Goal: Task Accomplishment & Management: Manage account settings

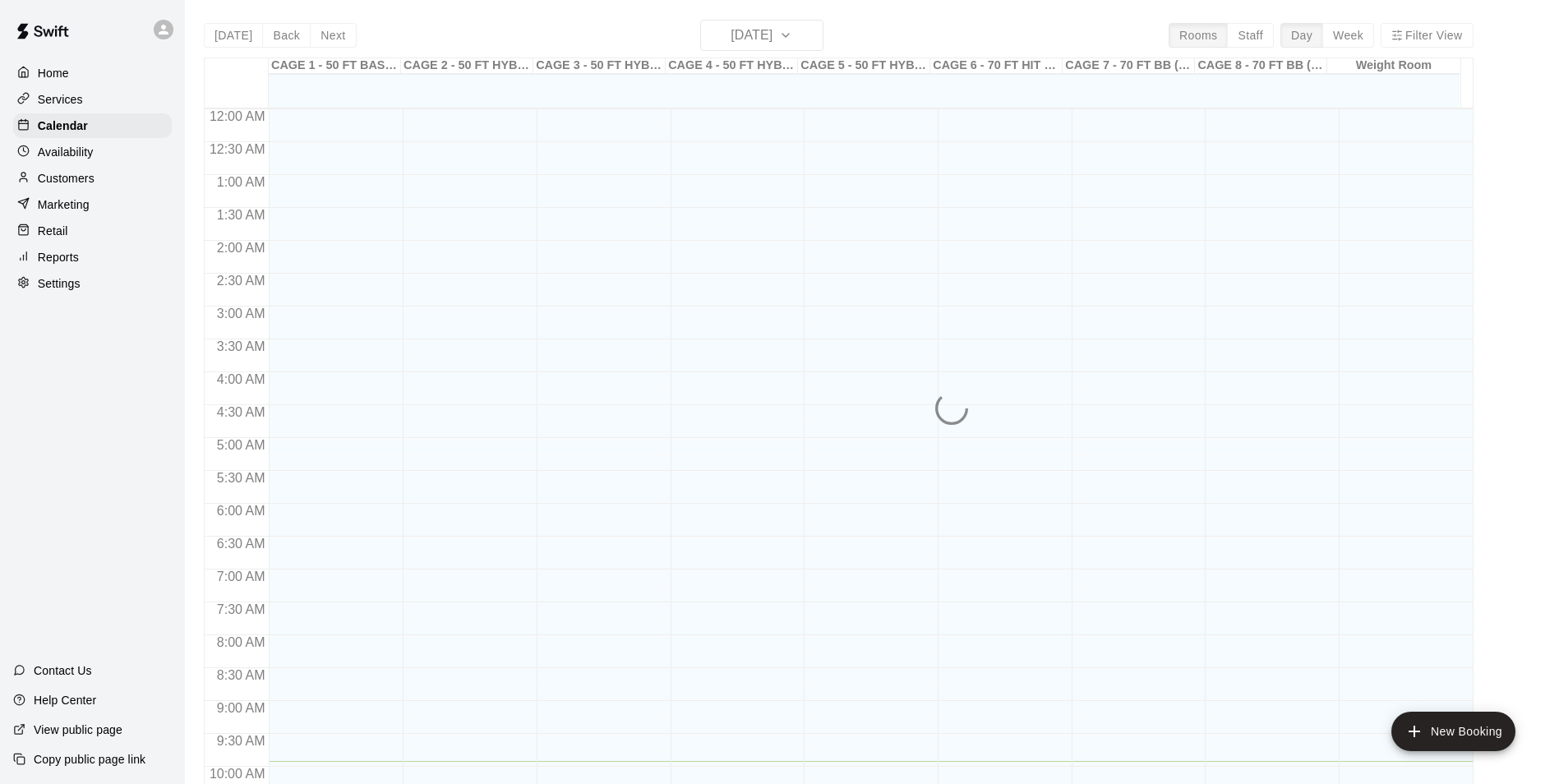
scroll to position [652, 0]
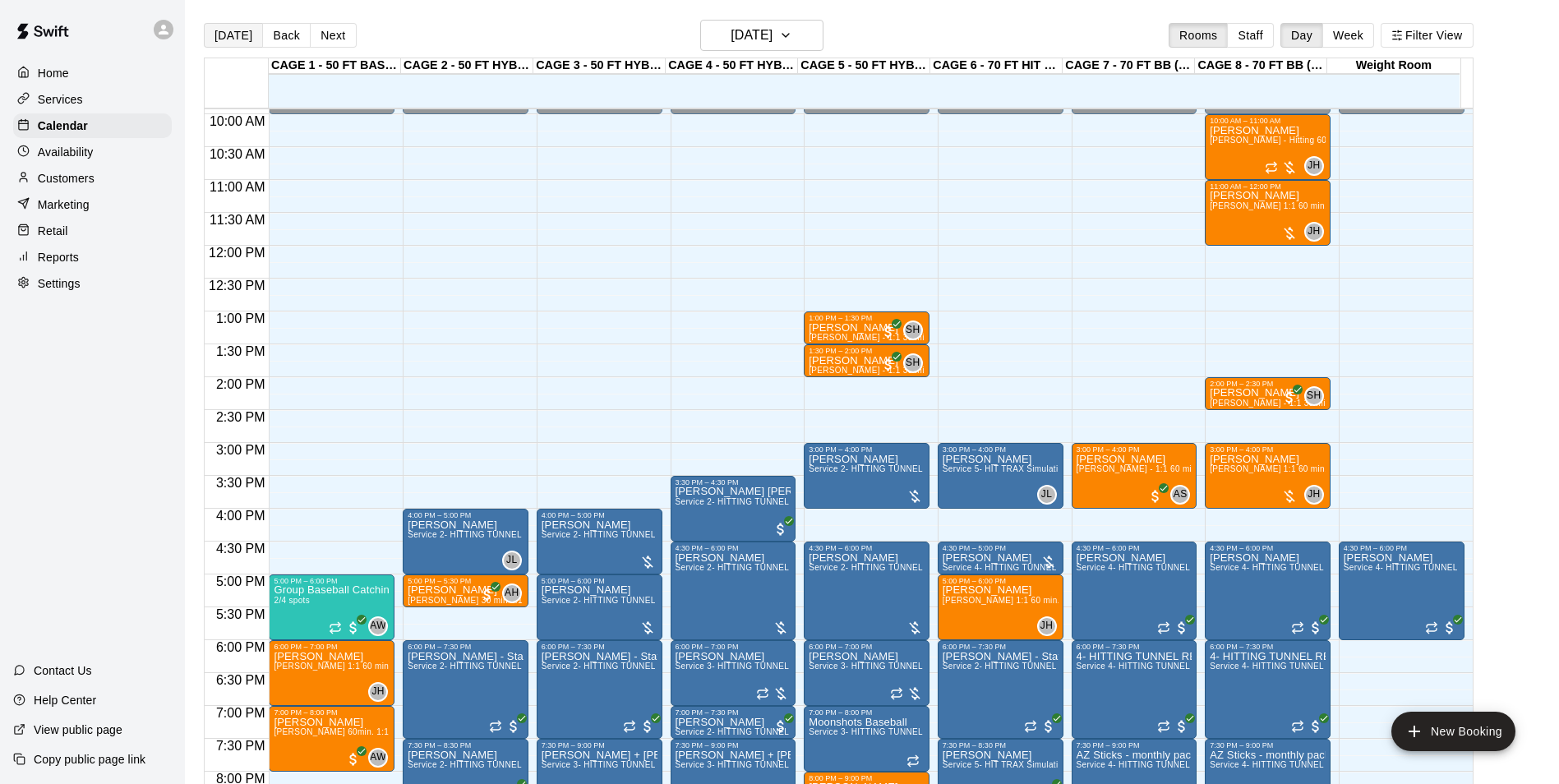
click at [245, 45] on button "[DATE]" at bounding box center [232, 35] width 59 height 24
click at [235, 31] on button "[DATE]" at bounding box center [232, 35] width 59 height 24
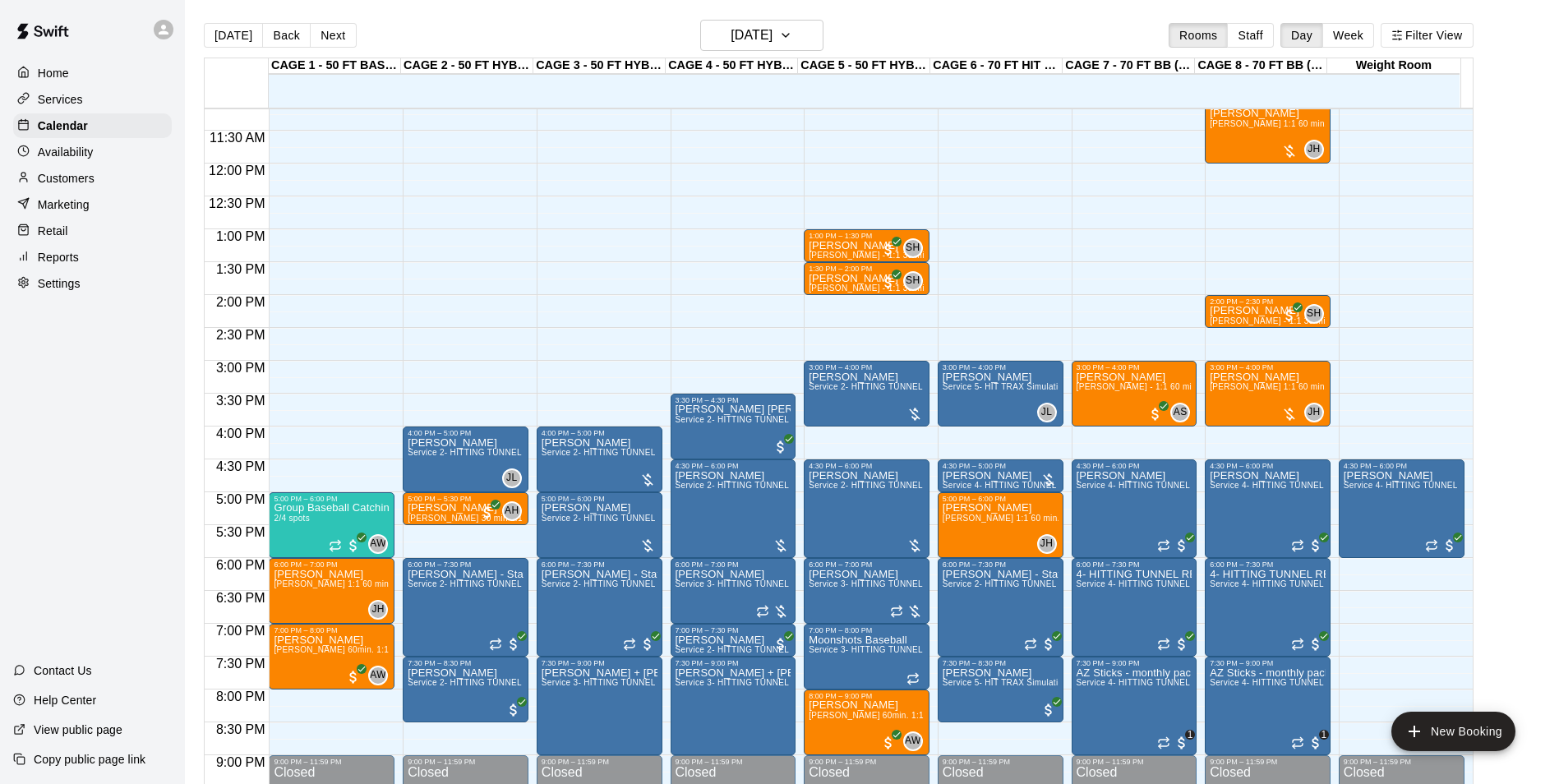
click at [790, 17] on main "Today Back Next Tuesday Aug 19 Rooms Staff Day Week Filter View CAGE 1 - 50 FT …" at bounding box center [872, 405] width 1374 height 810
click at [773, 26] on h6 "[DATE]" at bounding box center [751, 35] width 42 height 23
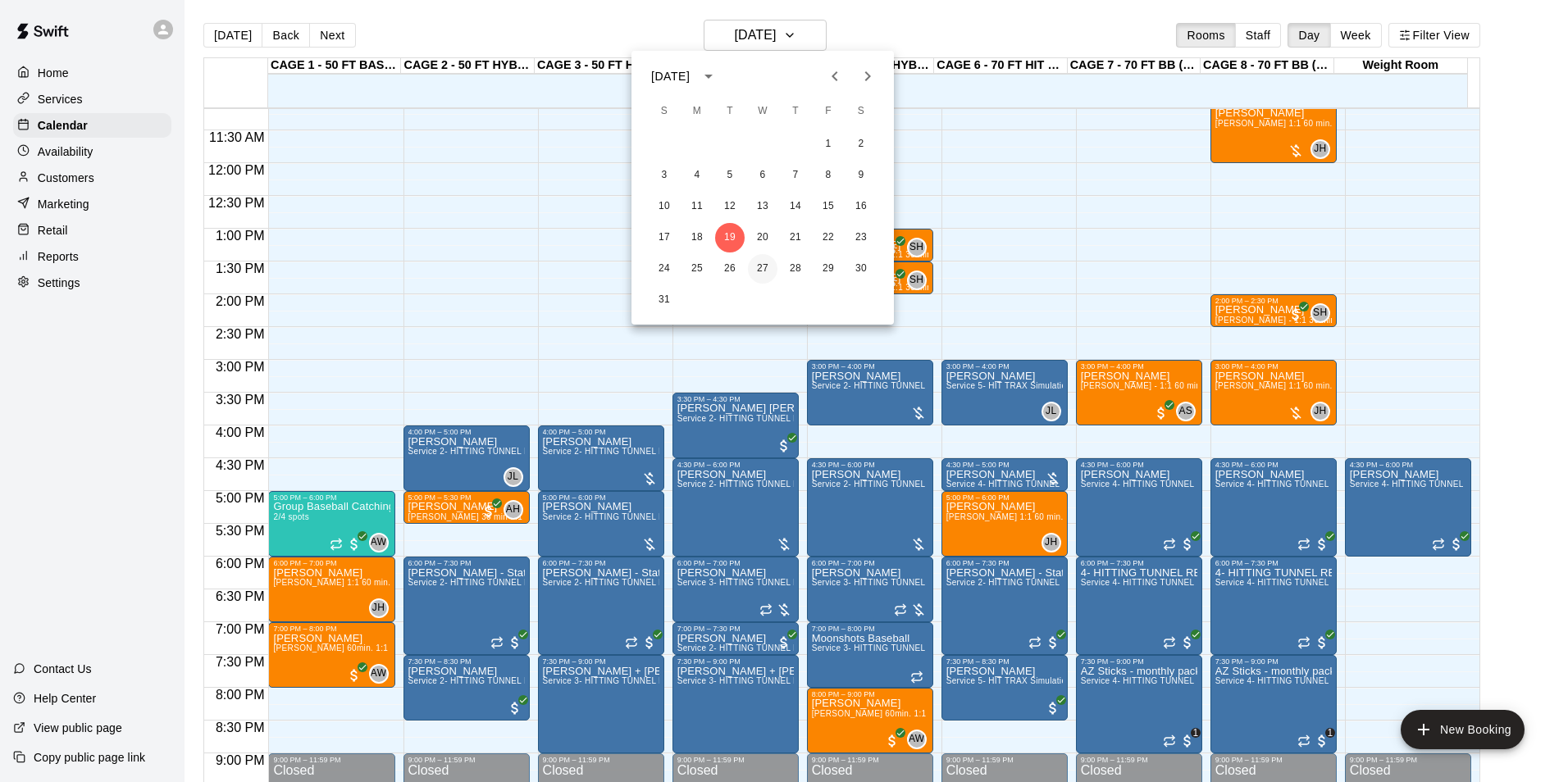
click at [767, 267] on button "27" at bounding box center [763, 269] width 30 height 30
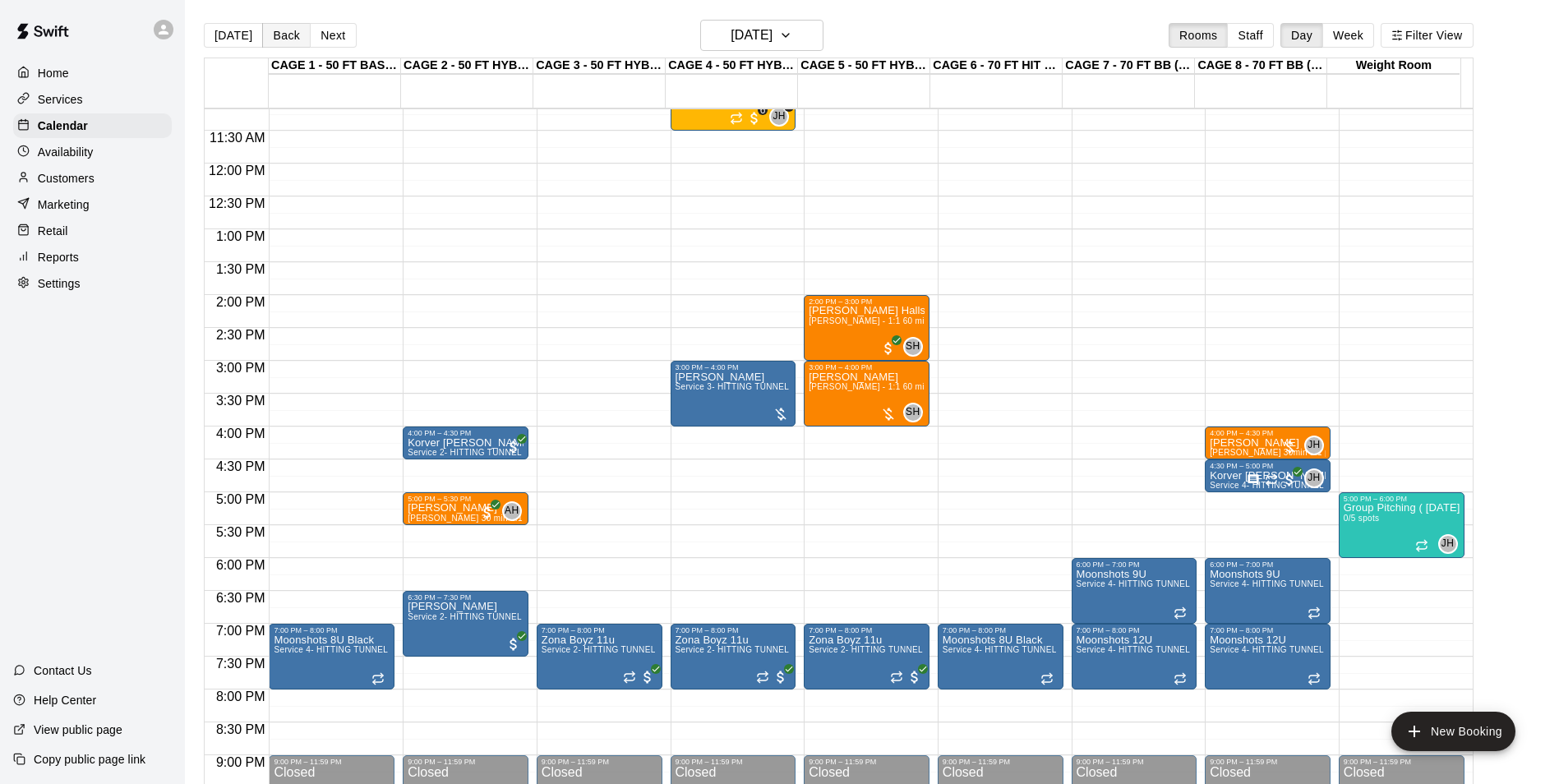
click at [294, 41] on button "Back" at bounding box center [287, 35] width 49 height 24
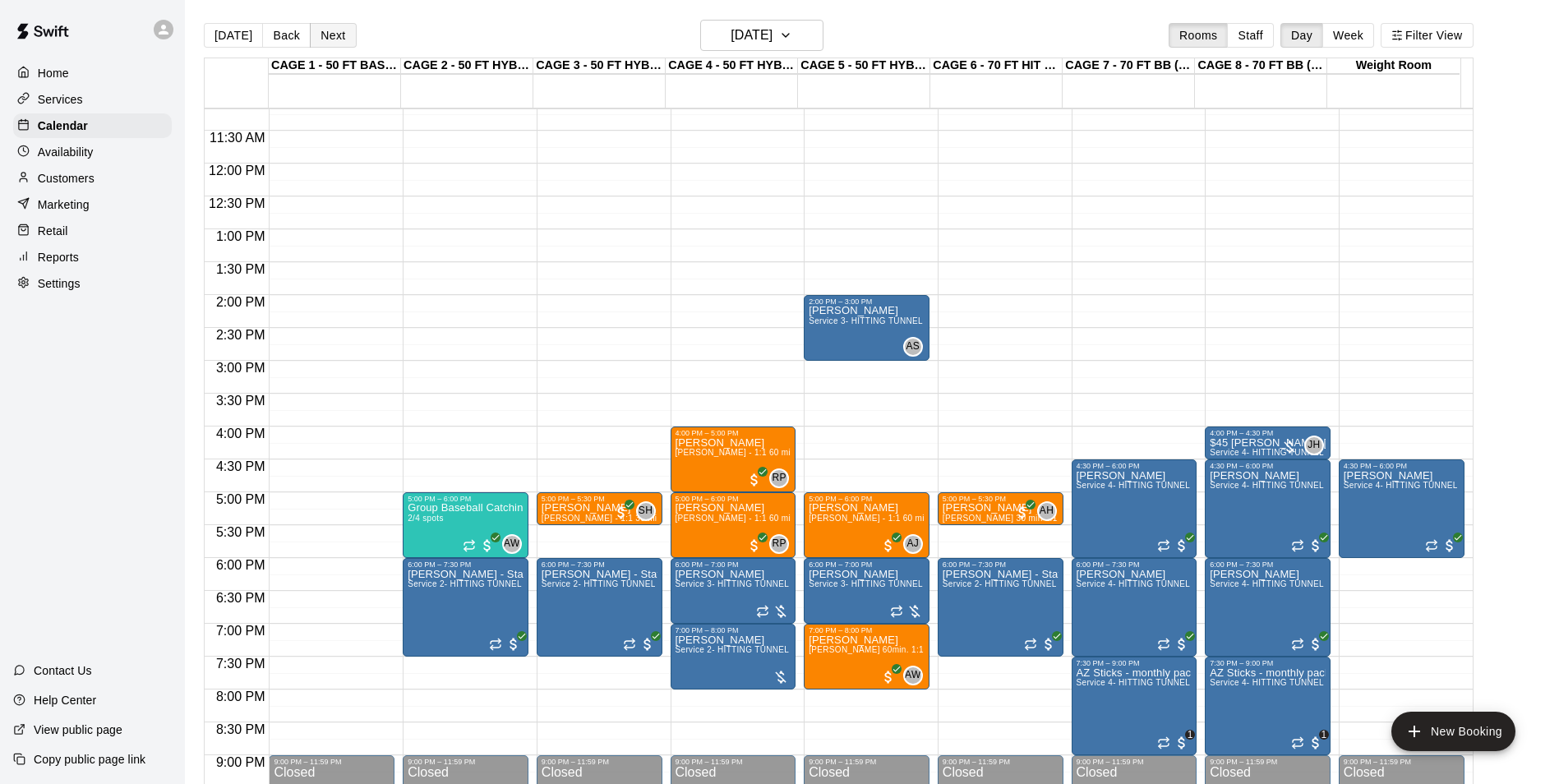
click at [336, 34] on button "Next" at bounding box center [332, 35] width 46 height 24
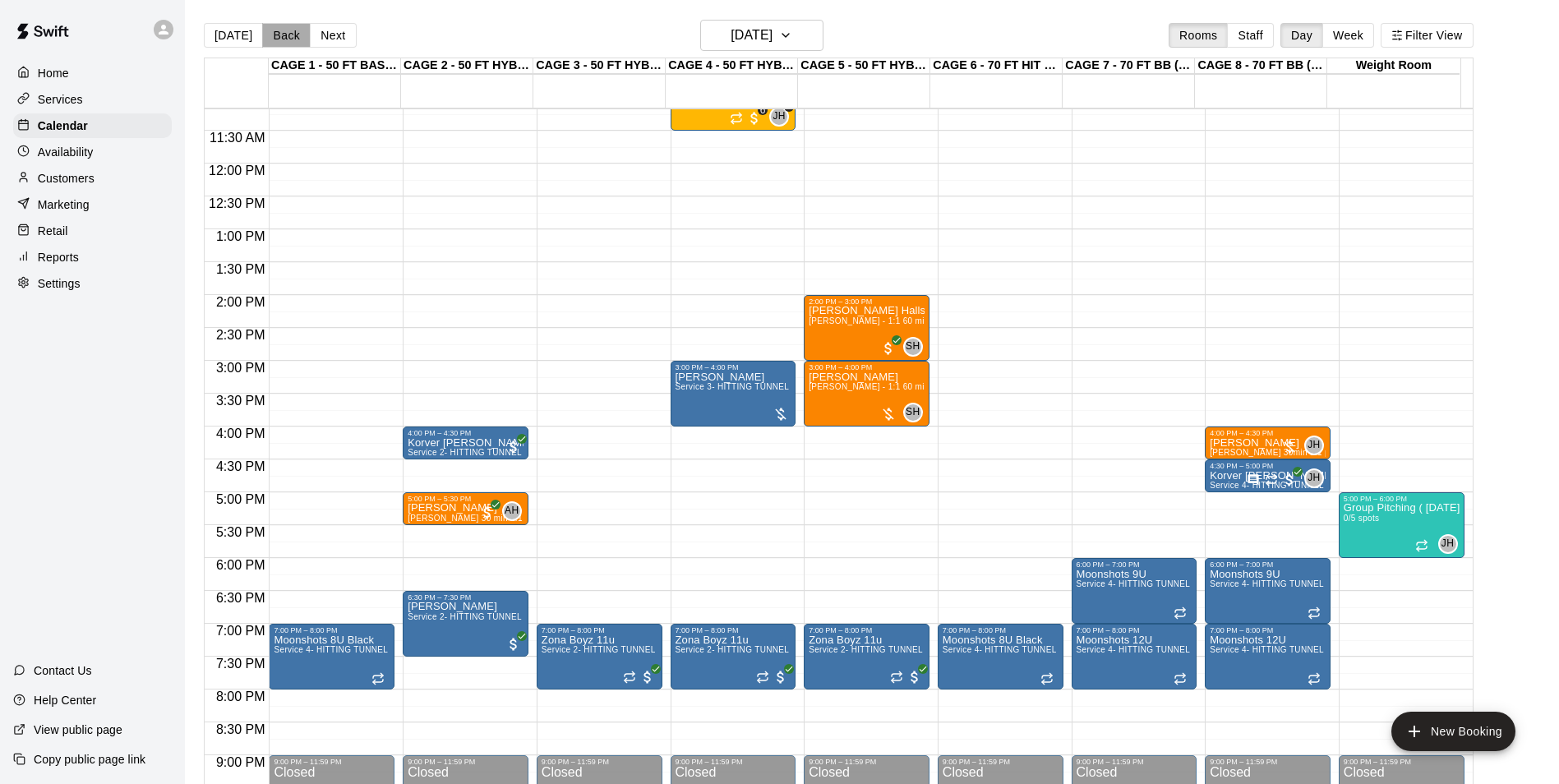
click at [300, 24] on button "Back" at bounding box center [287, 35] width 49 height 24
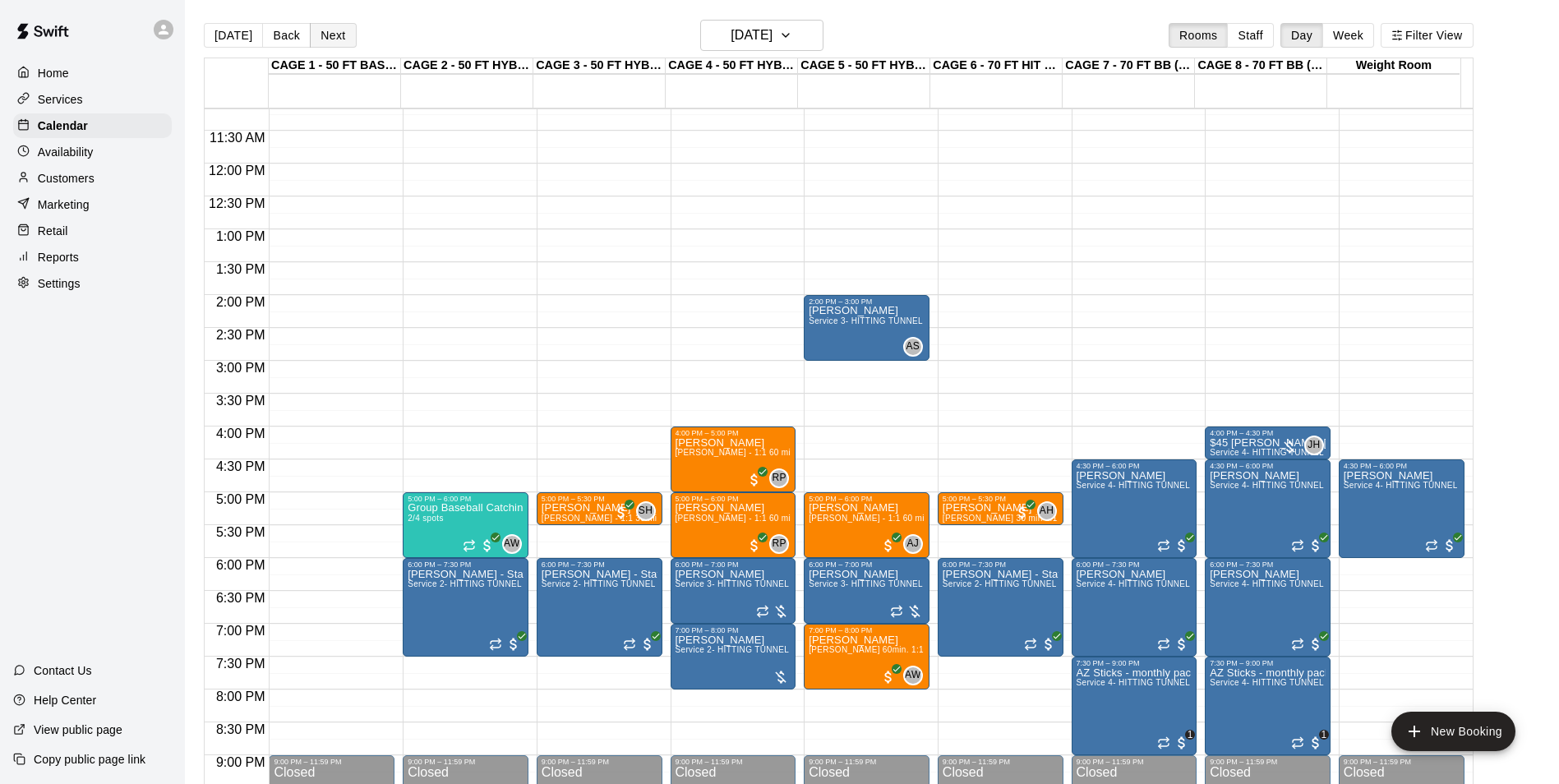
click at [338, 35] on button "Next" at bounding box center [332, 35] width 46 height 24
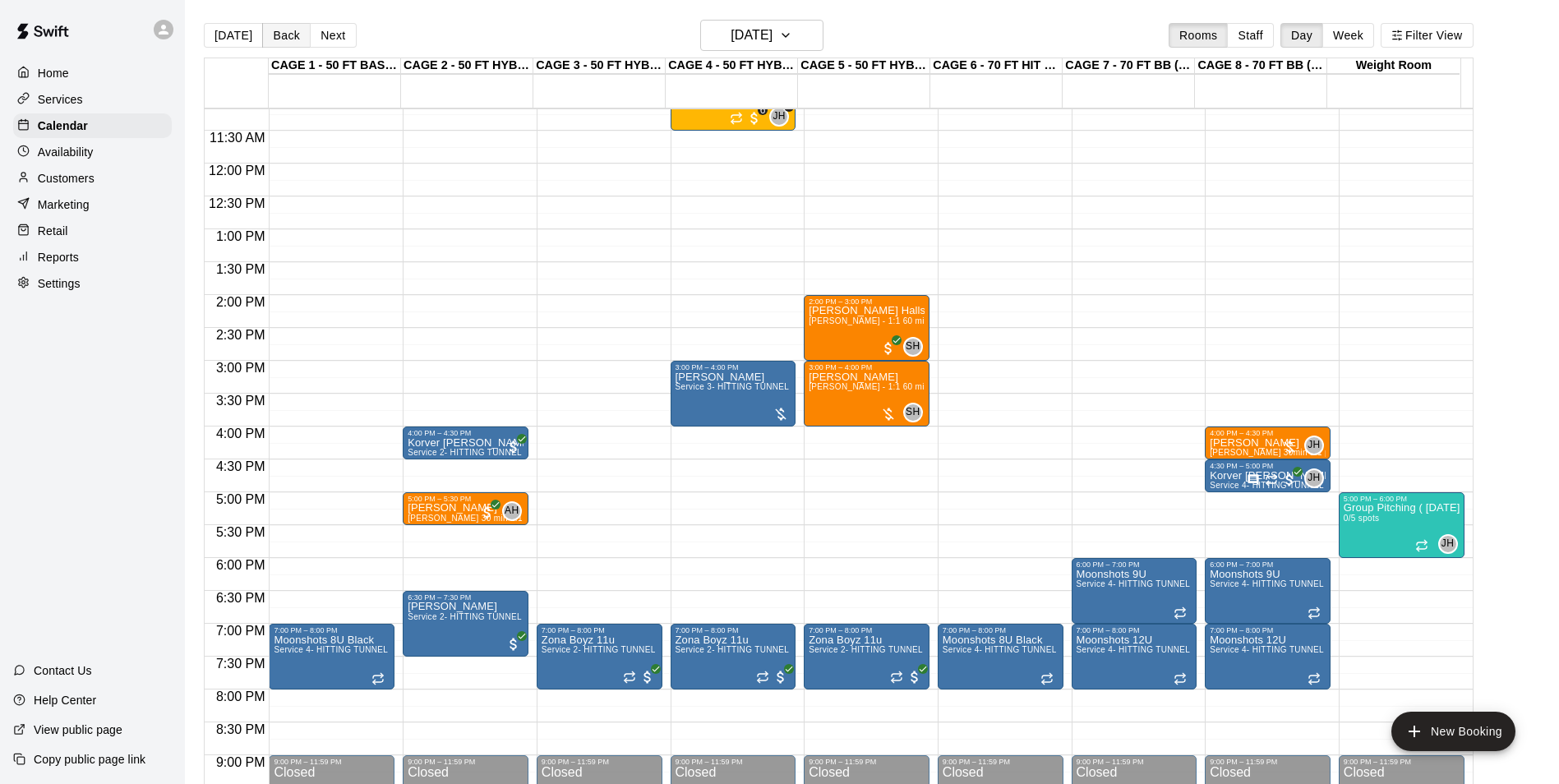
click at [282, 35] on button "Back" at bounding box center [287, 35] width 49 height 24
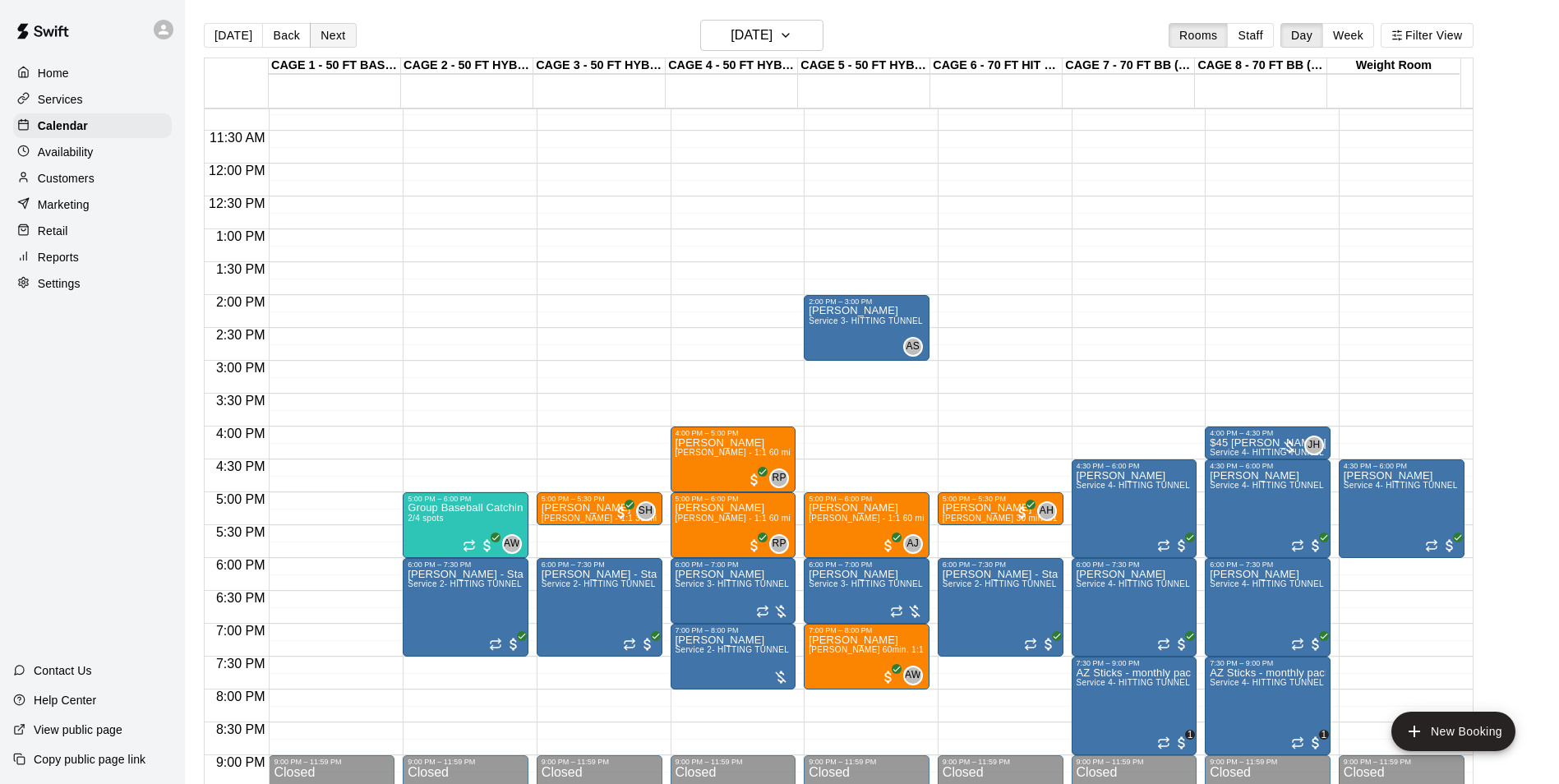
click at [329, 43] on button "Next" at bounding box center [332, 35] width 46 height 24
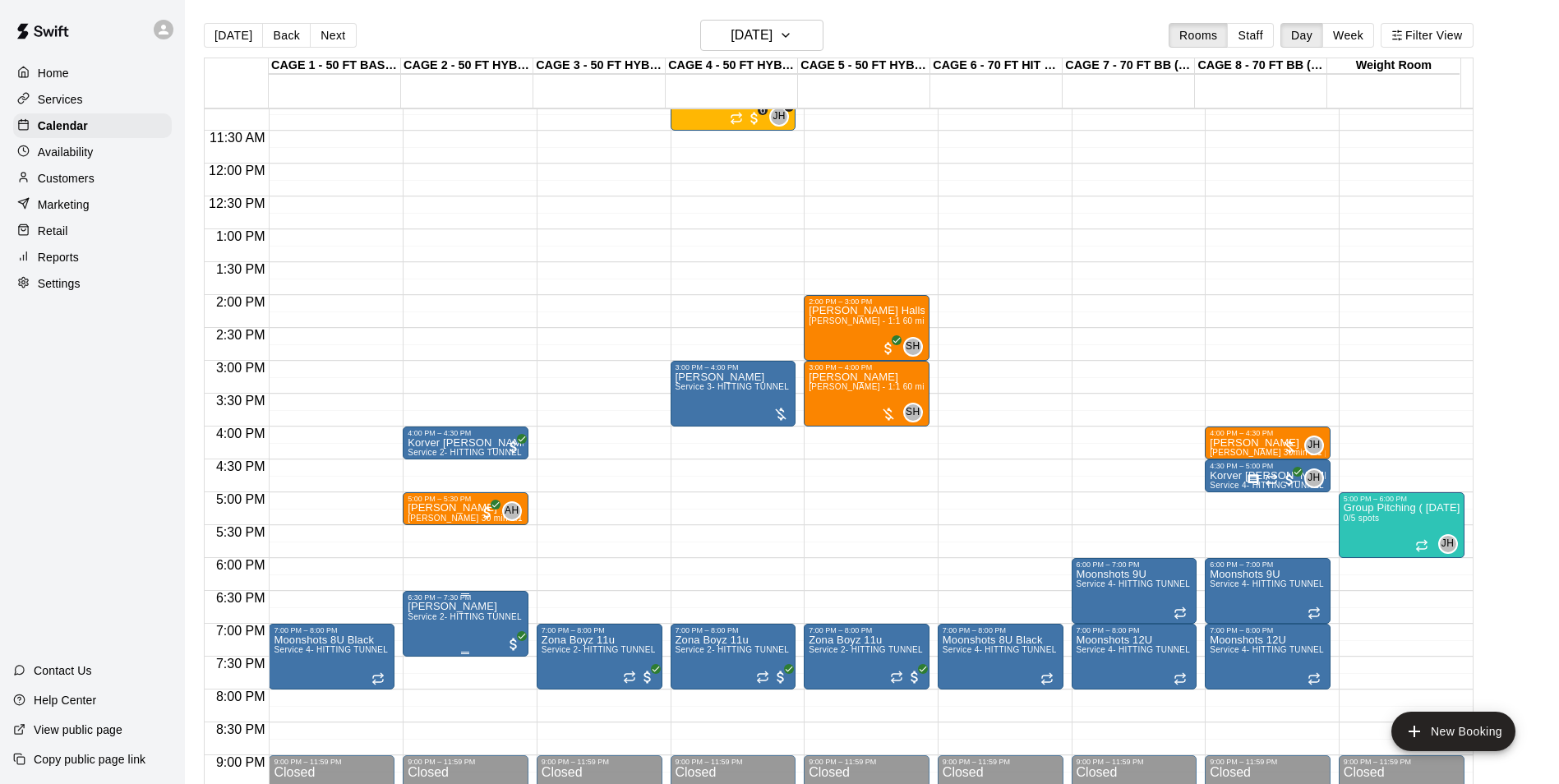
click at [475, 622] on span "Service 2- HITTING TUNNEL RENTAL - 50ft Baseball" at bounding box center [513, 617] width 209 height 9
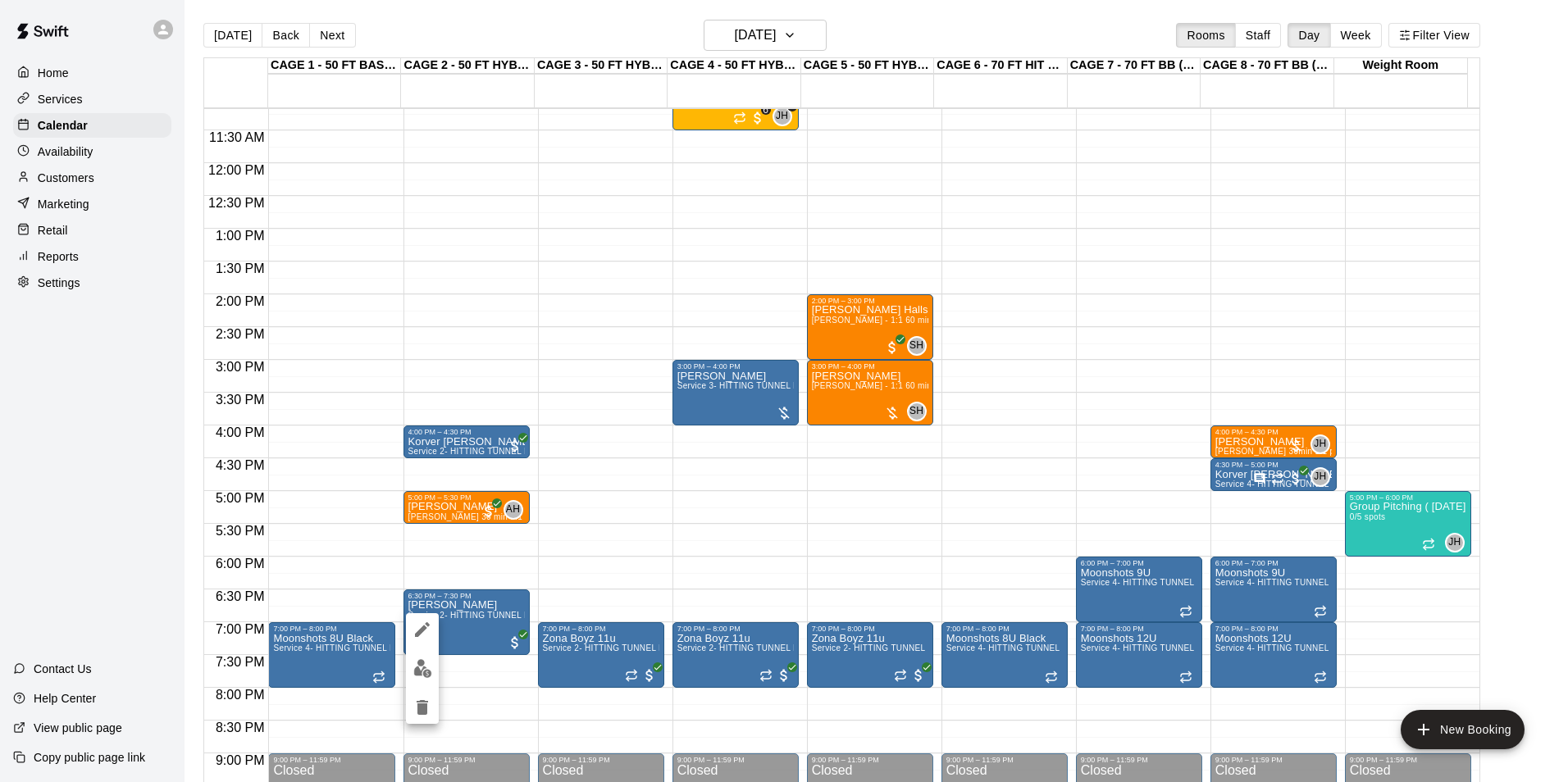
click at [425, 628] on icon "edit" at bounding box center [423, 629] width 15 height 15
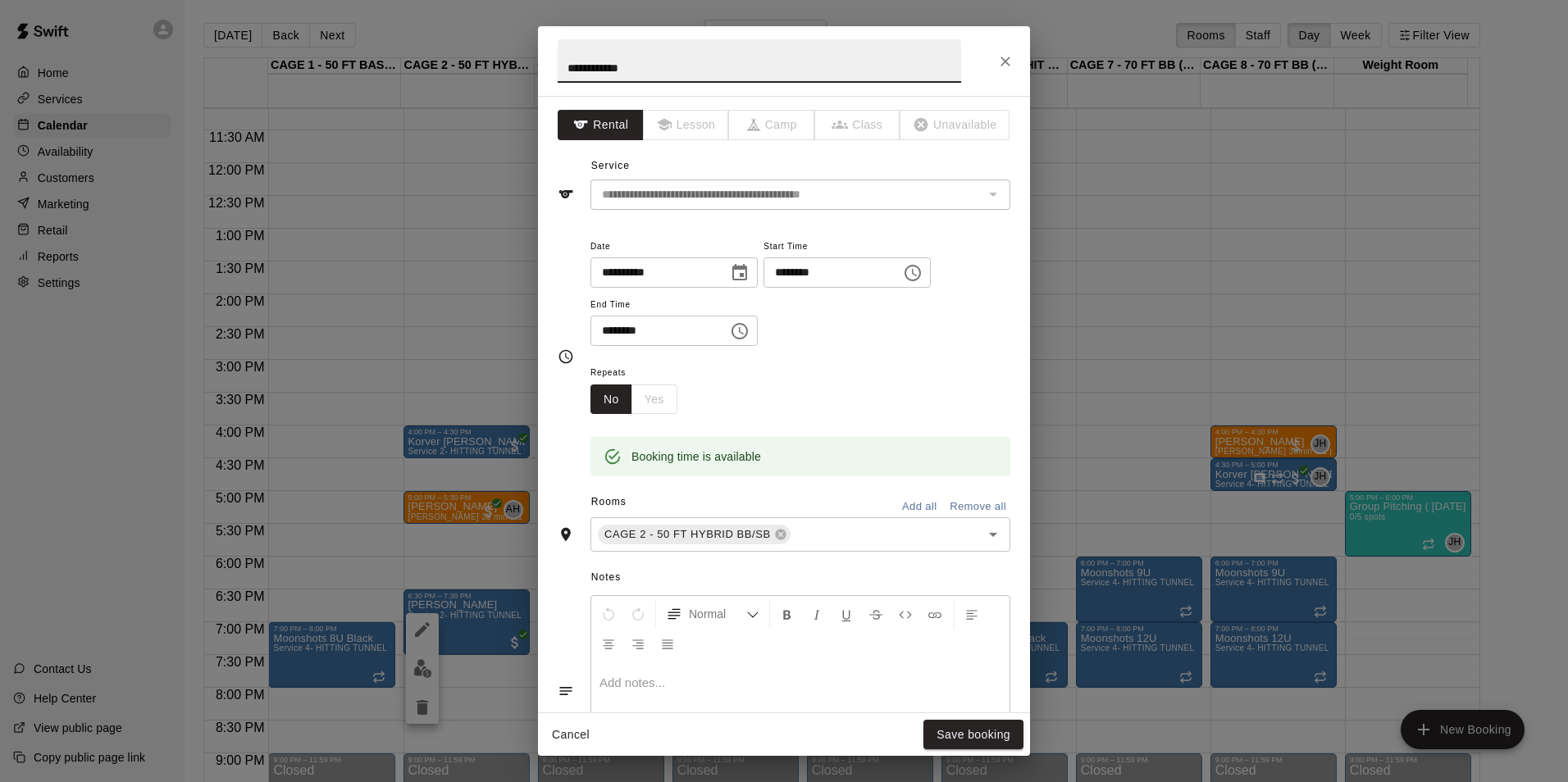
click at [804, 276] on input "********" at bounding box center [827, 272] width 127 height 31
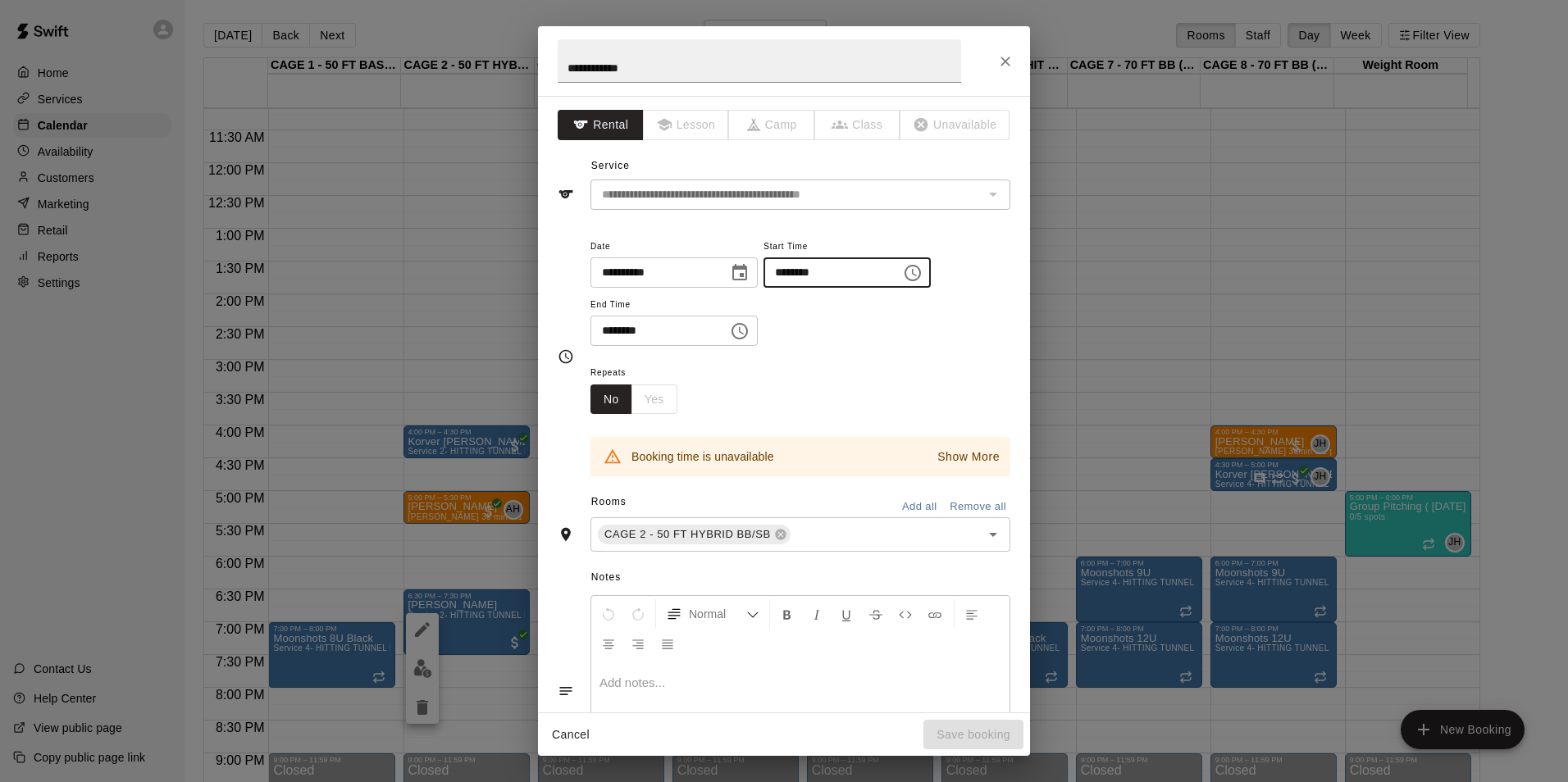
type input "********"
click at [608, 333] on input "********" at bounding box center [654, 330] width 127 height 31
type input "********"
click at [750, 263] on icon "Choose date, selected date is Aug 27, 2025" at bounding box center [739, 273] width 20 height 20
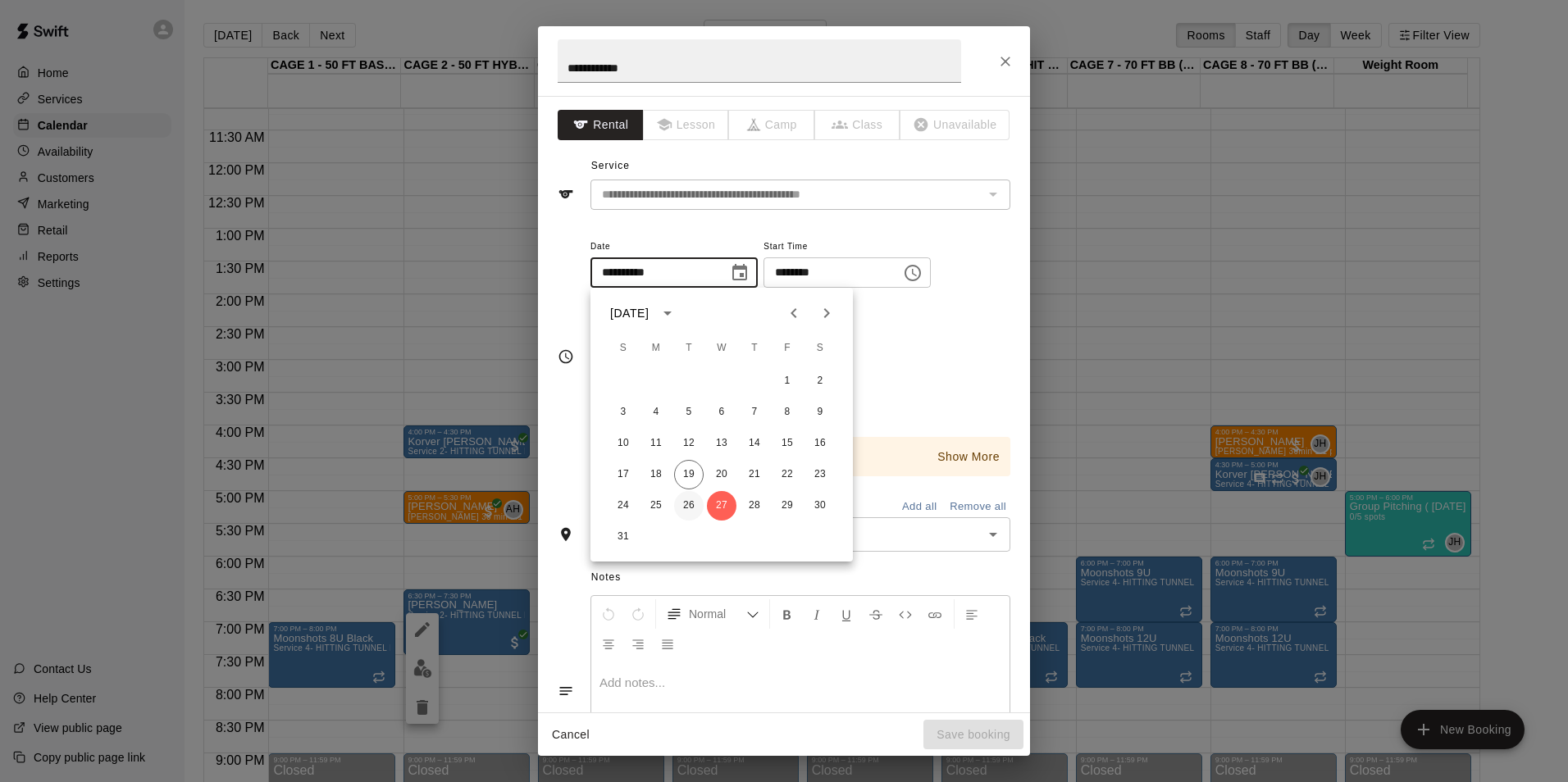
click at [693, 494] on button "26" at bounding box center [689, 506] width 30 height 30
type input "**********"
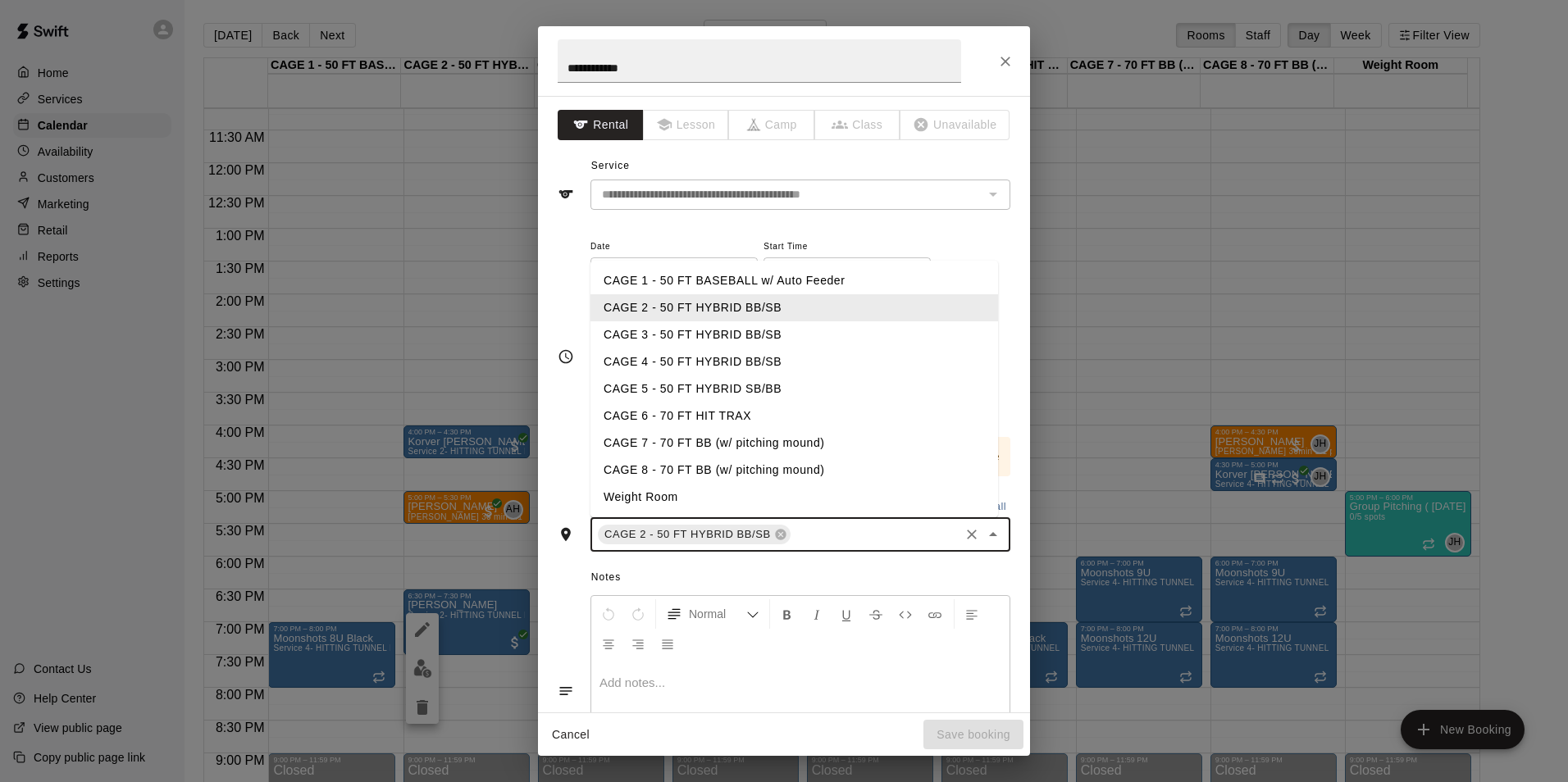
click at [792, 528] on input "text" at bounding box center [874, 535] width 164 height 20
click at [717, 280] on li "CAGE 1 - 50 FT BASEBALL w/ Auto Feeder" at bounding box center [794, 280] width 408 height 27
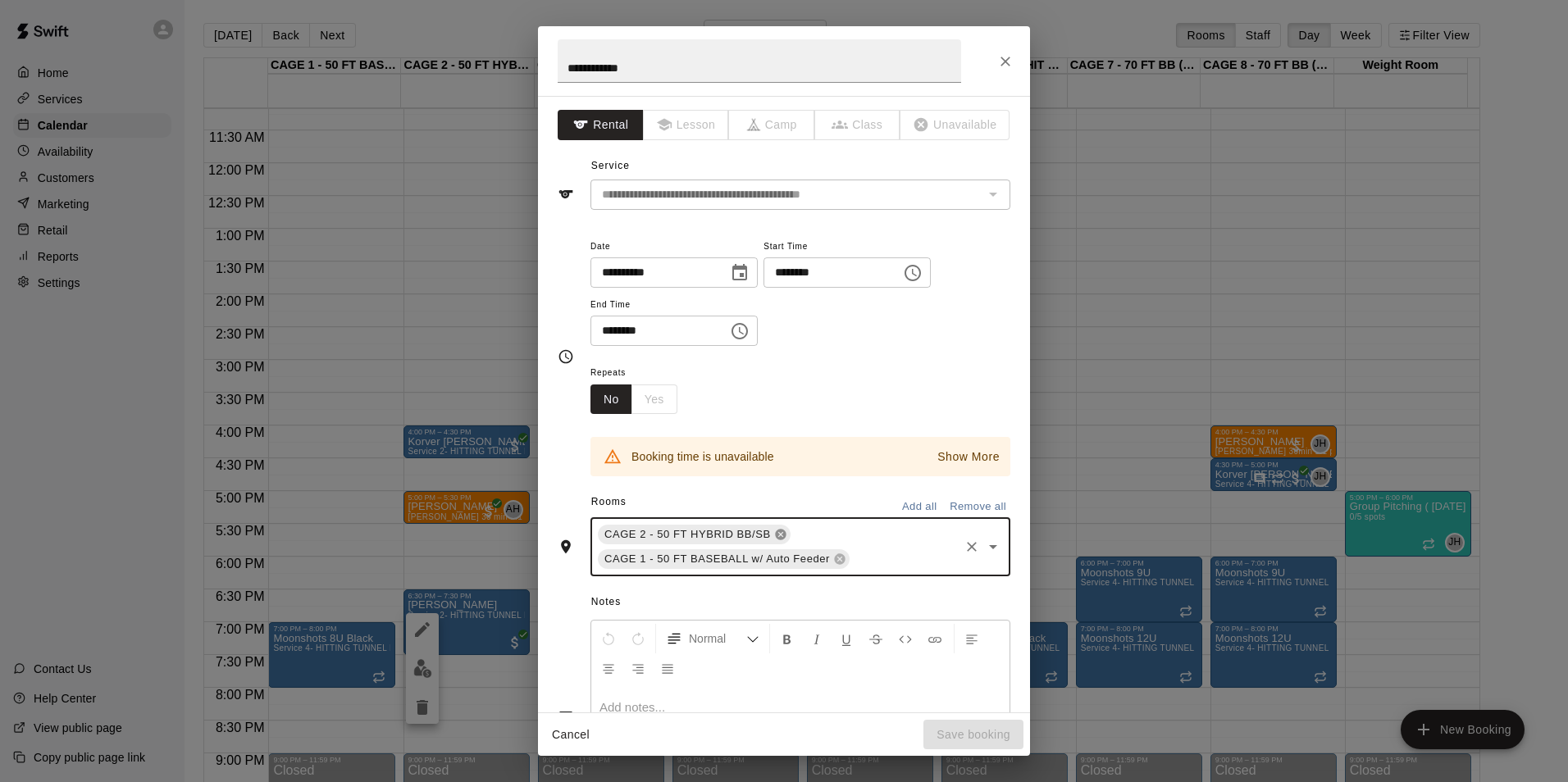
click at [775, 534] on icon at bounding box center [779, 534] width 10 height 10
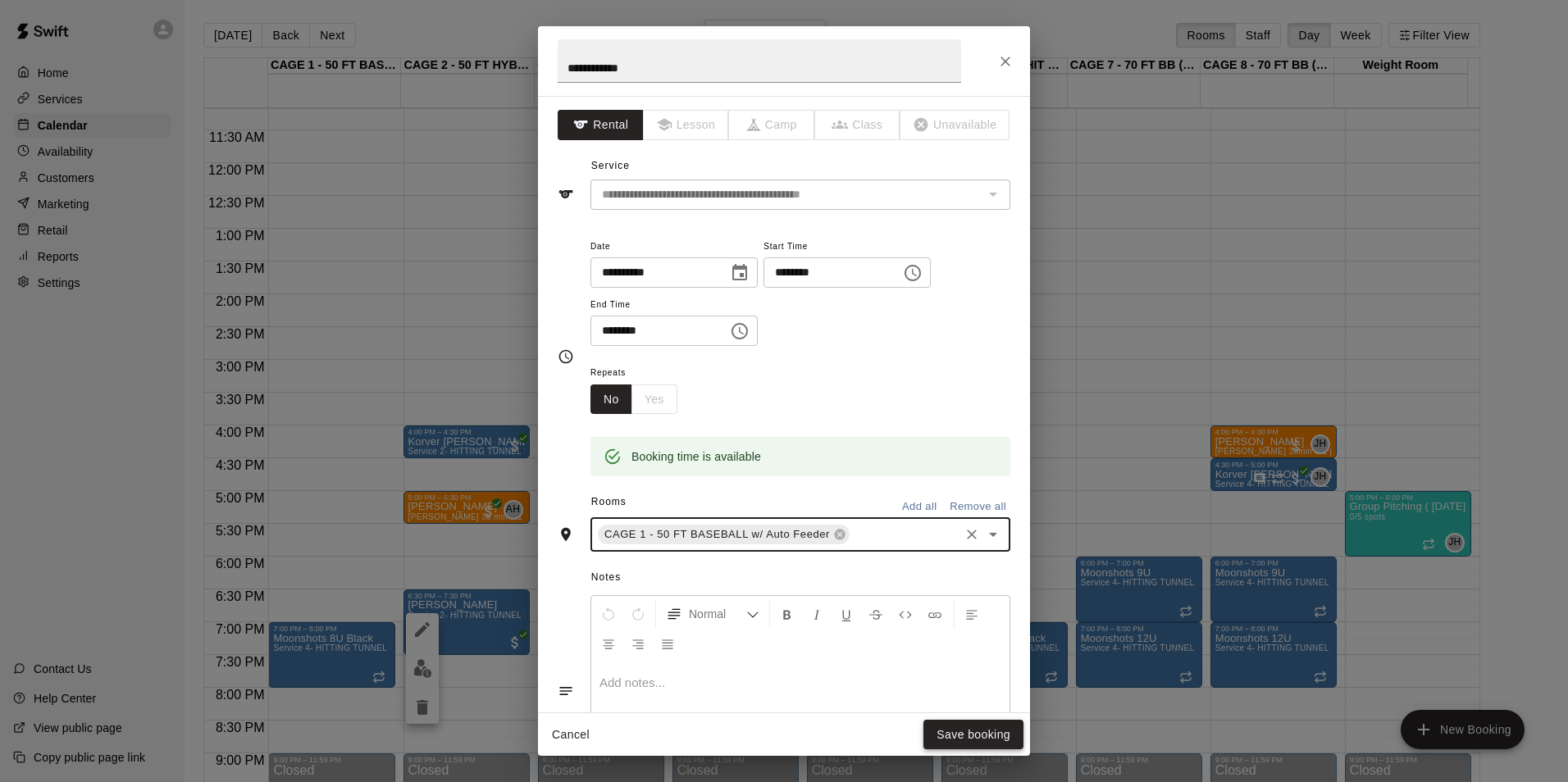
click at [964, 734] on button "Save booking" at bounding box center [972, 735] width 100 height 31
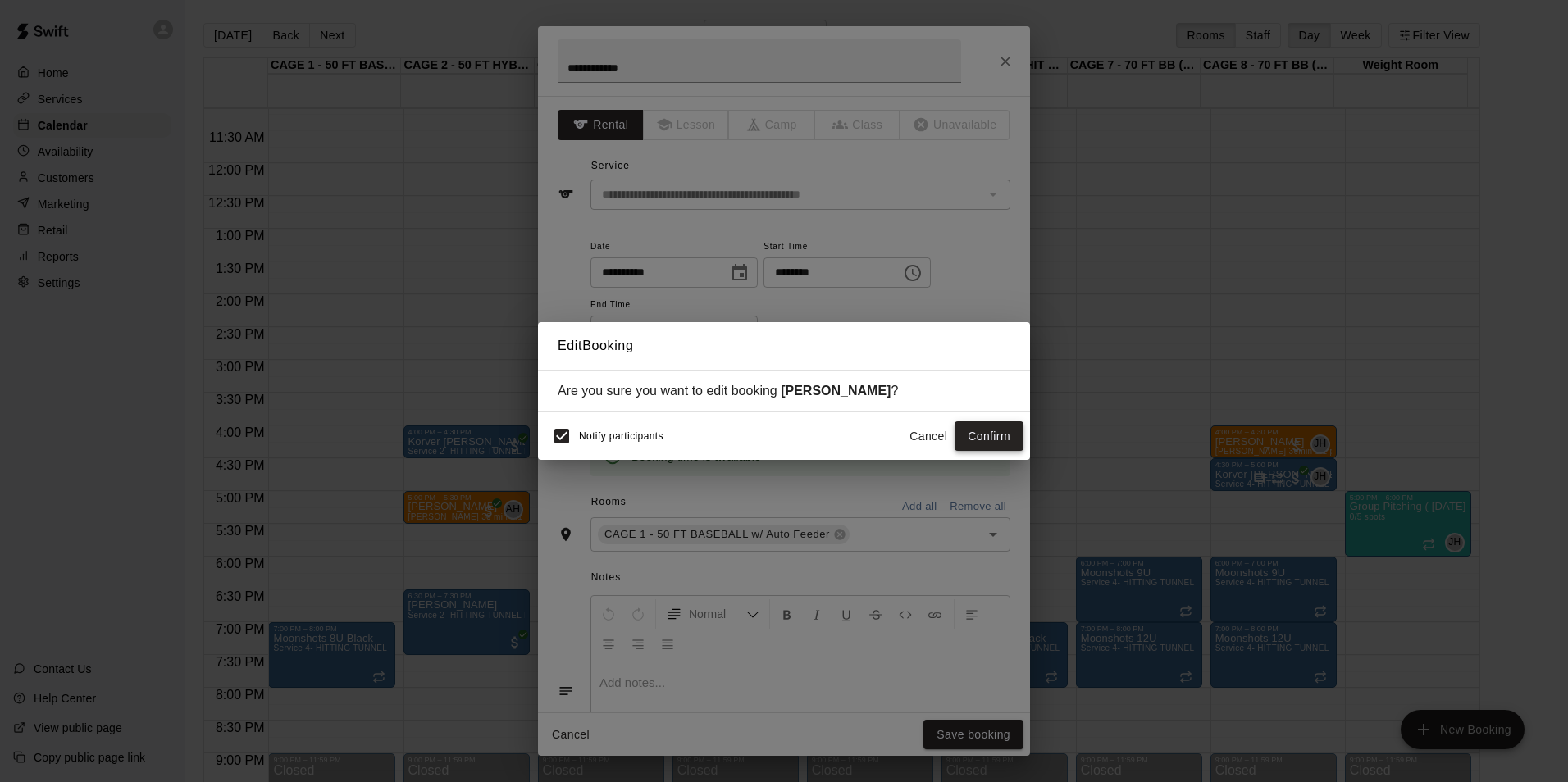
click at [987, 426] on button "Confirm" at bounding box center [989, 437] width 69 height 31
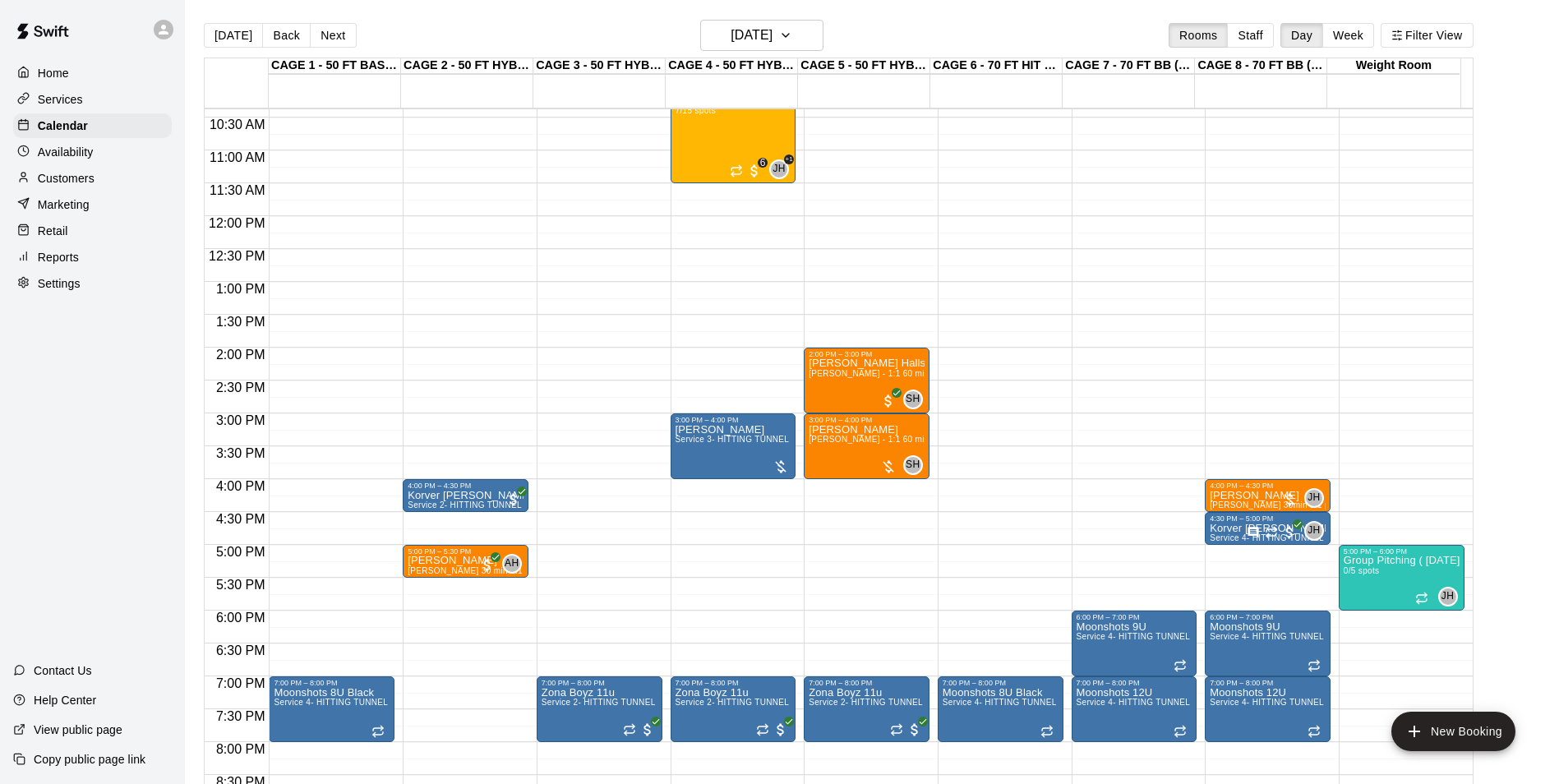
scroll to position [652, 0]
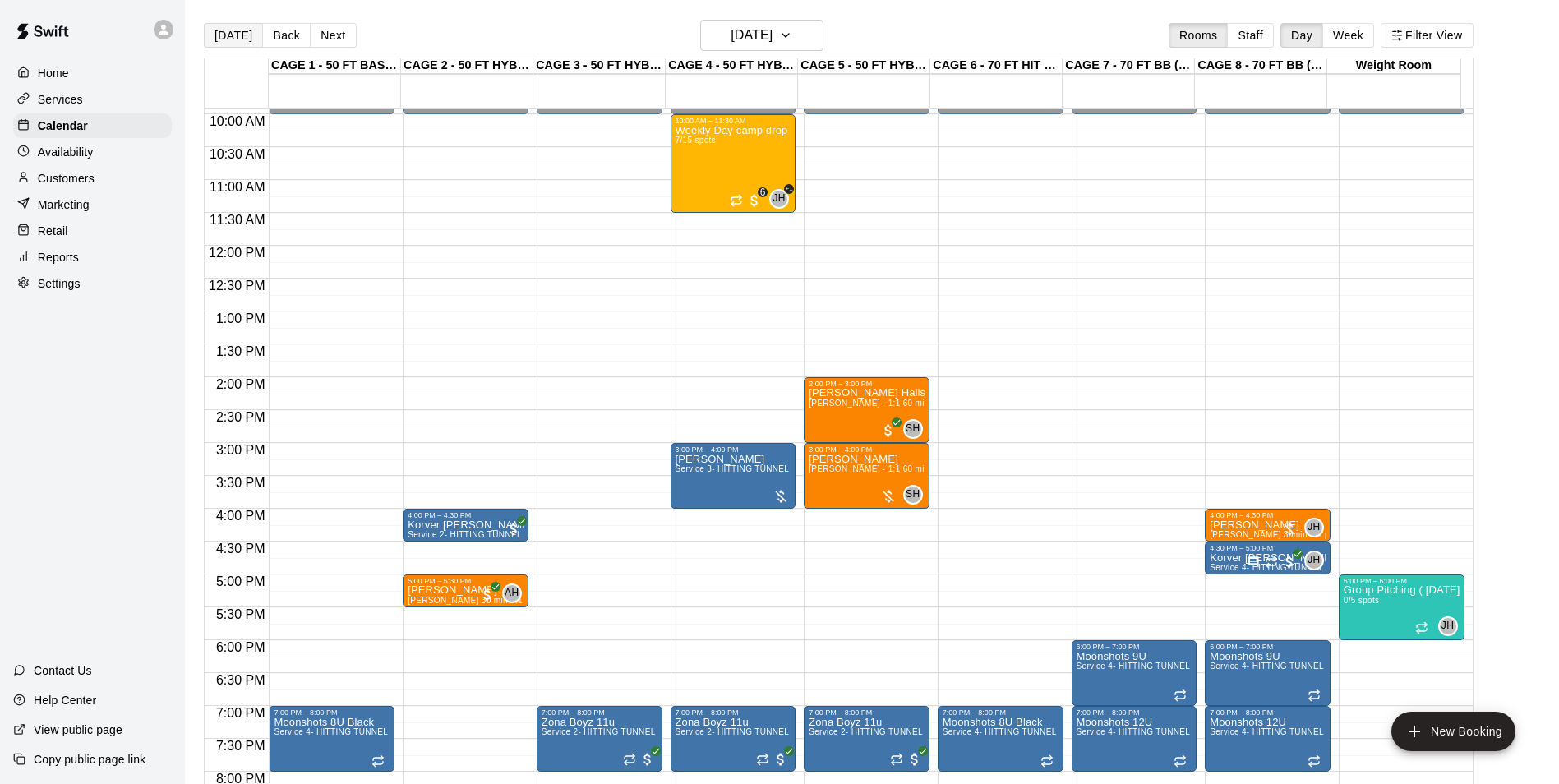
click at [251, 34] on button "[DATE]" at bounding box center [232, 35] width 59 height 24
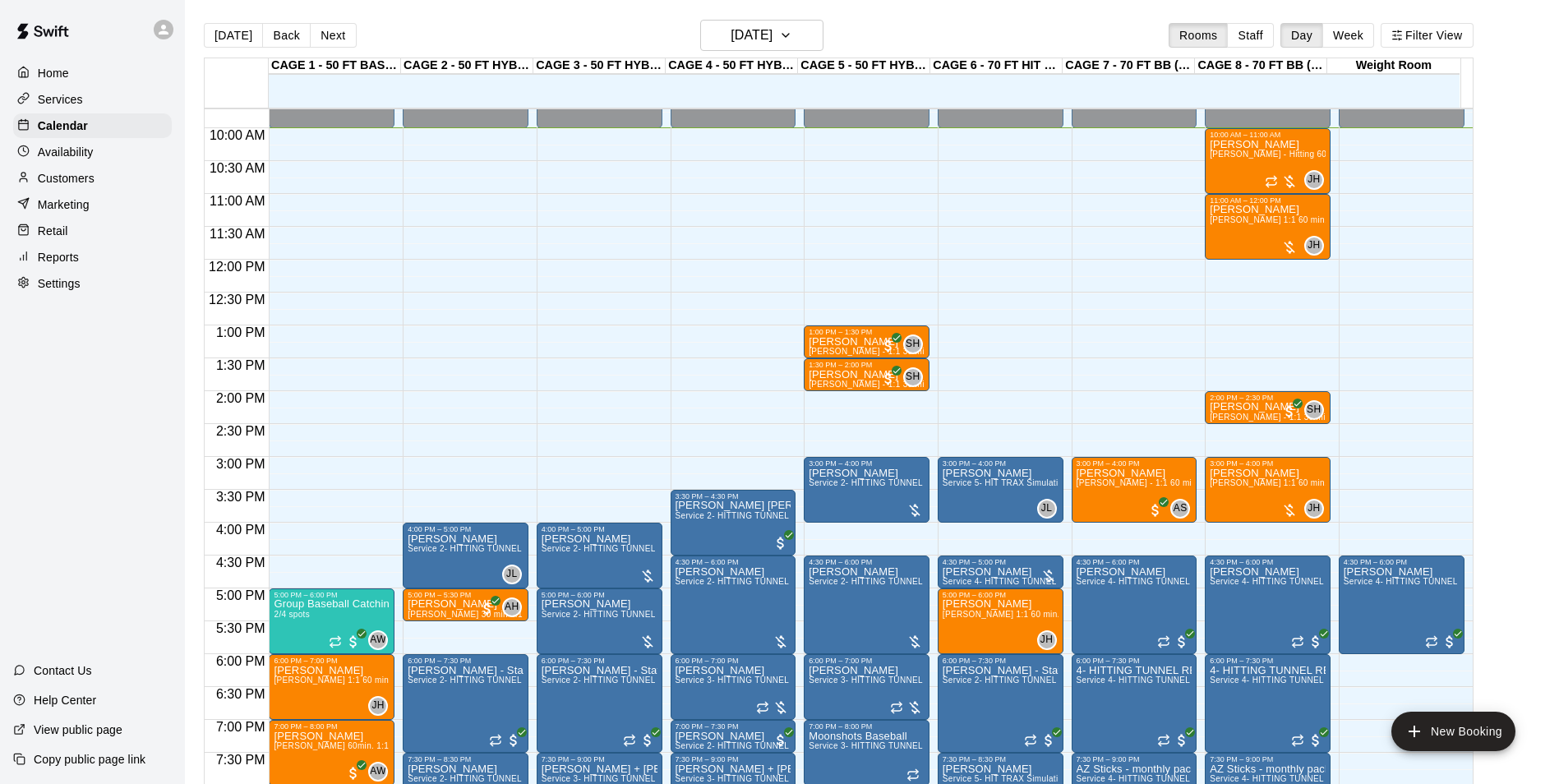
scroll to position [739, 0]
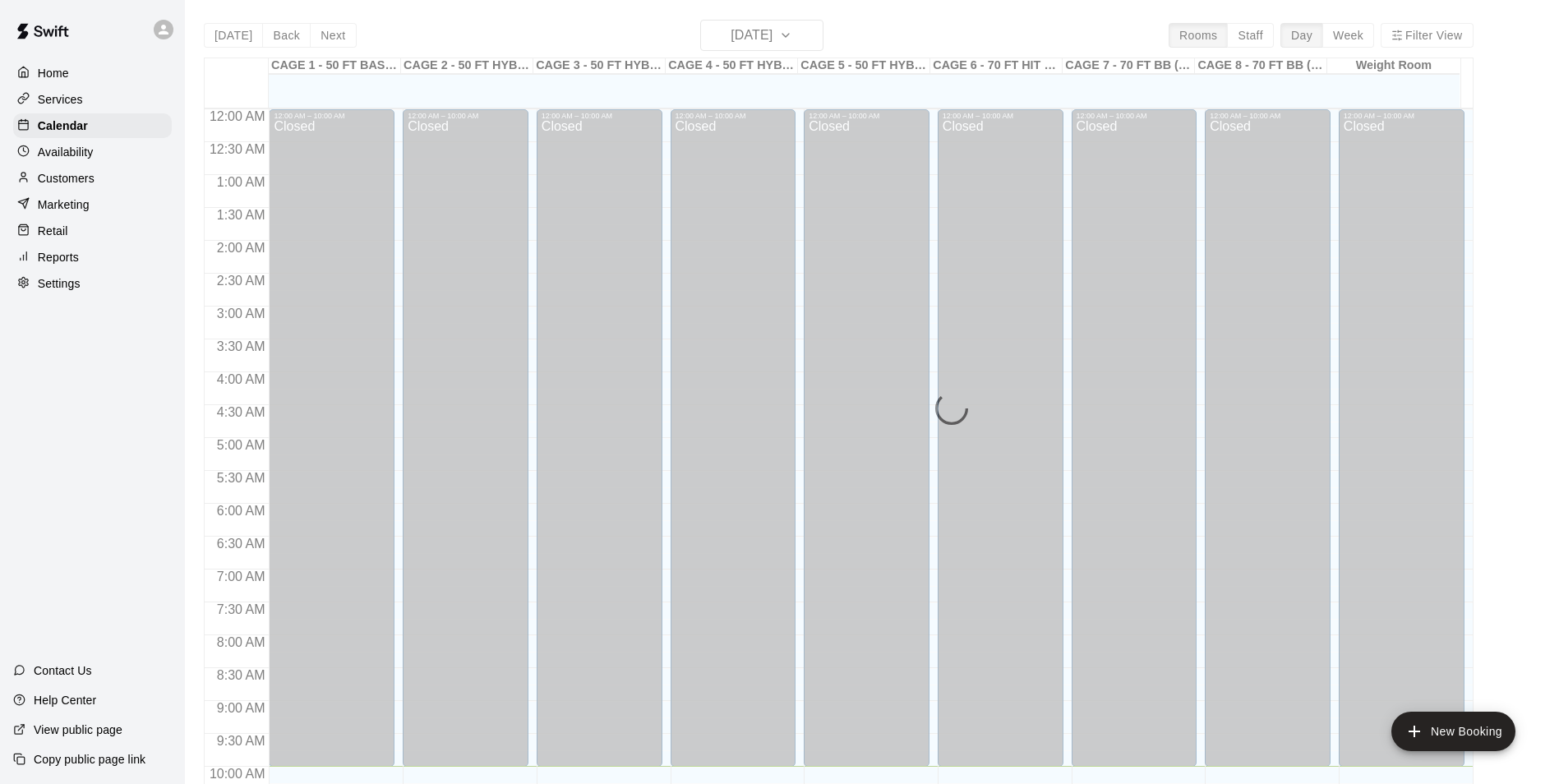
scroll to position [657, 0]
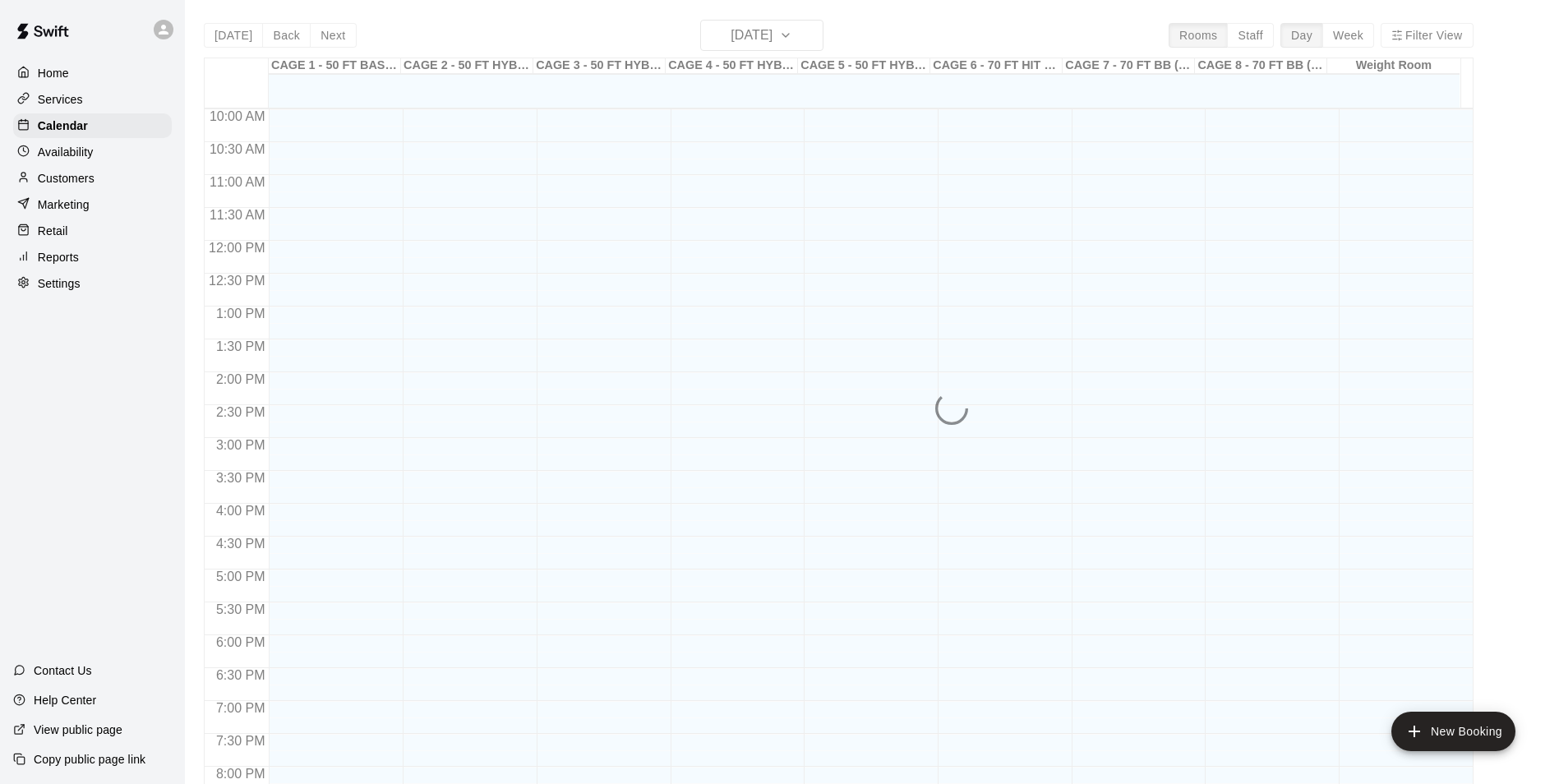
click at [45, 168] on div "Home Services Calendar Availability Customers Marketing Retail Reports Settings" at bounding box center [92, 177] width 185 height 238
click at [45, 173] on div "Customers" at bounding box center [92, 178] width 159 height 24
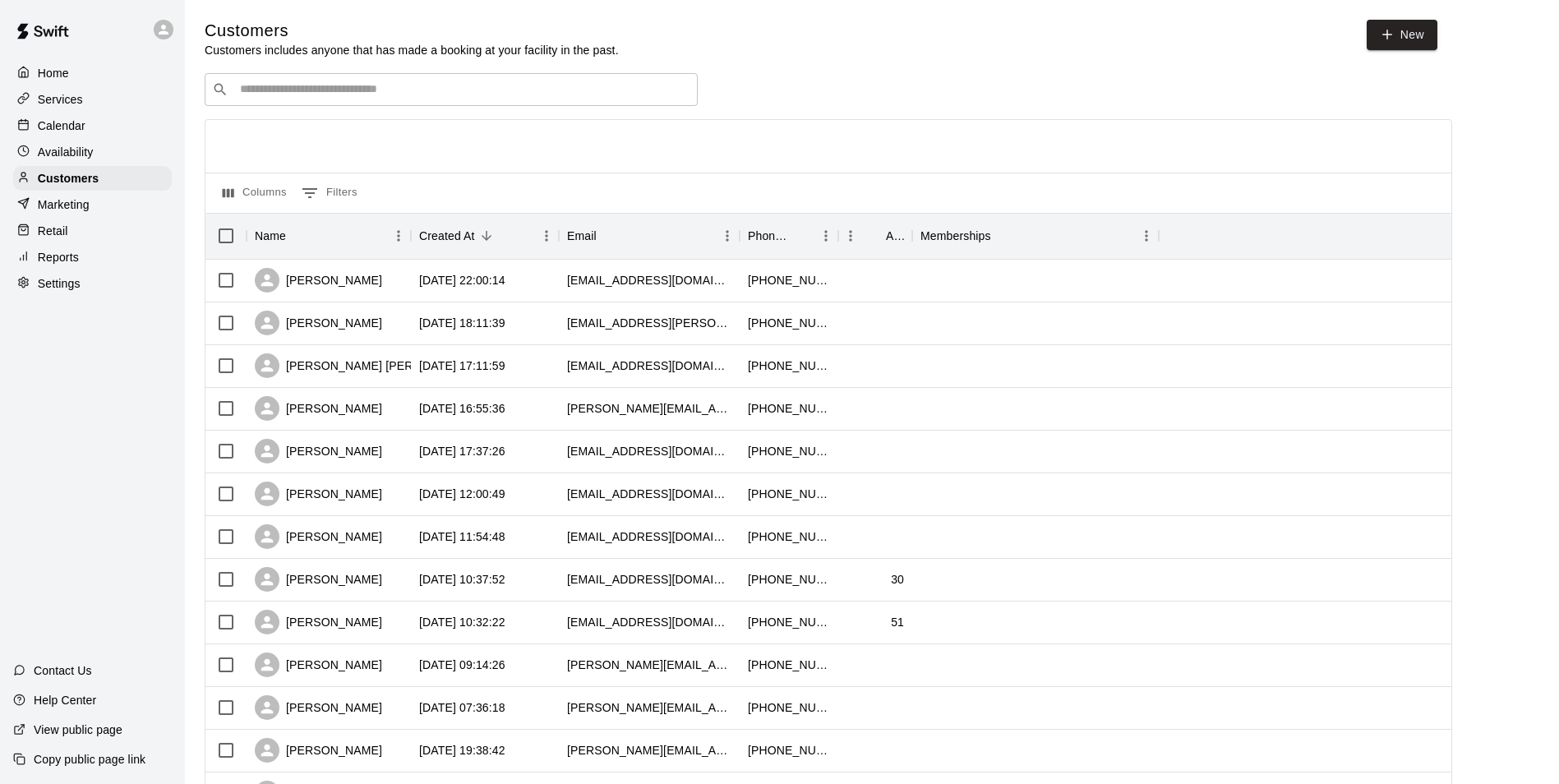
click at [320, 101] on div "​ ​" at bounding box center [451, 89] width 493 height 33
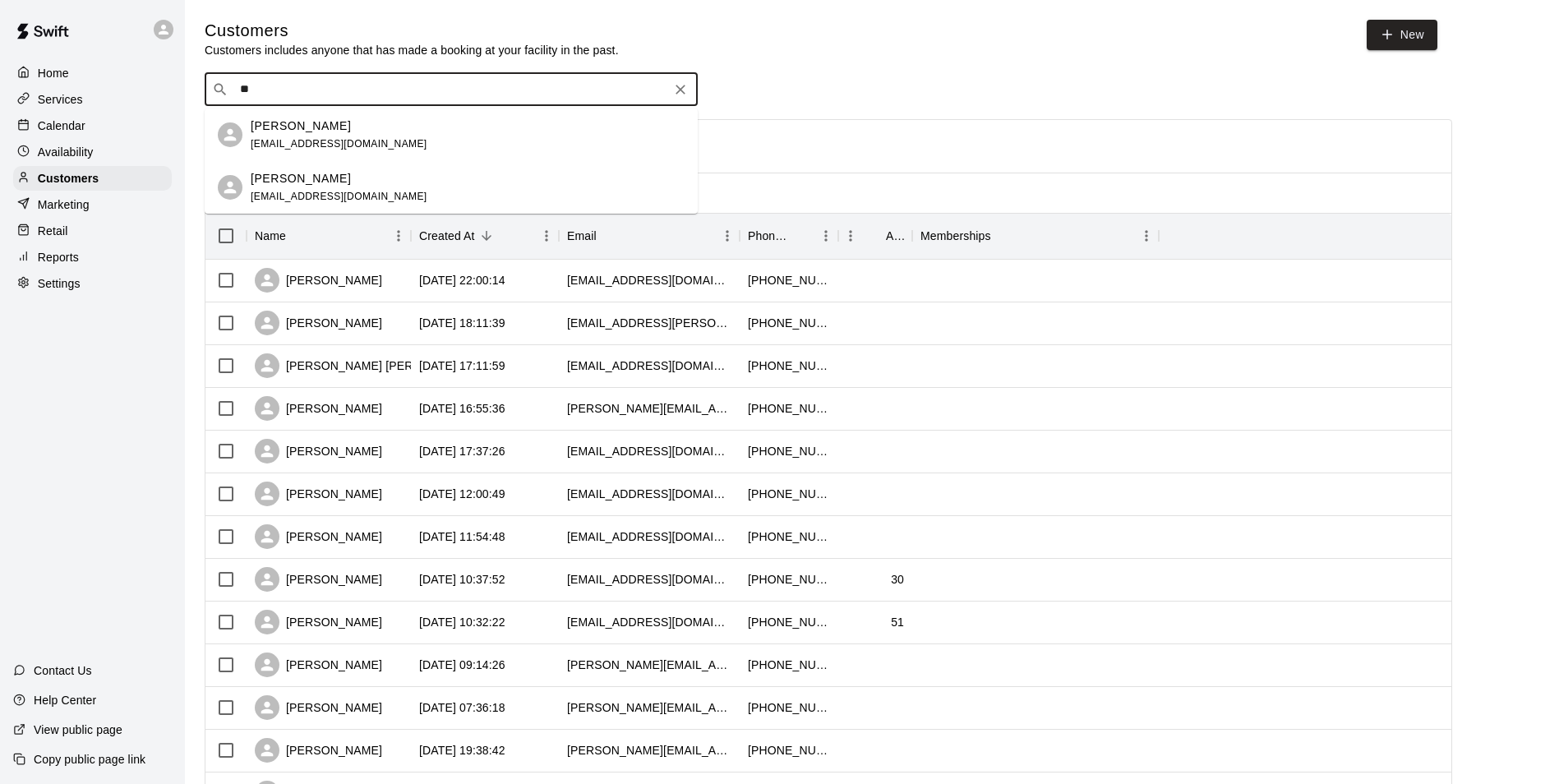
type input "*"
type input "******"
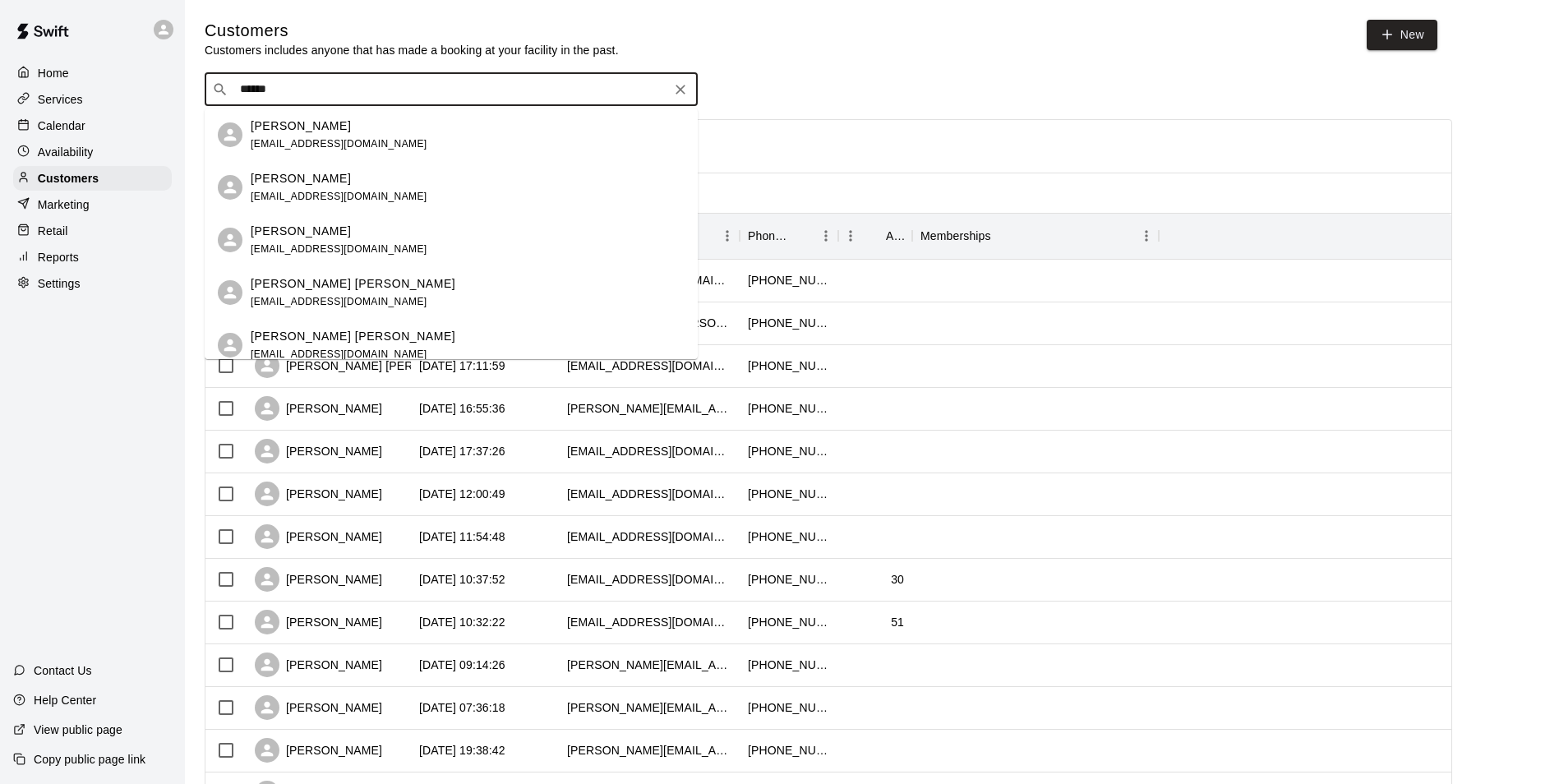
click at [328, 141] on span "drjagraves@gmail.com" at bounding box center [339, 144] width 176 height 11
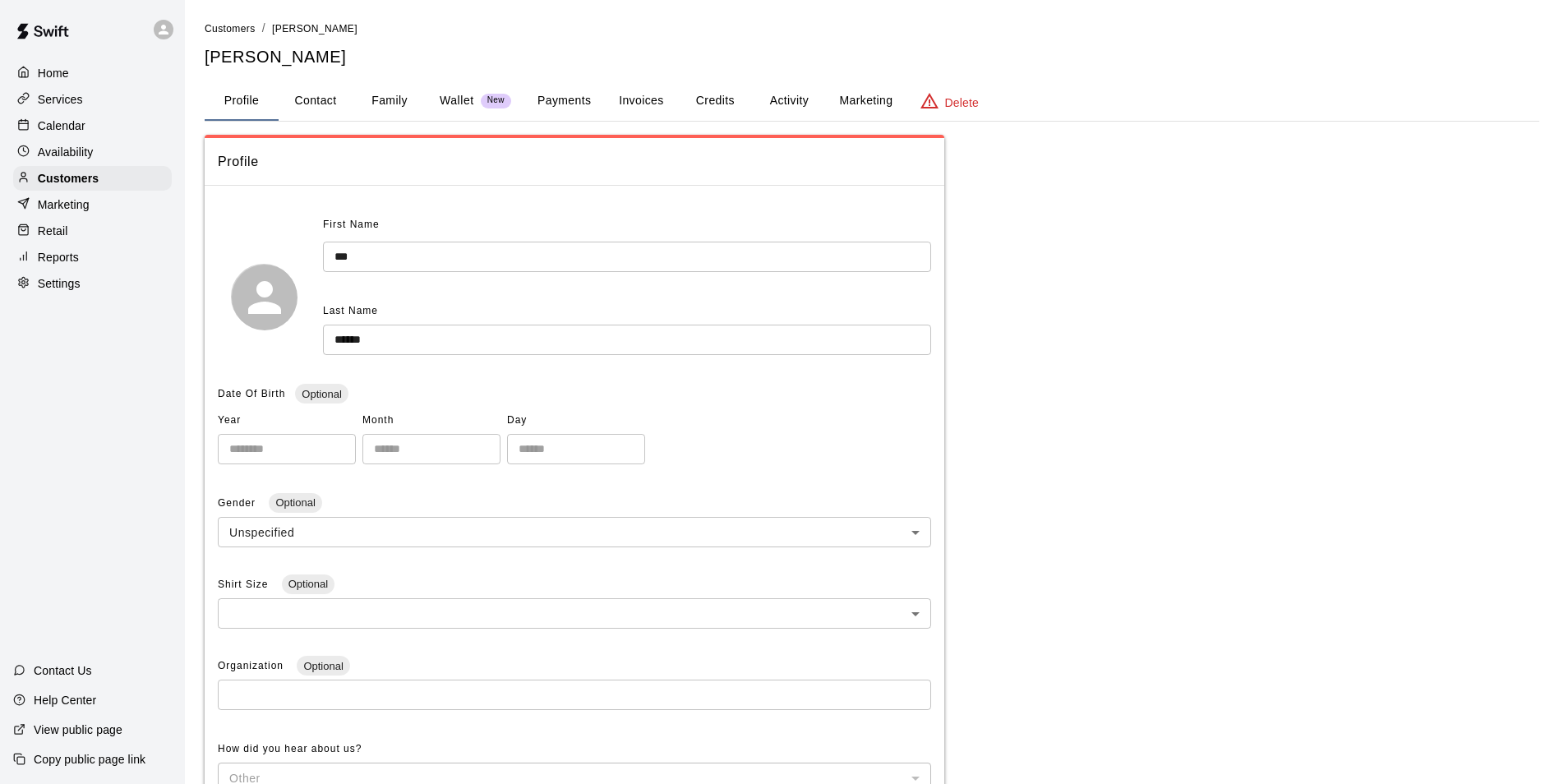
click at [392, 107] on button "Family" at bounding box center [389, 101] width 74 height 39
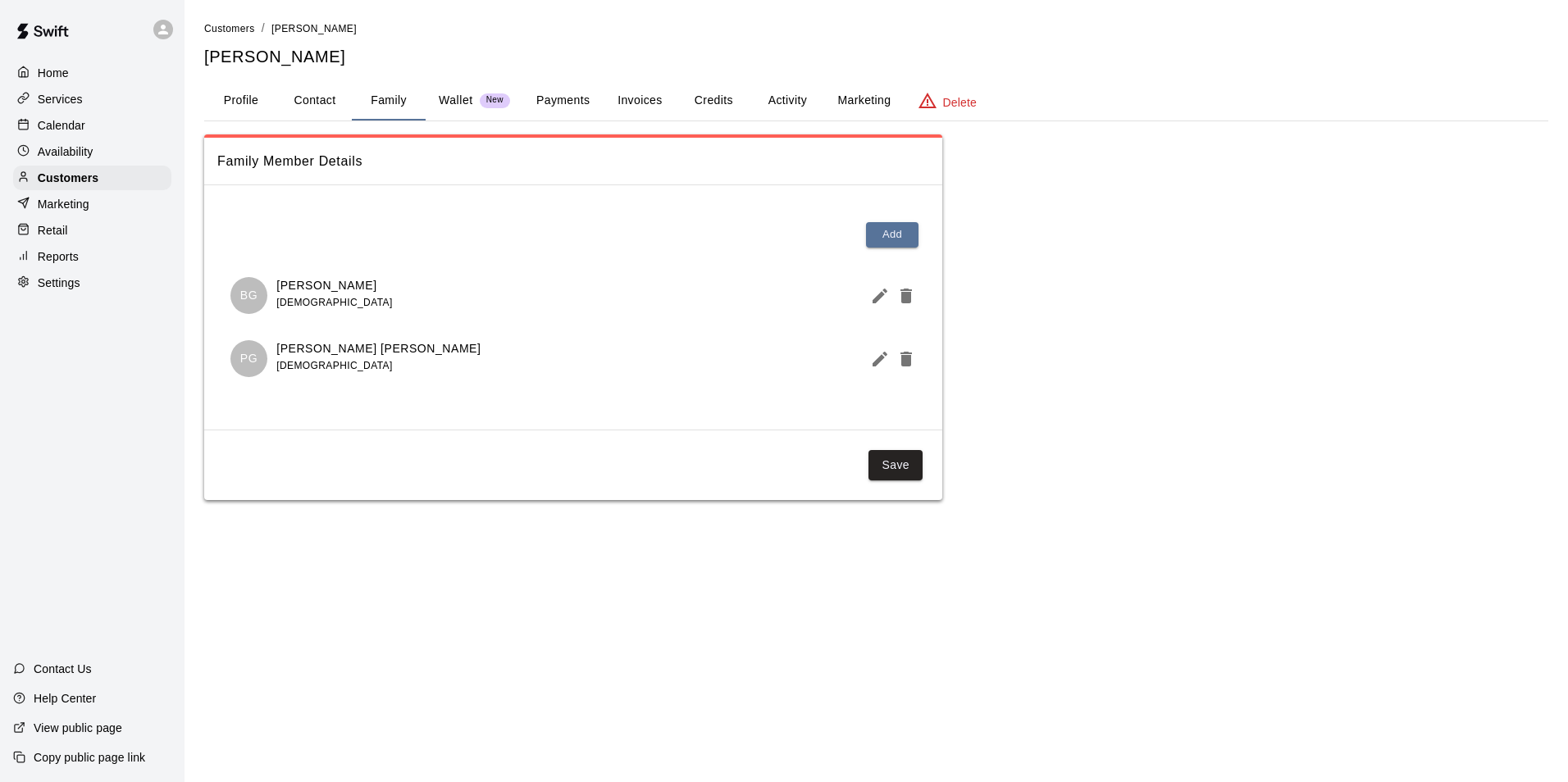
click at [260, 92] on button "Profile" at bounding box center [240, 101] width 74 height 39
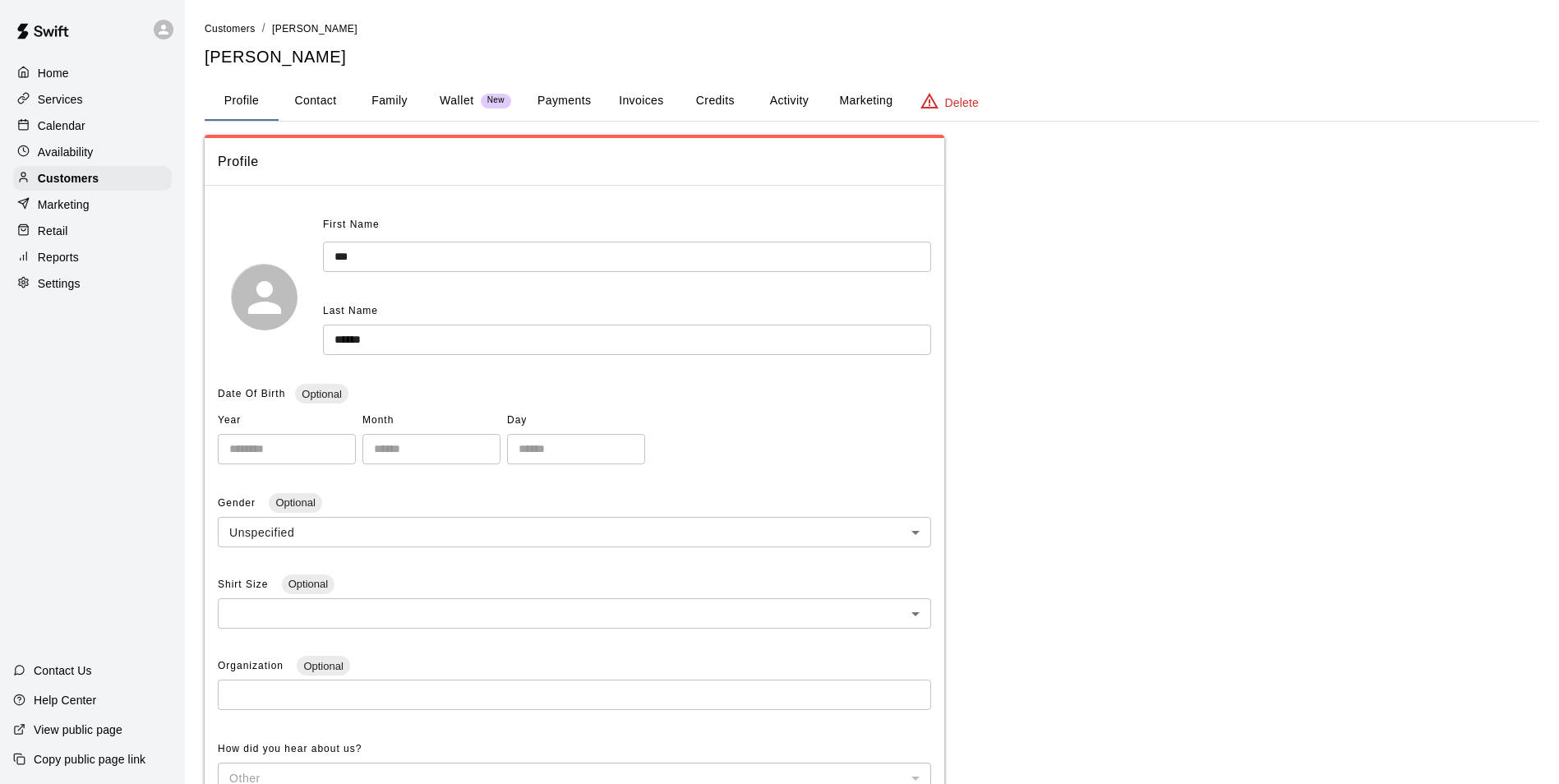
click at [113, 129] on div "Calendar" at bounding box center [92, 126] width 159 height 24
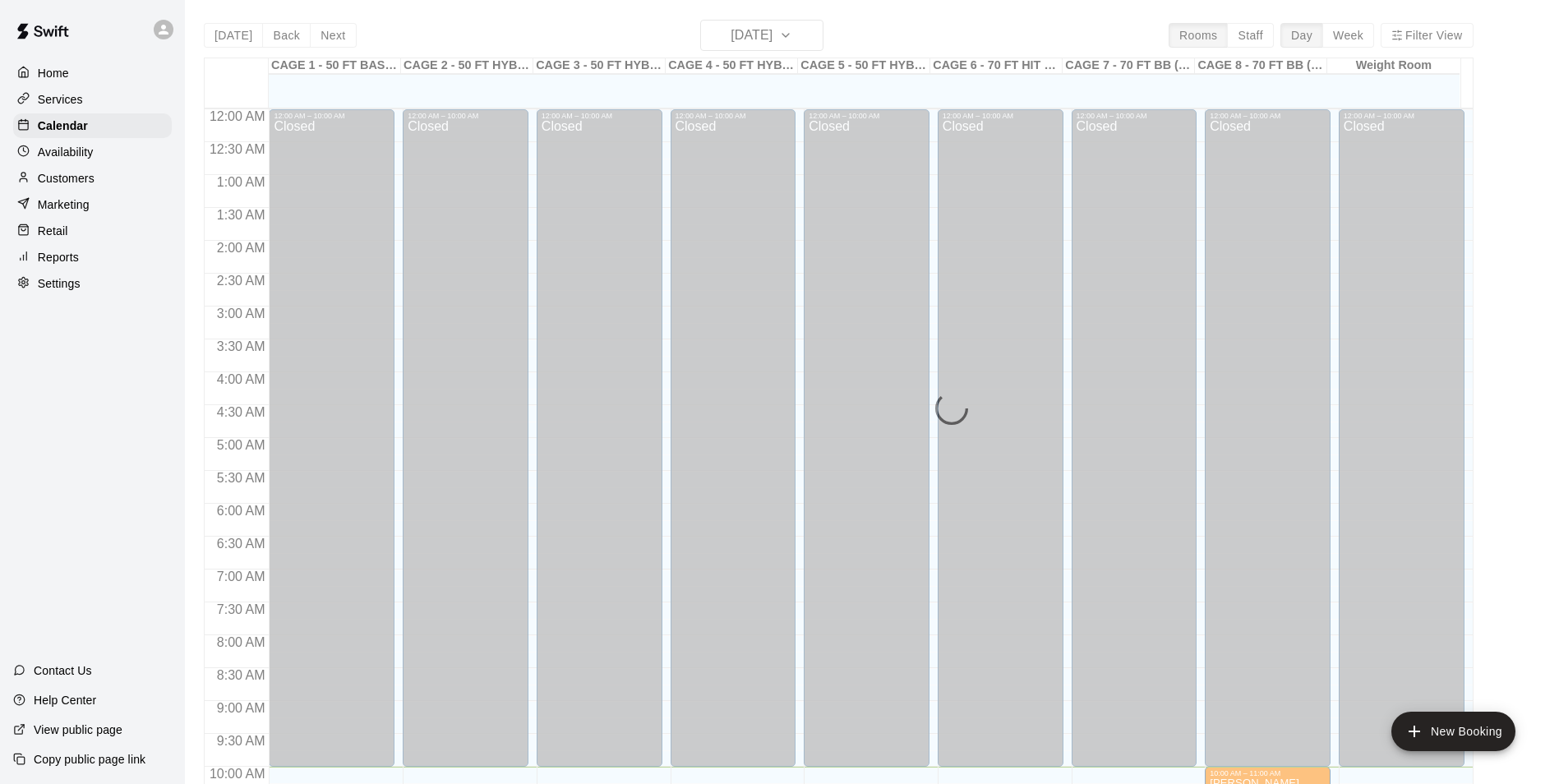
scroll to position [657, 0]
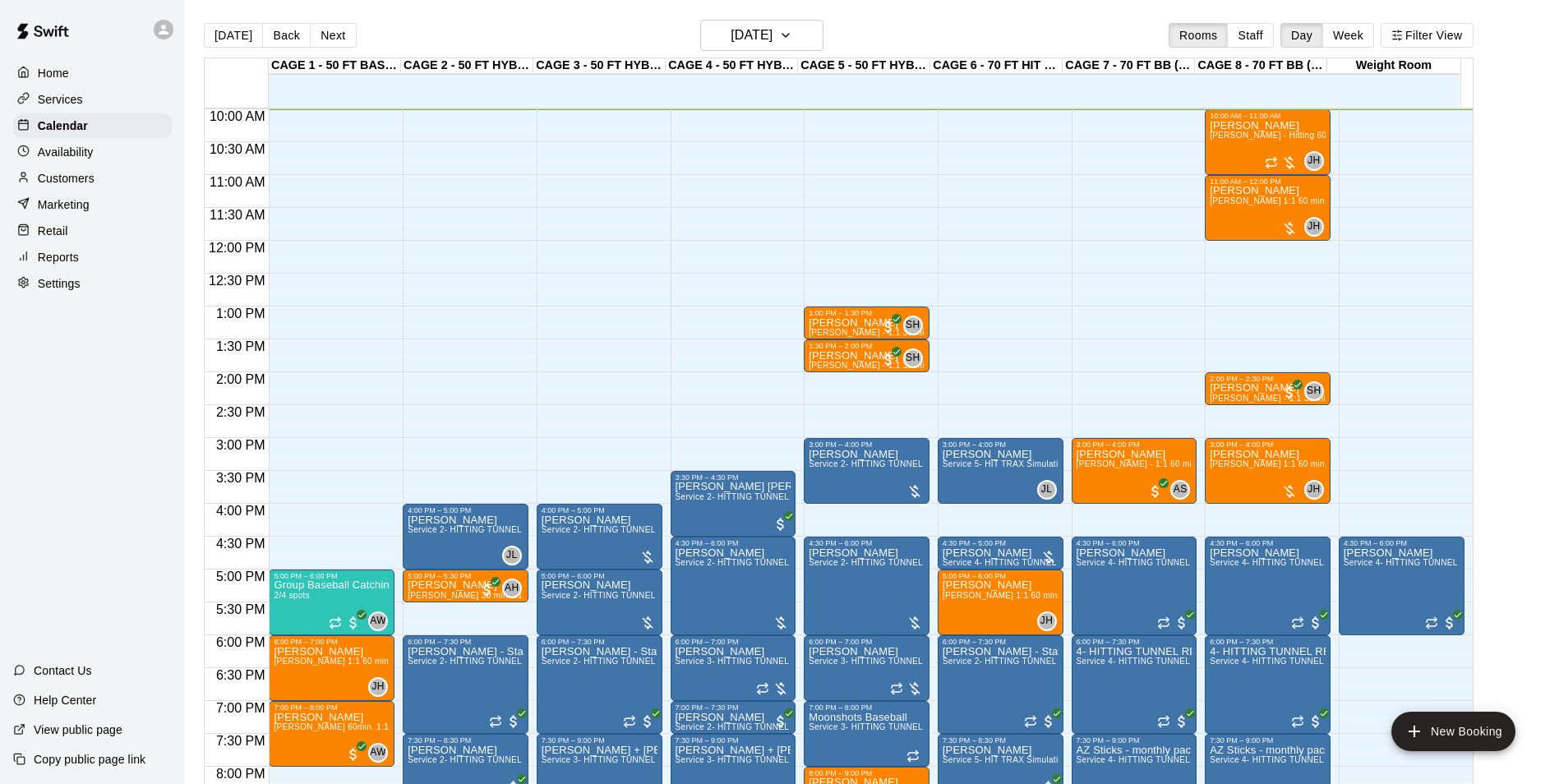
click at [932, 44] on div "Today Back Next Tuesday Aug 19 Rooms Staff Day Week Filter View" at bounding box center [838, 38] width 1270 height 38
click at [834, 42] on div "Today Back Next Tuesday Aug 19 Rooms Staff Day Week Filter View" at bounding box center [838, 38] width 1270 height 38
click at [808, 42] on button "[DATE]" at bounding box center [762, 35] width 123 height 31
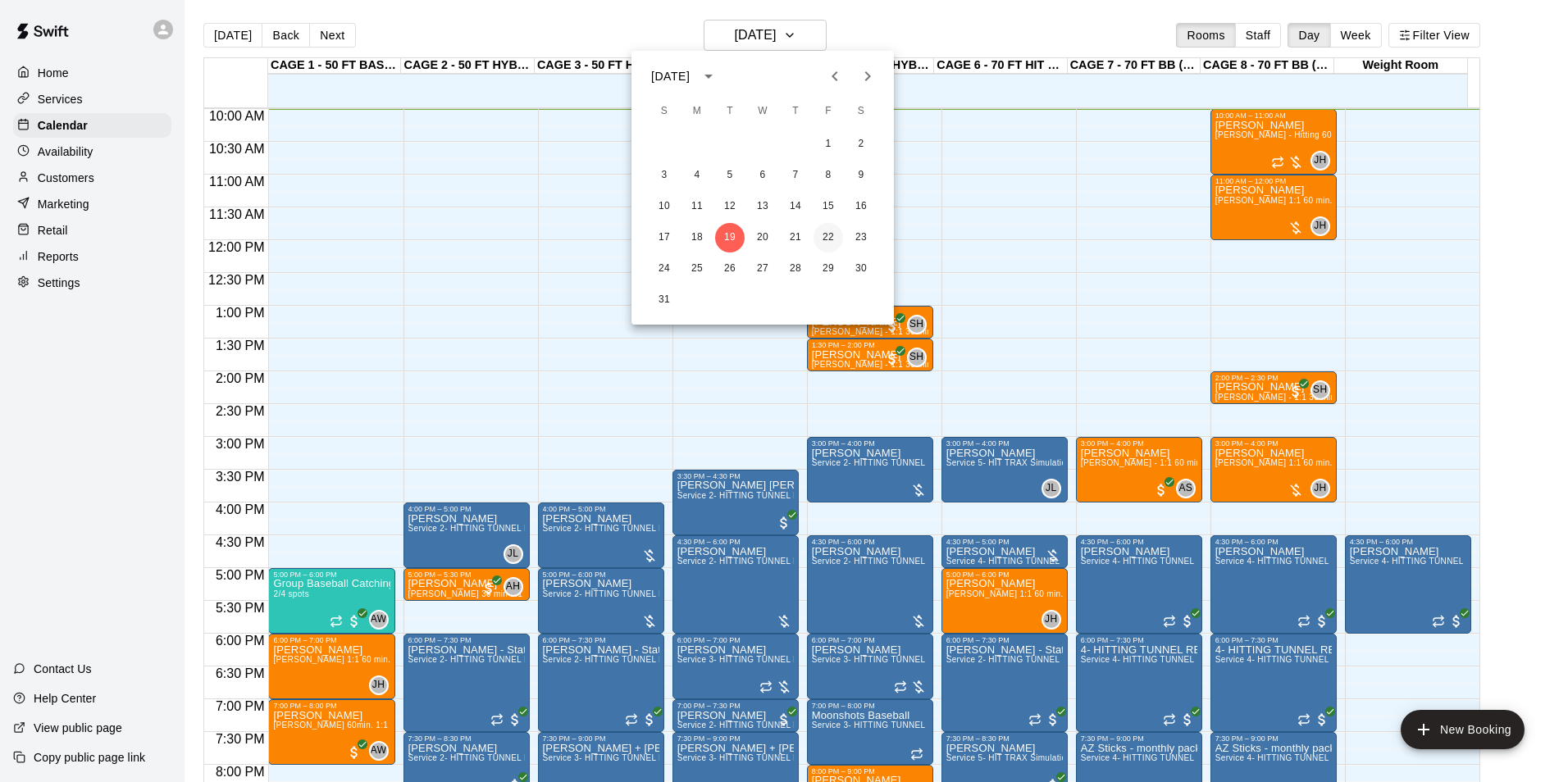
click at [826, 236] on button "22" at bounding box center [828, 237] width 30 height 30
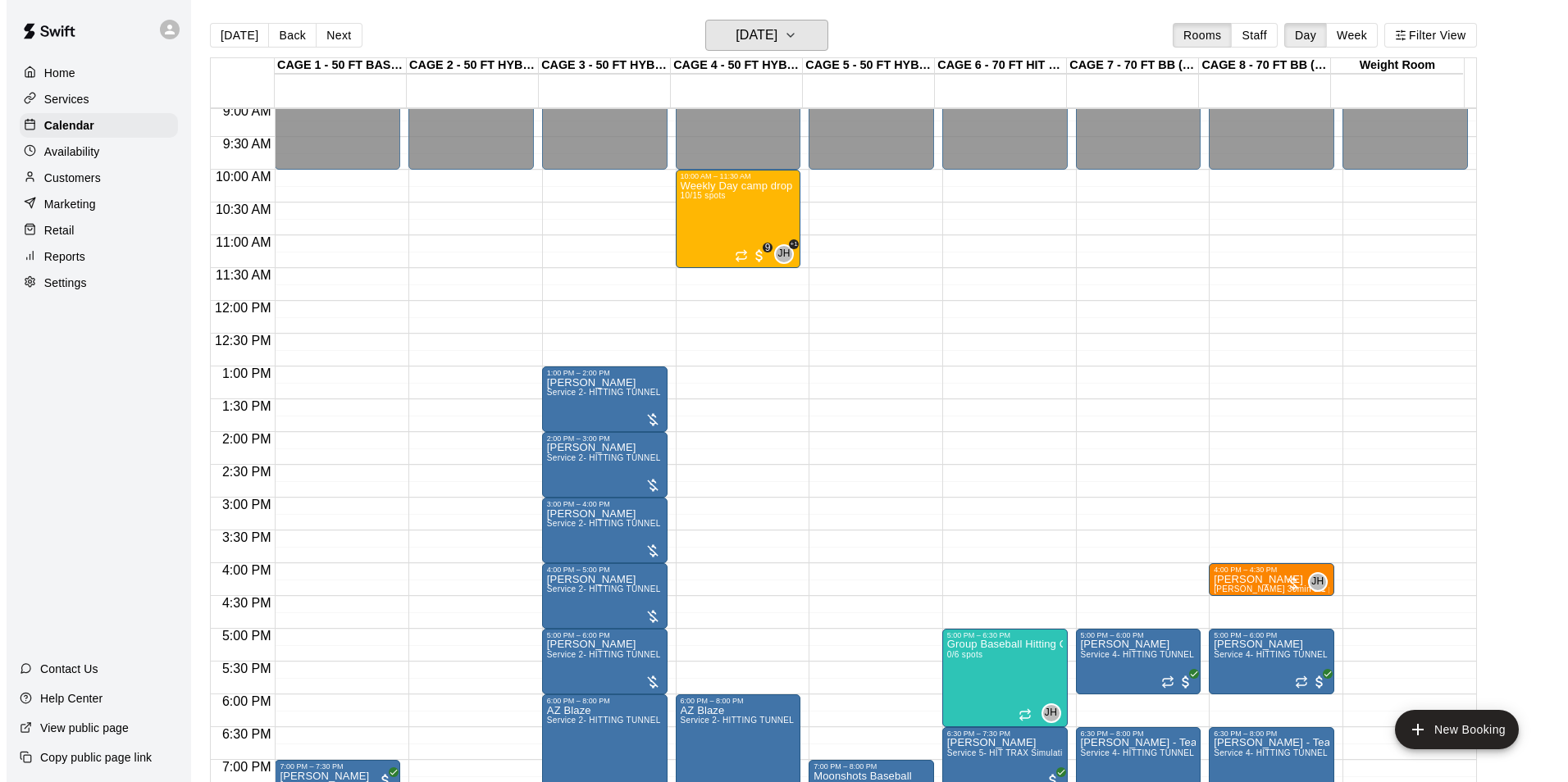
scroll to position [492, 0]
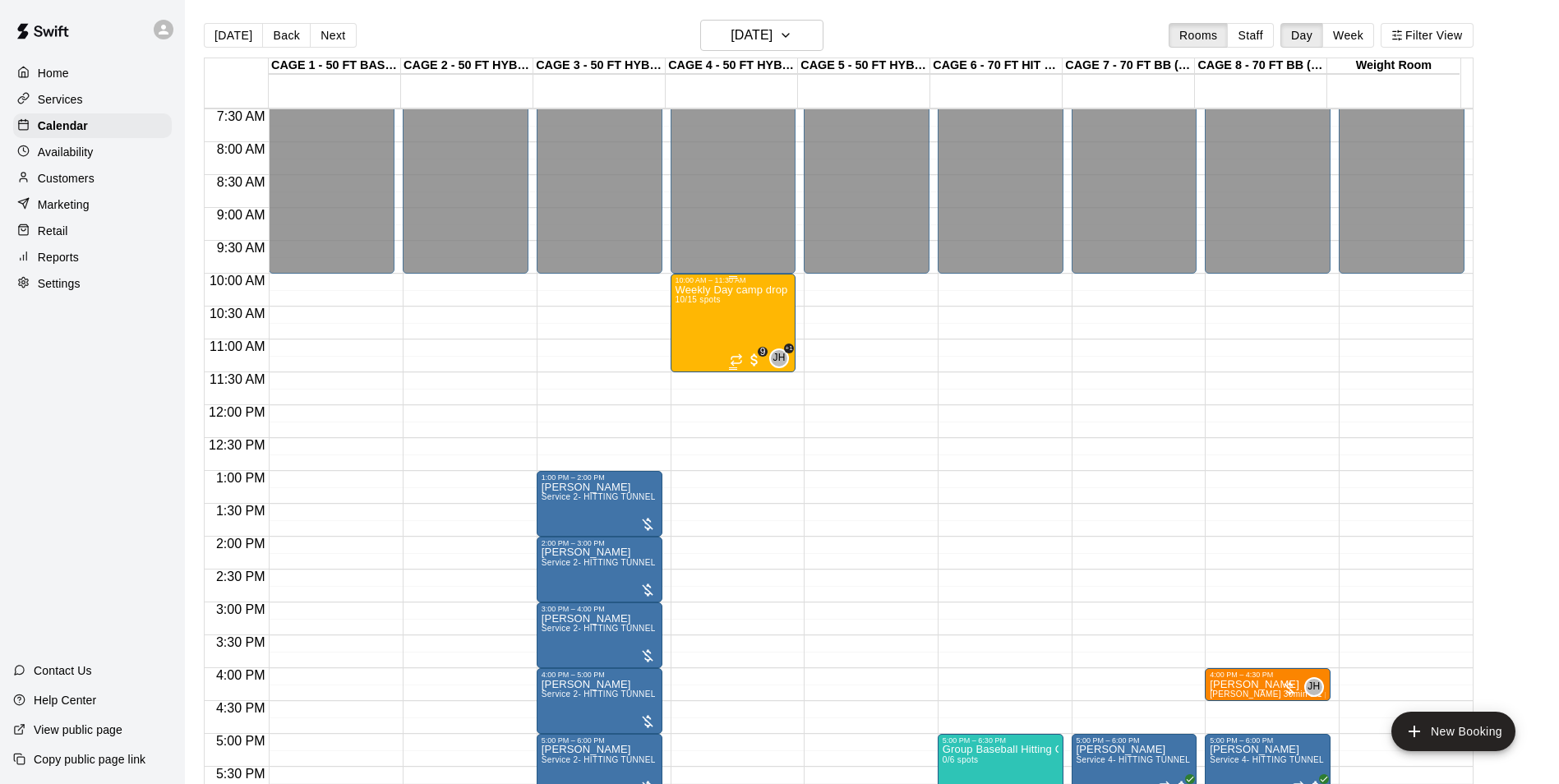
click at [751, 323] on div "Weekly Day camp drop in session - Monday / Wednesday / Friday's 10/15 spots" at bounding box center [734, 677] width 116 height 784
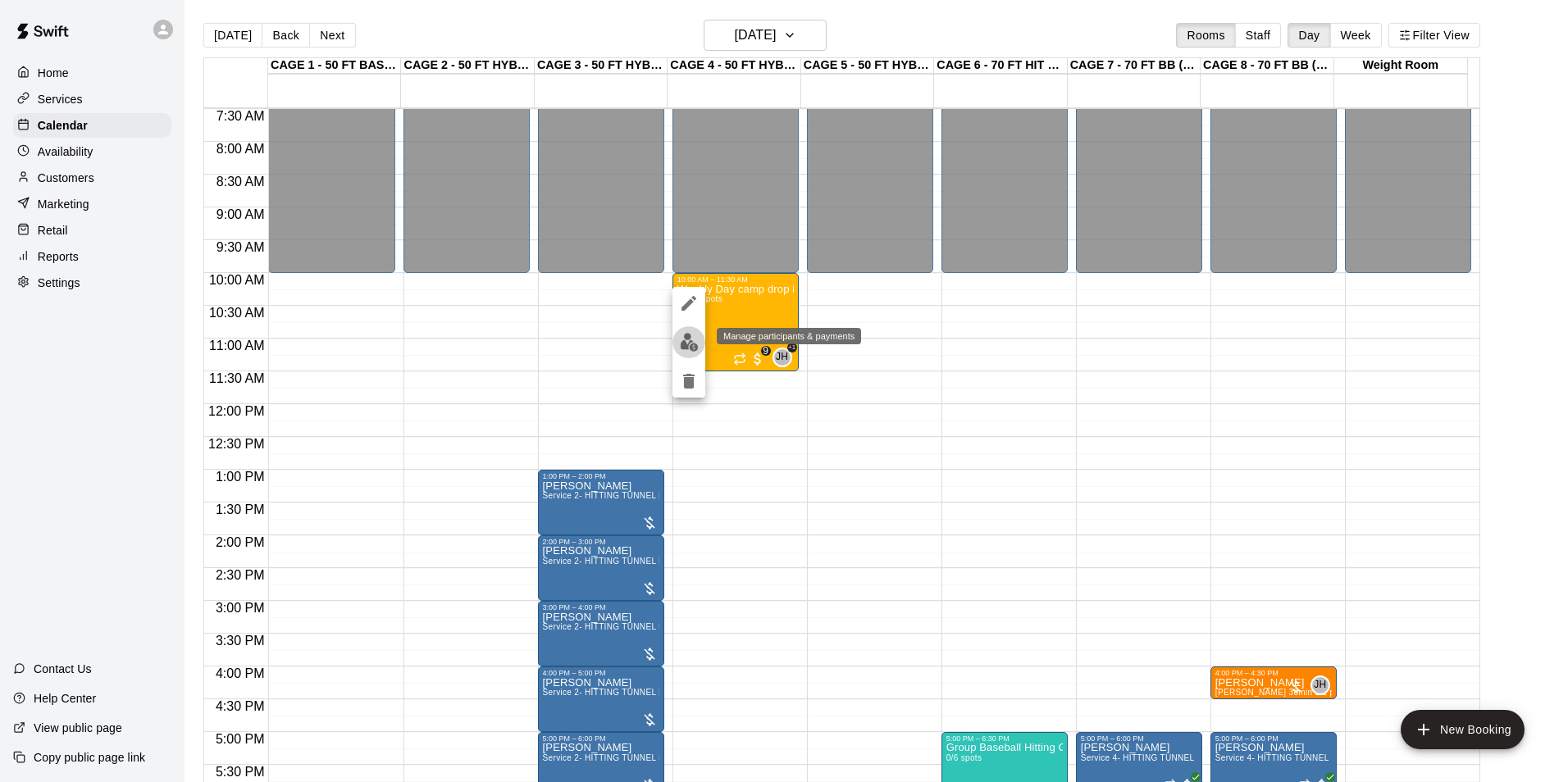
click at [696, 334] on img "edit" at bounding box center [689, 342] width 19 height 19
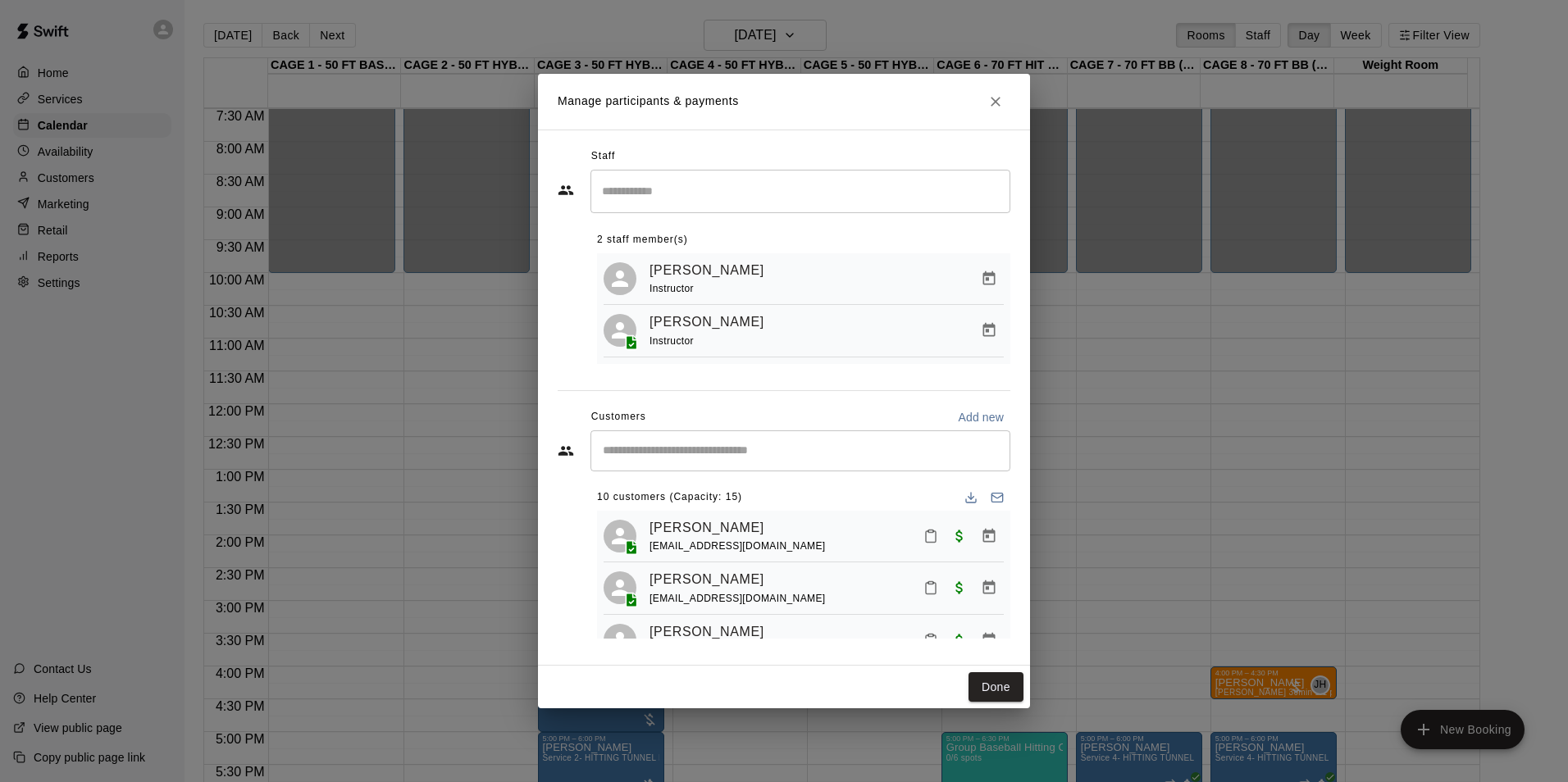
scroll to position [0, 0]
click at [801, 449] on input "Start typing to search customers..." at bounding box center [800, 451] width 405 height 17
type input "******"
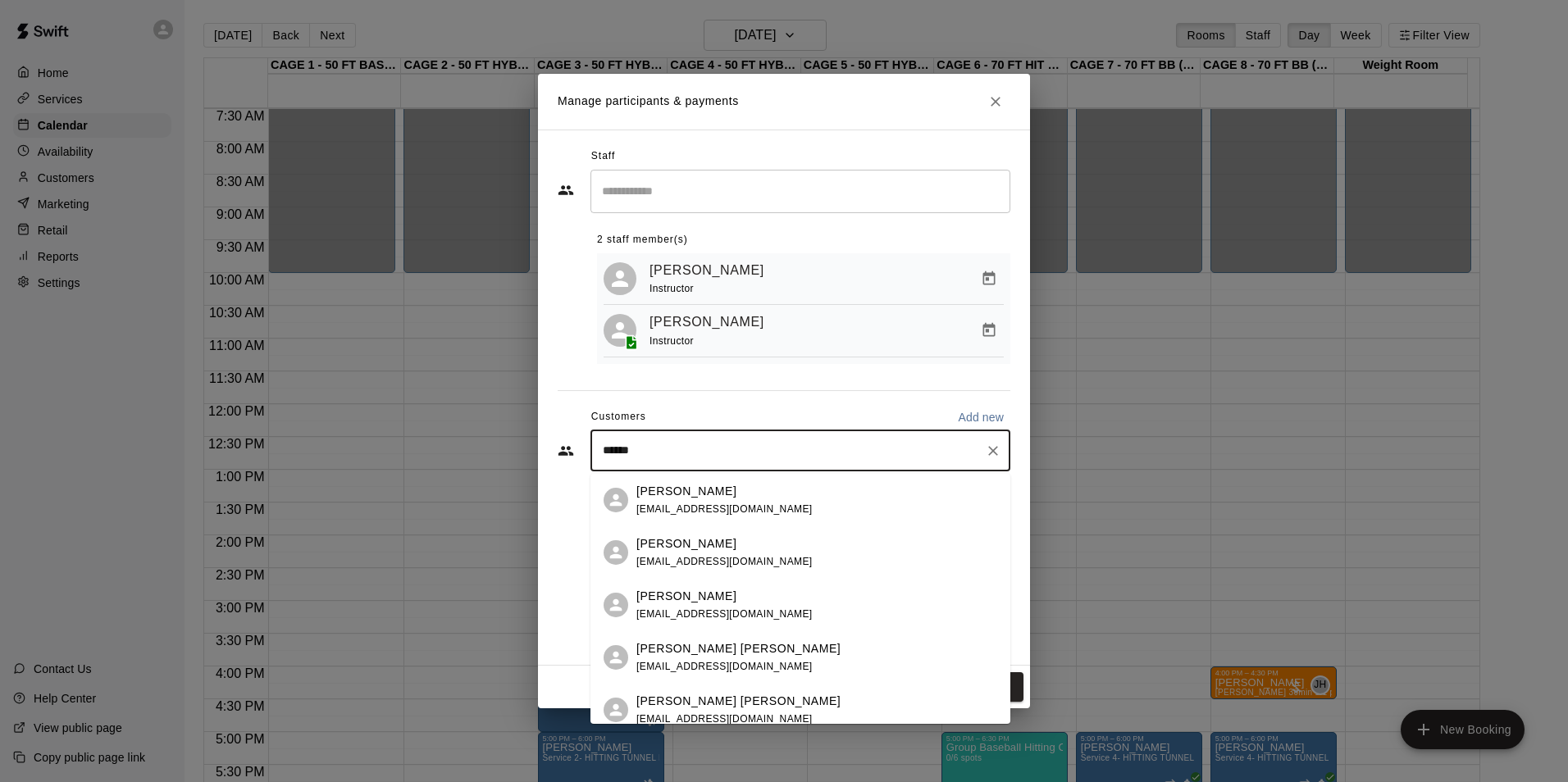
click at [733, 491] on div "[PERSON_NAME]" at bounding box center [723, 492] width 176 height 17
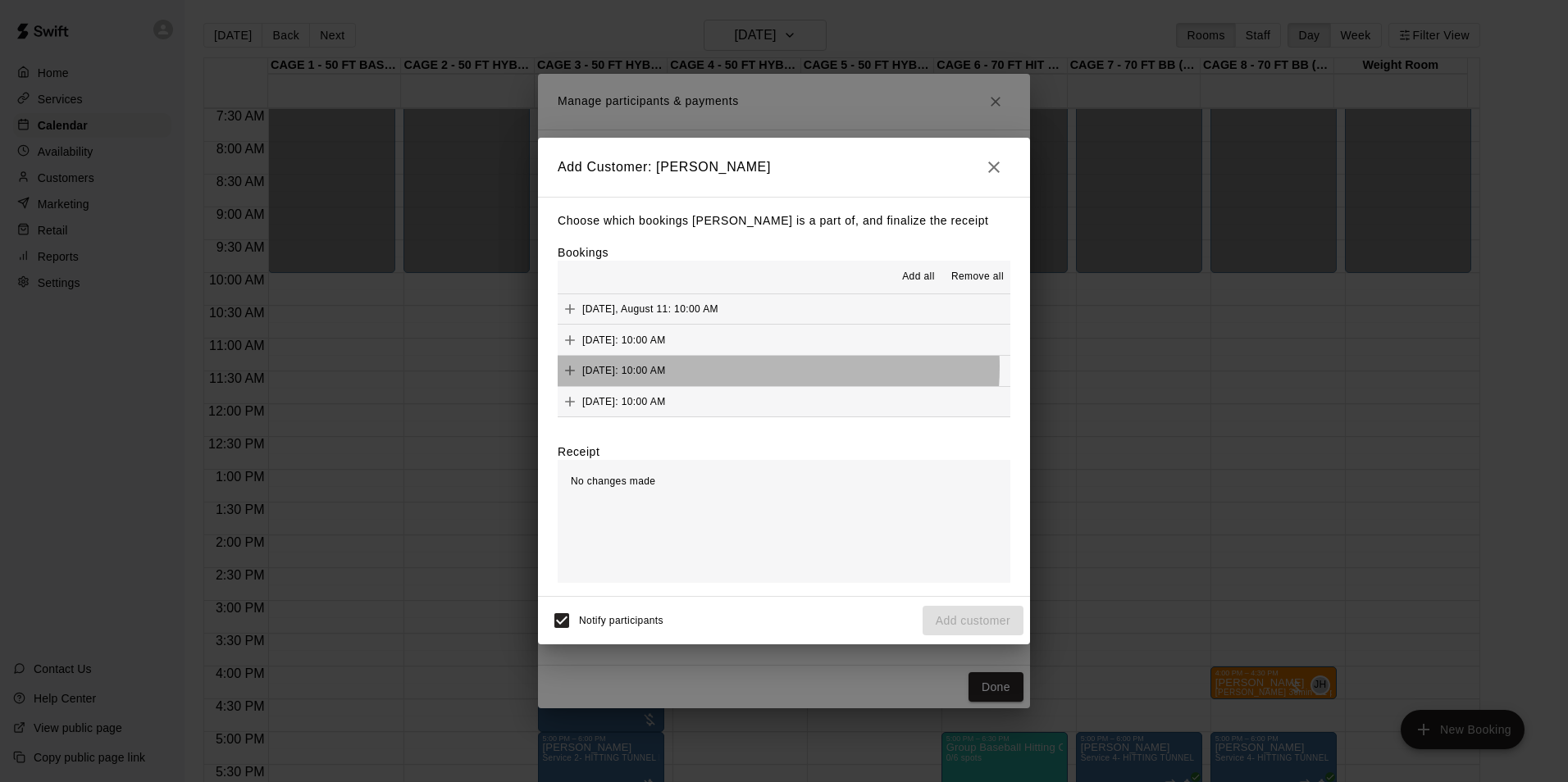
click at [720, 368] on button "[DATE]: 10:00 AM" at bounding box center [784, 371] width 453 height 31
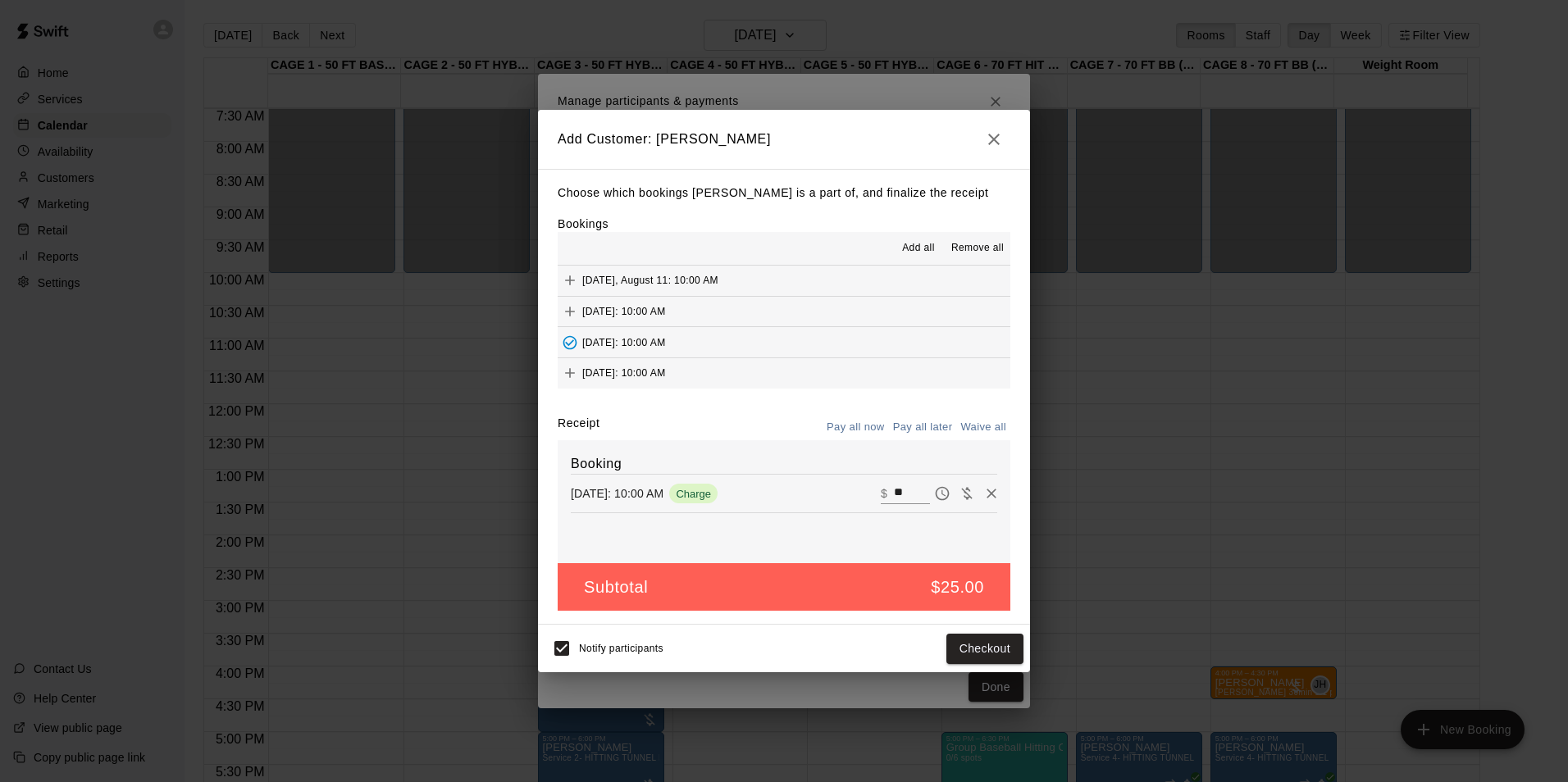
click at [965, 251] on span "Remove all" at bounding box center [977, 249] width 52 height 17
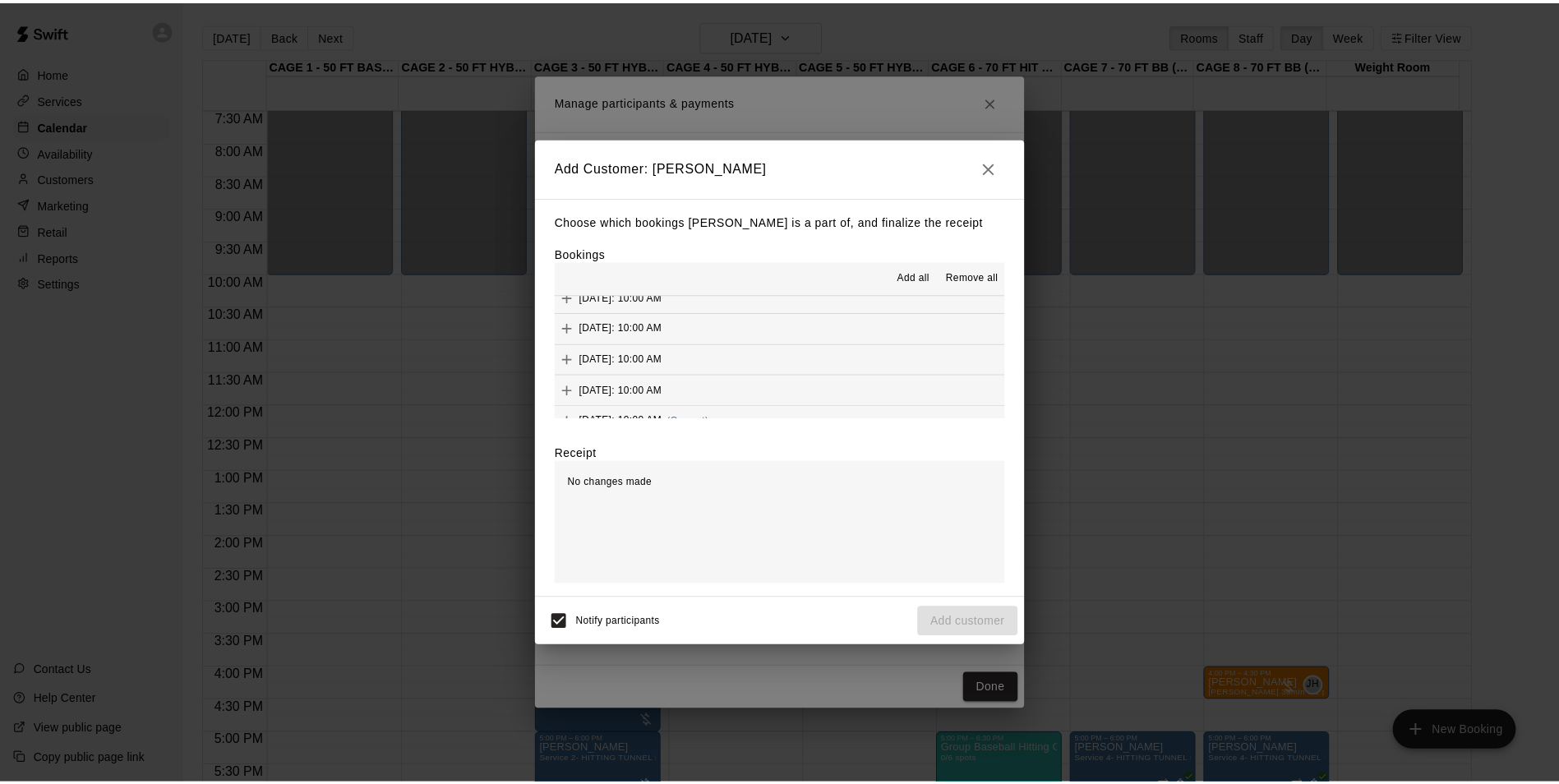
scroll to position [82, 0]
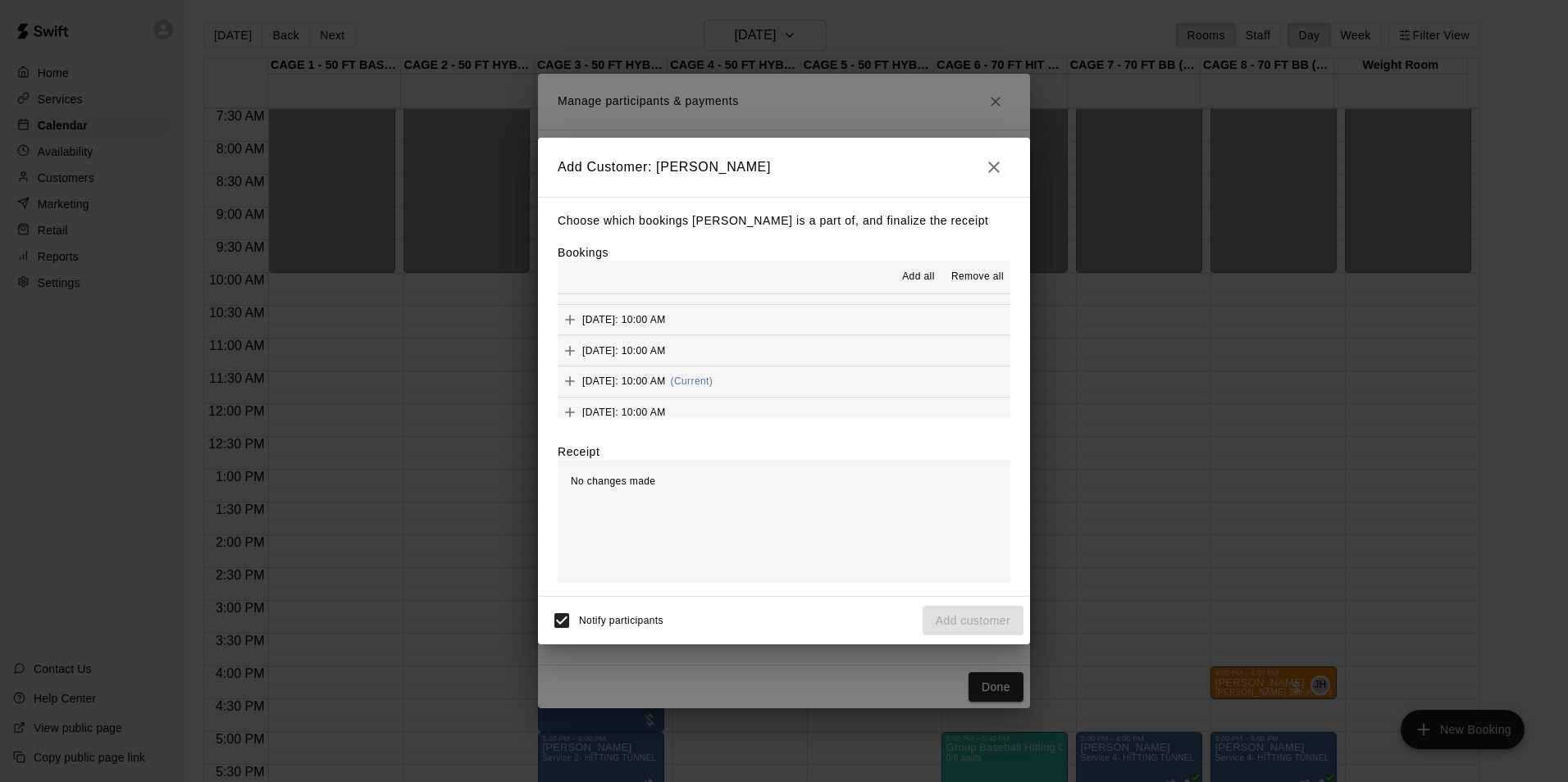
click at [785, 387] on button "[DATE]: 10:00 AM (Current)" at bounding box center [784, 382] width 453 height 31
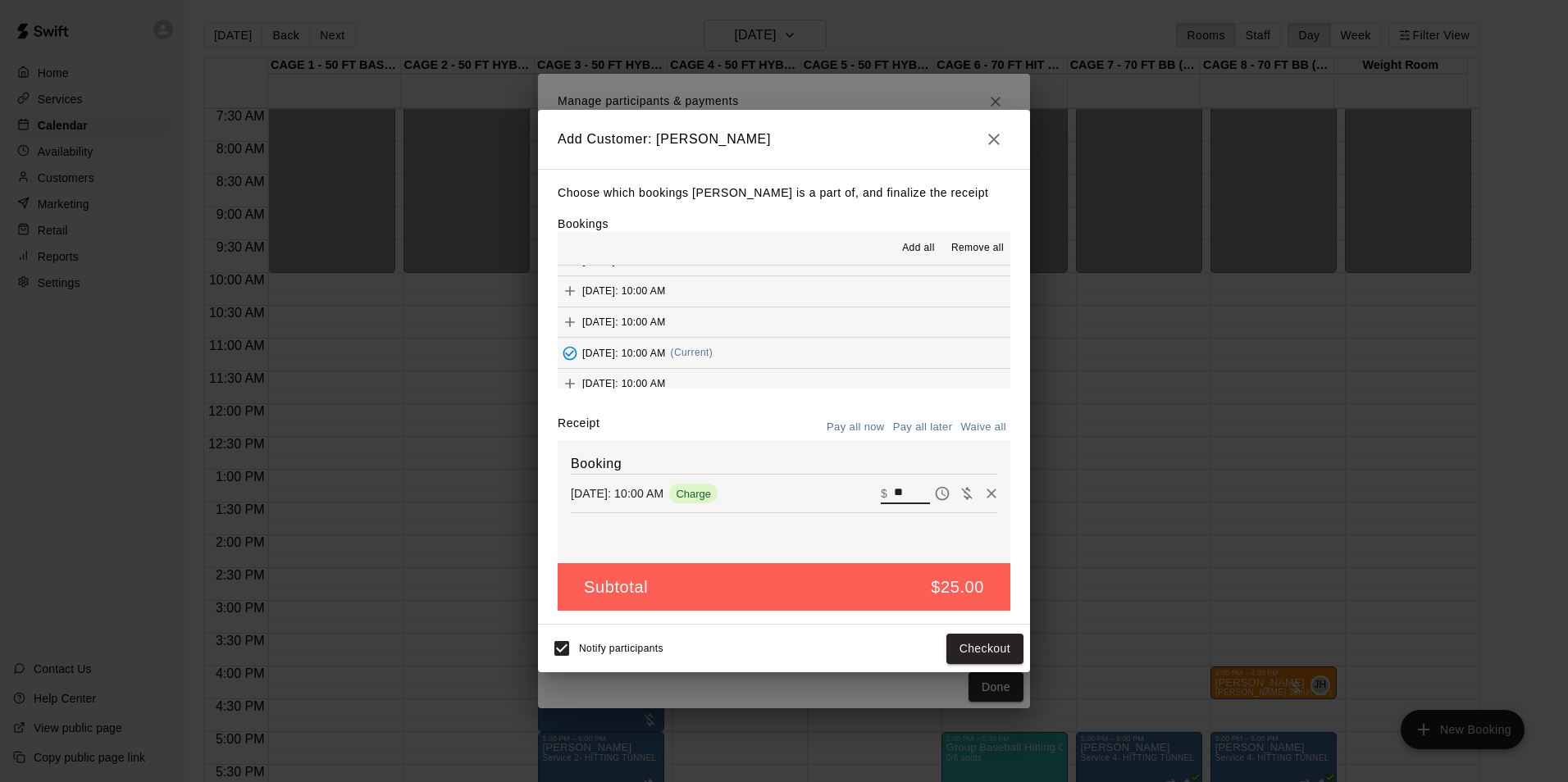
click at [895, 490] on input "**" at bounding box center [912, 493] width 36 height 21
type input "**"
click at [936, 440] on button "Pay all later" at bounding box center [922, 427] width 68 height 25
click at [943, 642] on button "Add customer" at bounding box center [973, 649] width 101 height 31
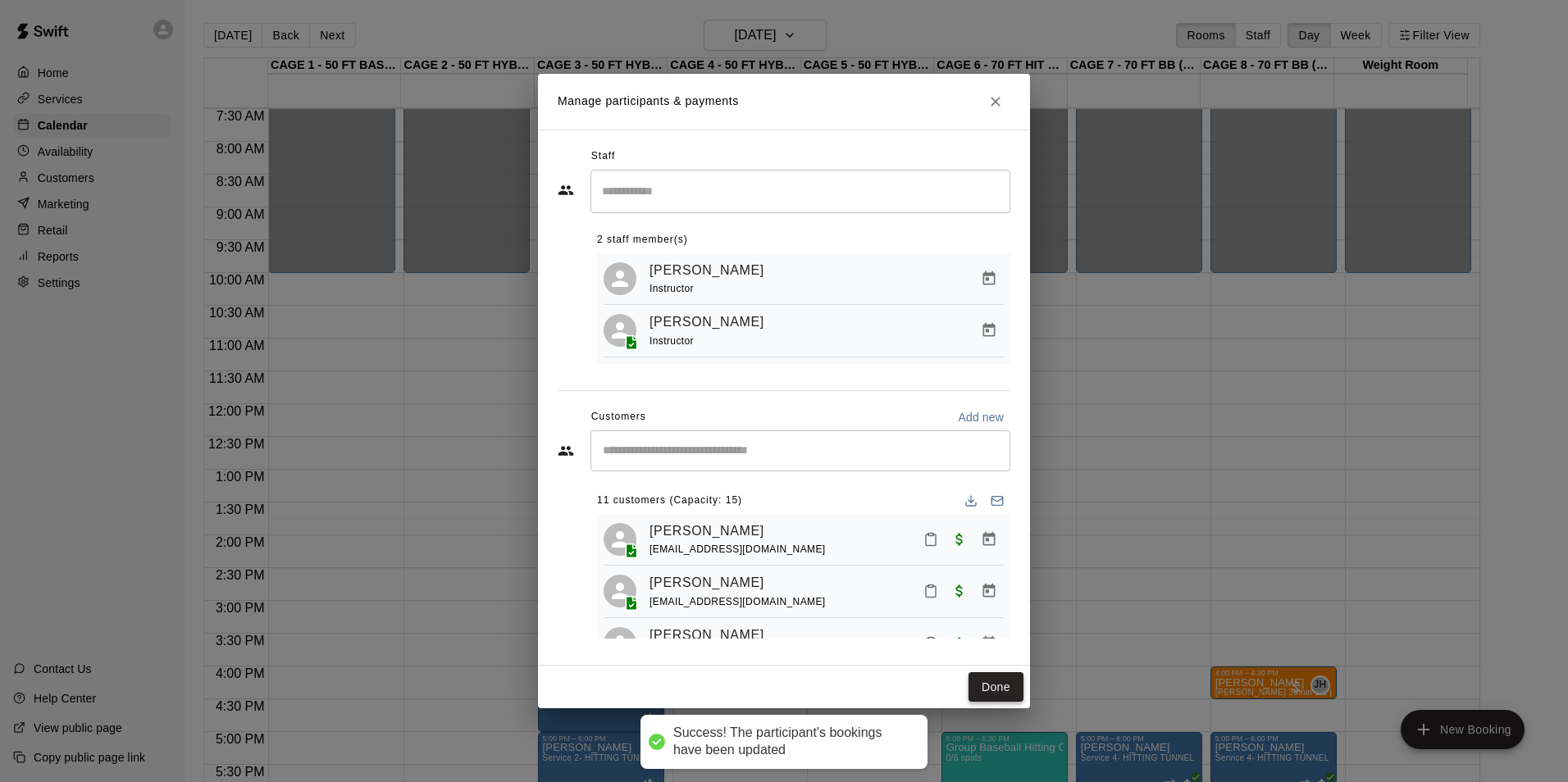
click at [981, 674] on button "Done" at bounding box center [995, 687] width 55 height 31
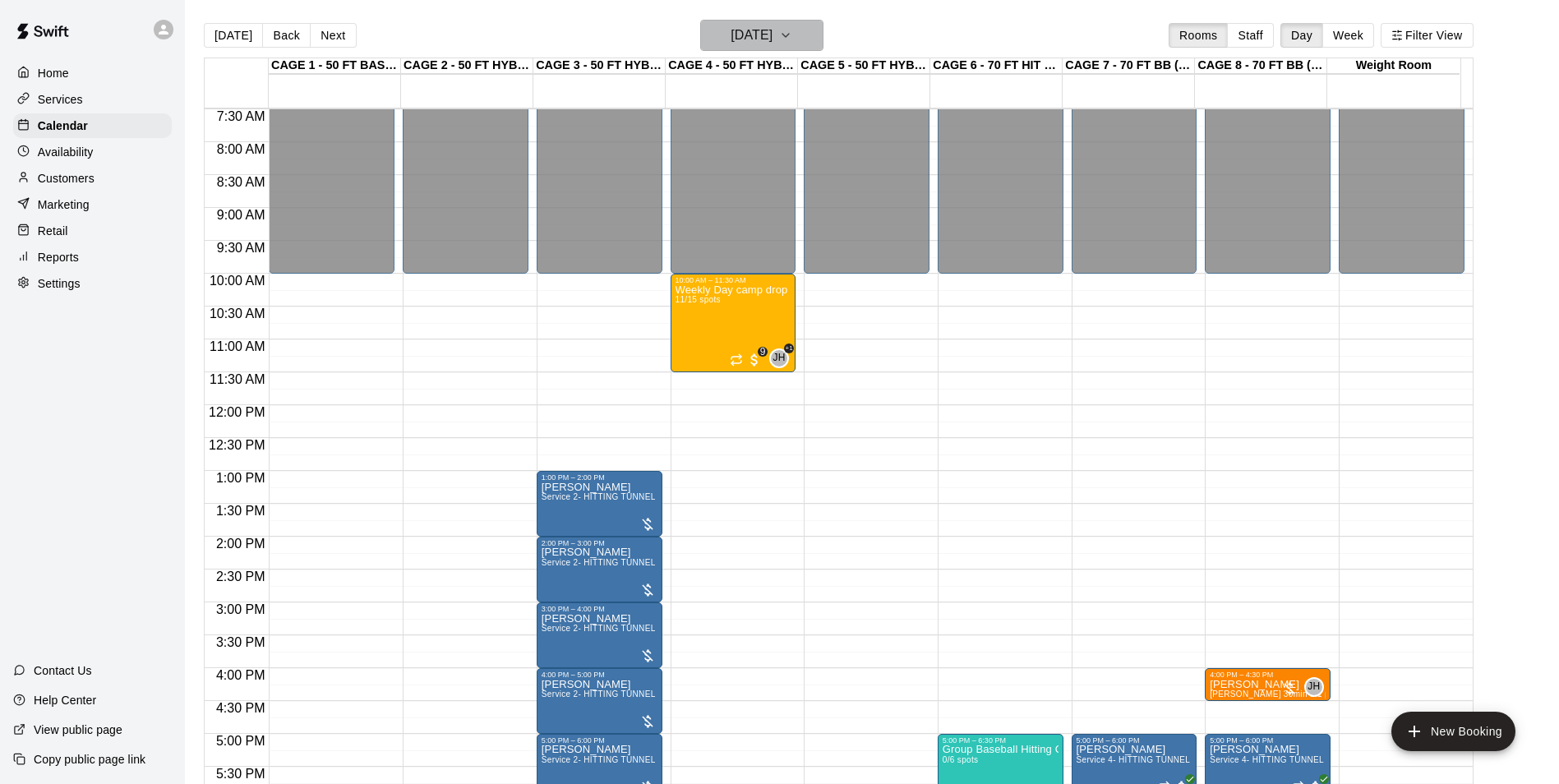
click at [800, 40] on button "[DATE]" at bounding box center [762, 35] width 123 height 31
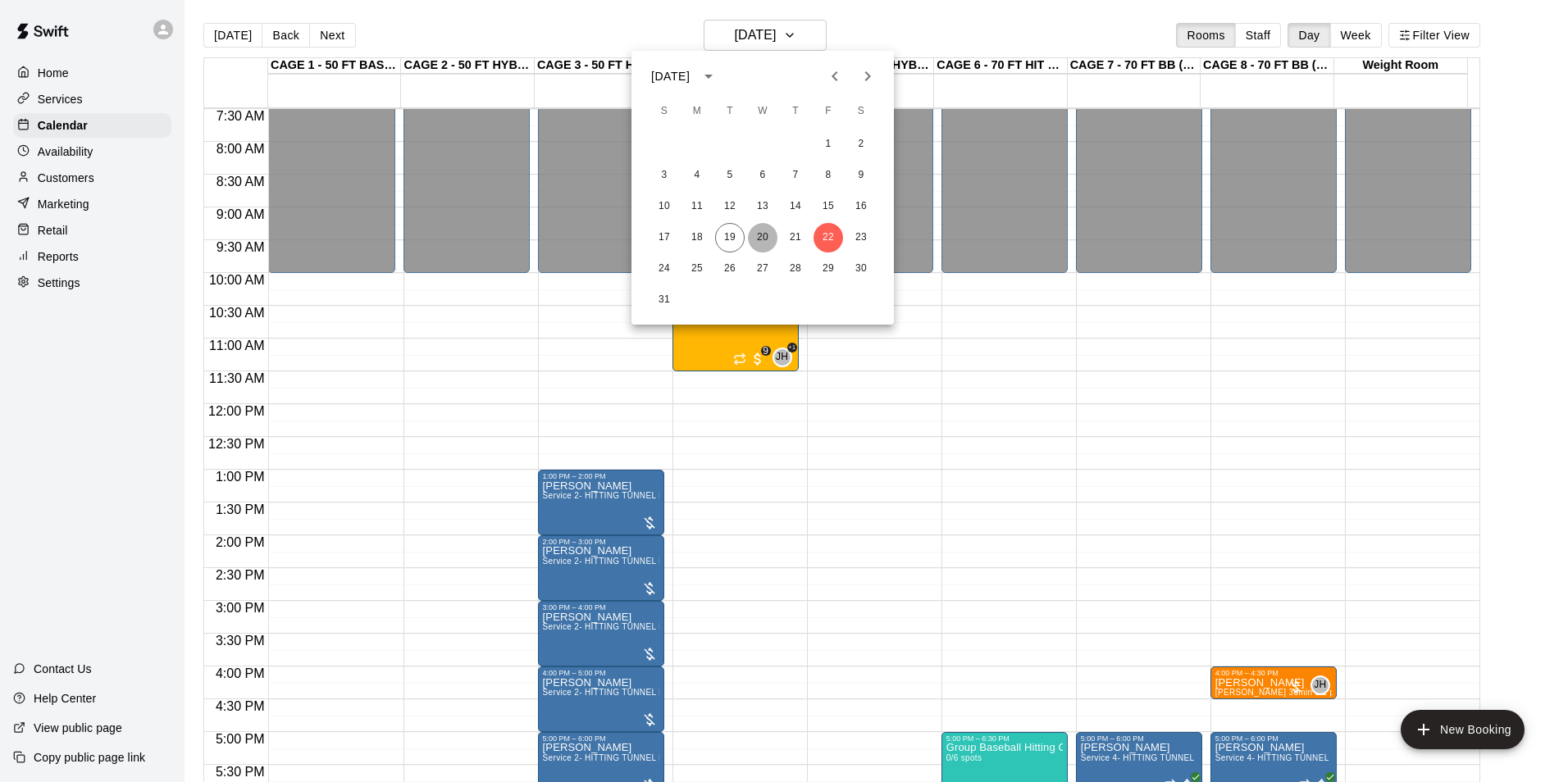
click at [773, 229] on button "20" at bounding box center [763, 237] width 30 height 30
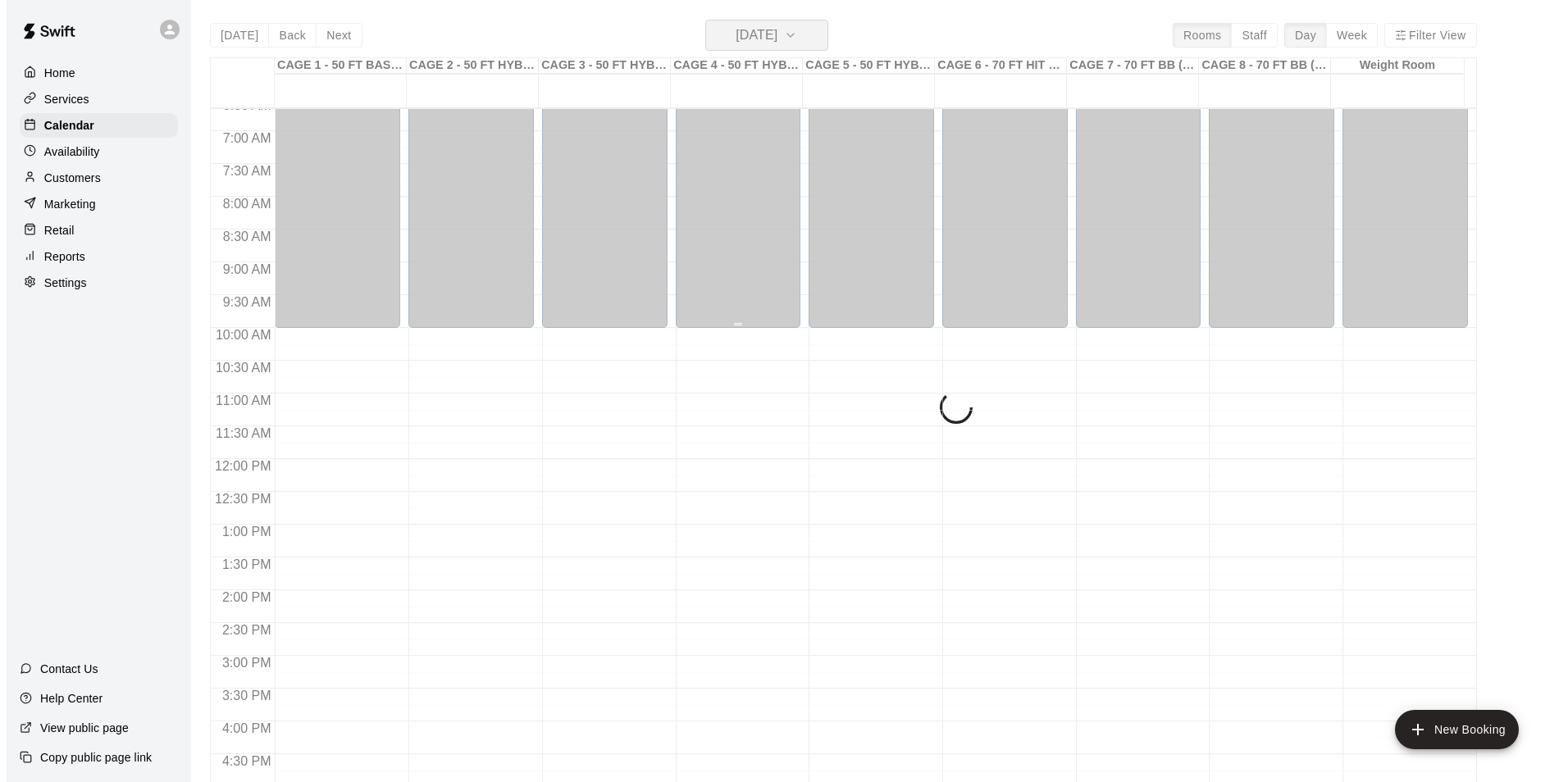
scroll to position [410, 0]
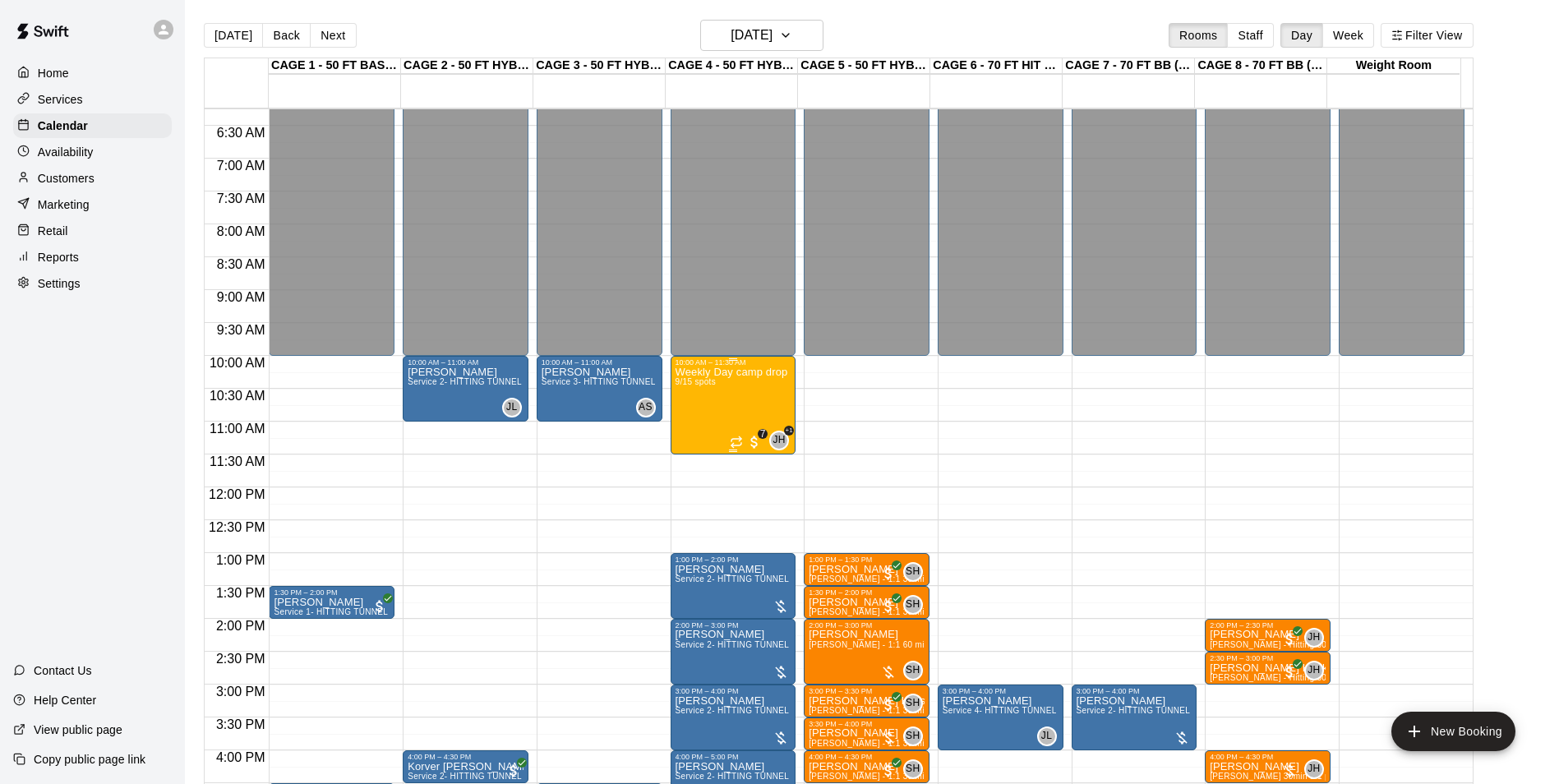
click at [735, 418] on div "Weekly Day camp drop in session - Monday / Wednesday / Friday's 9/15 spots" at bounding box center [734, 759] width 116 height 784
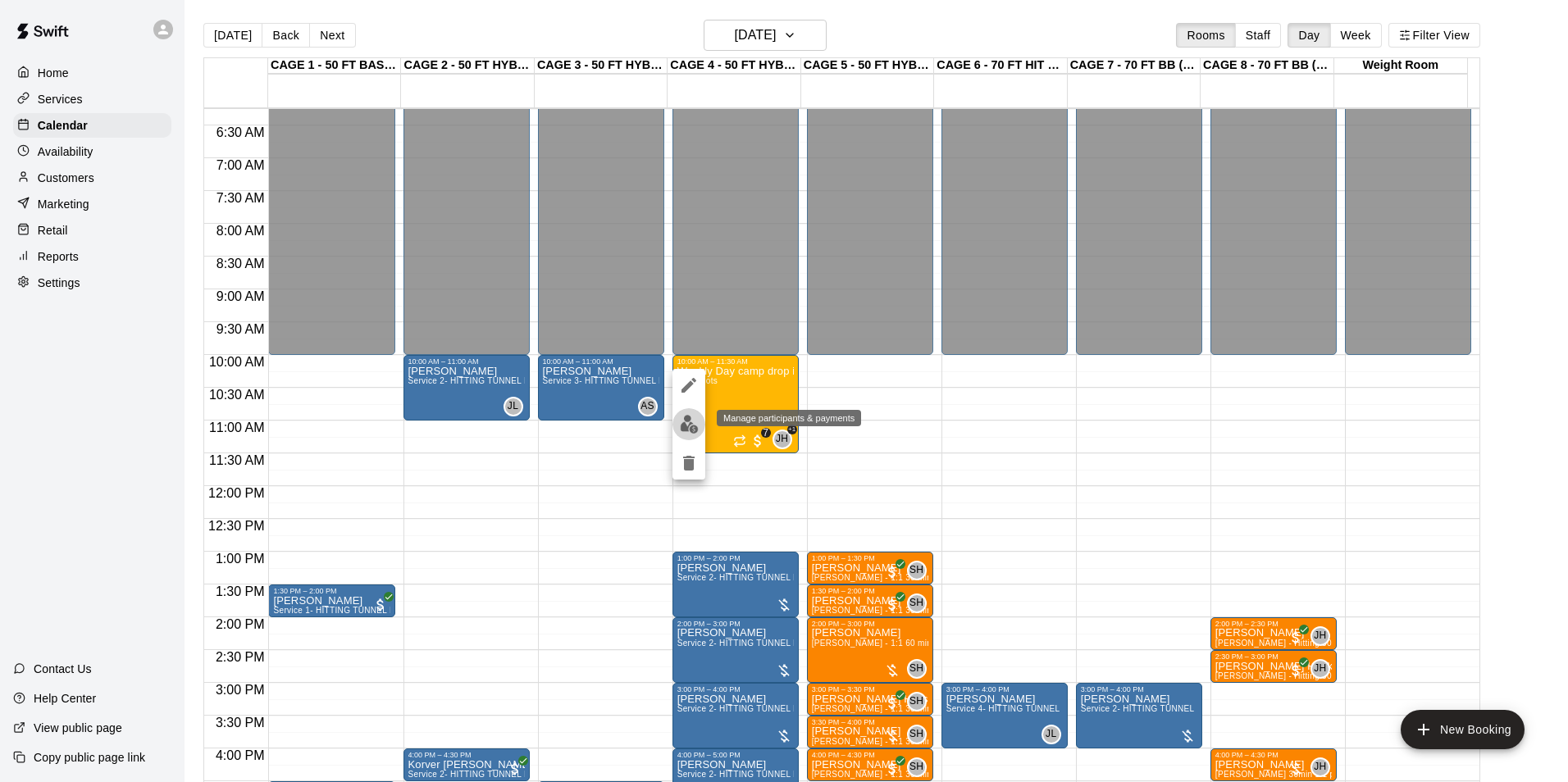
click at [691, 423] on img "edit" at bounding box center [689, 425] width 19 height 19
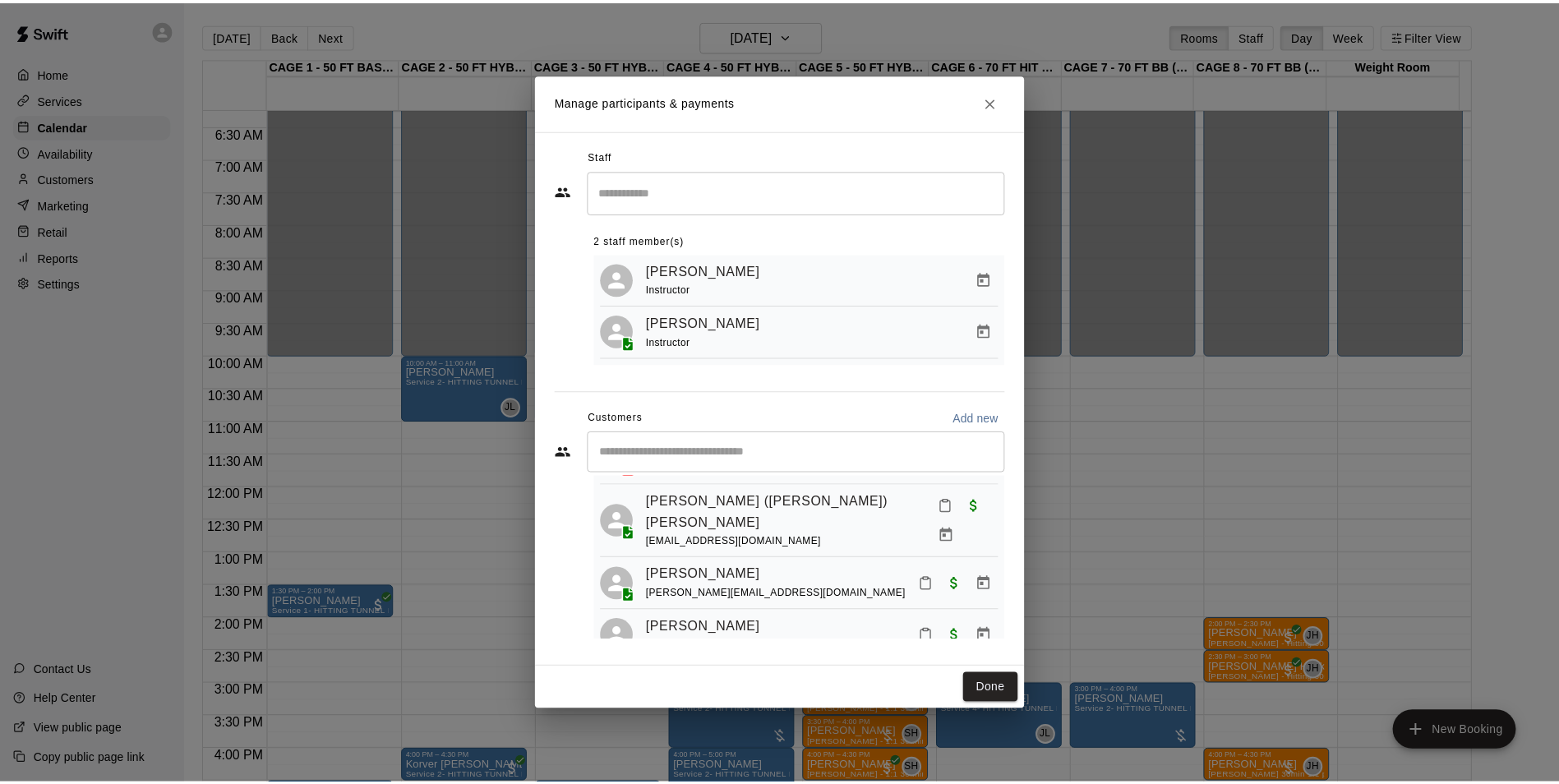
scroll to position [209, 0]
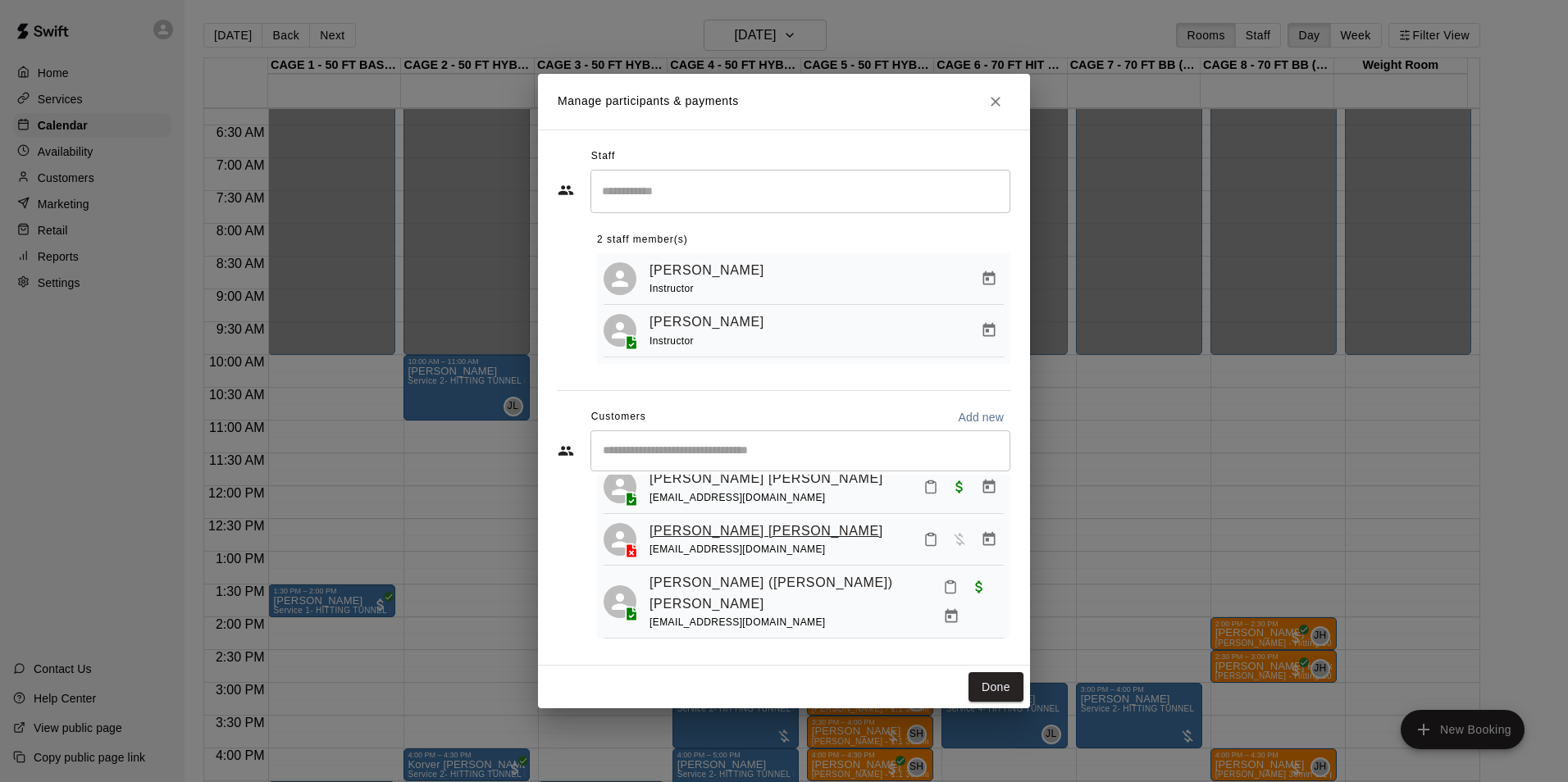
click at [723, 542] on link "[PERSON_NAME] [PERSON_NAME]" at bounding box center [765, 531] width 234 height 21
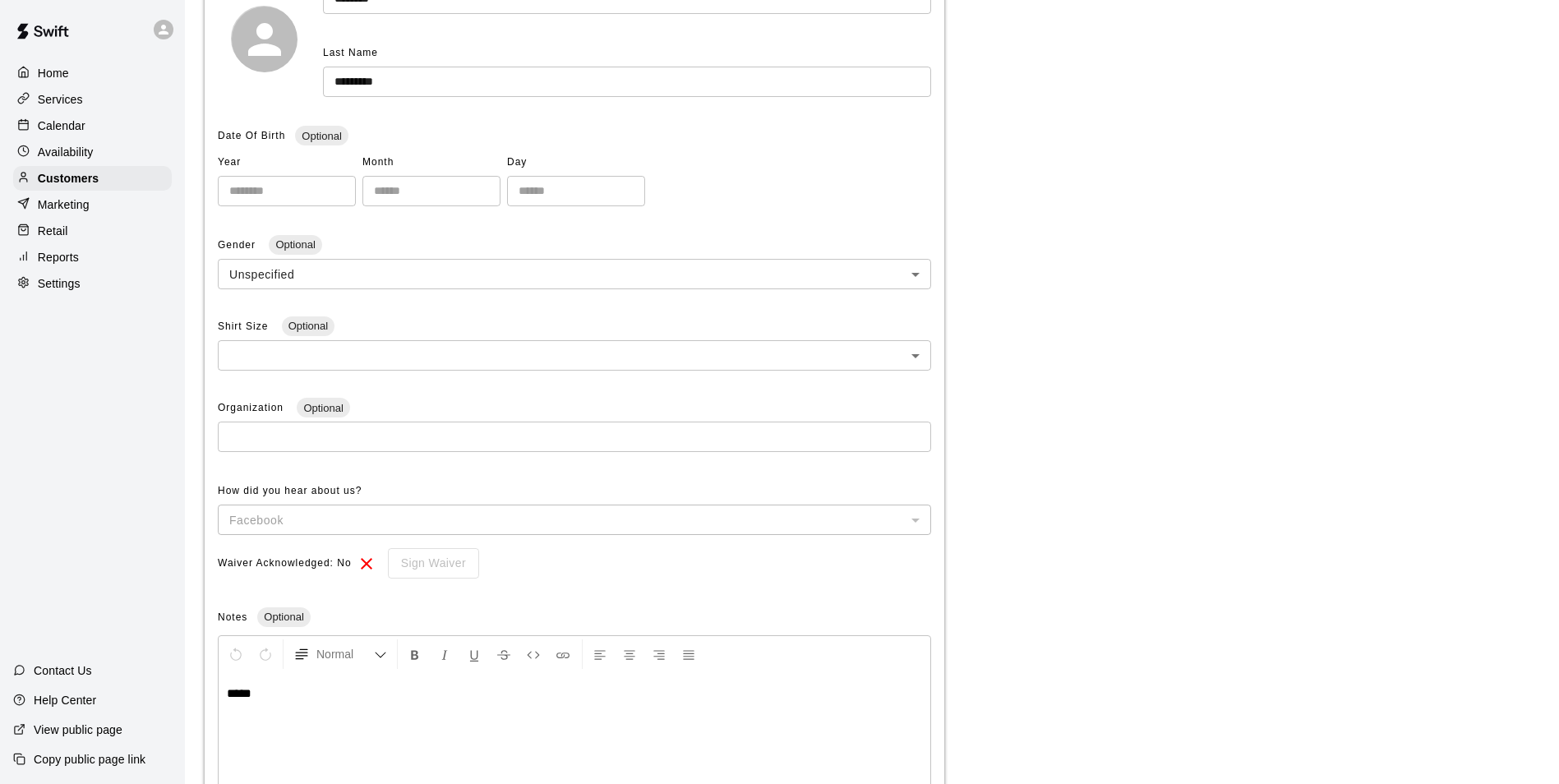
click at [1311, 323] on div "**********" at bounding box center [872, 377] width 1335 height 1001
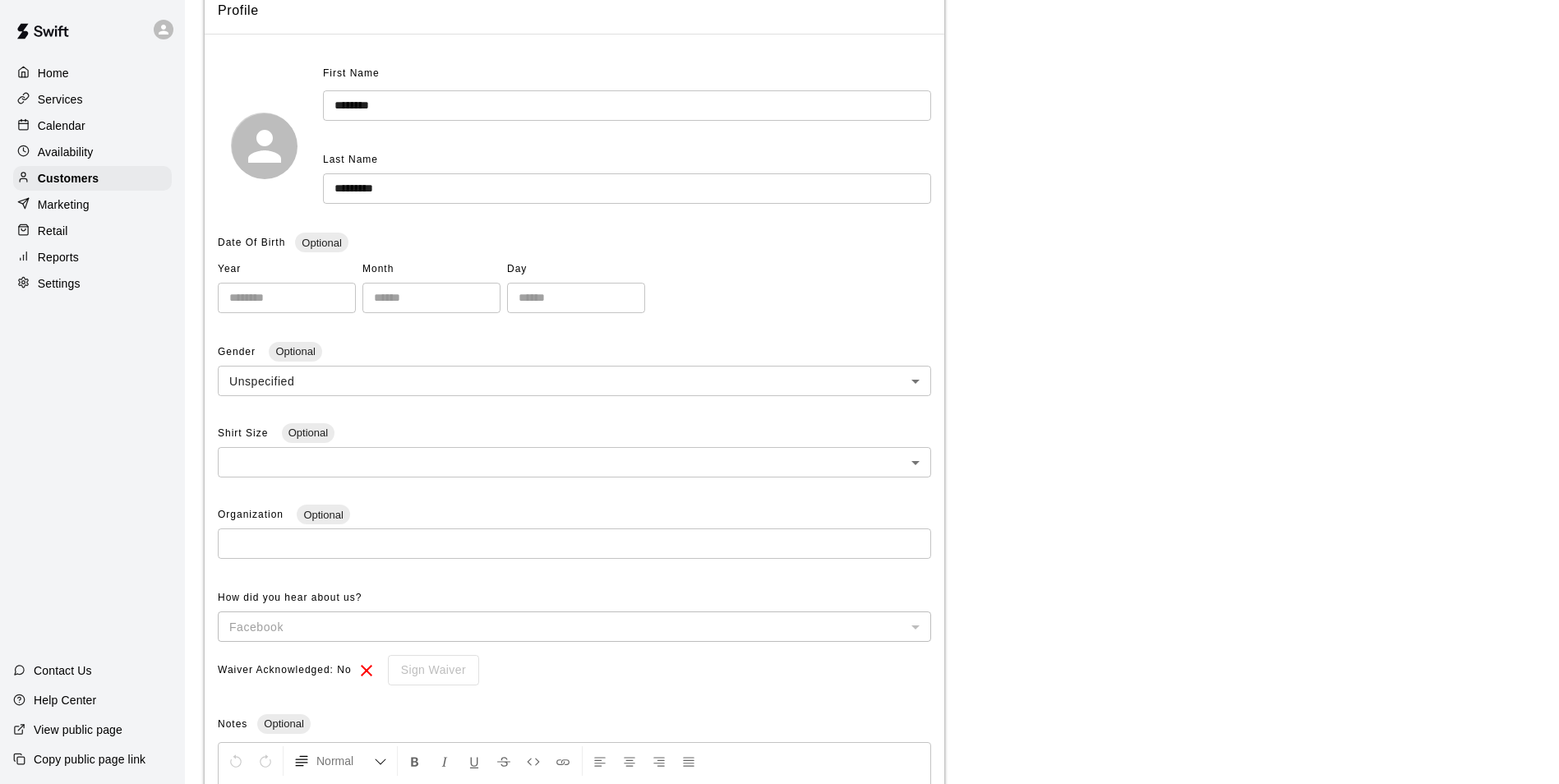
scroll to position [93, 0]
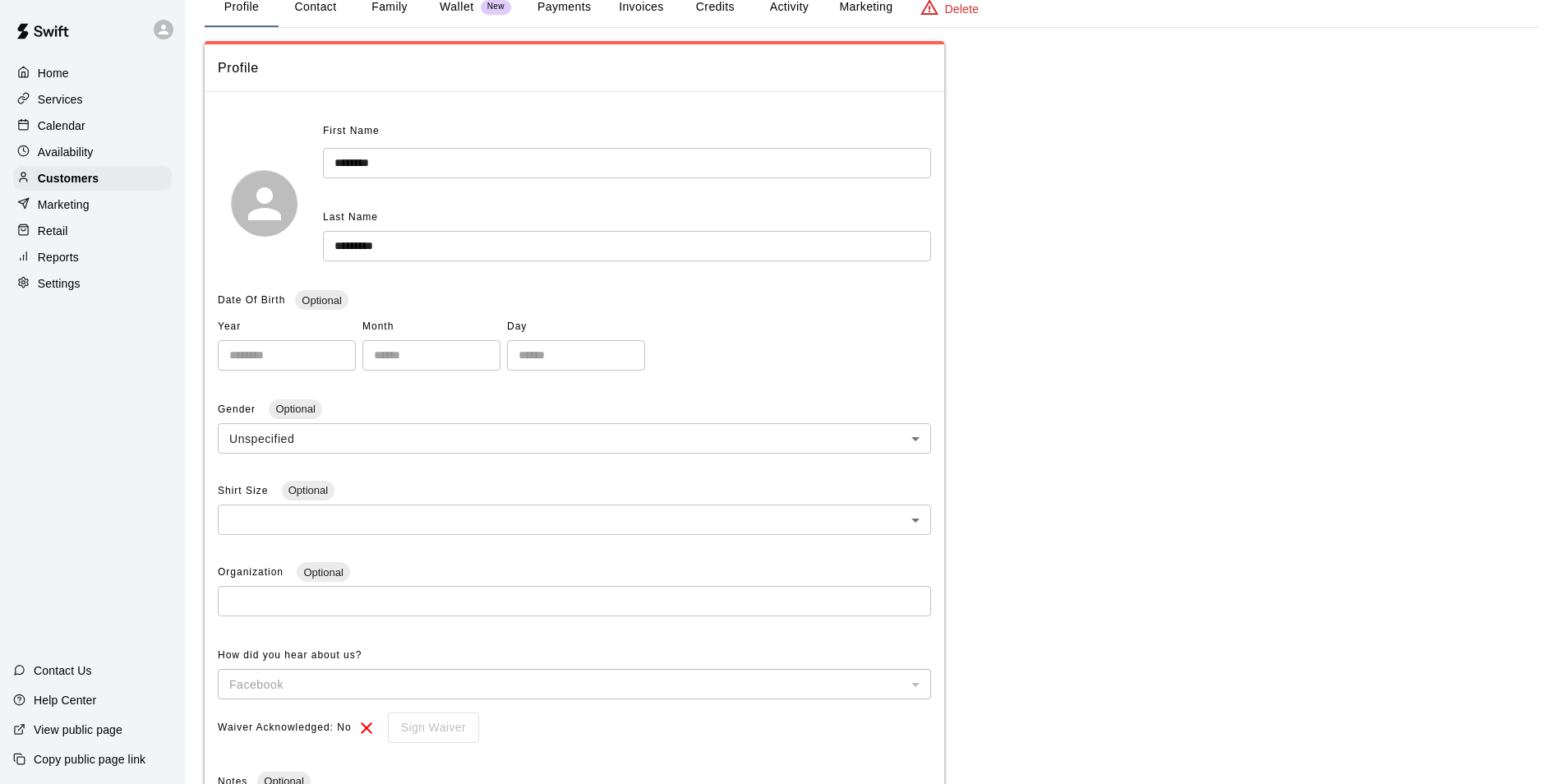
click at [307, 13] on button "Contact" at bounding box center [315, 7] width 74 height 39
select select "**"
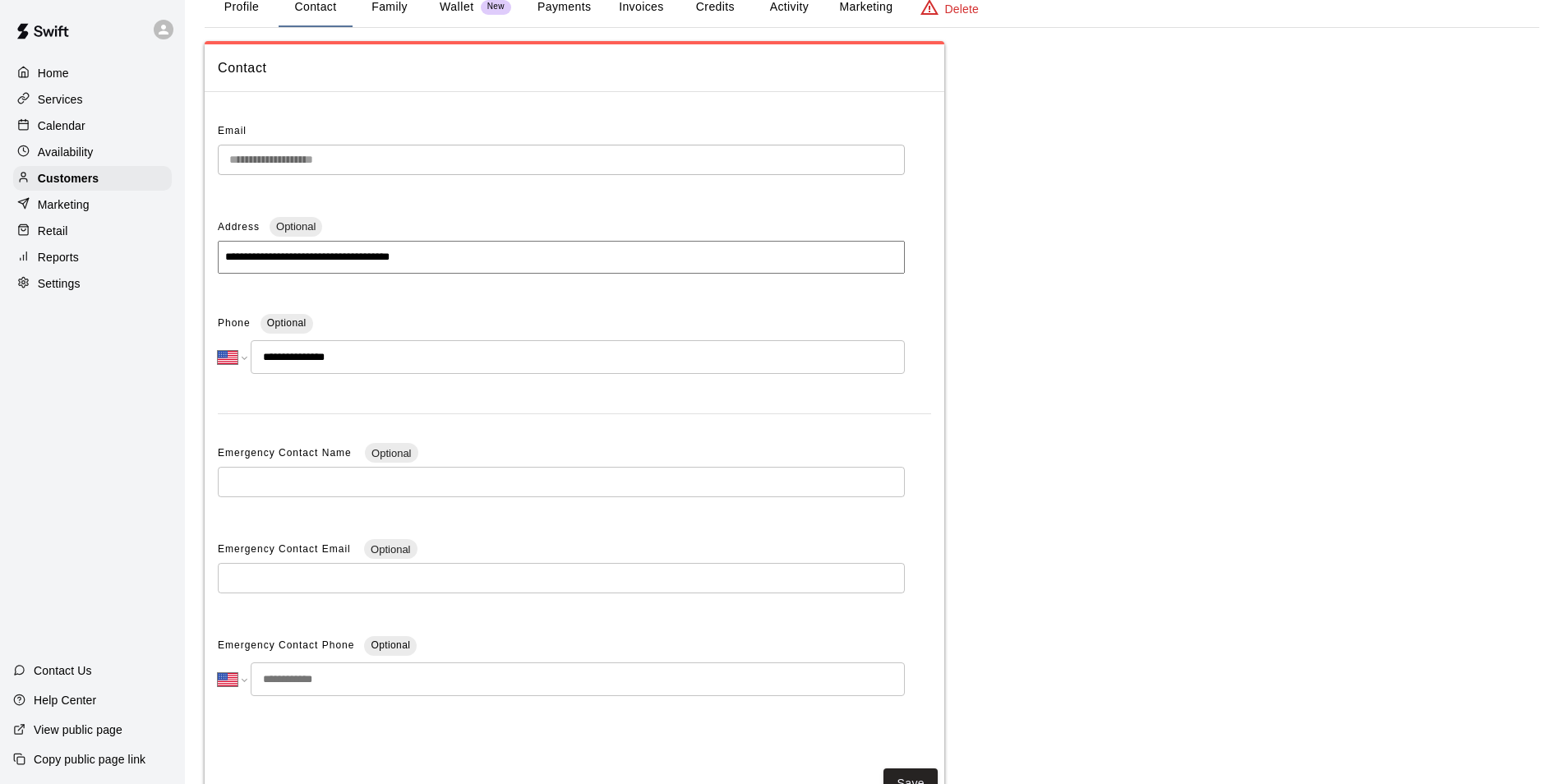
click at [372, 10] on button "Family" at bounding box center [389, 7] width 74 height 39
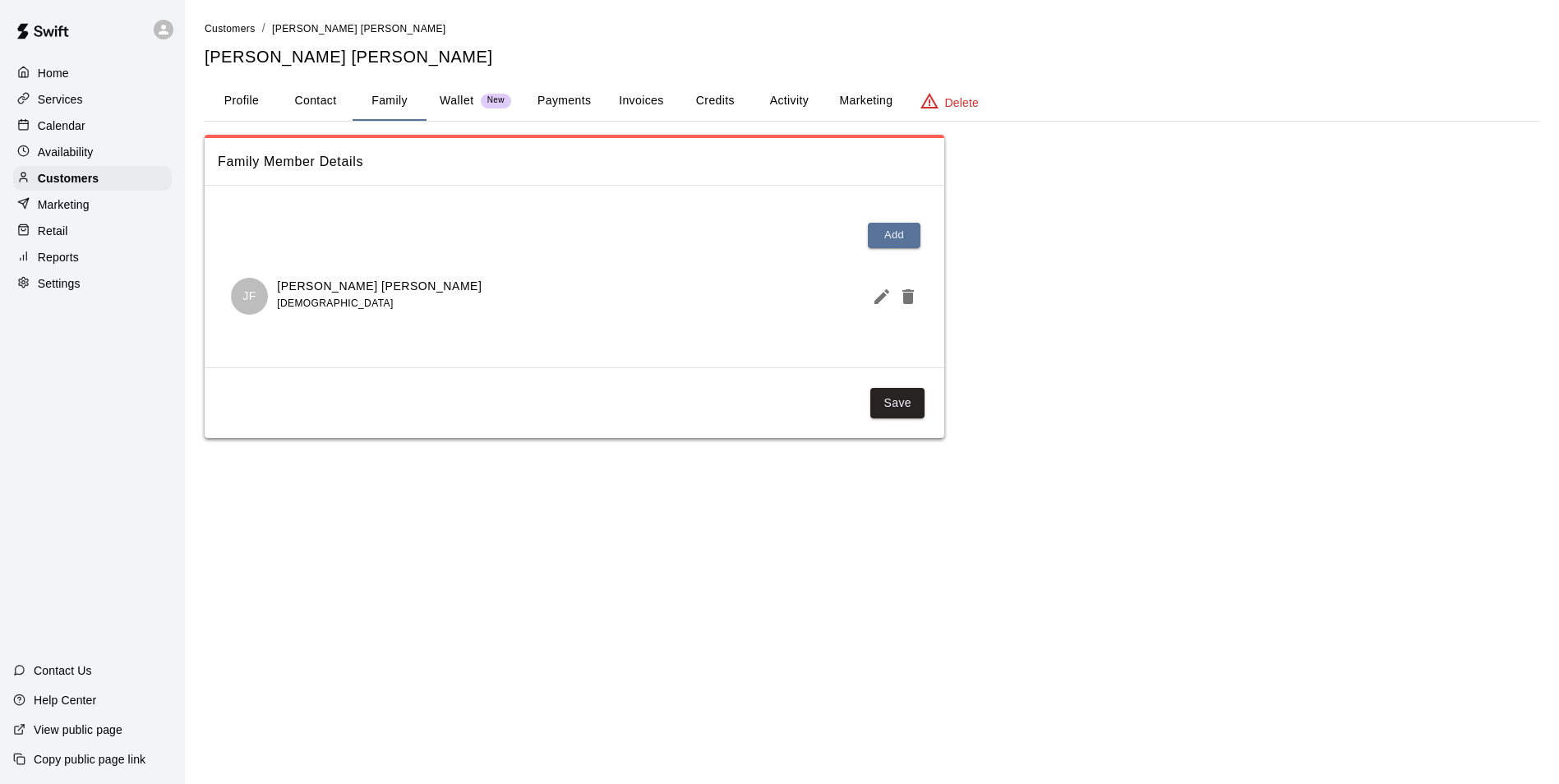
scroll to position [0, 0]
click at [572, 124] on div "Customers / Jackson Fullerton Jackson Fullerton Profile Contact Family Wallet N…" at bounding box center [878, 229] width 1347 height 418
click at [574, 97] on button "Payments" at bounding box center [564, 101] width 79 height 39
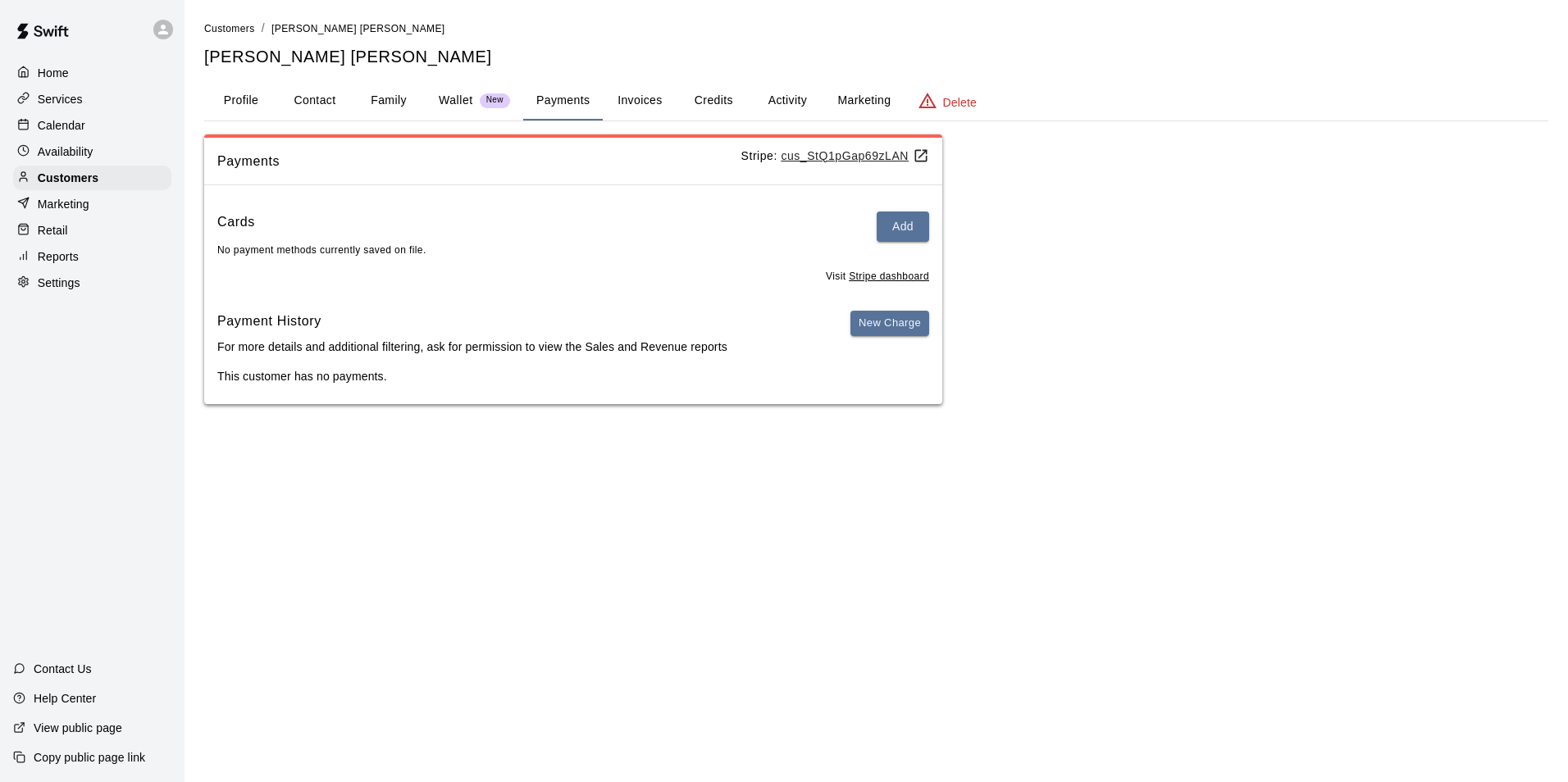
click at [649, 97] on button "Invoices" at bounding box center [639, 101] width 74 height 39
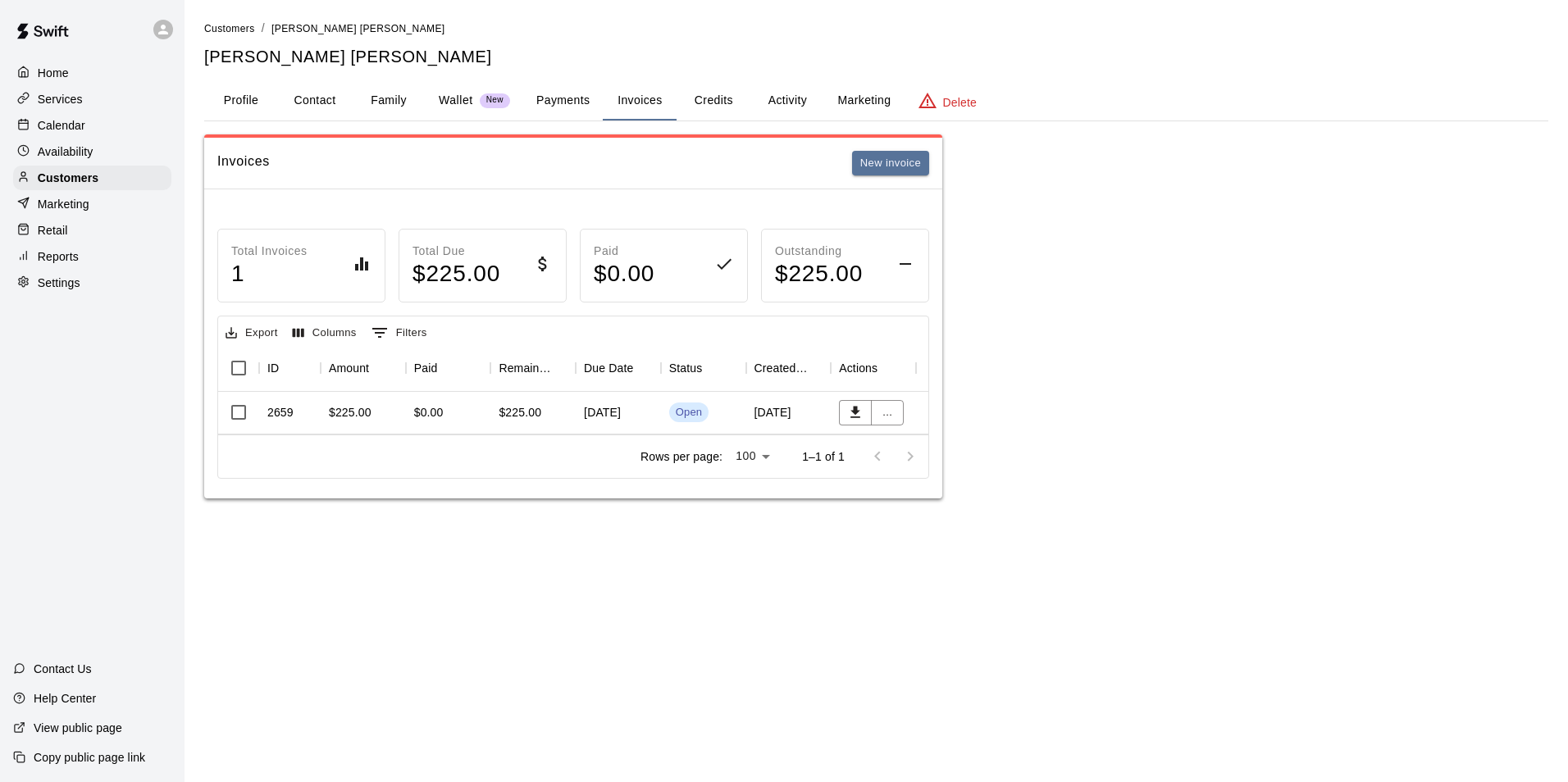
click at [751, 412] on div "August 18, 2025" at bounding box center [789, 413] width 86 height 43
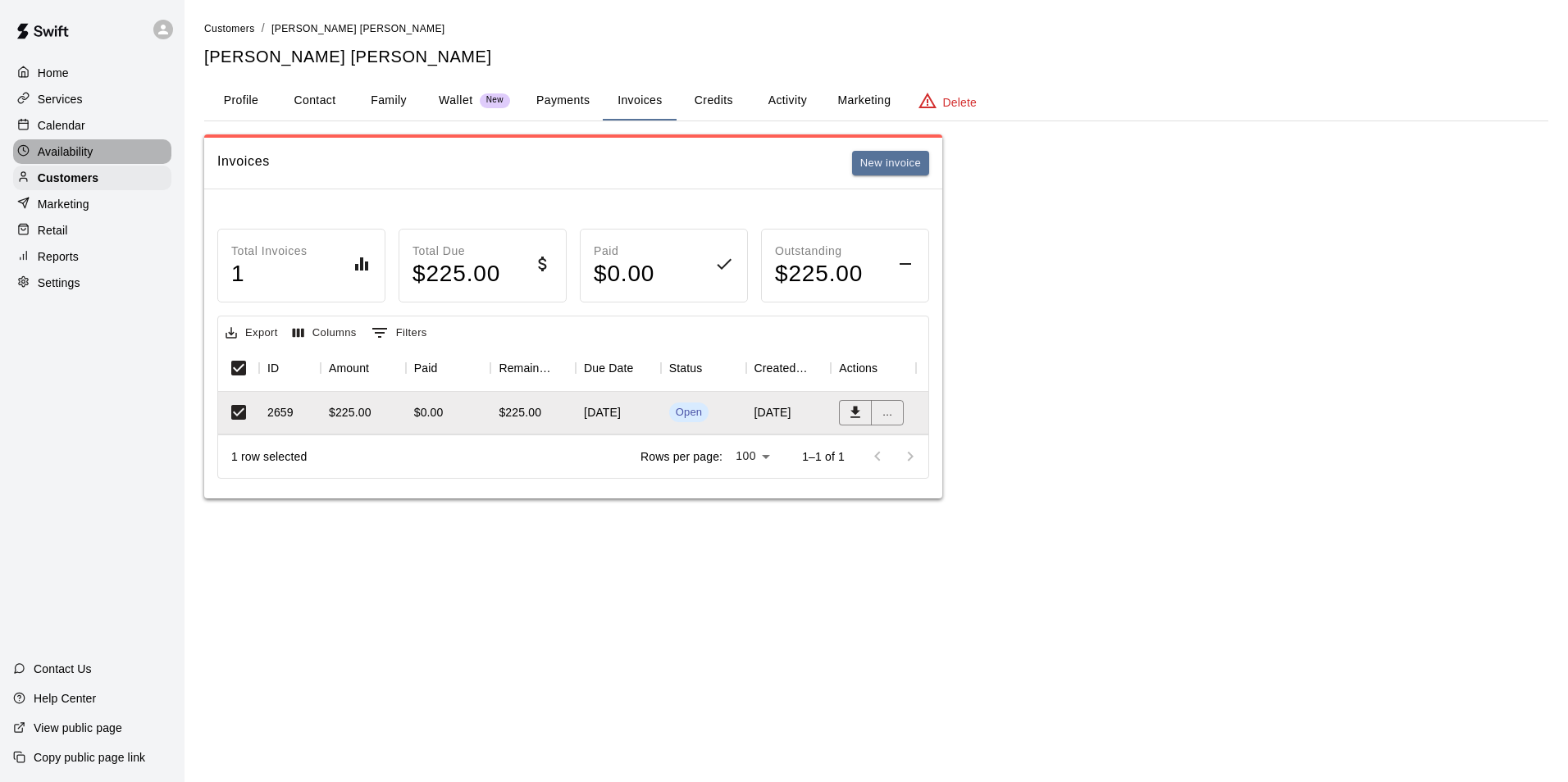
click at [24, 142] on div "Availability" at bounding box center [92, 152] width 158 height 24
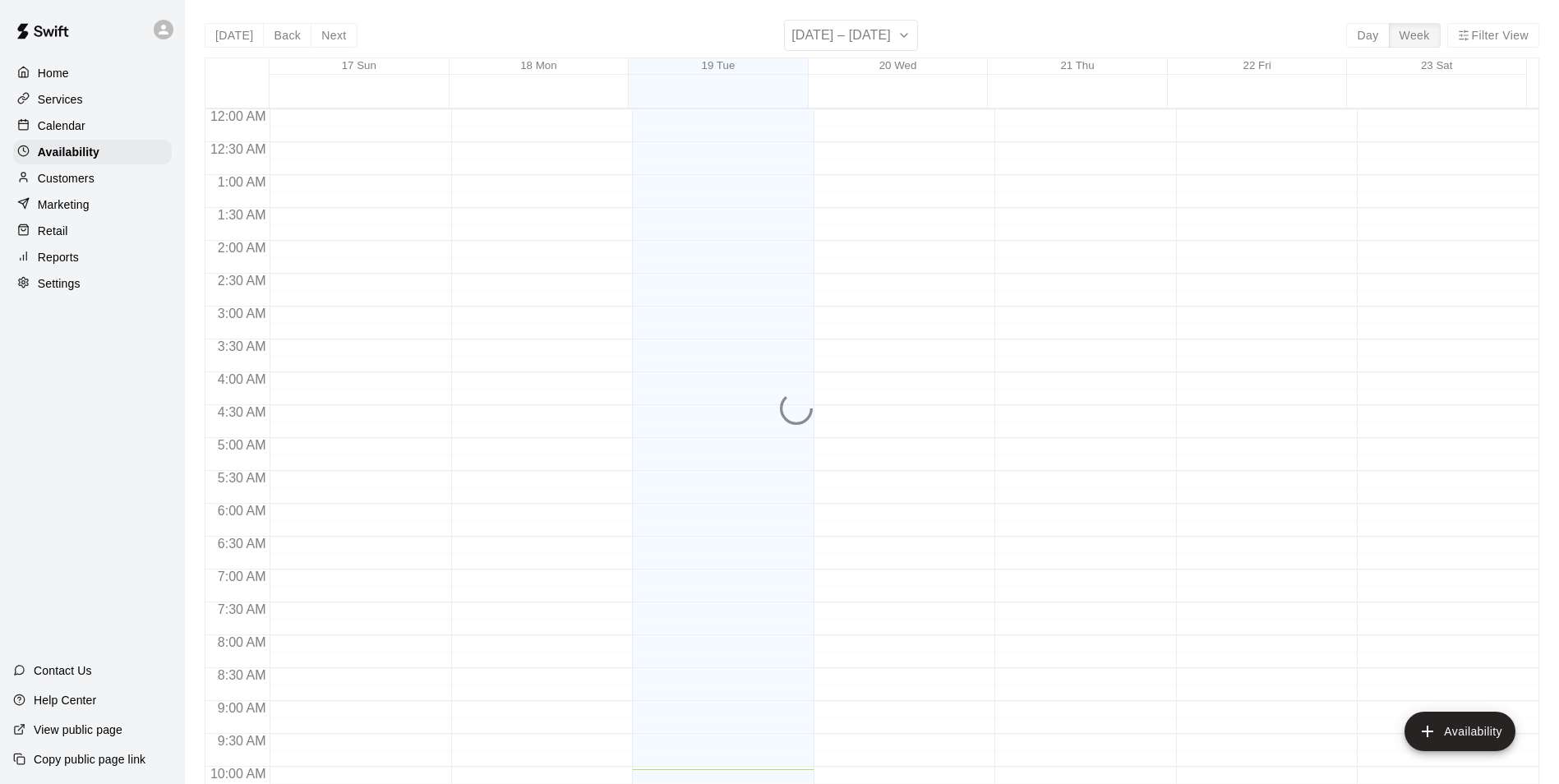
click at [34, 130] on div at bounding box center [27, 126] width 21 height 16
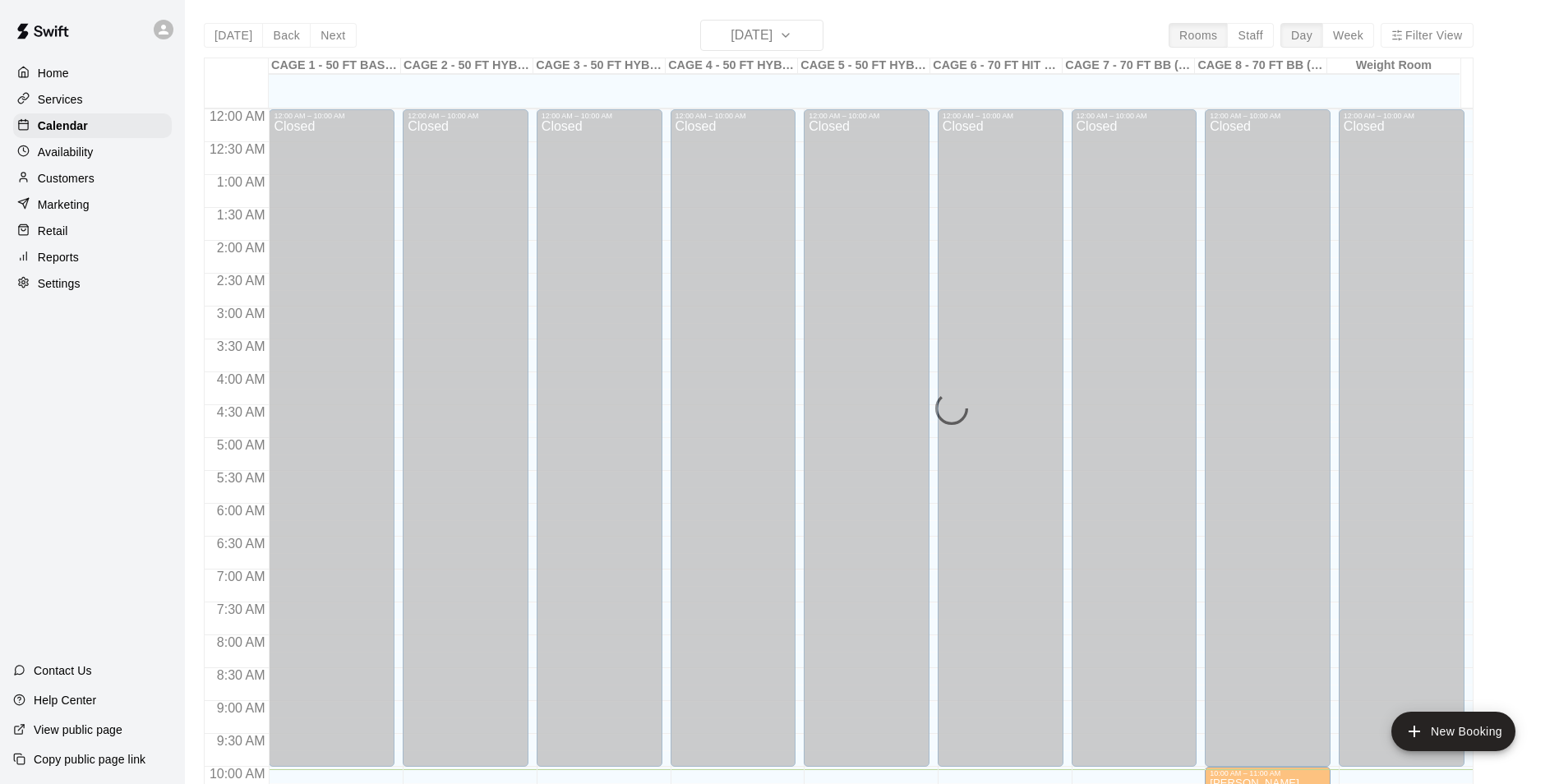
scroll to position [660, 0]
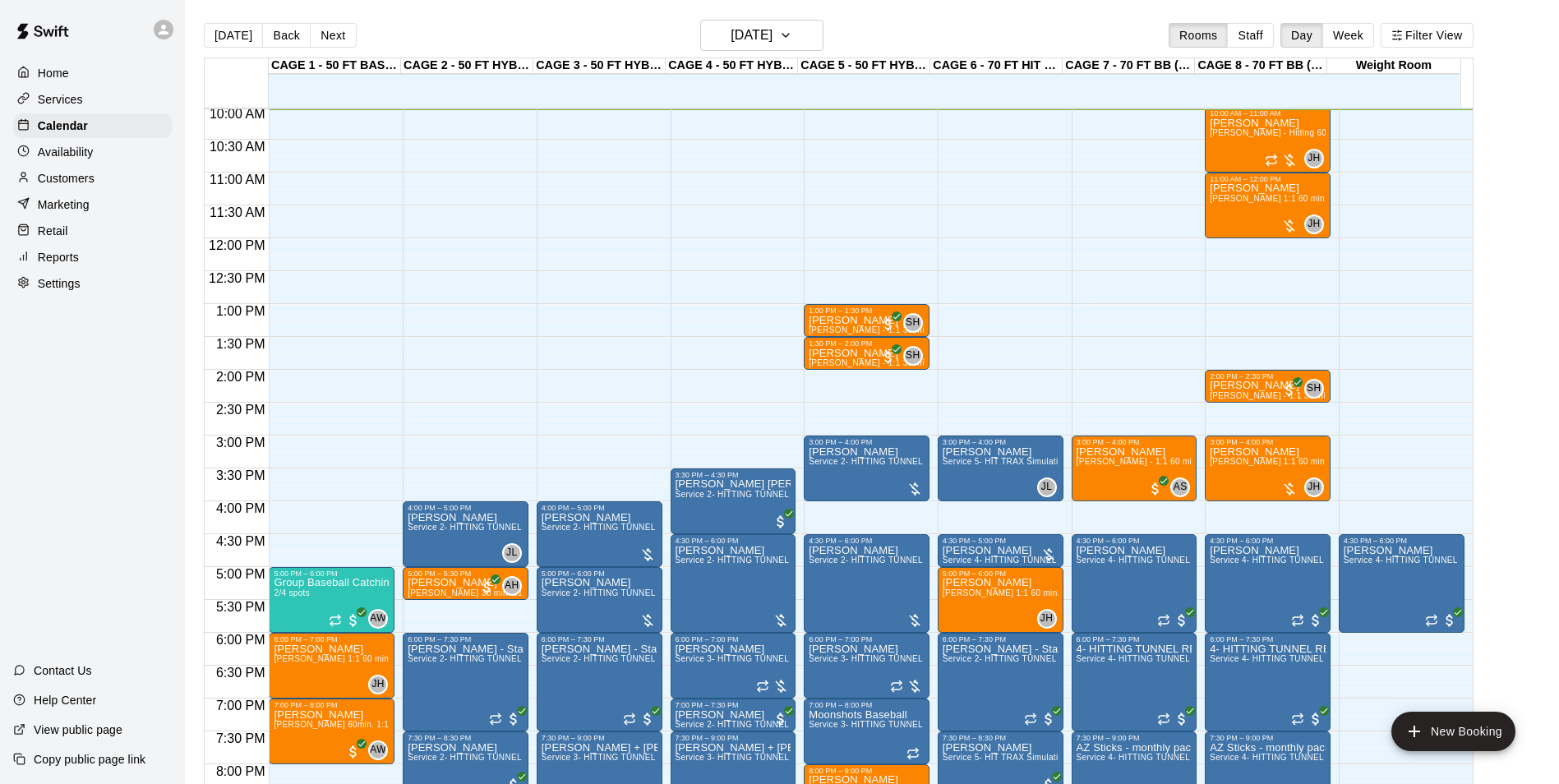
click at [760, 7] on main "Today Back Next Tuesday Aug 19 Rooms Staff Day Week Filter View CAGE 1 - 50 FT …" at bounding box center [872, 405] width 1374 height 810
click at [767, 31] on h6 "[DATE]" at bounding box center [751, 35] width 42 height 23
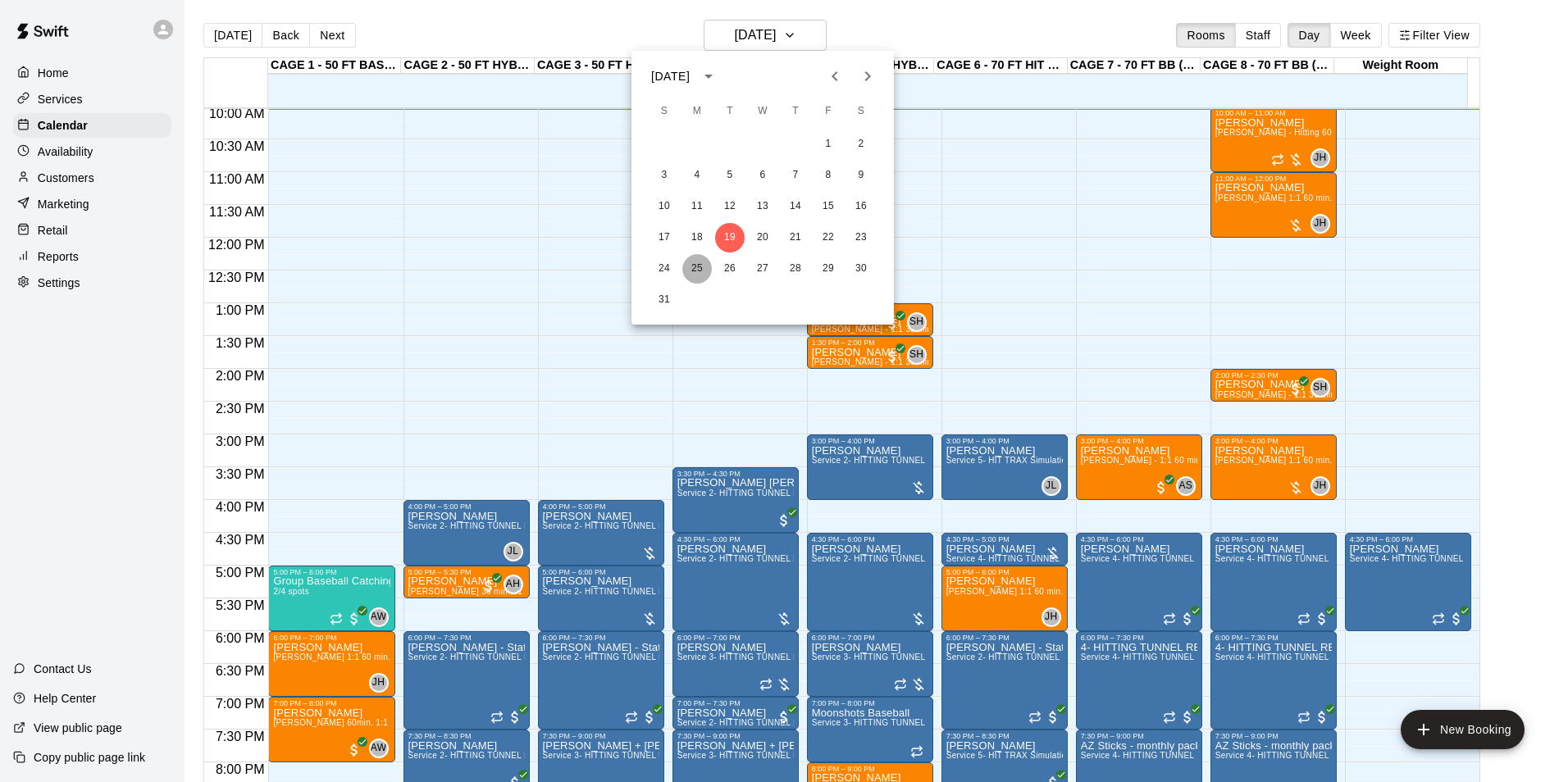
click at [696, 266] on button "25" at bounding box center [697, 269] width 30 height 30
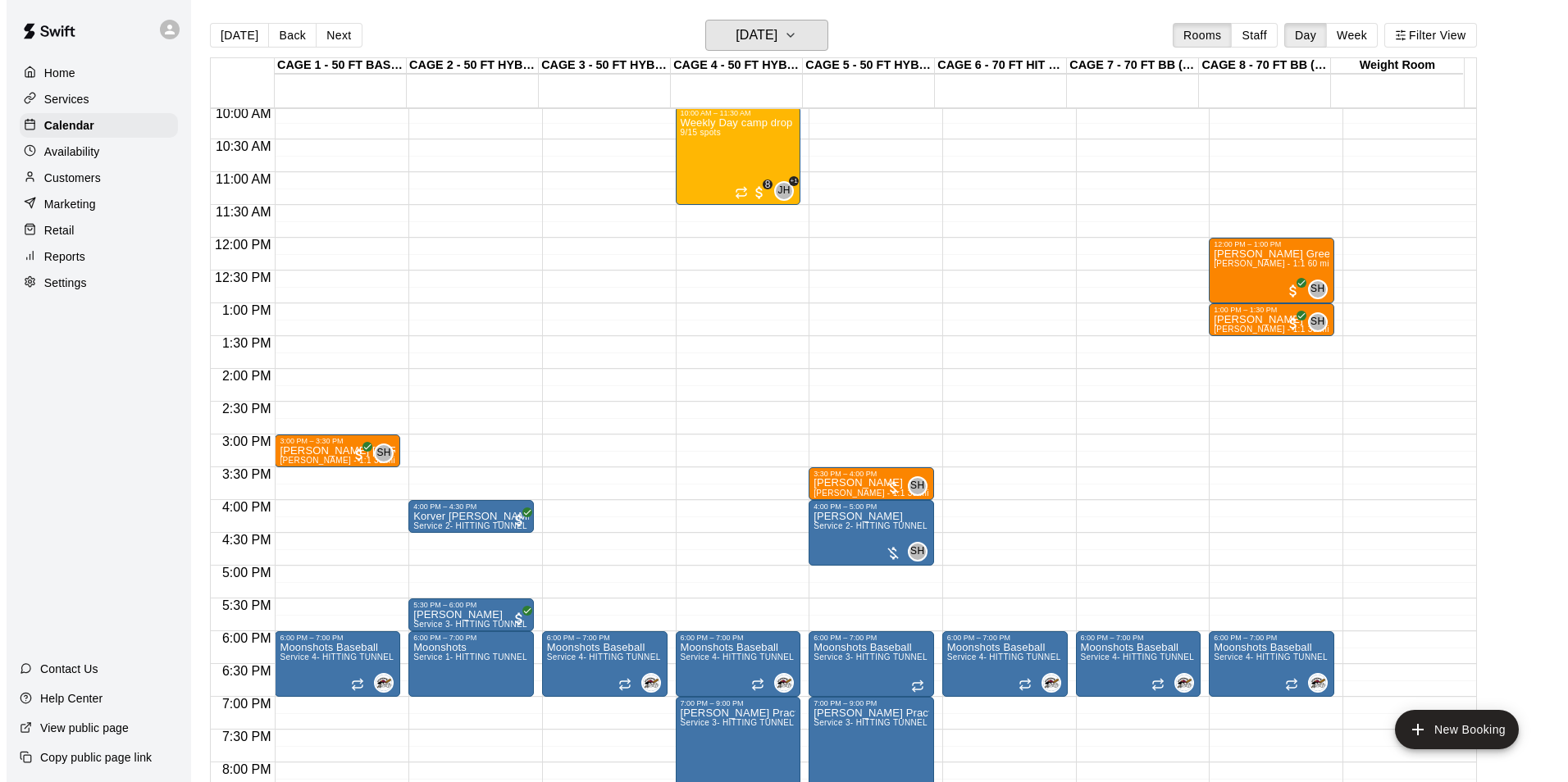
scroll to position [576, 0]
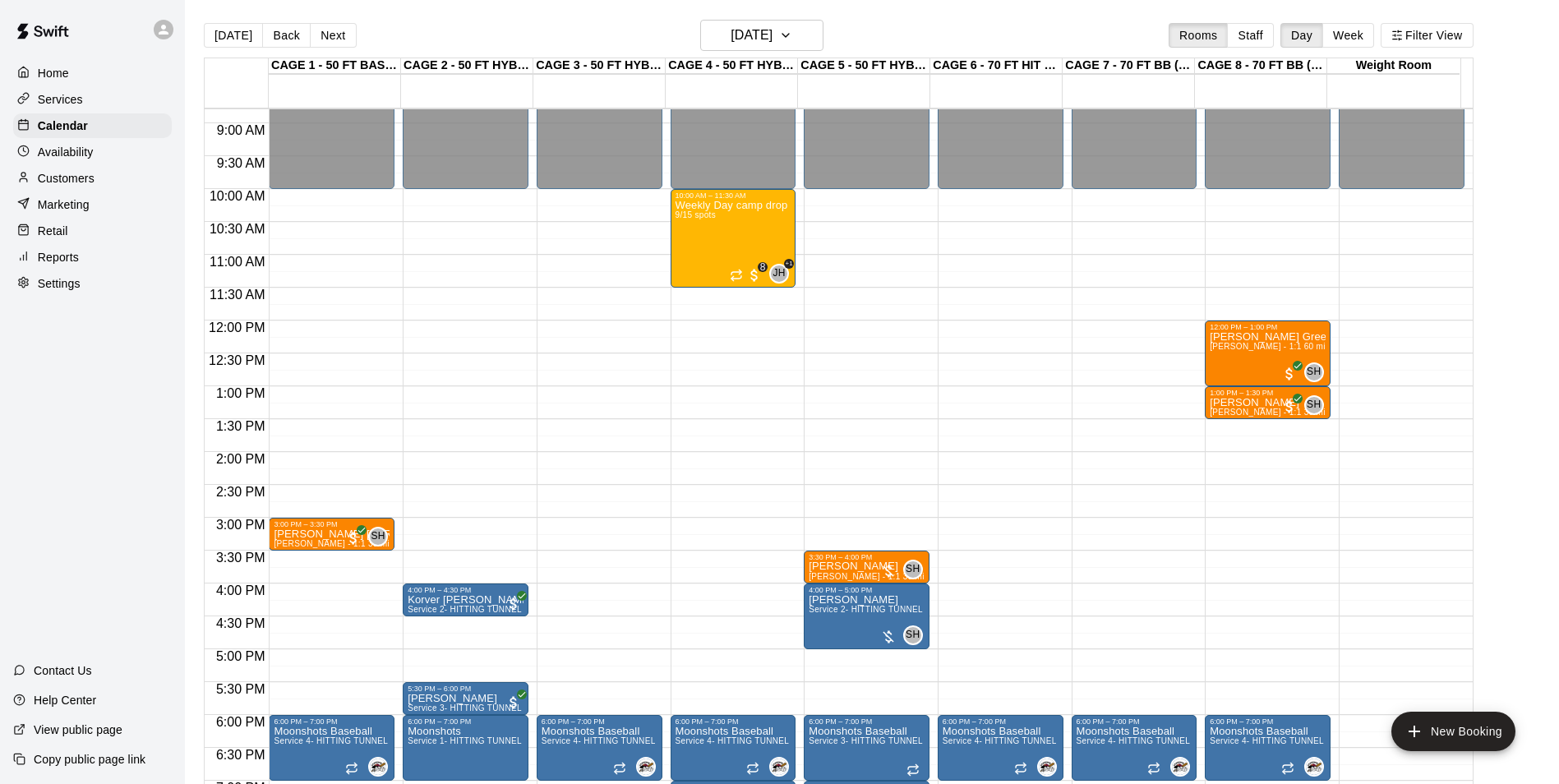
click at [772, 51] on div "Today Back Next Monday Aug 25 Rooms Staff Day Week Filter View" at bounding box center [838, 38] width 1270 height 38
click at [774, 50] on button "Monday Aug 25" at bounding box center [762, 35] width 123 height 31
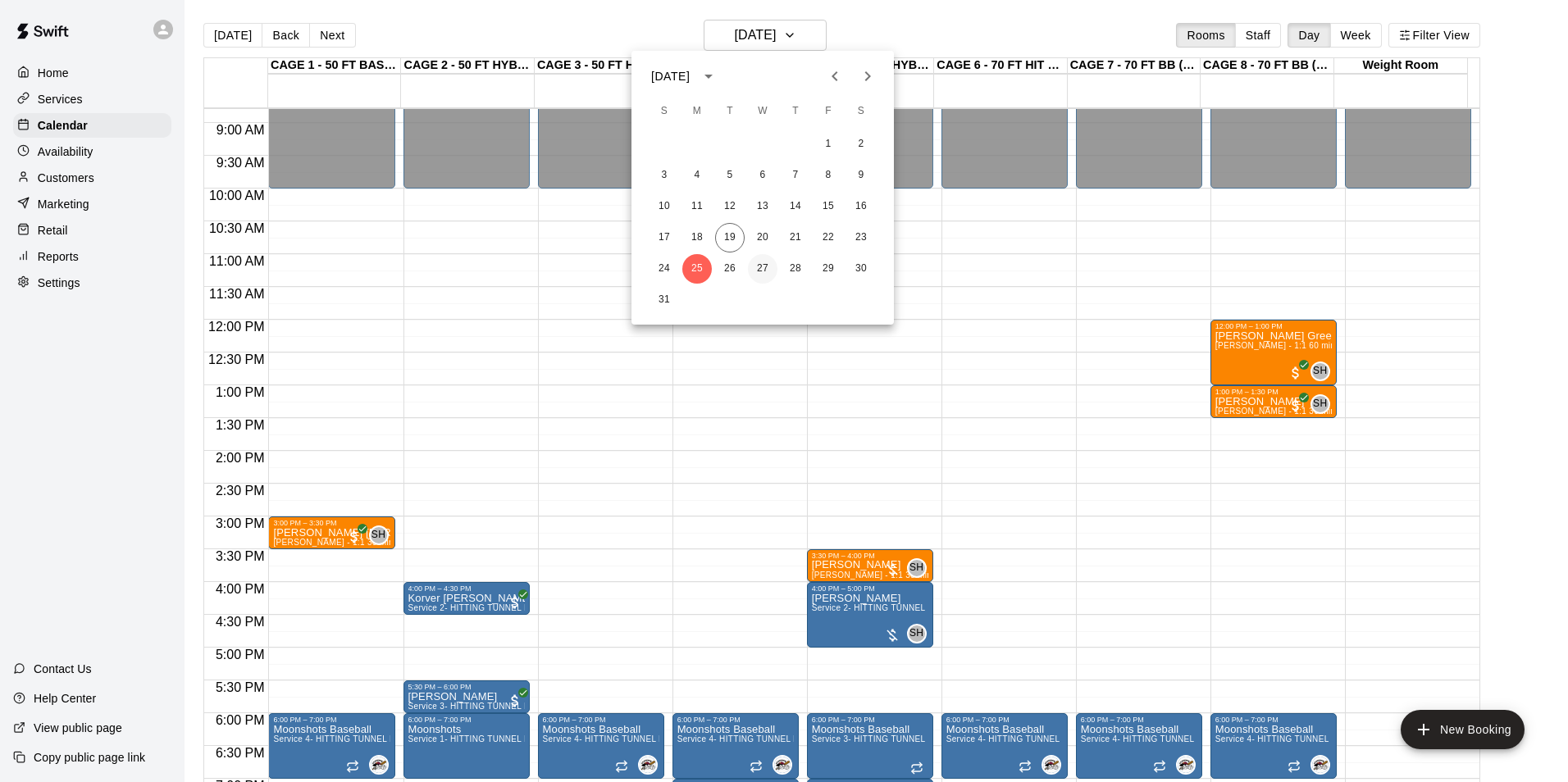
click at [758, 277] on button "27" at bounding box center [763, 269] width 30 height 30
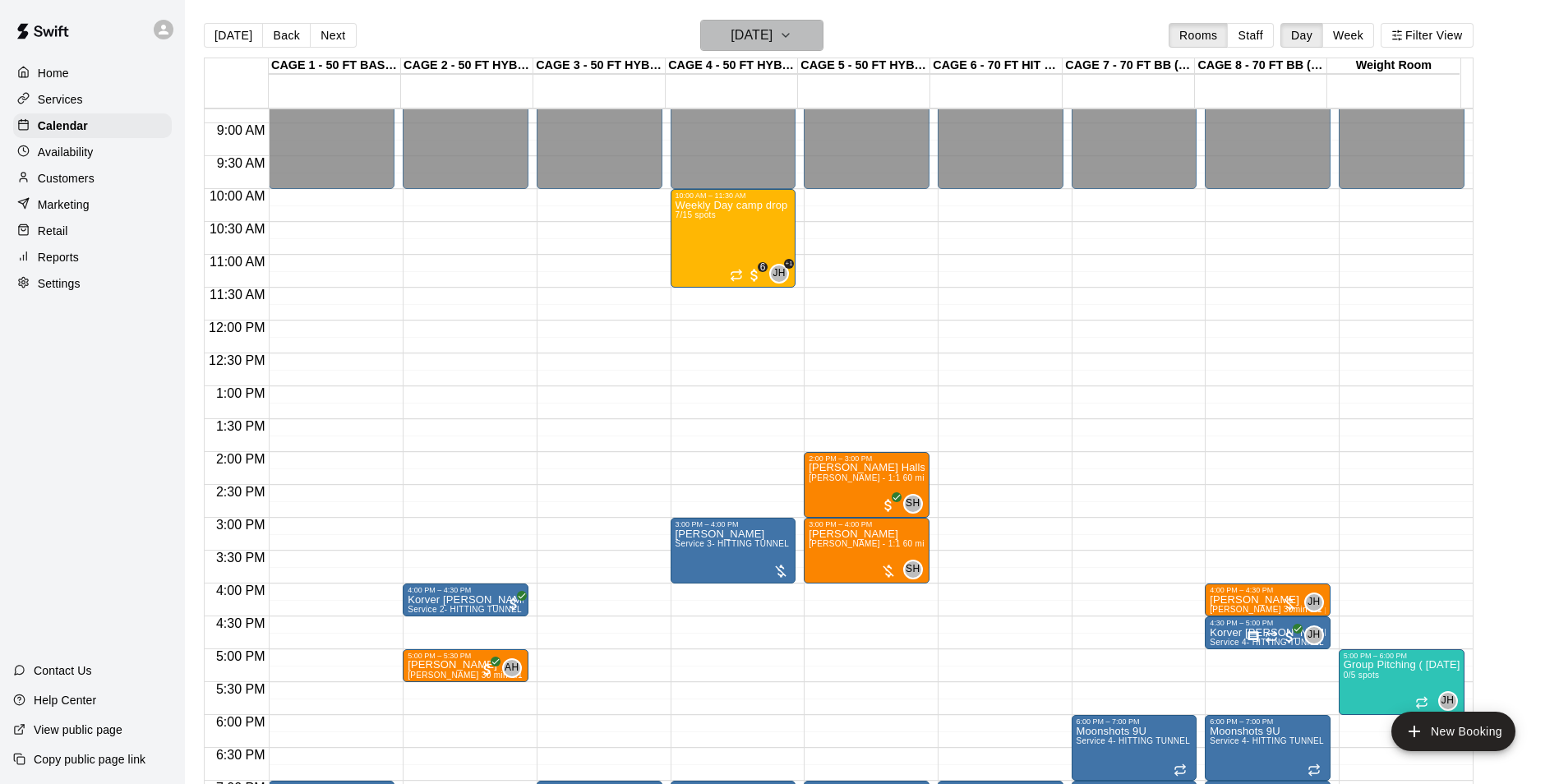
click at [773, 46] on h6 "Wednesday Aug 27" at bounding box center [751, 35] width 42 height 23
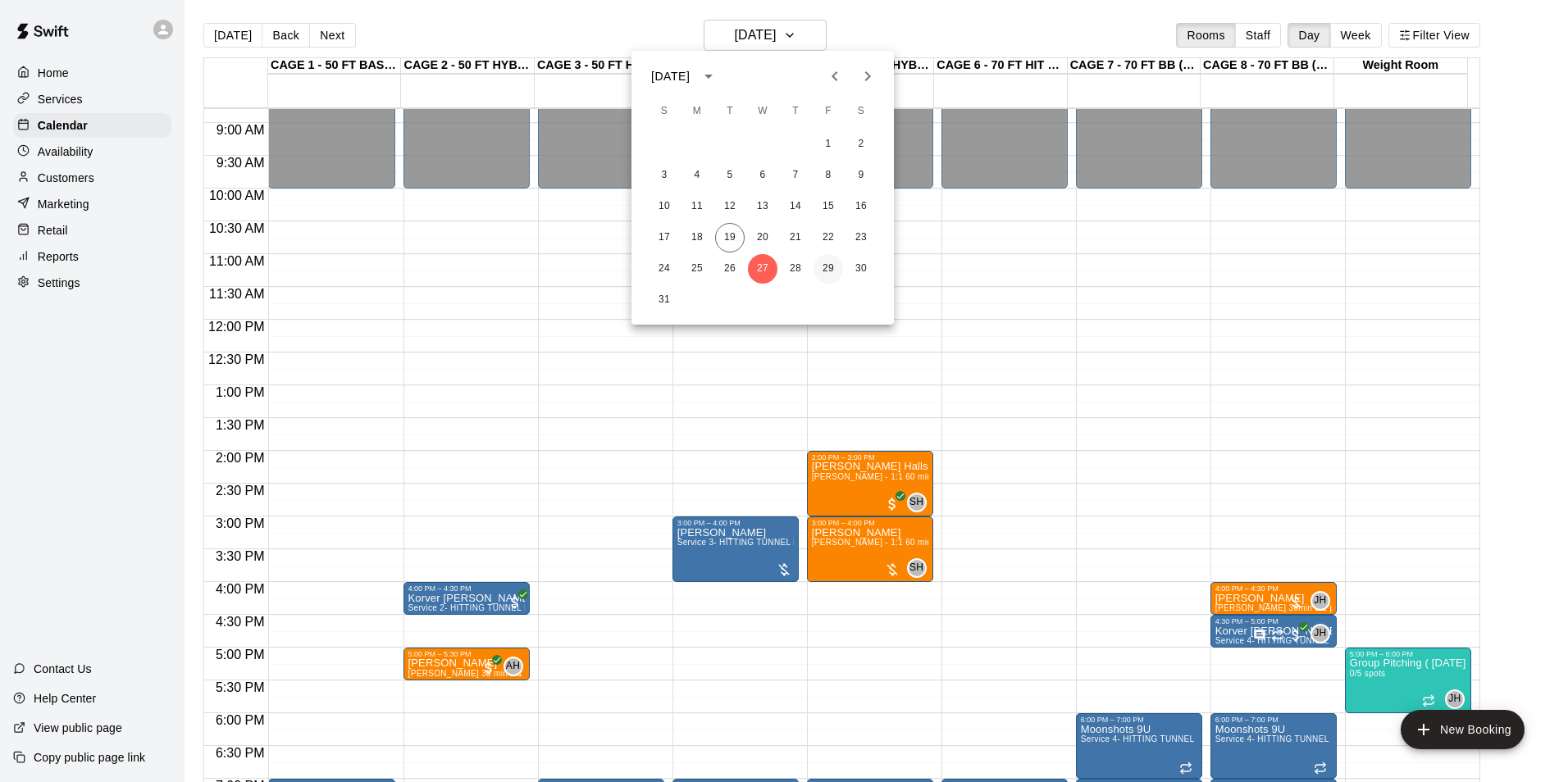
click at [838, 264] on button "29" at bounding box center [828, 269] width 30 height 30
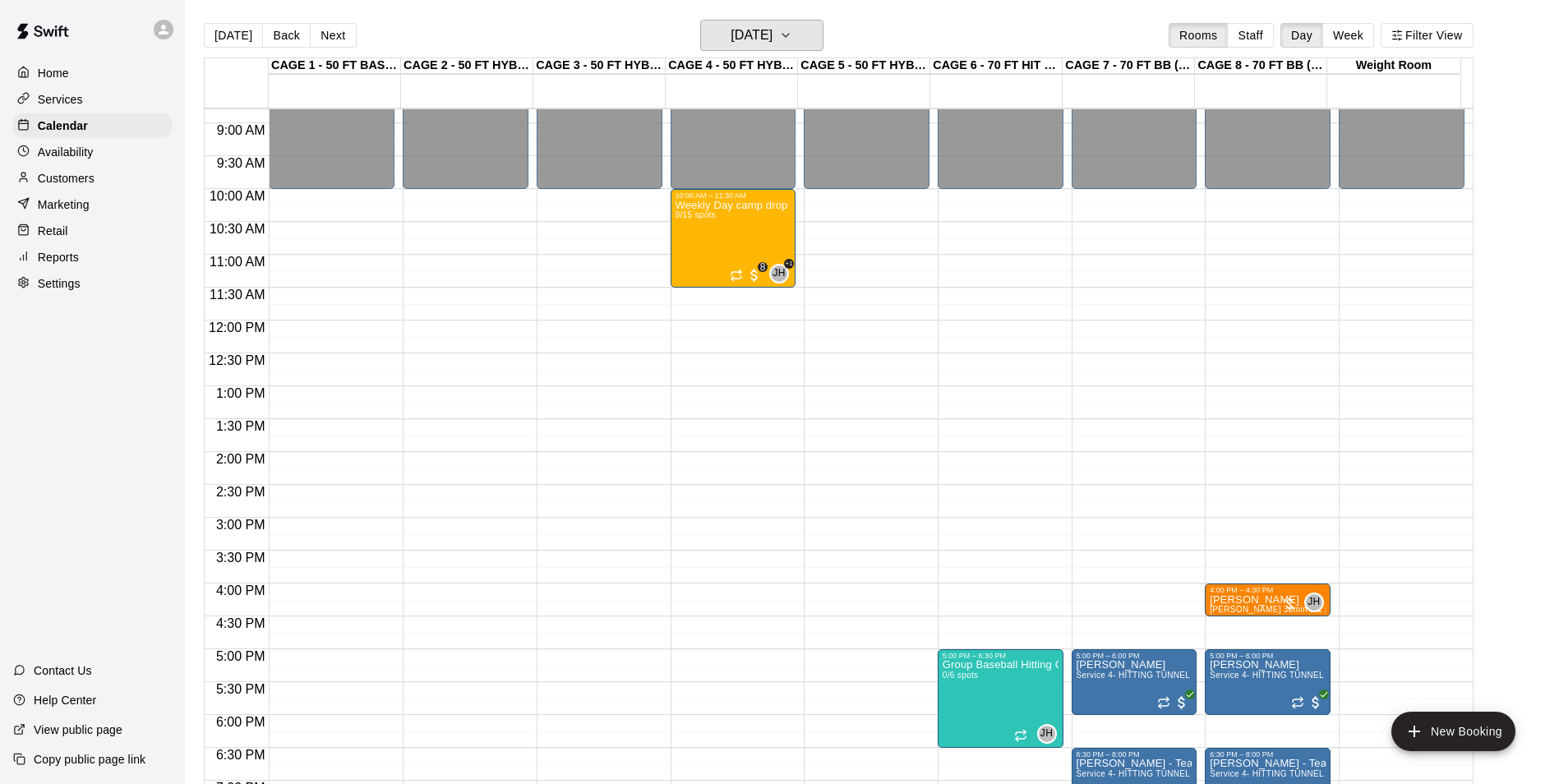
click at [773, 35] on h6 "Friday Aug 29" at bounding box center [751, 35] width 42 height 23
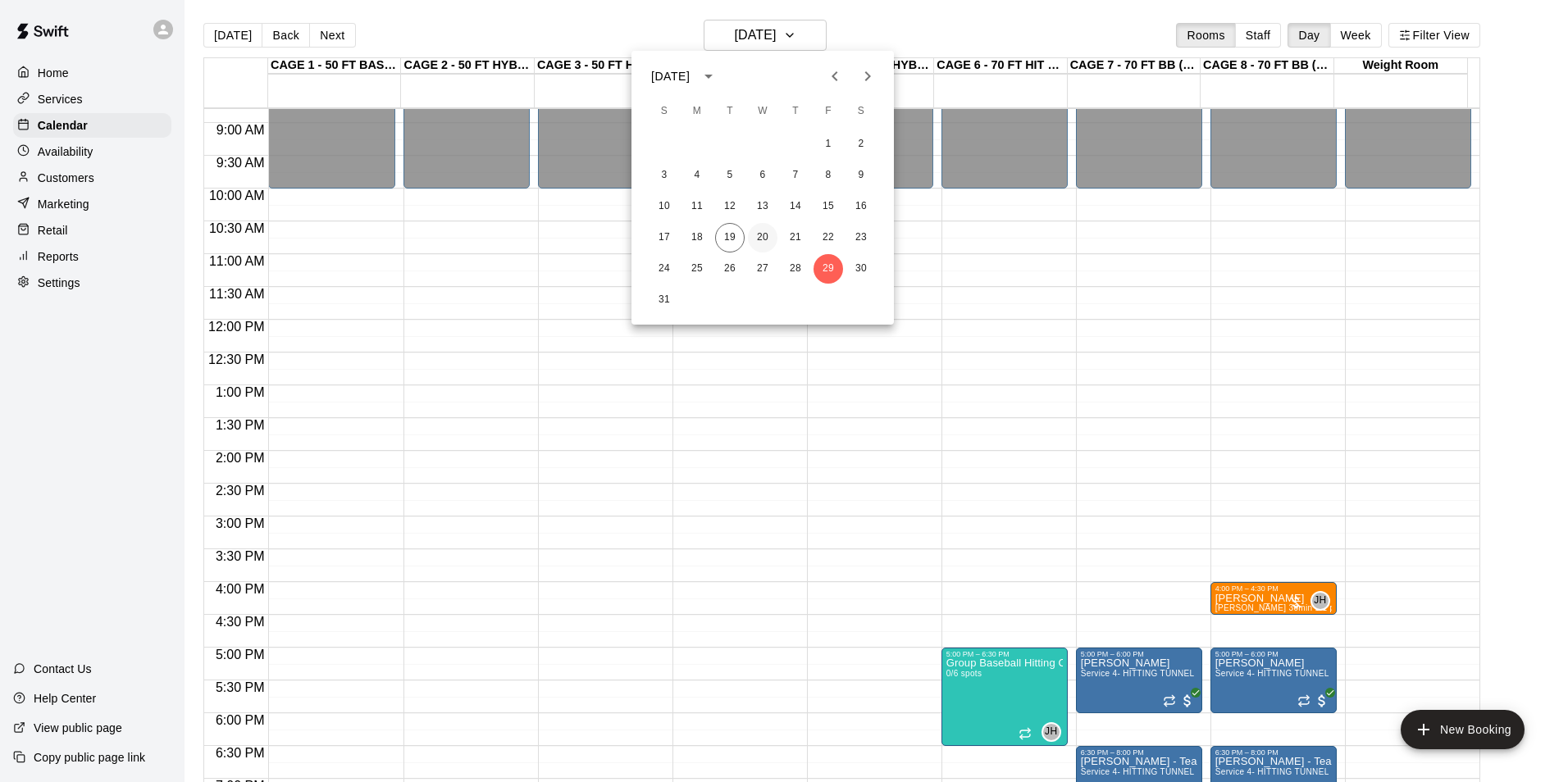
click at [774, 240] on button "20" at bounding box center [763, 237] width 30 height 30
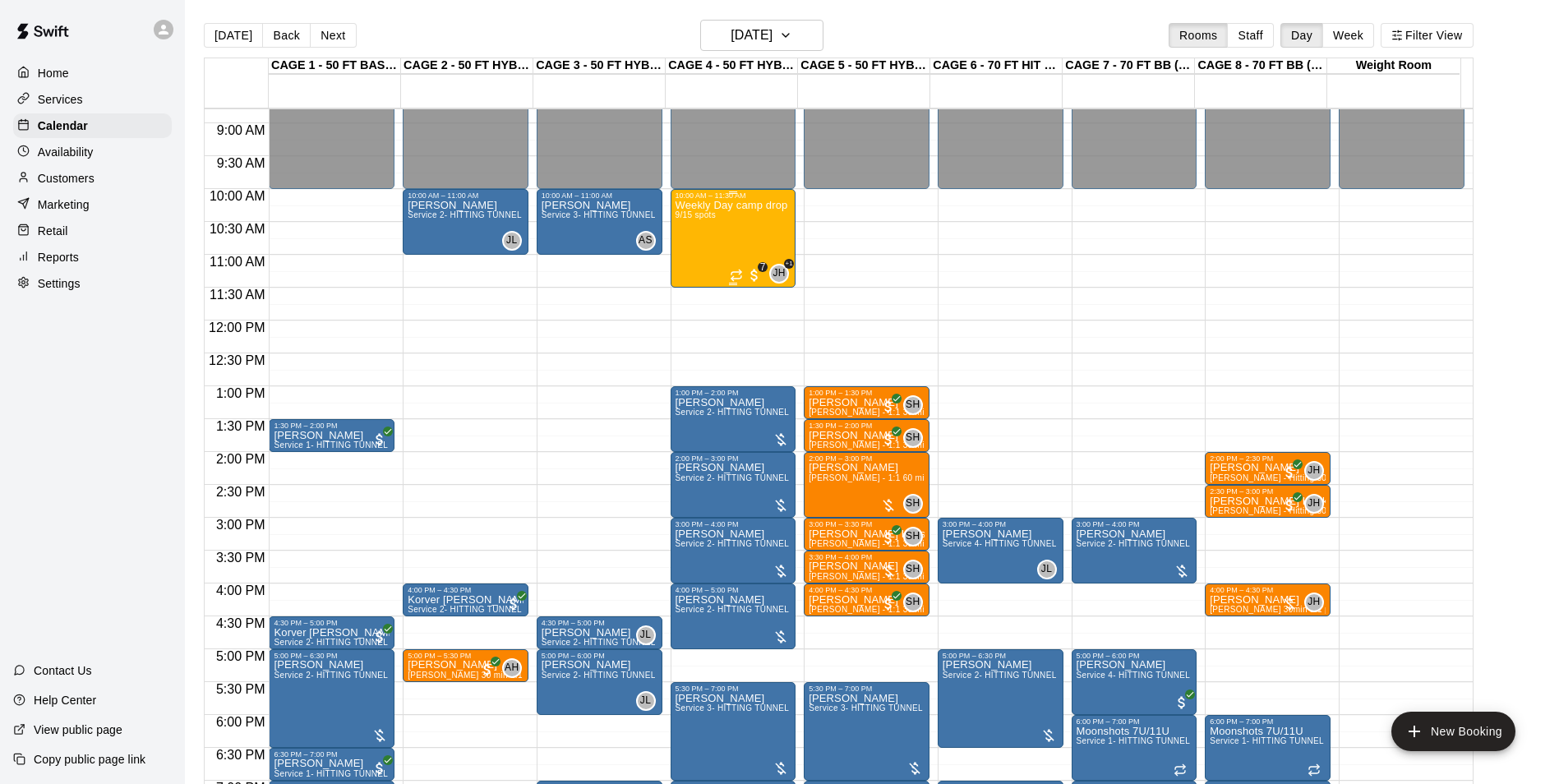
click at [725, 231] on div "Weekly Day camp drop in session - Monday / Wednesday / Friday's 9/15 spots" at bounding box center [734, 592] width 116 height 784
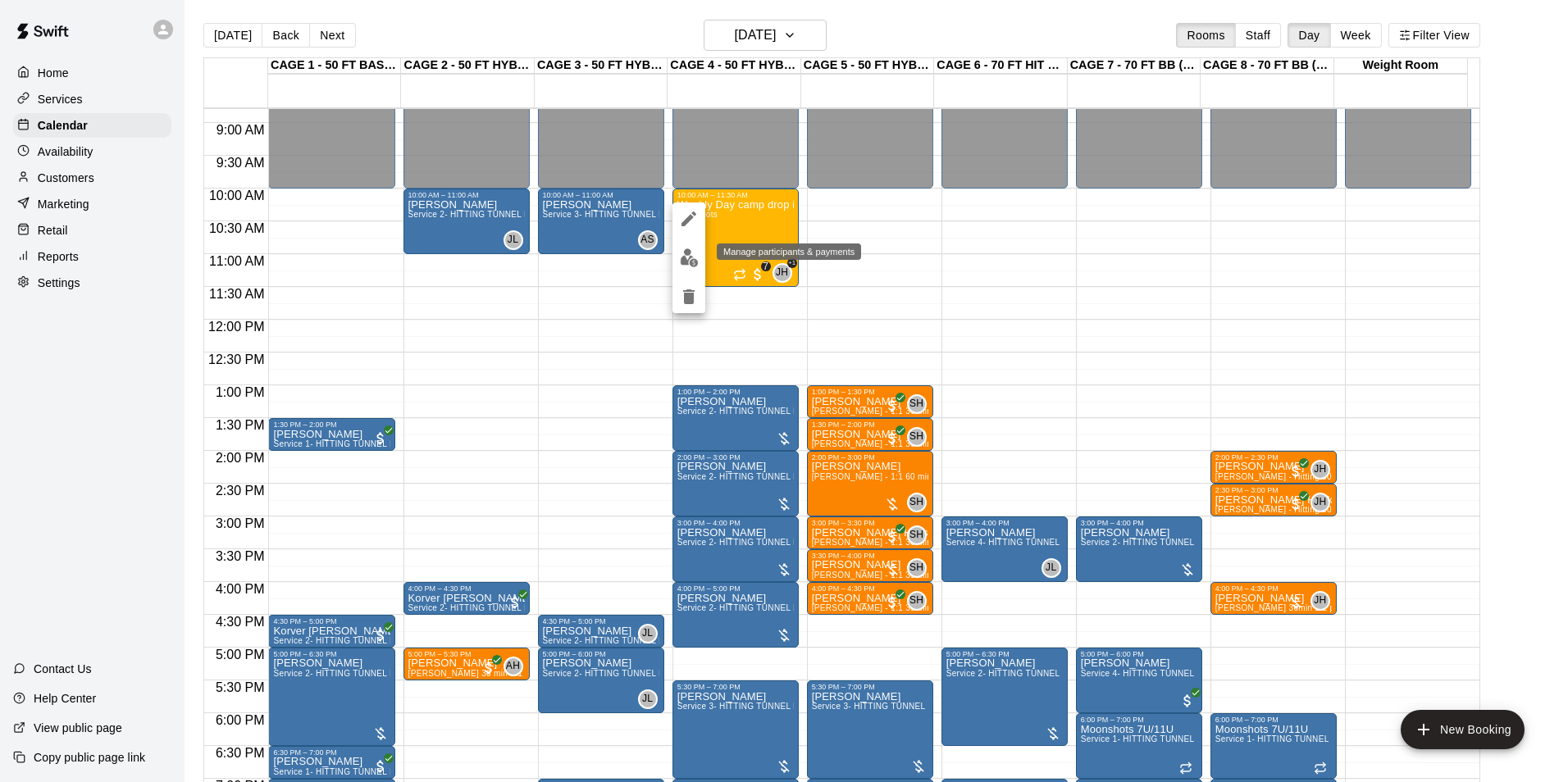
click at [682, 264] on img "edit" at bounding box center [689, 258] width 19 height 19
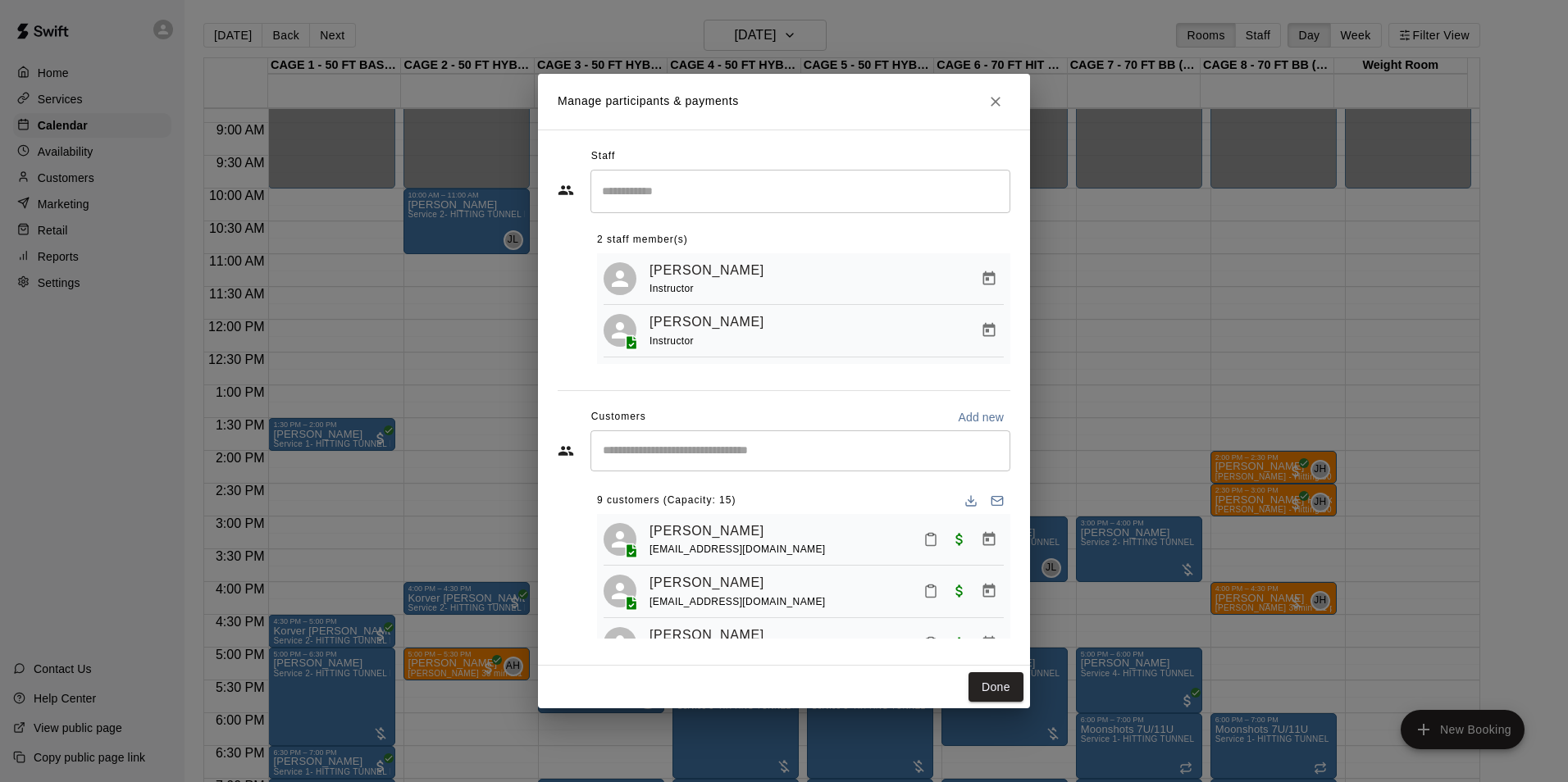
click at [757, 464] on div "​" at bounding box center [800, 451] width 420 height 41
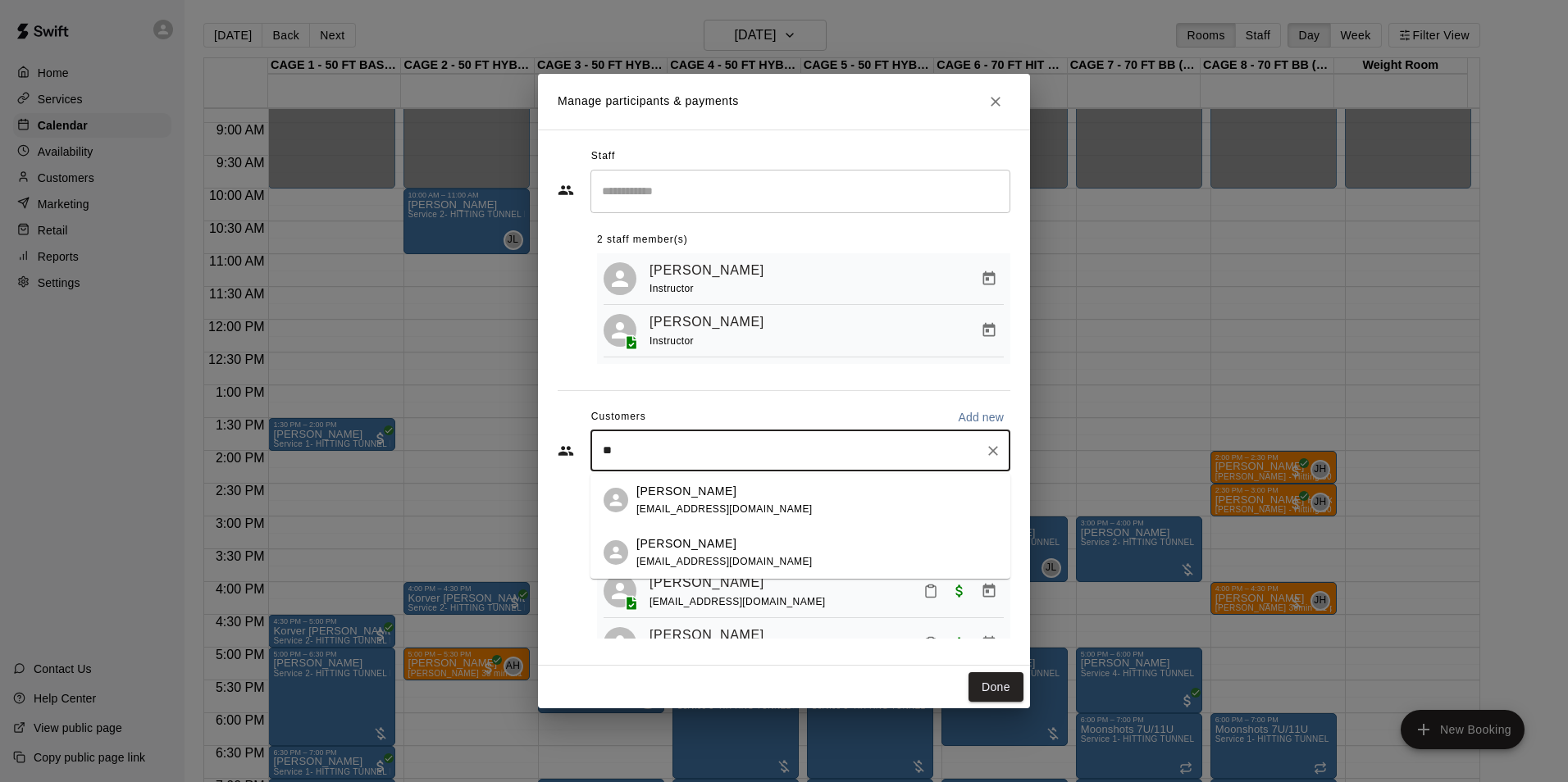
type input "*"
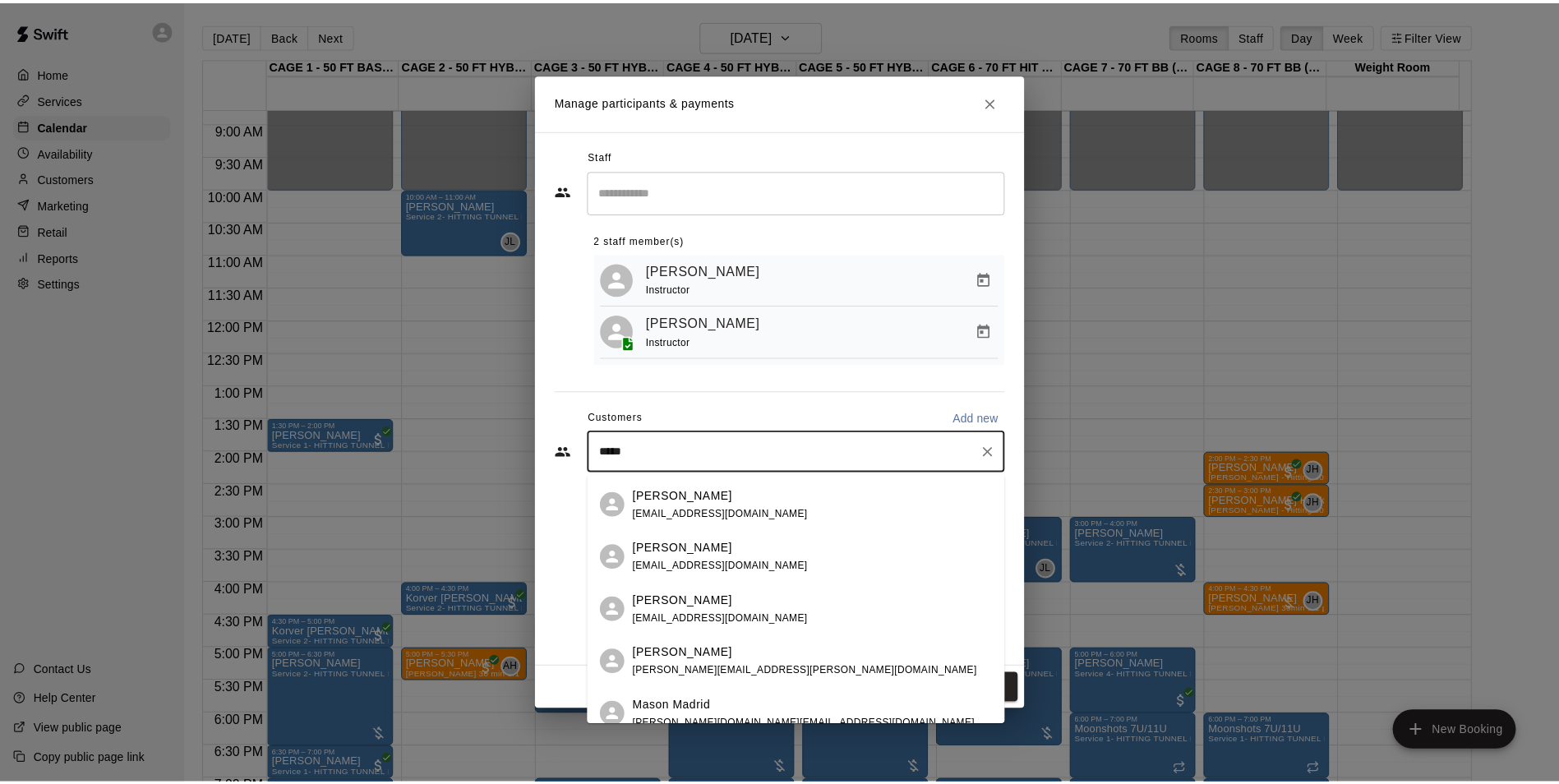
scroll to position [246, 0]
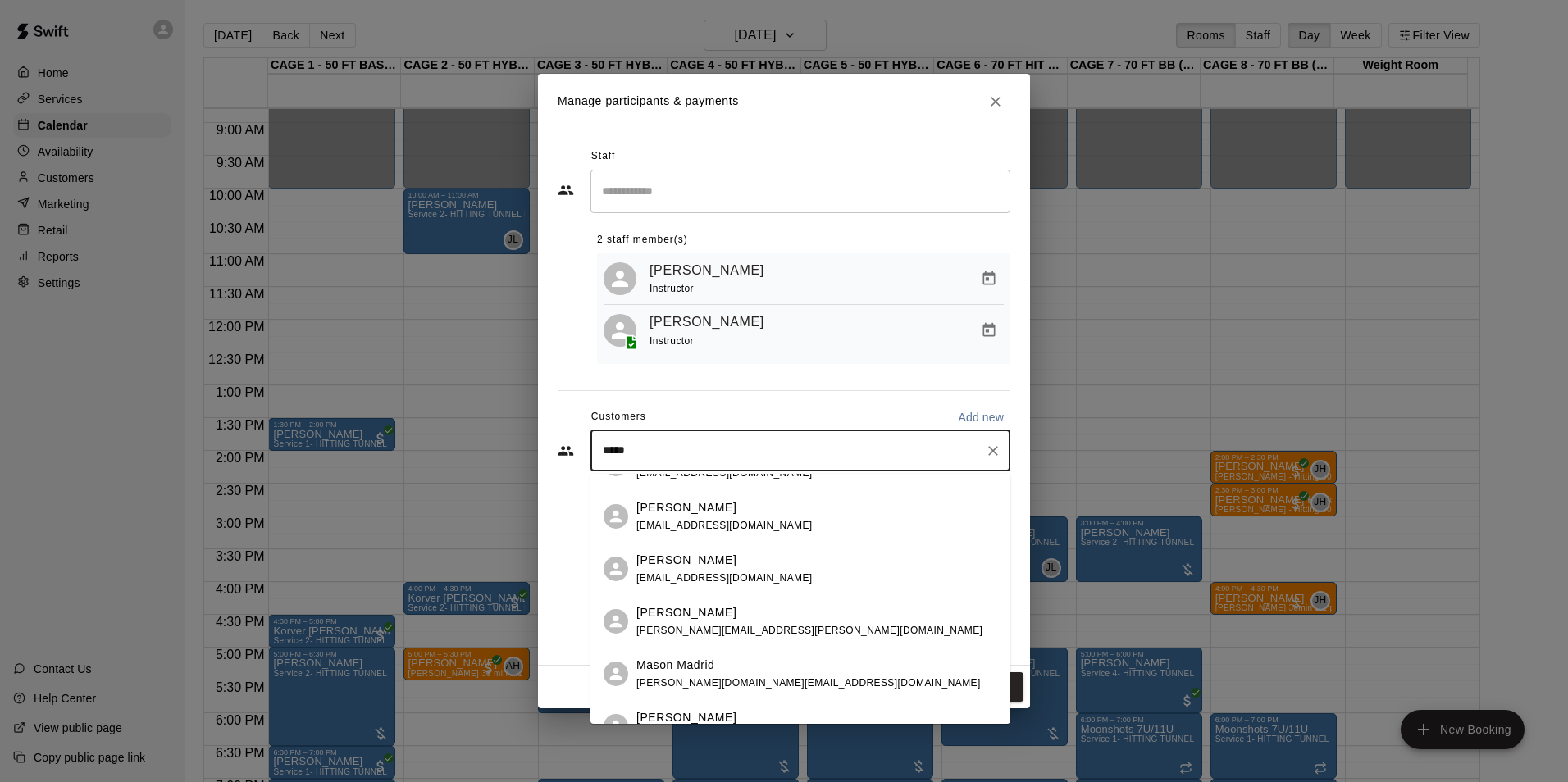
type input "*****"
click at [1000, 98] on icon "Close" at bounding box center [995, 101] width 17 height 17
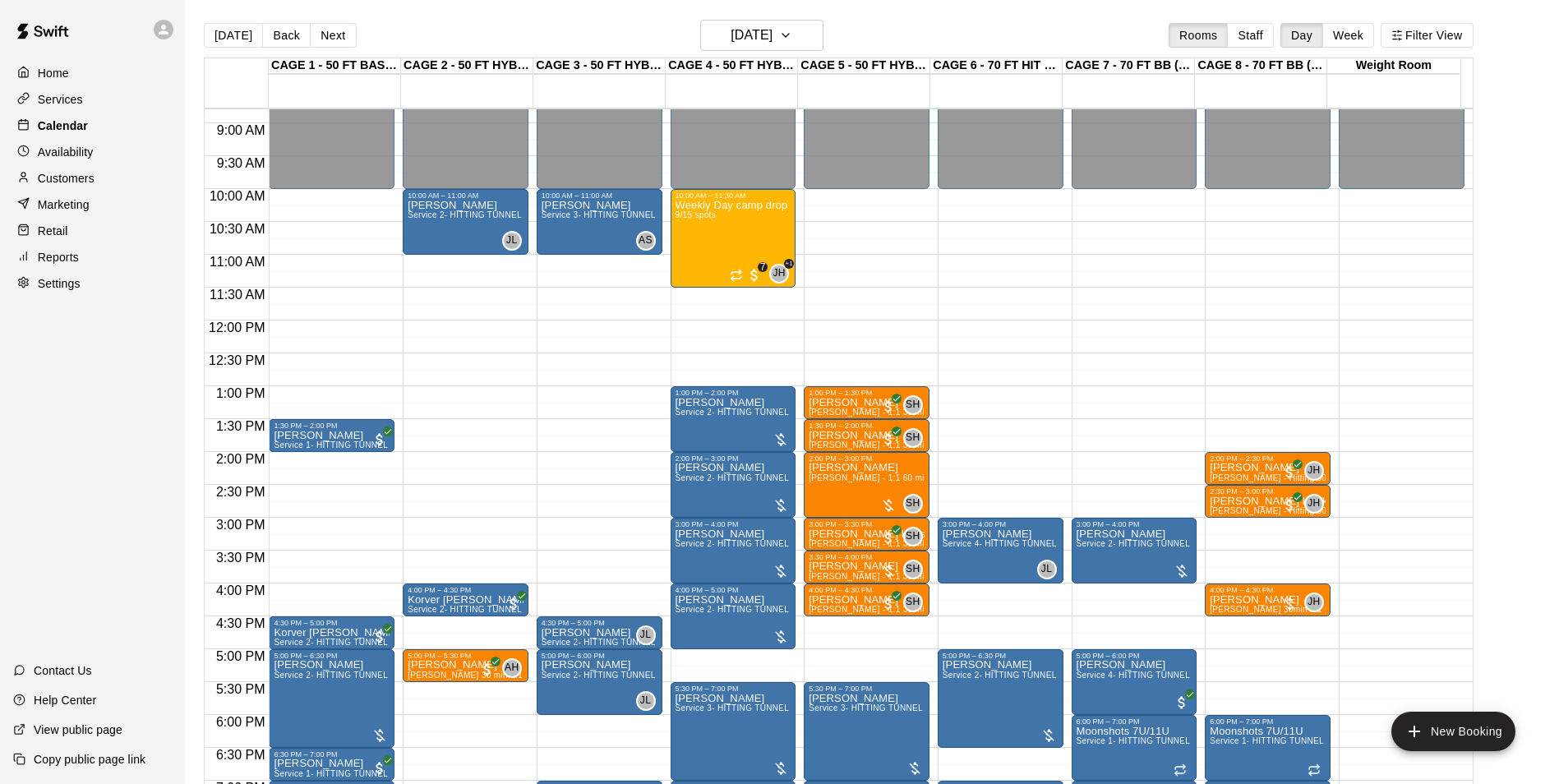
drag, startPoint x: 105, startPoint y: 122, endPoint x: 117, endPoint y: 119, distance: 12.4
click at [105, 122] on div "Calendar" at bounding box center [92, 126] width 159 height 24
drag, startPoint x: 203, startPoint y: 24, endPoint x: 218, endPoint y: 34, distance: 18.0
click at [203, 24] on div "Today Back Next Wednesday Aug 20 Rooms Staff Day Week Filter View CAGE 1 - 50 F…" at bounding box center [838, 412] width 1295 height 784
click at [223, 35] on button "[DATE]" at bounding box center [232, 35] width 59 height 24
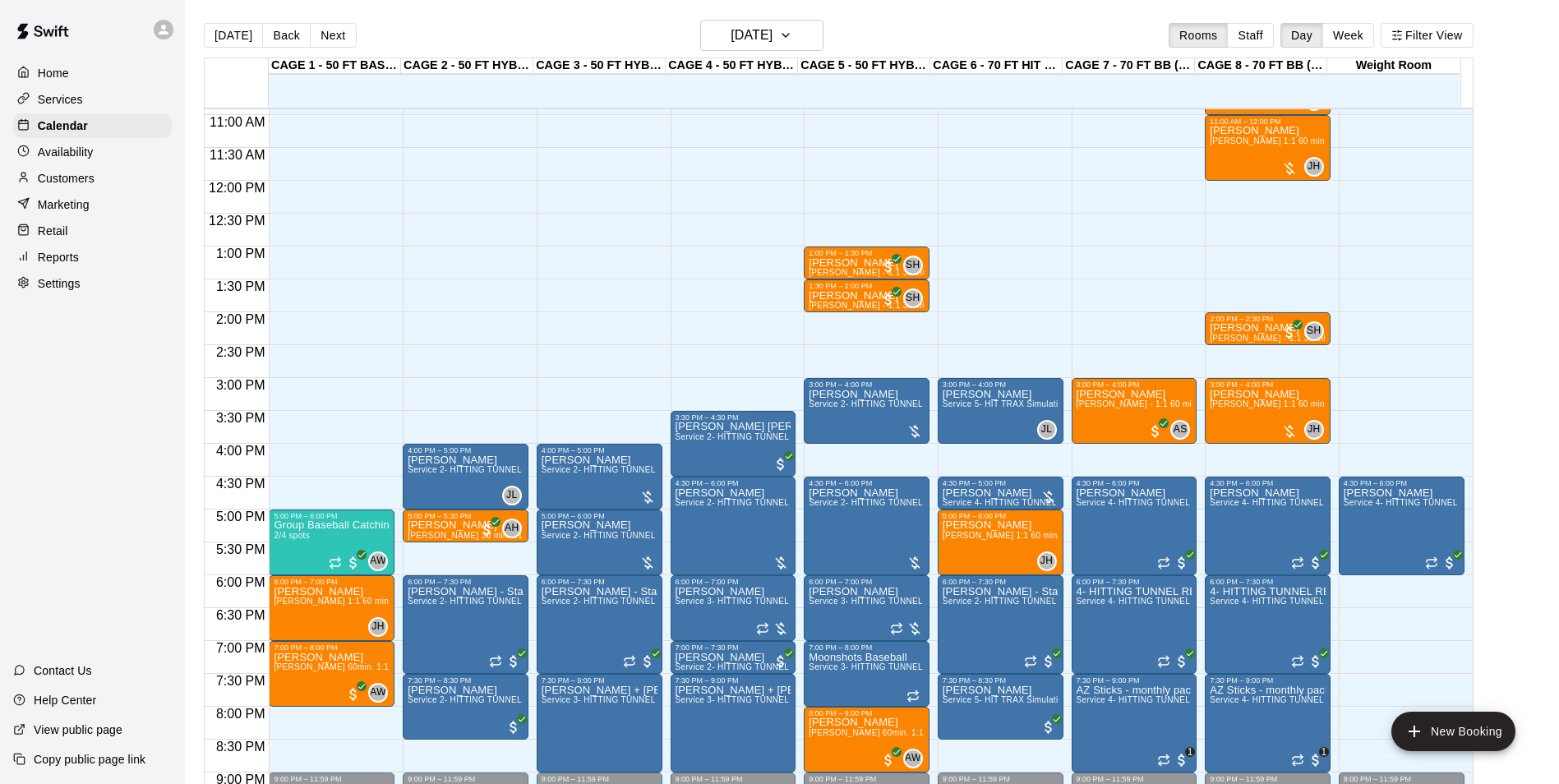
scroll to position [742, 0]
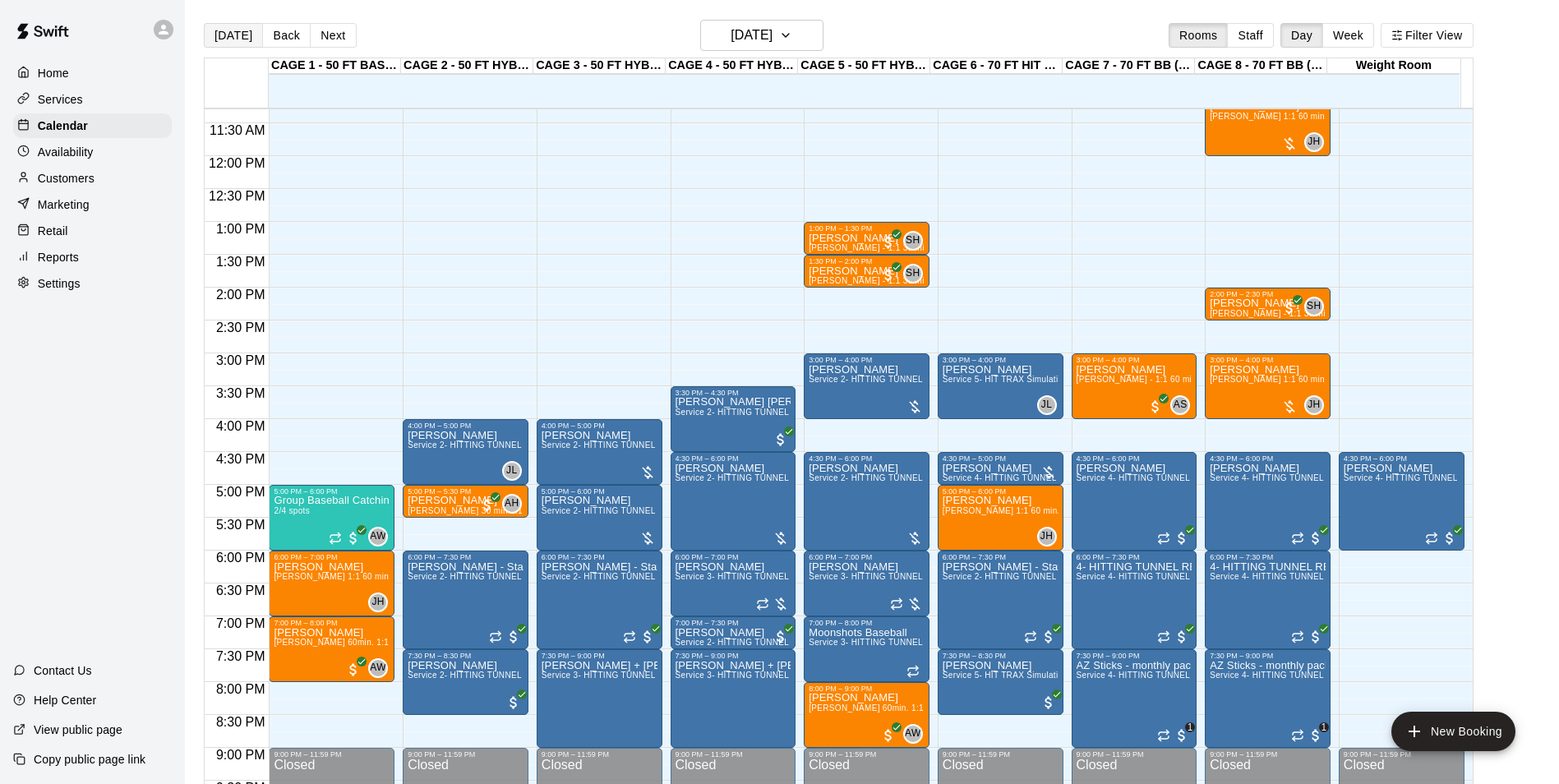
click at [210, 34] on button "[DATE]" at bounding box center [232, 35] width 59 height 24
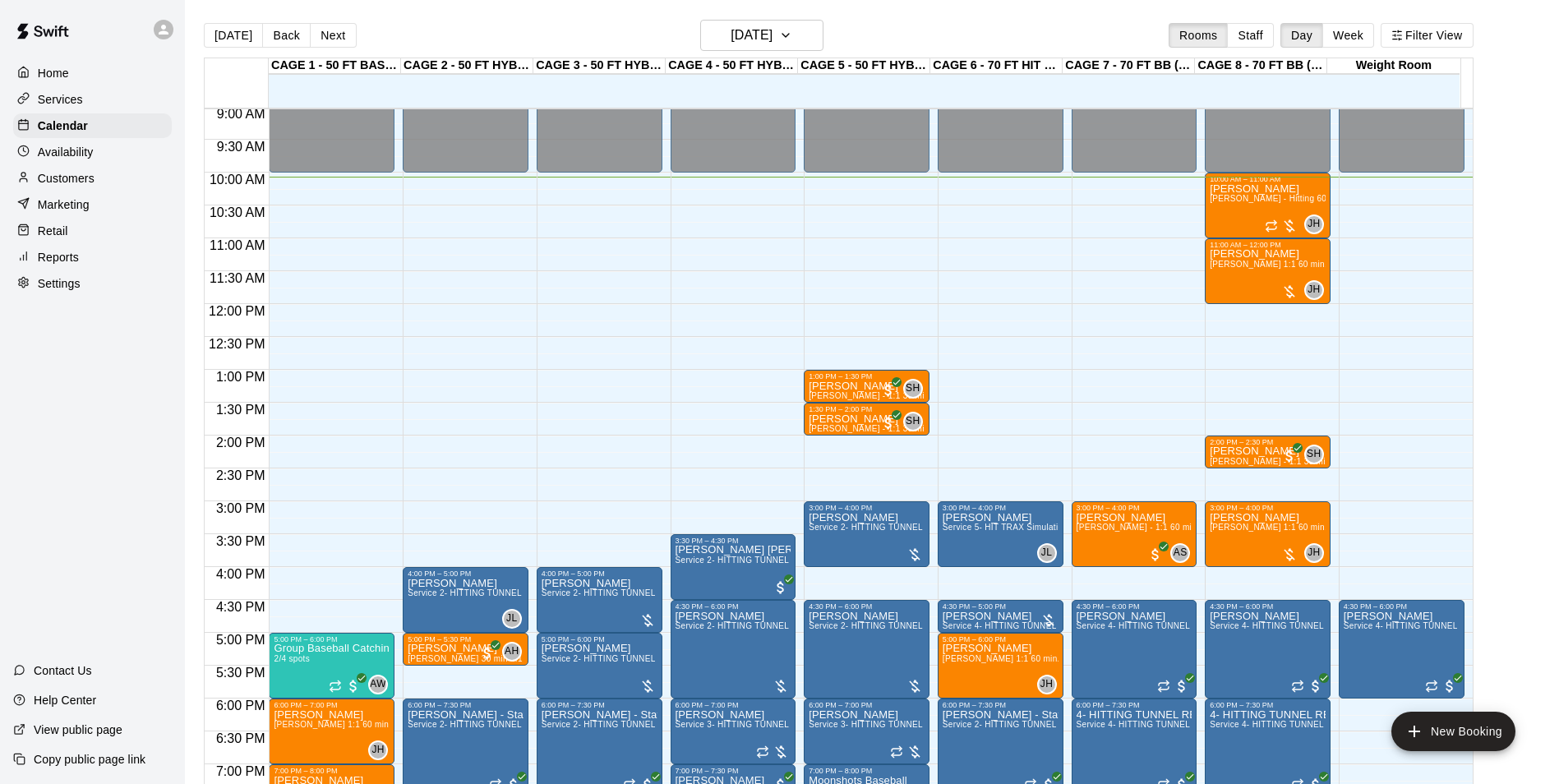
scroll to position [578, 0]
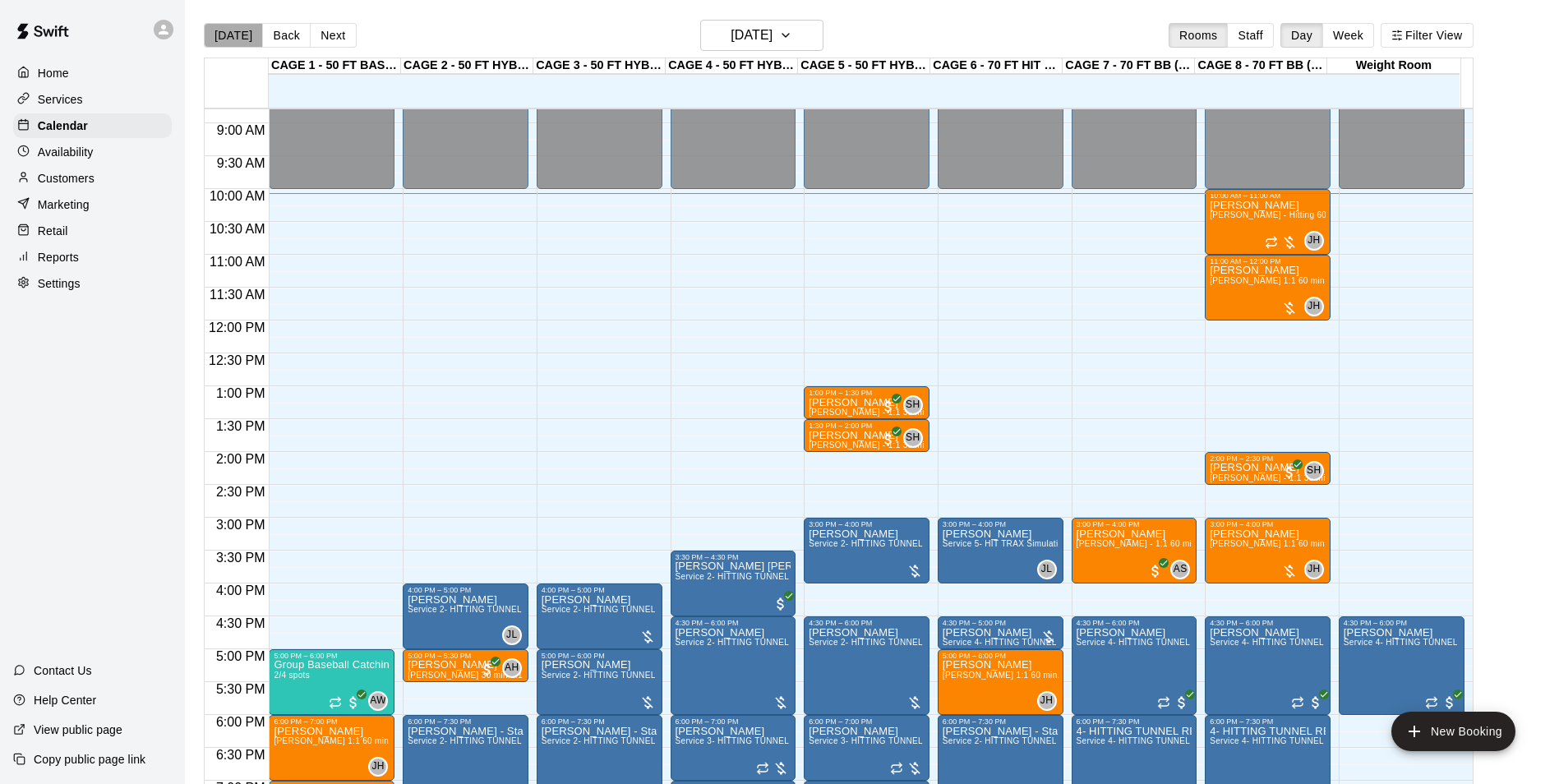
click at [242, 36] on button "[DATE]" at bounding box center [232, 35] width 59 height 24
click at [210, 41] on button "[DATE]" at bounding box center [232, 35] width 59 height 24
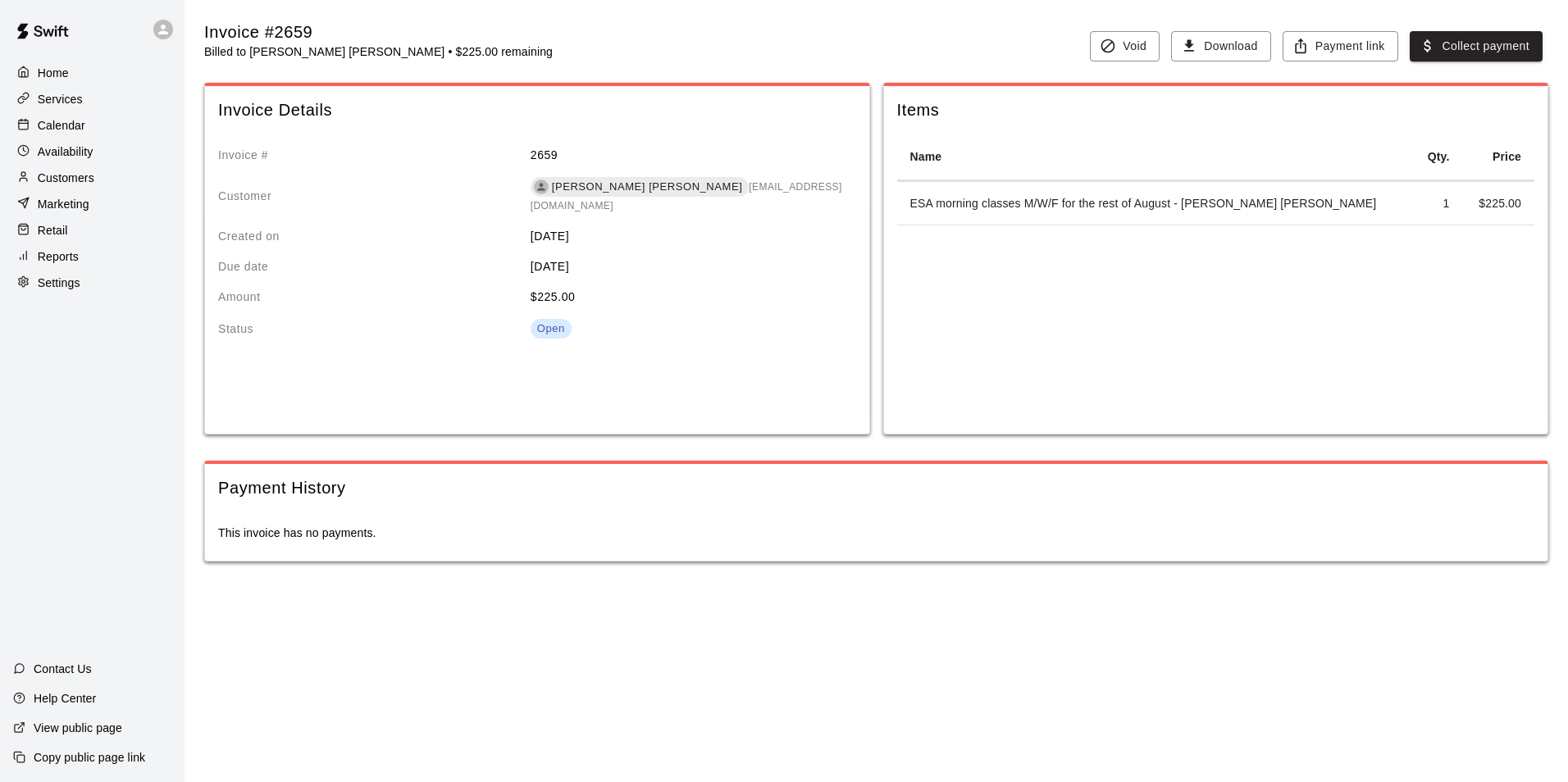
click at [83, 124] on p "Calendar" at bounding box center [61, 126] width 47 height 17
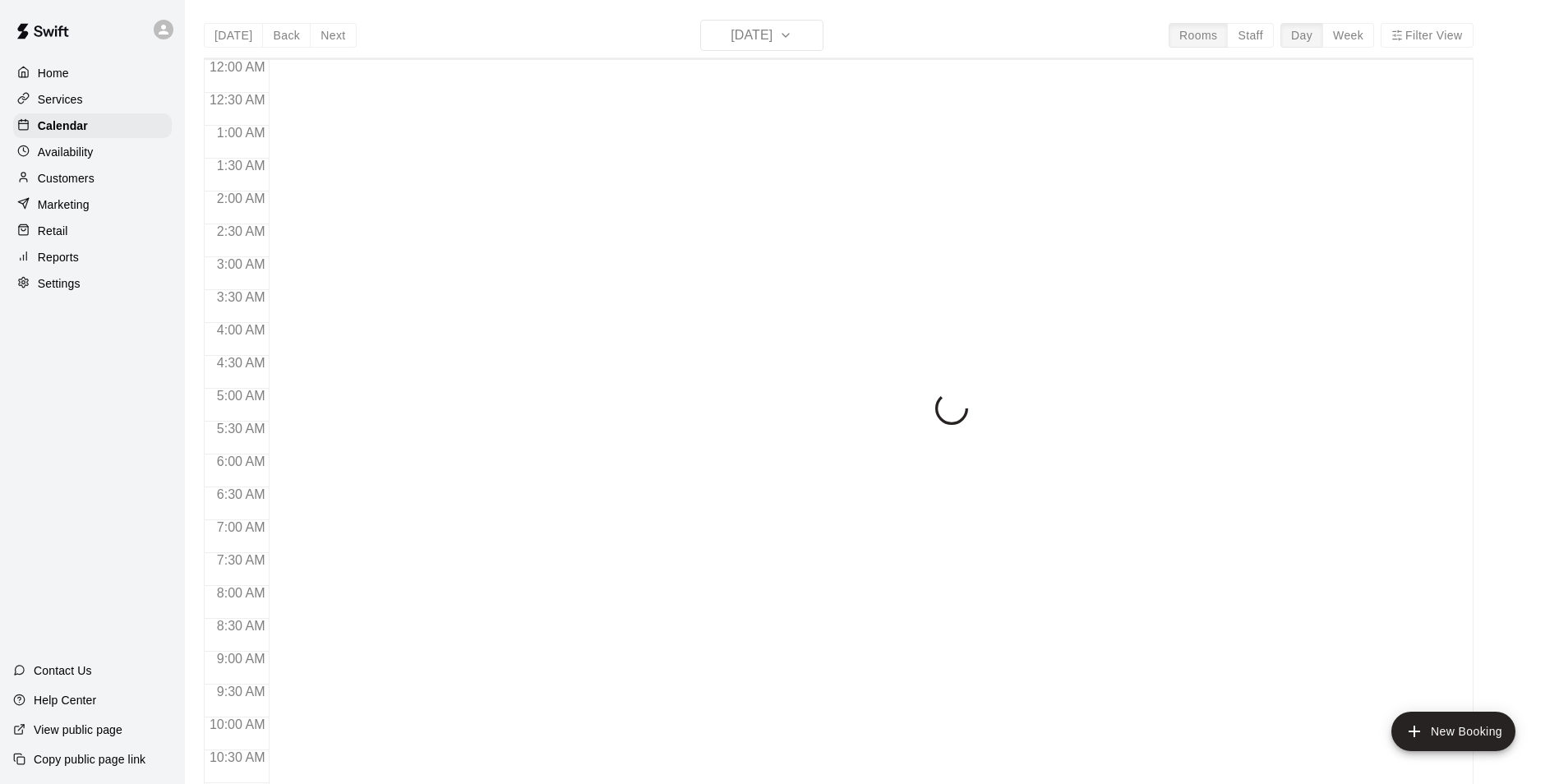
scroll to position [665, 0]
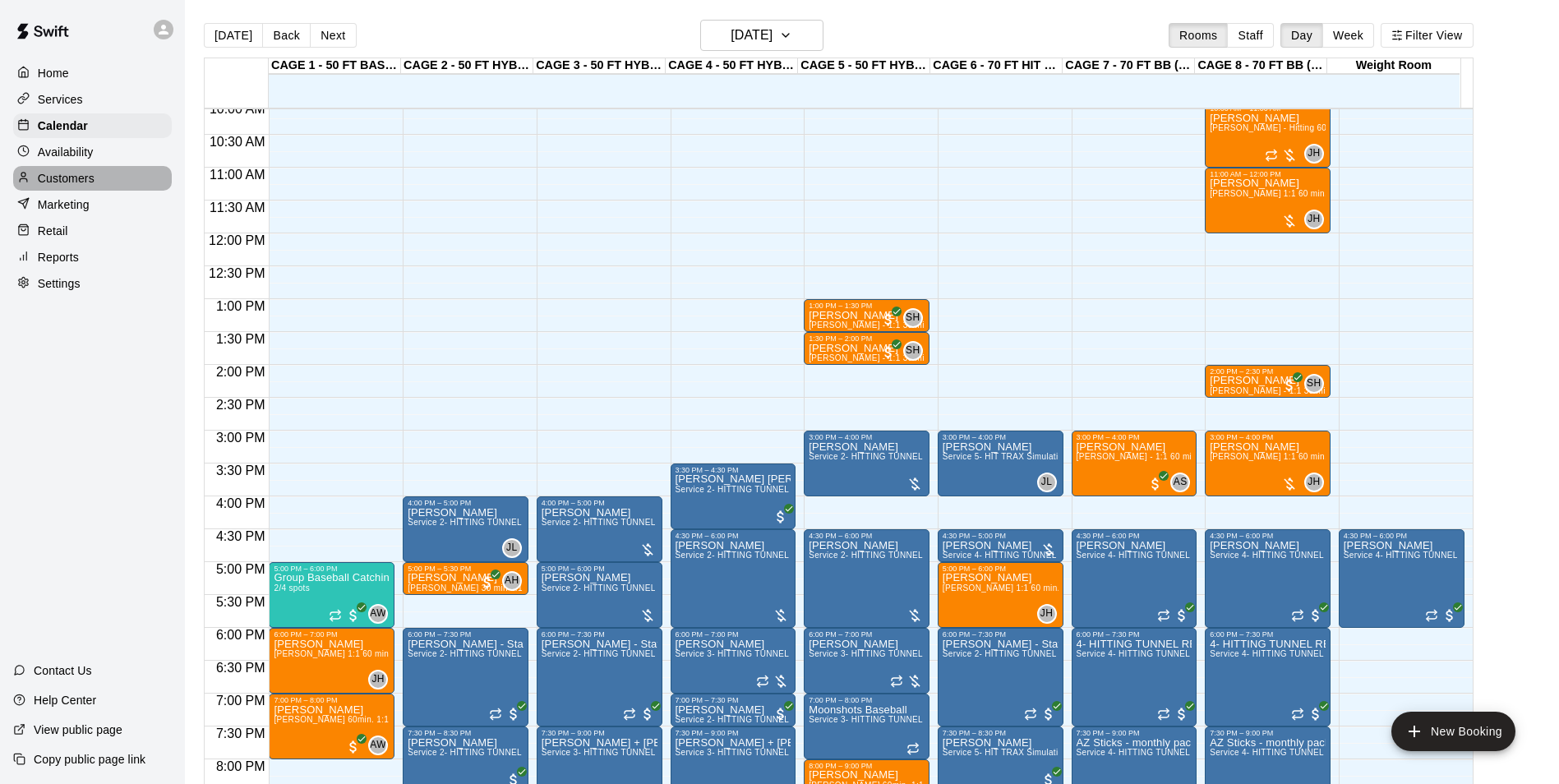
click at [106, 179] on div "Customers" at bounding box center [92, 178] width 159 height 24
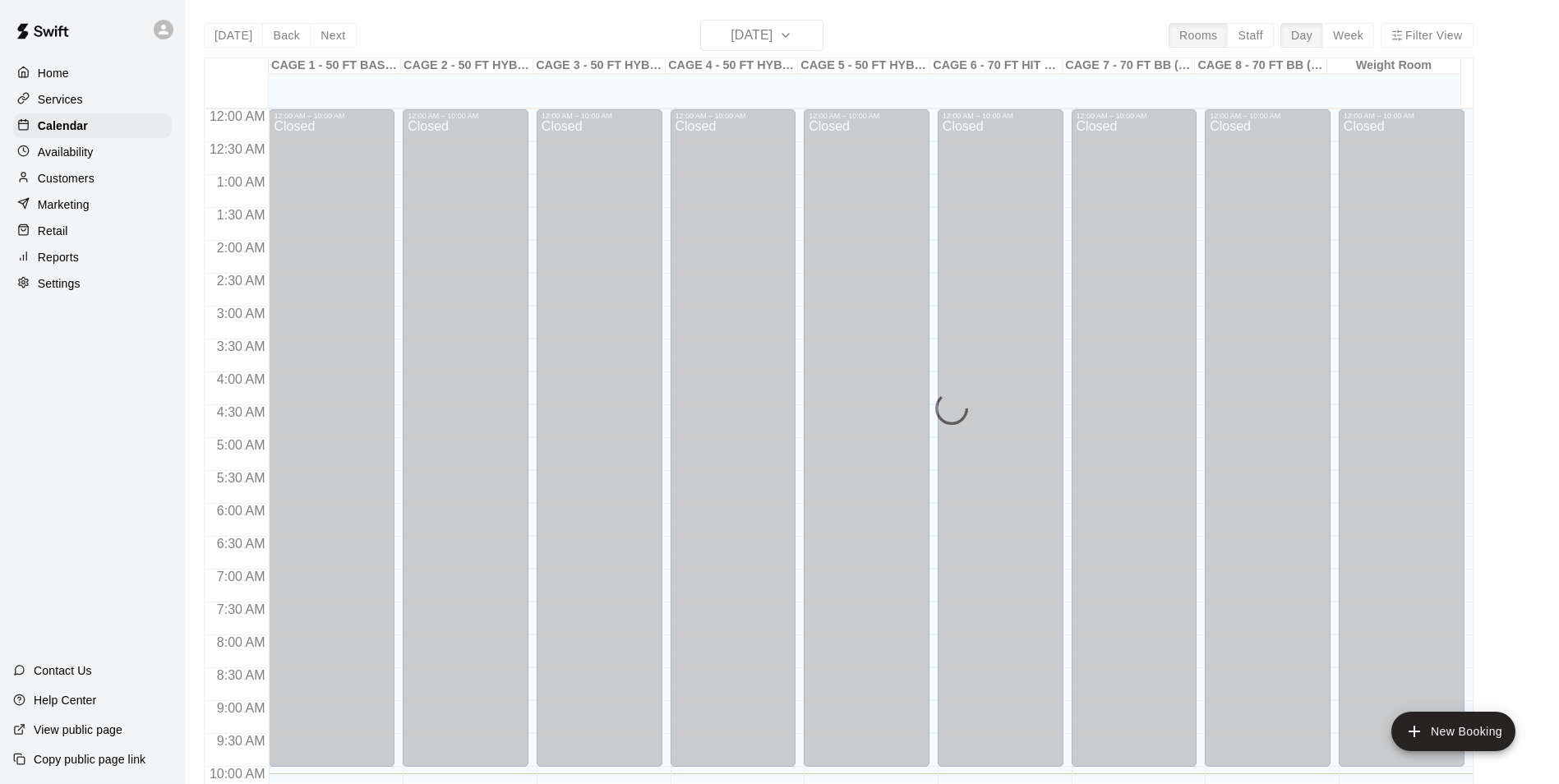
scroll to position [665, 0]
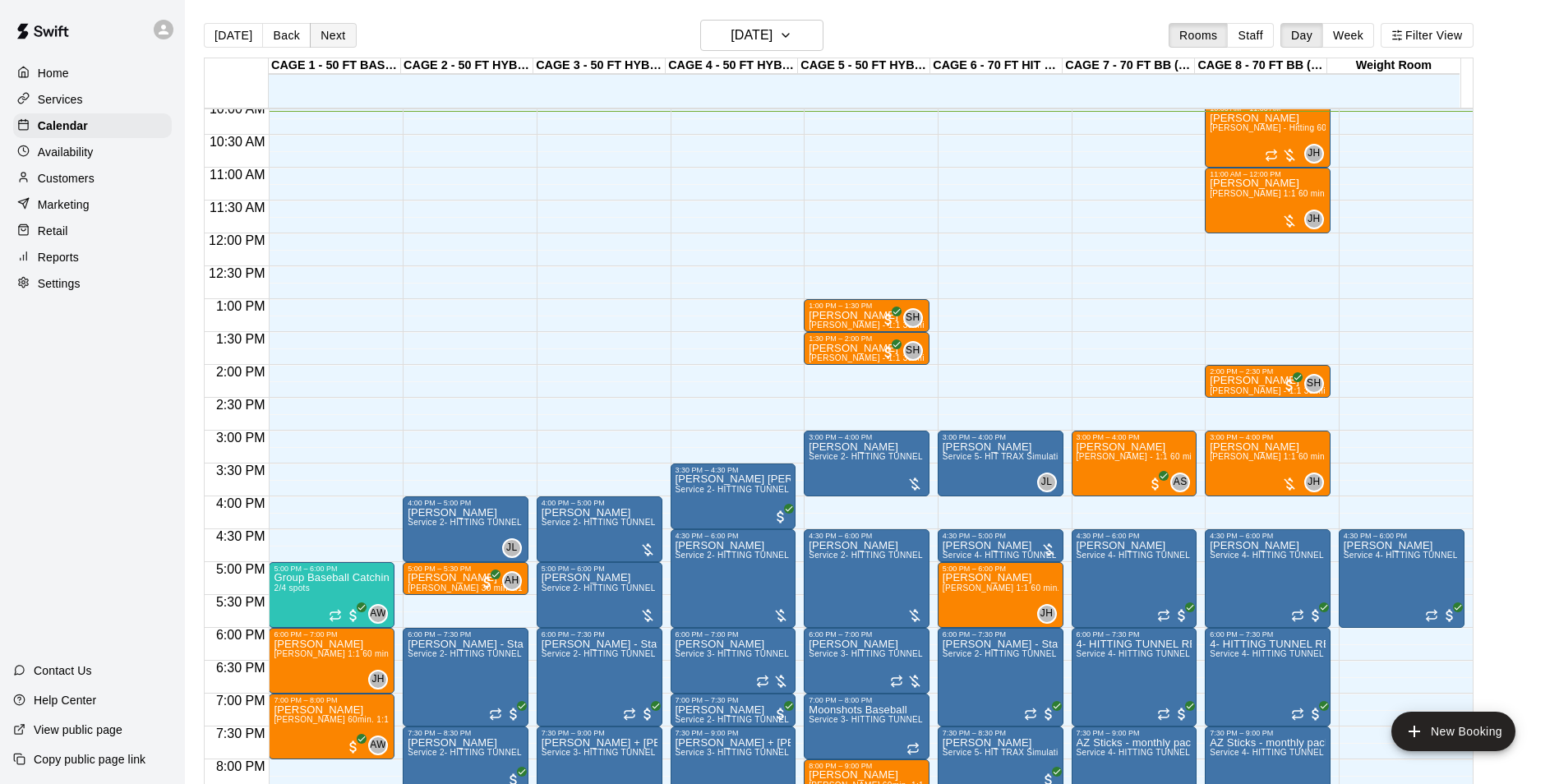
click at [343, 29] on button "Next" at bounding box center [332, 35] width 46 height 24
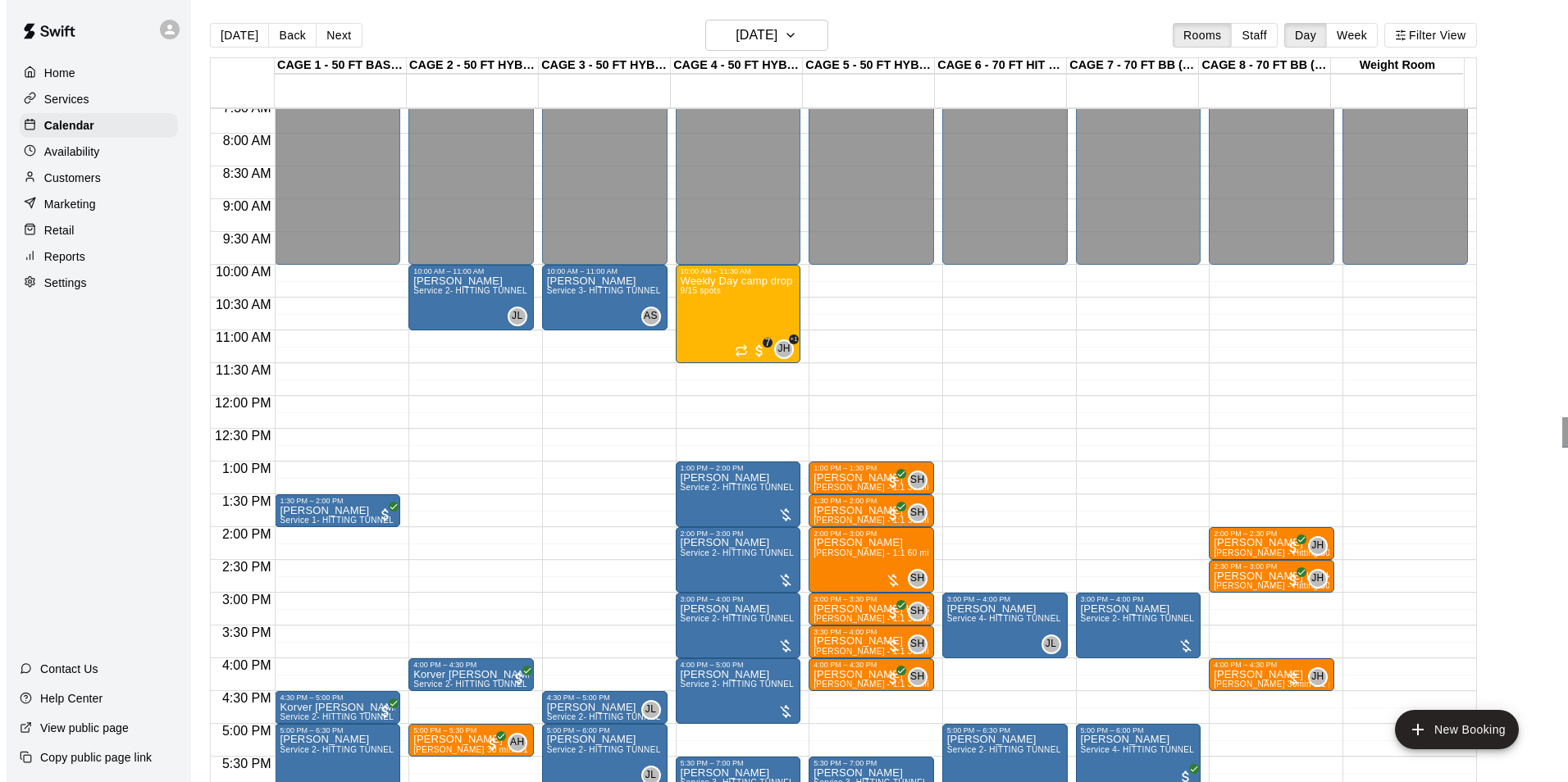
scroll to position [499, 0]
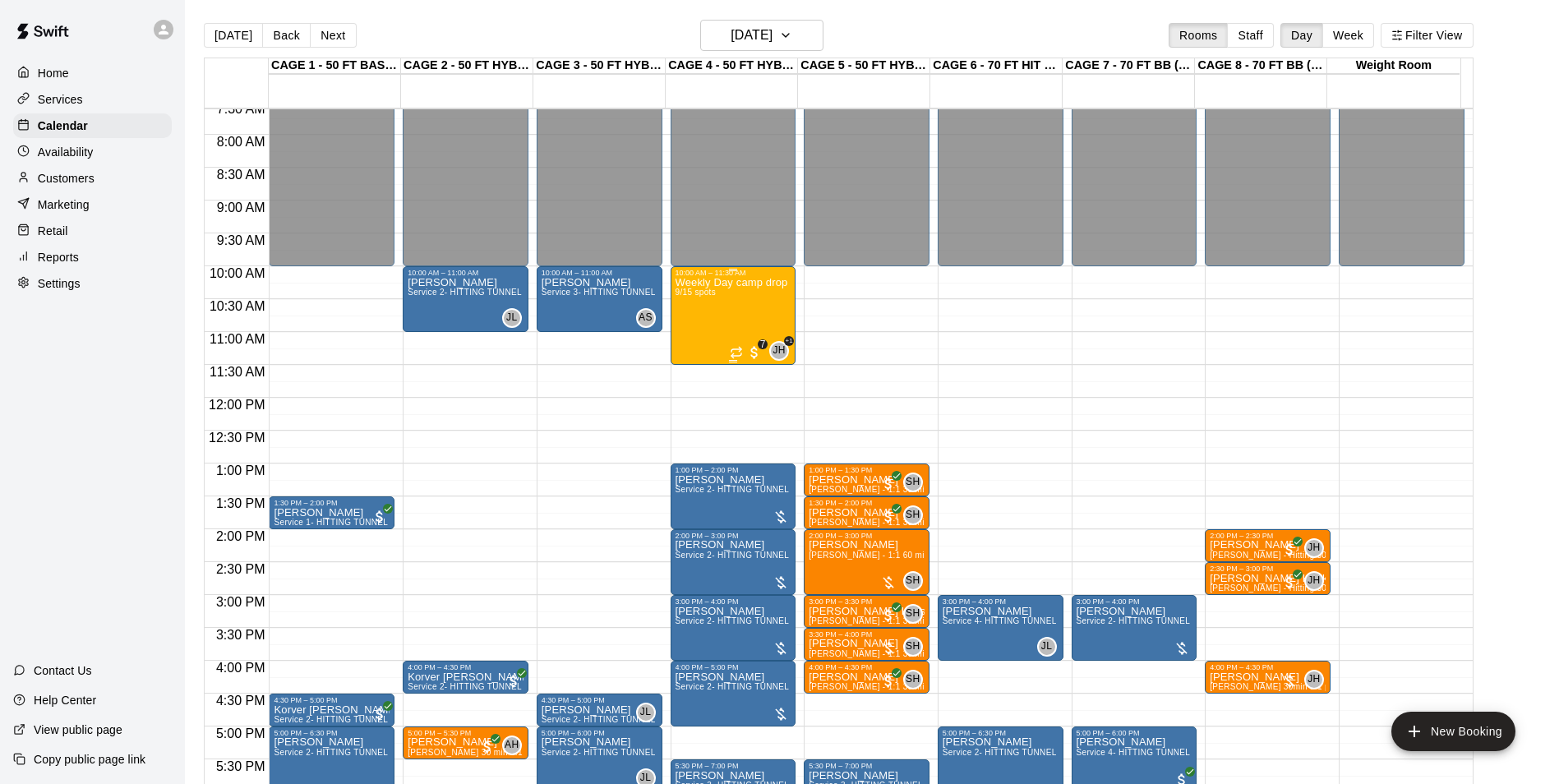
click at [725, 315] on div "Weekly Day camp drop in session - Monday / Wednesday / Friday's 9/15 spots" at bounding box center [734, 669] width 116 height 784
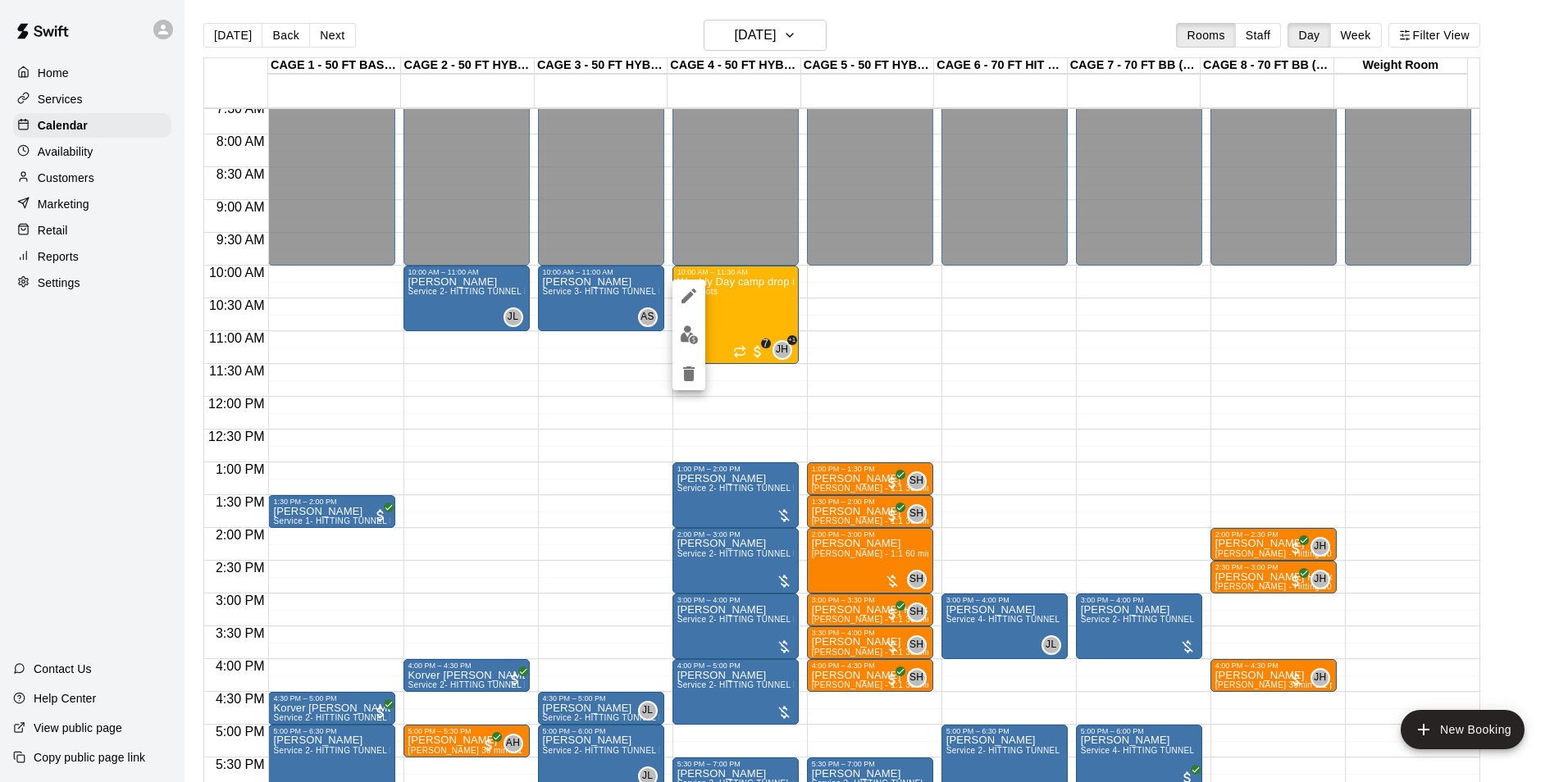
click at [683, 343] on img "edit" at bounding box center [689, 335] width 19 height 19
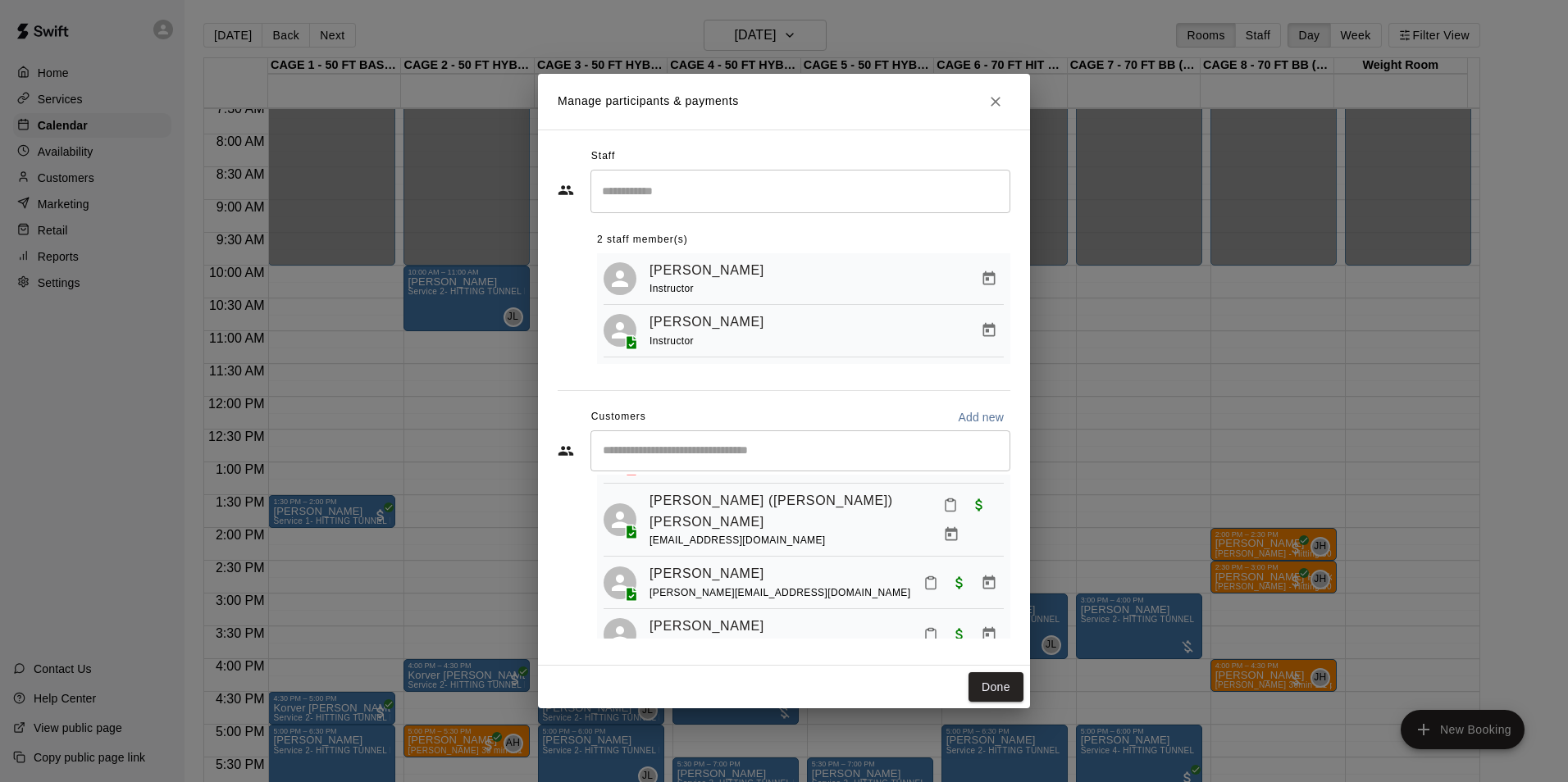
scroll to position [372, 0]
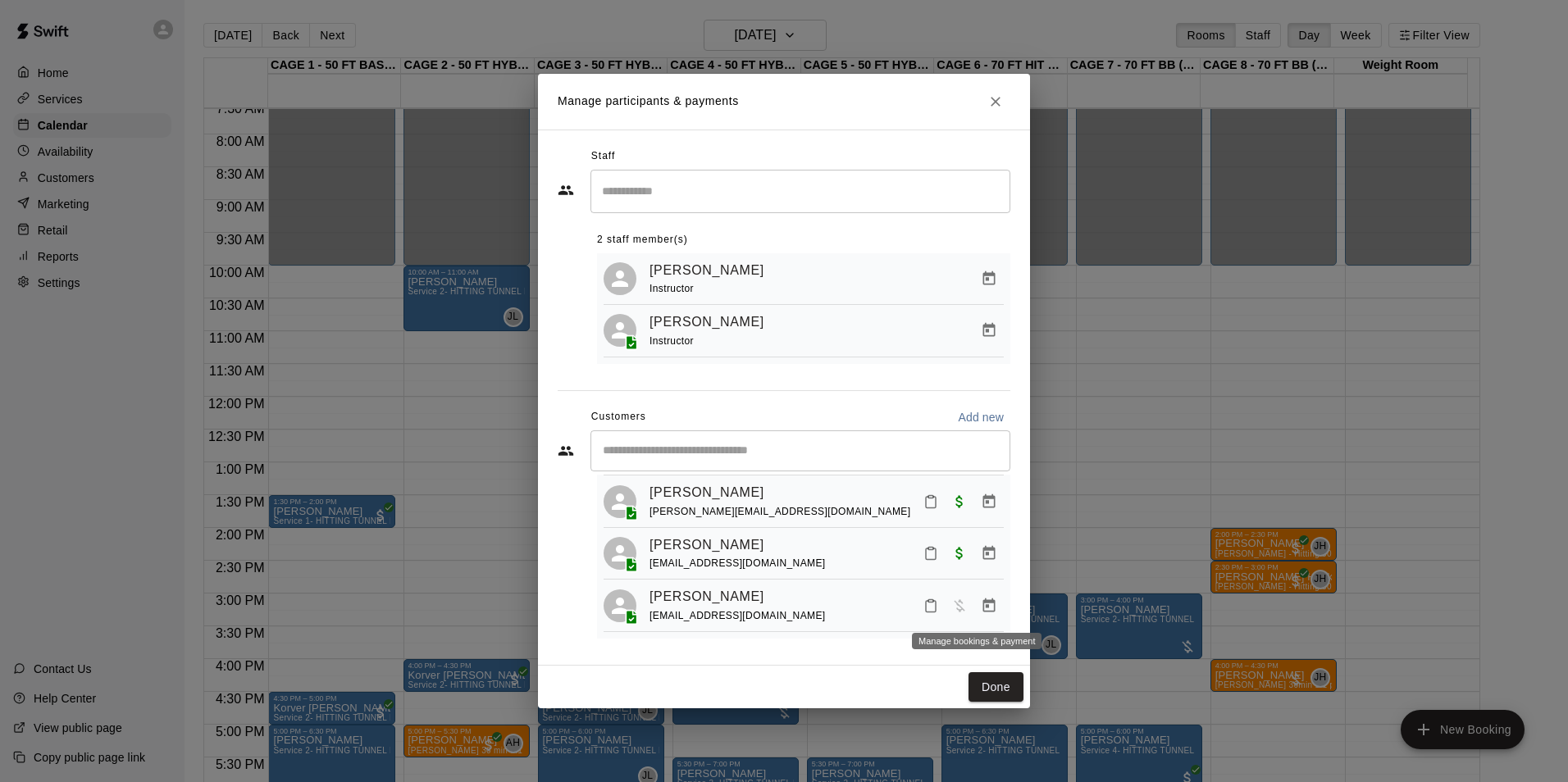
click at [980, 606] on icon "Manage bookings & payment" at bounding box center [989, 606] width 17 height 17
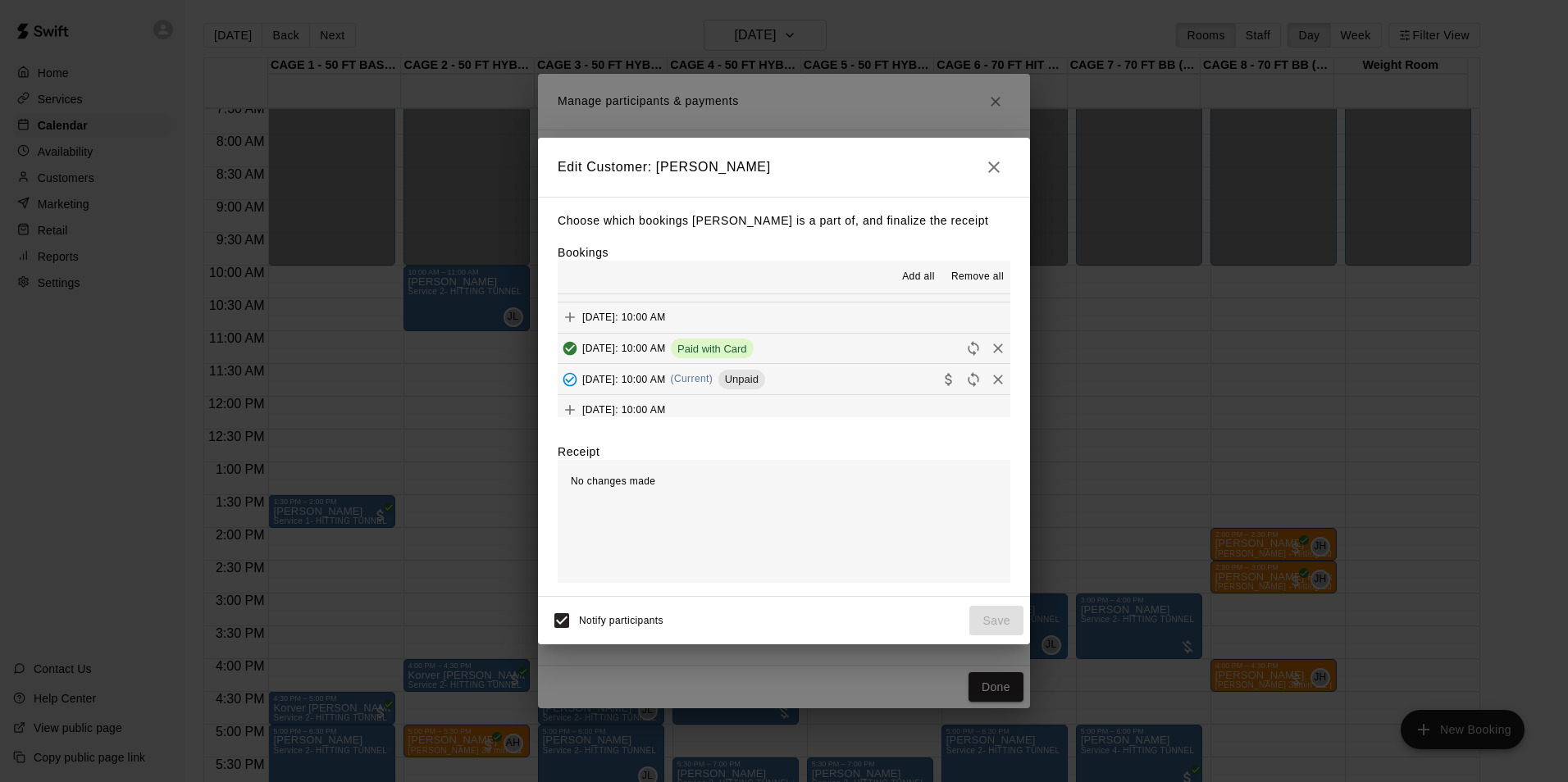
scroll to position [82, 0]
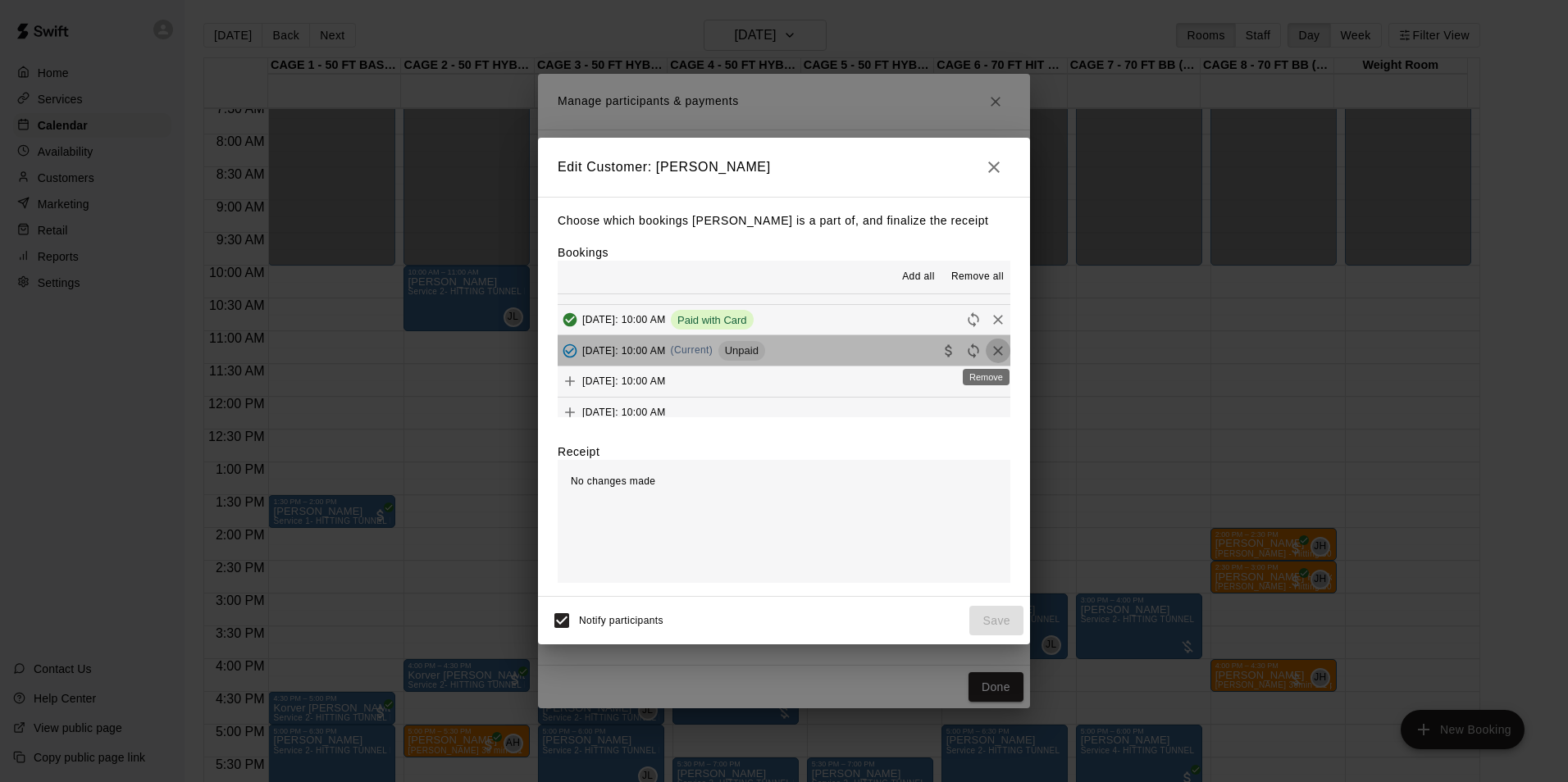
click at [992, 357] on icon "Remove" at bounding box center [998, 351] width 17 height 17
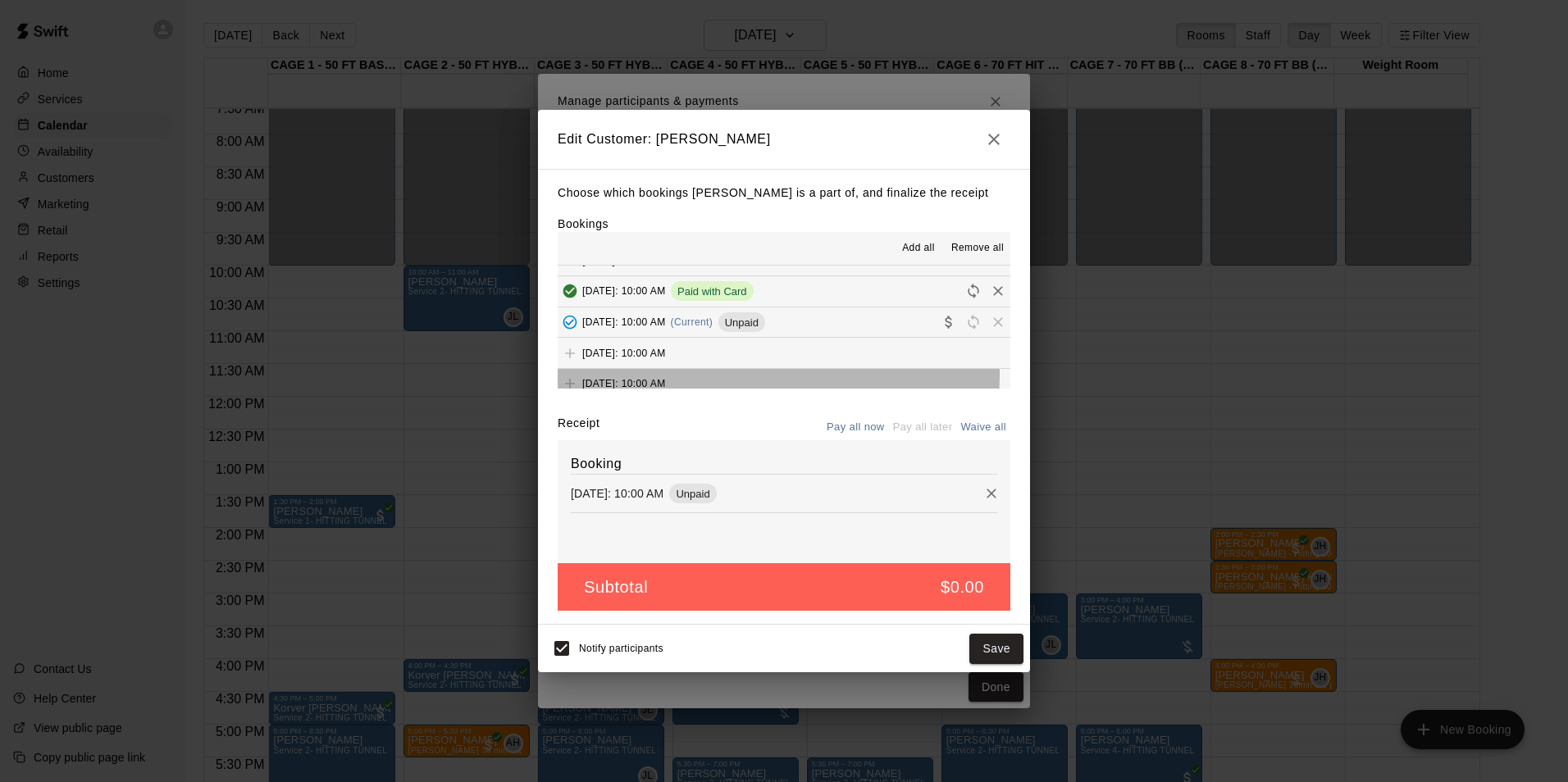
click at [666, 375] on div "[DATE]: 10:00 AM" at bounding box center [612, 384] width 108 height 24
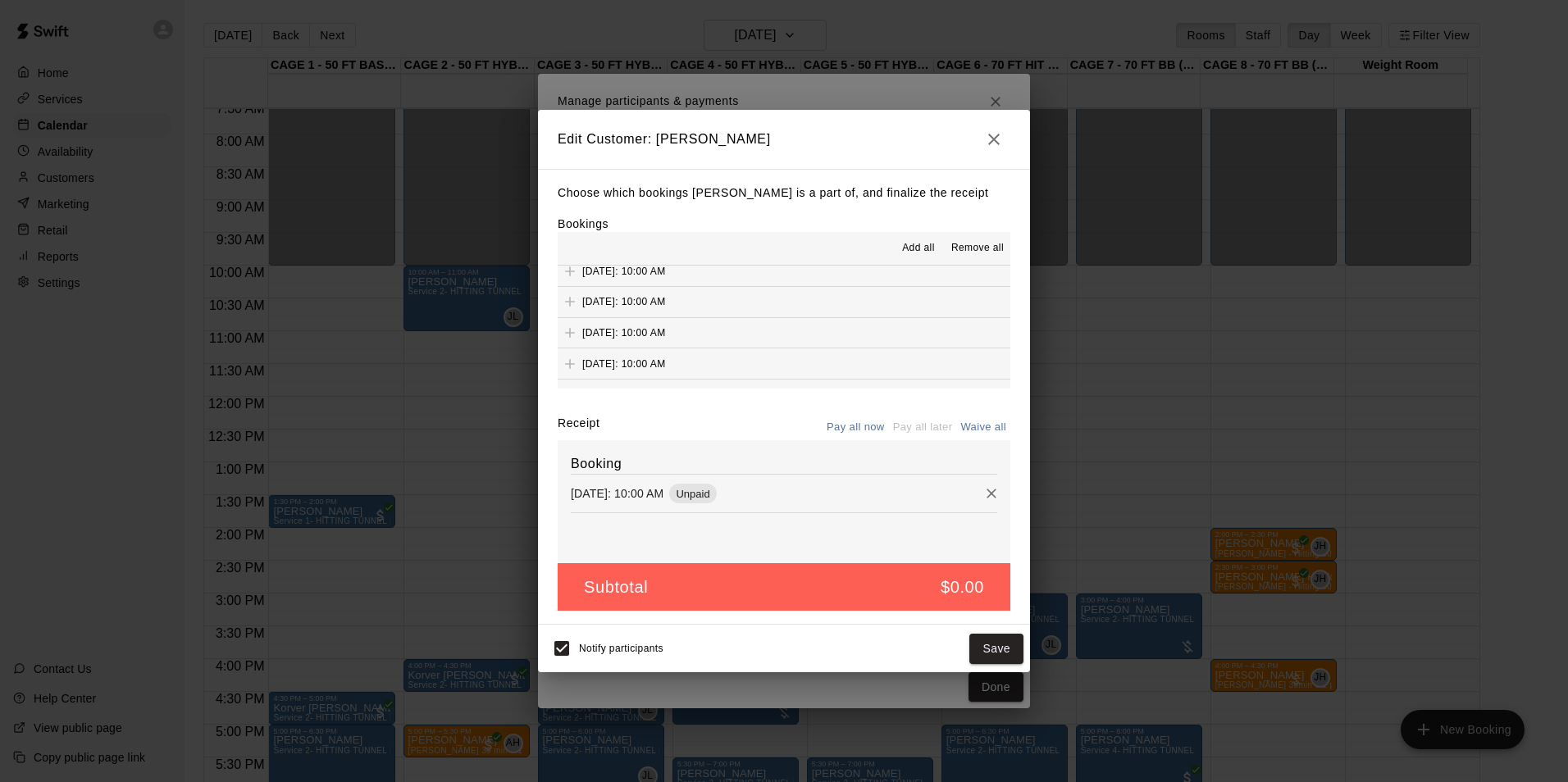
click at [770, 308] on button "[DATE]: 10:00 AM" at bounding box center [784, 302] width 453 height 31
click at [568, 305] on span "Add" at bounding box center [570, 301] width 24 height 12
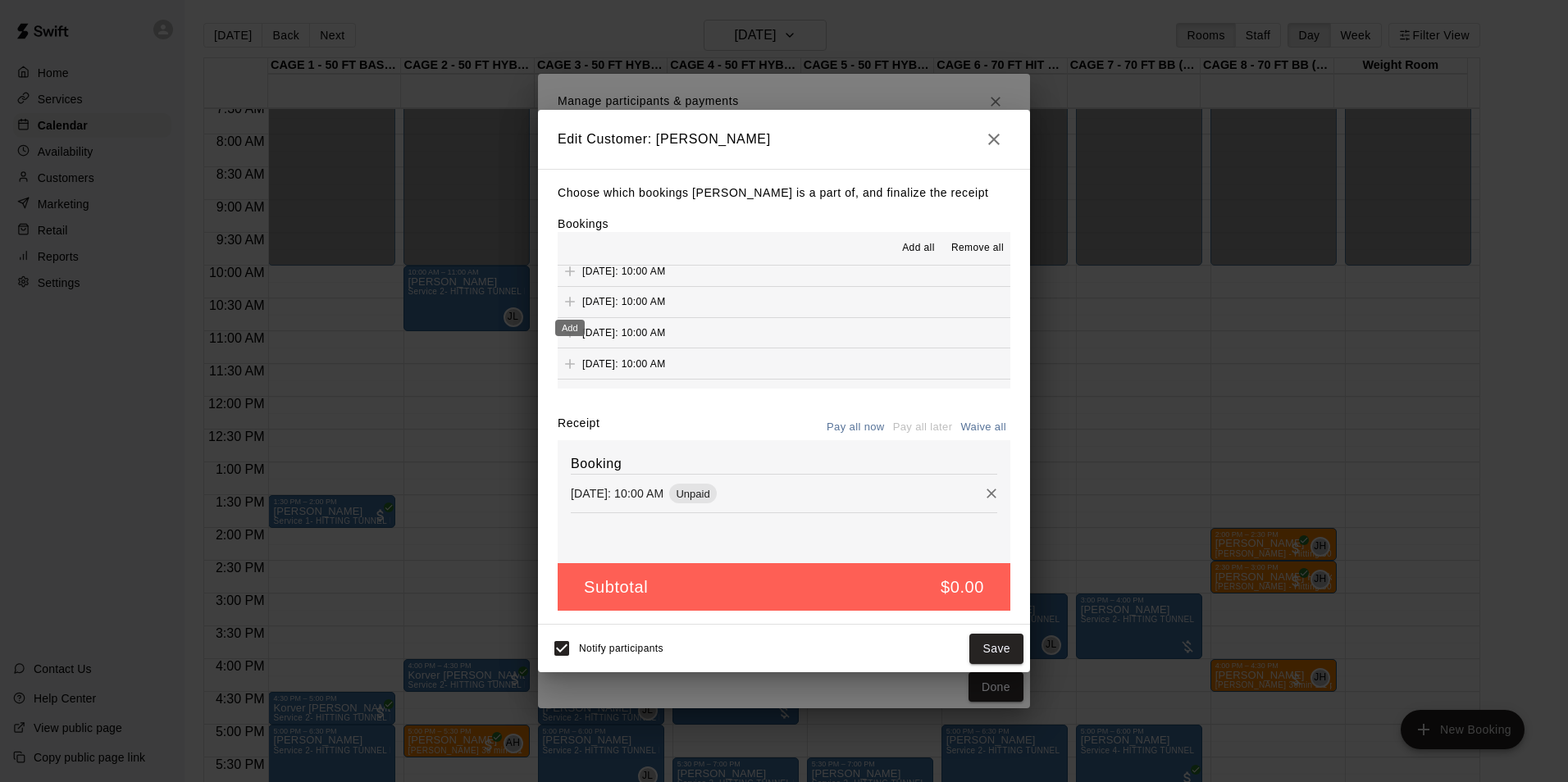
click at [568, 305] on span "Add" at bounding box center [570, 301] width 24 height 12
click at [985, 654] on button "Save" at bounding box center [996, 649] width 54 height 31
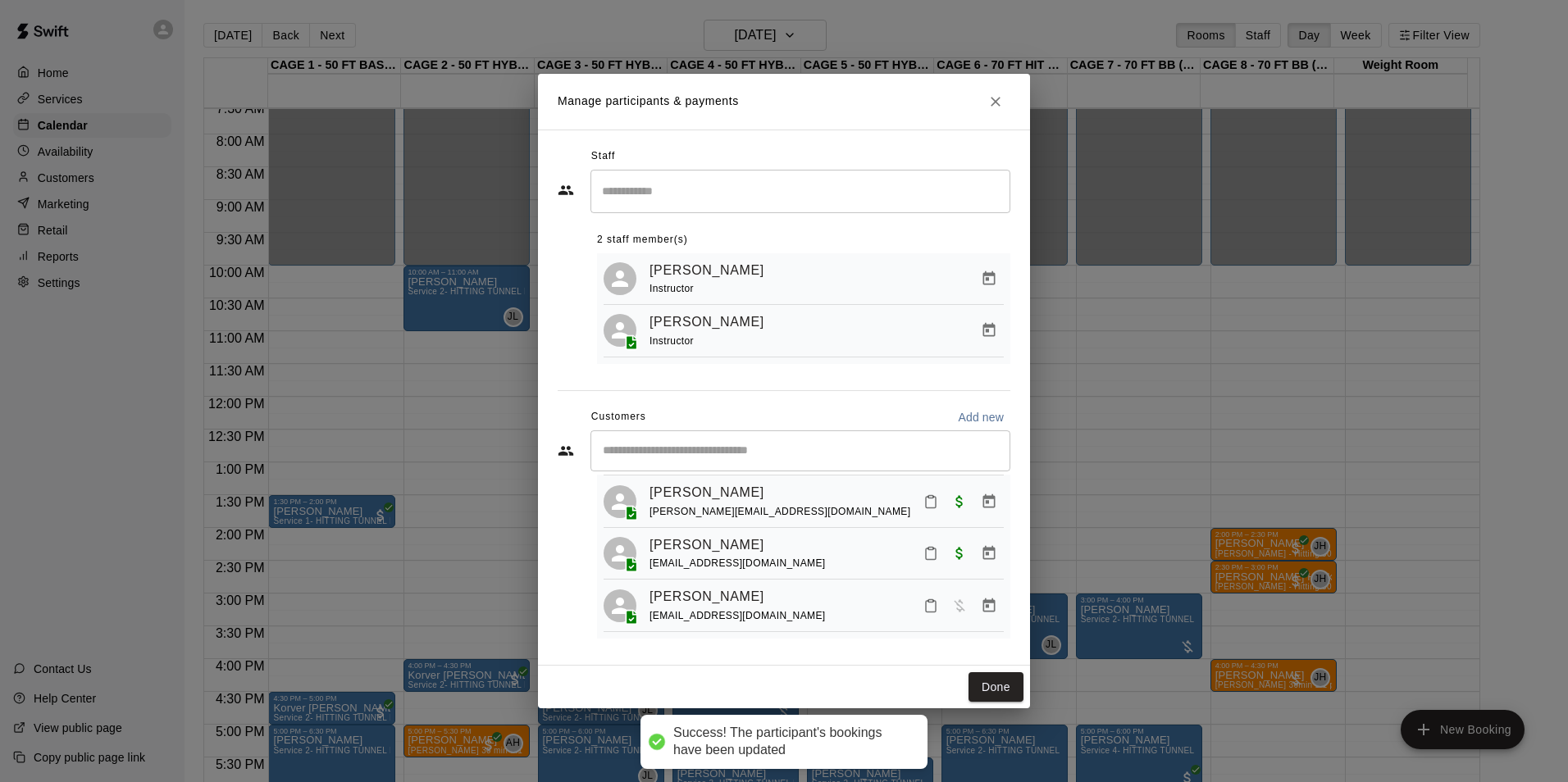
scroll to position [318, 0]
click at [999, 112] on button "Close" at bounding box center [995, 101] width 30 height 30
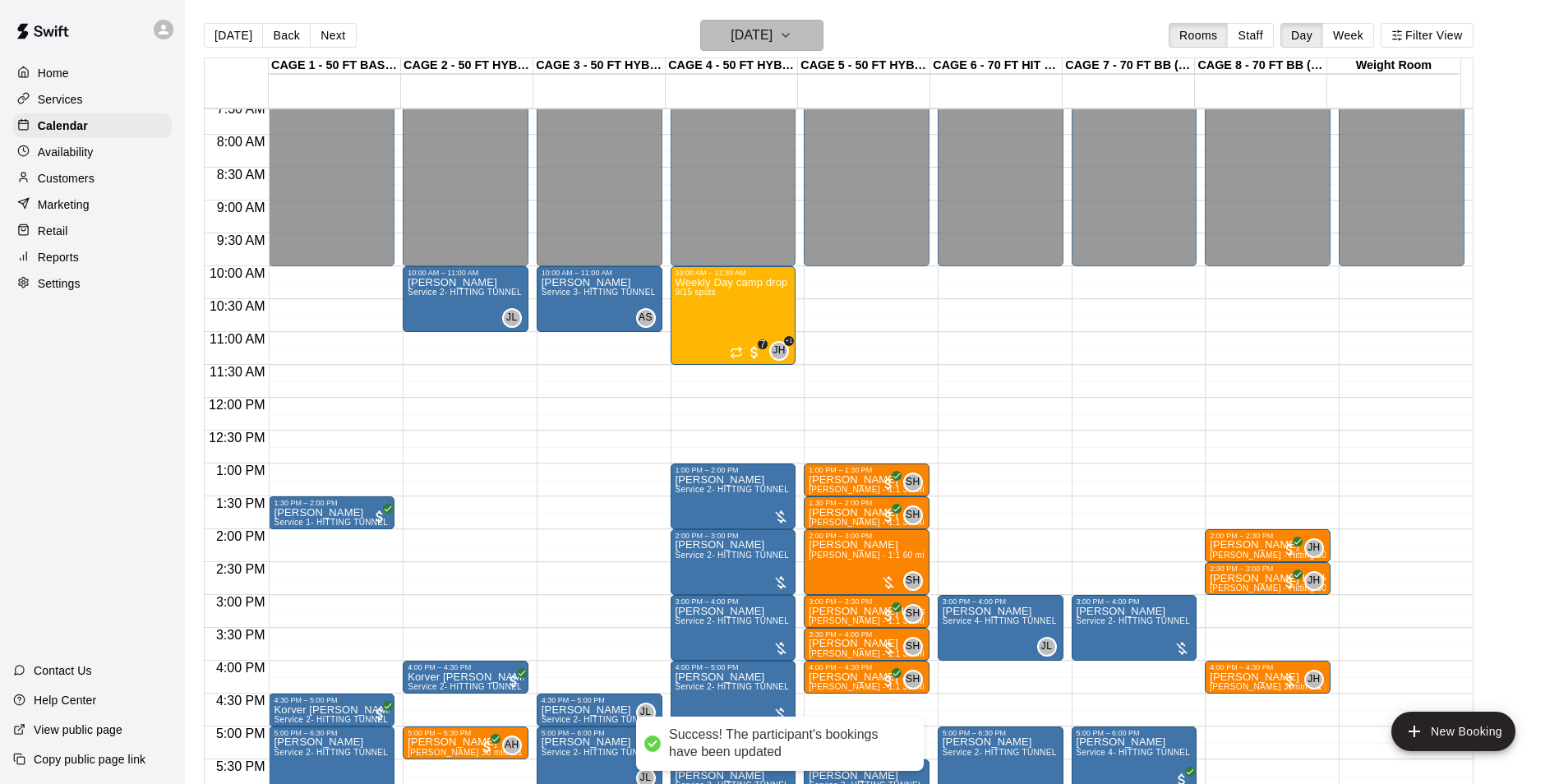
click at [815, 37] on button "[DATE]" at bounding box center [762, 35] width 123 height 31
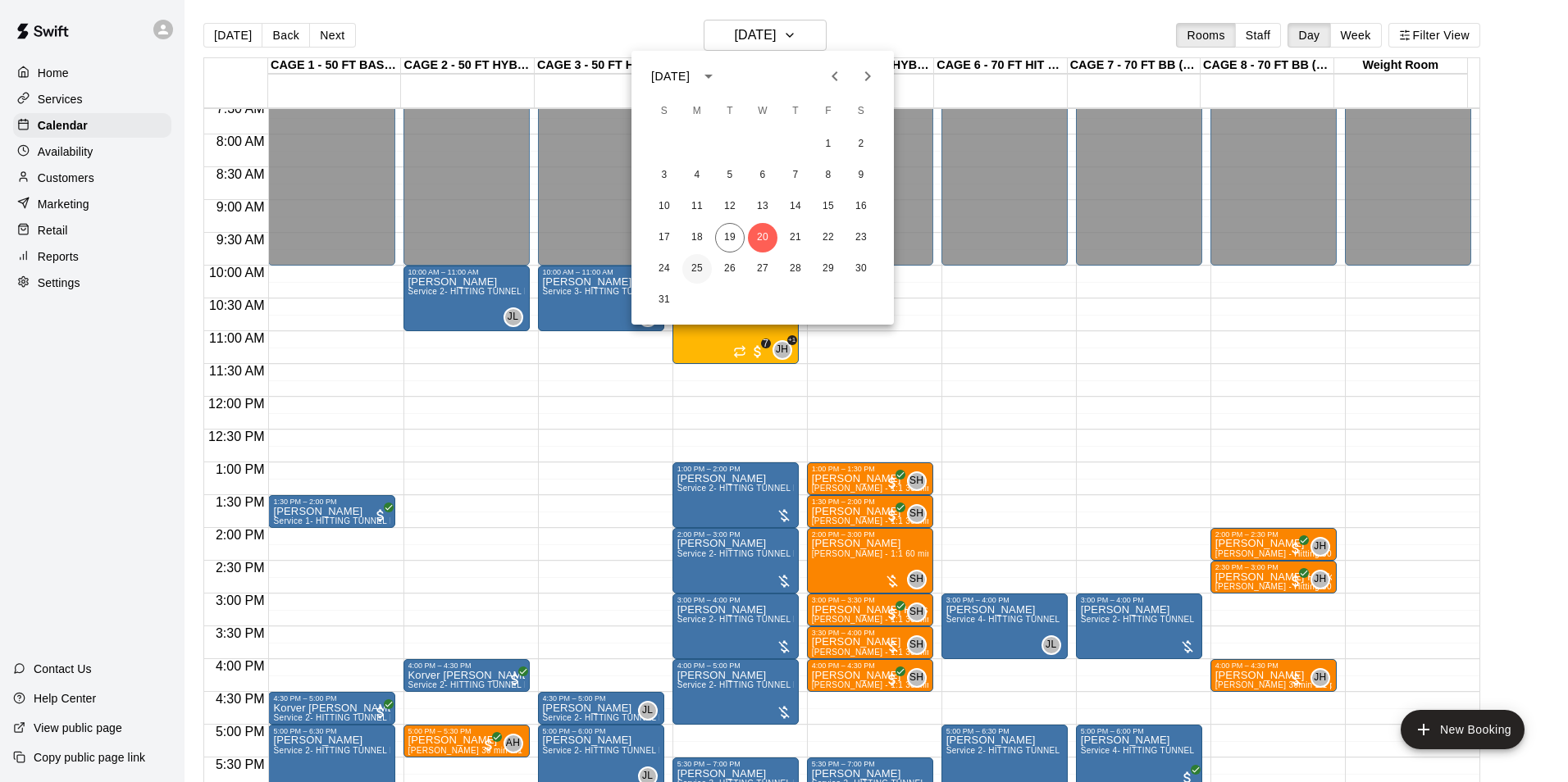
click at [698, 277] on button "25" at bounding box center [697, 269] width 30 height 30
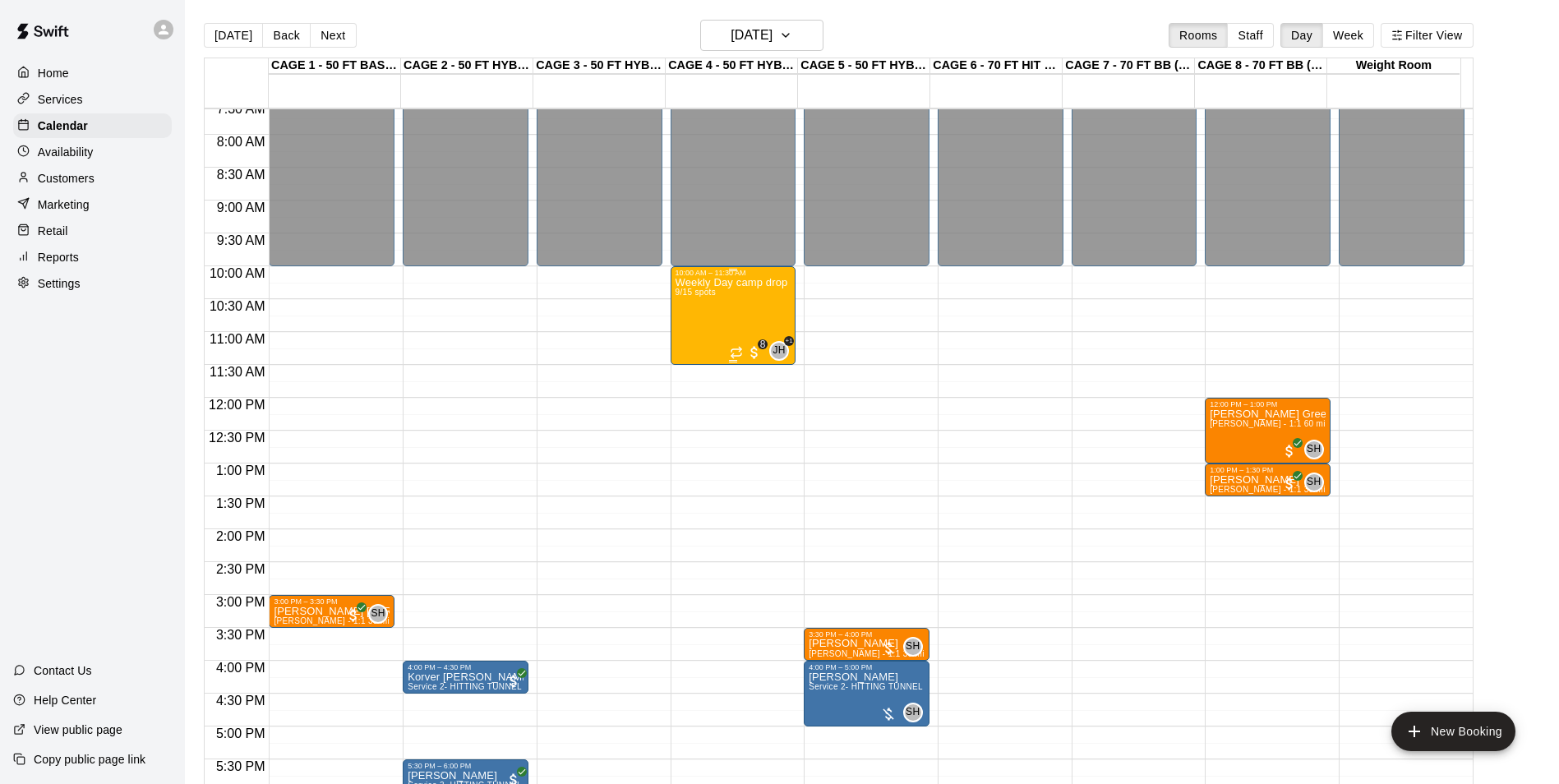
click at [724, 315] on div "Weekly Day camp drop in session - Monday / Wednesday / Friday's 9/15 spots" at bounding box center [734, 669] width 116 height 784
click at [683, 340] on img "edit" at bounding box center [691, 336] width 19 height 19
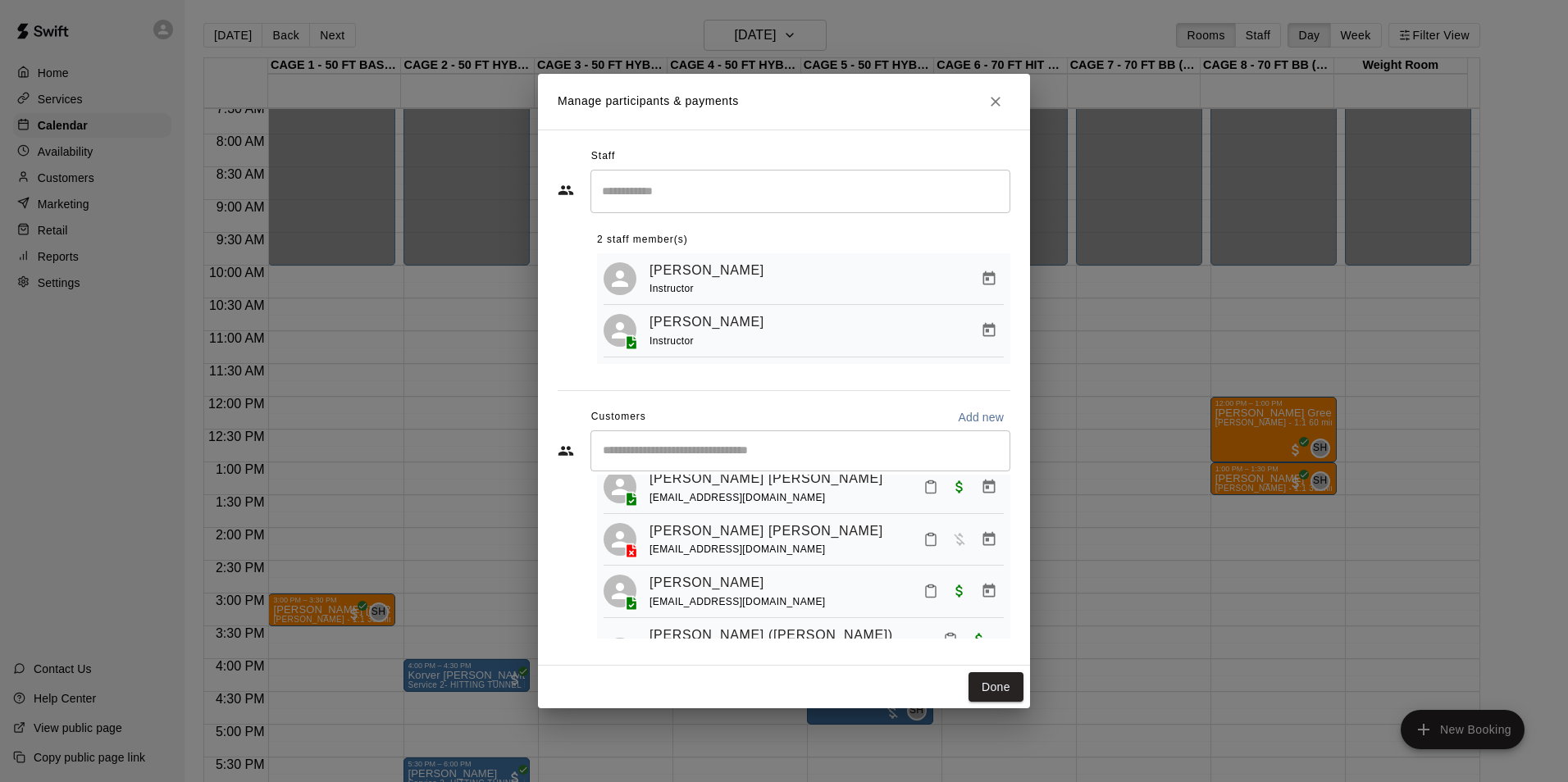
scroll to position [127, 0]
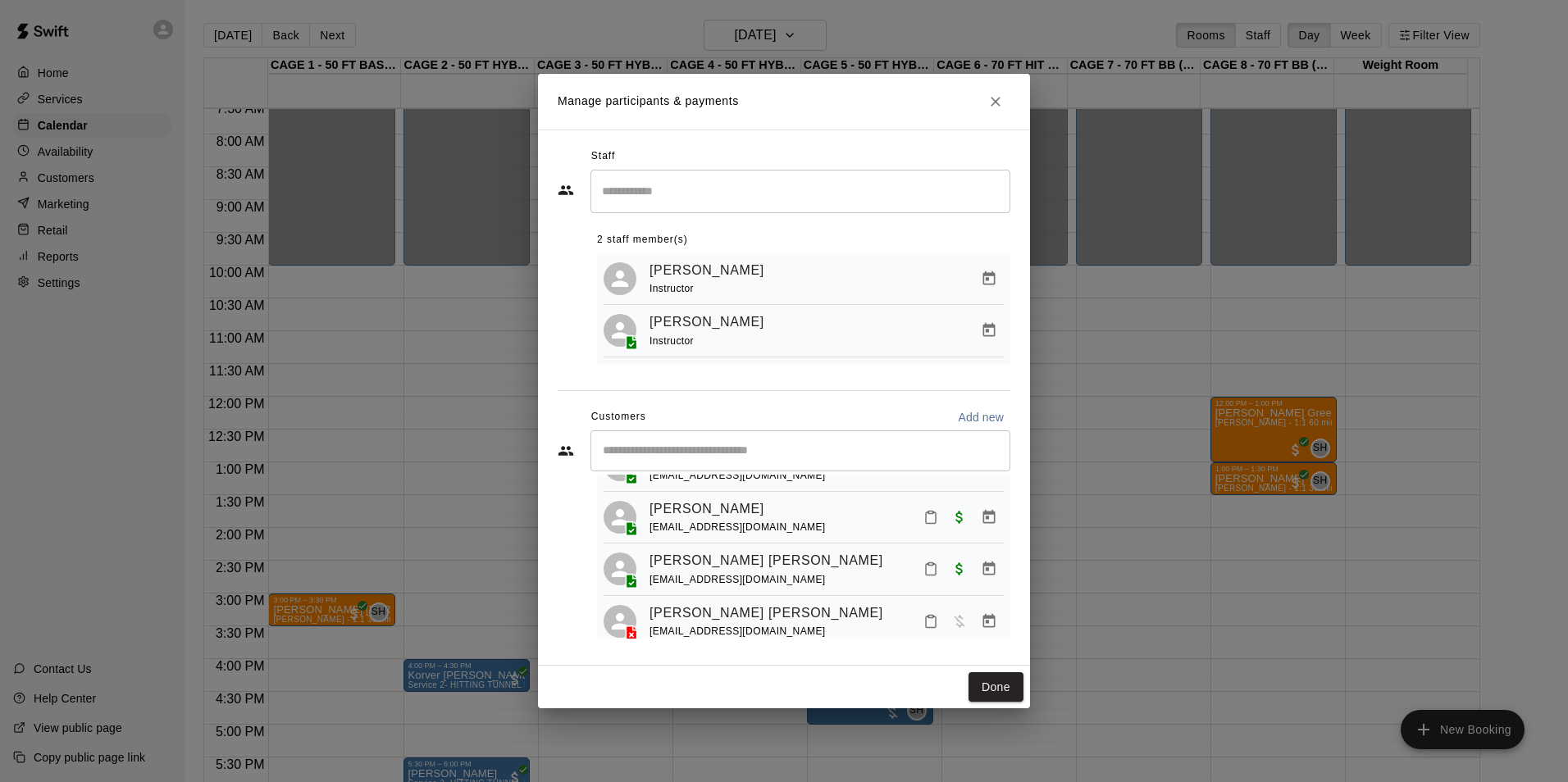
click at [778, 455] on input "Start typing to search customers..." at bounding box center [800, 451] width 405 height 17
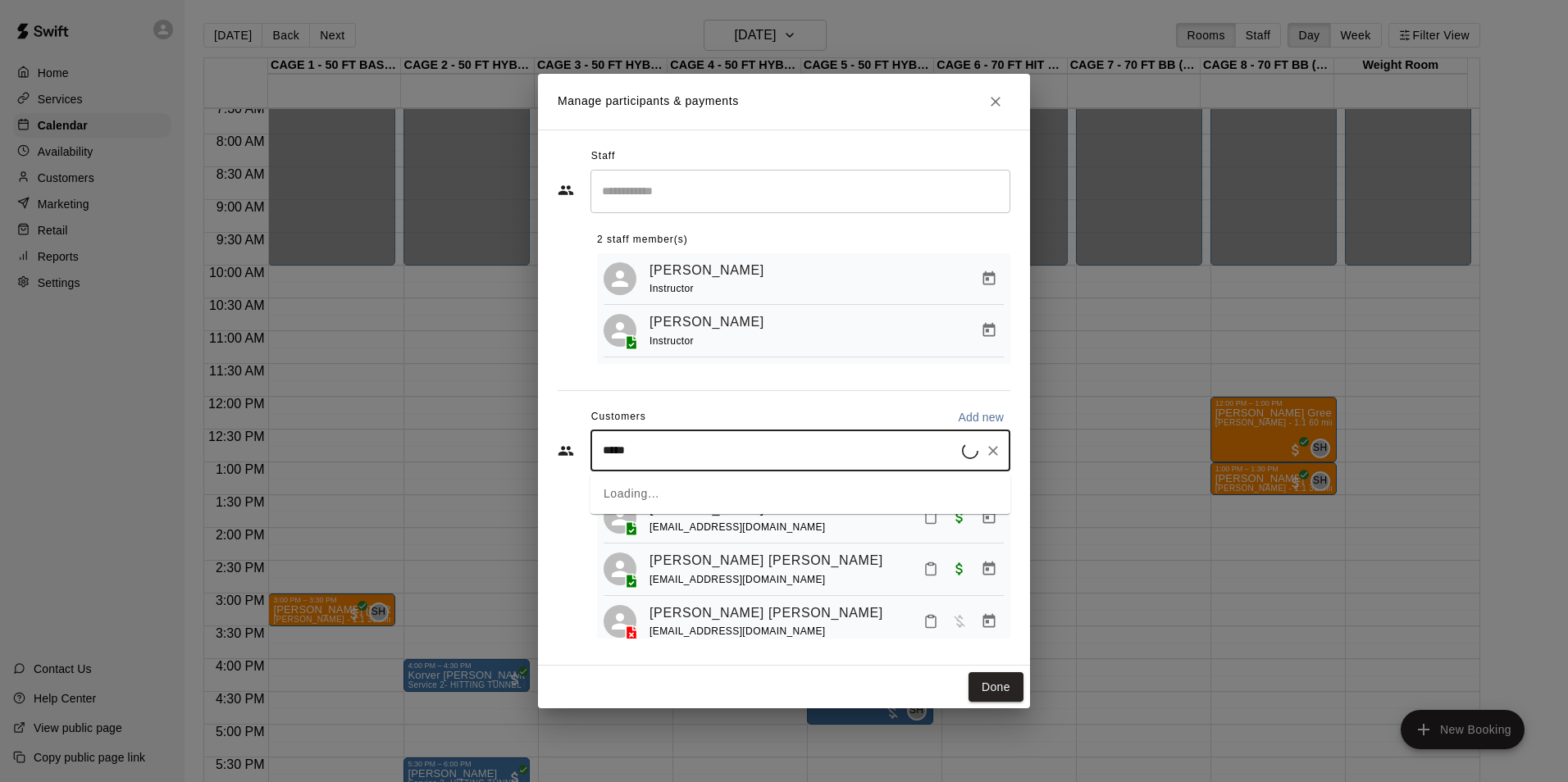
type input "******"
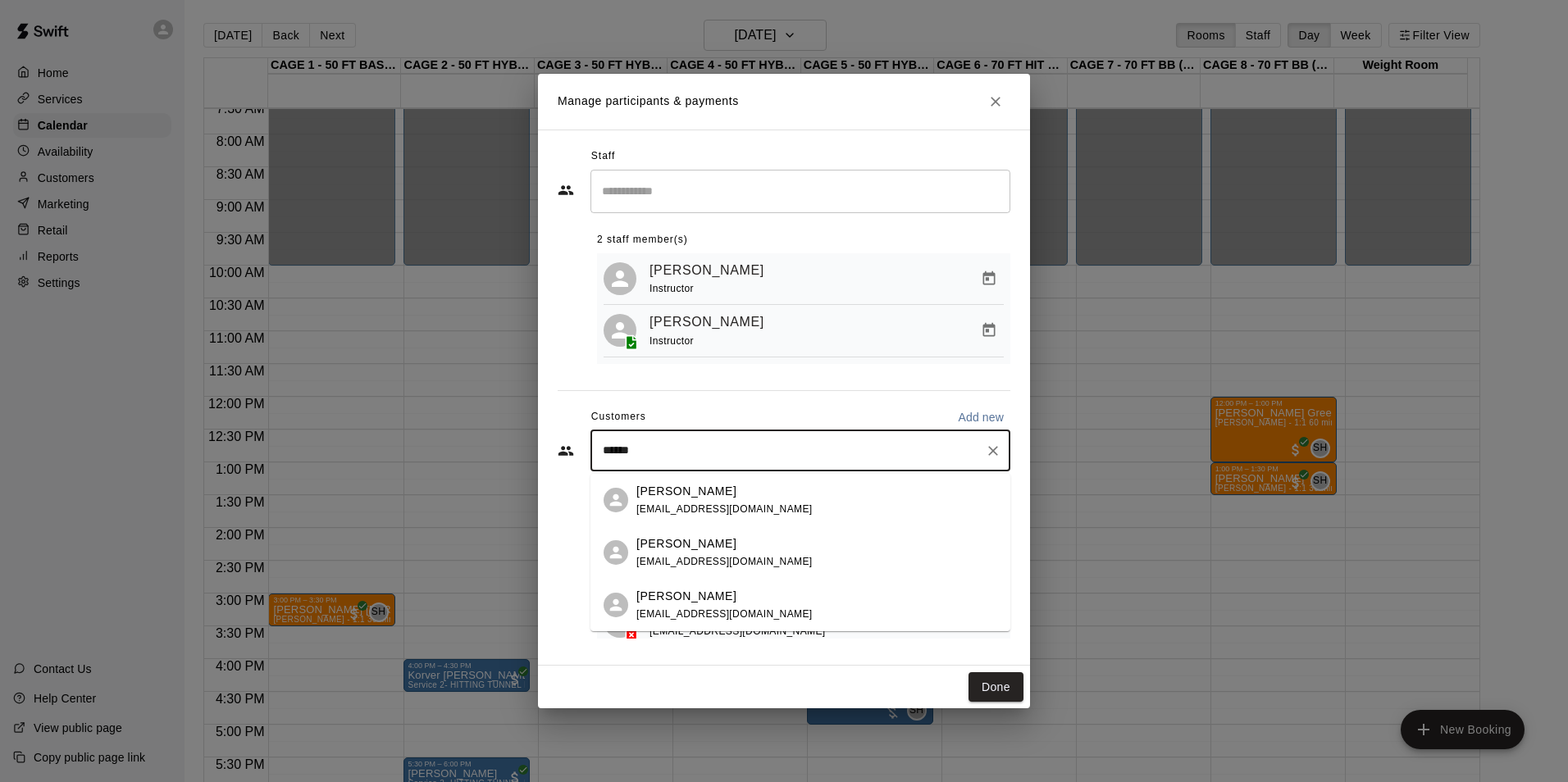
click at [747, 497] on div "Zane Studniarz" at bounding box center [723, 492] width 176 height 17
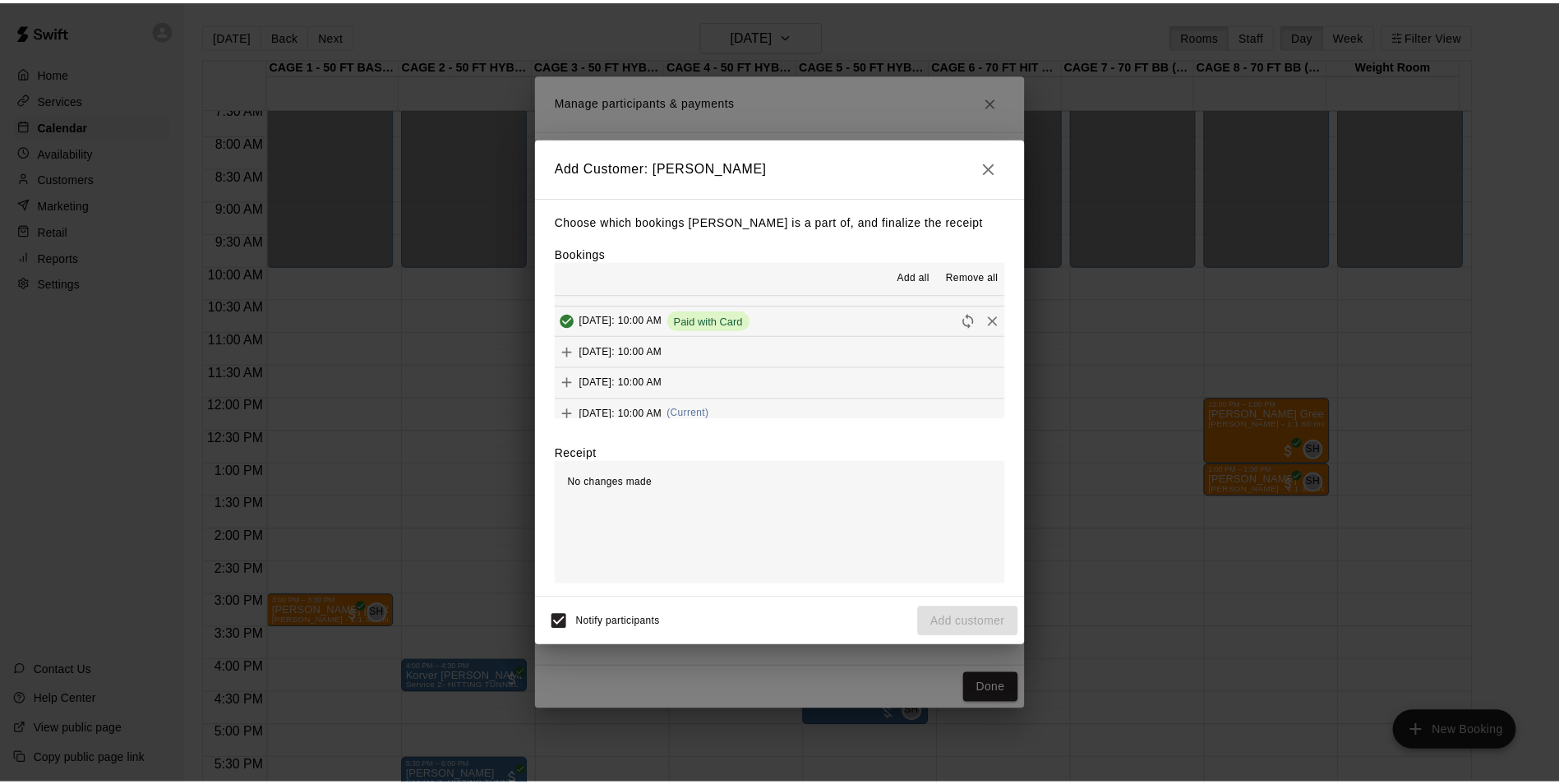
scroll to position [164, 0]
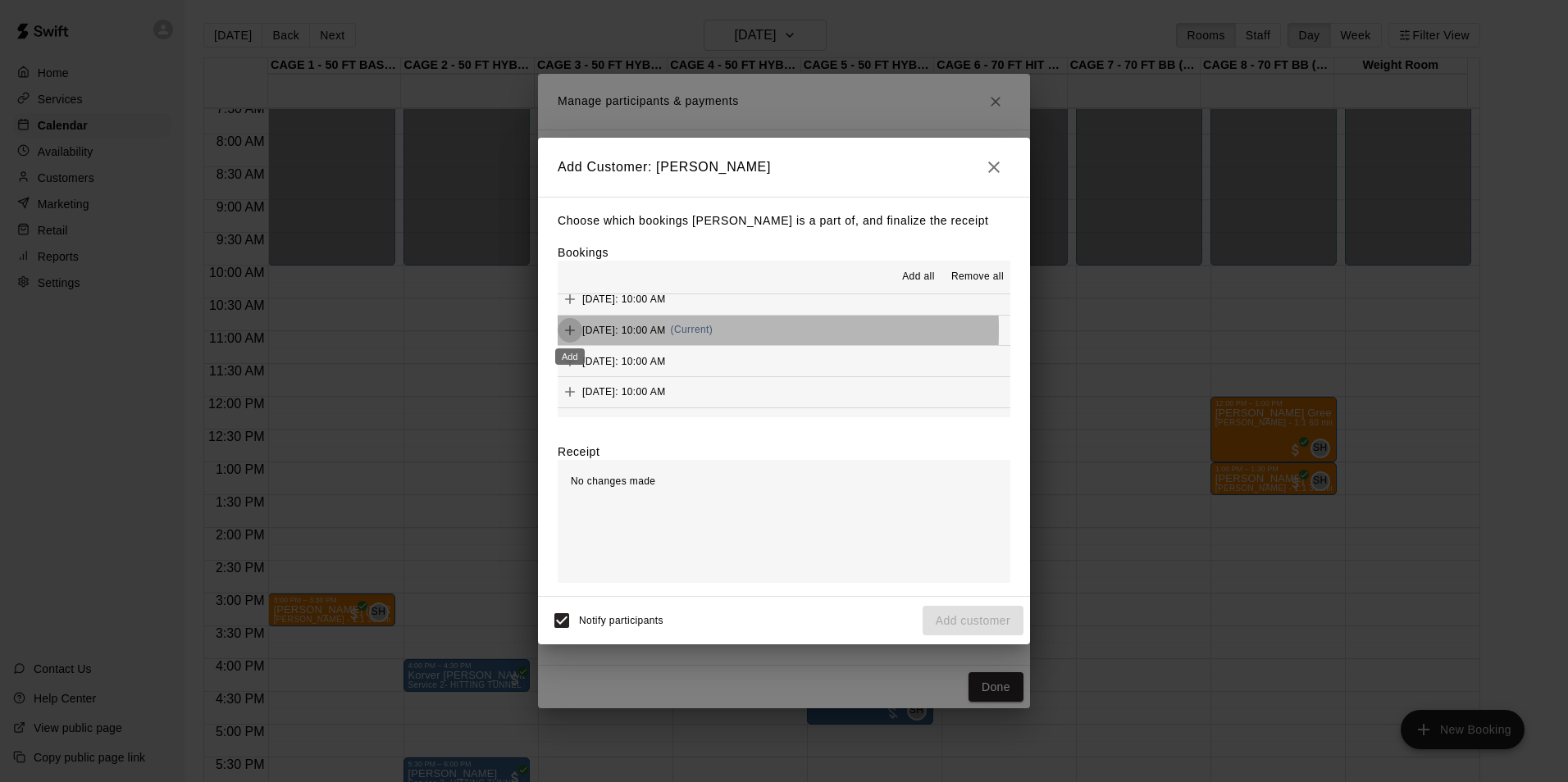
click at [572, 331] on icon "Add" at bounding box center [570, 330] width 10 height 10
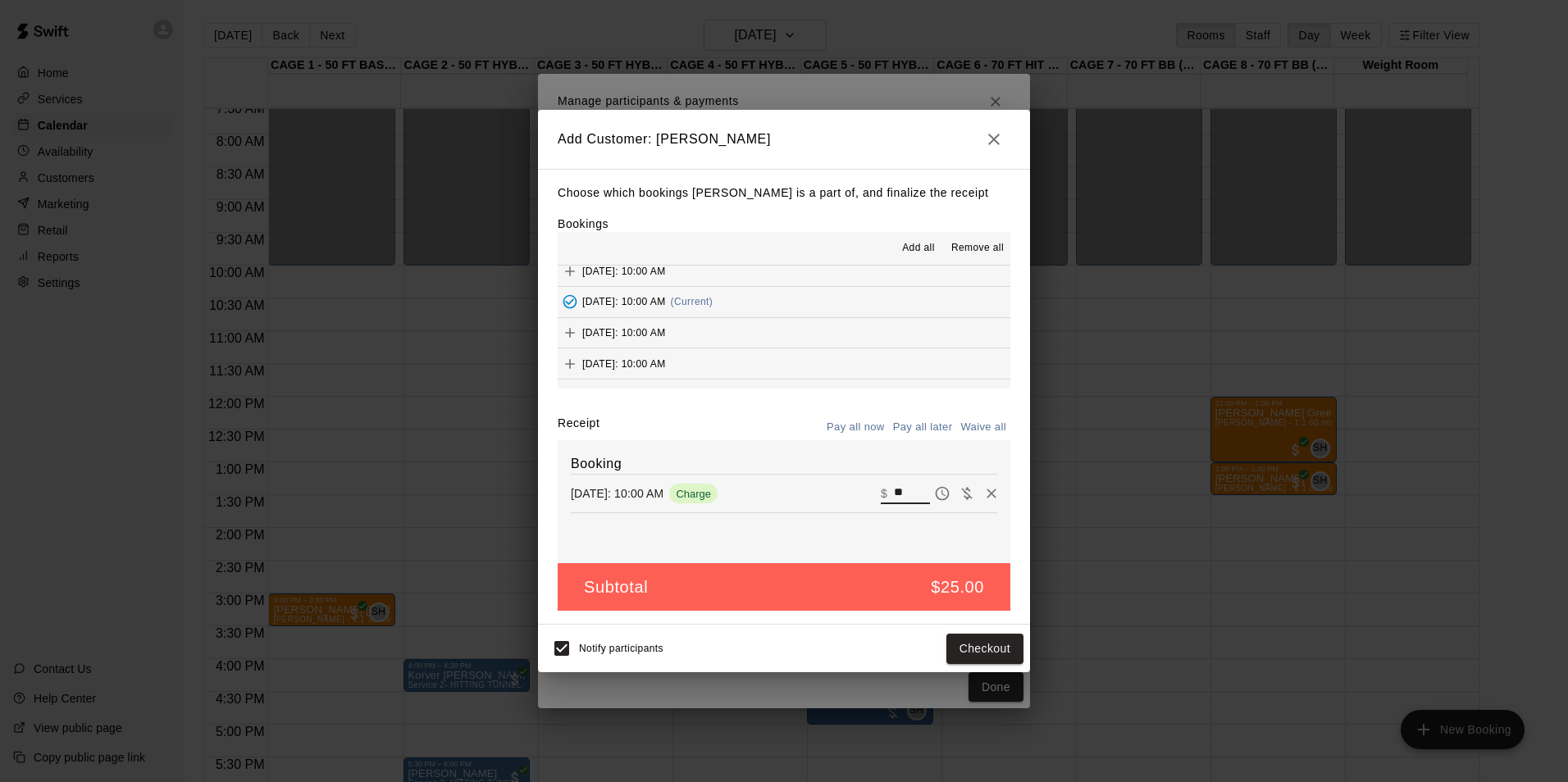
click at [896, 490] on input "**" at bounding box center [912, 493] width 36 height 21
type input "**"
click at [899, 423] on button "Pay all later" at bounding box center [922, 427] width 68 height 25
click at [995, 640] on button "Add customer" at bounding box center [973, 649] width 101 height 31
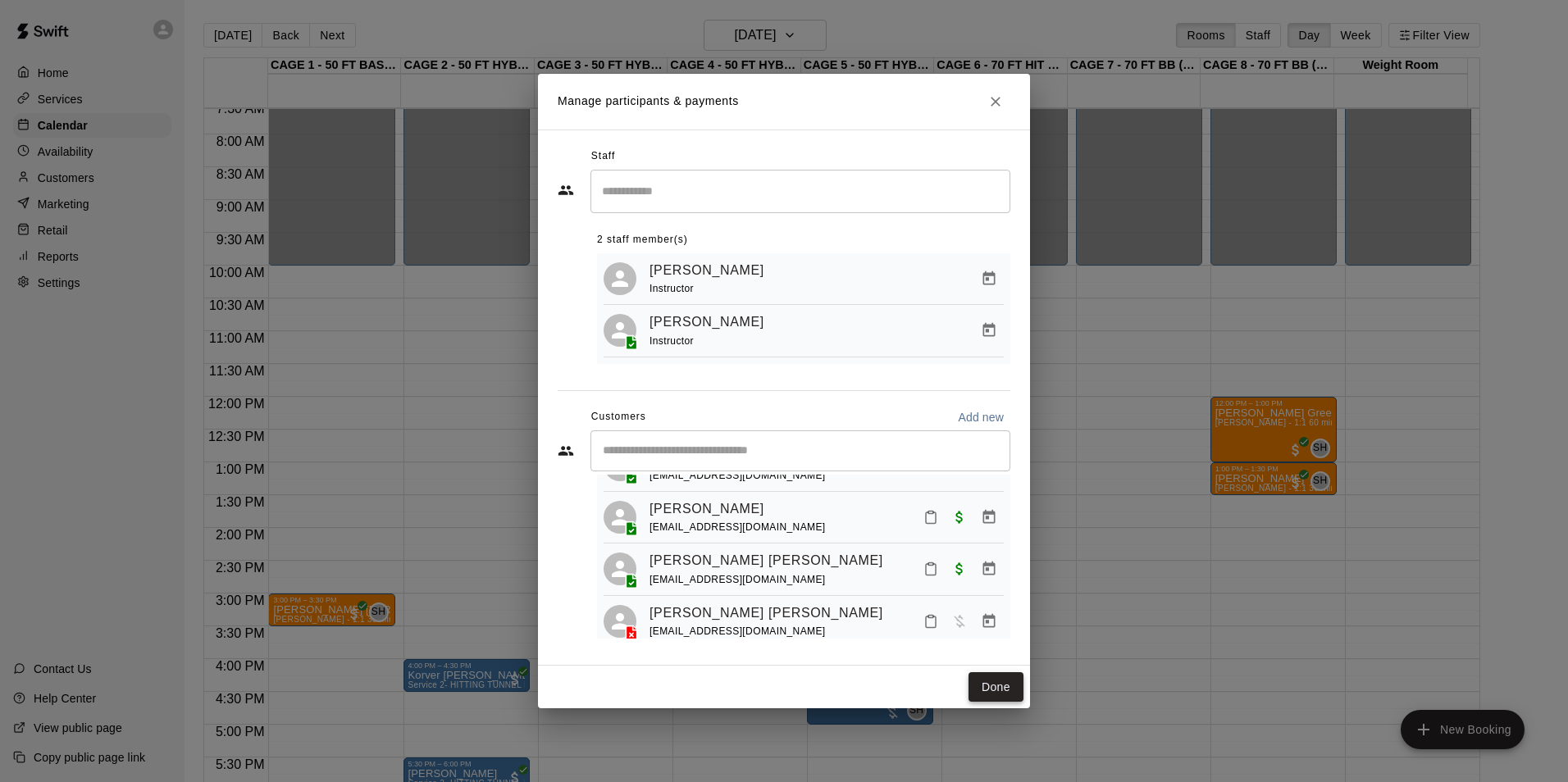
click at [980, 688] on button "Done" at bounding box center [995, 687] width 55 height 31
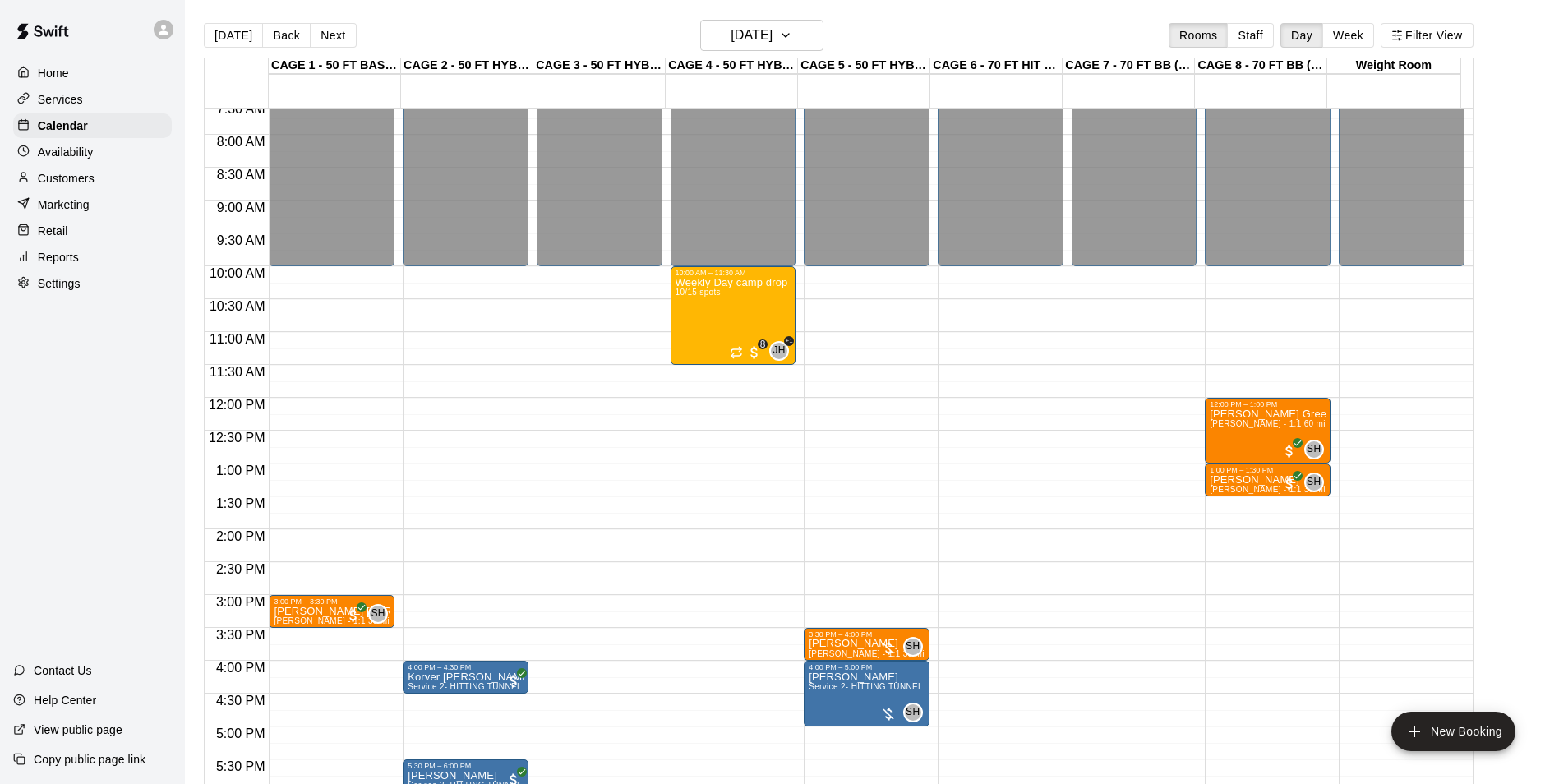
click at [238, 21] on div "Today Back Next Monday Aug 25 Rooms Staff Day Week Filter View" at bounding box center [838, 38] width 1270 height 38
click at [234, 24] on button "[DATE]" at bounding box center [232, 35] width 59 height 24
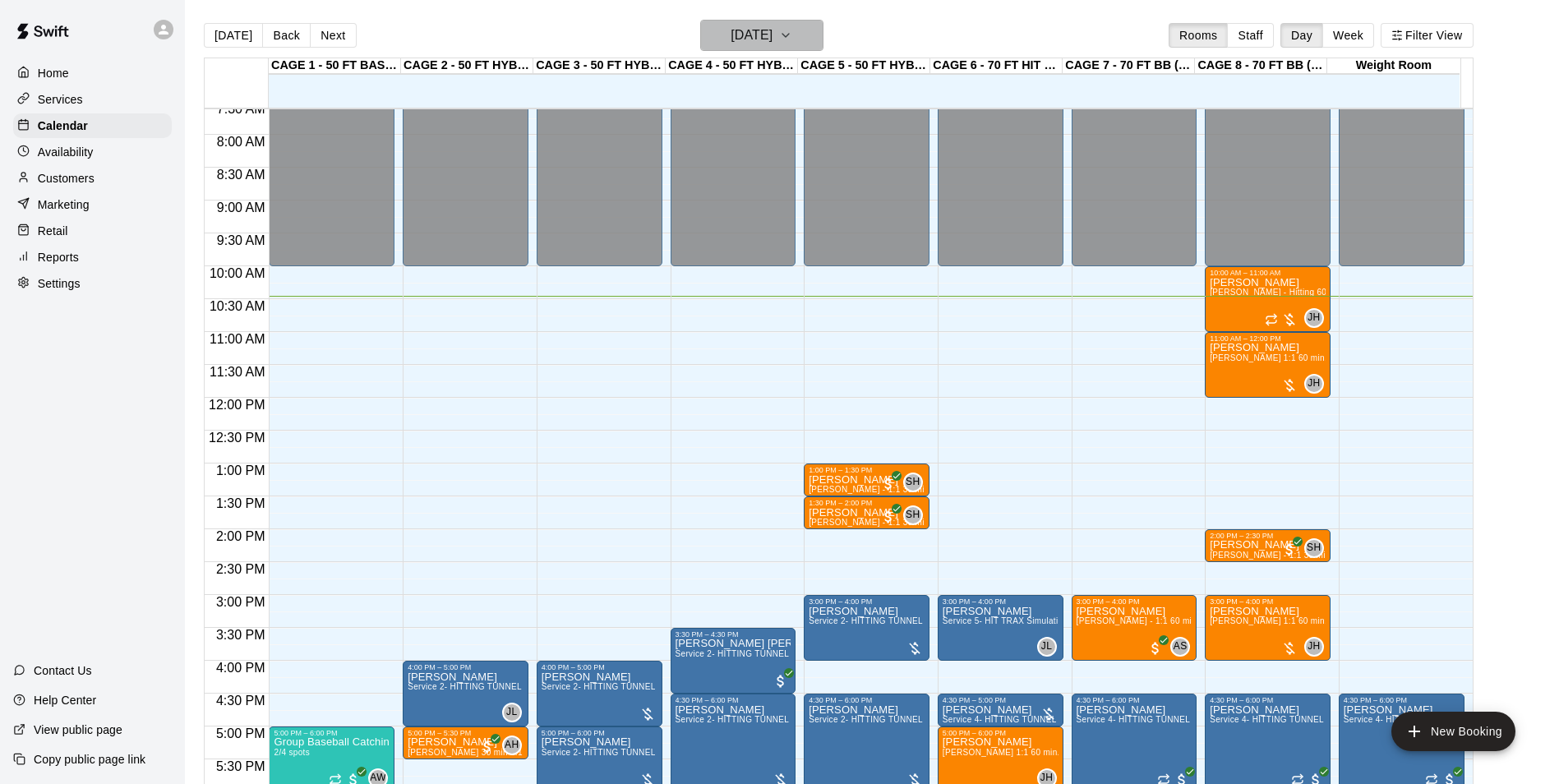
click at [823, 39] on button "[DATE]" at bounding box center [762, 35] width 123 height 31
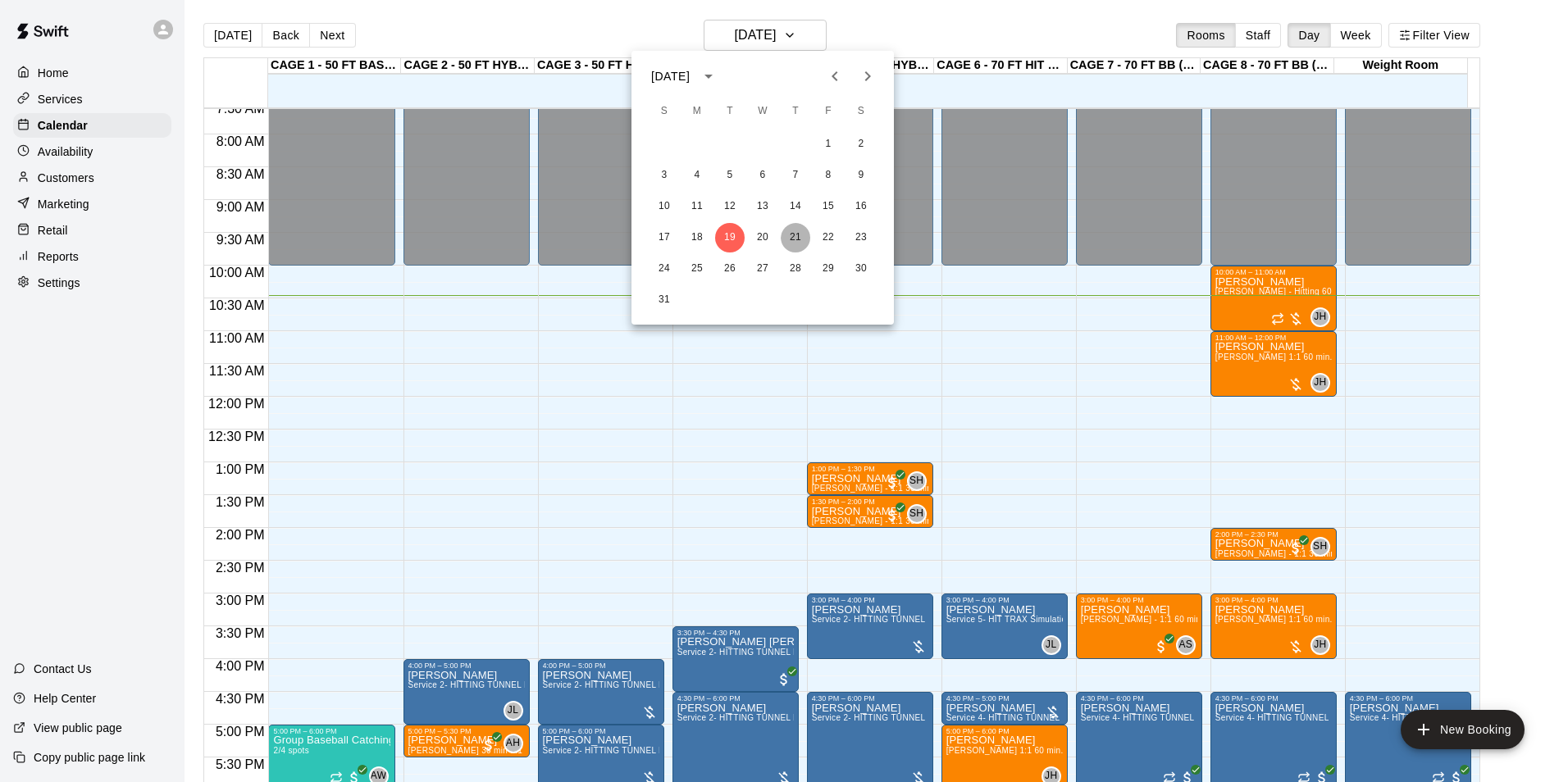
click at [789, 235] on button "21" at bounding box center [795, 237] width 30 height 30
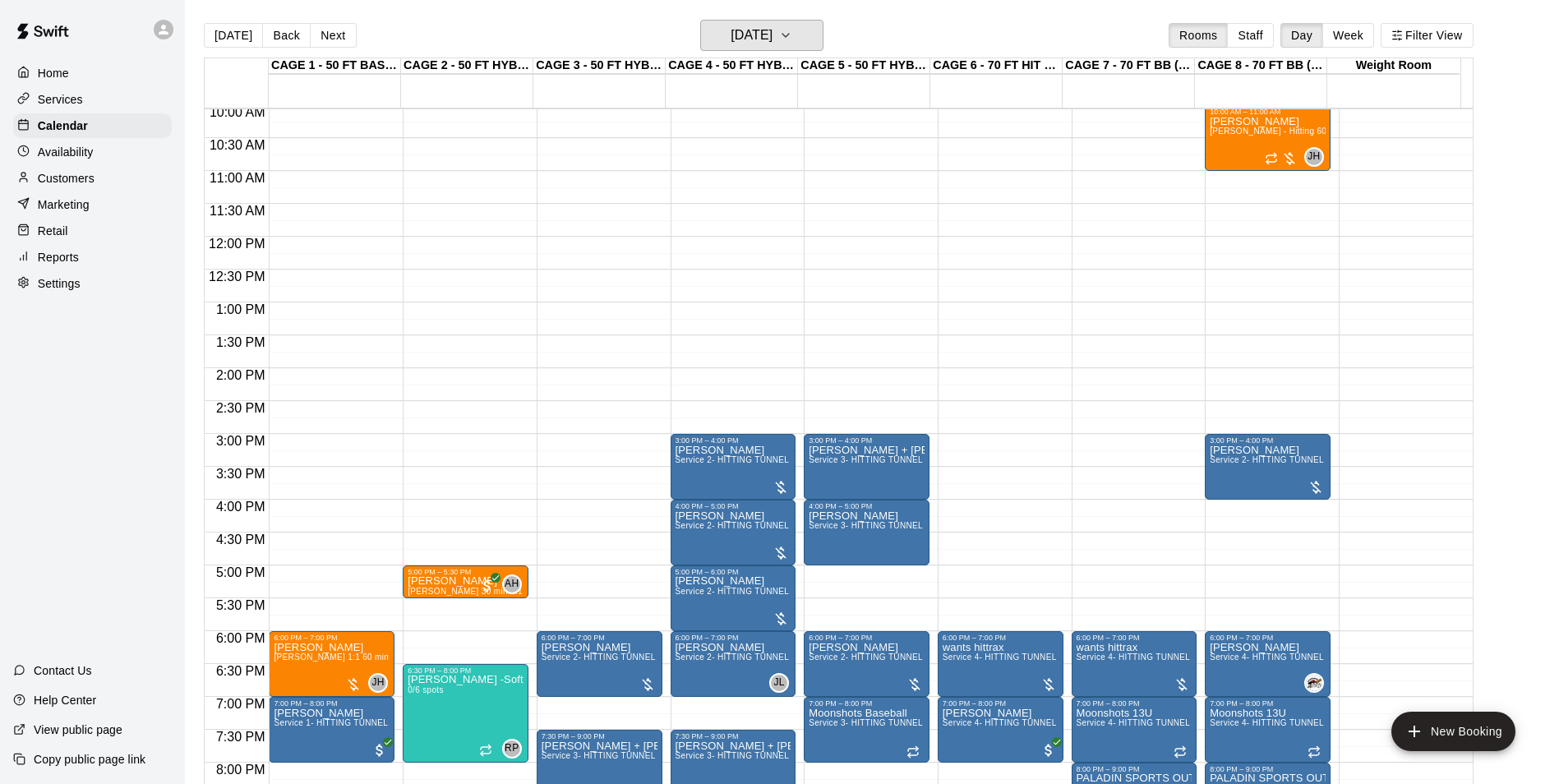
scroll to position [747, 0]
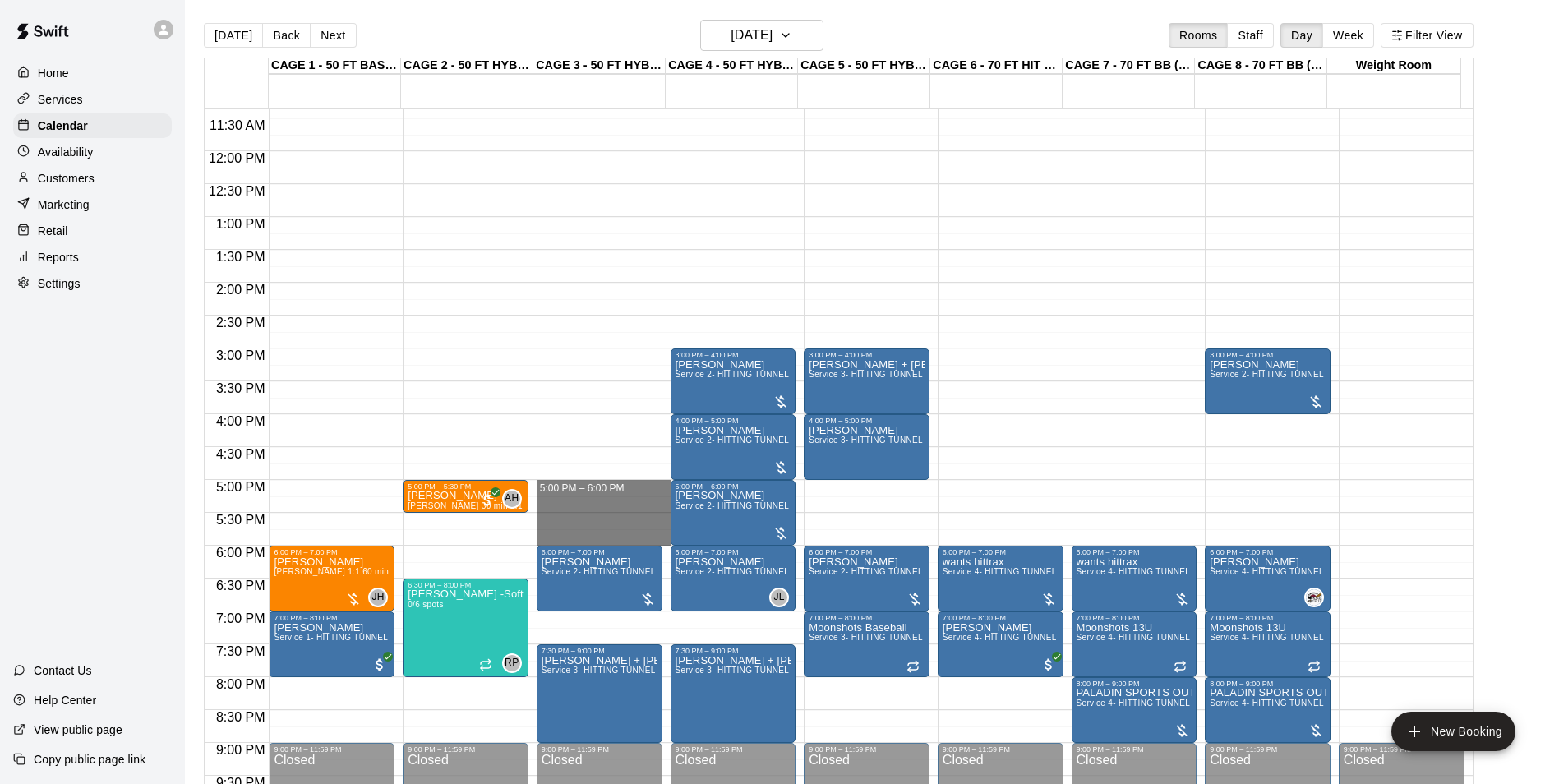
drag, startPoint x: 589, startPoint y: 482, endPoint x: 598, endPoint y: 545, distance: 63.6
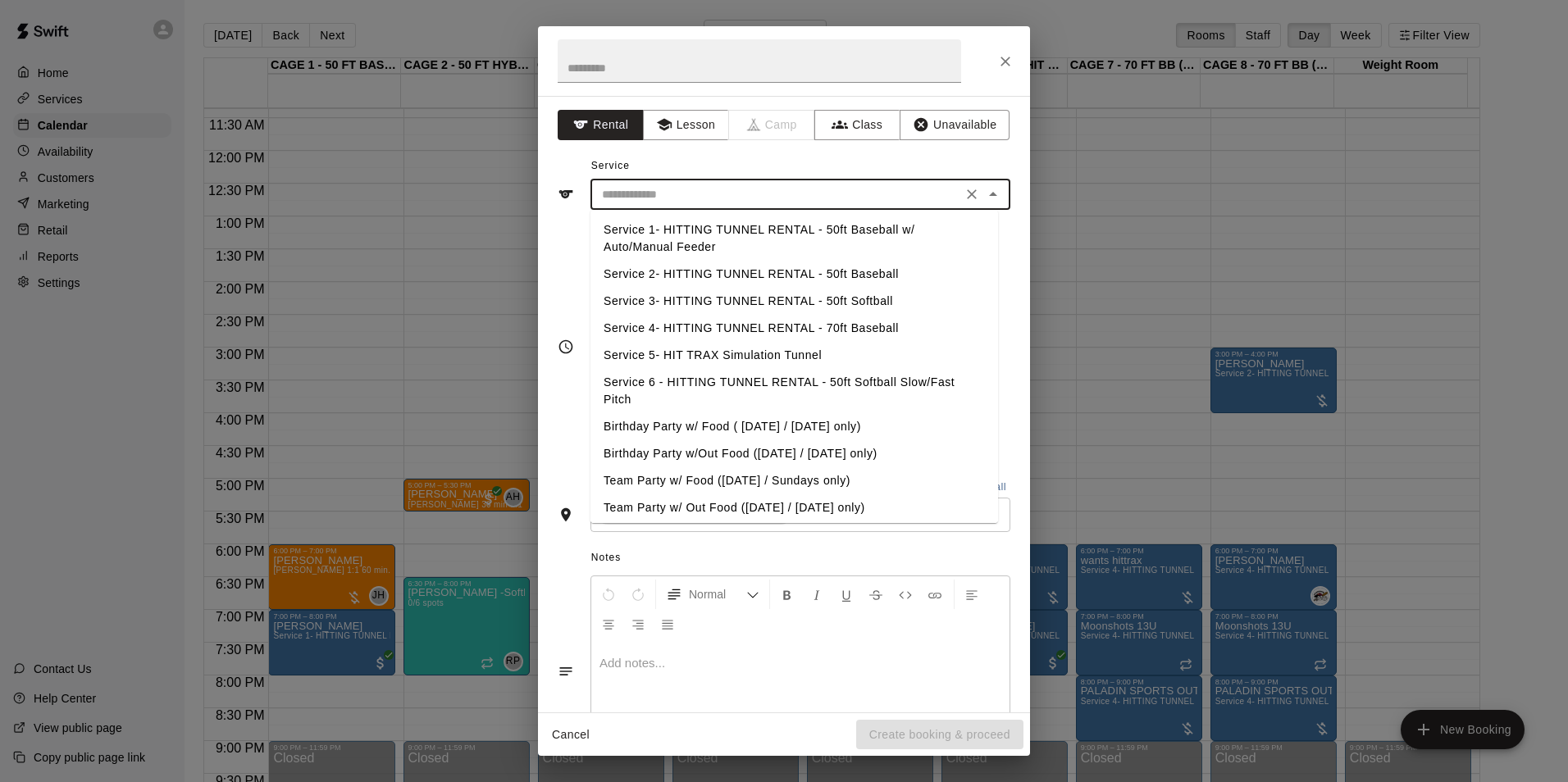
click at [739, 189] on input "text" at bounding box center [776, 195] width 361 height 20
click at [779, 273] on li "Service 2- HITTING TUNNEL RENTAL - 50ft Baseball" at bounding box center [794, 274] width 408 height 27
type input "**********"
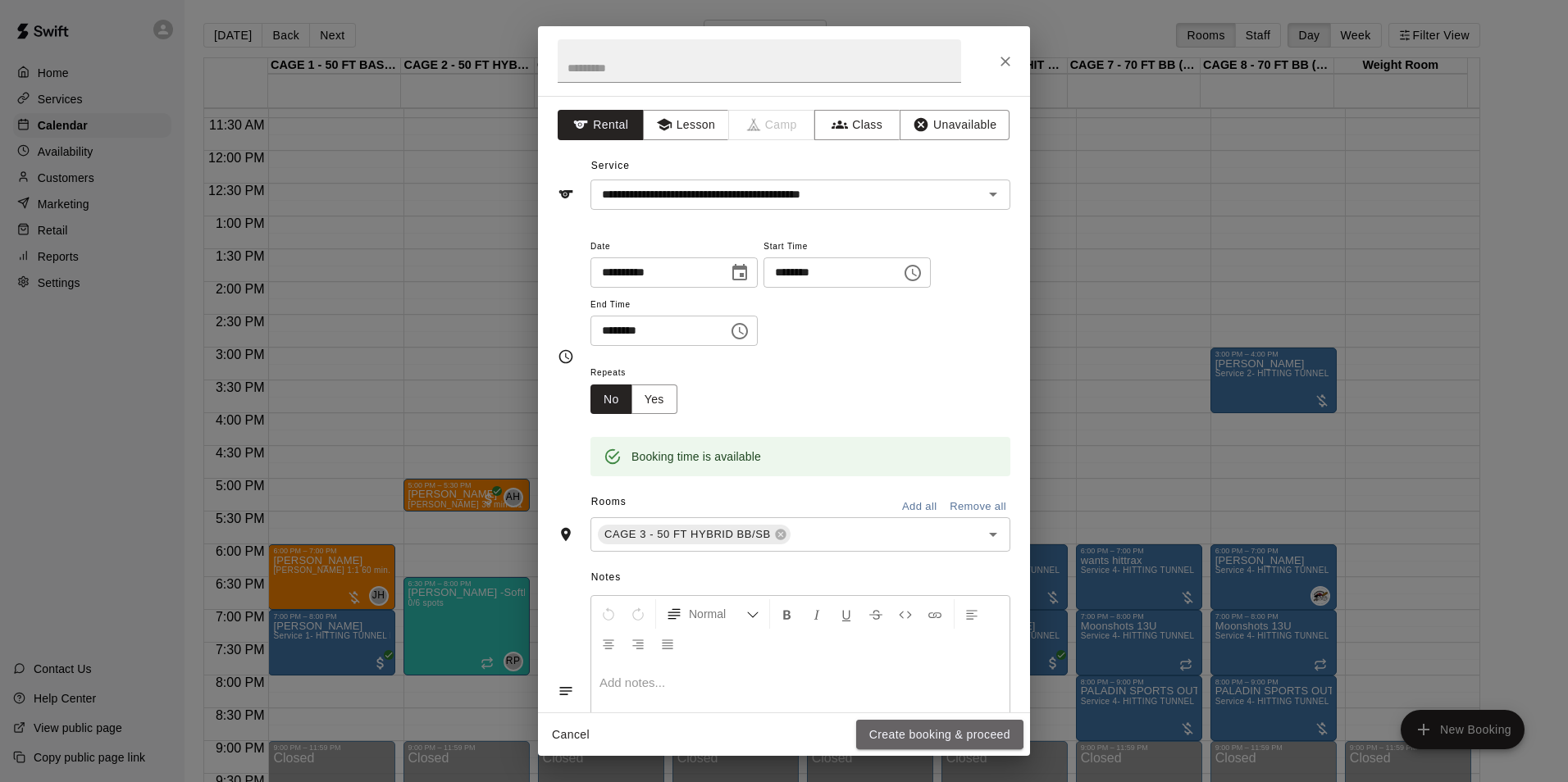
click at [859, 723] on button "Create booking & proceed" at bounding box center [939, 735] width 168 height 31
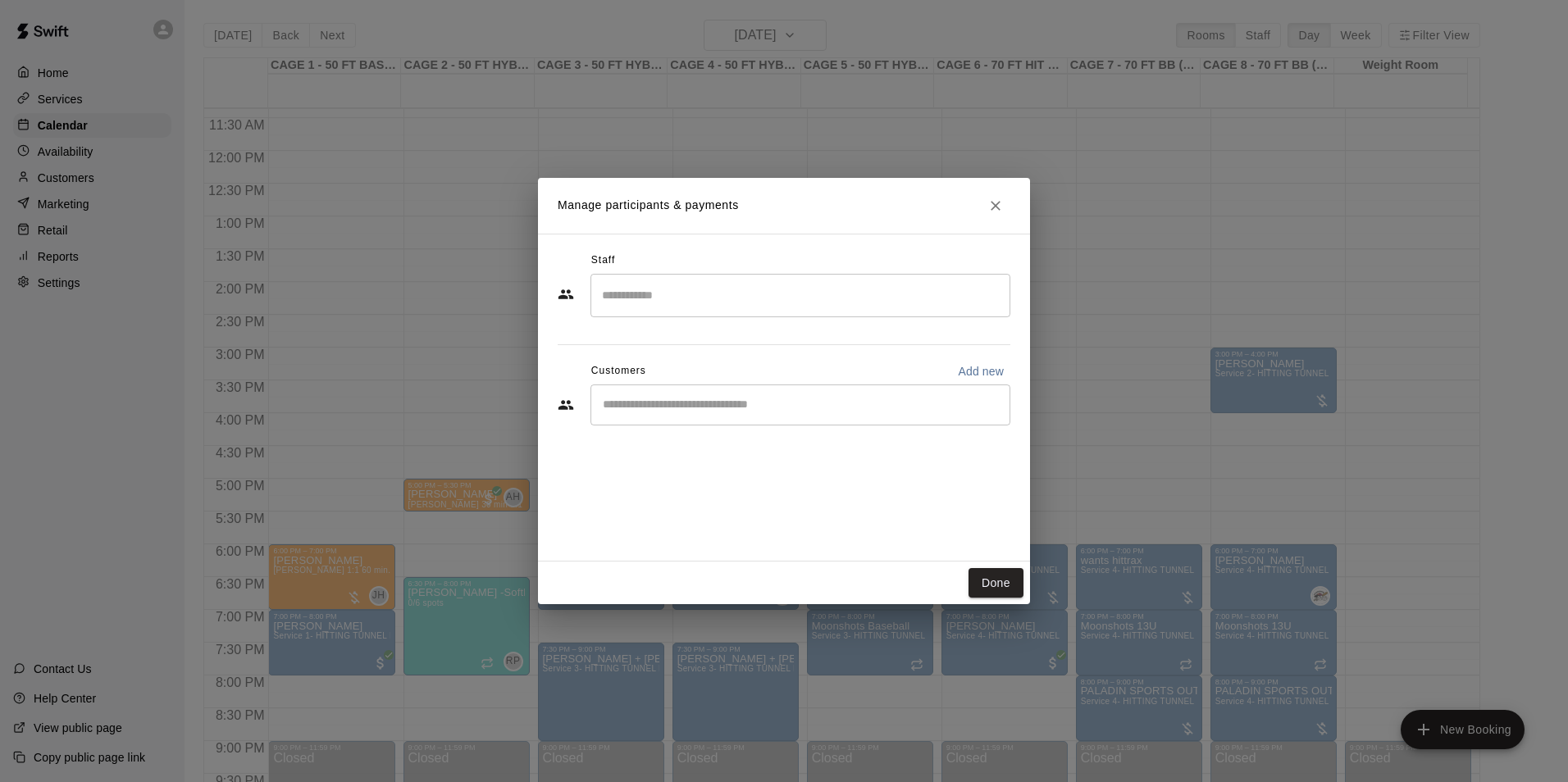
click at [723, 427] on div "​" at bounding box center [784, 407] width 453 height 45
click at [732, 417] on div "​" at bounding box center [800, 405] width 420 height 41
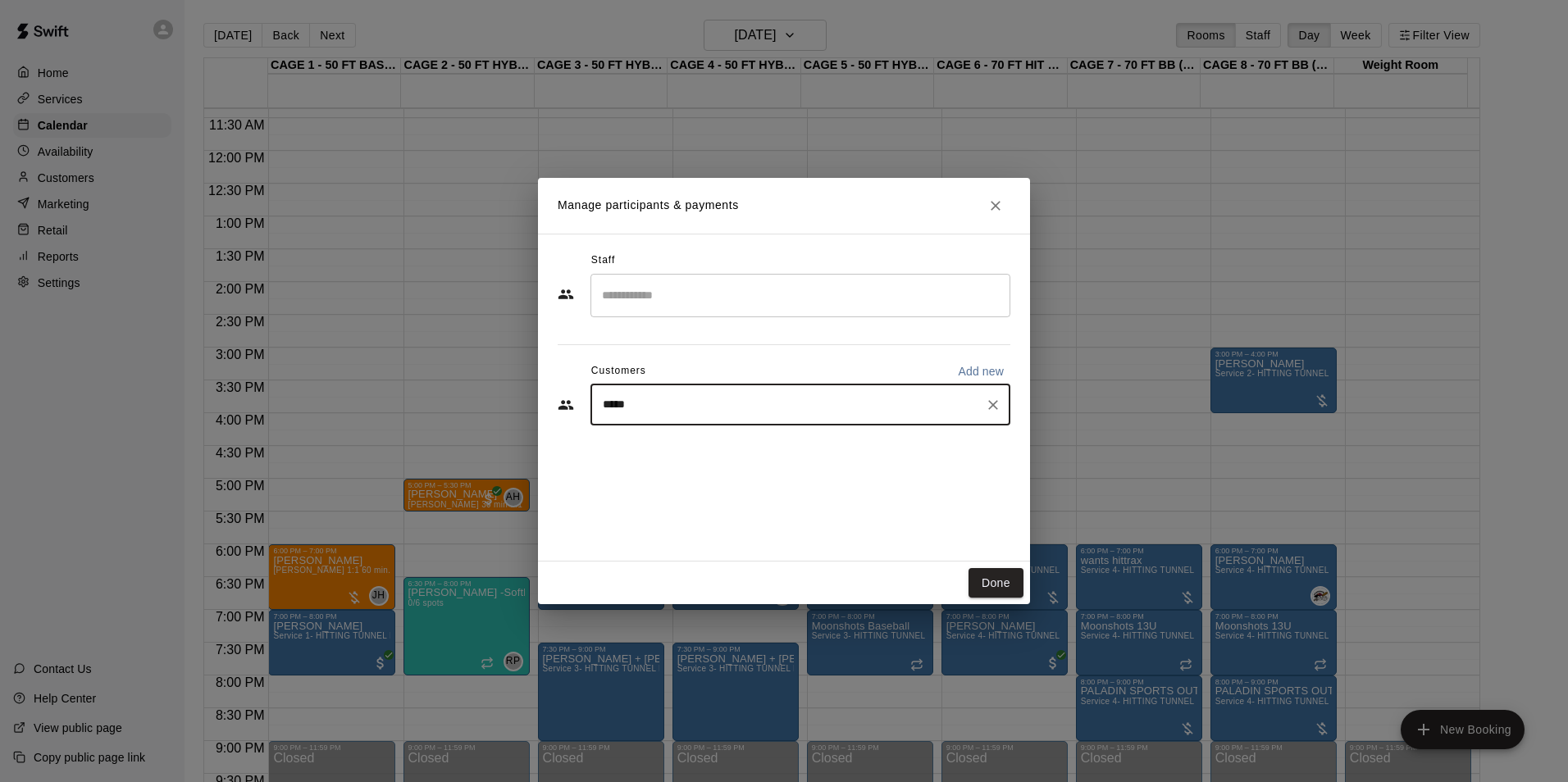
type input "******"
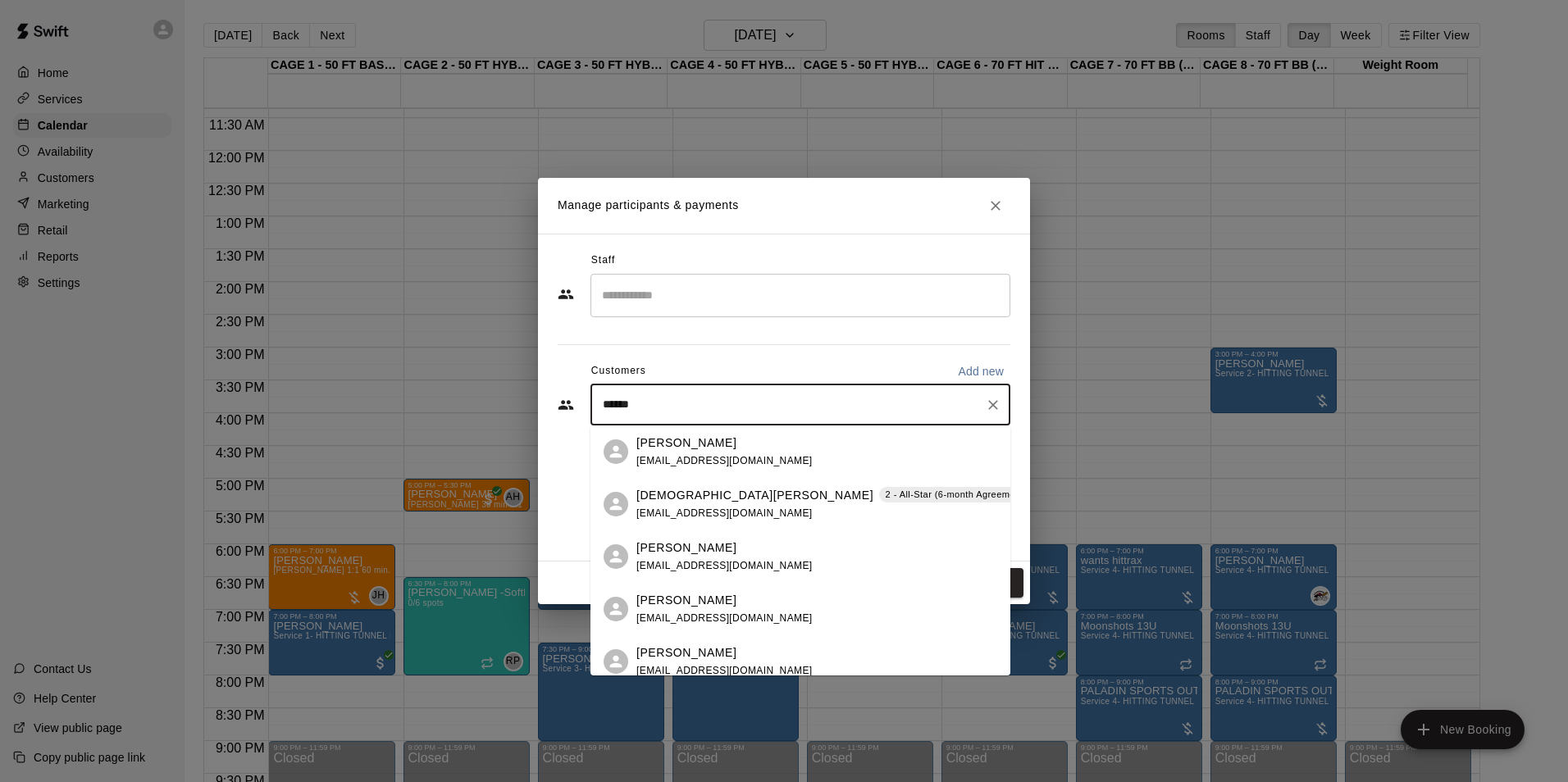
click at [674, 497] on p "Kristen Jordan" at bounding box center [754, 495] width 237 height 17
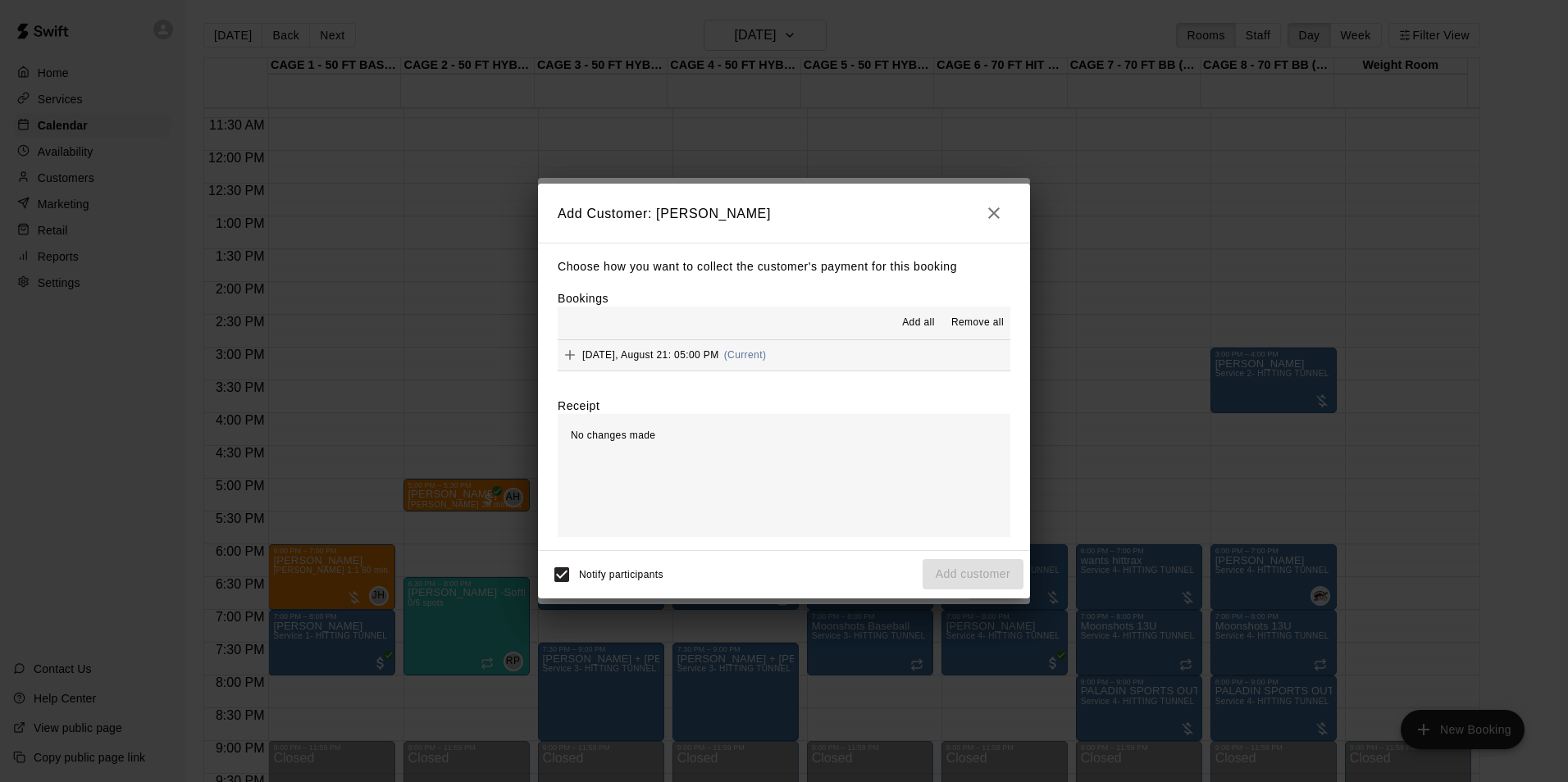
click at [743, 354] on span "(Current)" at bounding box center [745, 355] width 43 height 11
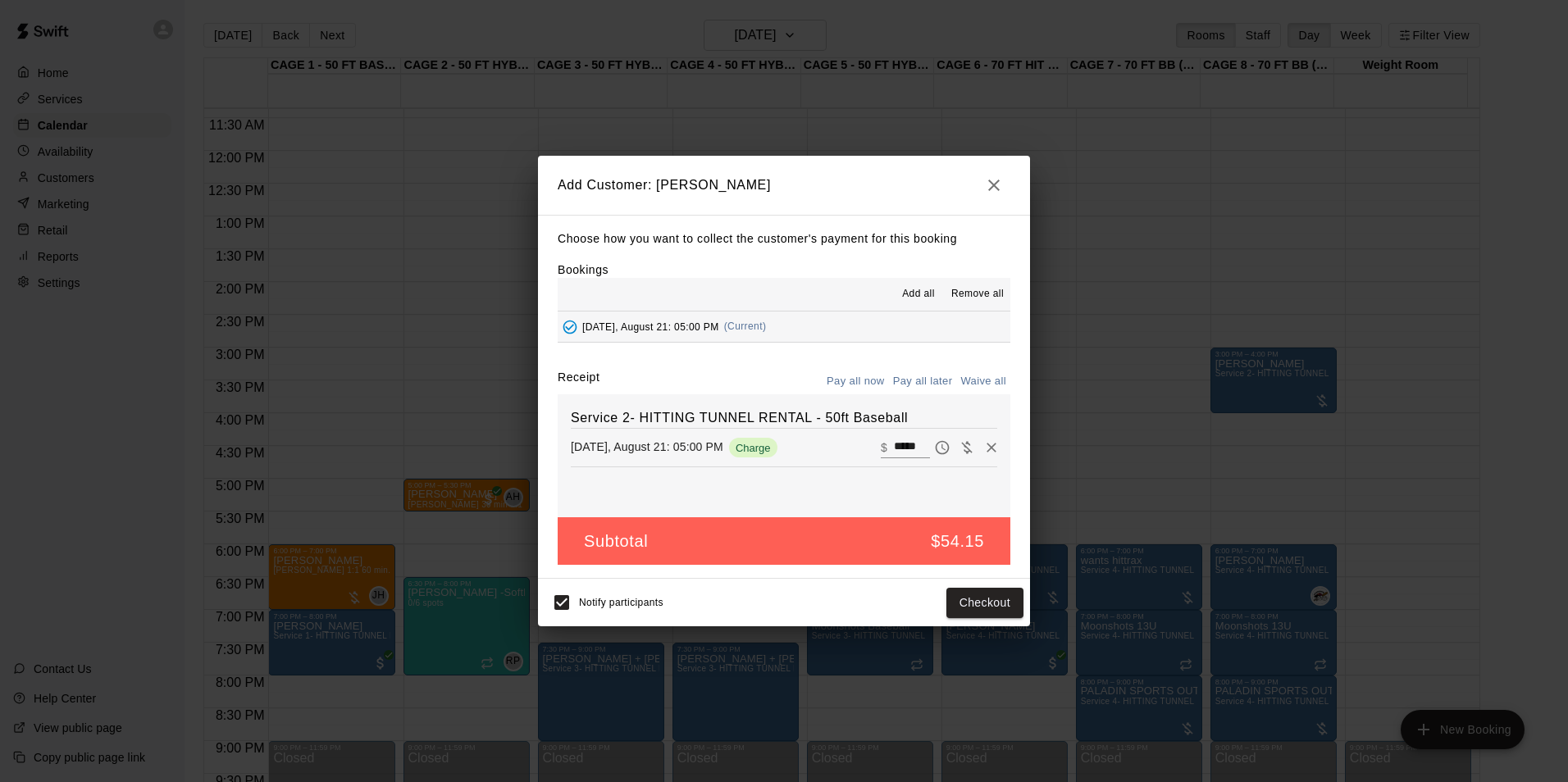
click at [913, 381] on button "Pay all later" at bounding box center [922, 381] width 68 height 25
click at [1005, 602] on button "Add customer" at bounding box center [973, 602] width 101 height 31
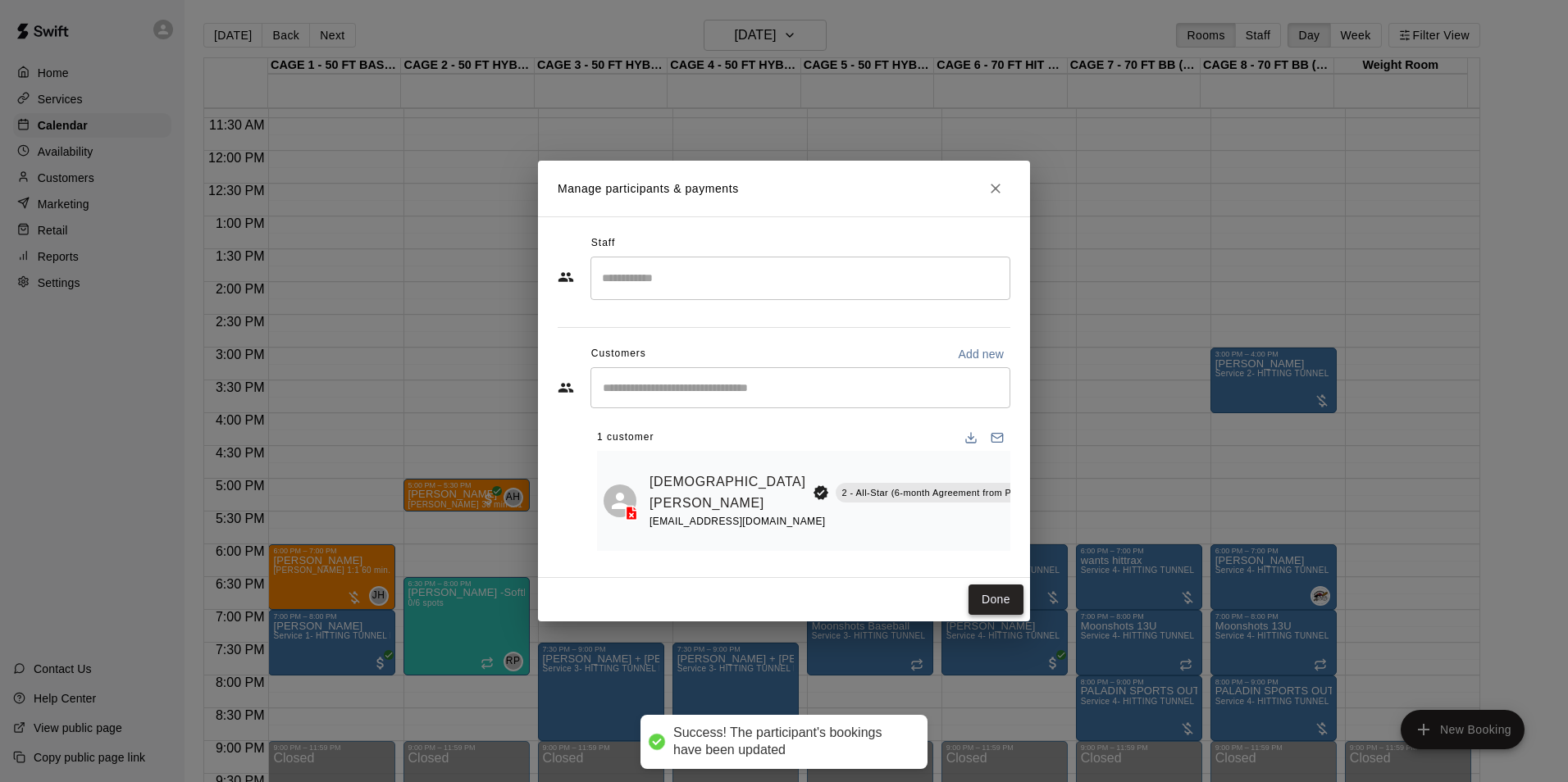
click at [976, 589] on button "Done" at bounding box center [995, 600] width 55 height 31
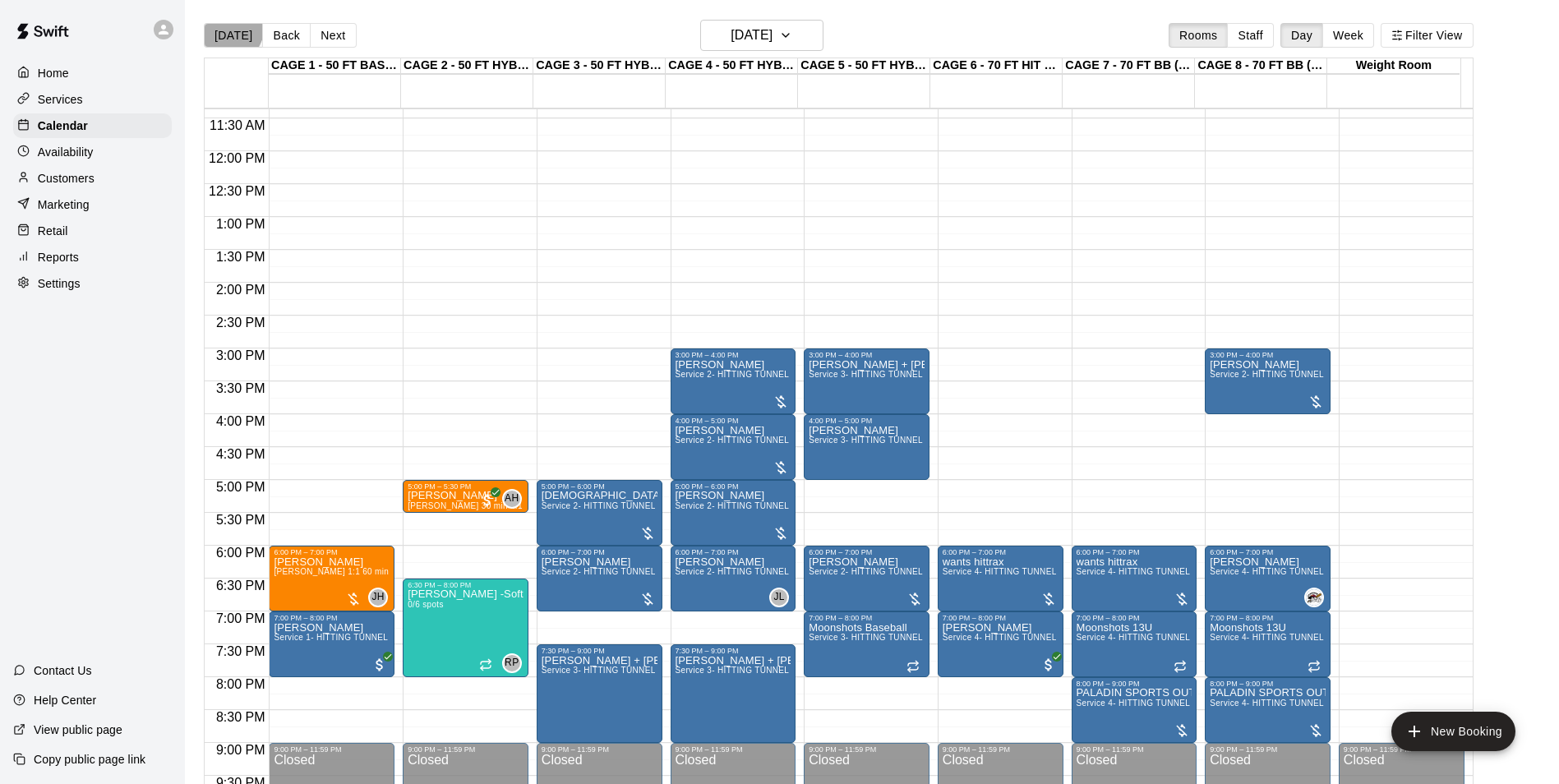
click at [228, 28] on button "[DATE]" at bounding box center [232, 35] width 59 height 24
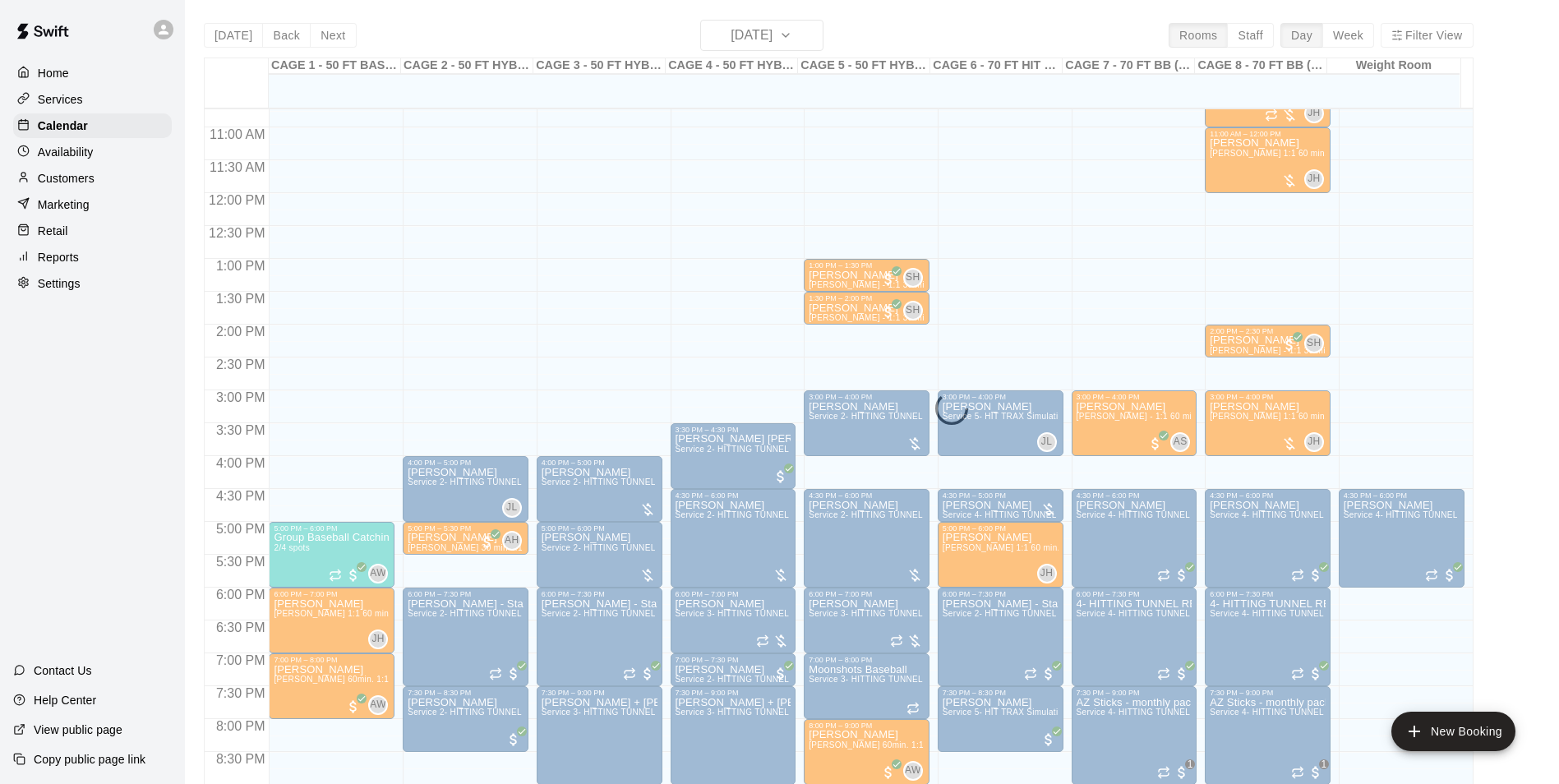
scroll to position [665, 0]
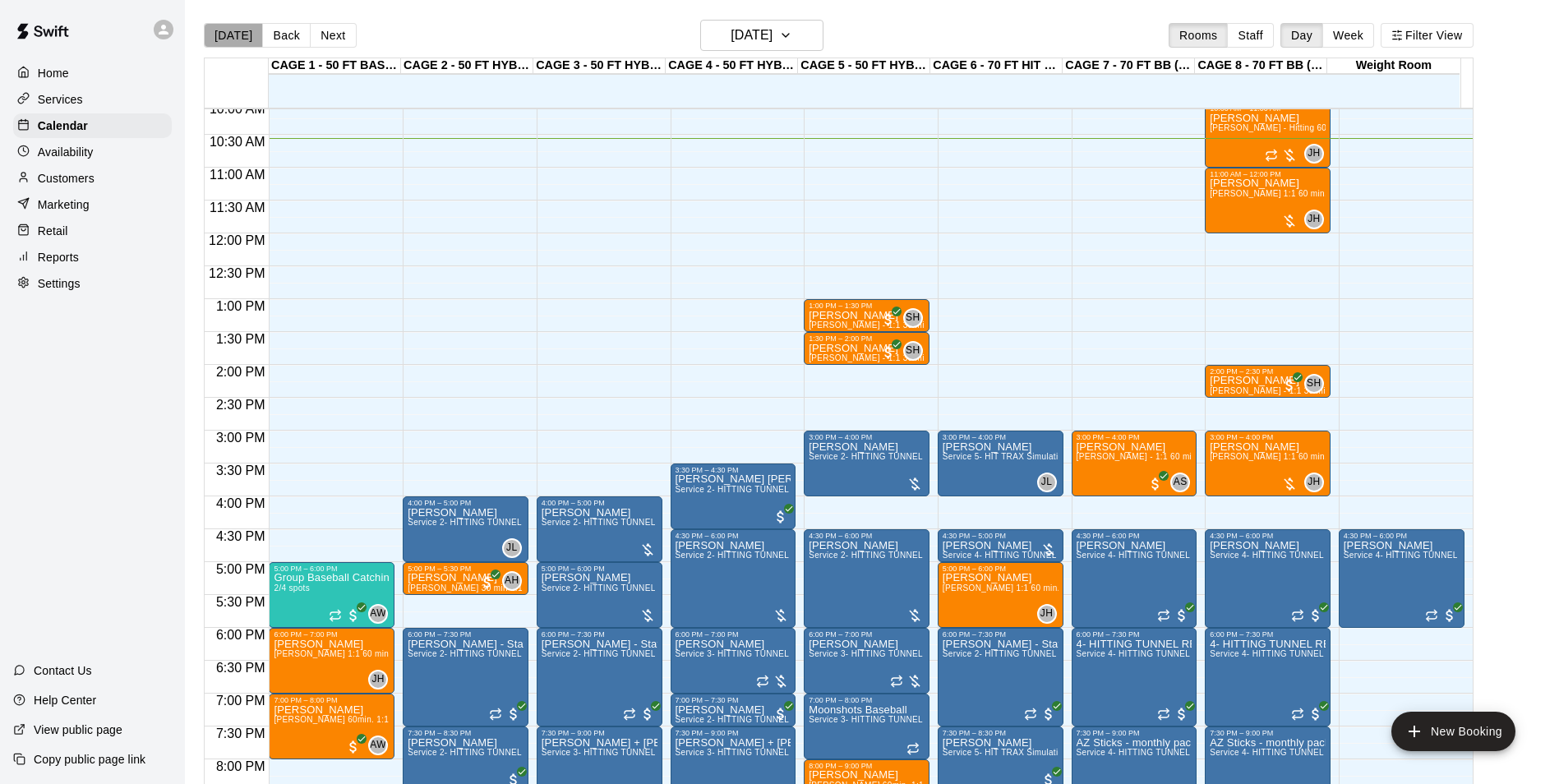
click at [249, 45] on button "[DATE]" at bounding box center [232, 35] width 59 height 24
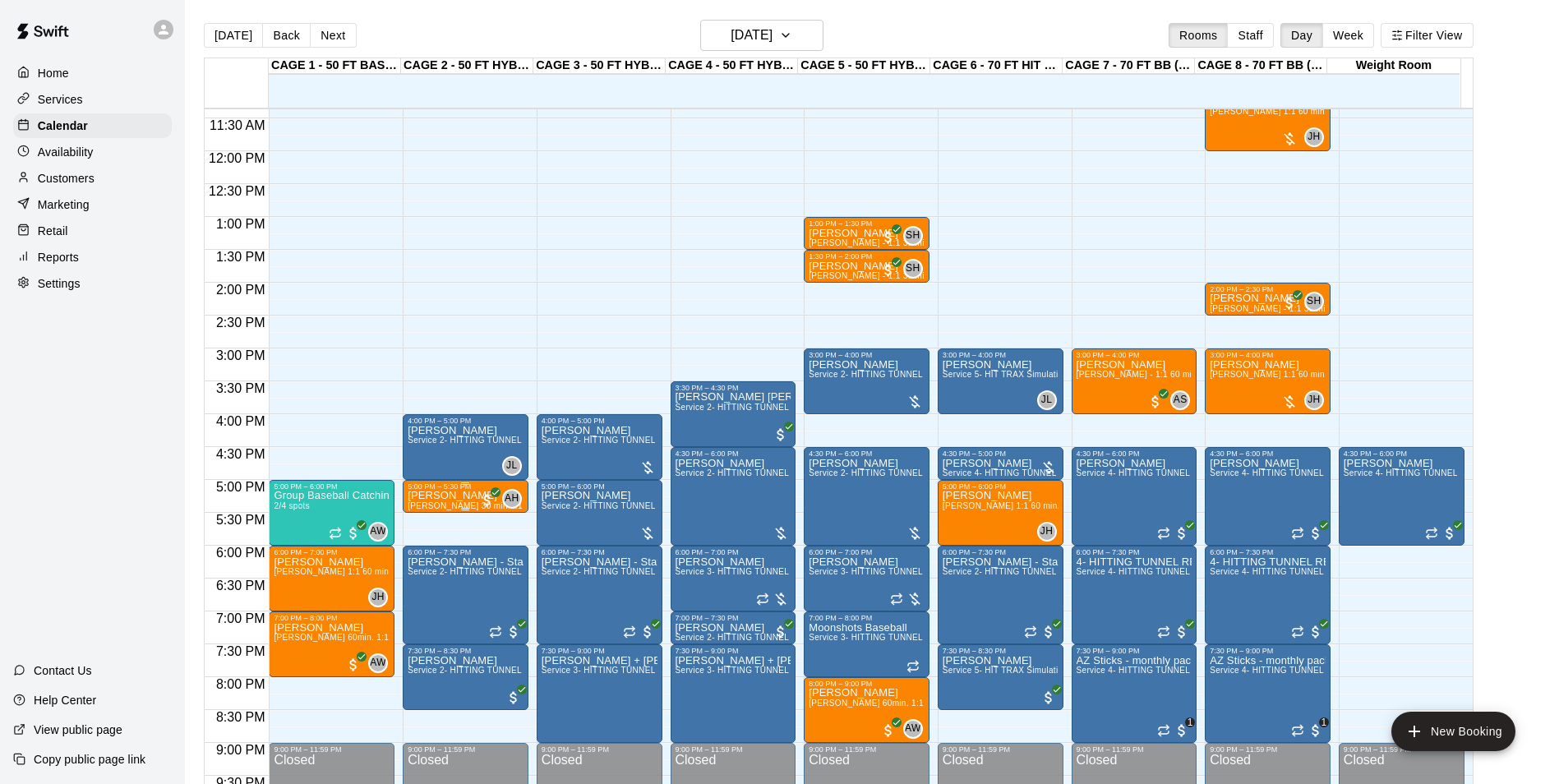
scroll to position [829, 0]
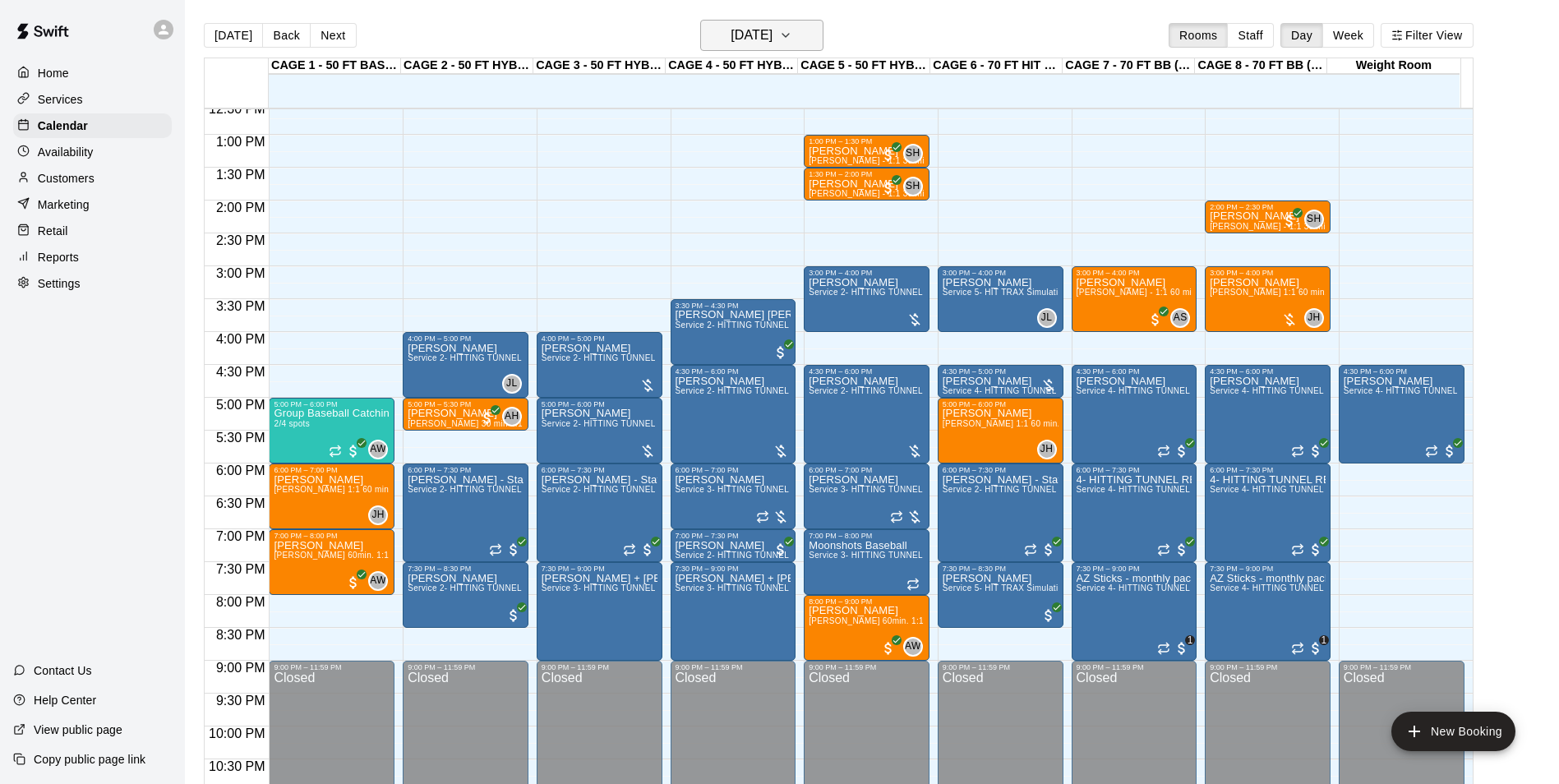
click at [766, 31] on h6 "[DATE]" at bounding box center [751, 35] width 42 height 23
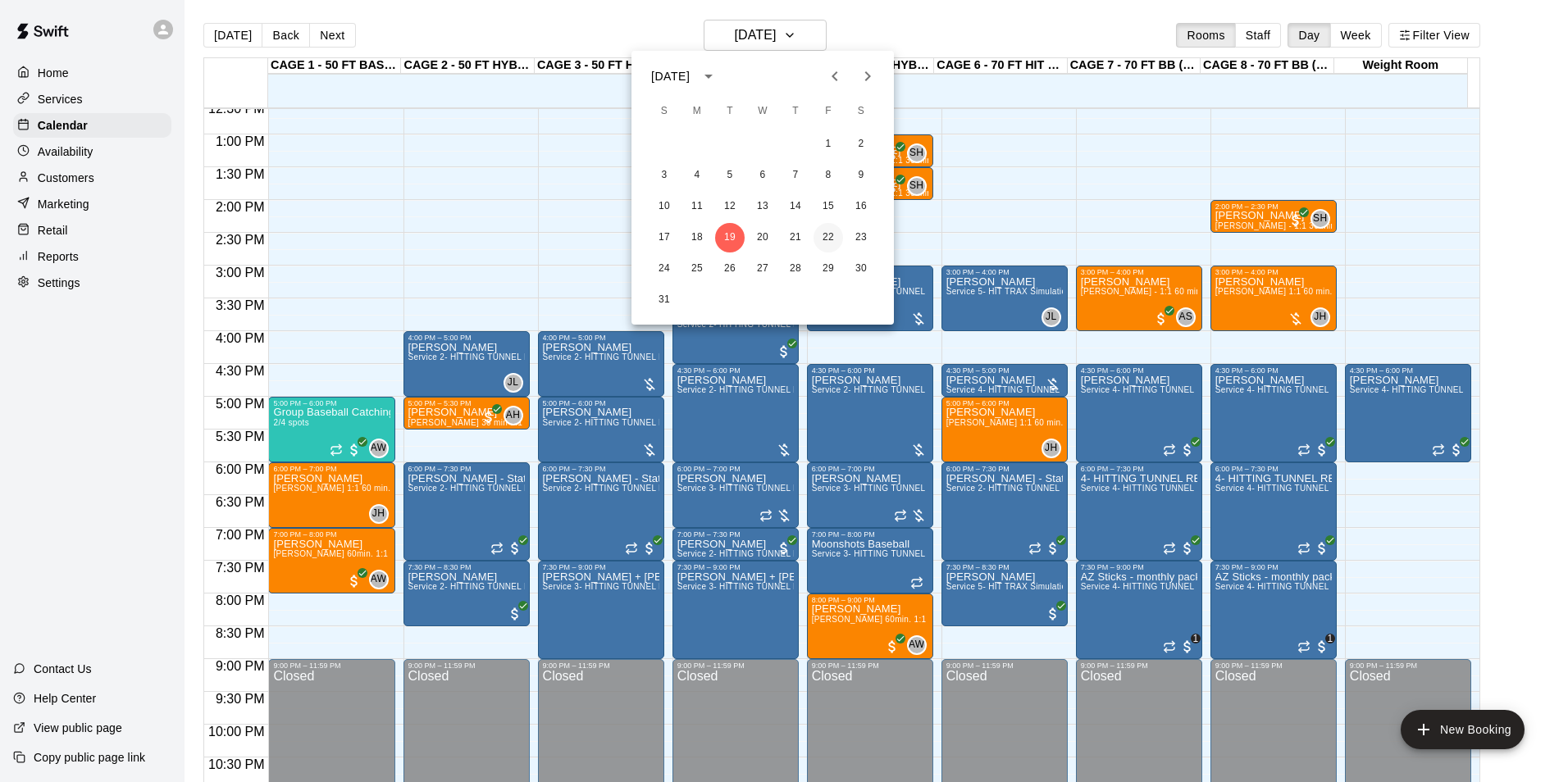
click at [827, 236] on button "22" at bounding box center [828, 237] width 30 height 30
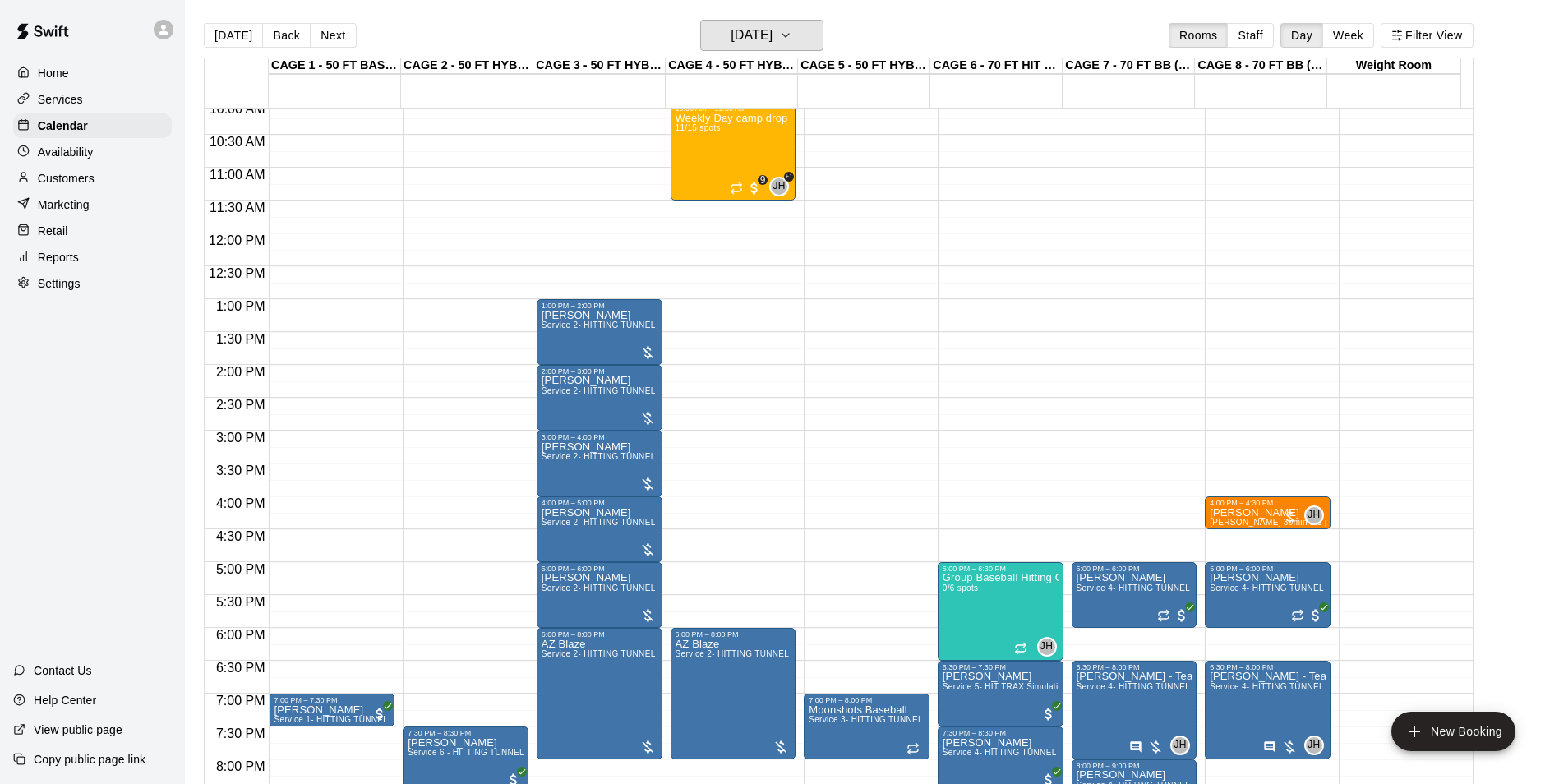
scroll to position [582, 0]
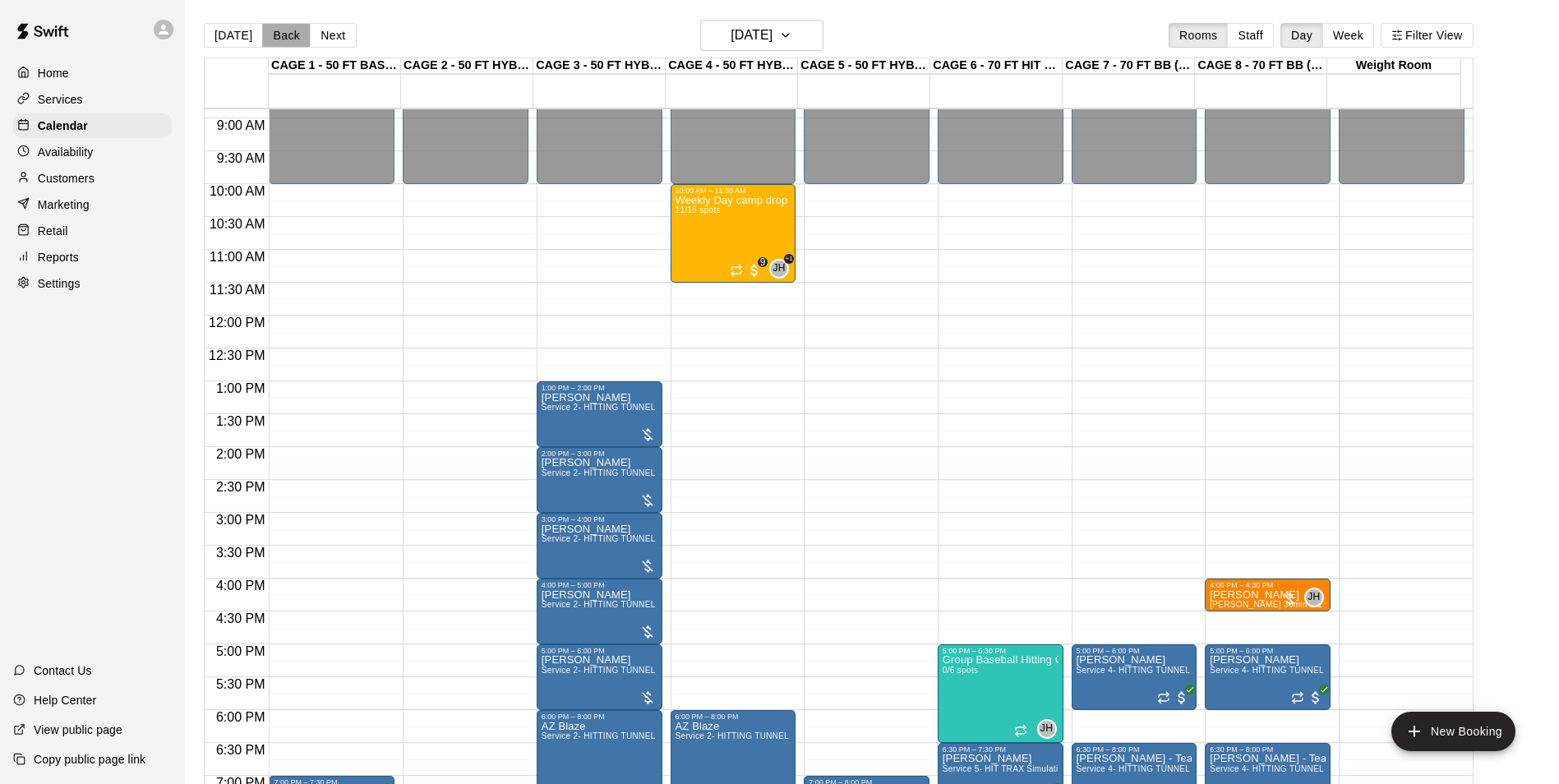
click at [272, 45] on button "Back" at bounding box center [287, 35] width 49 height 24
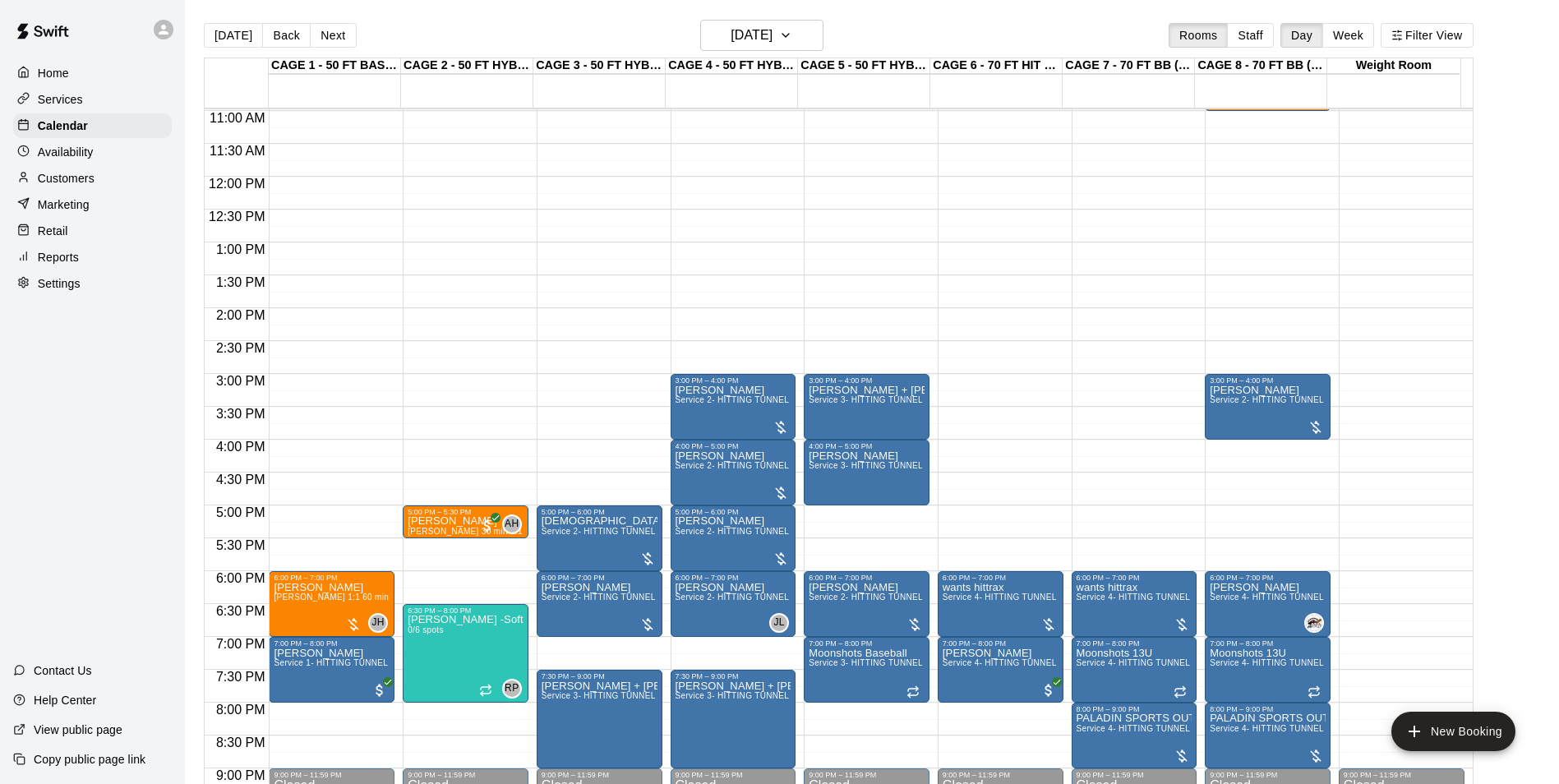
scroll to position [747, 0]
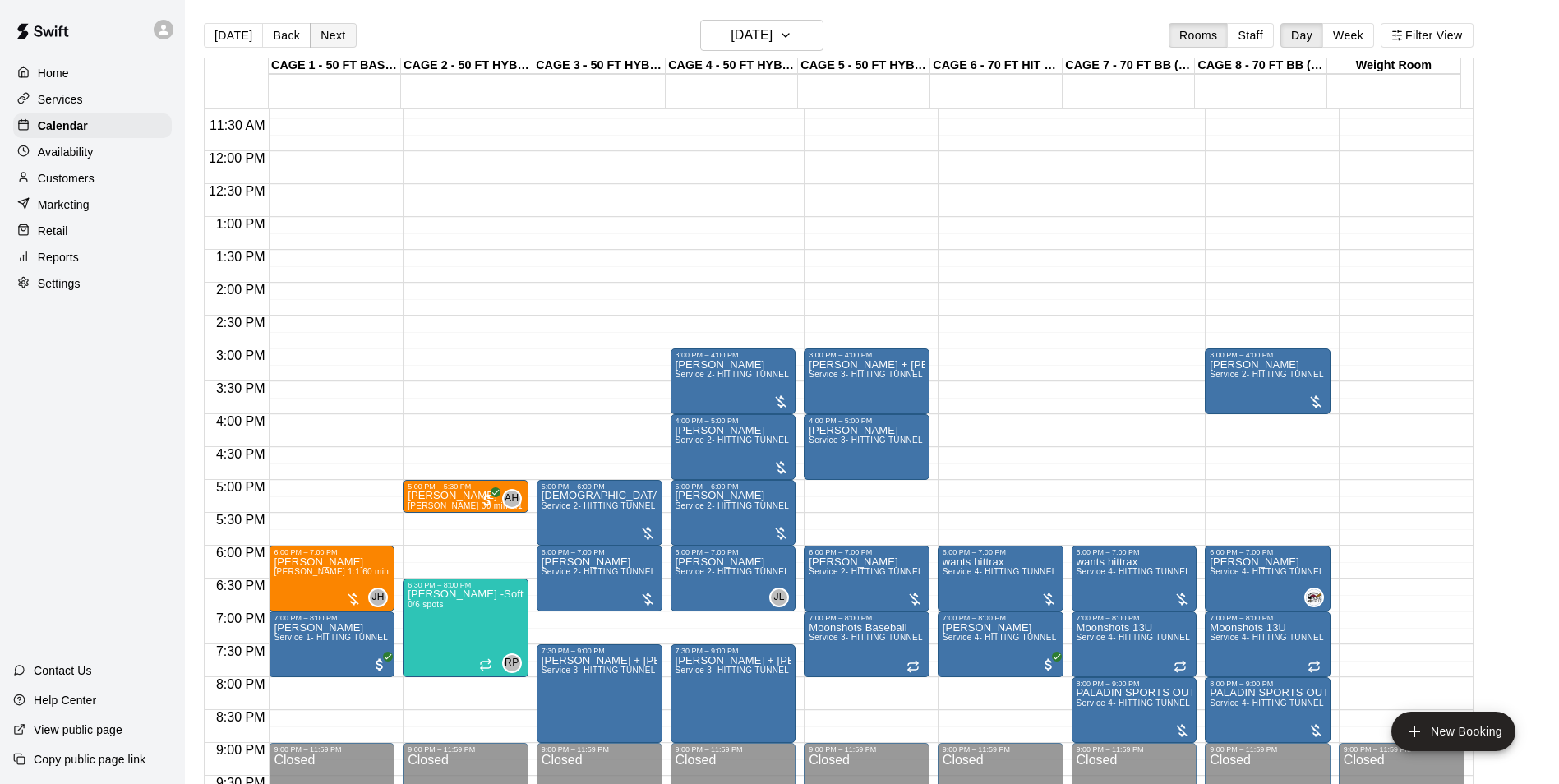
click at [338, 47] on button "Next" at bounding box center [332, 35] width 46 height 24
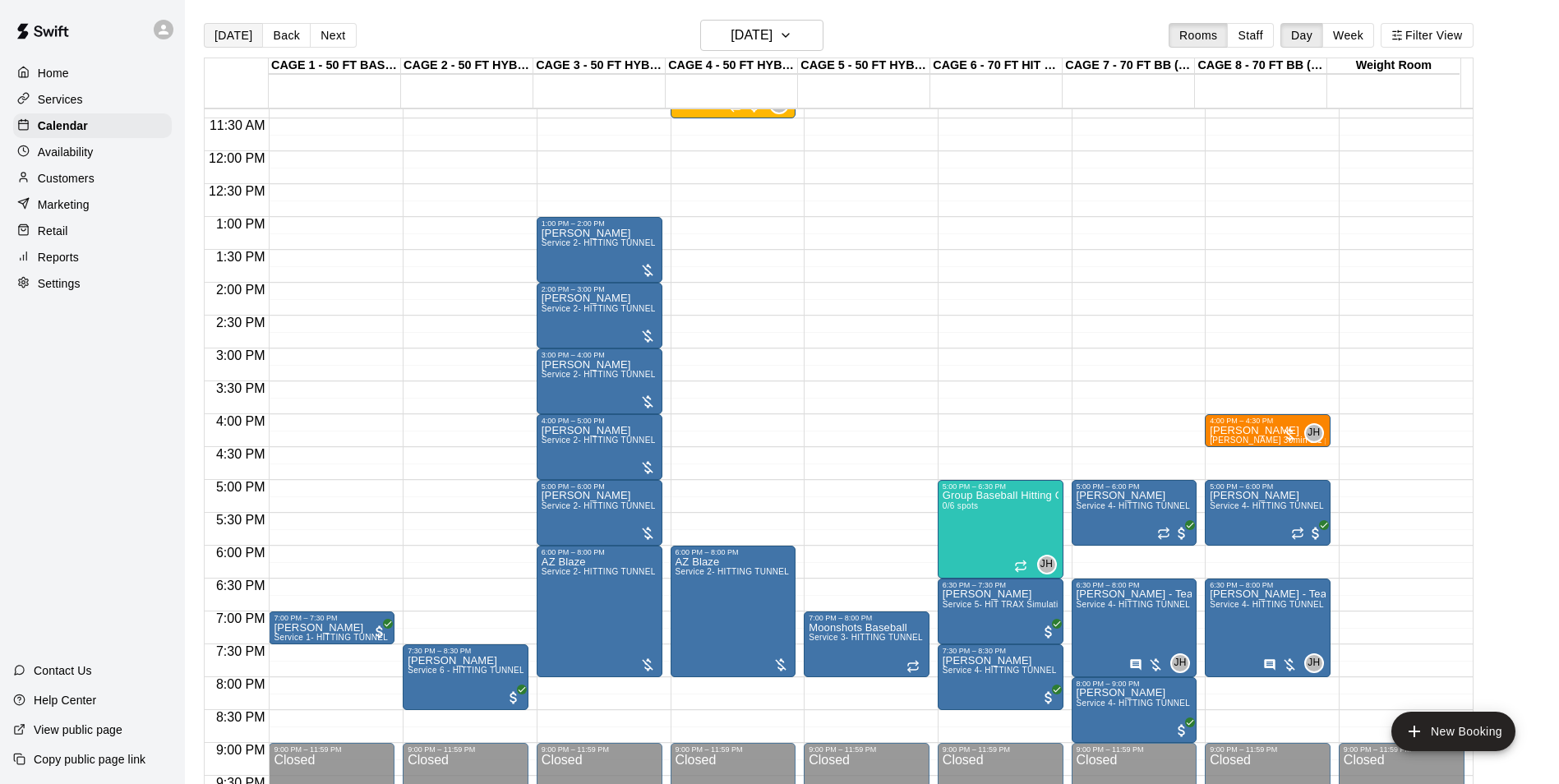
click at [251, 40] on button "[DATE]" at bounding box center [232, 35] width 59 height 24
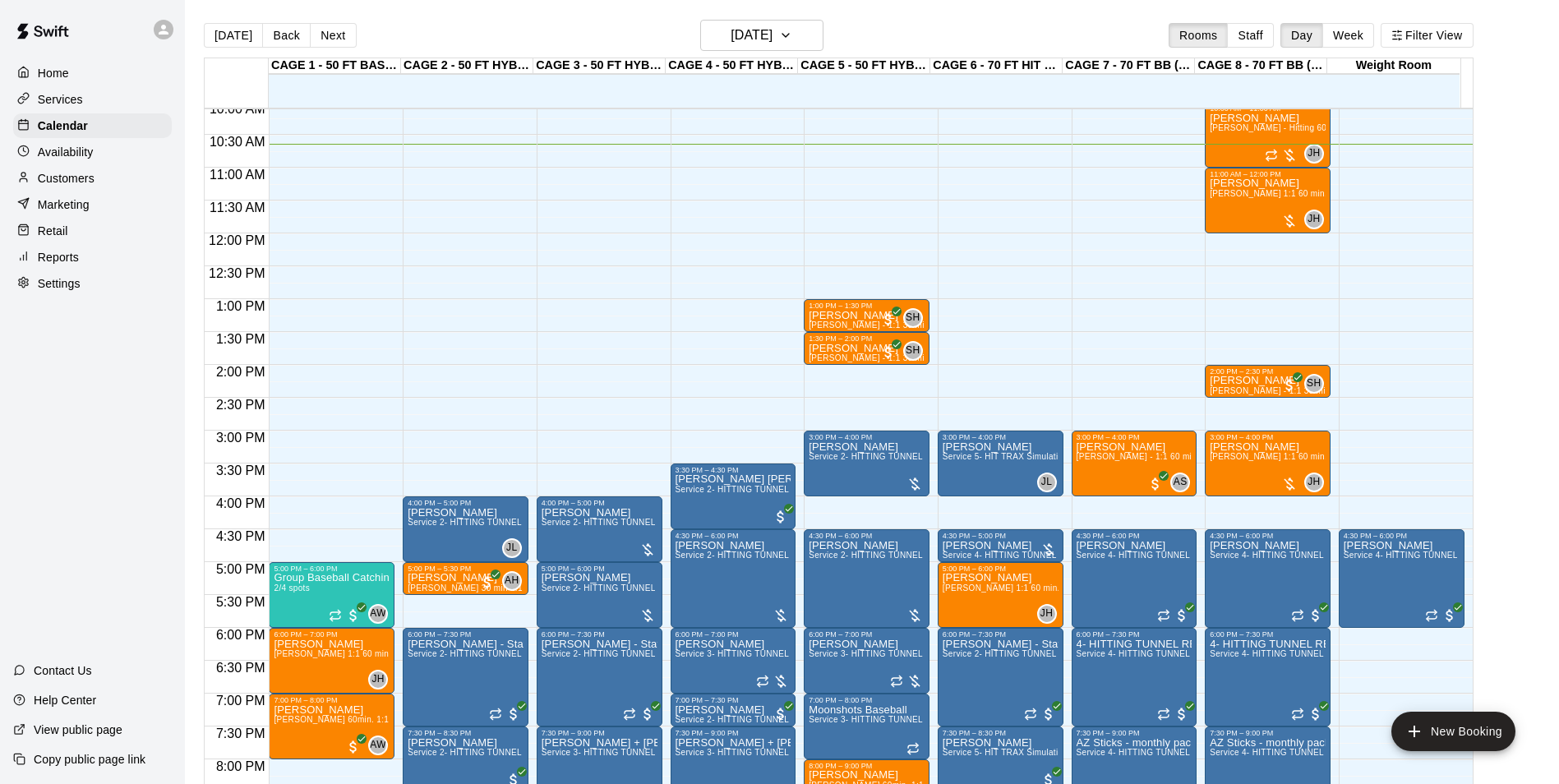
scroll to position [582, 0]
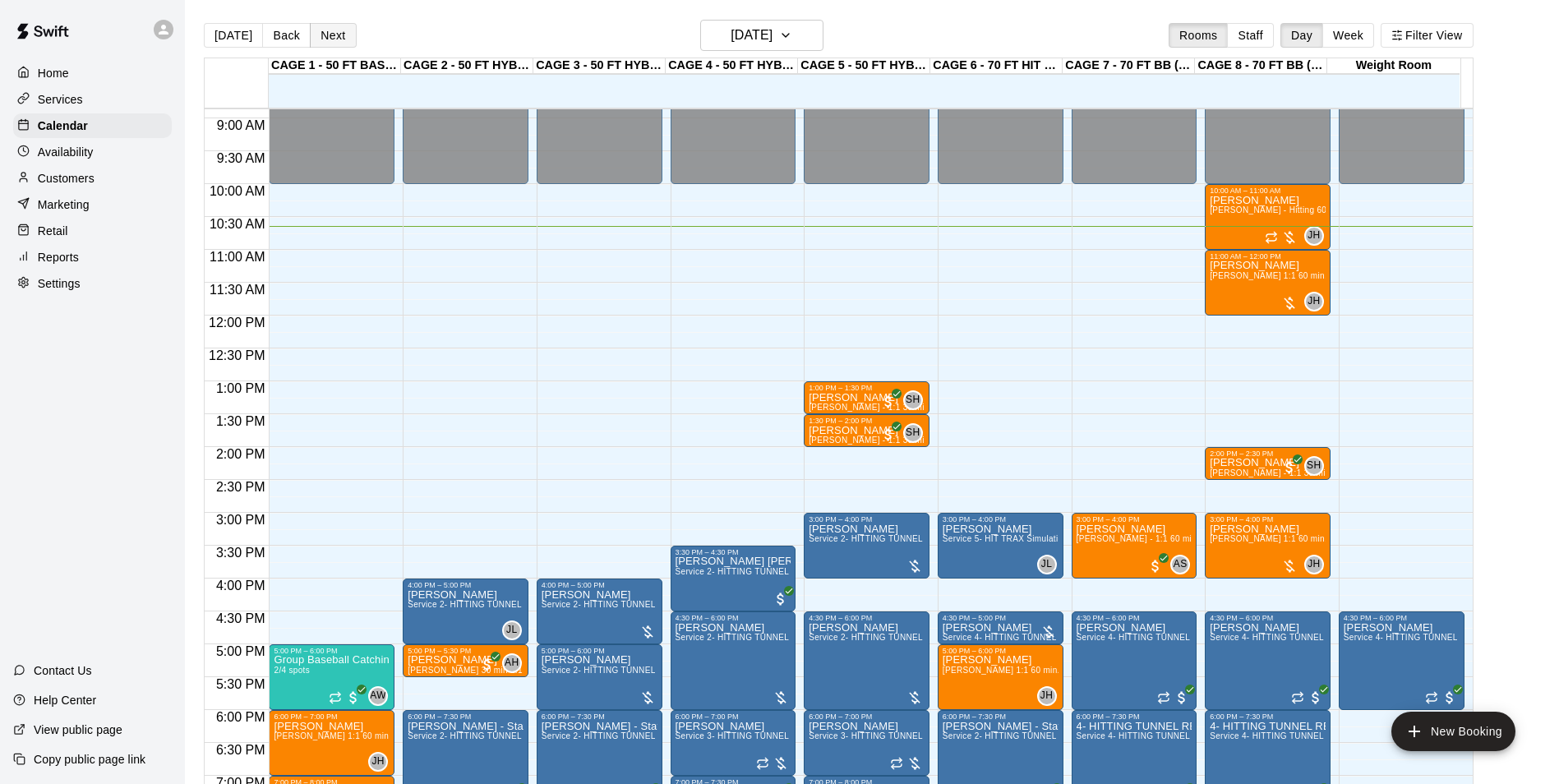
click at [339, 39] on button "Next" at bounding box center [332, 35] width 46 height 24
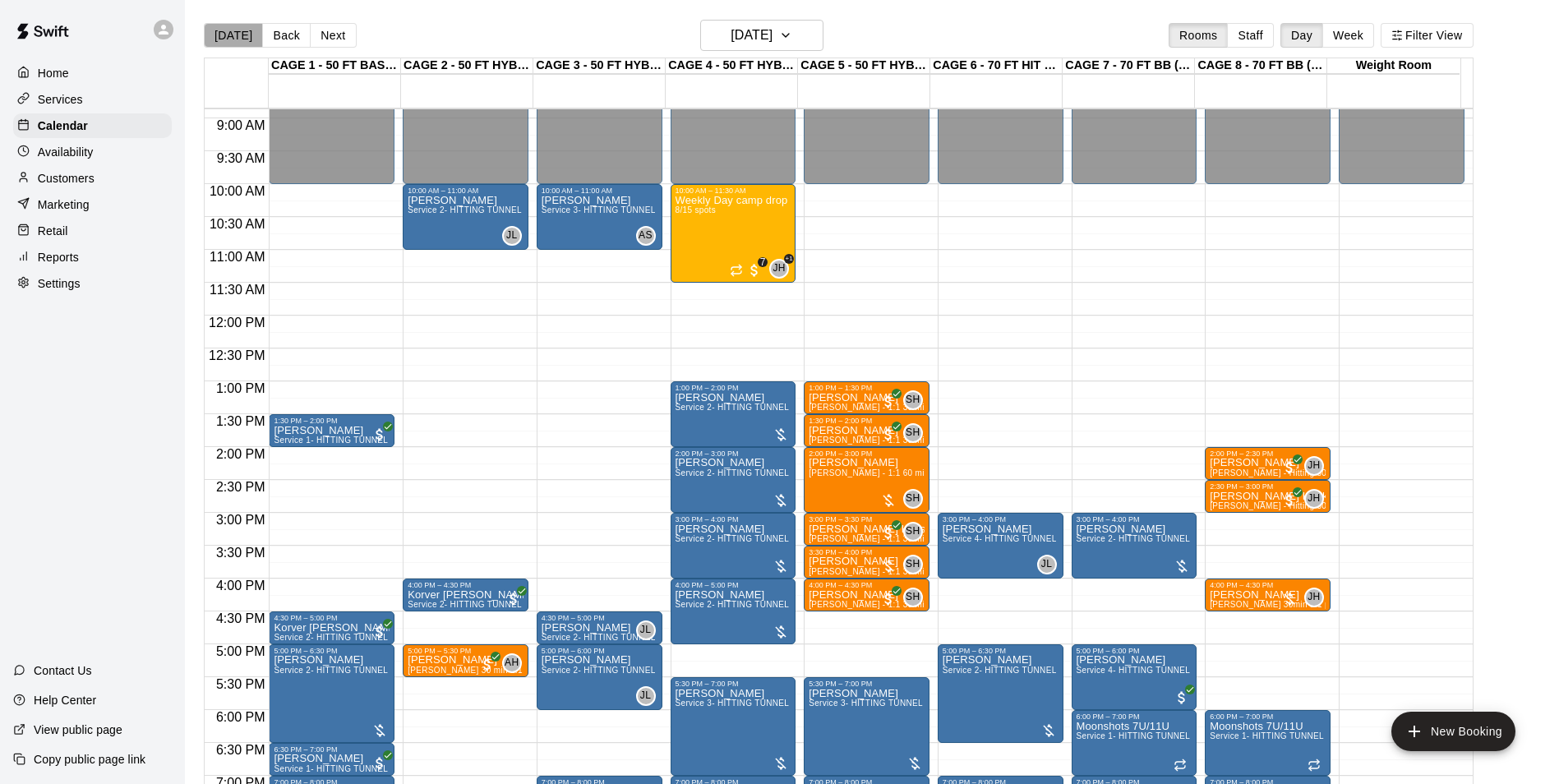
click at [237, 44] on button "[DATE]" at bounding box center [232, 35] width 59 height 24
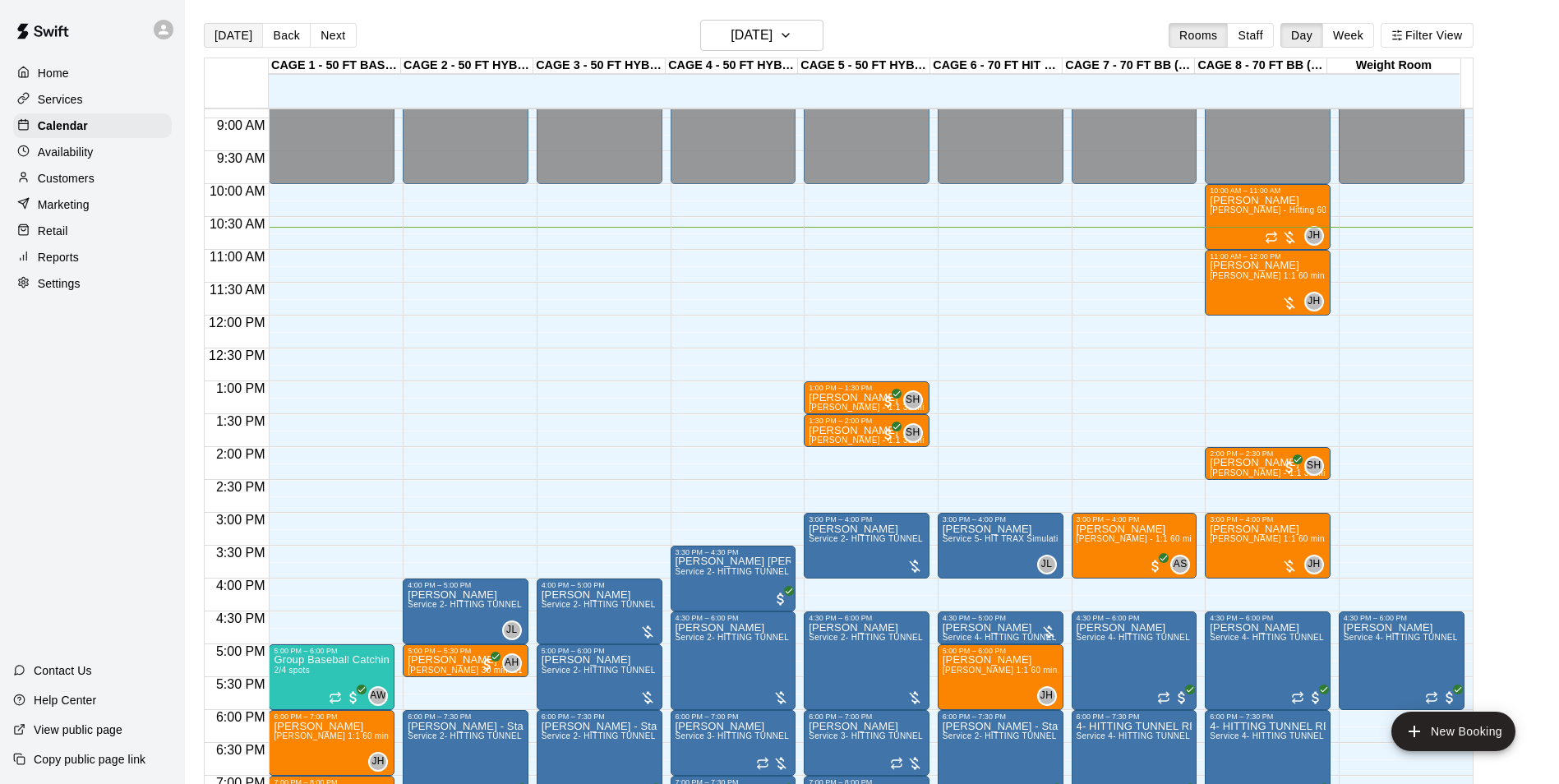
click at [211, 33] on button "[DATE]" at bounding box center [232, 35] width 59 height 24
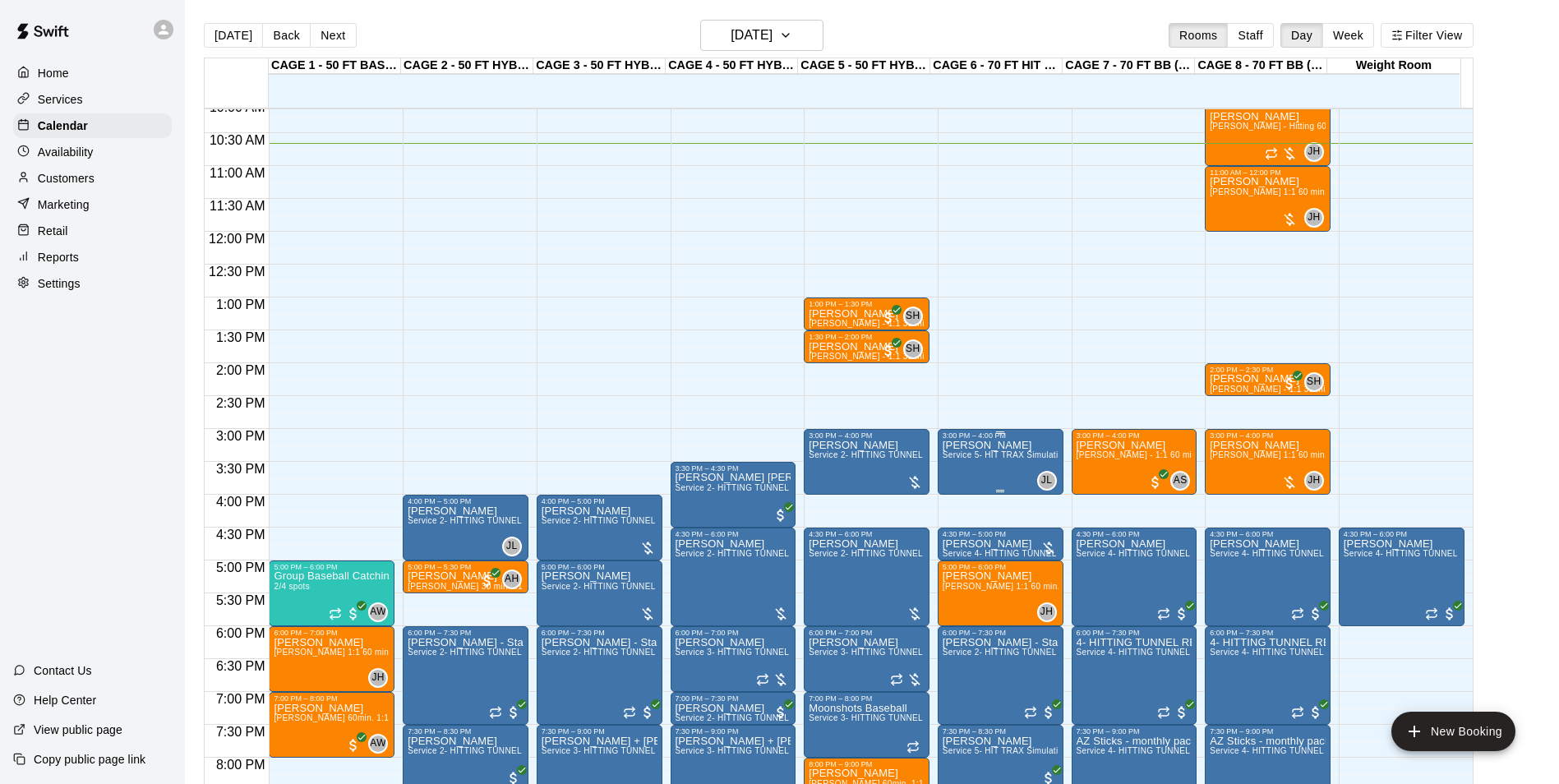
scroll to position [557, 0]
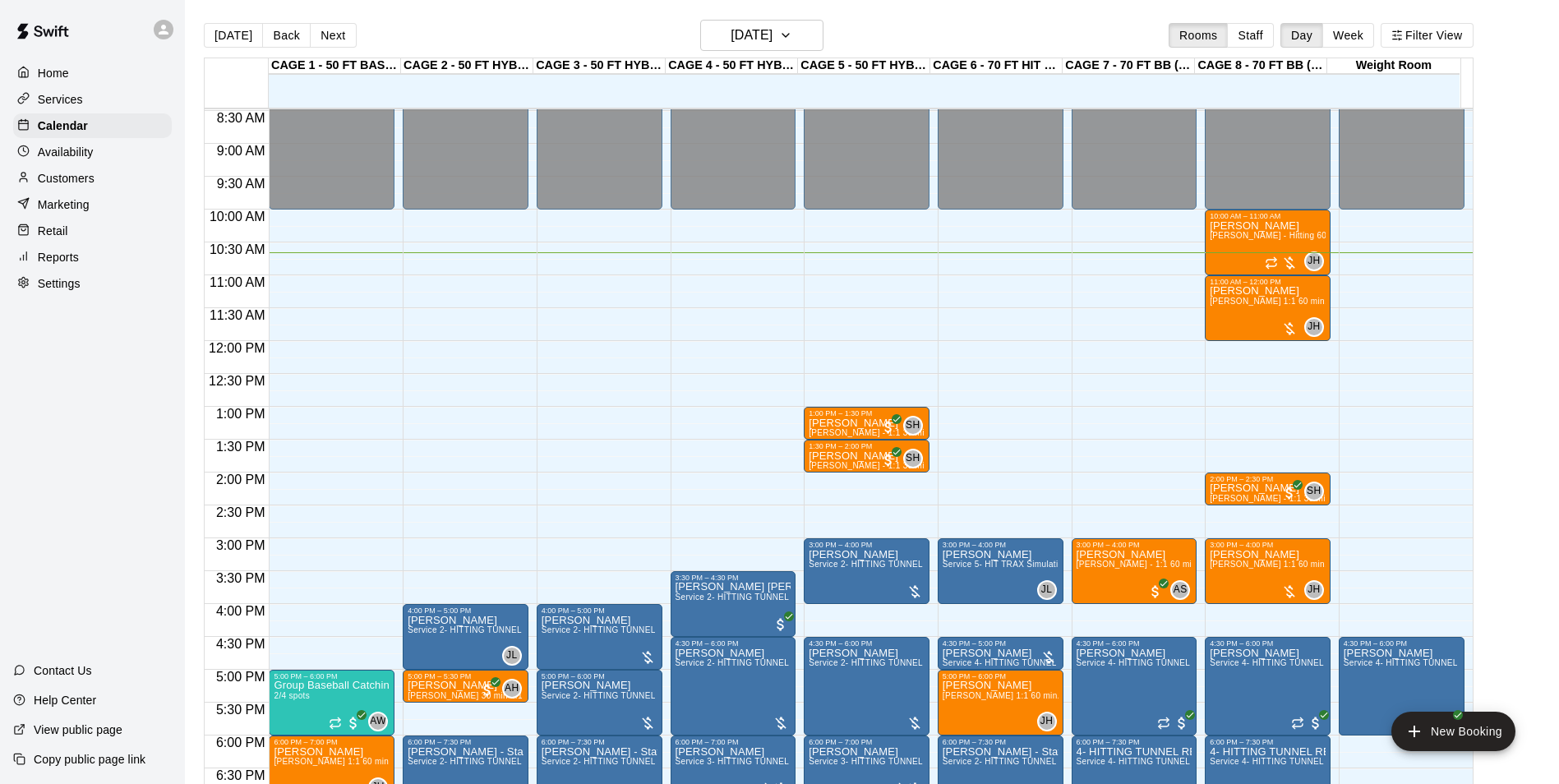
click at [92, 217] on div "Marketing" at bounding box center [92, 204] width 159 height 24
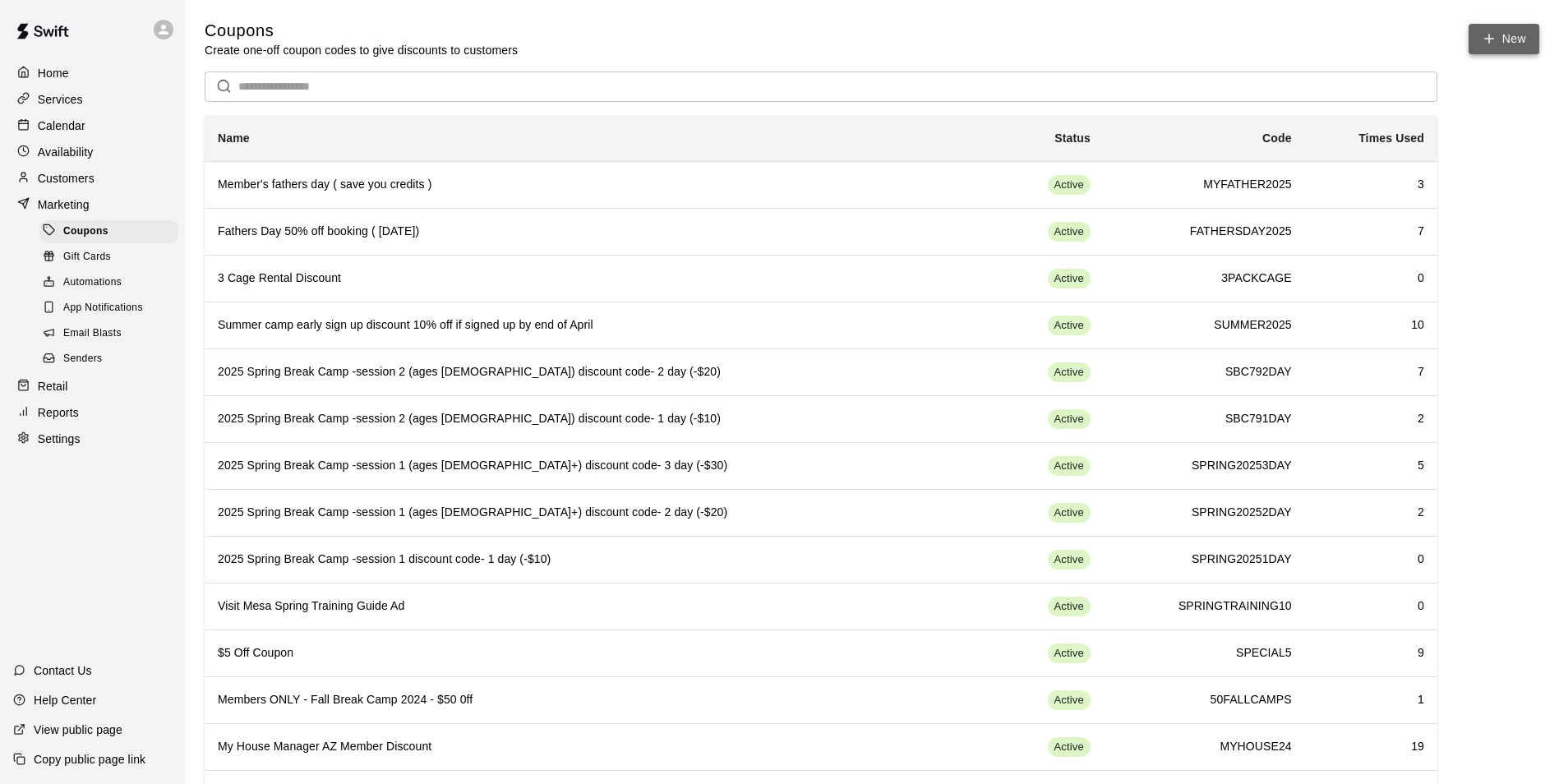
click at [1496, 38] on button "New" at bounding box center [1504, 39] width 71 height 31
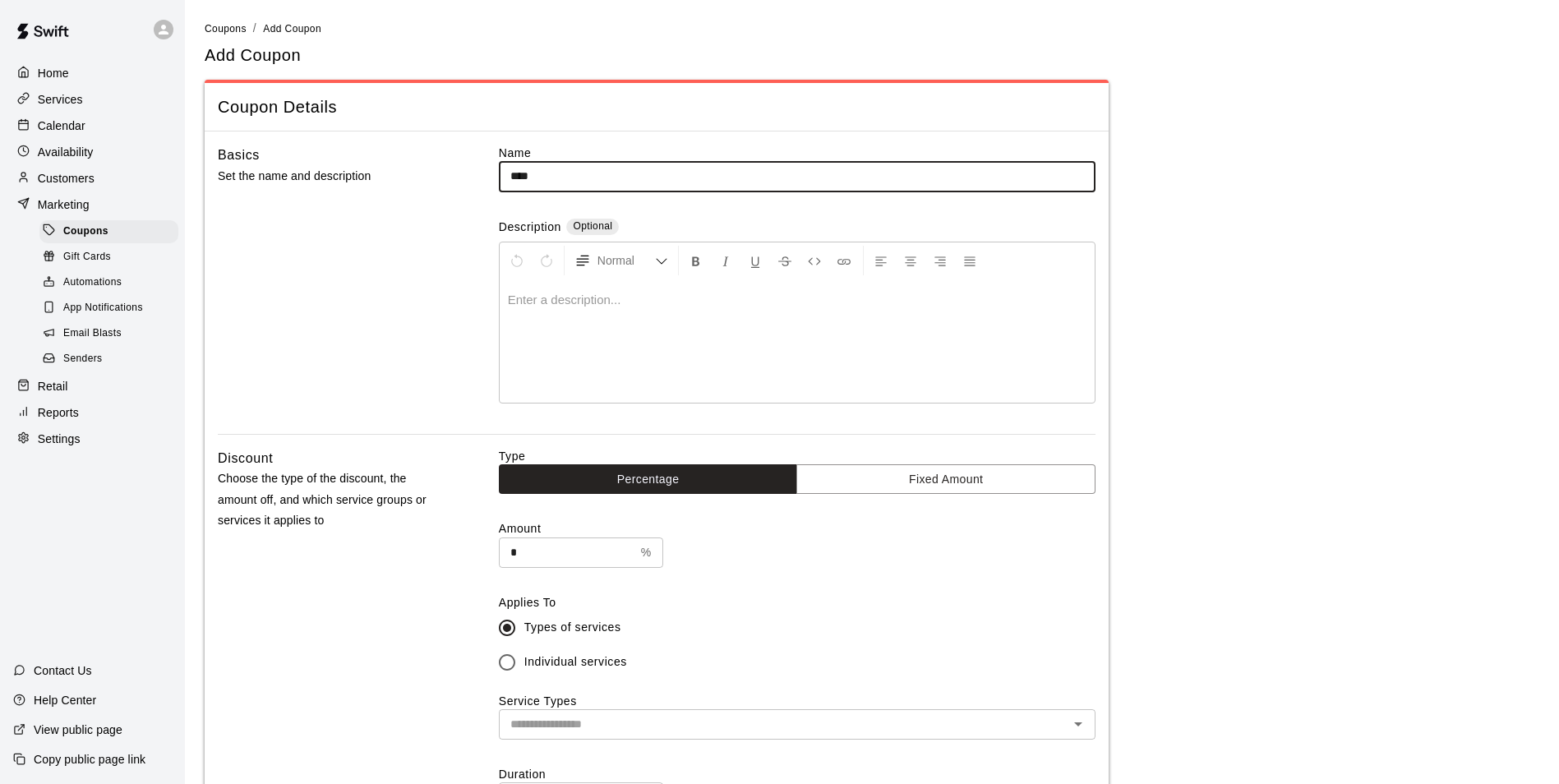
type input "****"
click at [675, 335] on div at bounding box center [796, 341] width 595 height 123
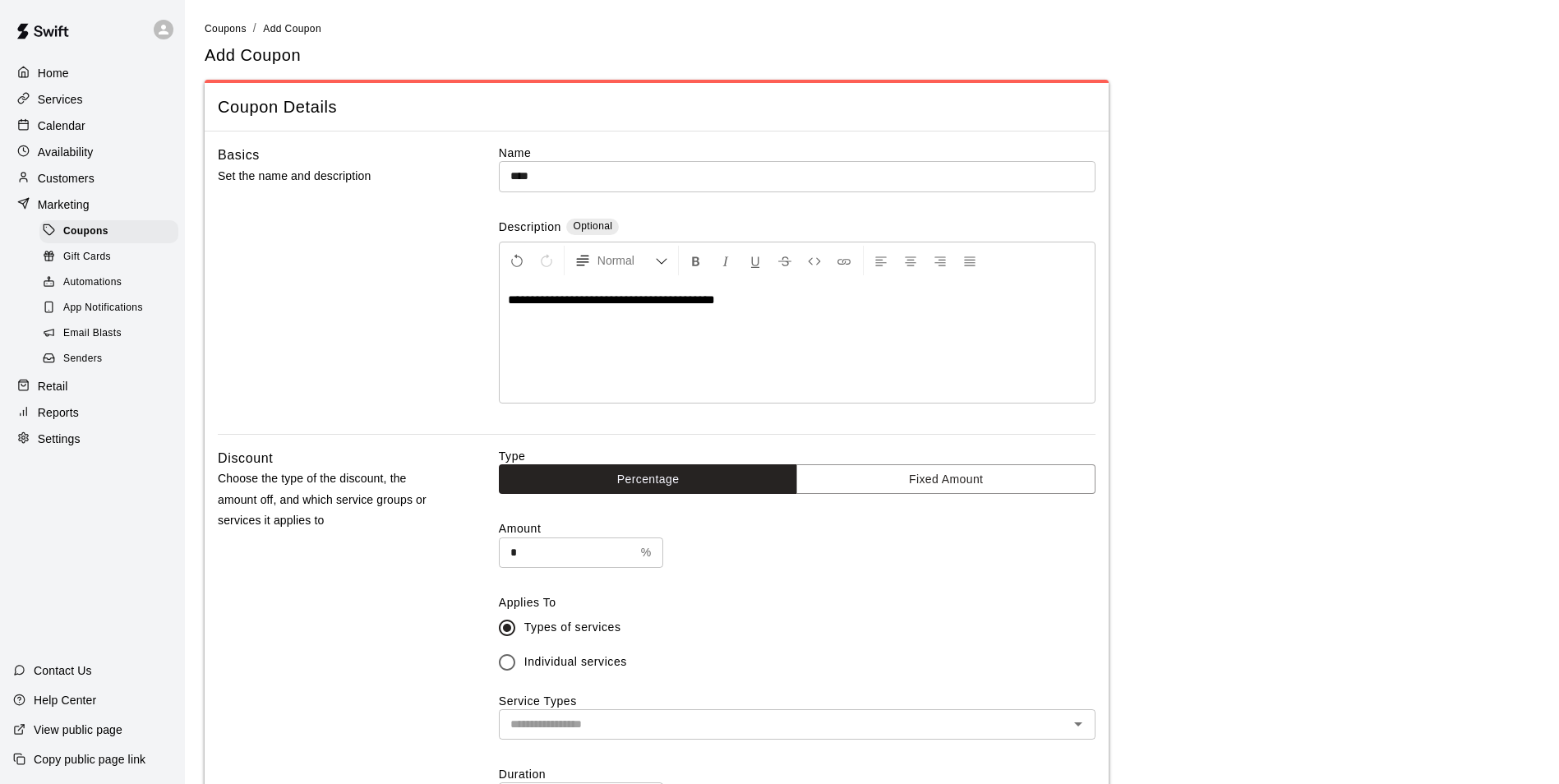
click at [431, 320] on div "Basics Set the name and description" at bounding box center [331, 289] width 229 height 289
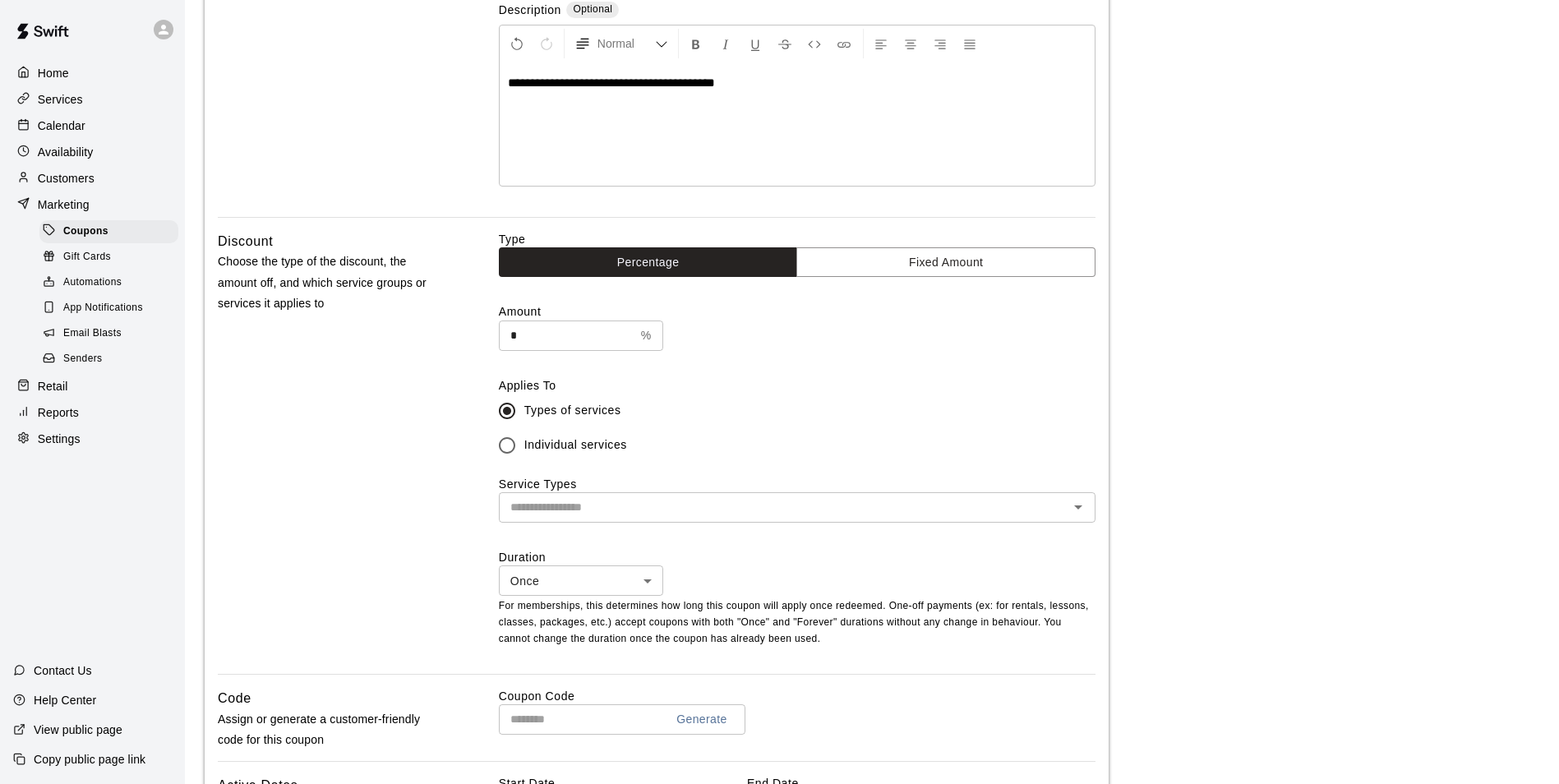
scroll to position [246, 0]
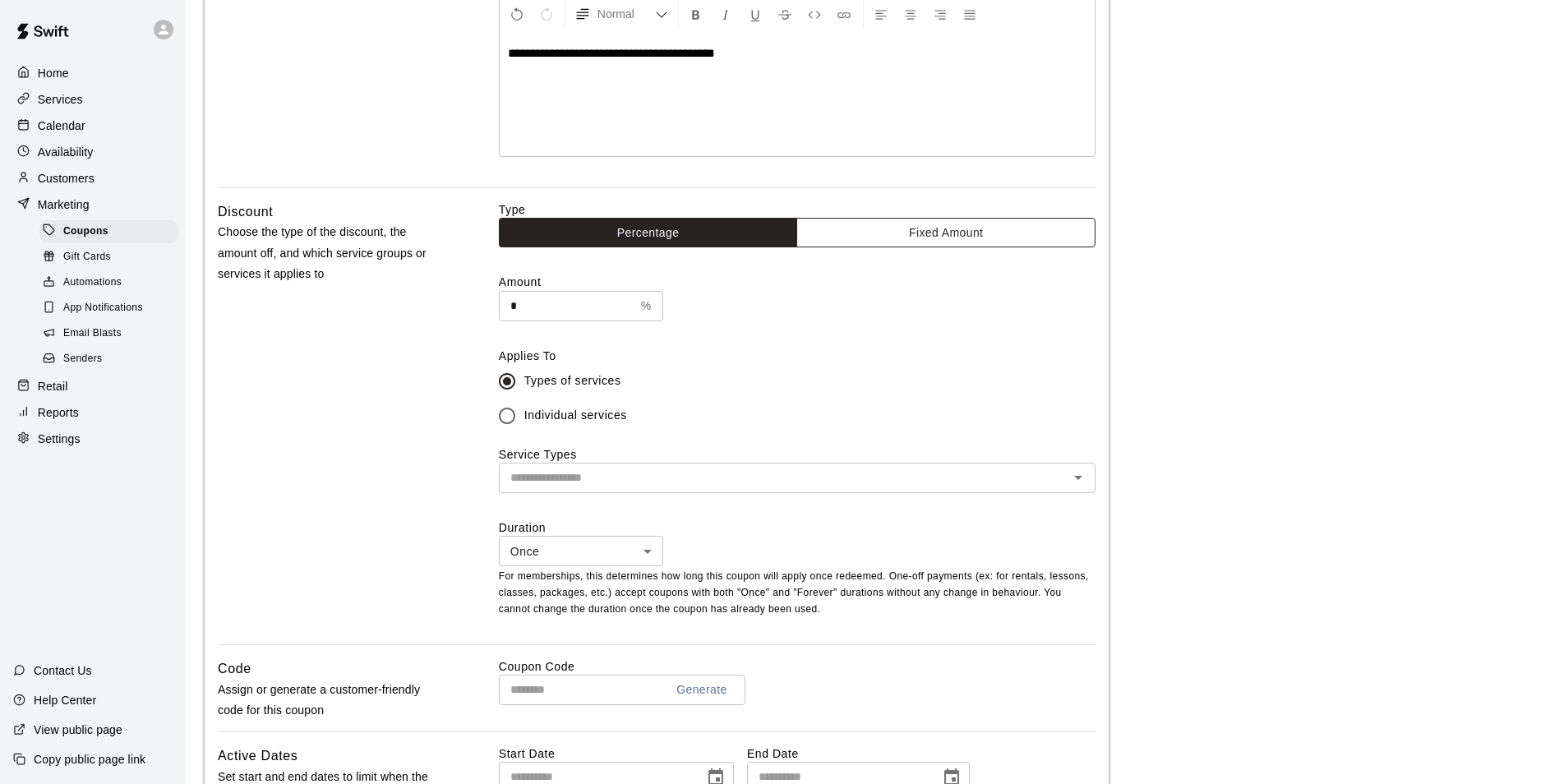
click at [892, 232] on button "Fixed Amount" at bounding box center [946, 232] width 300 height 31
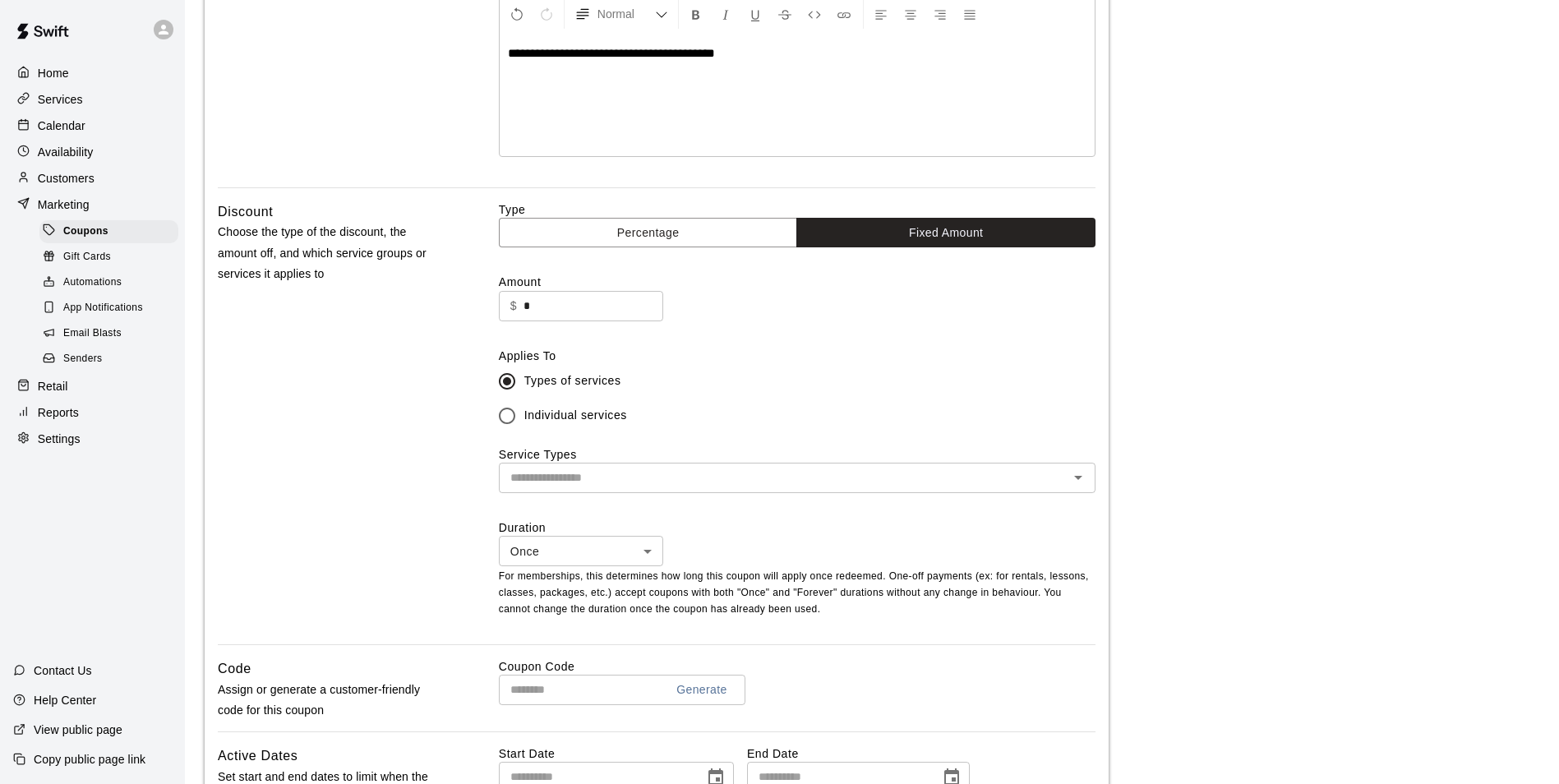
click at [526, 298] on input "*" at bounding box center [594, 306] width 140 height 31
click at [575, 311] on input "*" at bounding box center [594, 306] width 140 height 31
type input "**"
click at [725, 377] on label "Types of services" at bounding box center [786, 381] width 593 height 35
click at [608, 464] on div "Service Types ​" at bounding box center [796, 469] width 597 height 47
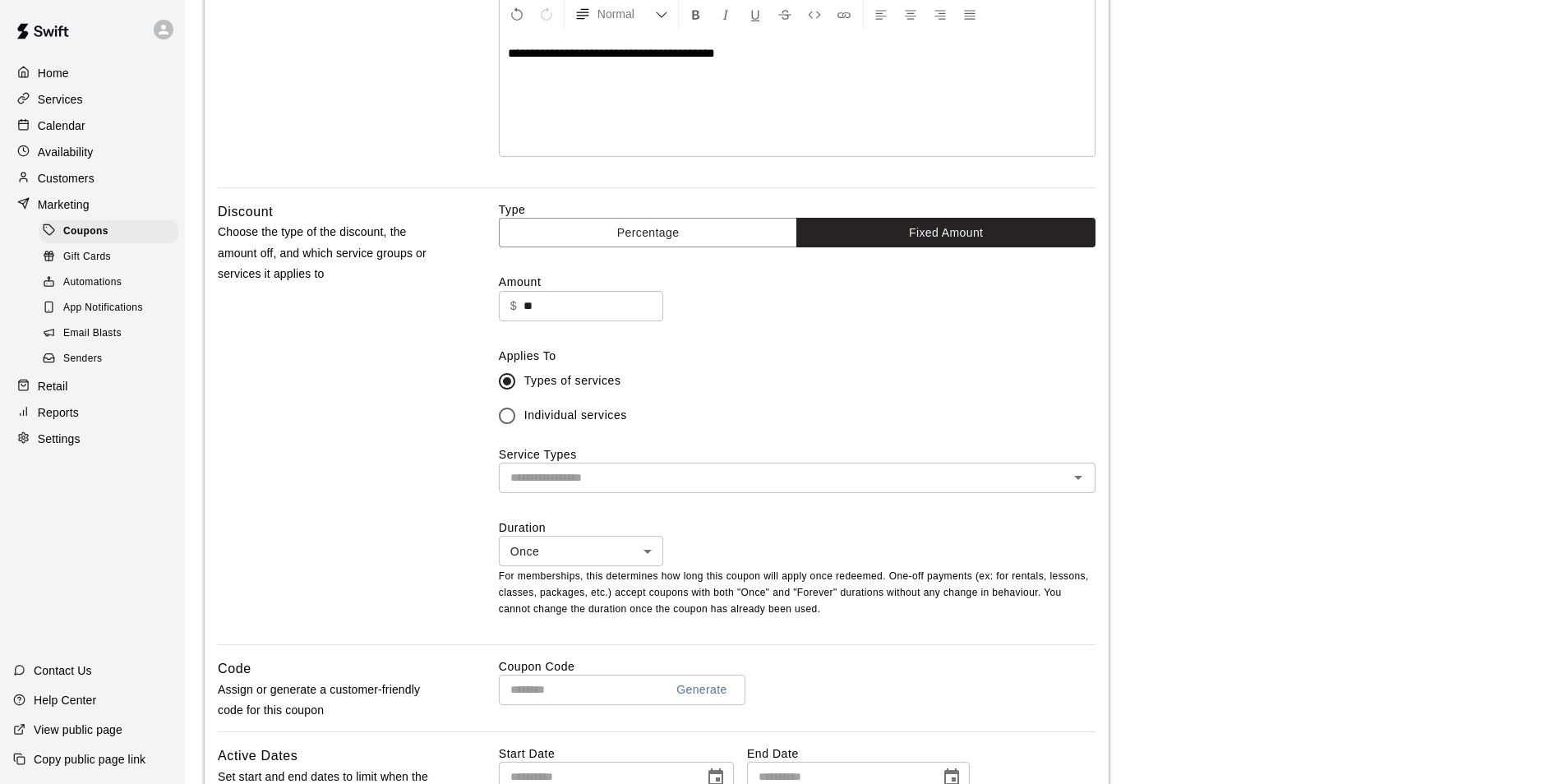
click at [606, 478] on input "text" at bounding box center [784, 478] width 560 height 21
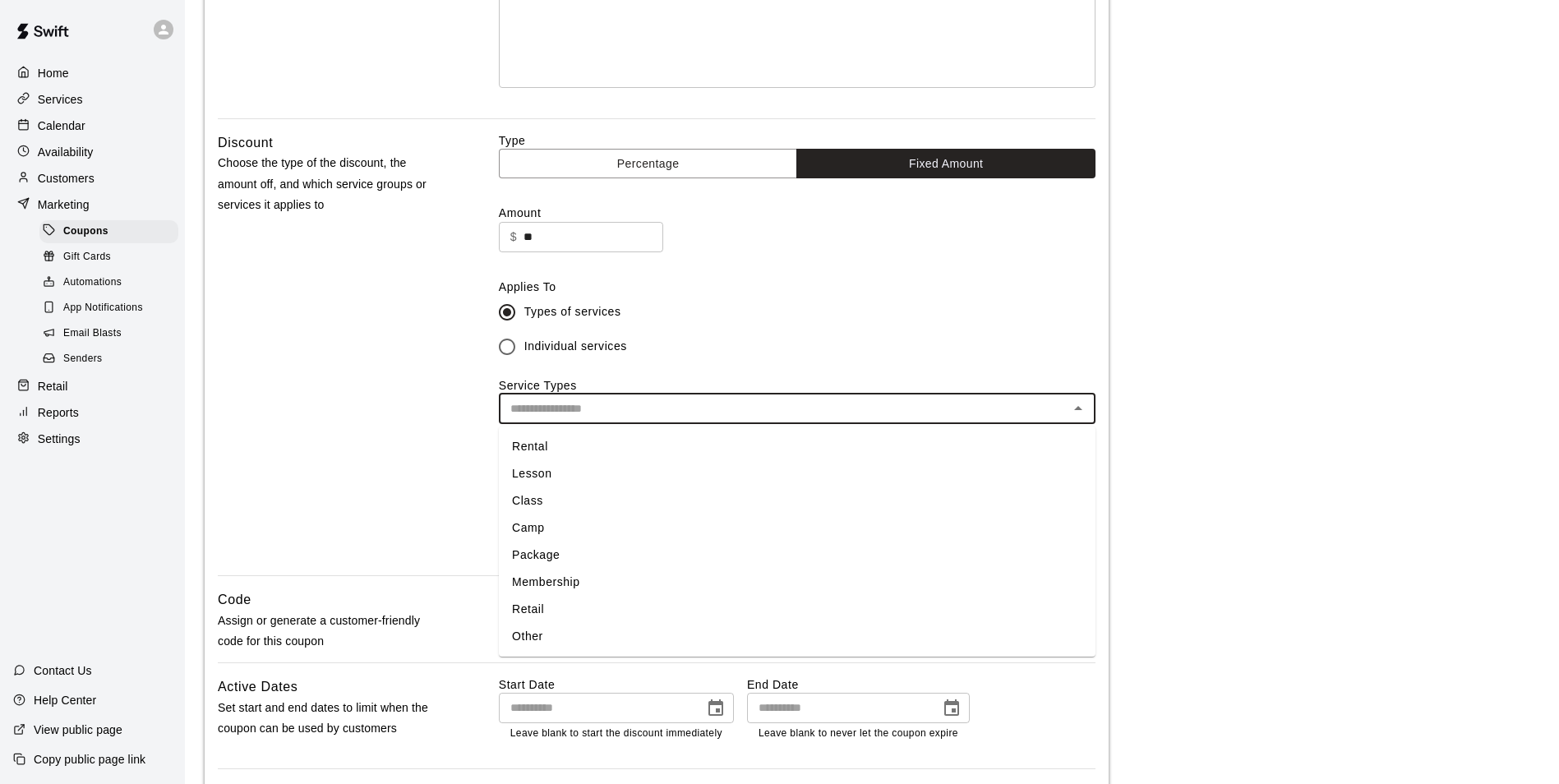
scroll to position [411, 0]
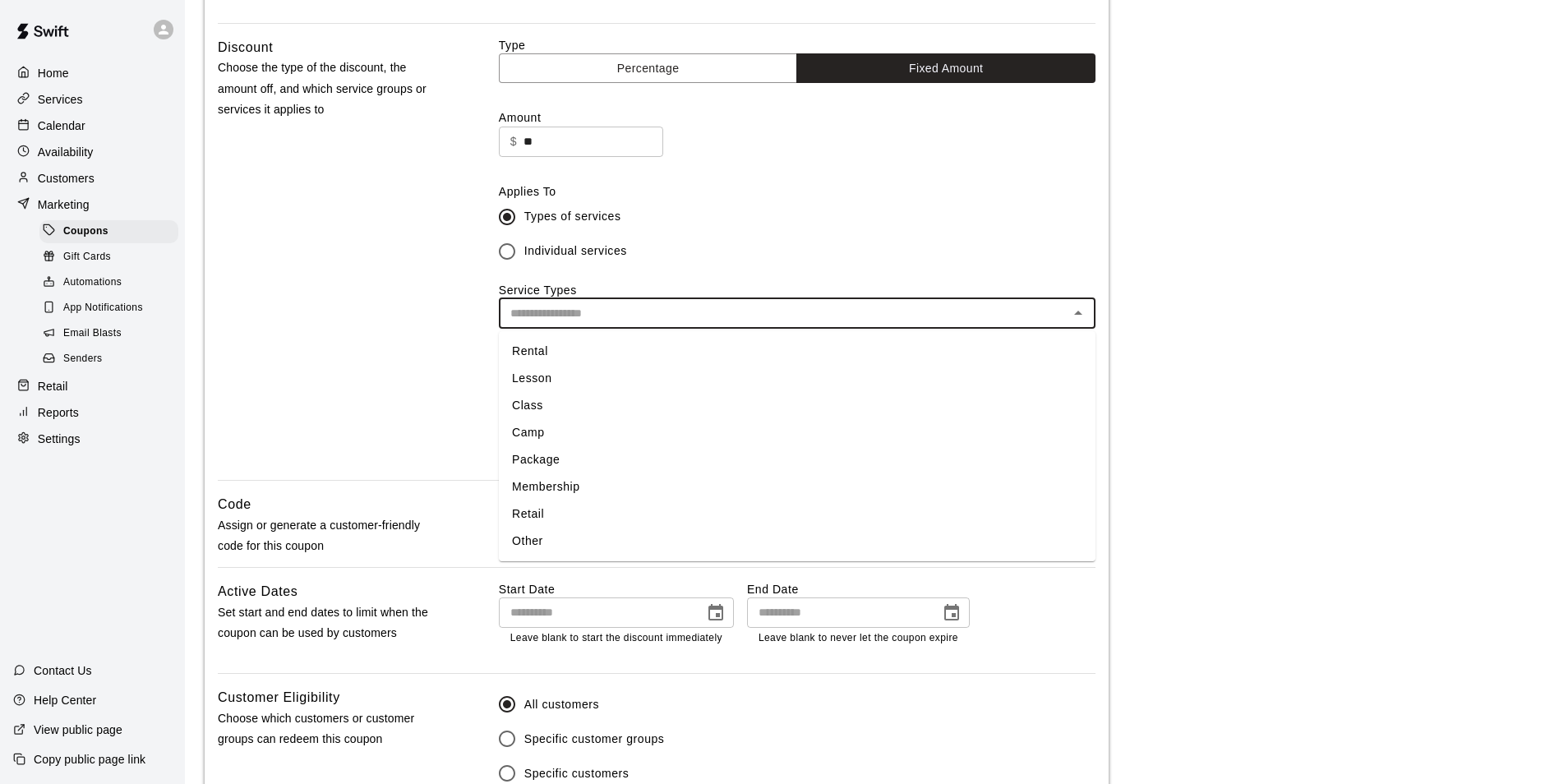
click at [547, 341] on li "Rental" at bounding box center [796, 351] width 597 height 27
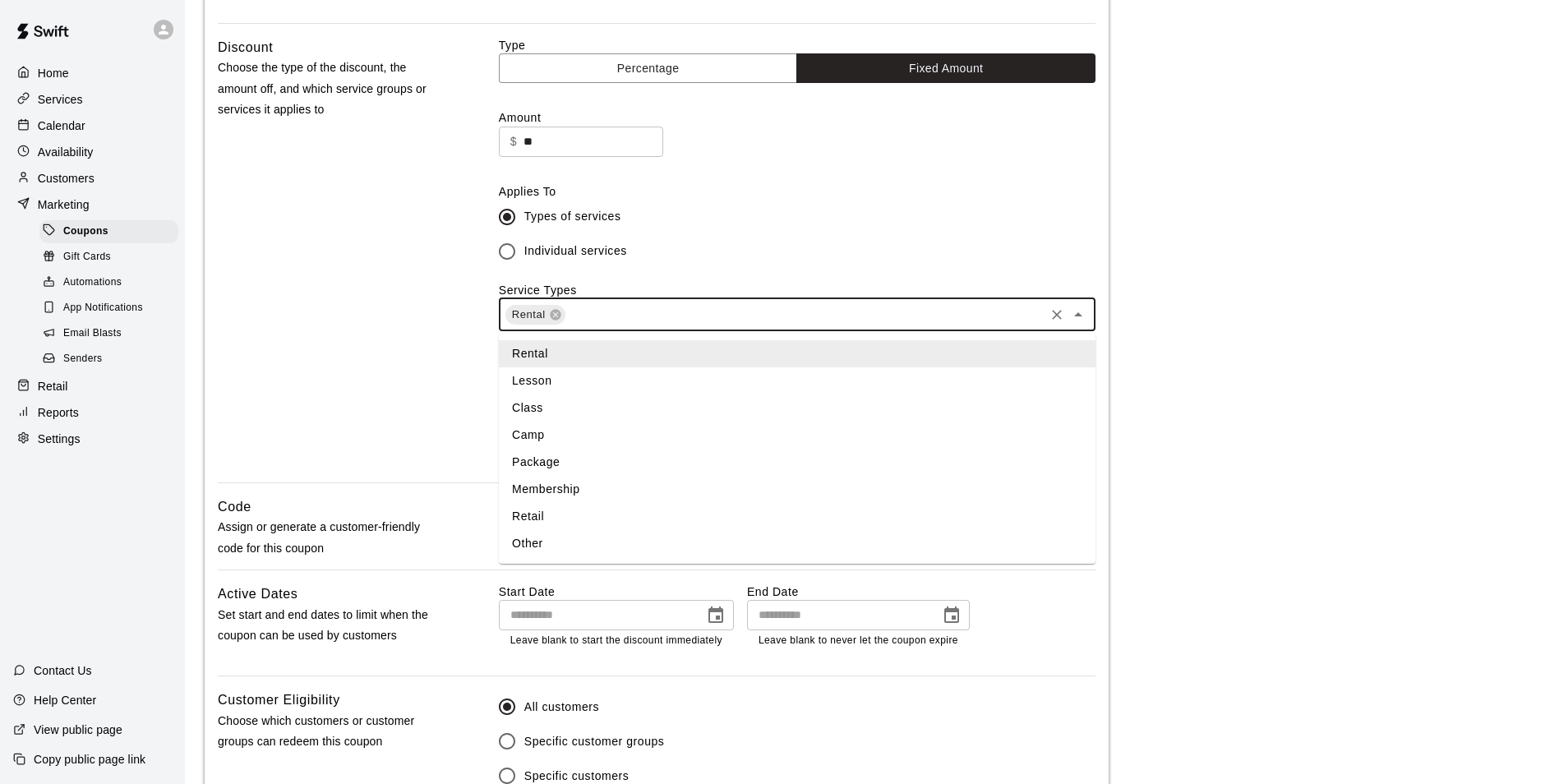
click at [663, 324] on input "text" at bounding box center [805, 315] width 475 height 21
click at [457, 373] on div "Discount Choose the type of the discount, the amount off, and which service gro…" at bounding box center [656, 259] width 878 height 445
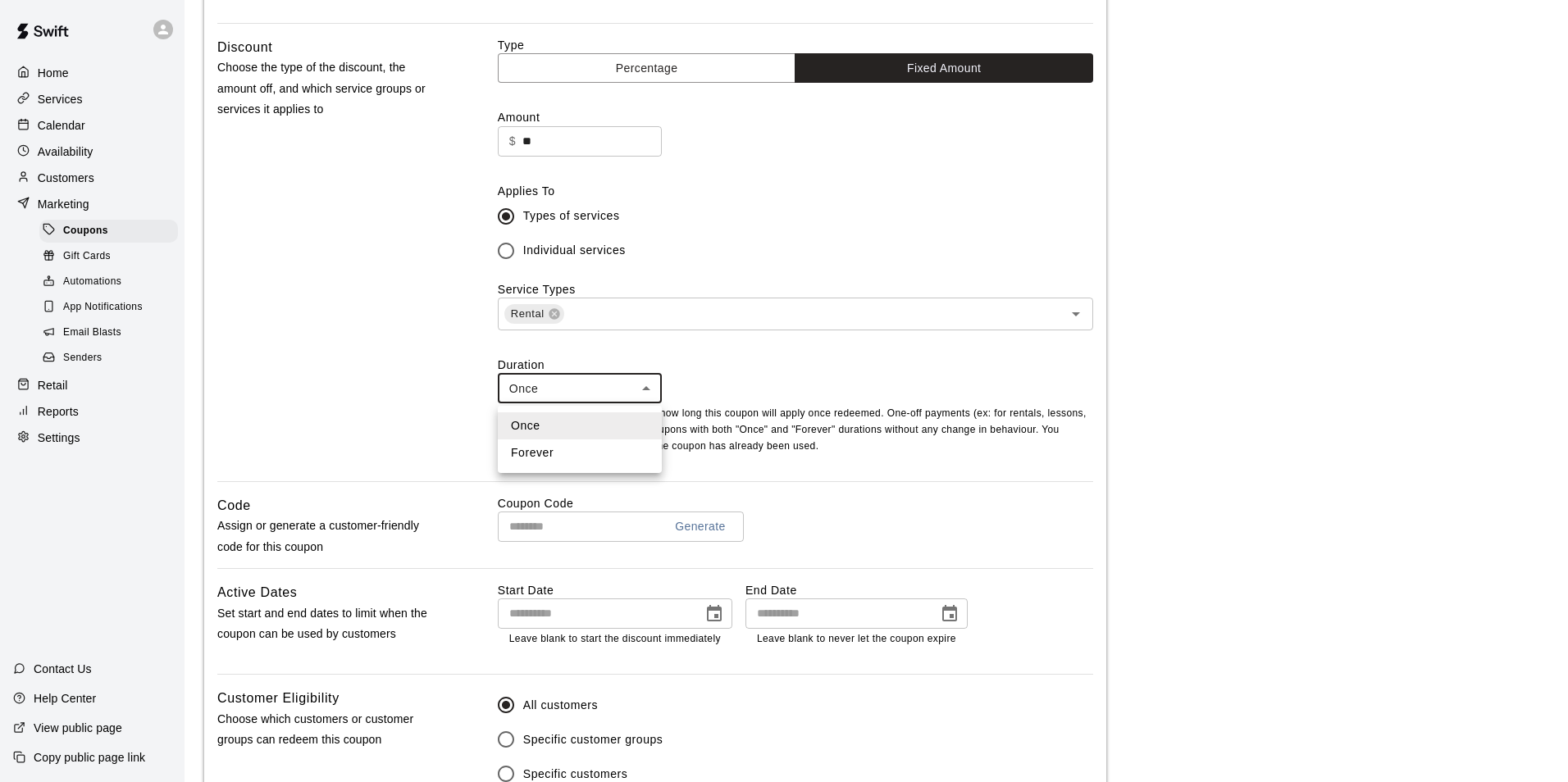
click at [588, 383] on body "**********" at bounding box center [784, 303] width 1568 height 1425
click at [588, 383] on div at bounding box center [784, 391] width 1568 height 782
click at [573, 384] on body "**********" at bounding box center [784, 303] width 1568 height 1425
click at [584, 453] on li "Forever" at bounding box center [579, 452] width 164 height 27
type input "*******"
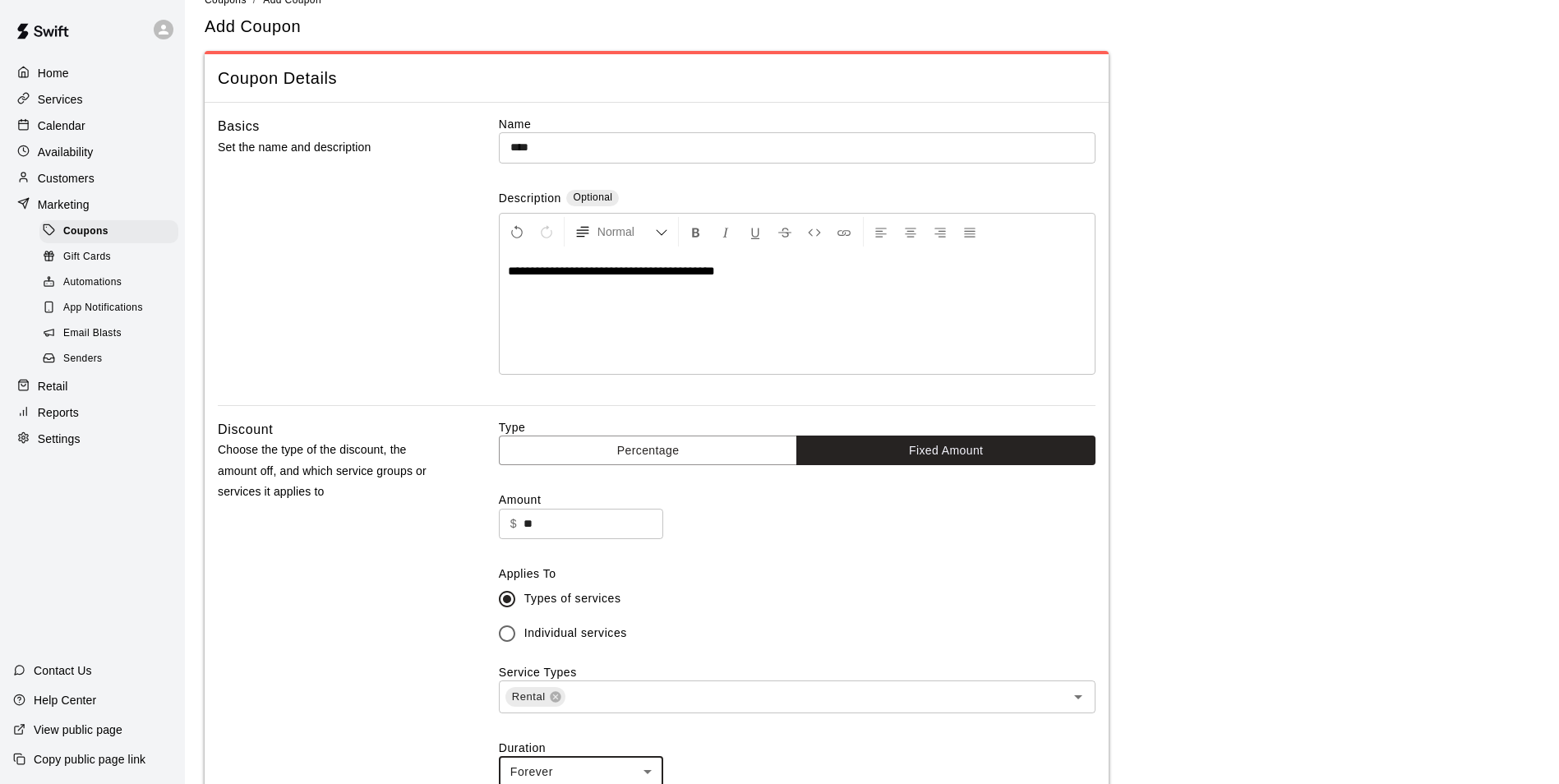
scroll to position [0, 0]
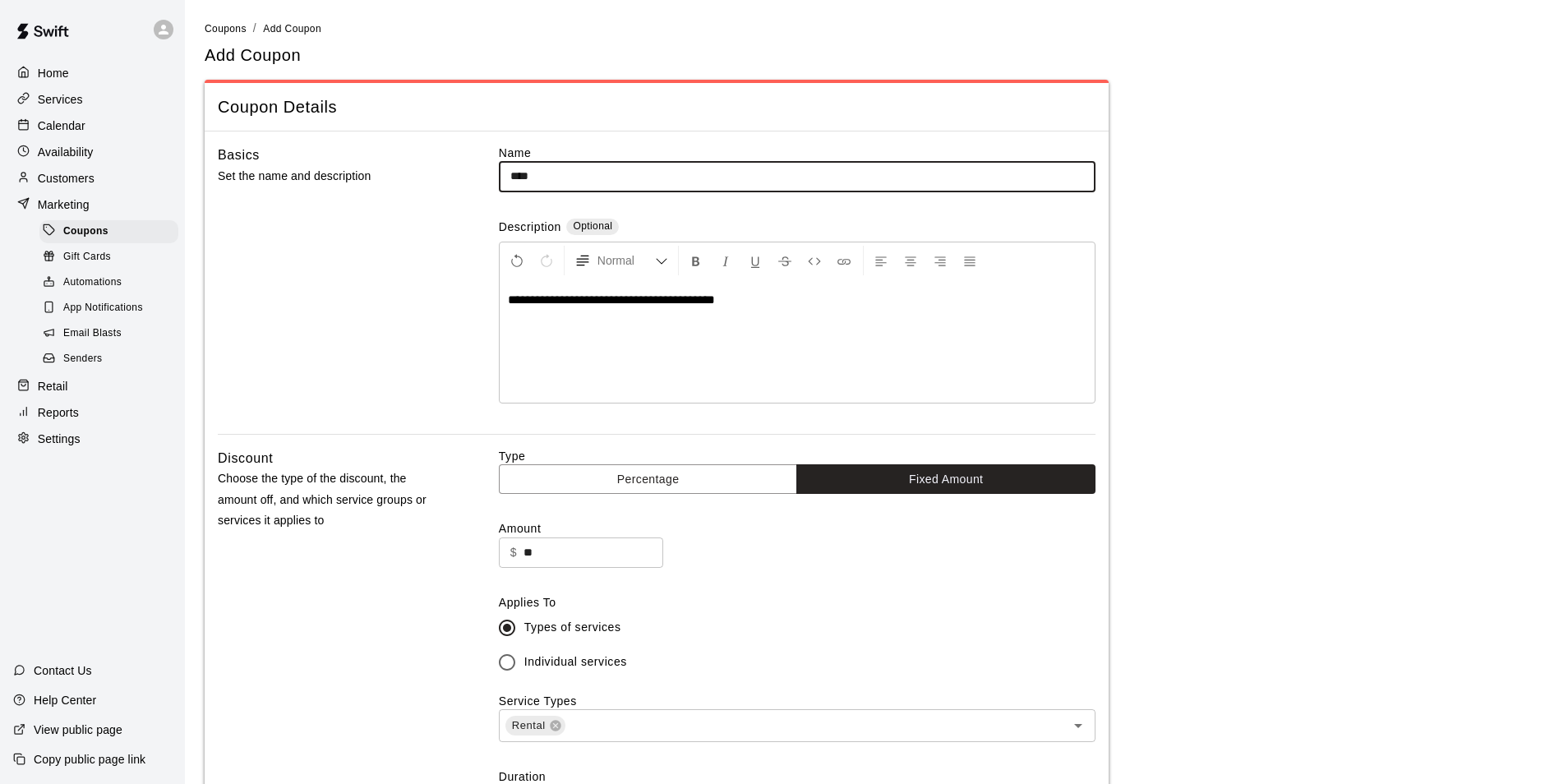
click at [664, 164] on input "****" at bounding box center [796, 176] width 597 height 31
type input "**********"
click at [278, 266] on div "Basics Set the name and description" at bounding box center [331, 289] width 229 height 289
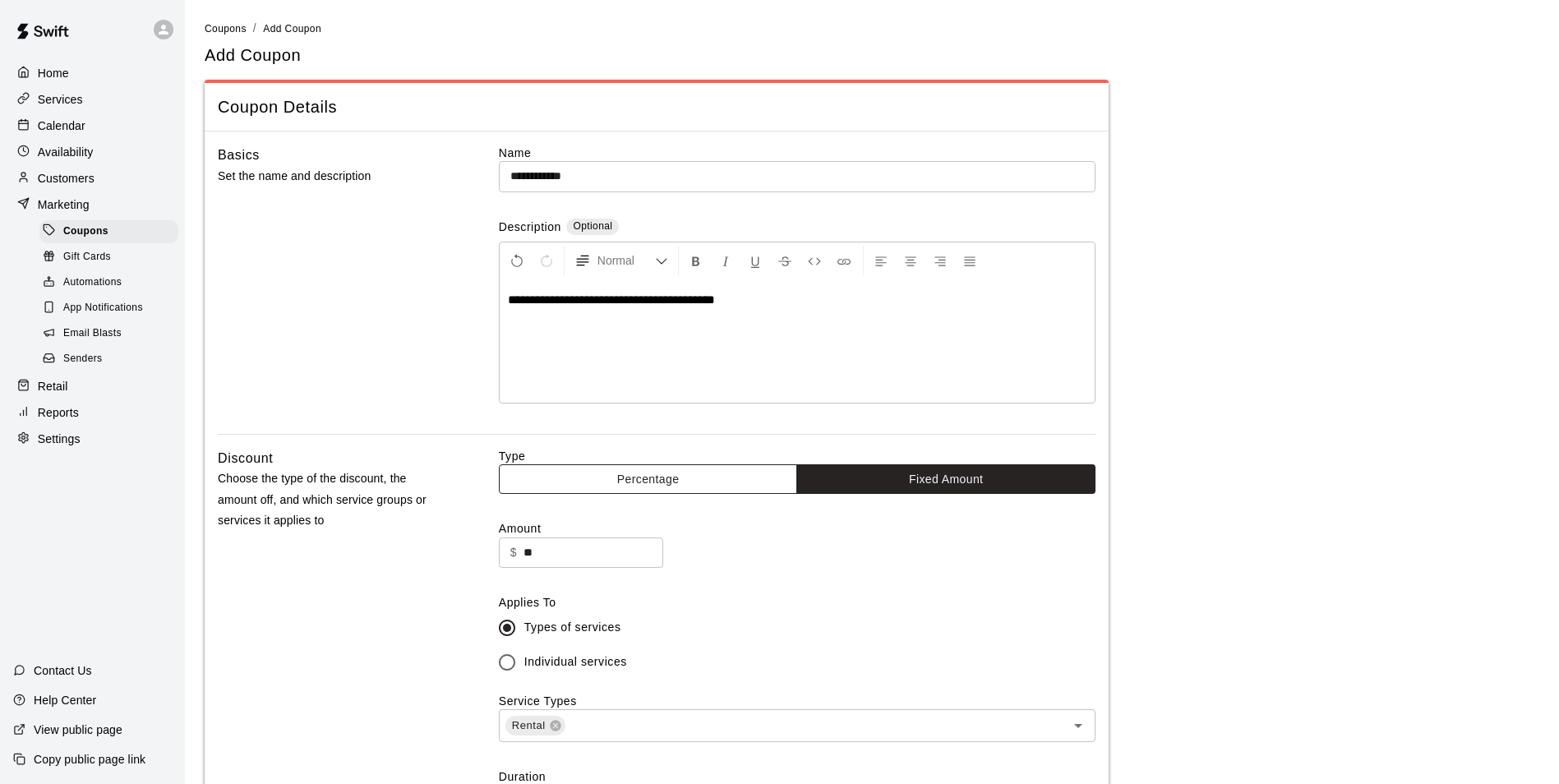
click at [756, 466] on button "Percentage" at bounding box center [648, 479] width 300 height 31
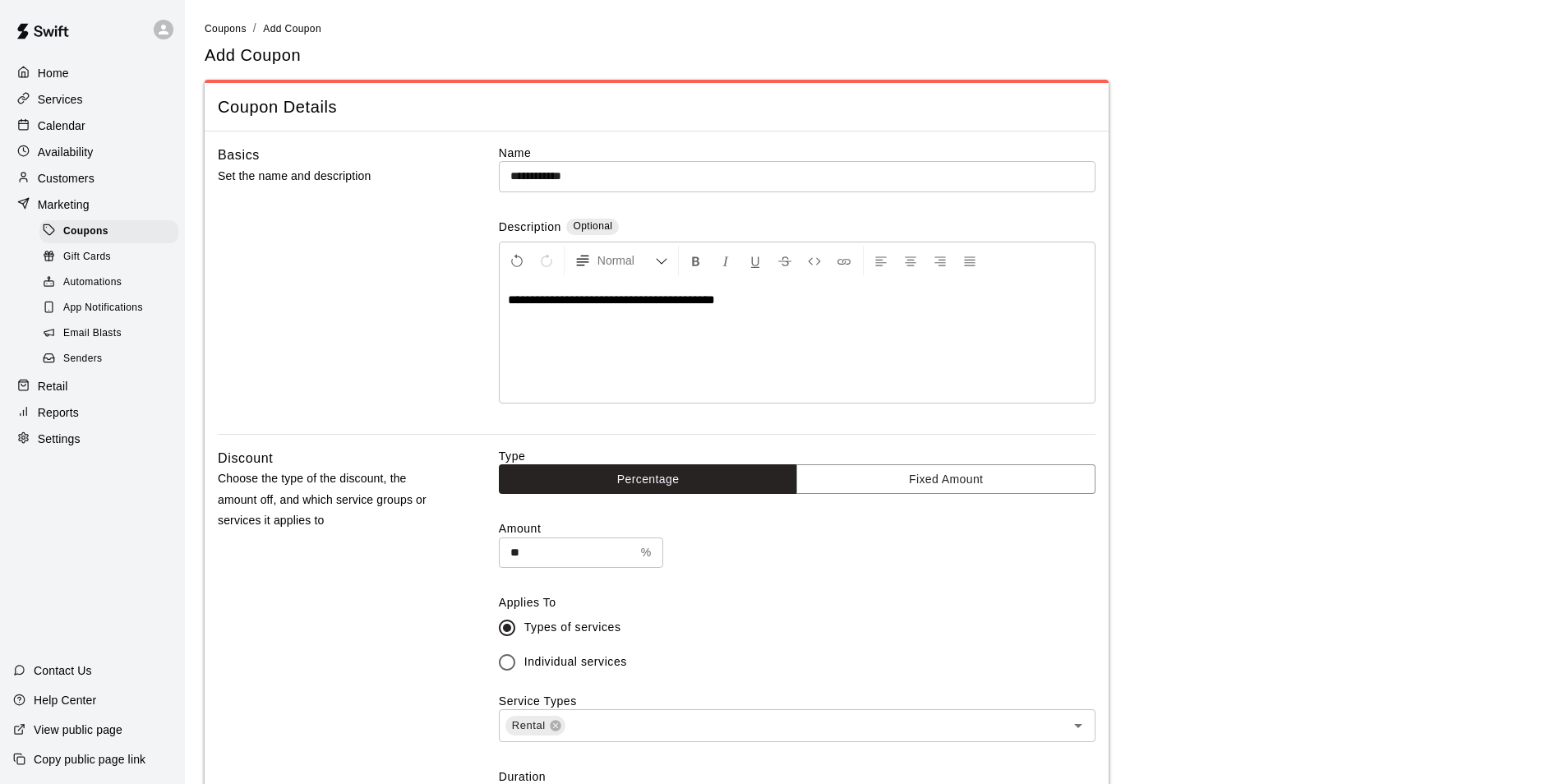
click at [589, 553] on input "**" at bounding box center [566, 553] width 135 height 31
type input "****"
click at [852, 575] on div "Type Percentage Fixed Amount Amount **** % ​ Applies To Types of services Indiv…" at bounding box center [796, 670] width 597 height 445
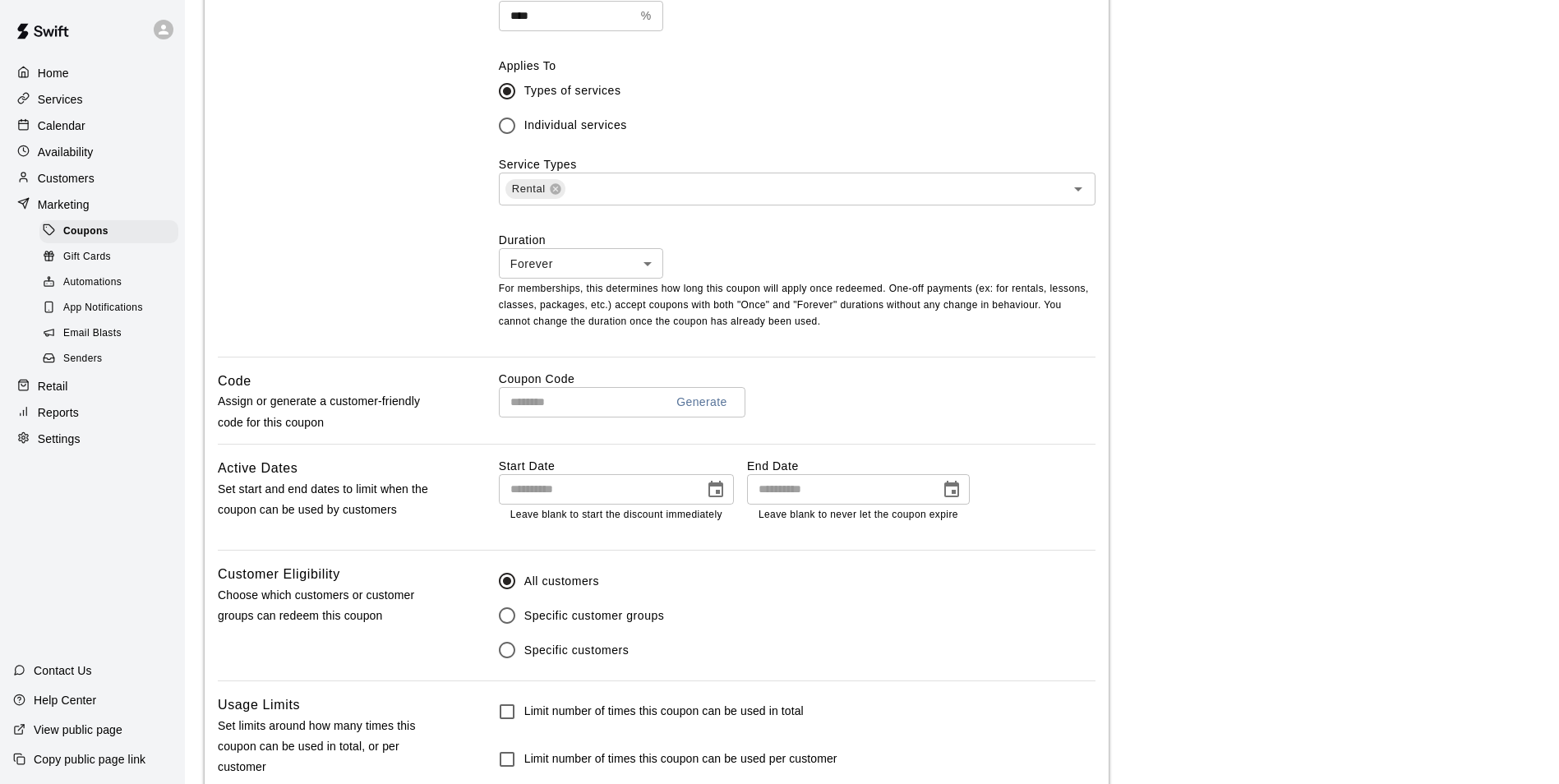
scroll to position [575, 0]
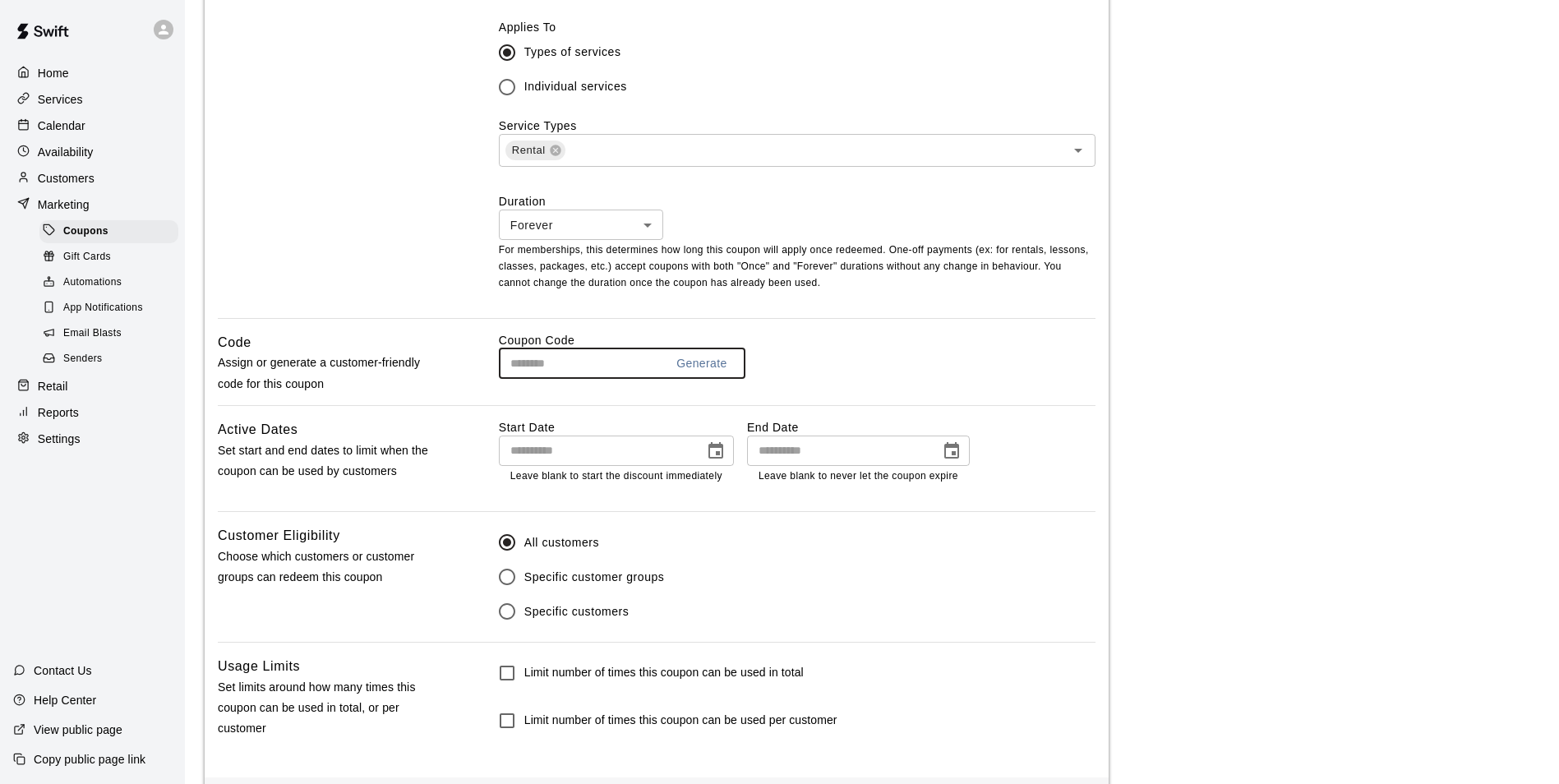
click at [581, 375] on input "text" at bounding box center [575, 363] width 153 height 31
click at [899, 378] on div "**********" at bounding box center [796, 363] width 597 height 31
click at [712, 366] on button "Generate" at bounding box center [702, 363] width 64 height 31
click at [643, 365] on input "**********" at bounding box center [575, 363] width 153 height 31
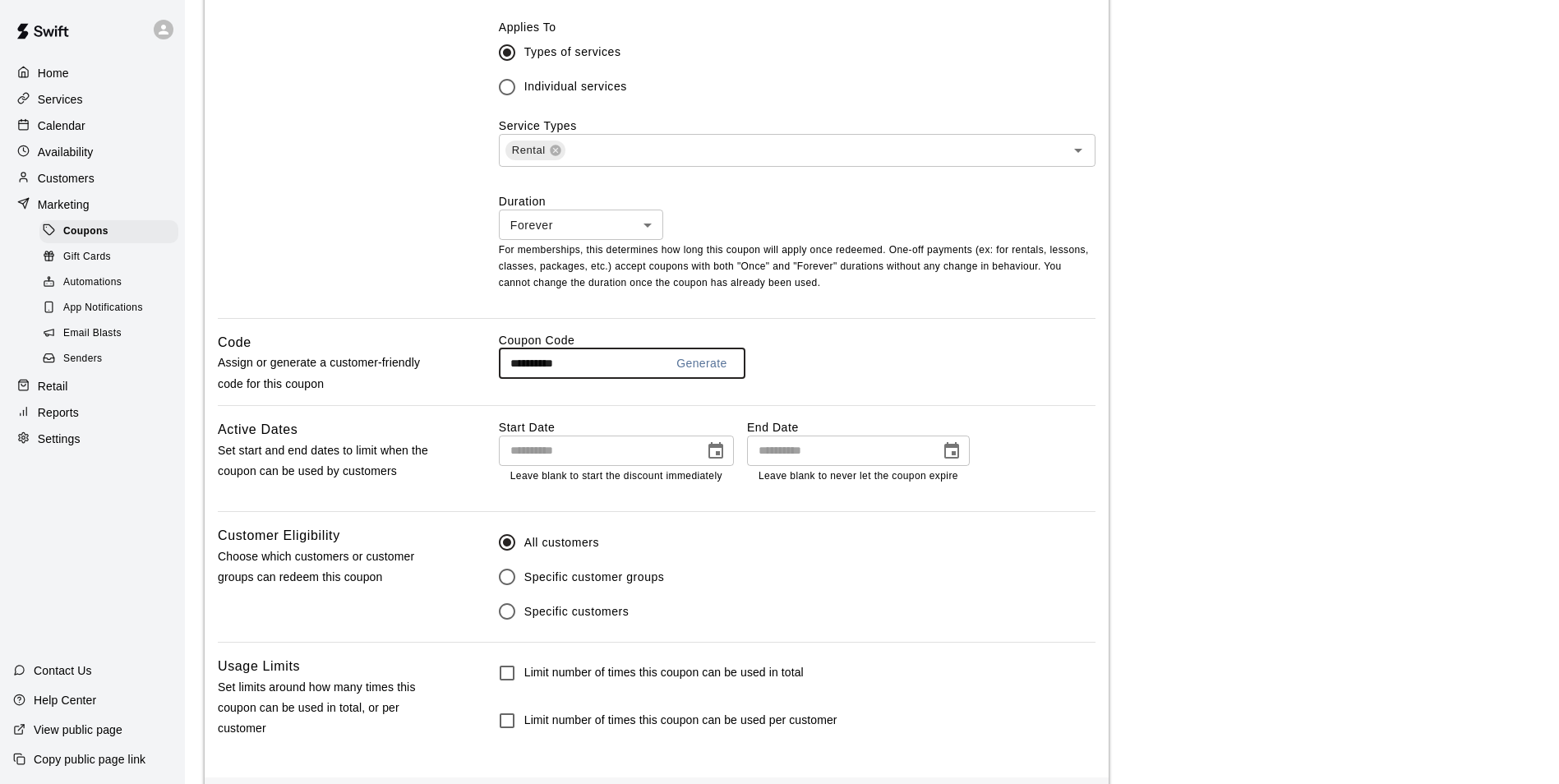
click at [643, 365] on input "**********" at bounding box center [575, 363] width 153 height 31
type input "**********"
click at [650, 412] on div "**********" at bounding box center [656, 167] width 905 height 1221
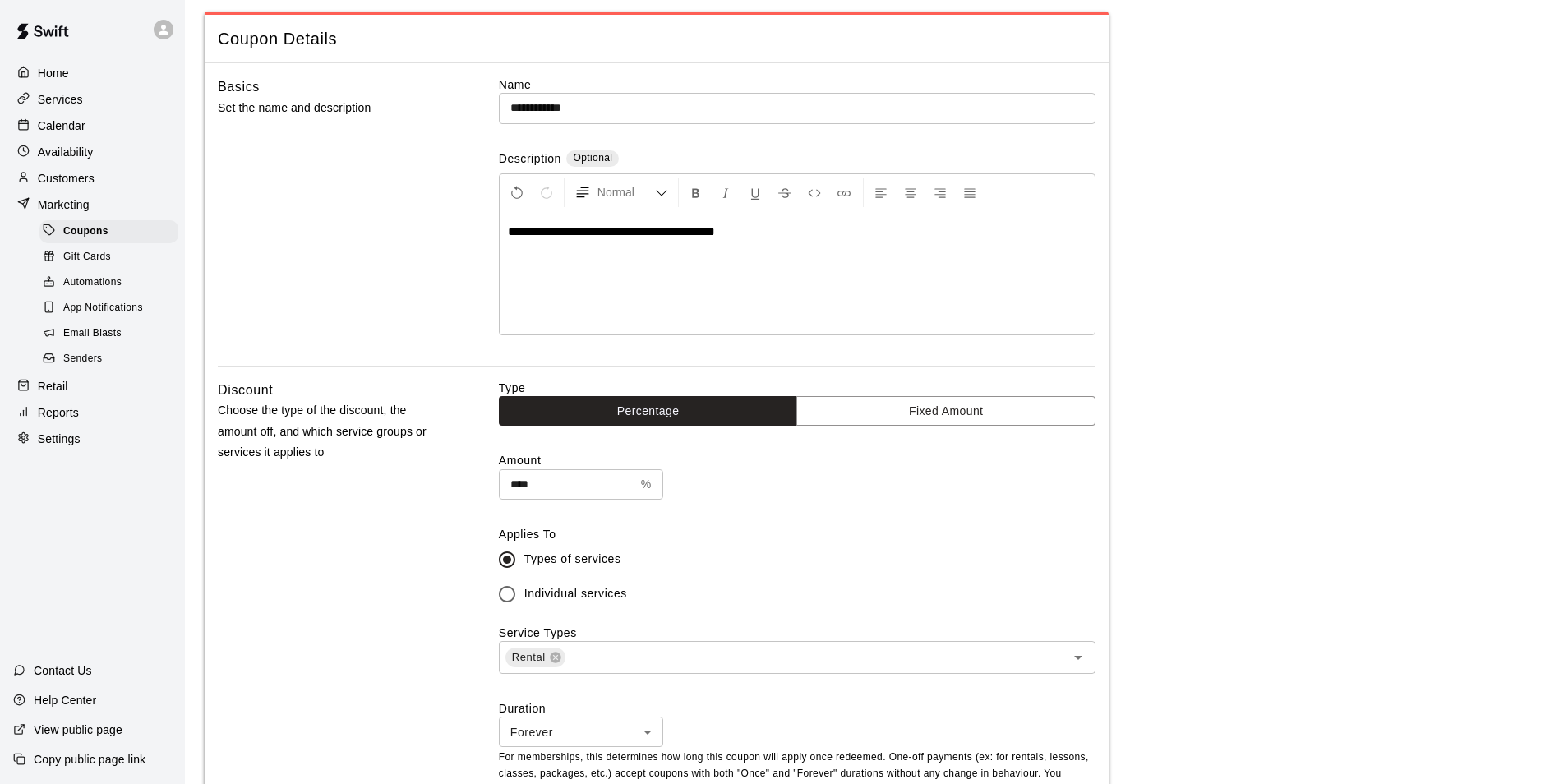
scroll to position [0, 0]
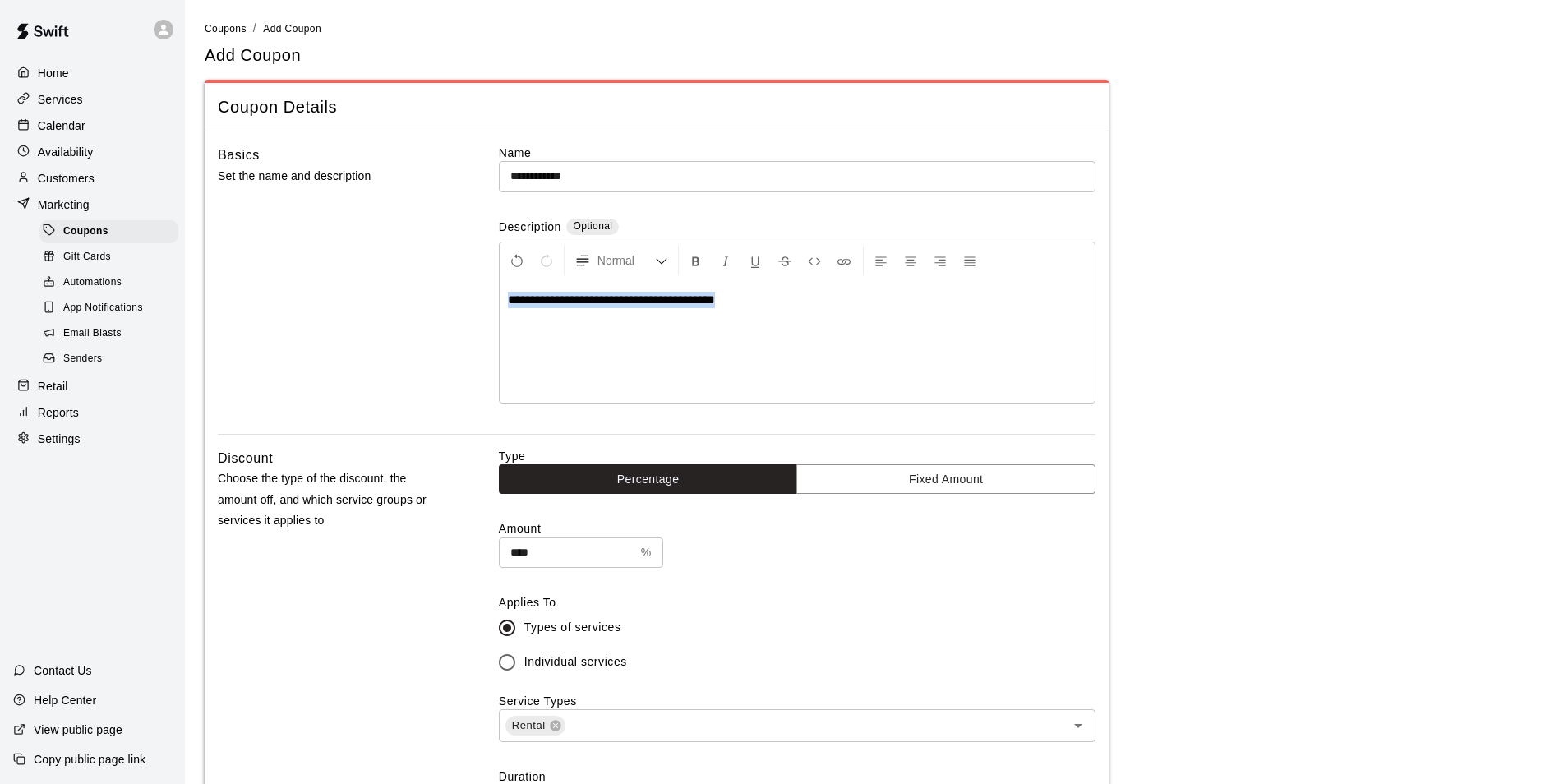
drag, startPoint x: 762, startPoint y: 307, endPoint x: 349, endPoint y: 294, distance: 413.2
click at [349, 294] on div "**********" at bounding box center [656, 289] width 878 height 289
click at [333, 233] on div "Basics Set the name and description" at bounding box center [331, 289] width 229 height 289
click at [1309, 274] on main "**********" at bounding box center [872, 714] width 1335 height 1390
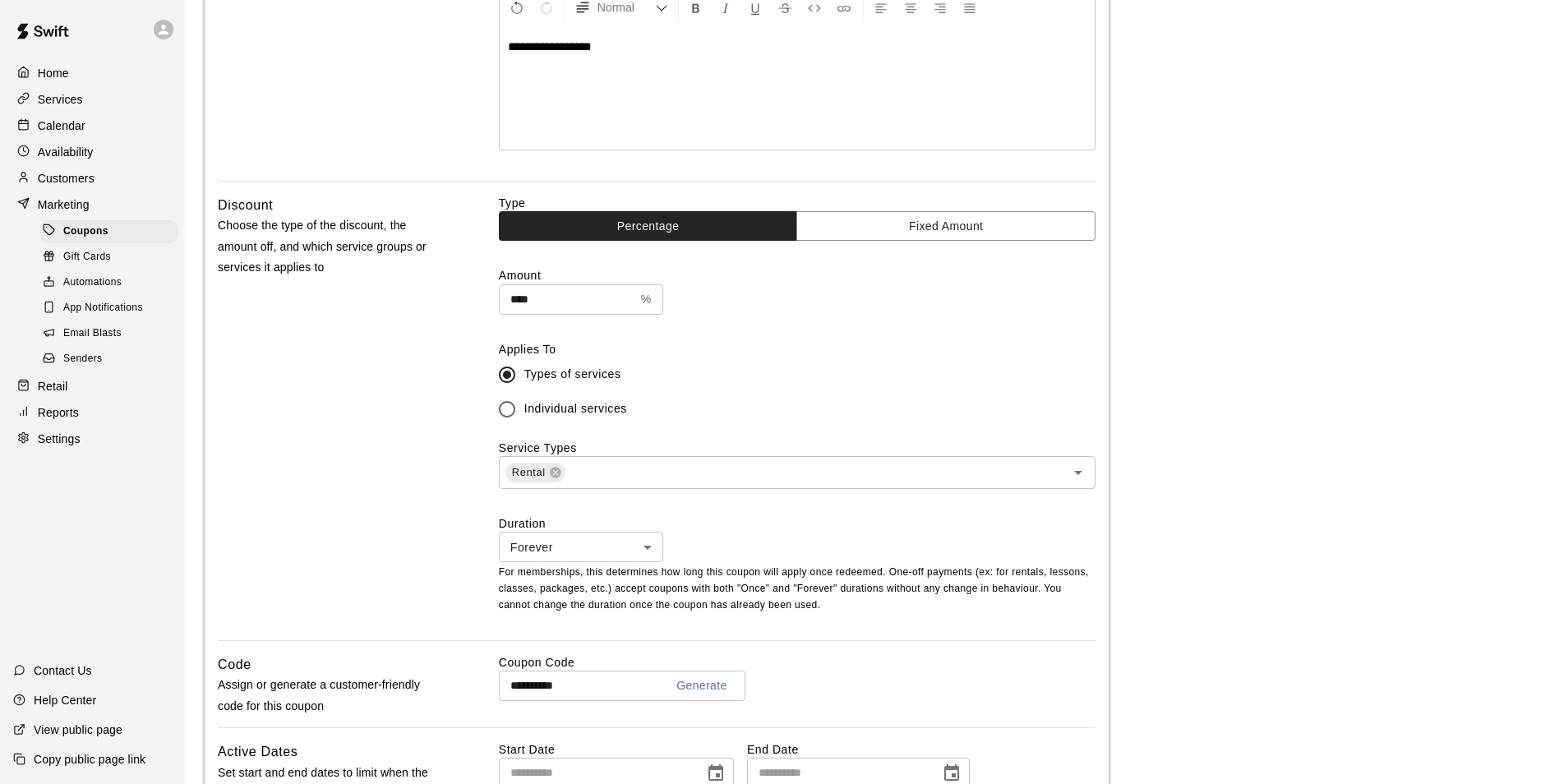
scroll to position [246, 0]
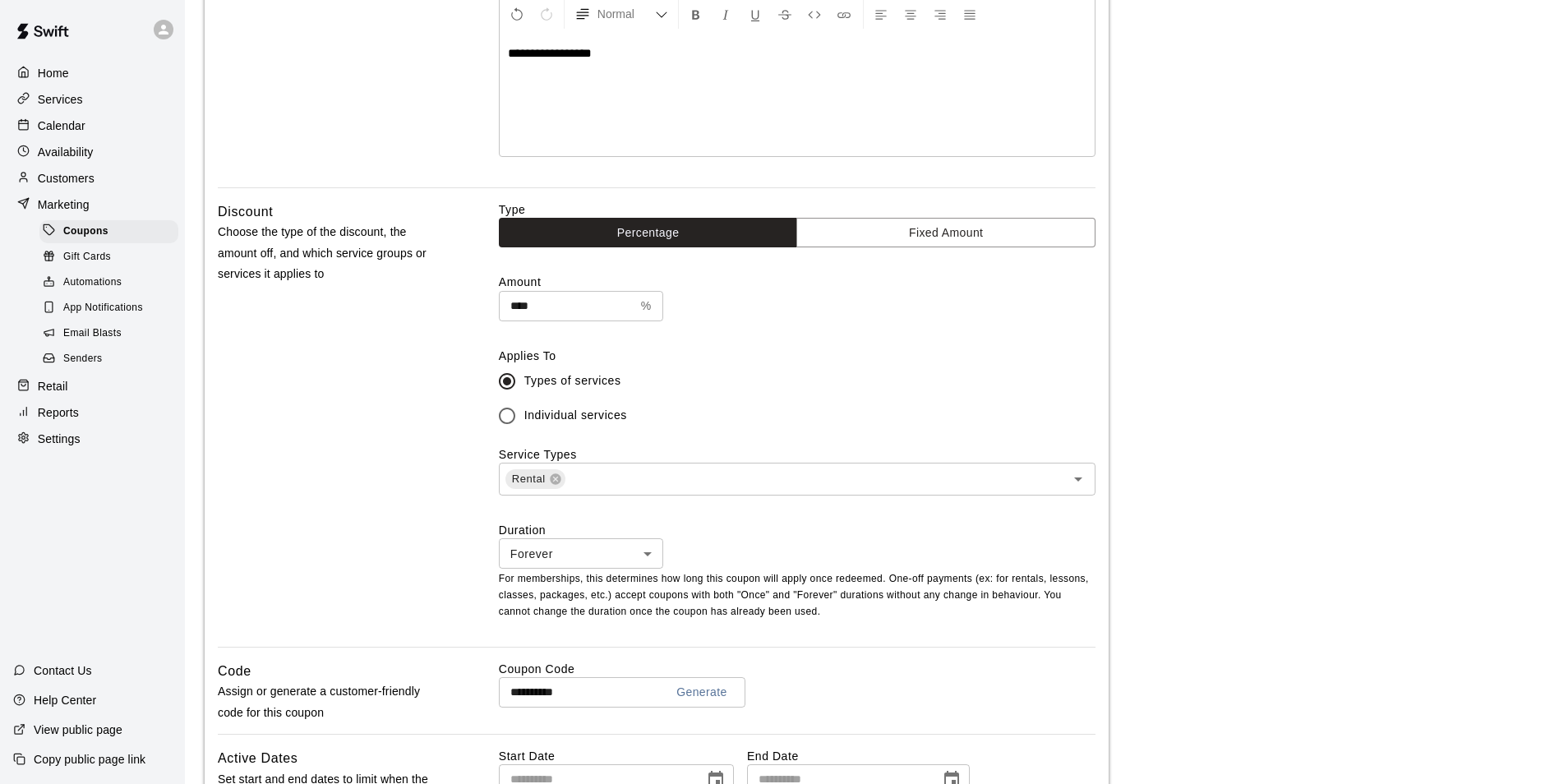
click at [951, 504] on div "Type Percentage Fixed Amount Amount **** % ​ Applies To Types of services Indiv…" at bounding box center [796, 424] width 597 height 445
click at [939, 504] on div "Type Percentage Fixed Amount Amount **** % ​ Applies To Types of services Indiv…" at bounding box center [796, 424] width 597 height 445
click at [934, 483] on input "text" at bounding box center [805, 479] width 475 height 21
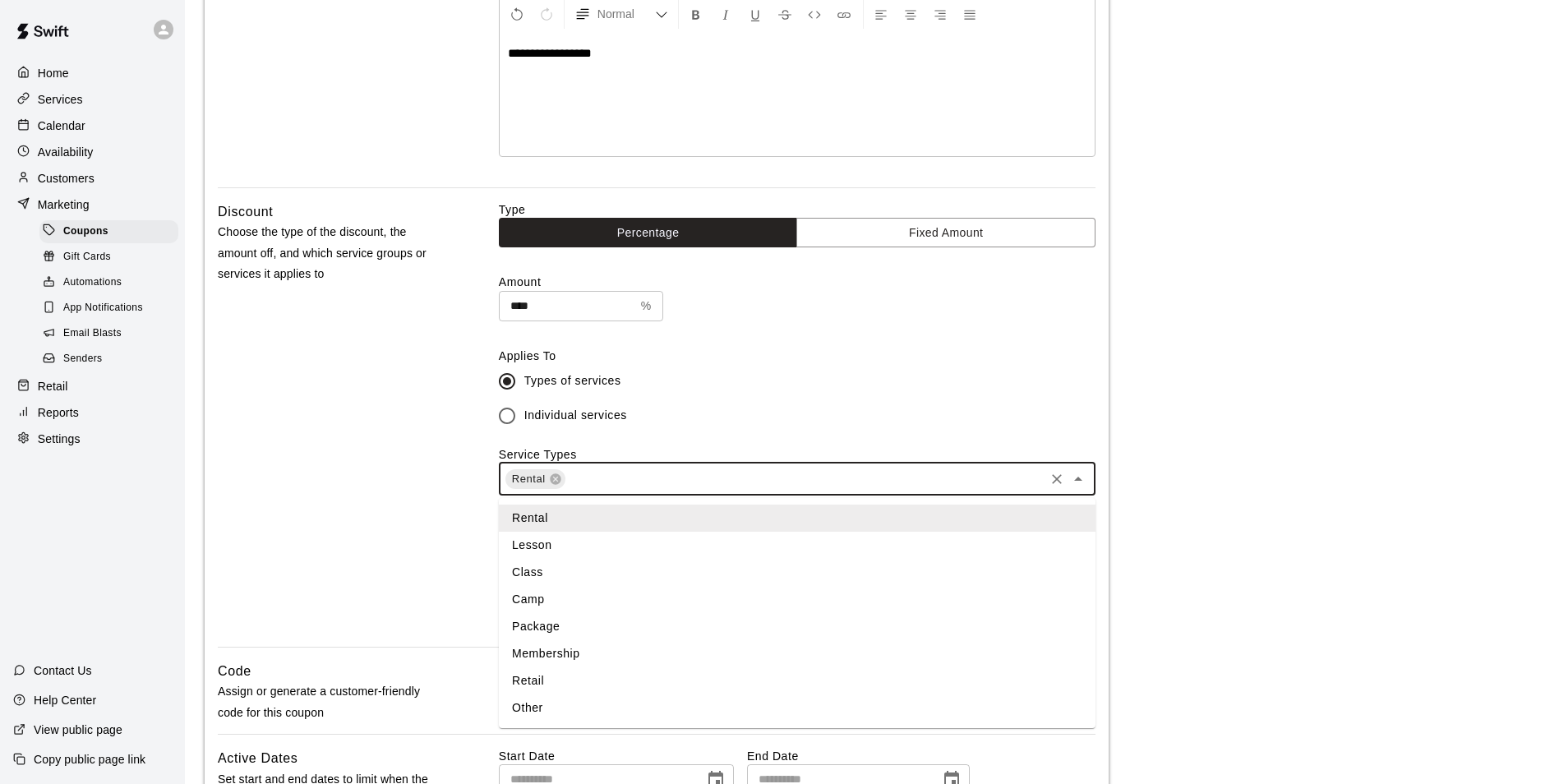
click at [454, 531] on div "Discount Choose the type of the discount, the amount off, and which service gro…" at bounding box center [656, 424] width 878 height 445
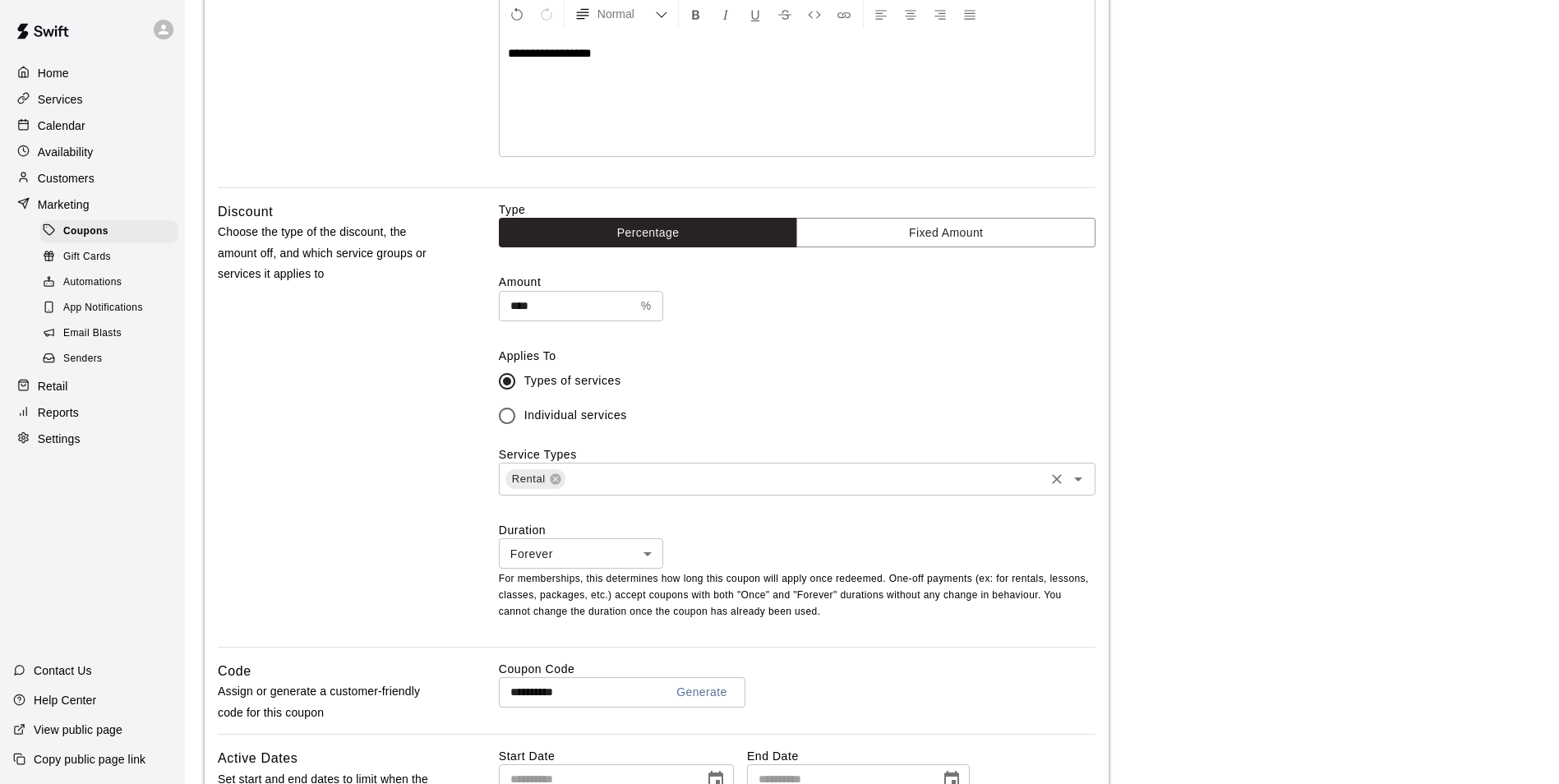
click at [976, 494] on div "Rental ​" at bounding box center [796, 479] width 597 height 33
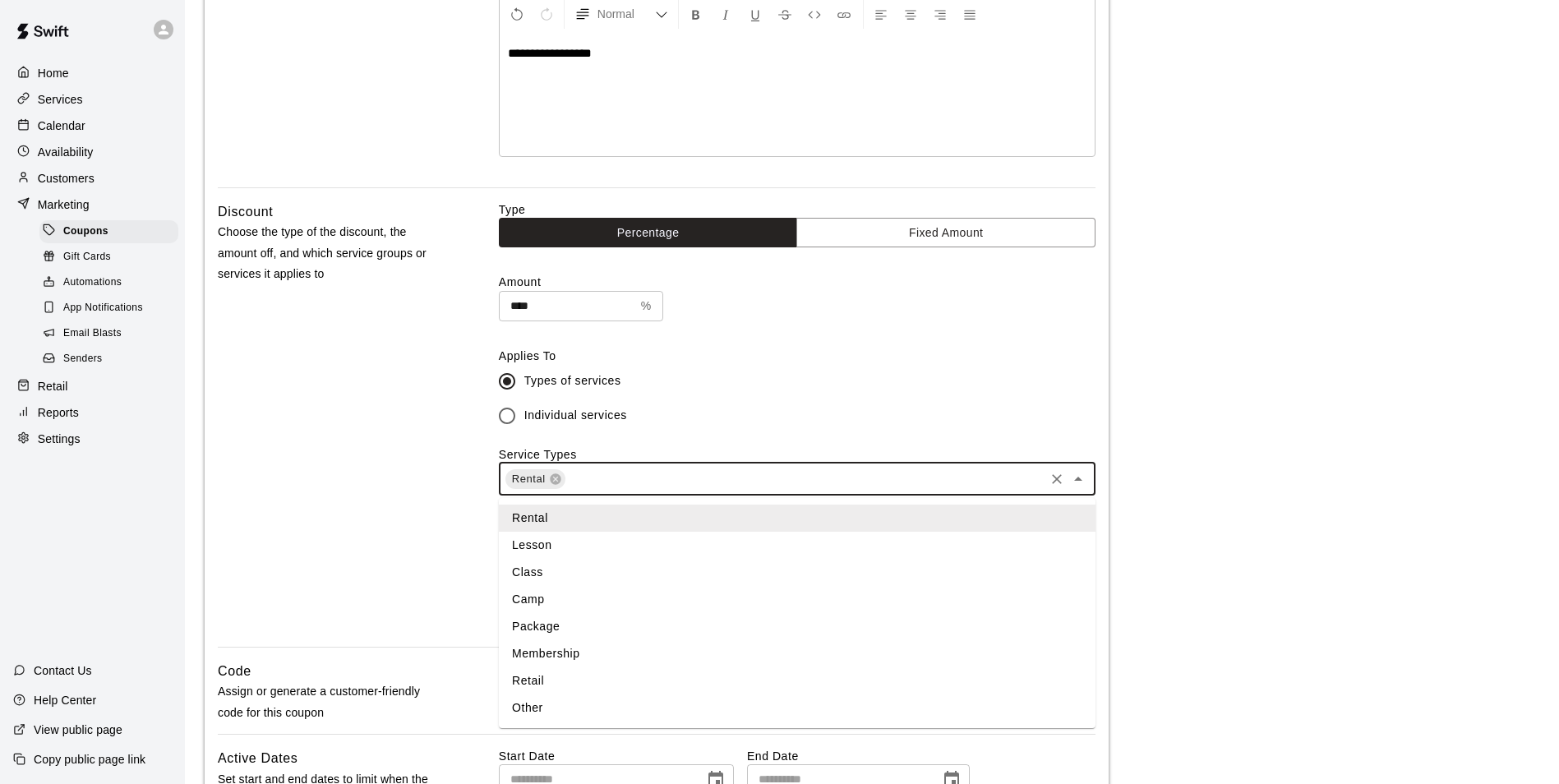
click at [591, 704] on li "Other" at bounding box center [796, 707] width 597 height 27
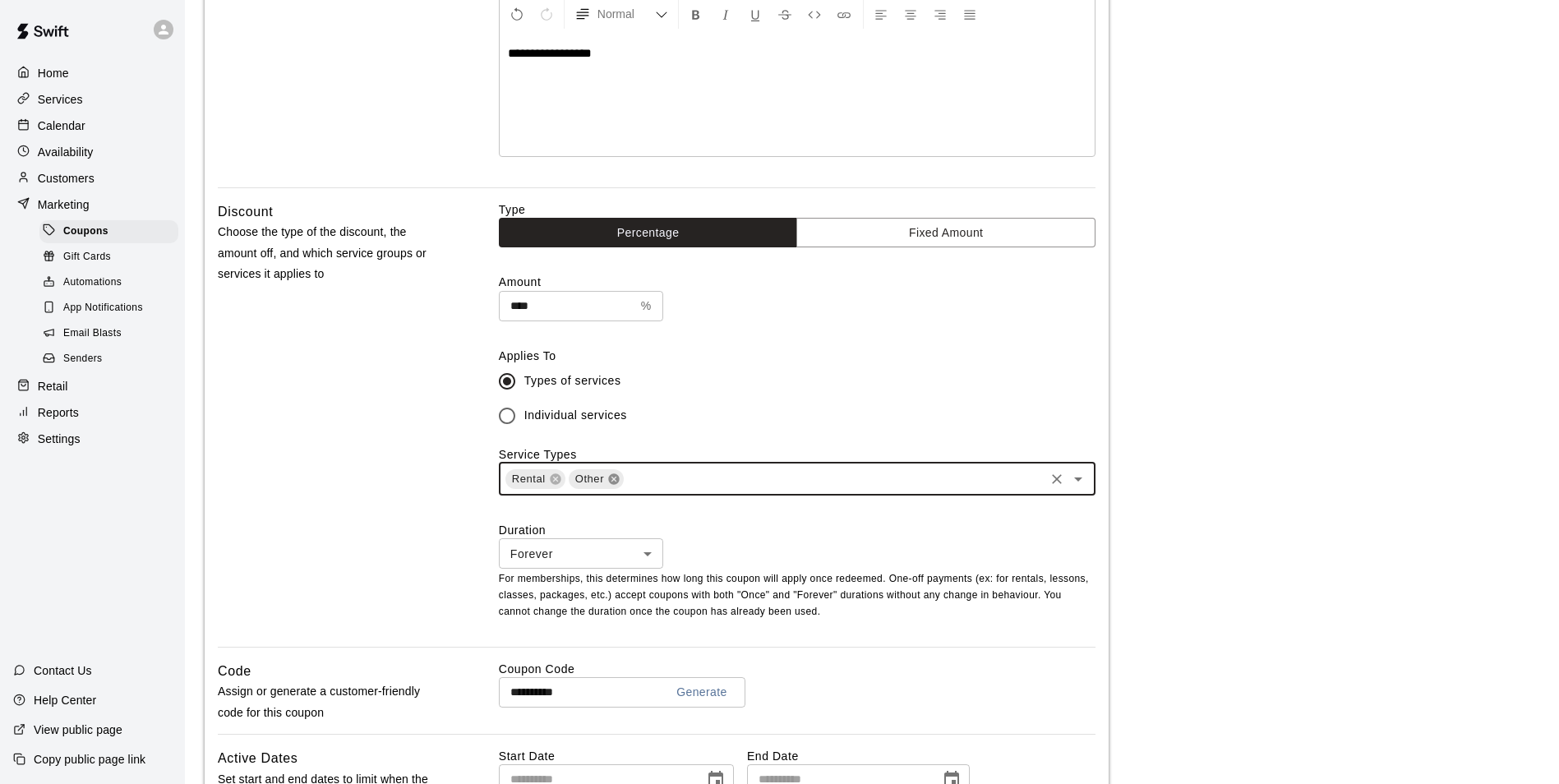
click at [615, 484] on icon at bounding box center [613, 478] width 10 height 10
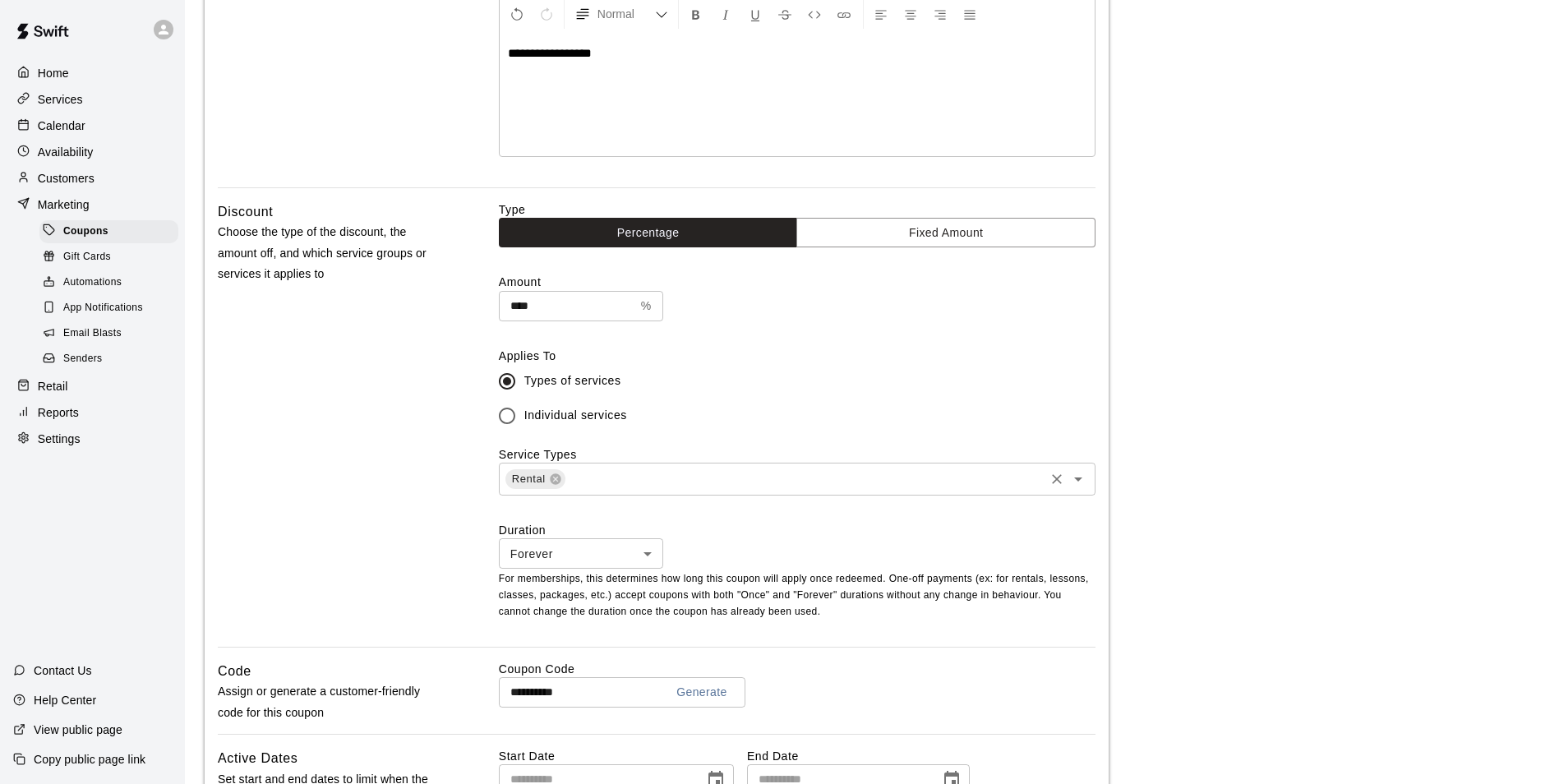
click at [1004, 455] on div "Service Types Rental ​" at bounding box center [796, 470] width 597 height 49
click at [1004, 493] on div "Rental ​" at bounding box center [796, 479] width 597 height 33
click at [269, 474] on div "Discount Choose the type of the discount, the amount off, and which service gro…" at bounding box center [331, 424] width 229 height 445
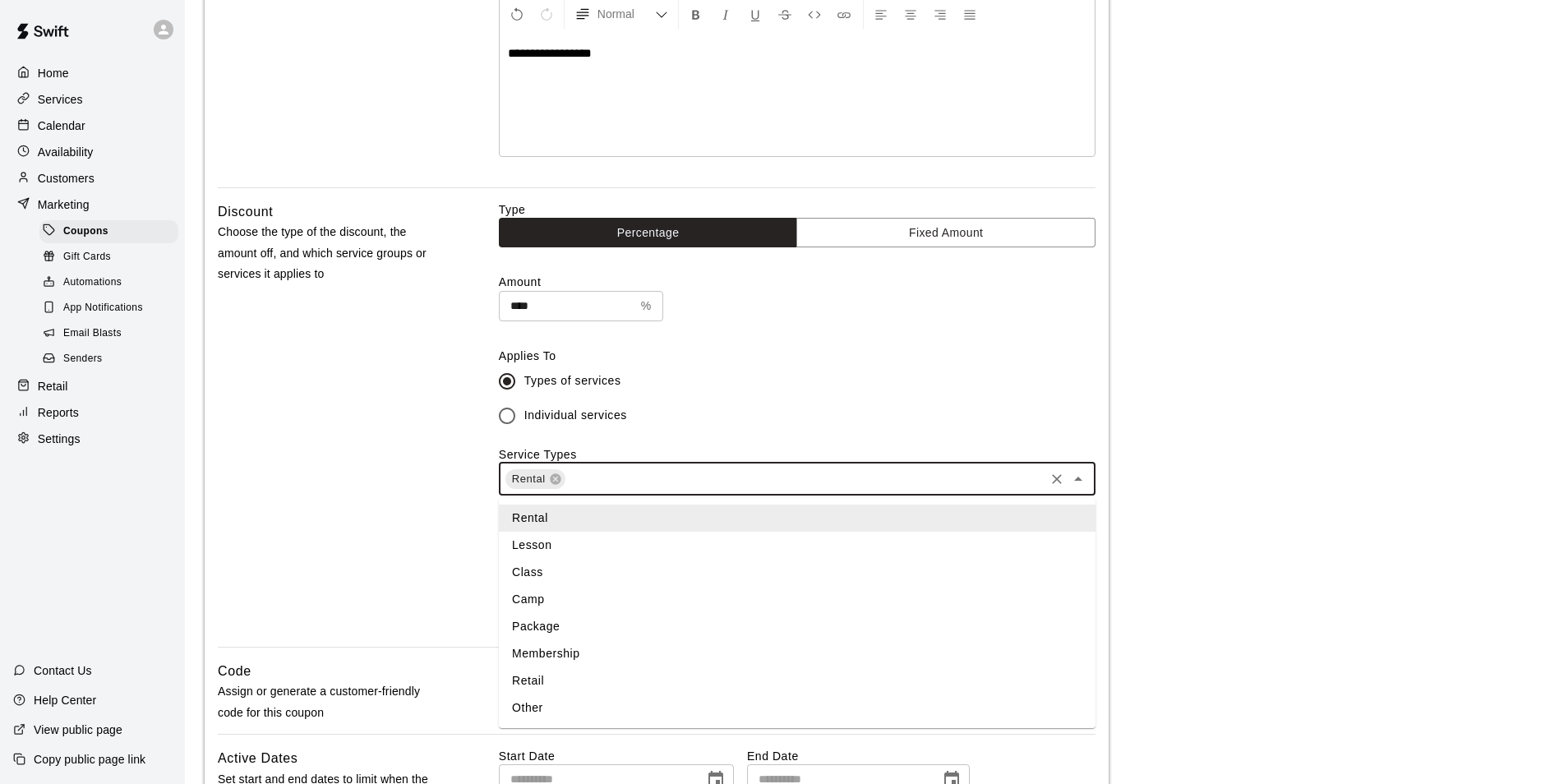
click at [718, 484] on input "text" at bounding box center [805, 479] width 475 height 21
click at [402, 479] on div "Discount Choose the type of the discount, the amount off, and which service gro…" at bounding box center [331, 424] width 229 height 445
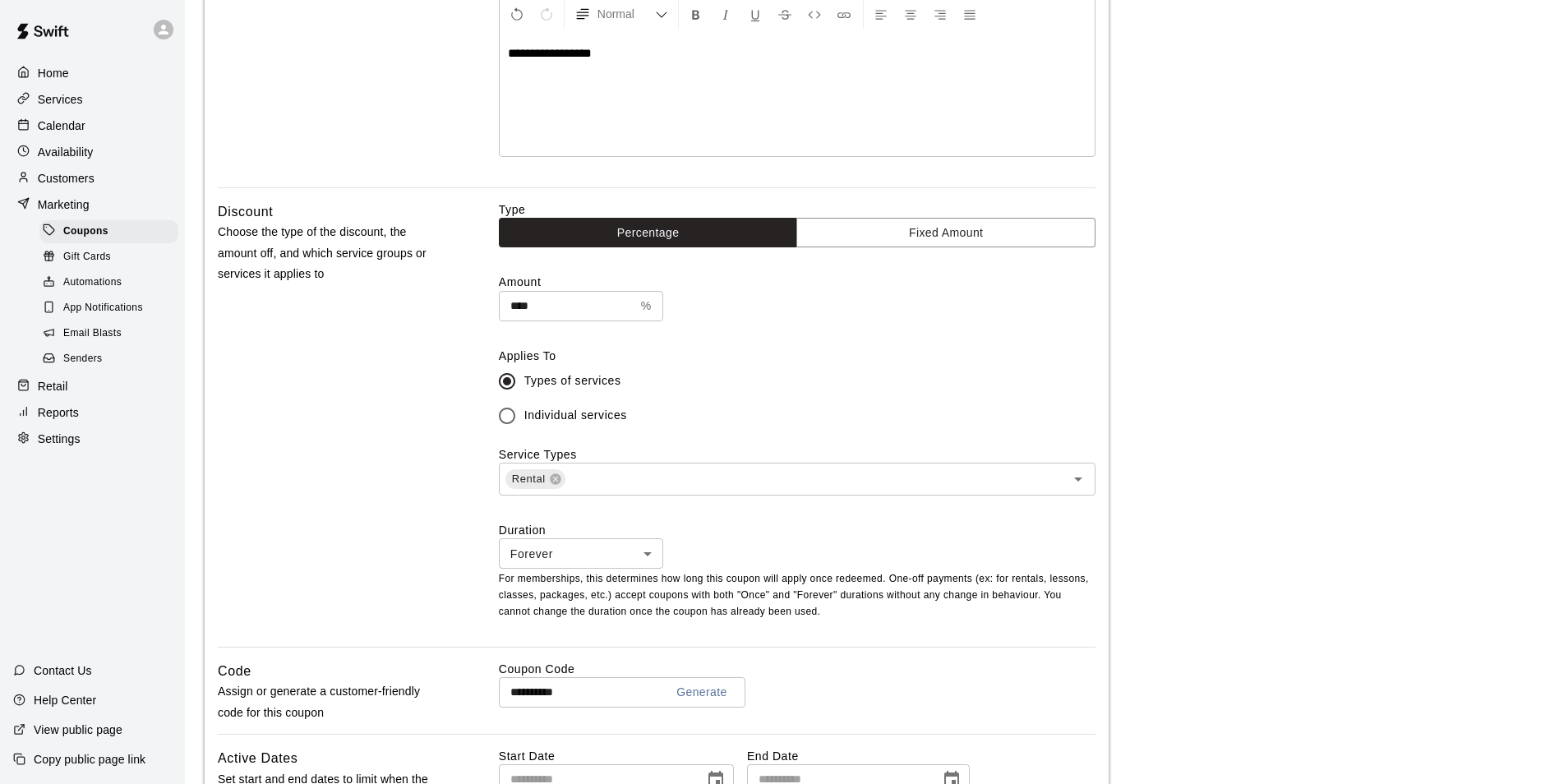
click at [625, 501] on div "Type Percentage Fixed Amount Amount **** % ​ Applies To Types of services Indiv…" at bounding box center [796, 424] width 597 height 445
click at [621, 498] on div "Type Percentage Fixed Amount Amount **** % ​ Applies To Types of services Indiv…" at bounding box center [796, 424] width 597 height 445
click at [617, 483] on input "text" at bounding box center [805, 479] width 475 height 21
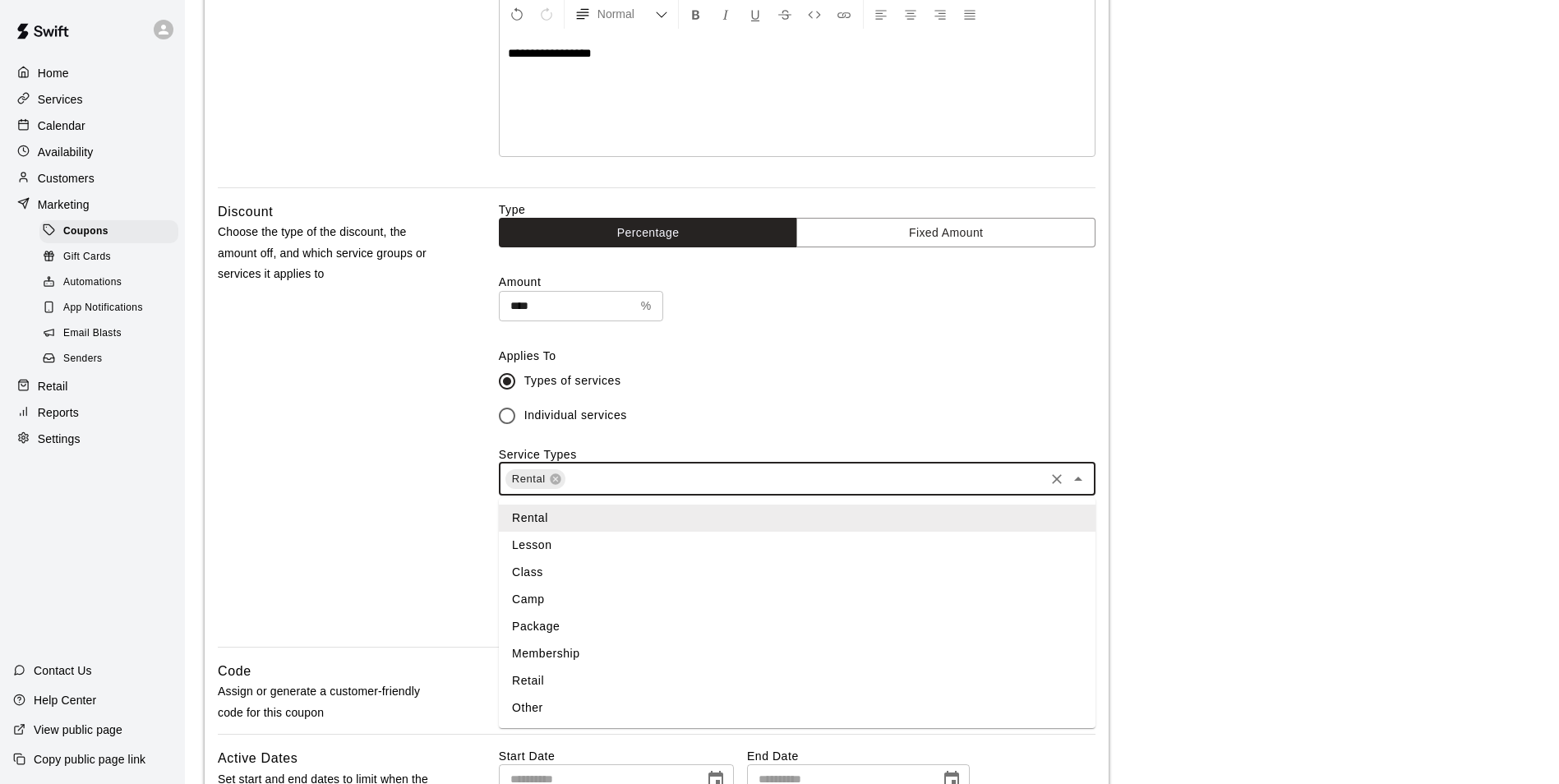
click at [557, 619] on li "Package" at bounding box center [796, 626] width 597 height 27
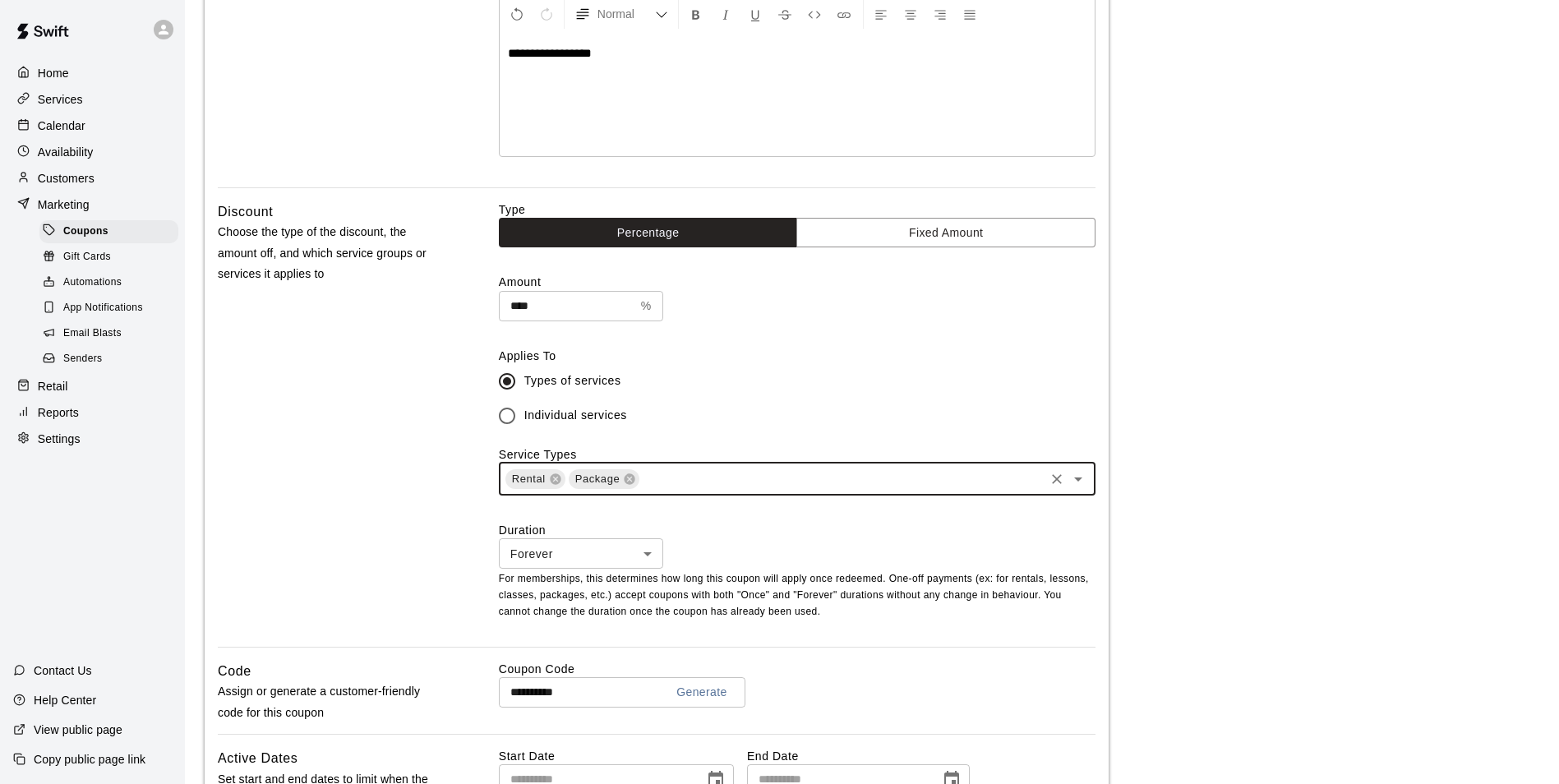
click at [368, 474] on div "Discount Choose the type of the discount, the amount off, and which service gro…" at bounding box center [331, 424] width 229 height 445
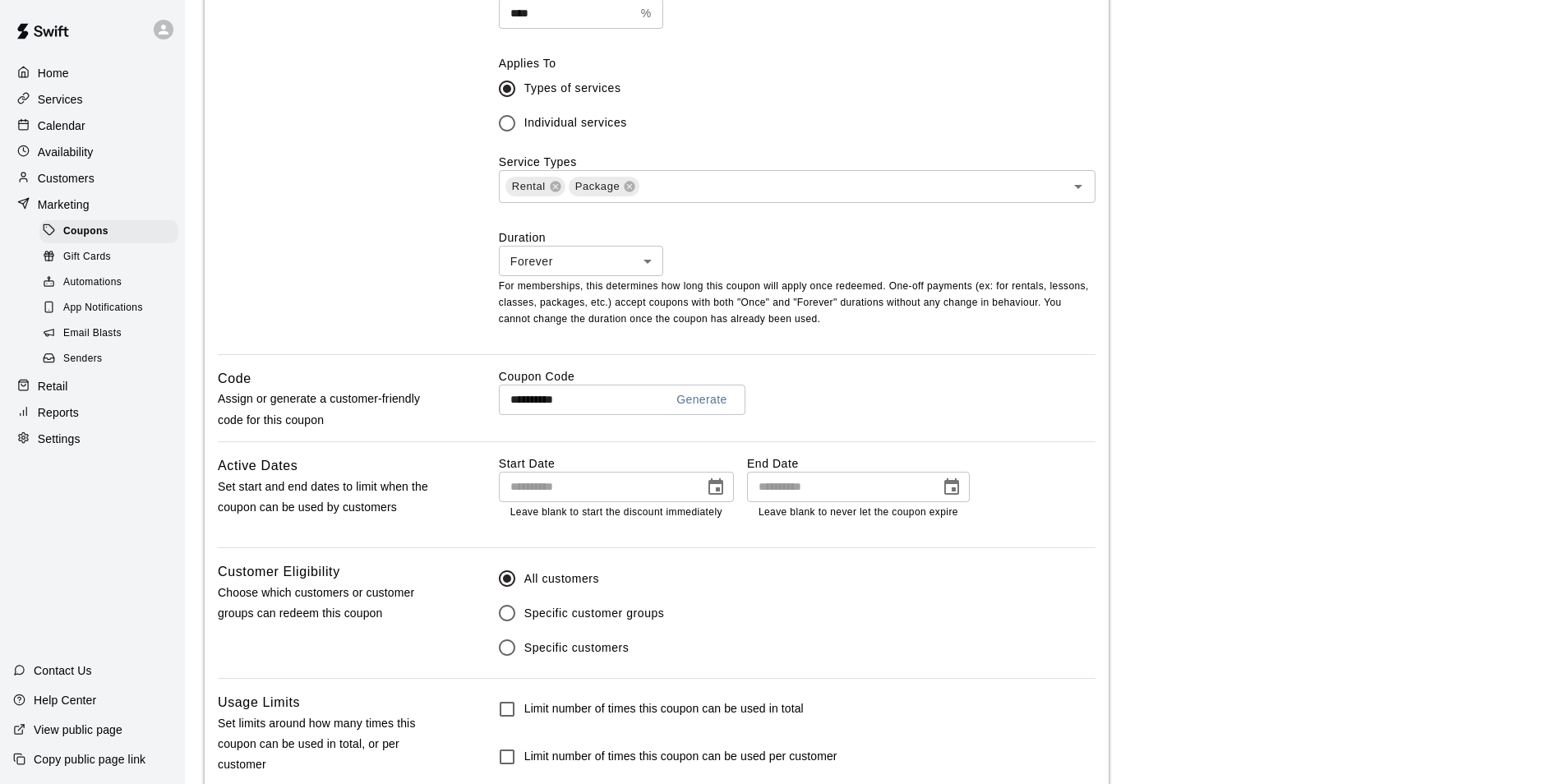
scroll to position [648, 0]
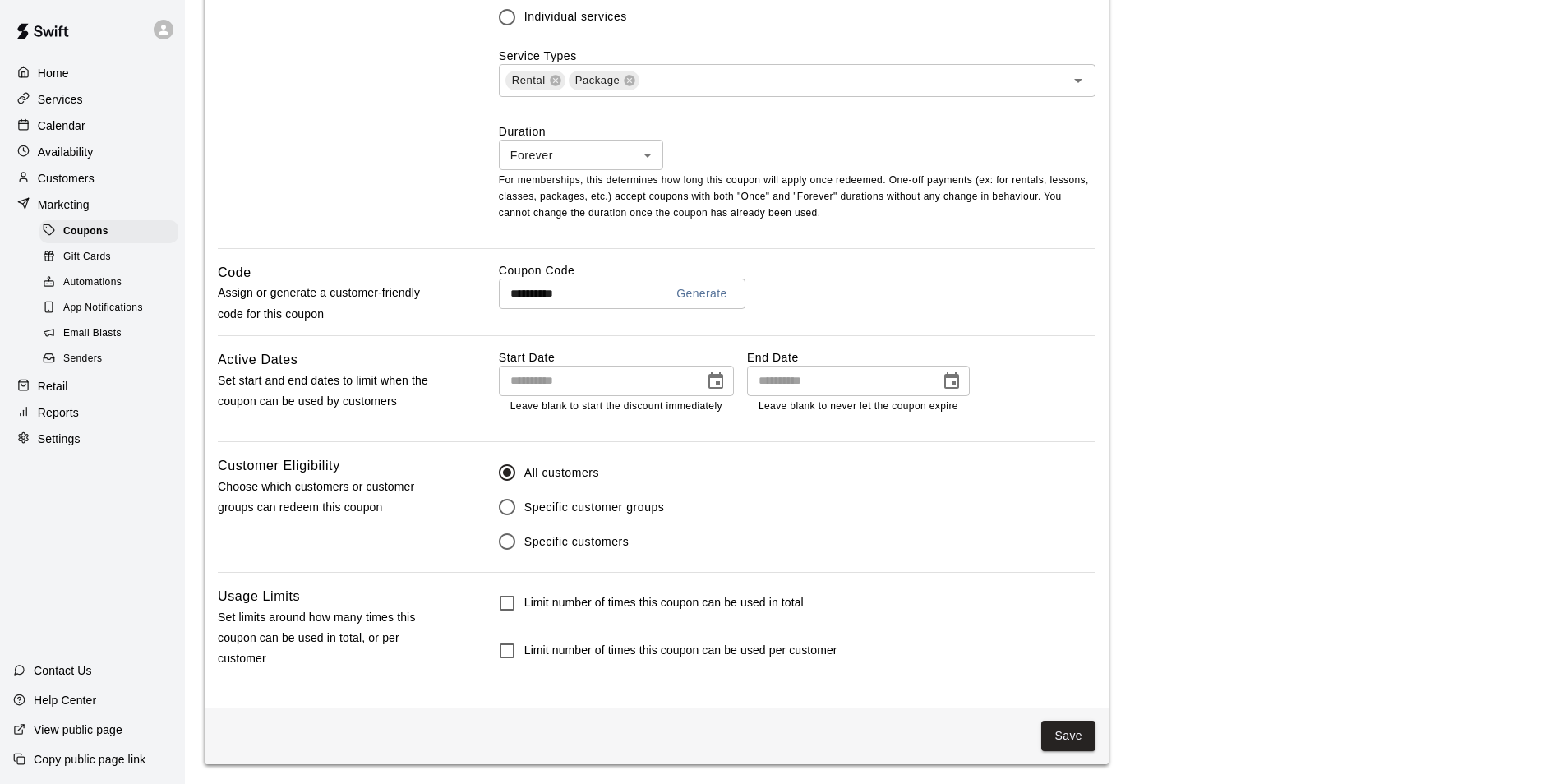
click at [628, 175] on p "For memberships, this determines how long this coupon will apply once redeemed.…" at bounding box center [796, 197] width 597 height 49
click at [632, 161] on body "**********" at bounding box center [780, 69] width 1559 height 1429
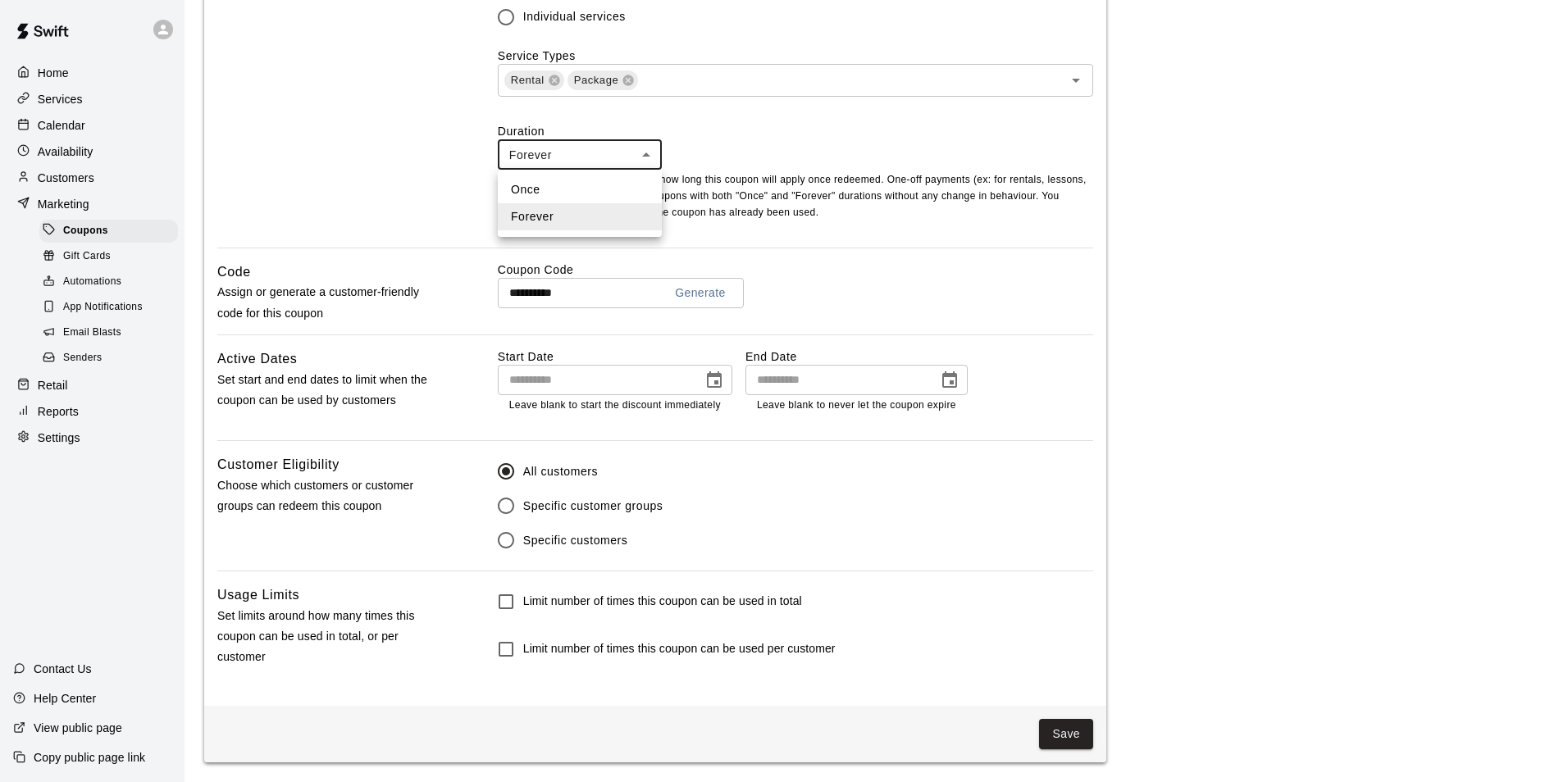
click at [666, 142] on div at bounding box center [784, 391] width 1568 height 782
click at [648, 86] on input "text" at bounding box center [840, 80] width 400 height 20
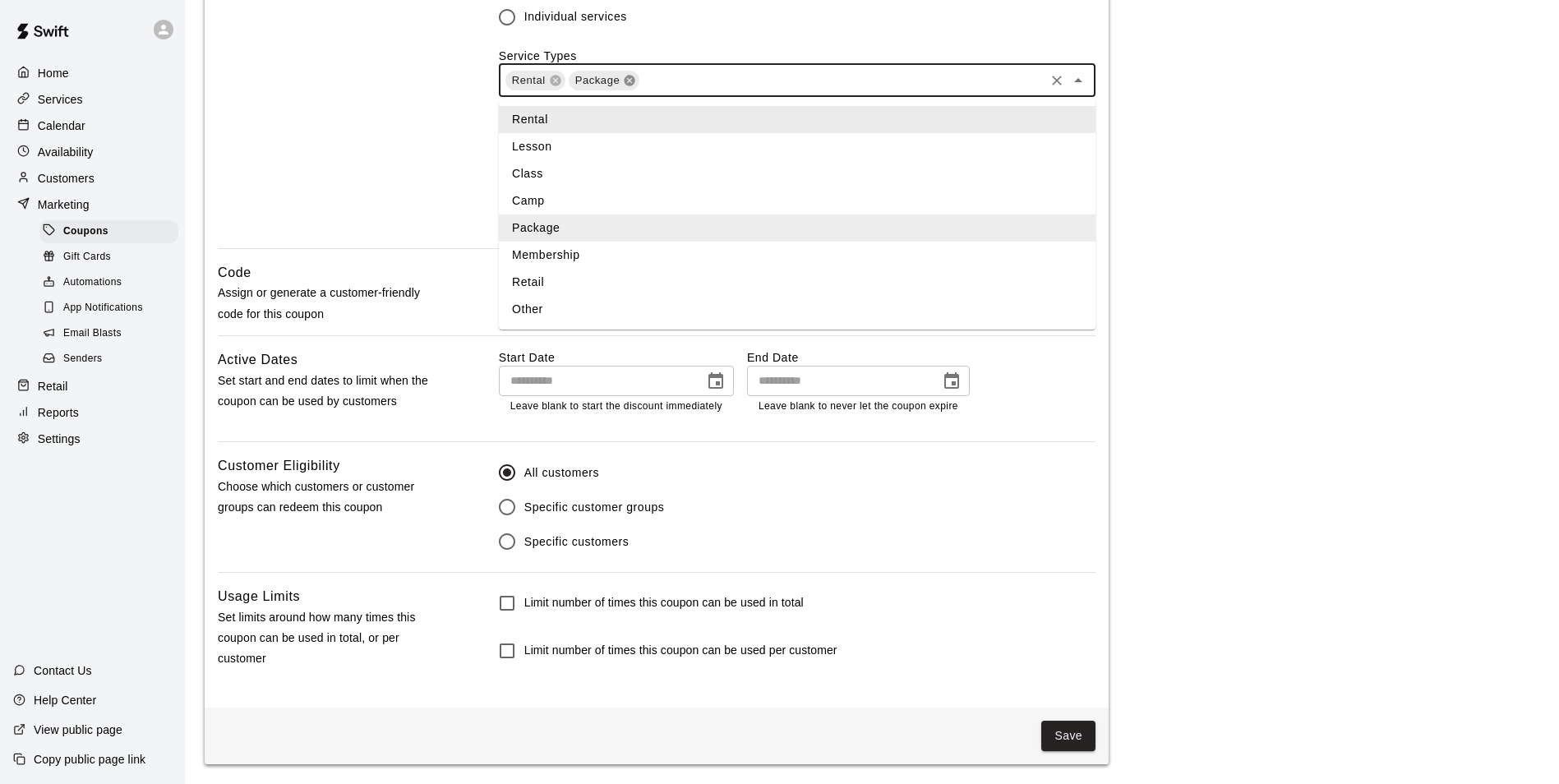
click at [630, 81] on icon at bounding box center [629, 79] width 10 height 10
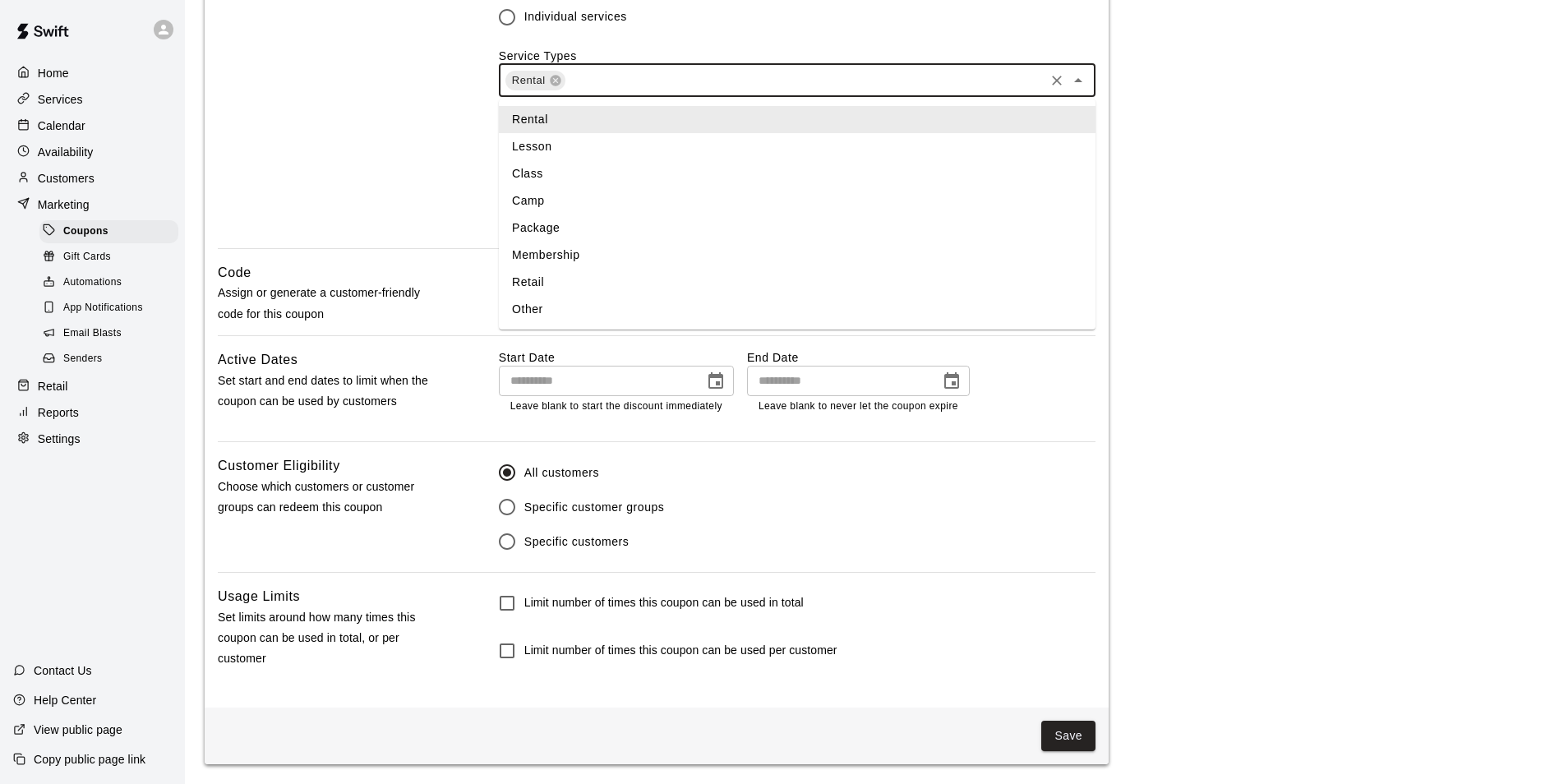
click at [376, 96] on div "Discount Choose the type of the discount, the amount off, and which service gro…" at bounding box center [331, 25] width 229 height 445
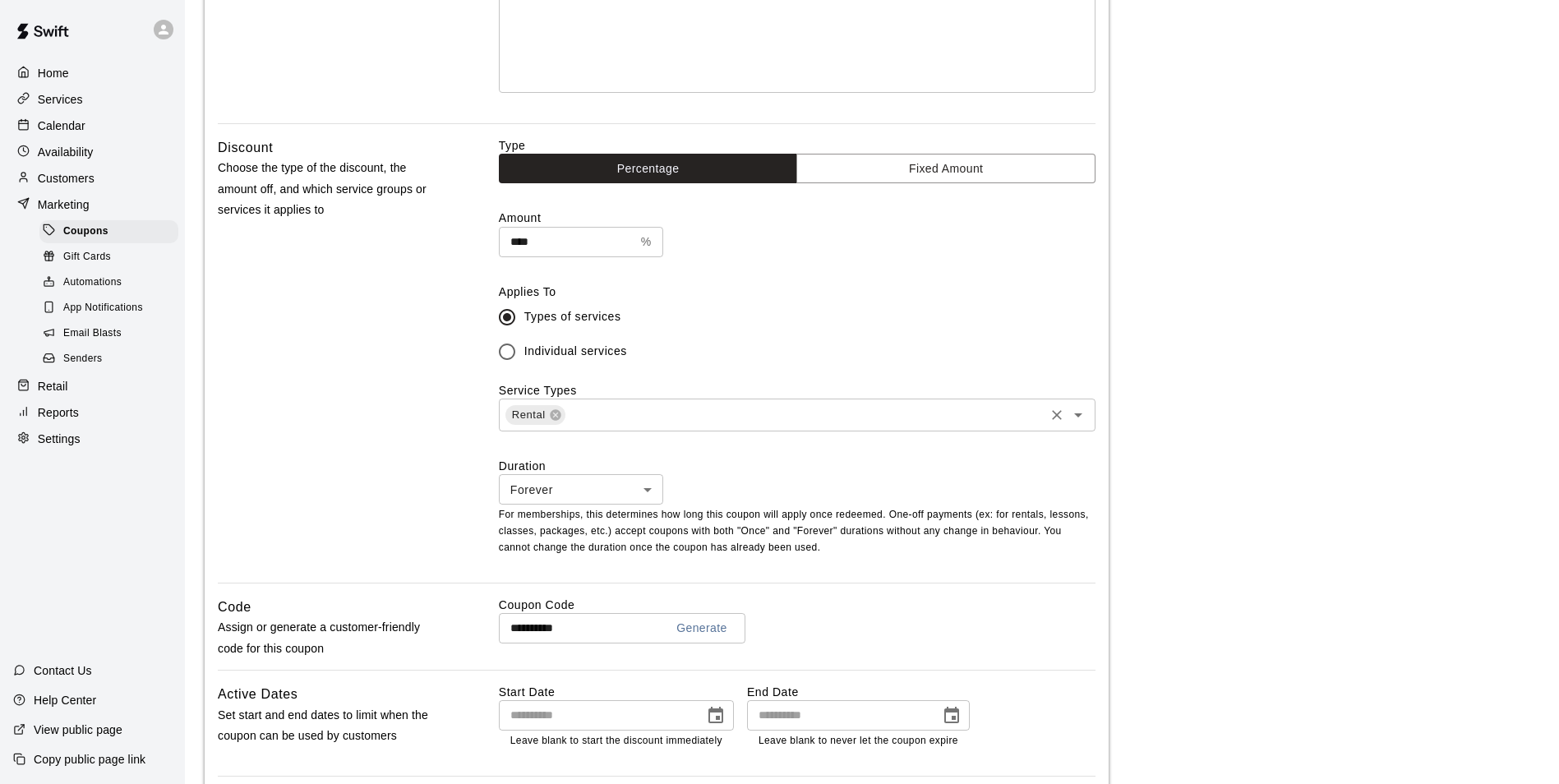
scroll to position [401, 0]
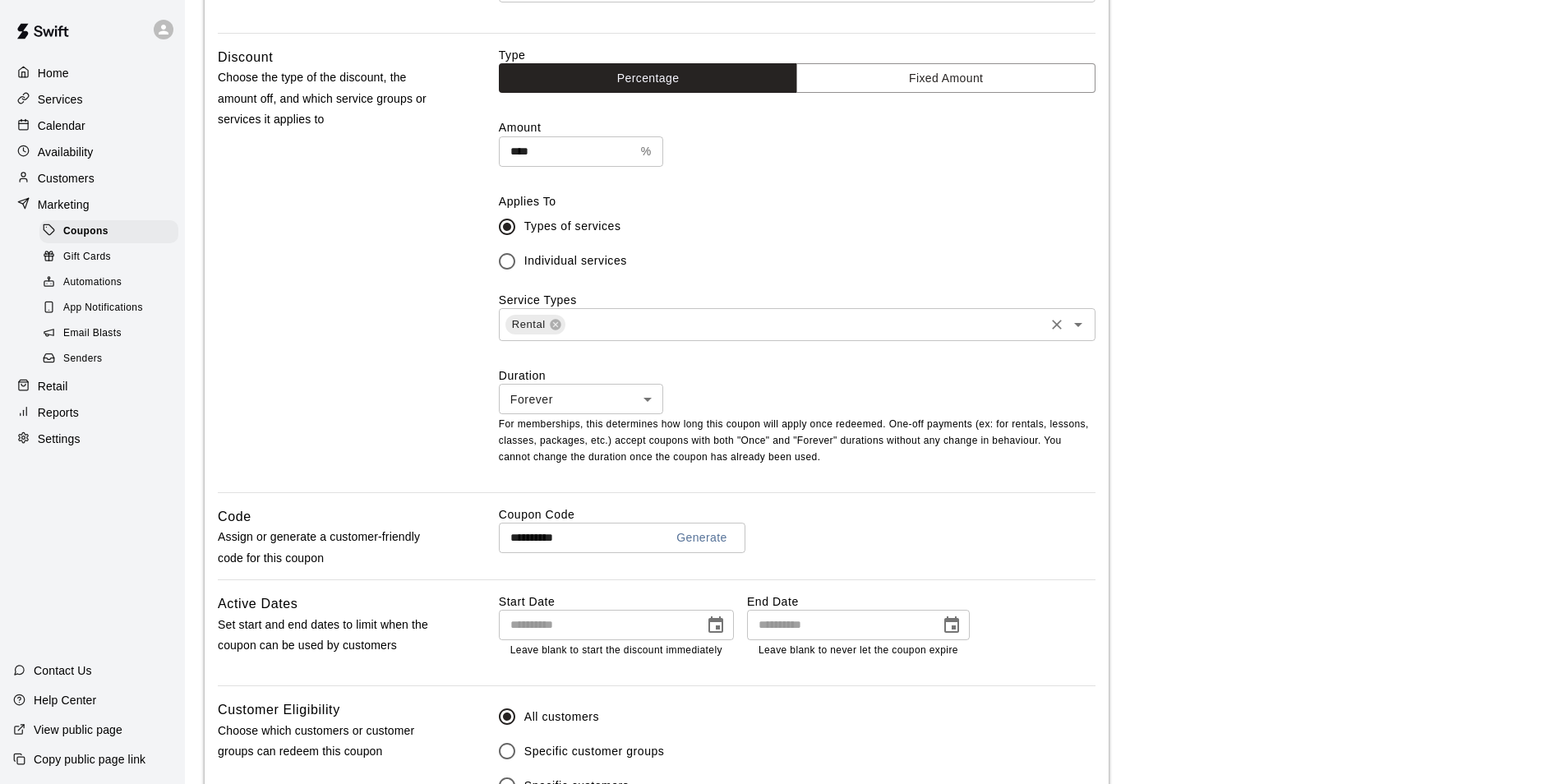
click at [892, 341] on div "Rental ​" at bounding box center [796, 324] width 597 height 33
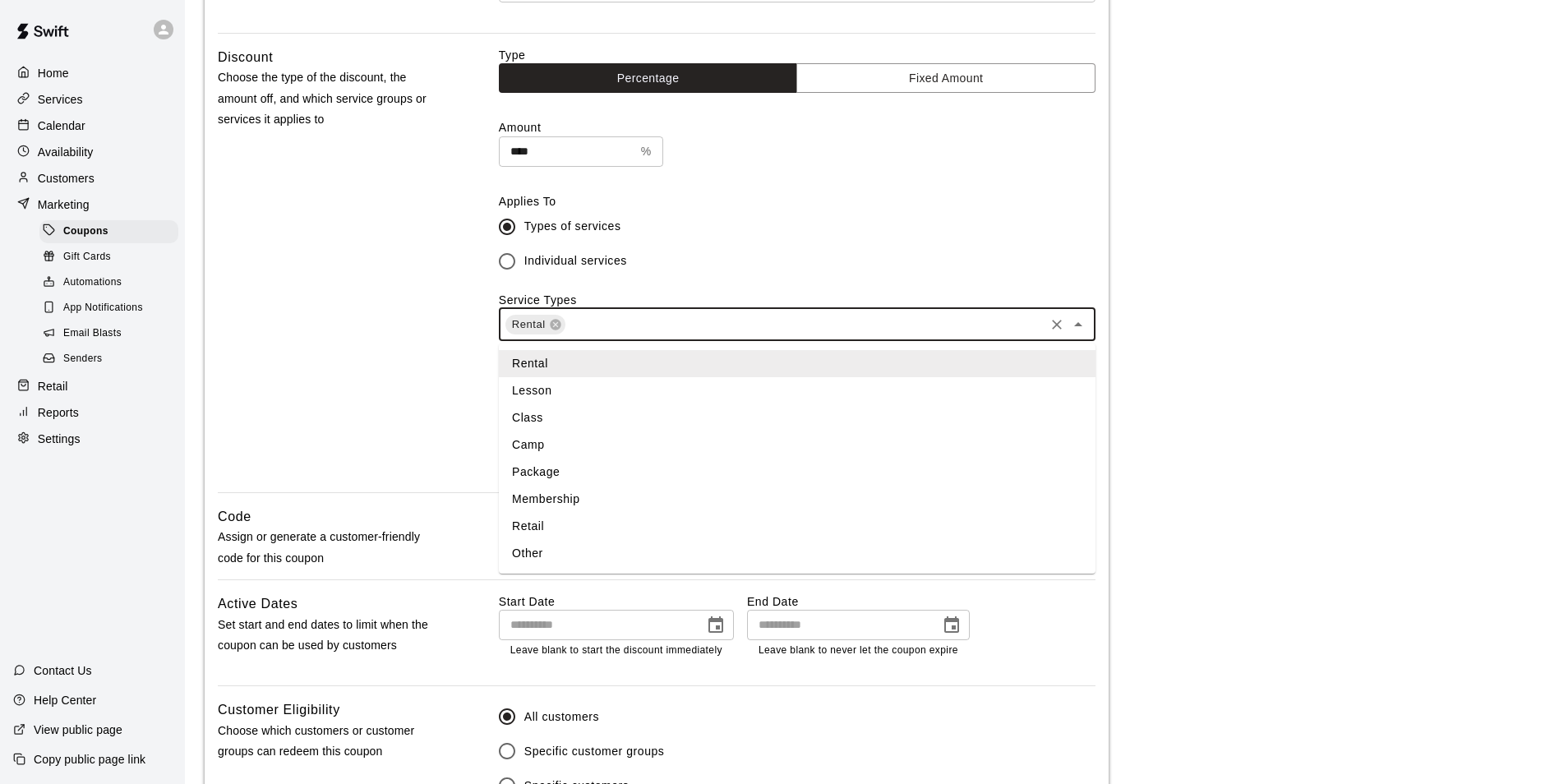
click at [588, 469] on li "Package" at bounding box center [796, 471] width 597 height 27
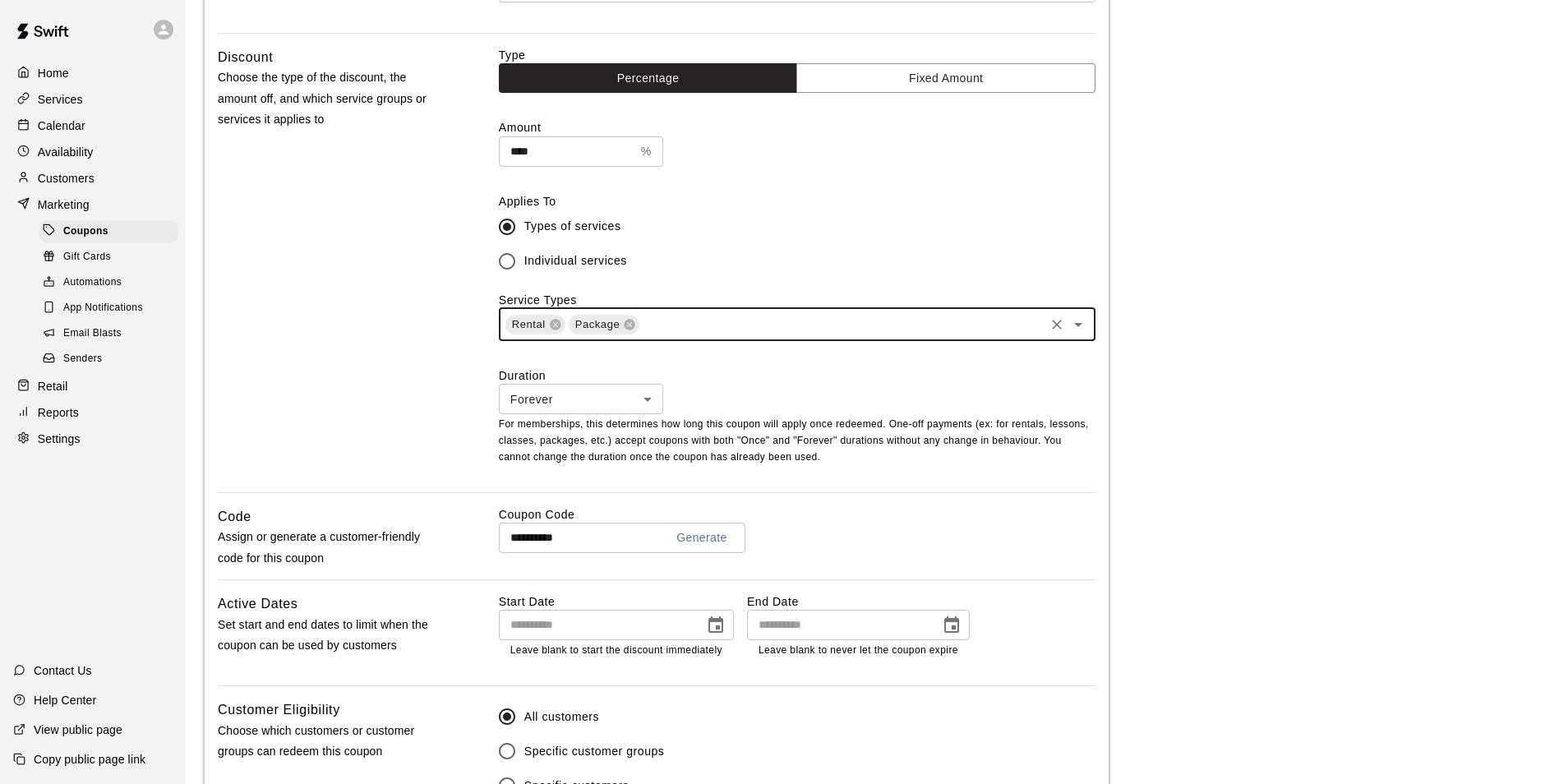
click at [416, 410] on div "Discount Choose the type of the discount, the amount off, and which service gro…" at bounding box center [331, 269] width 229 height 445
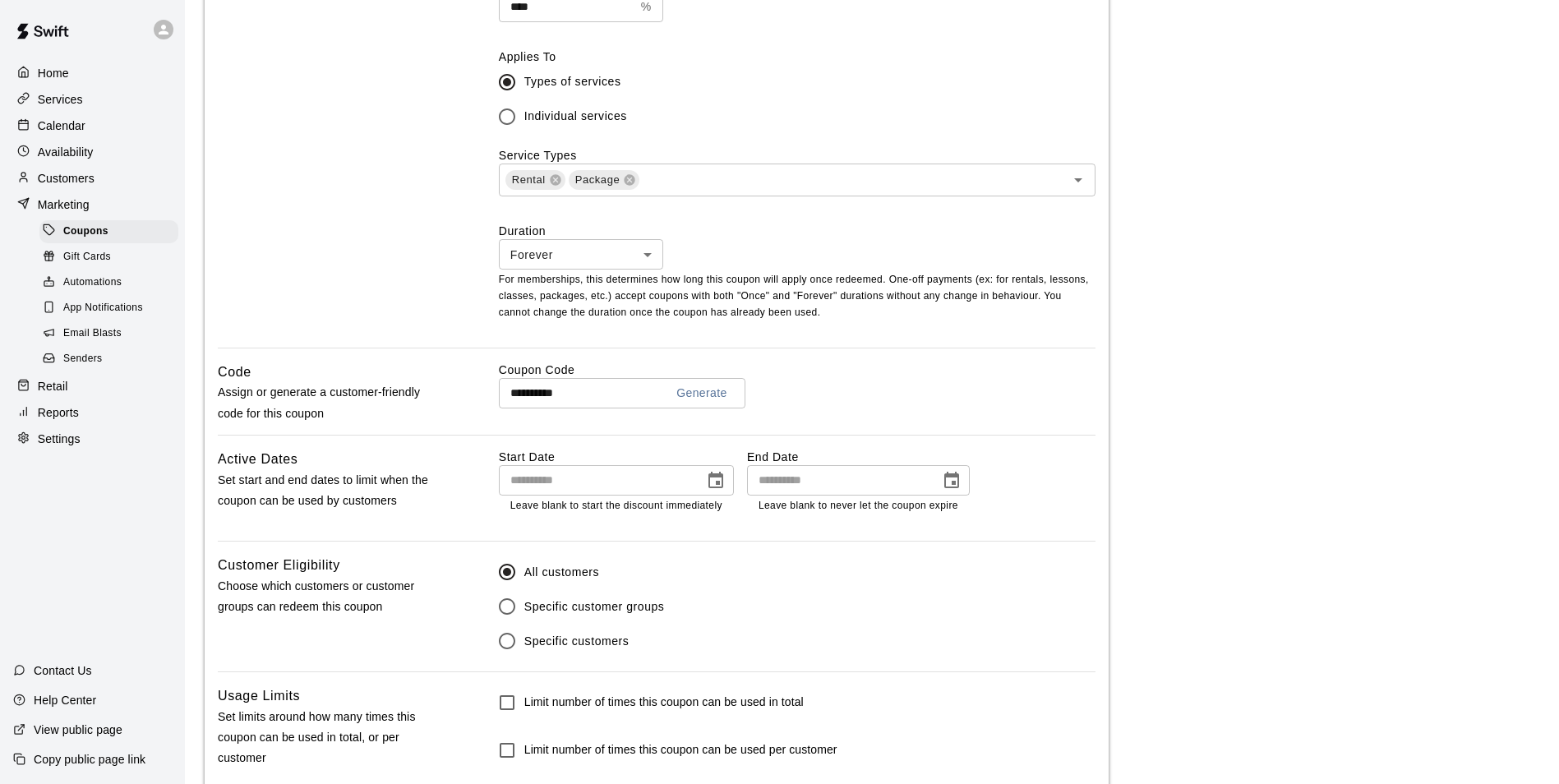
scroll to position [648, 0]
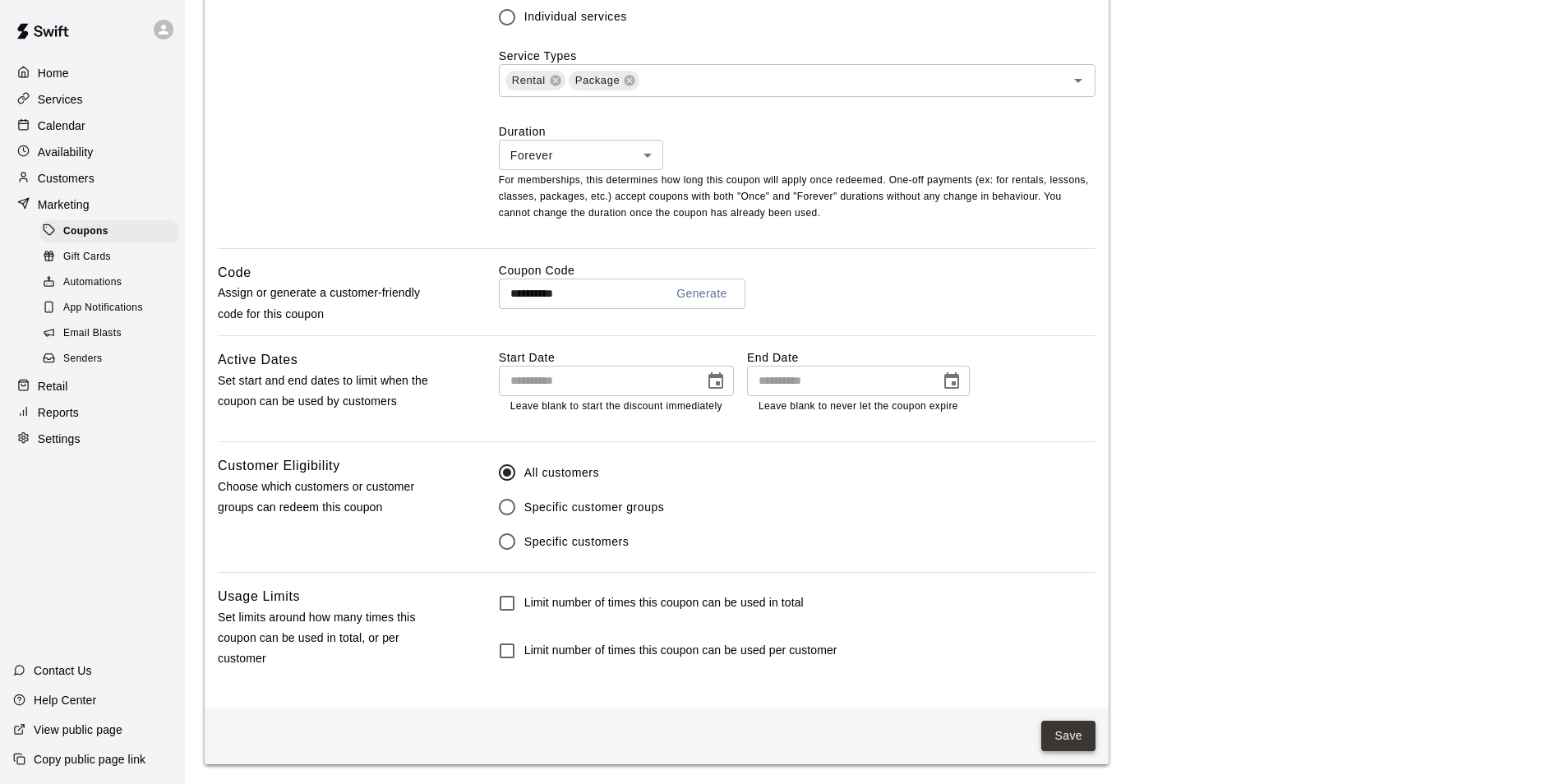
click at [1070, 744] on button "Save" at bounding box center [1069, 735] width 54 height 31
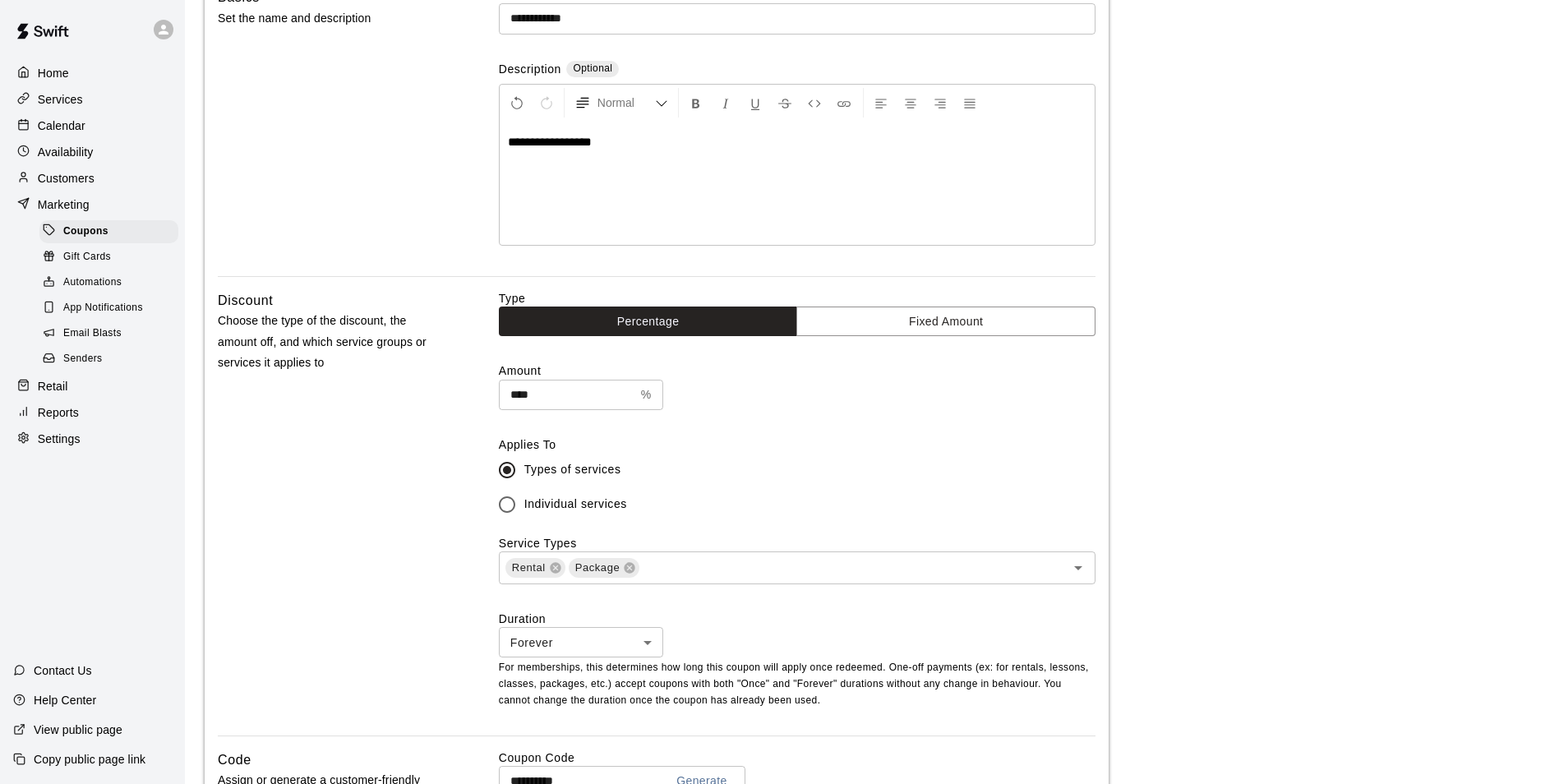
scroll to position [0, 0]
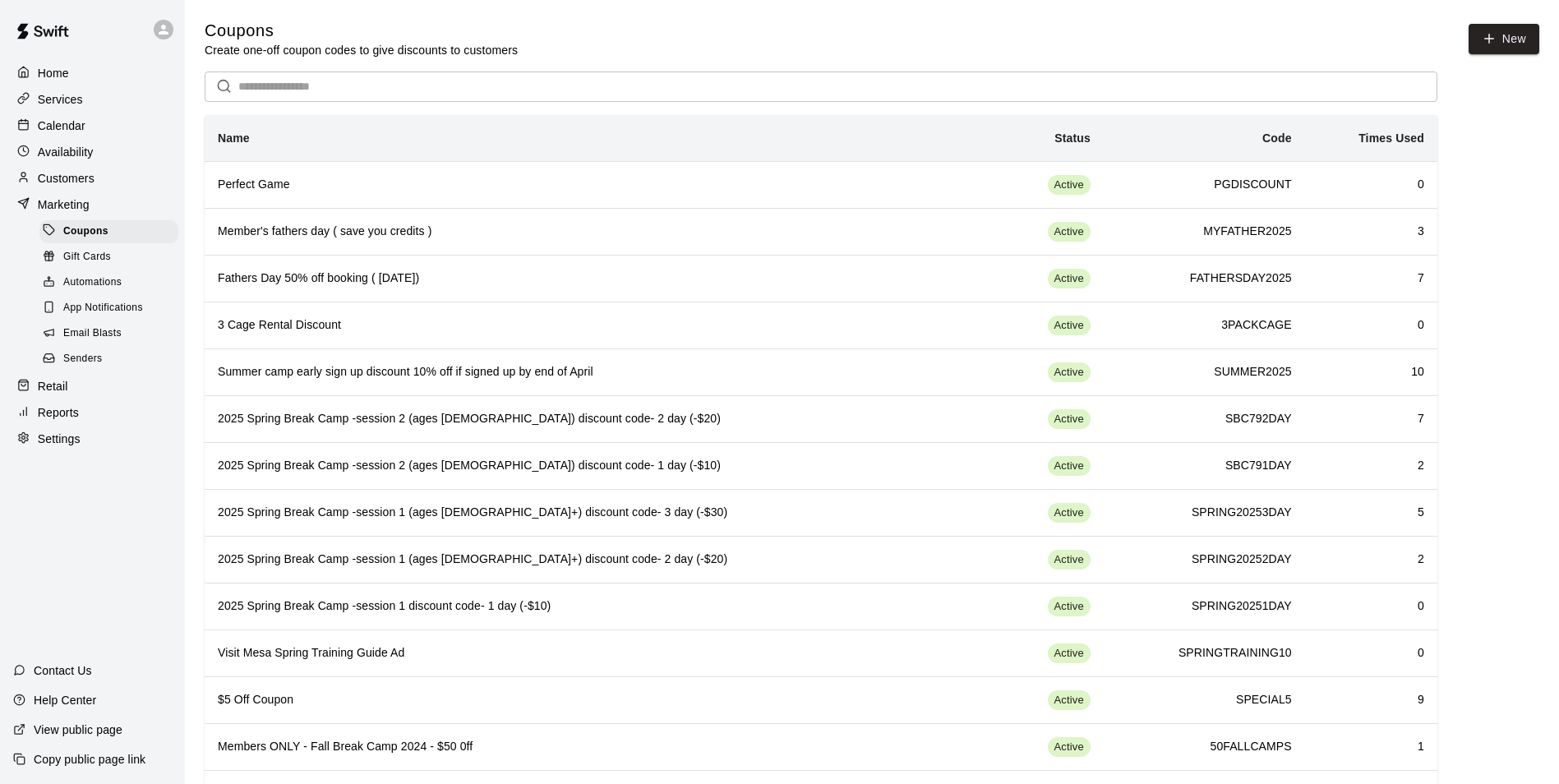
click at [113, 515] on div "Home Services Calendar Availability Customers Marketing Coupons Gift Cards Auto…" at bounding box center [92, 392] width 185 height 784
click at [102, 134] on div "Calendar" at bounding box center [92, 126] width 159 height 24
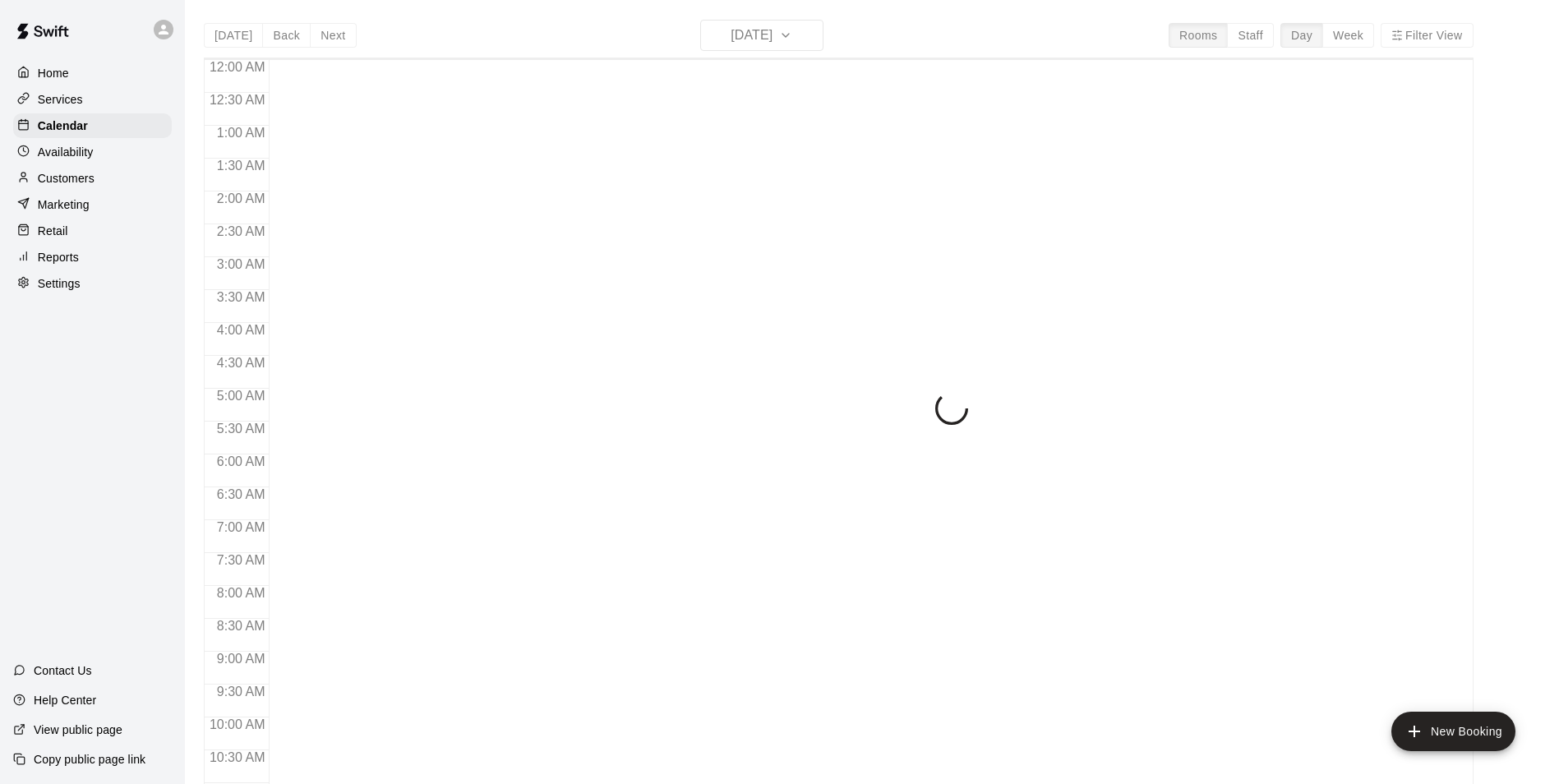
scroll to position [738, 0]
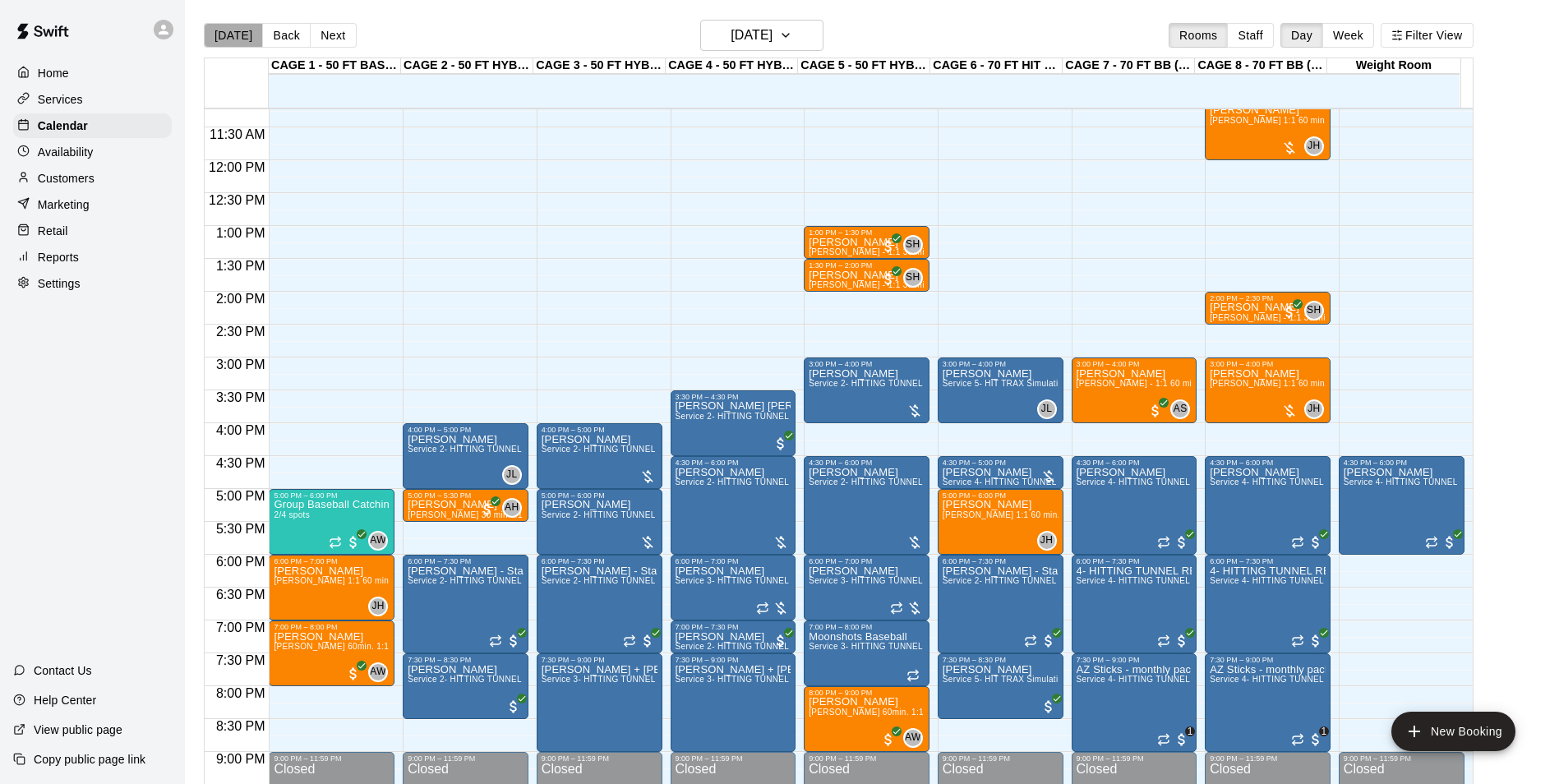
click at [236, 34] on button "[DATE]" at bounding box center [232, 35] width 59 height 24
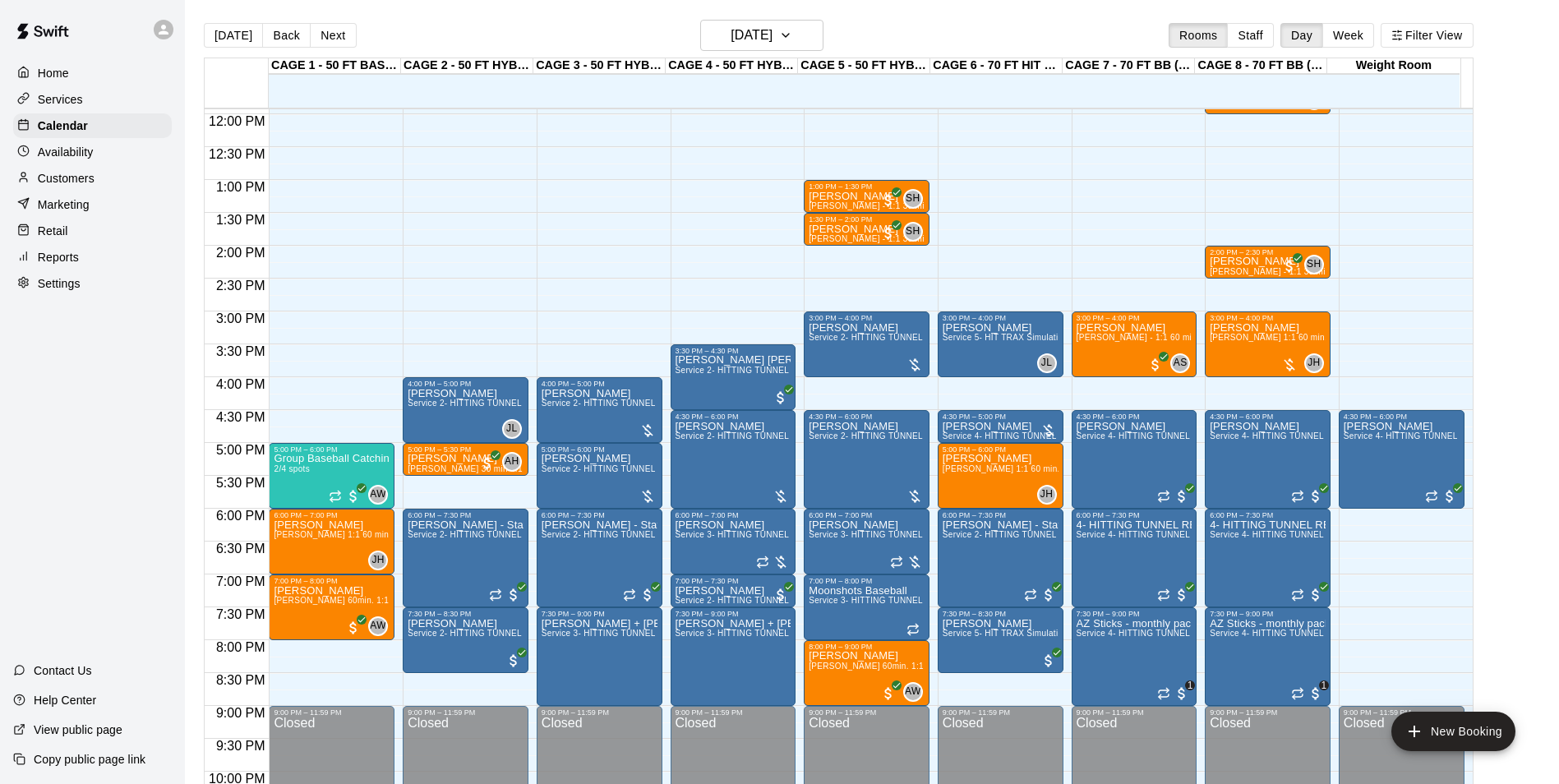
scroll to position [820, 0]
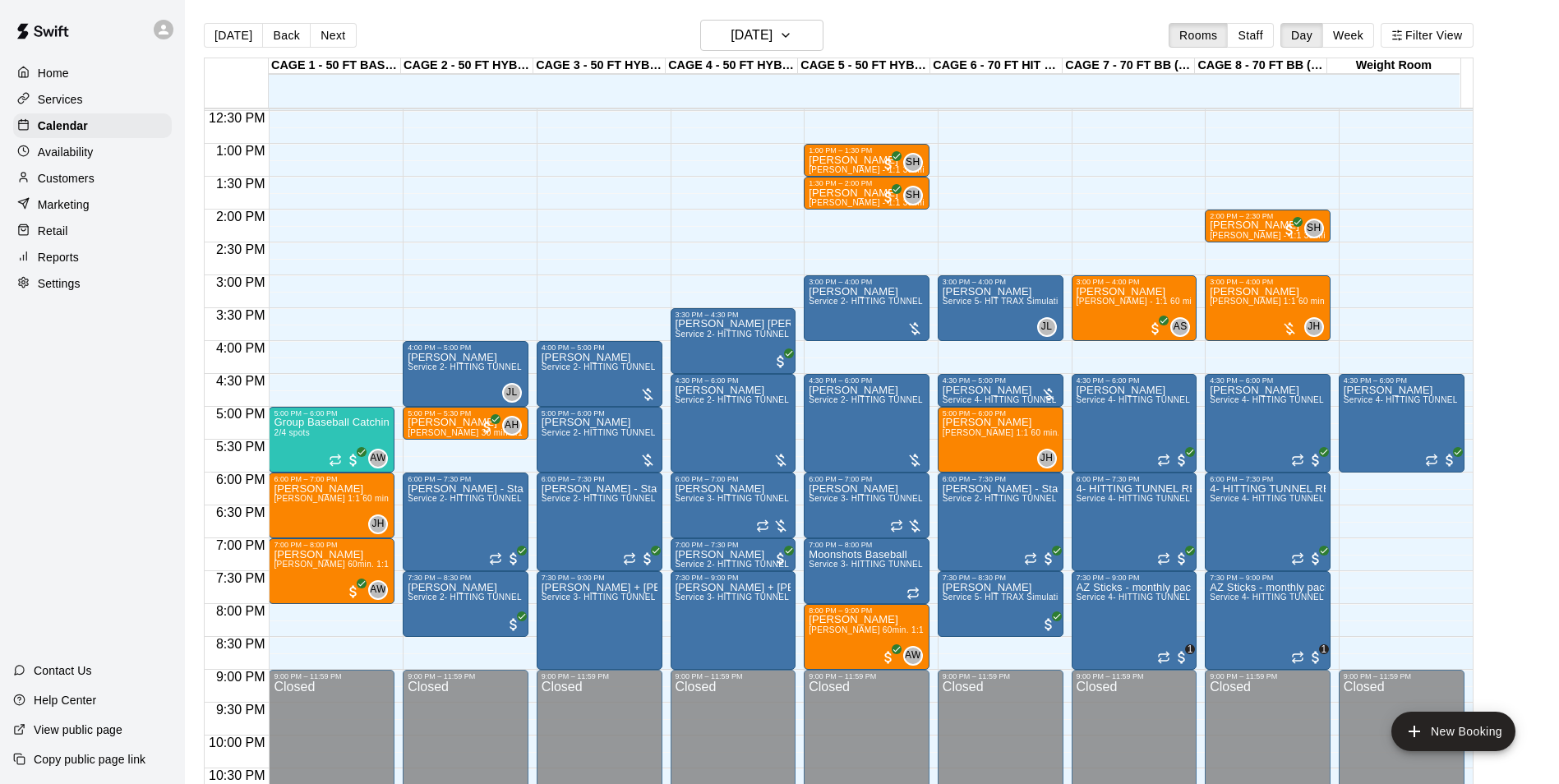
click at [743, 51] on div "Today Back Next Tuesday Aug 19 Rooms Staff Day Week Filter View" at bounding box center [838, 38] width 1270 height 38
click at [746, 49] on button "[DATE]" at bounding box center [762, 35] width 123 height 31
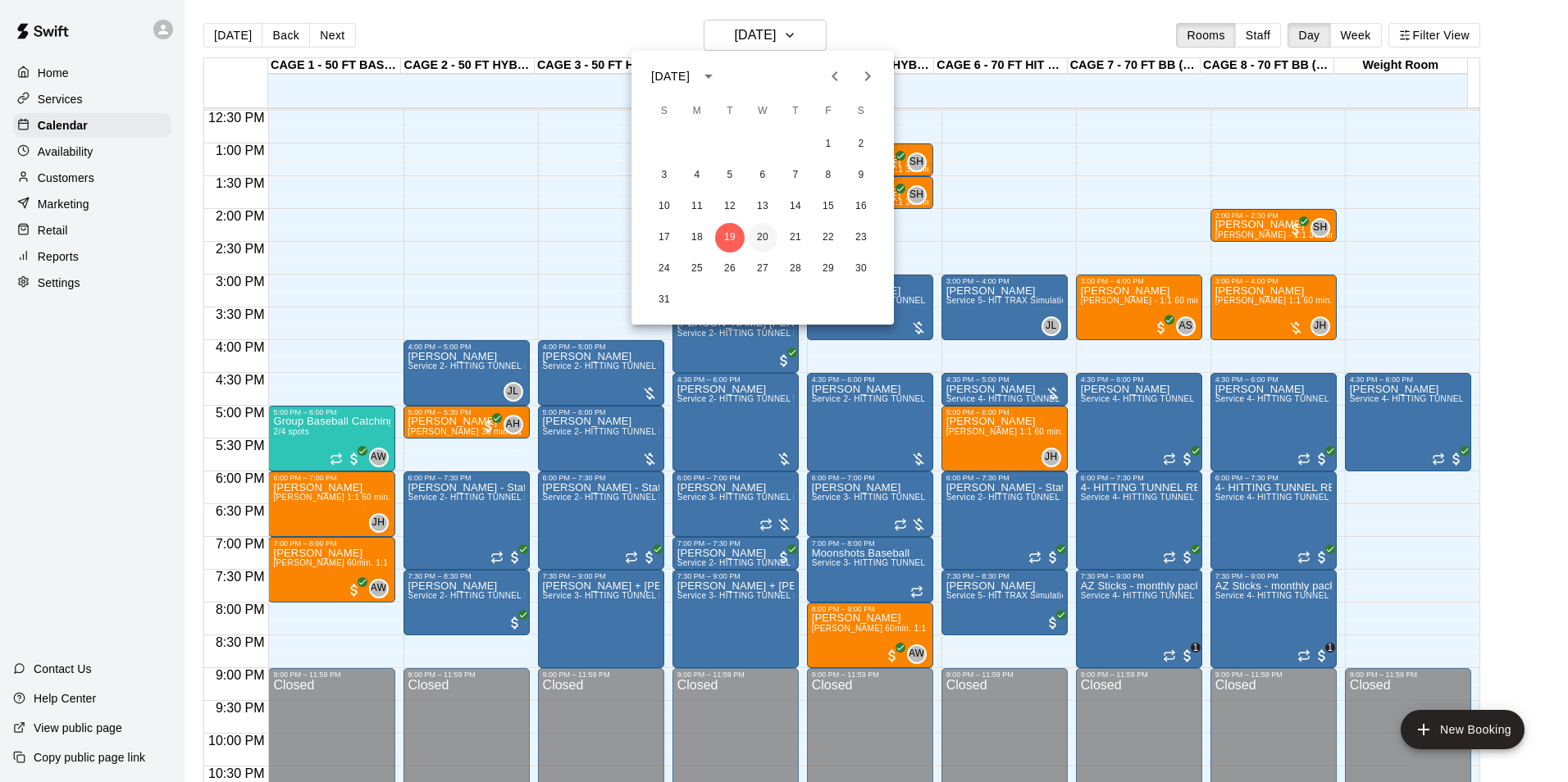
click at [755, 236] on button "20" at bounding box center [763, 237] width 30 height 30
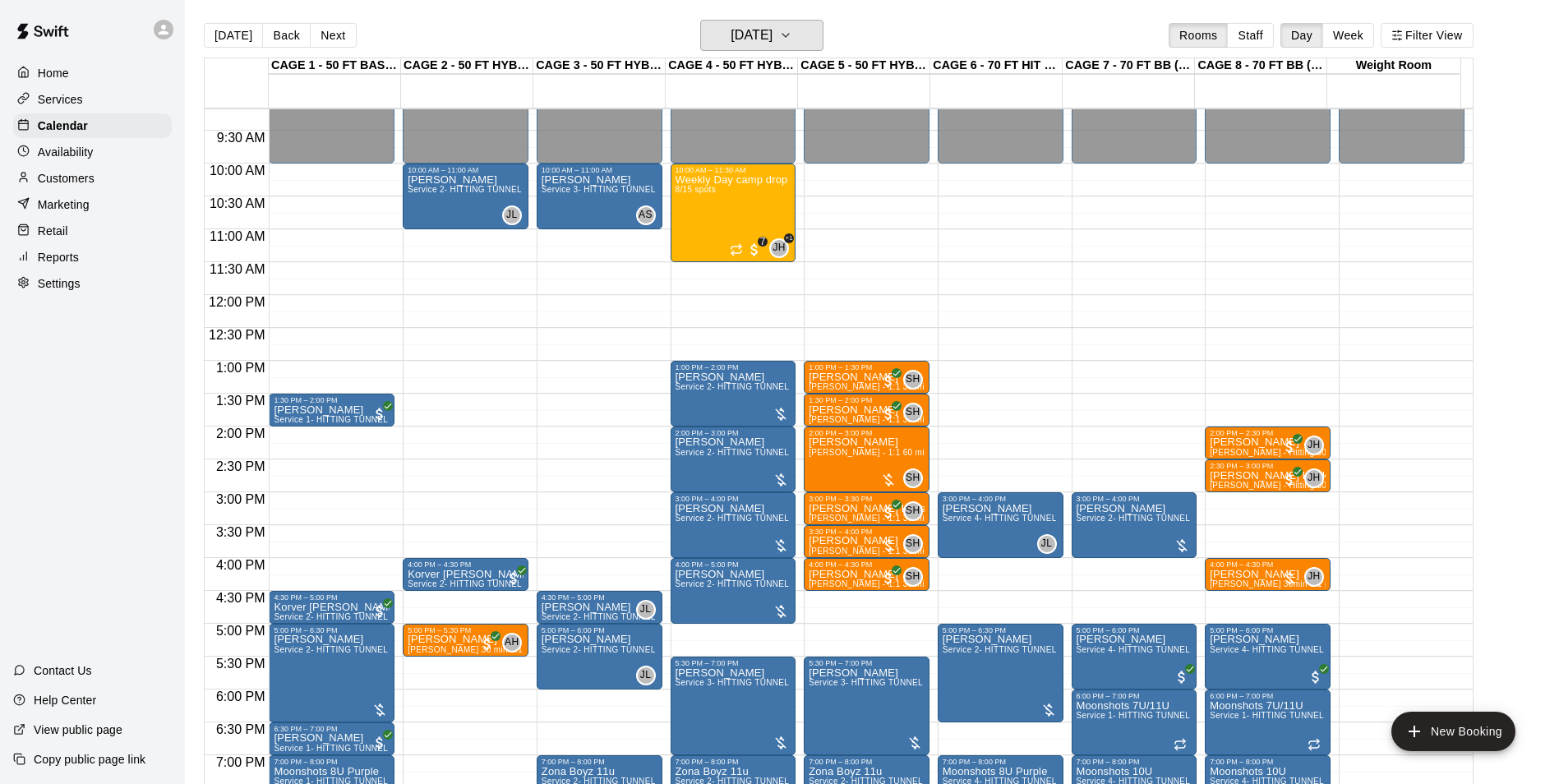
scroll to position [574, 0]
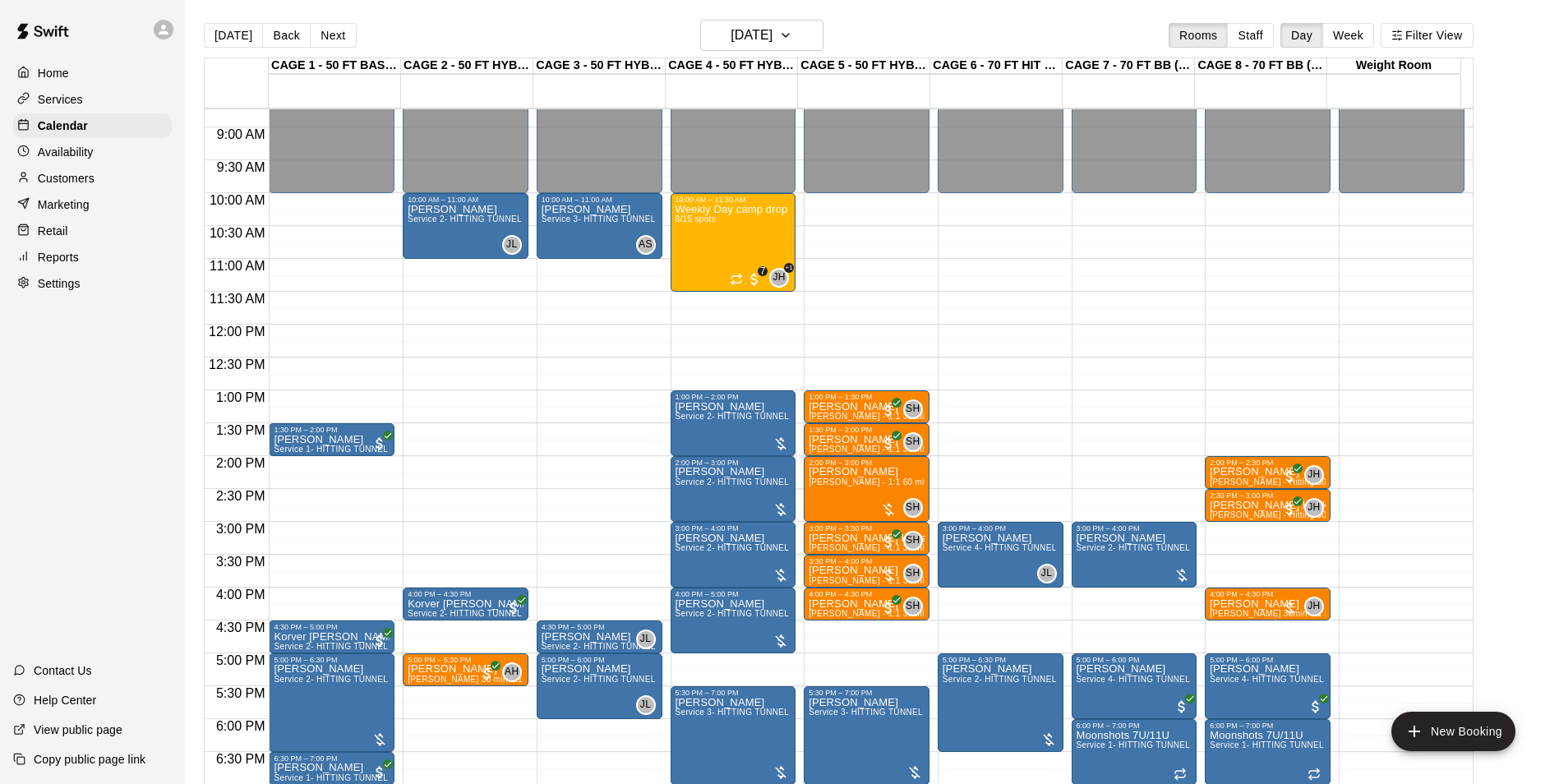
click at [431, 14] on main "Today Back Next Wednesday Aug 20 Rooms Staff Day Week Filter View CAGE 1 - 50 F…" at bounding box center [872, 405] width 1374 height 810
click at [764, 42] on h6 "[DATE]" at bounding box center [751, 35] width 42 height 23
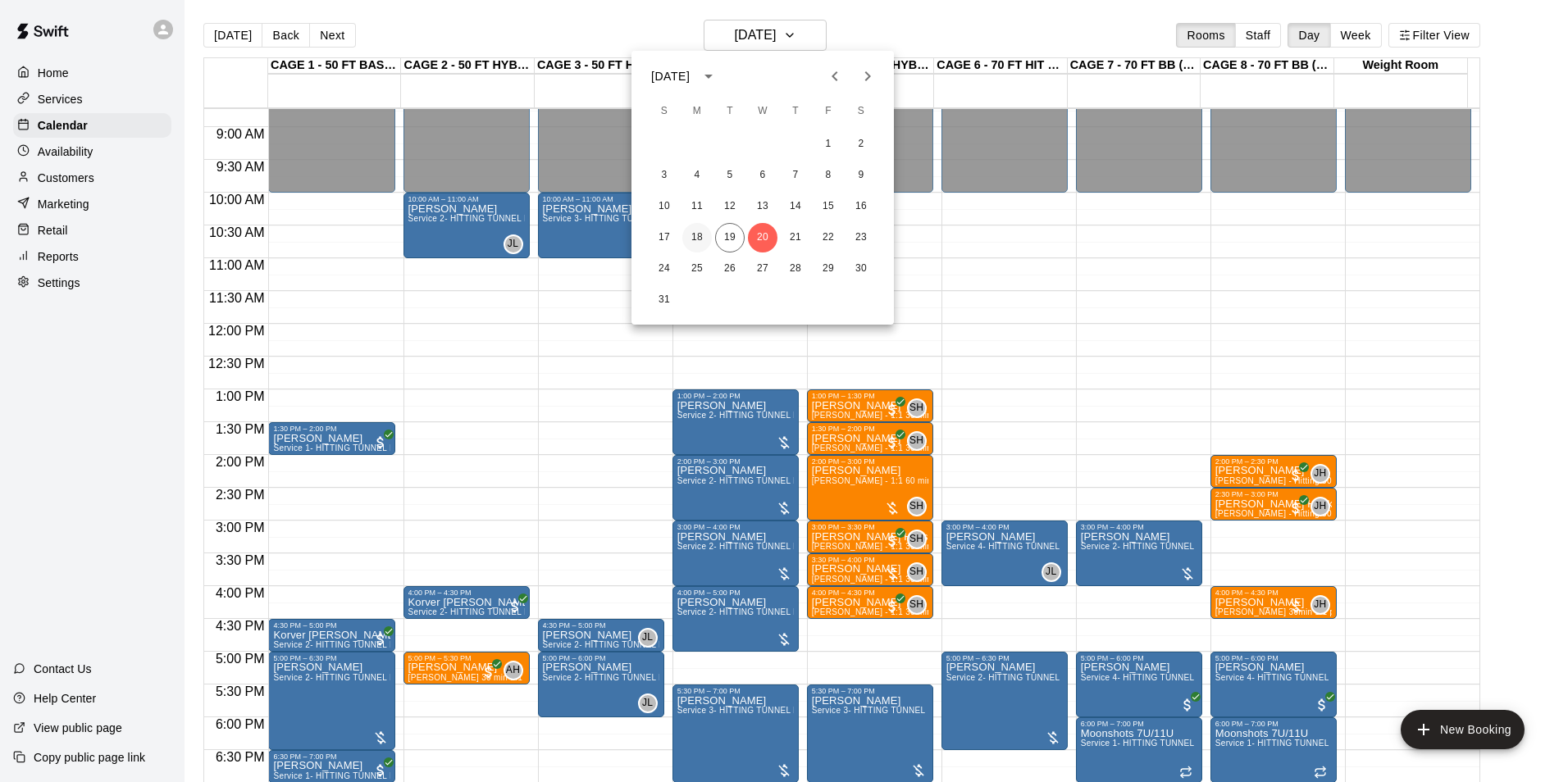
click at [704, 234] on button "18" at bounding box center [697, 237] width 30 height 30
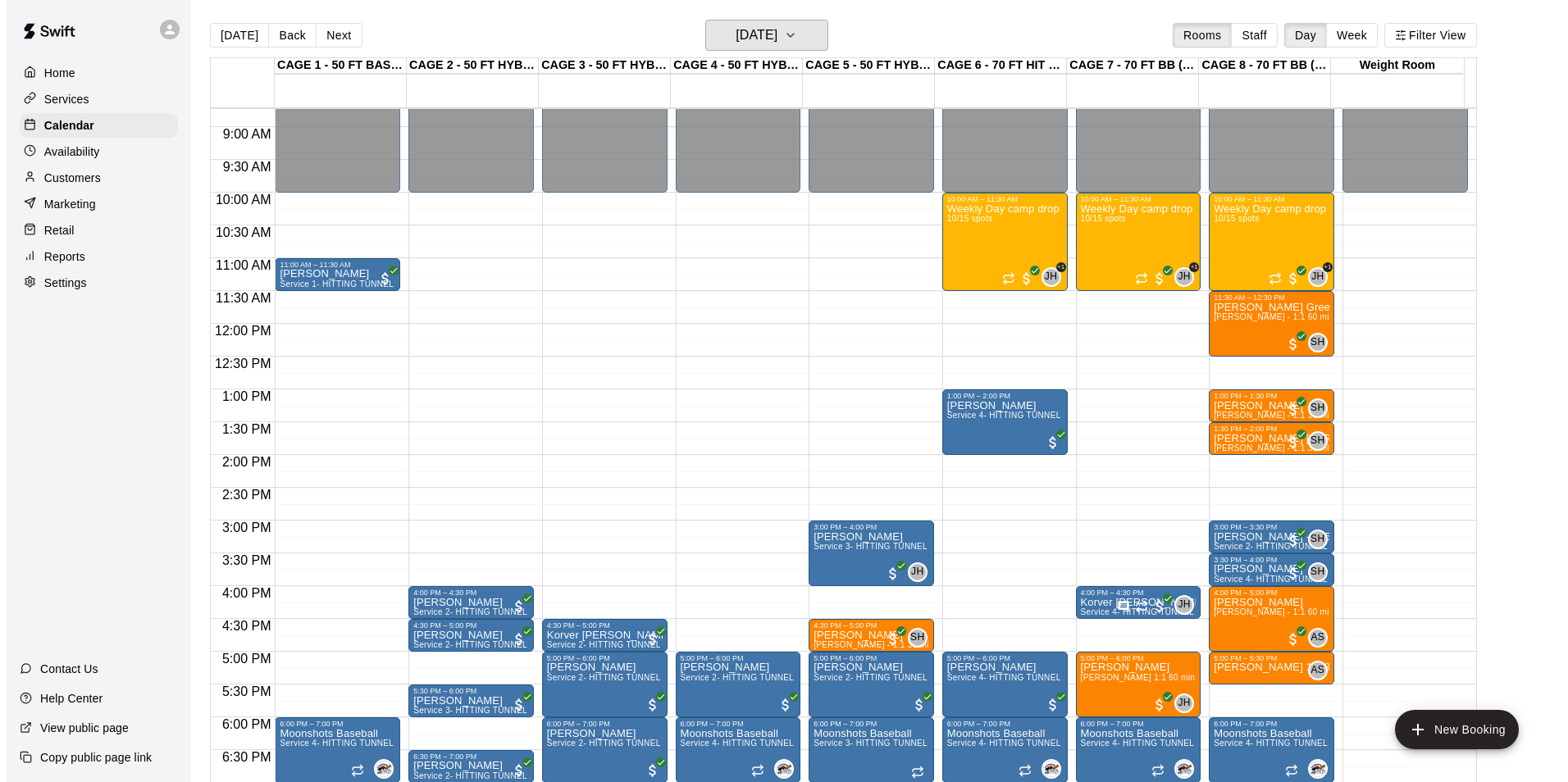
scroll to position [491, 0]
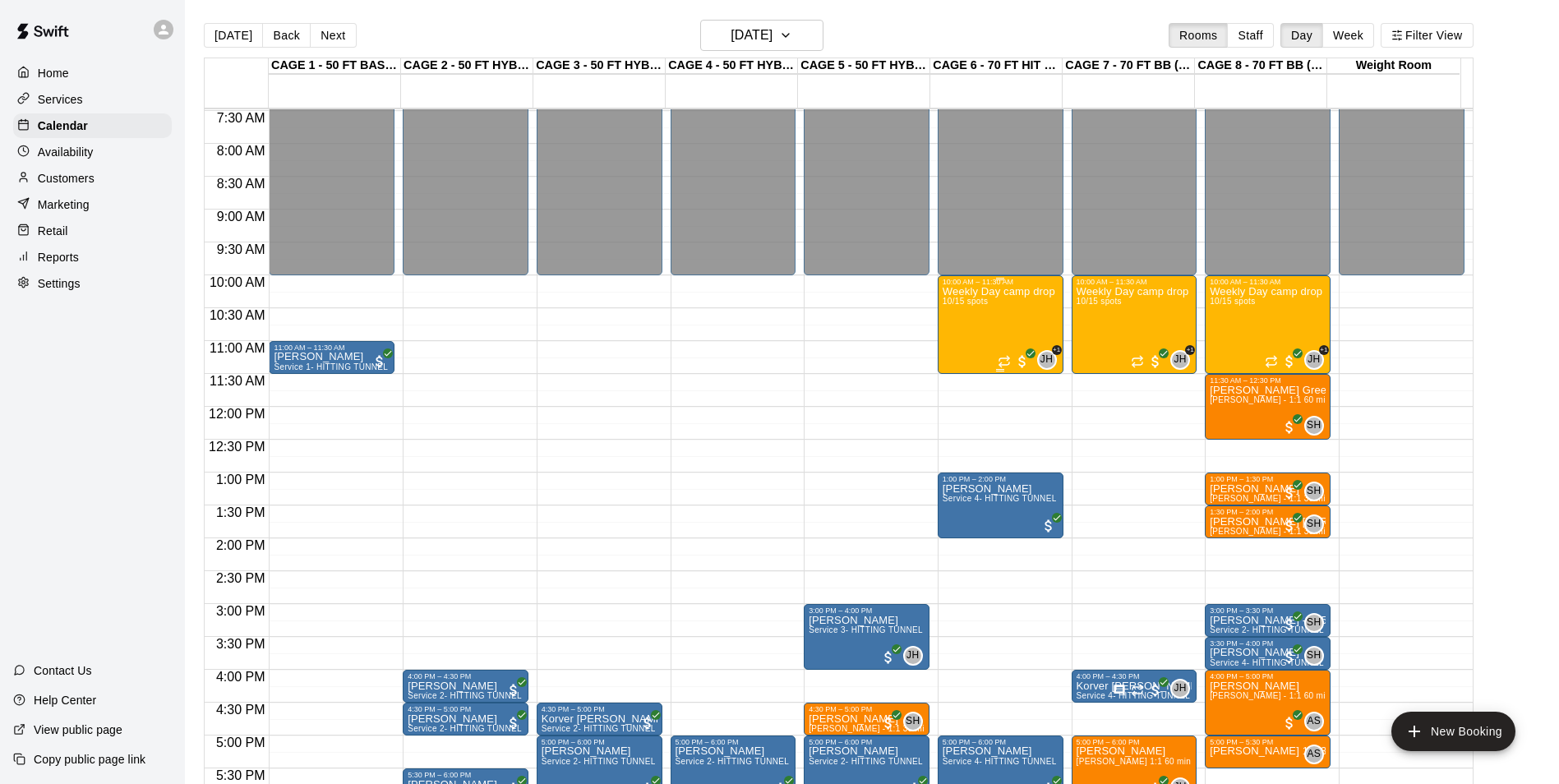
click at [1006, 320] on div "Weekly Day camp drop in session - Monday / Wednesday / Friday's 10/15 spots" at bounding box center [1001, 678] width 116 height 784
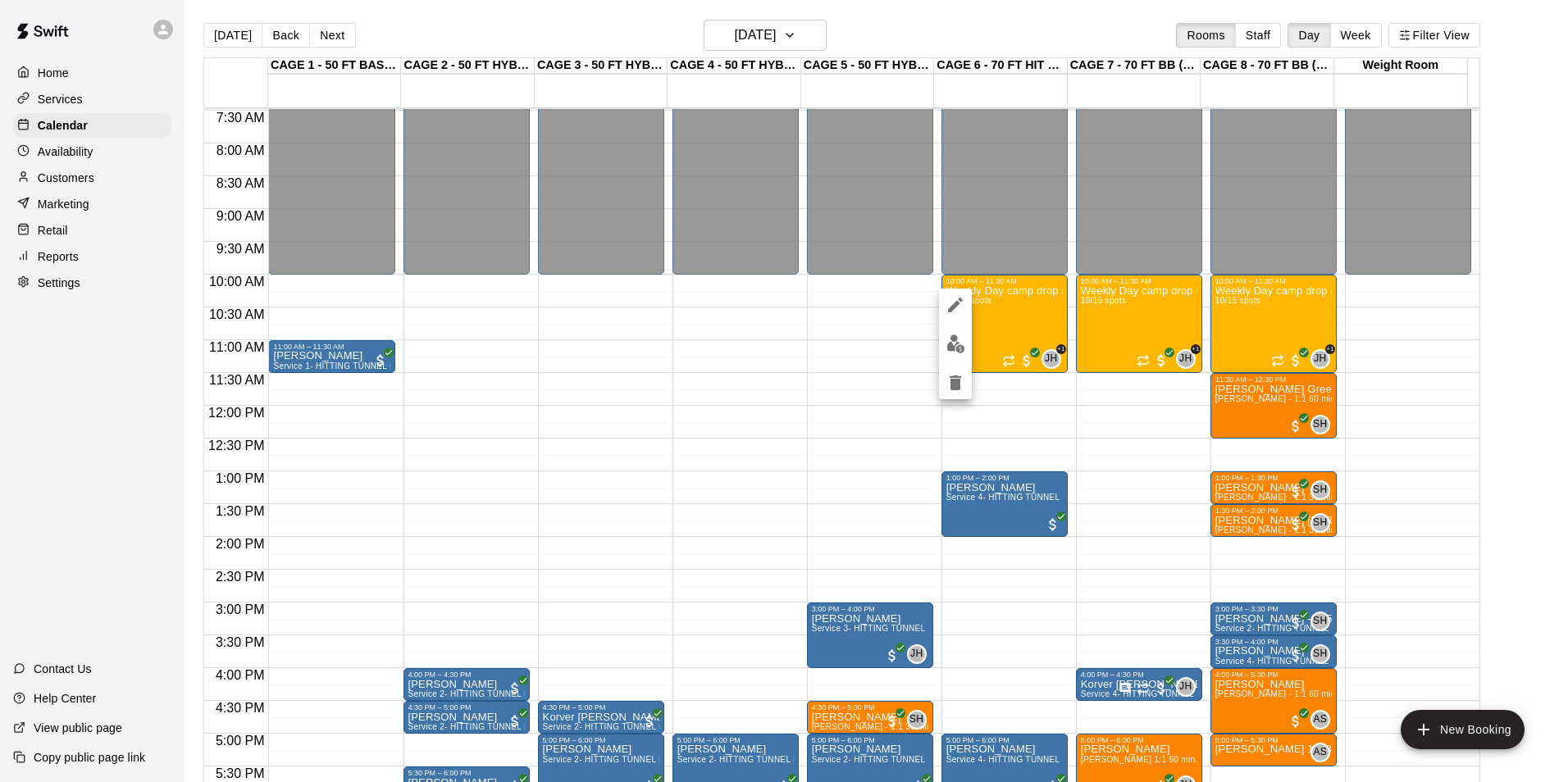
click at [965, 349] on button "edit" at bounding box center [954, 344] width 33 height 32
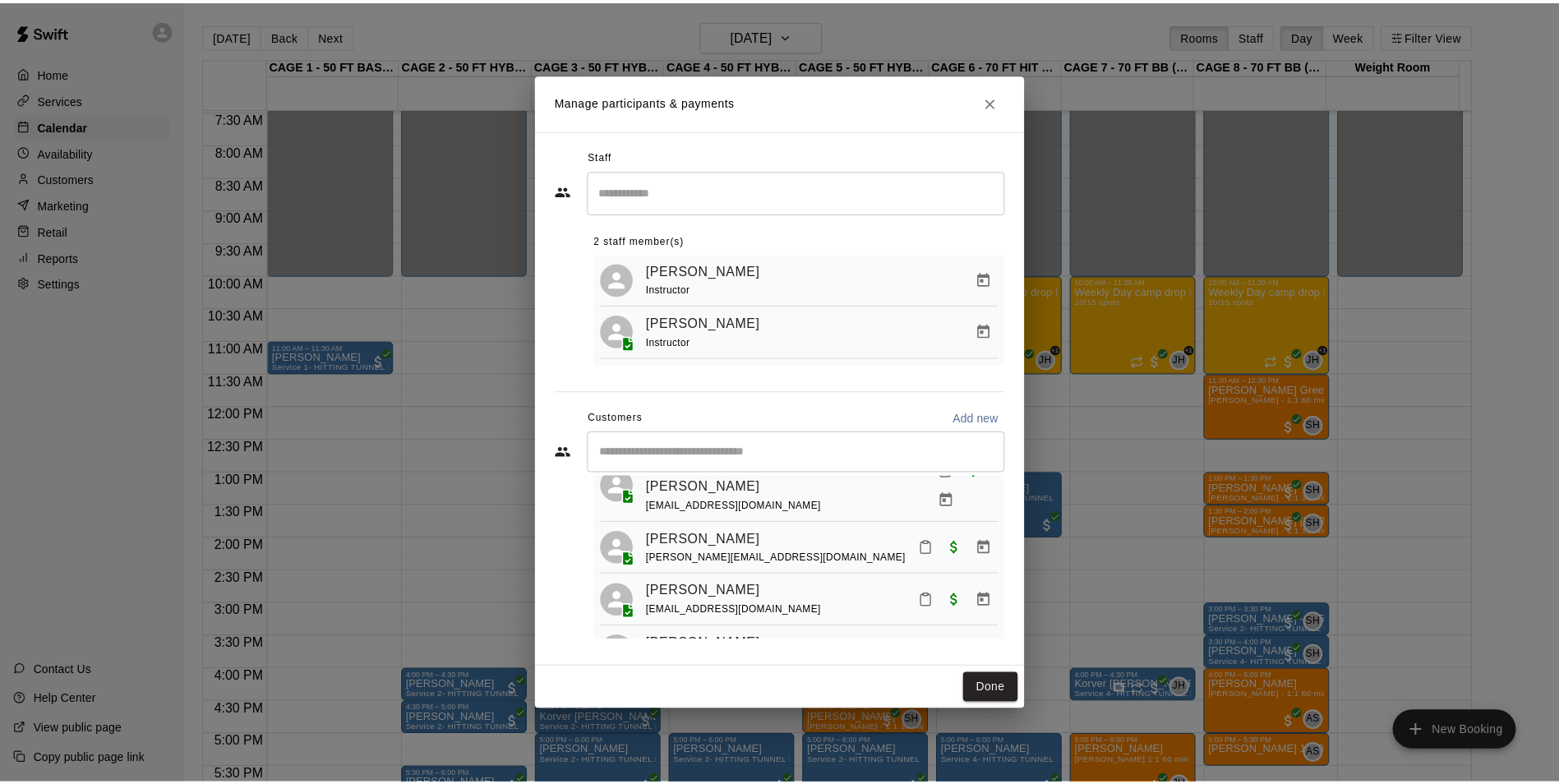
scroll to position [428, 0]
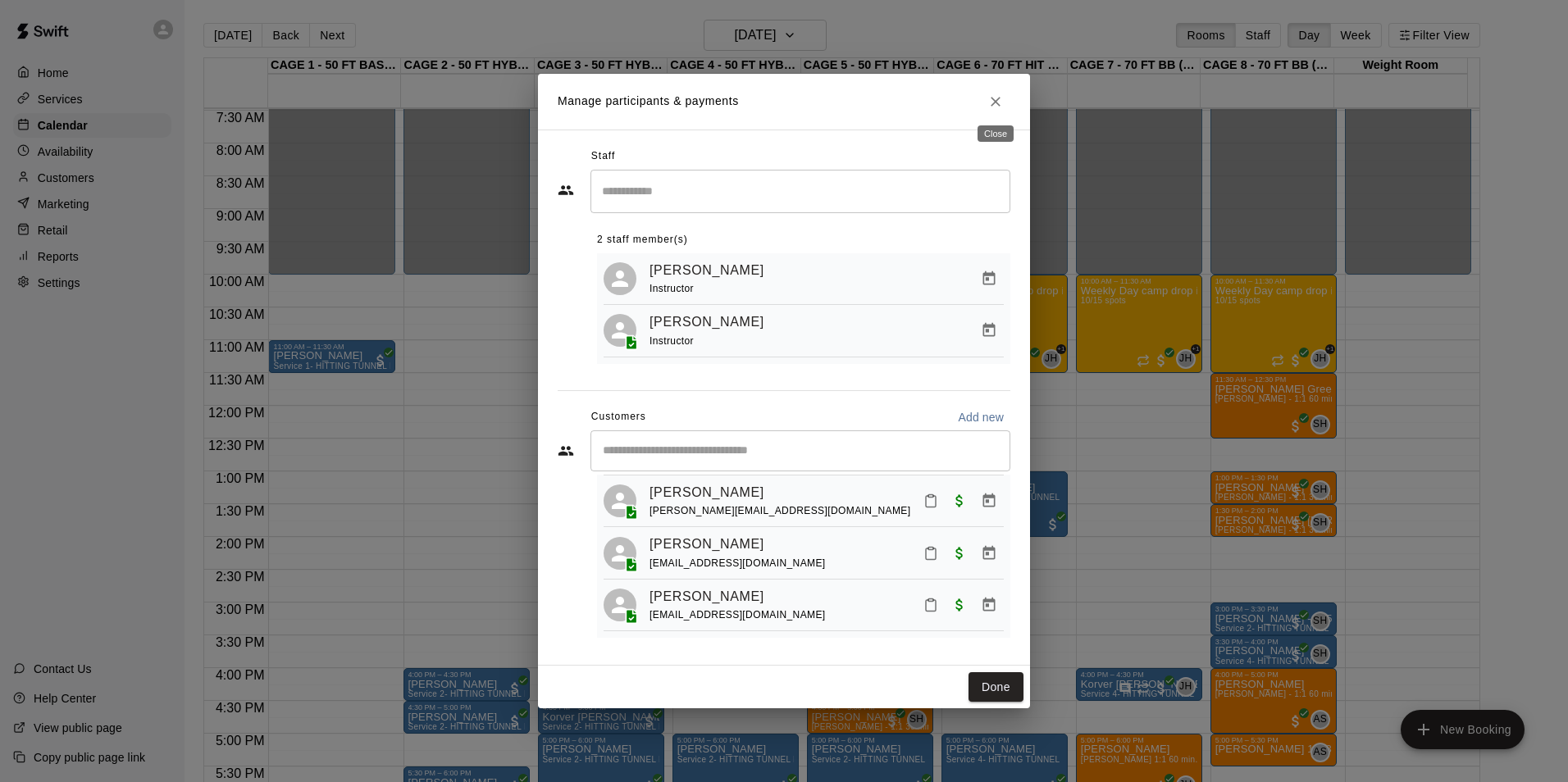
click at [985, 90] on button "Close" at bounding box center [995, 101] width 30 height 30
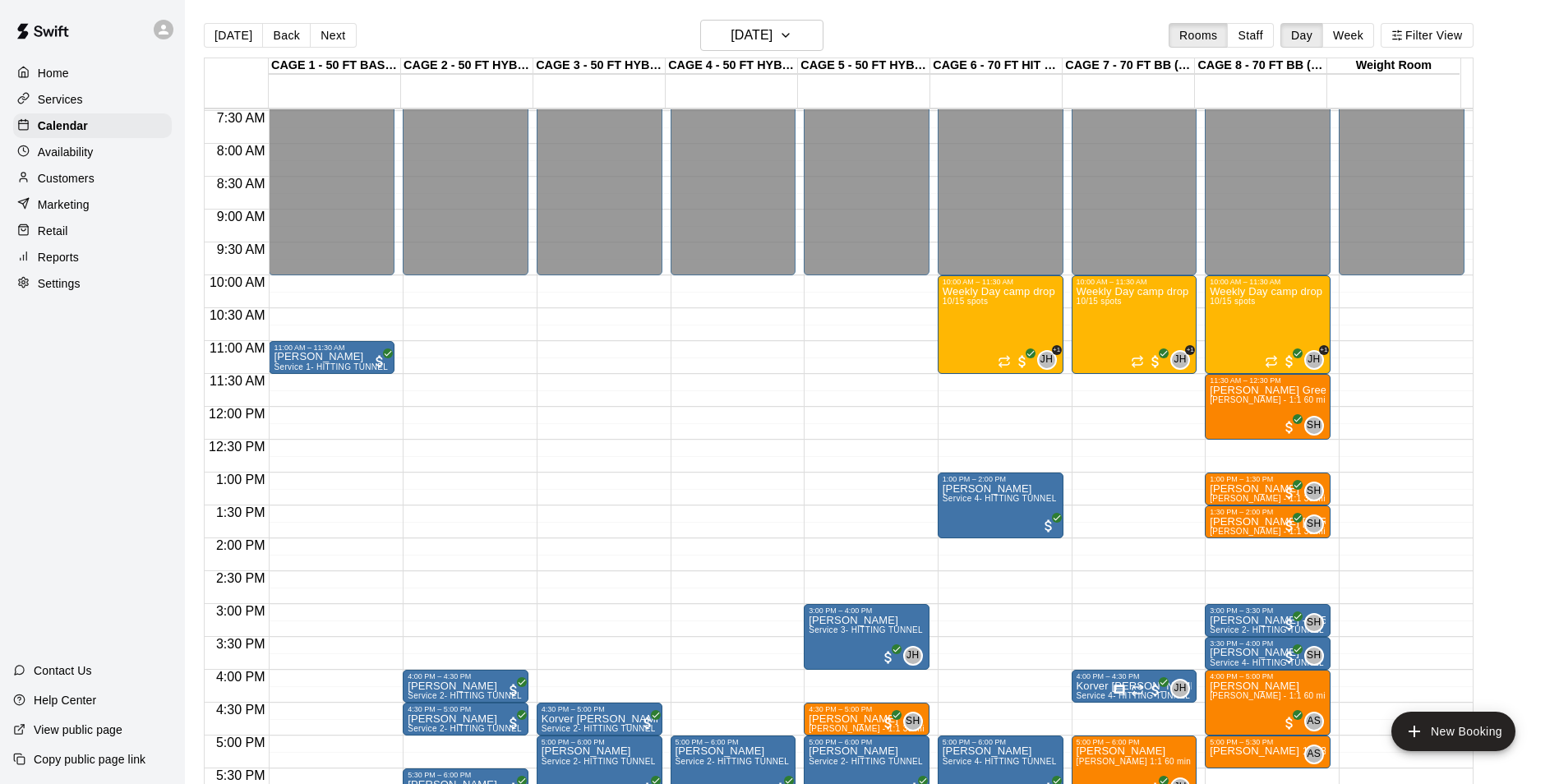
click at [215, 54] on div "Today Back Next Monday Aug 18 Rooms Staff Day Week Filter View" at bounding box center [838, 38] width 1270 height 38
click at [241, 35] on button "[DATE]" at bounding box center [232, 35] width 59 height 24
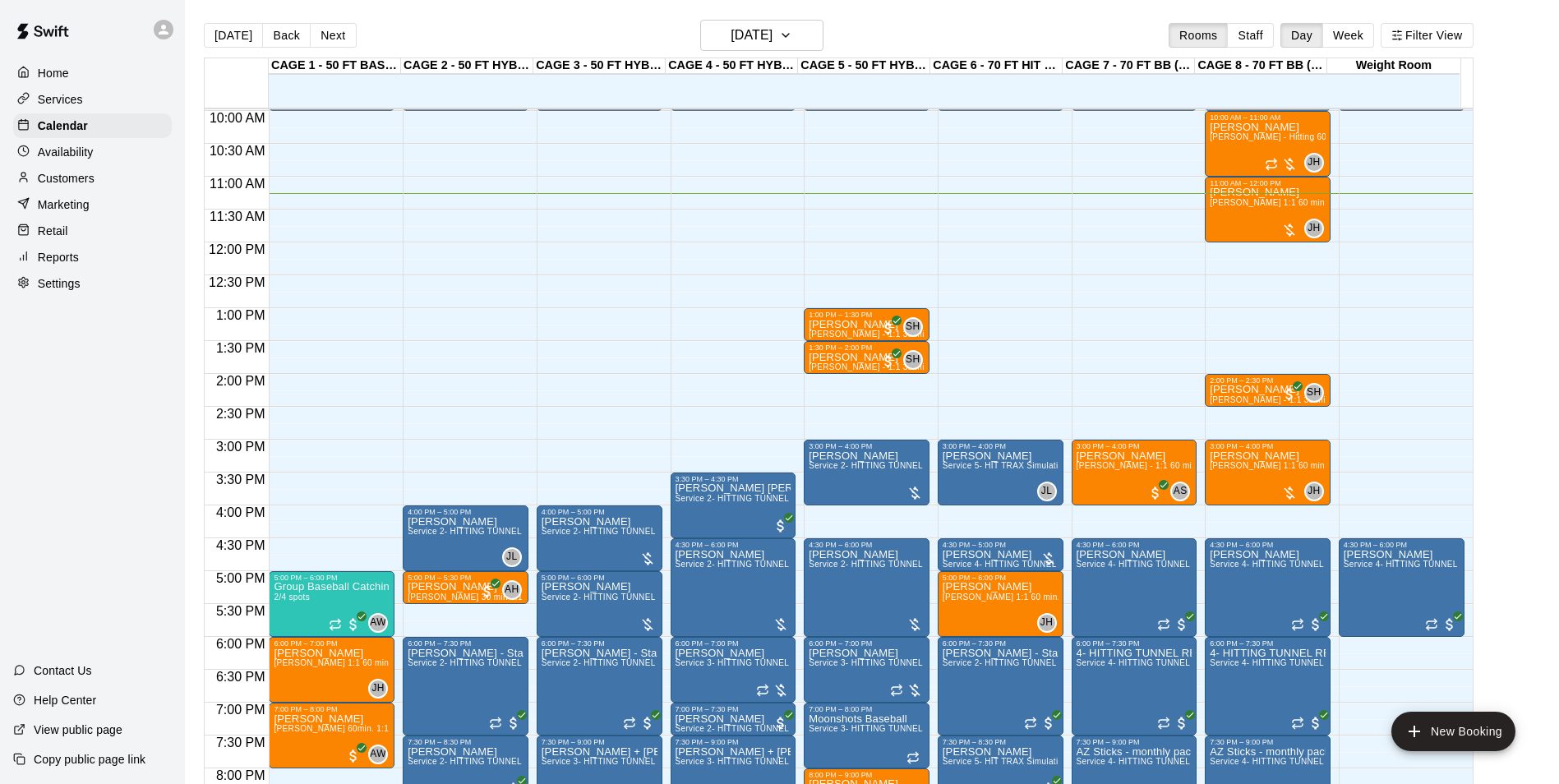
scroll to position [738, 0]
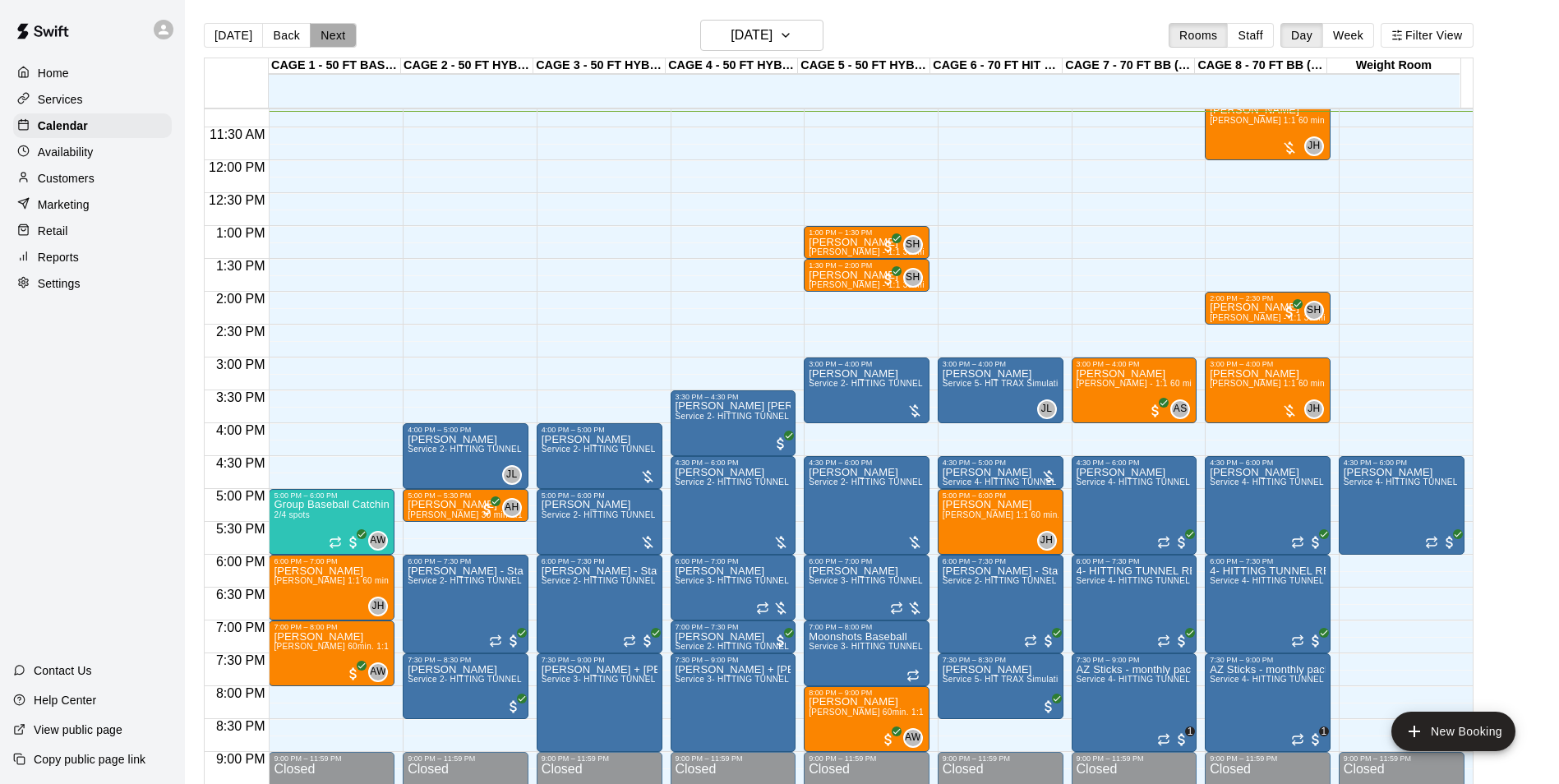
click at [337, 38] on button "Next" at bounding box center [332, 35] width 46 height 24
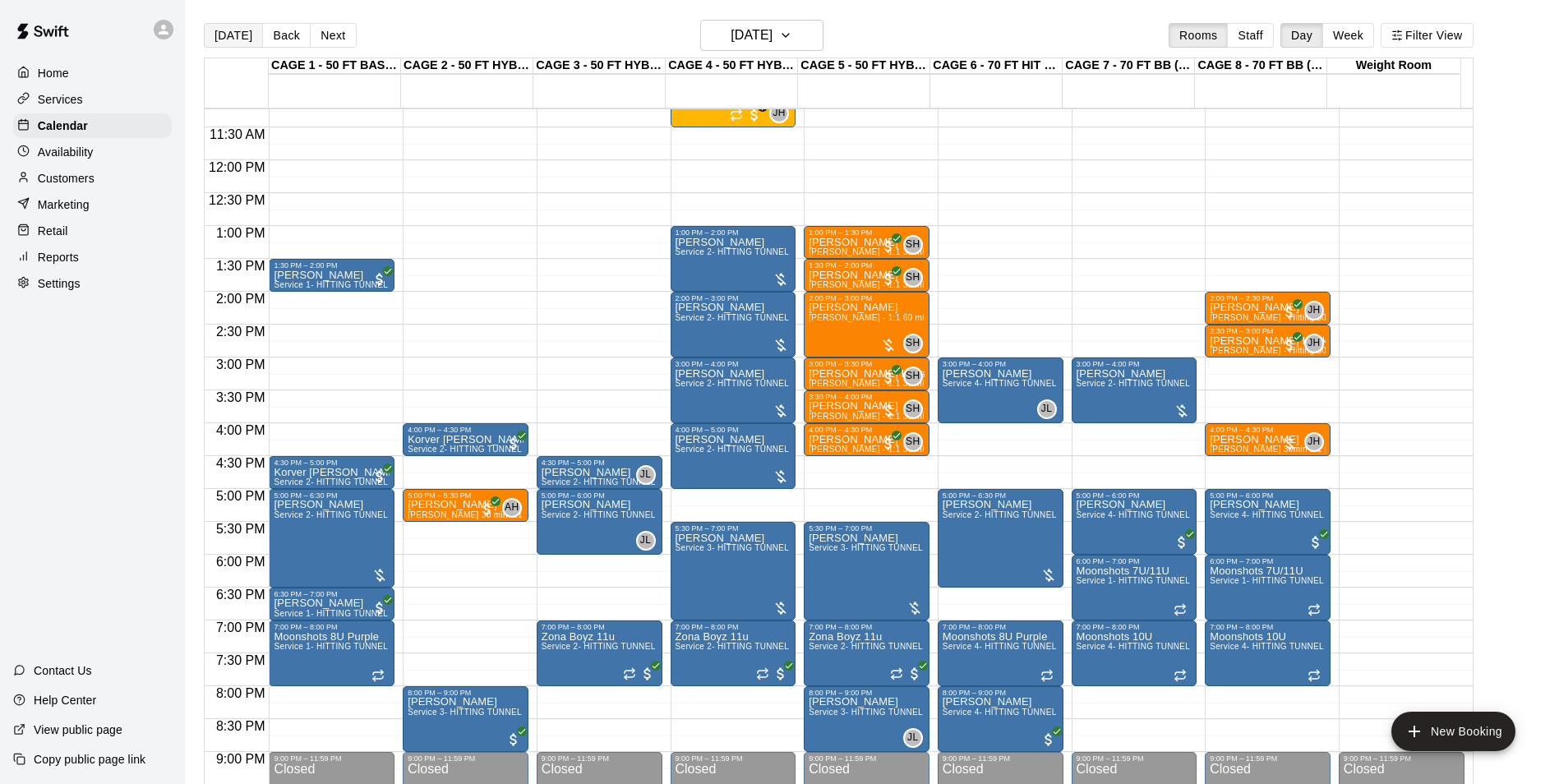
click at [207, 35] on button "[DATE]" at bounding box center [232, 35] width 59 height 24
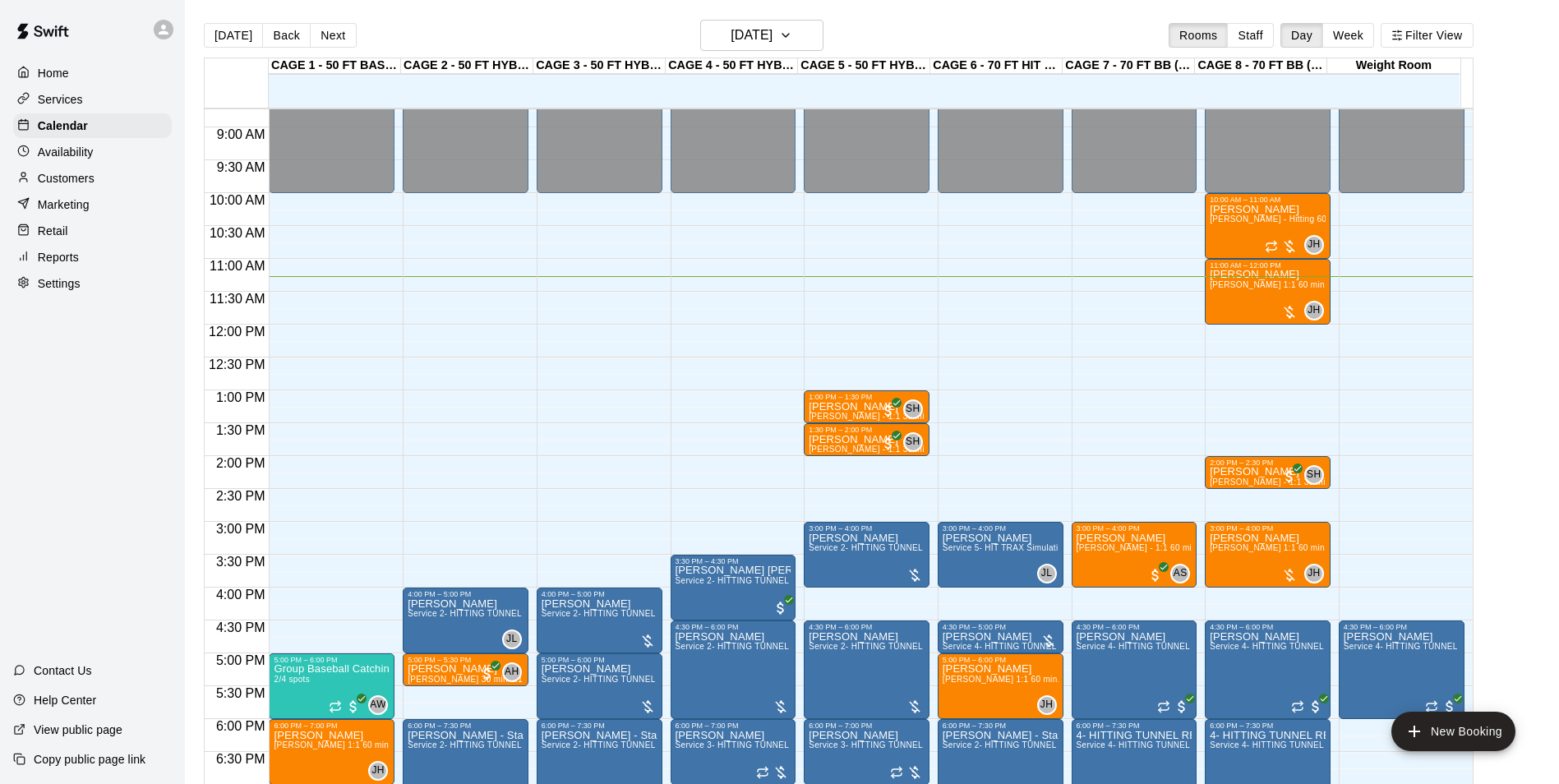
scroll to position [492, 0]
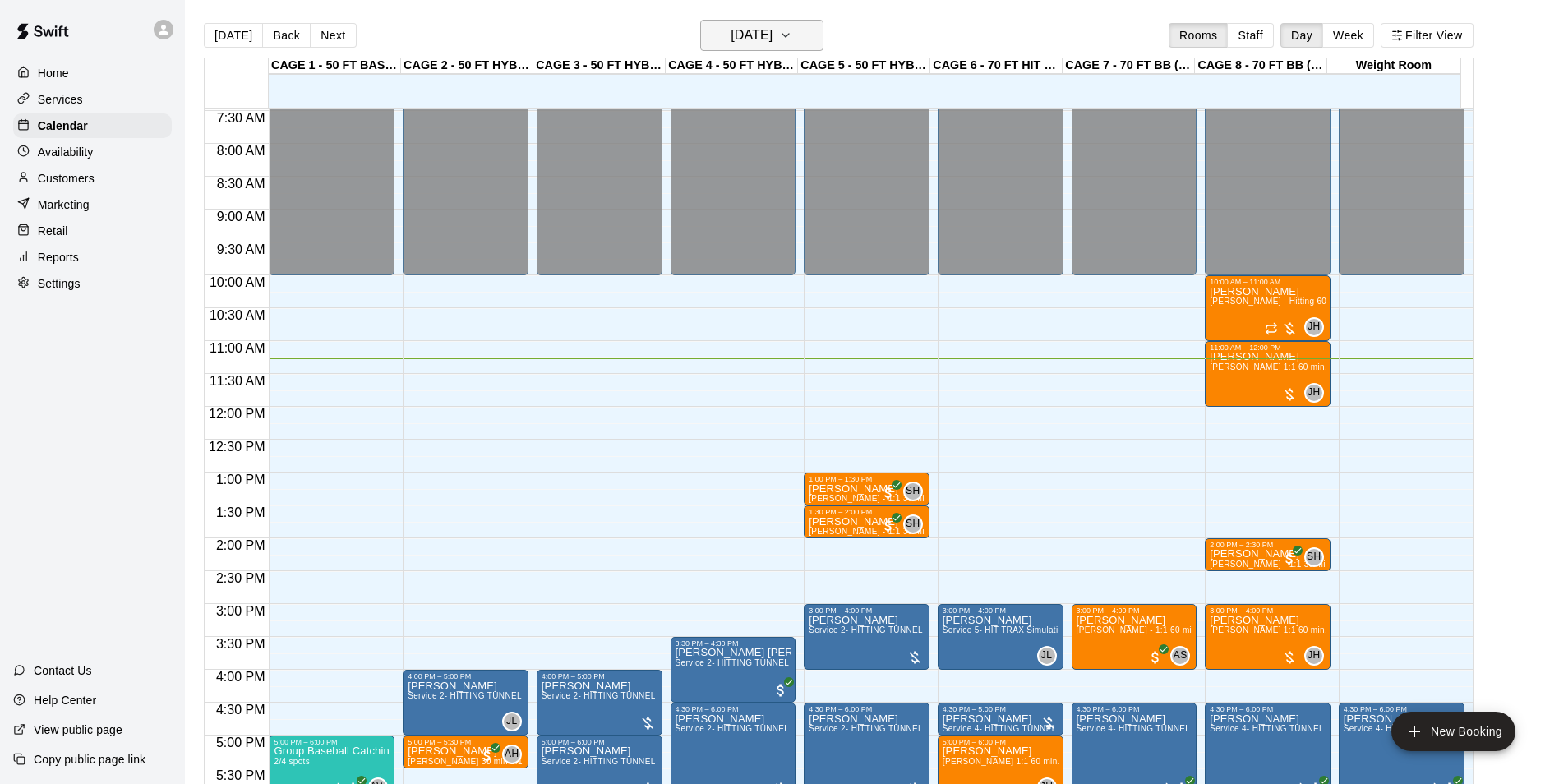
click at [793, 42] on icon "button" at bounding box center [786, 35] width 13 height 20
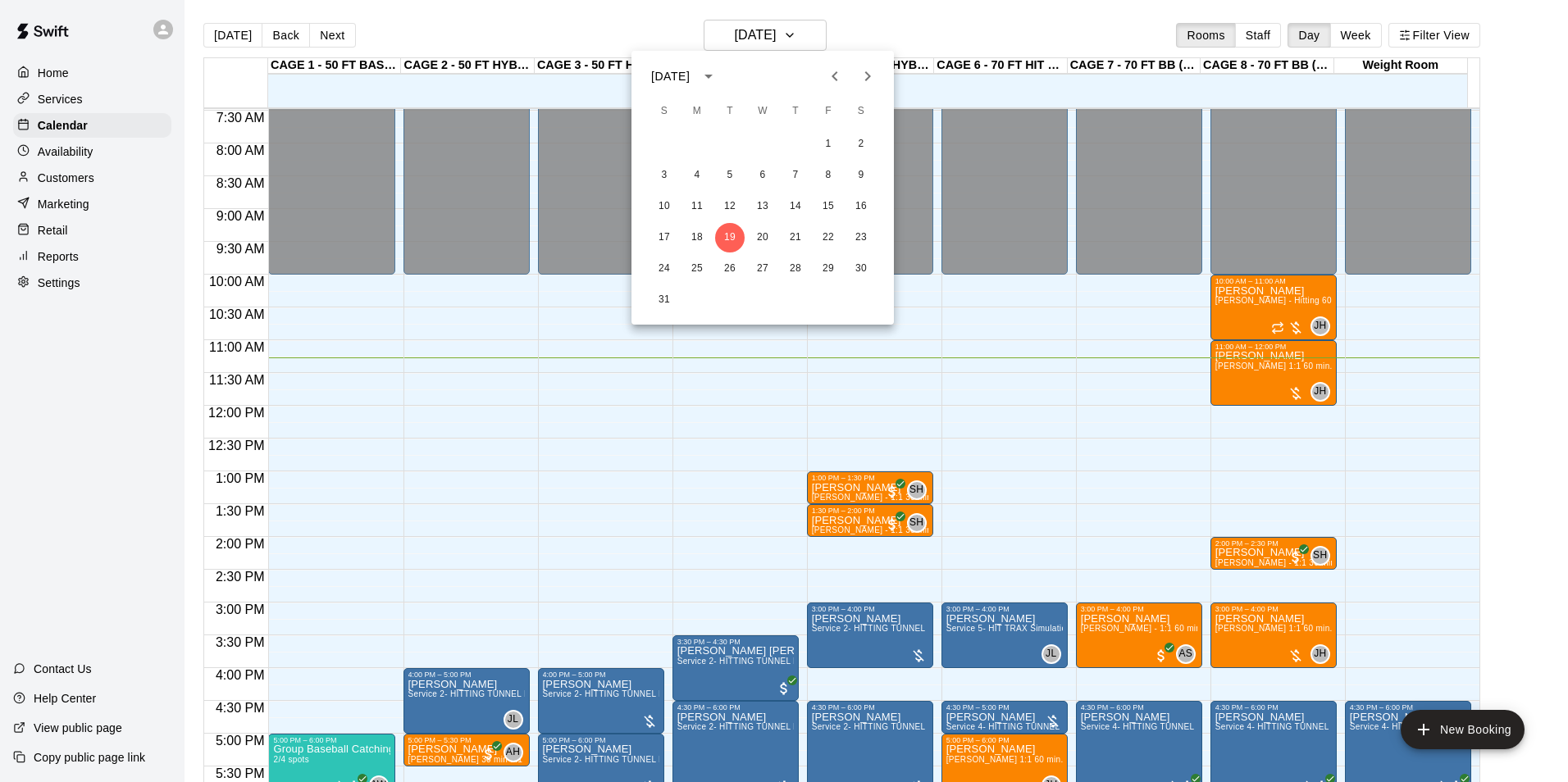
click at [619, 28] on div at bounding box center [784, 391] width 1568 height 782
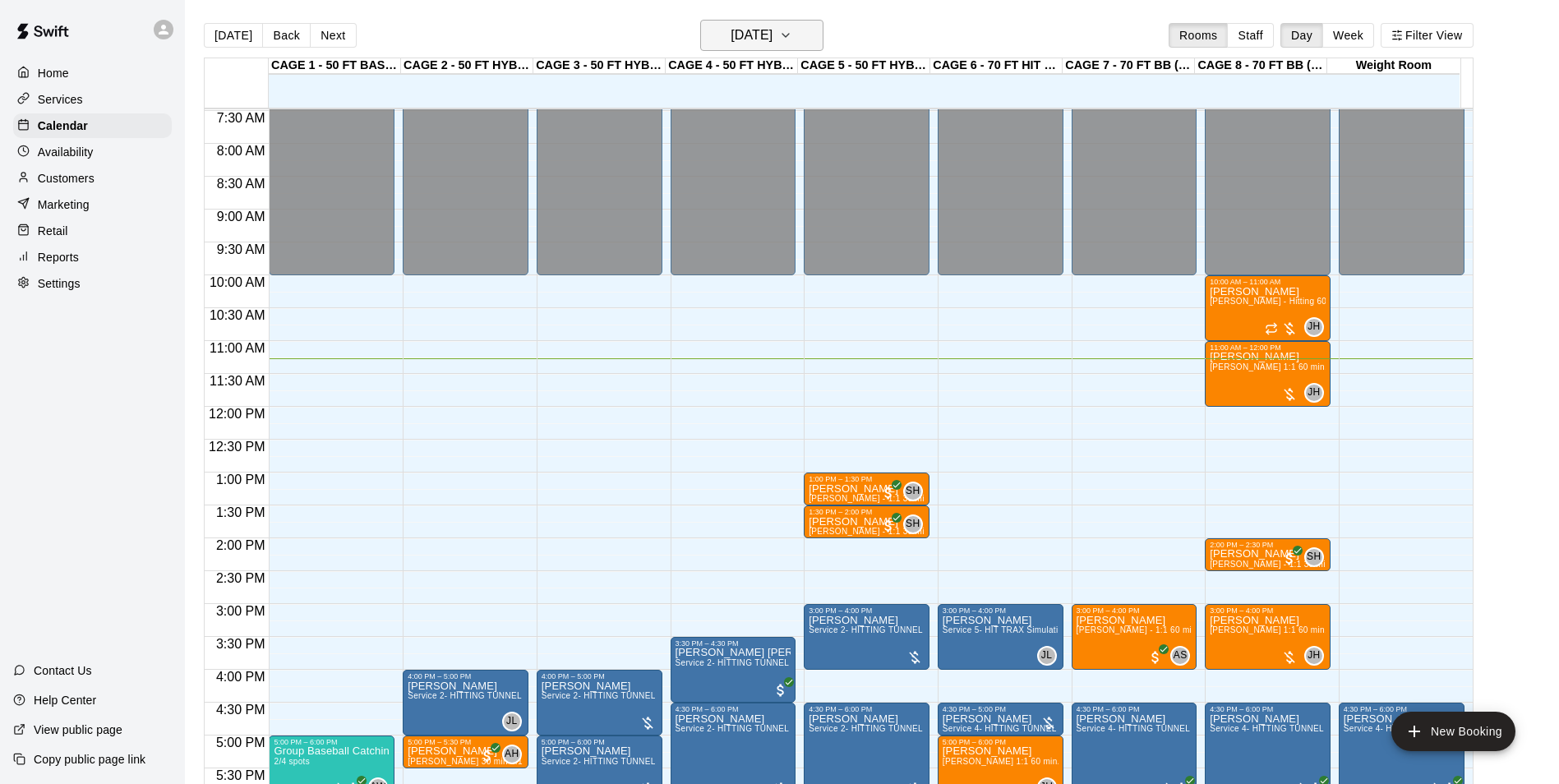
click at [800, 50] on button "[DATE]" at bounding box center [762, 35] width 123 height 31
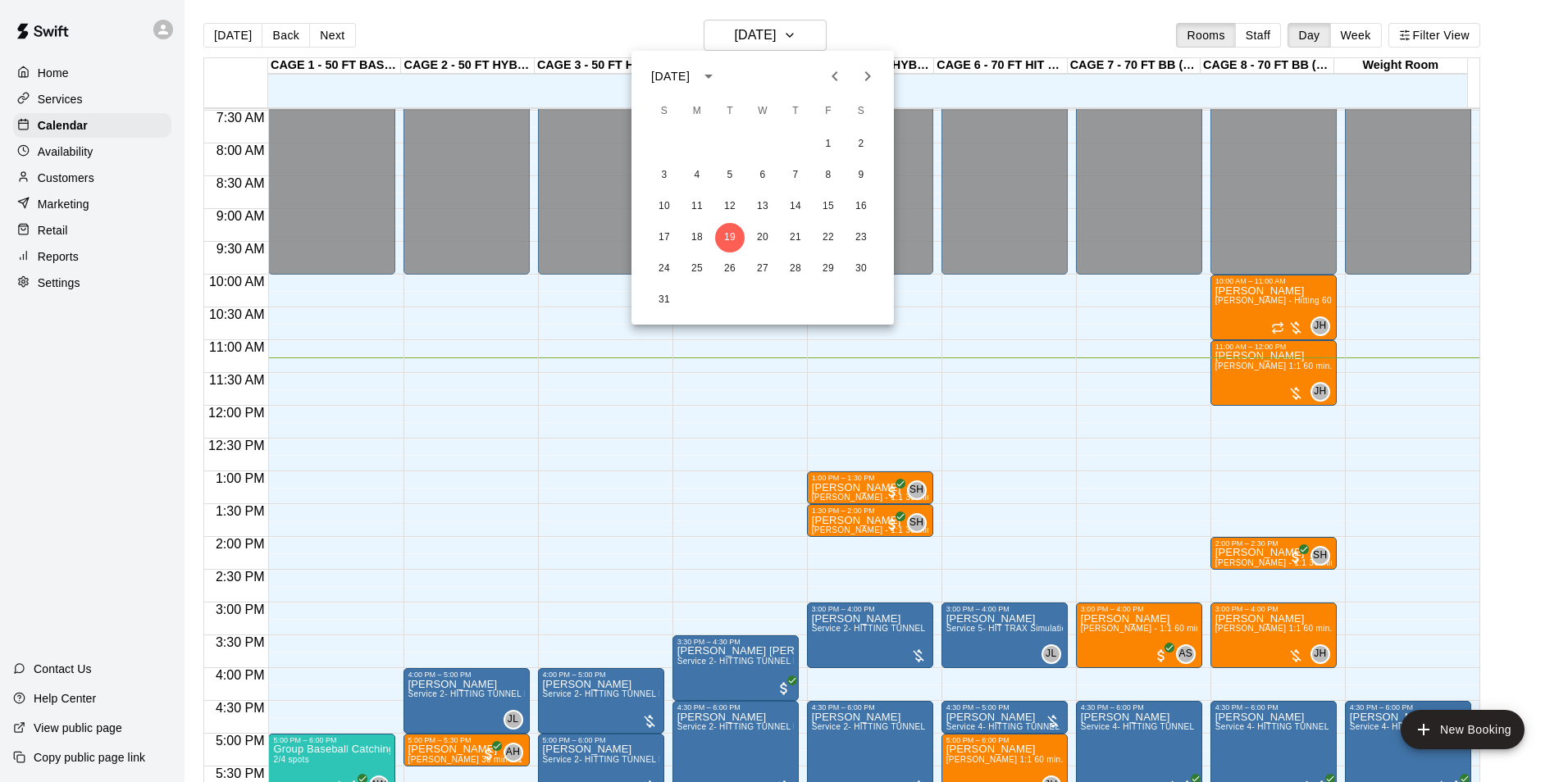
click at [581, 28] on div at bounding box center [784, 391] width 1568 height 782
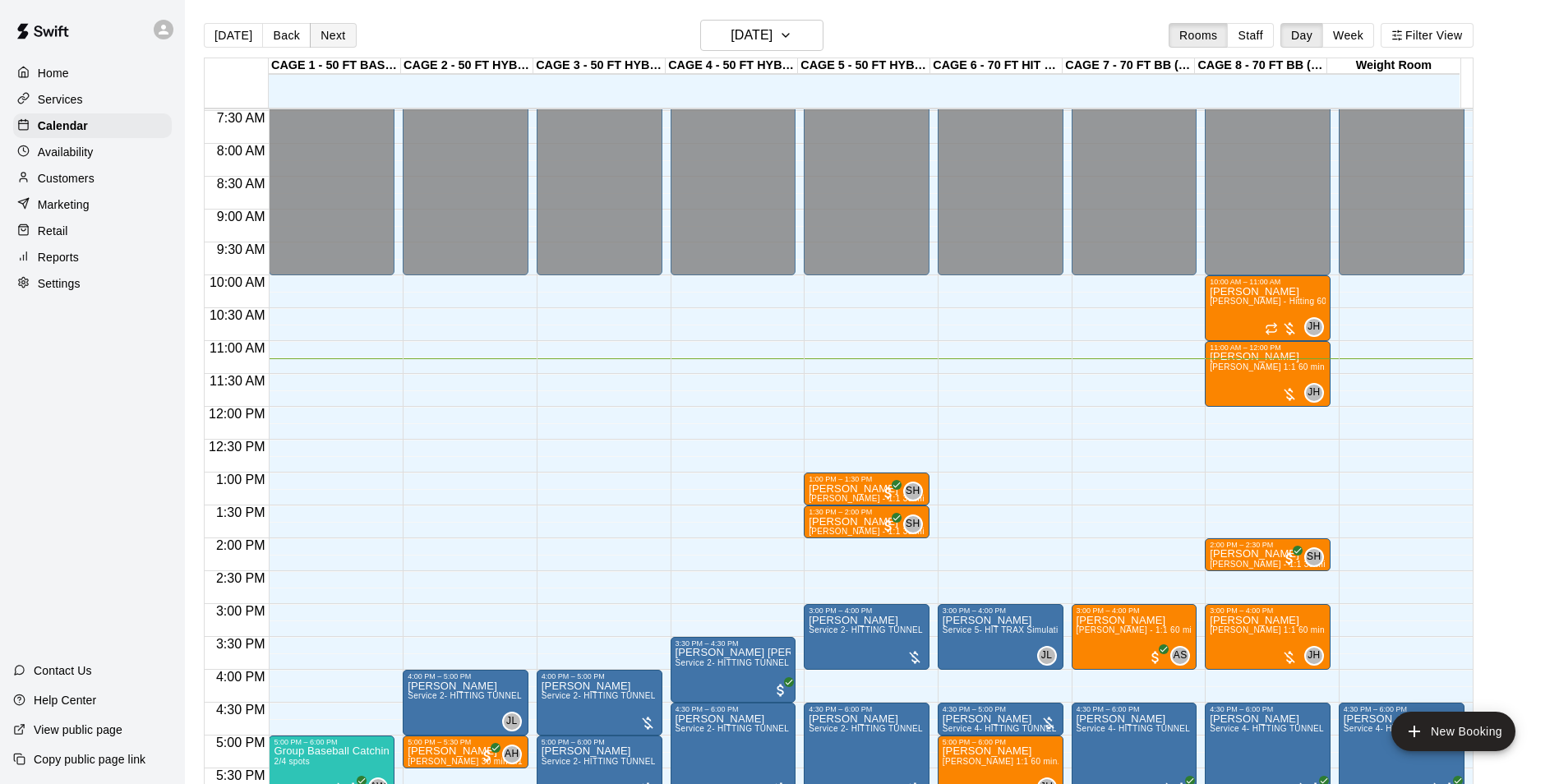
click at [317, 29] on button "Next" at bounding box center [332, 35] width 46 height 24
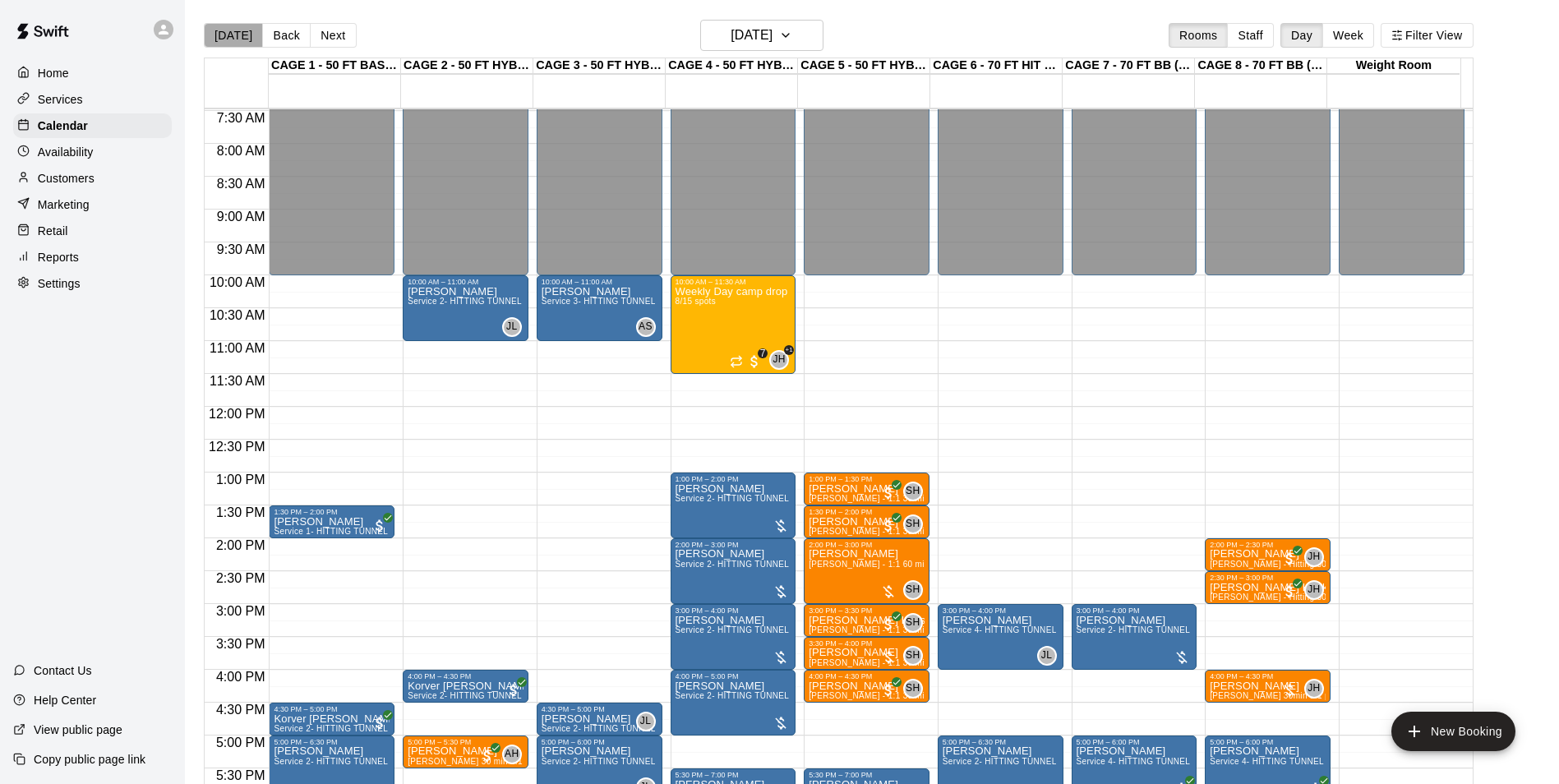
click at [233, 37] on button "[DATE]" at bounding box center [232, 35] width 59 height 24
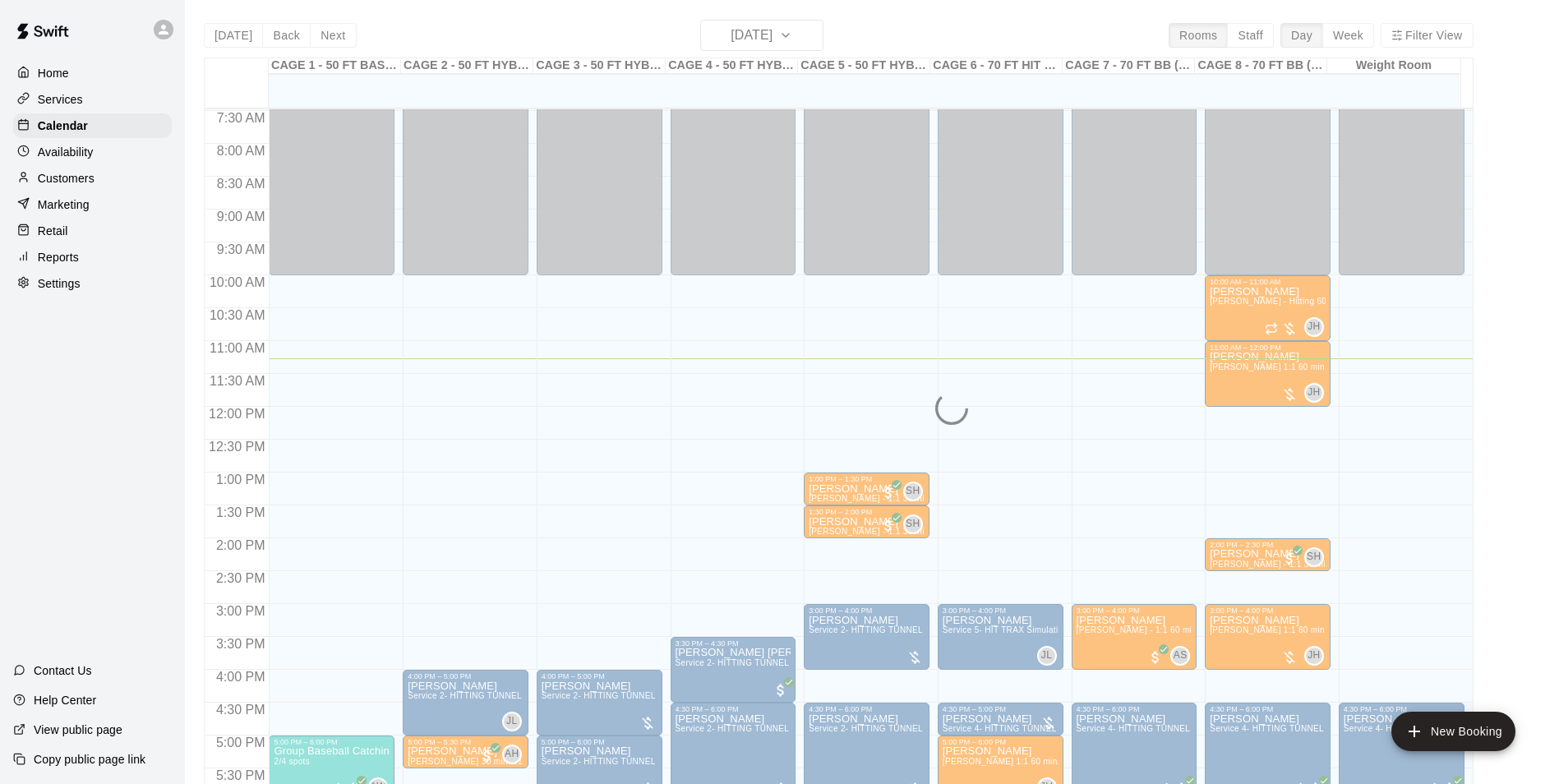
click at [568, 38] on div "Today Back Next Tuesday Aug 19 Rooms Staff Day Week Filter View CAGE 1 - 50 FT …" at bounding box center [838, 412] width 1270 height 784
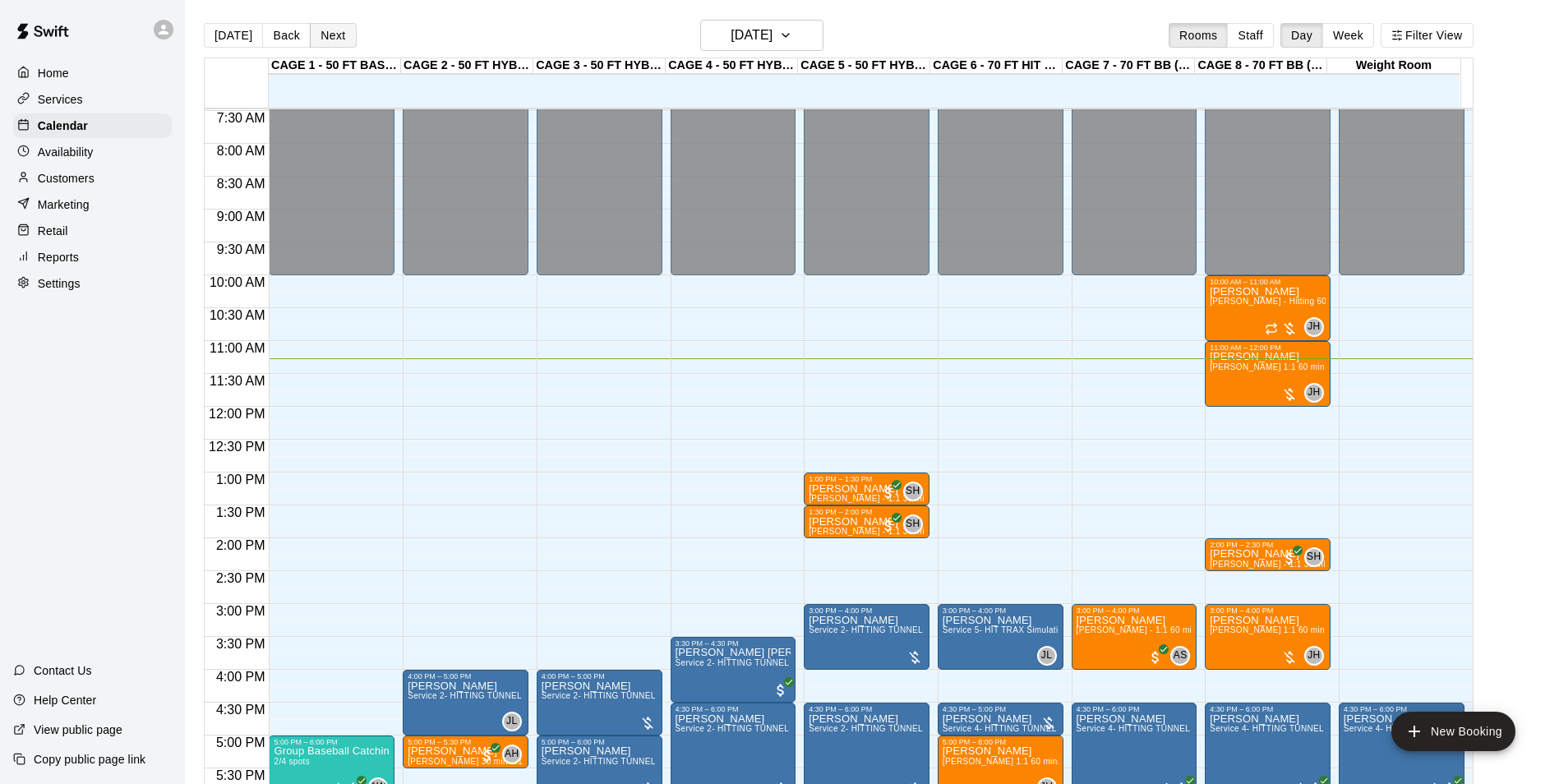
click at [317, 31] on button "Next" at bounding box center [332, 35] width 46 height 24
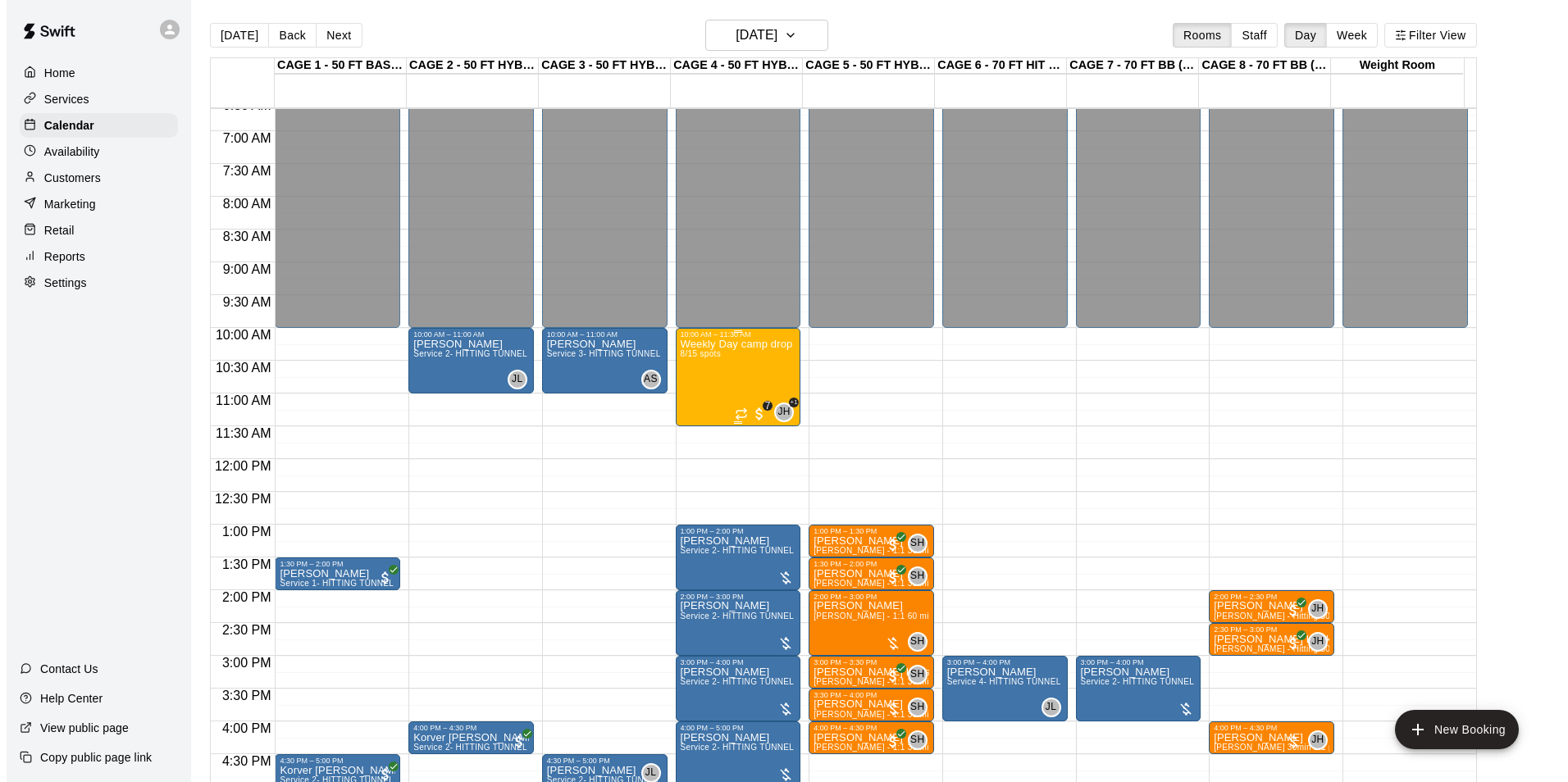
scroll to position [408, 0]
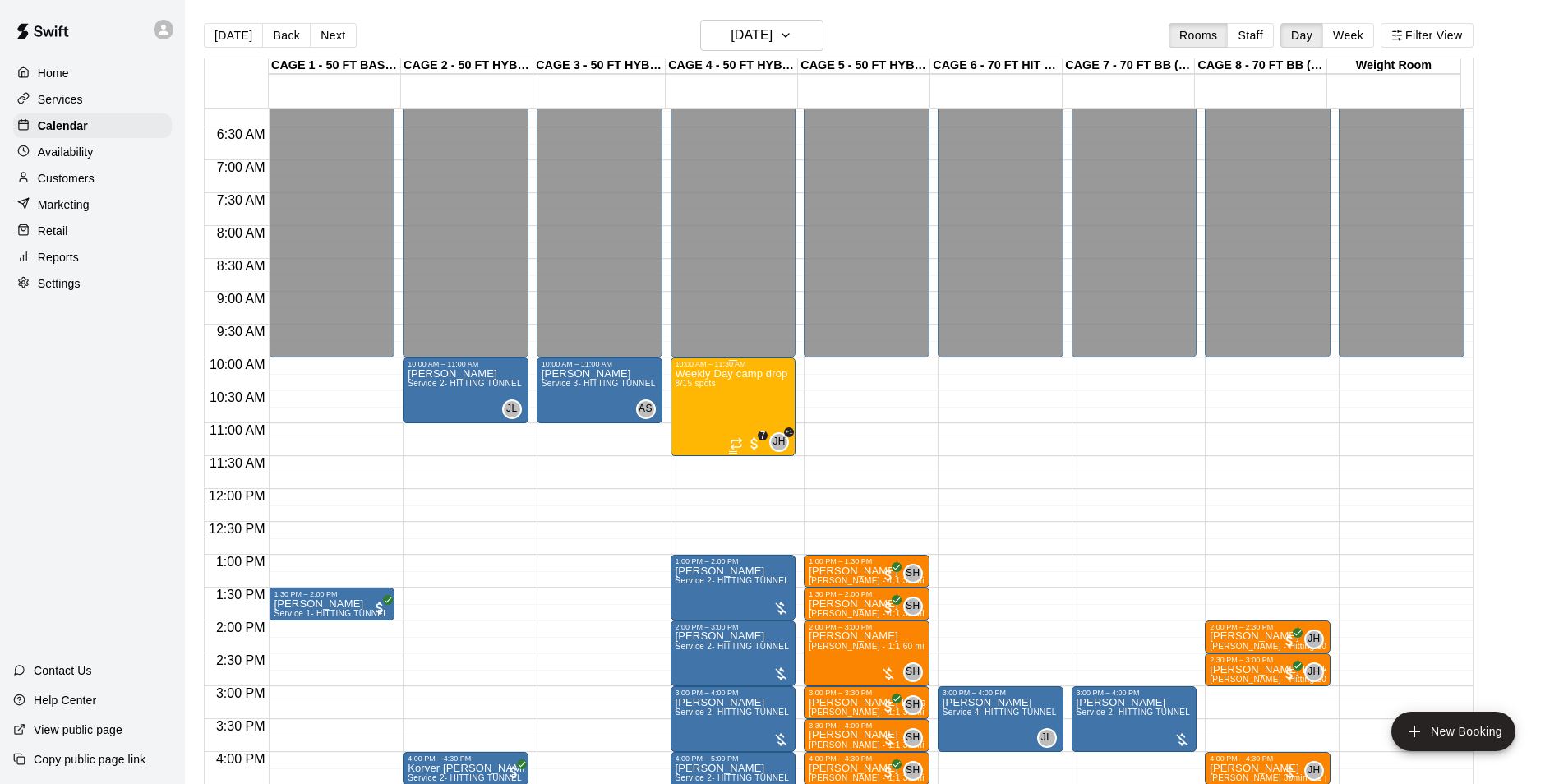
click at [718, 409] on div "Weekly Day camp drop in session - Monday / Wednesday / Friday's 8/15 spots" at bounding box center [734, 760] width 116 height 784
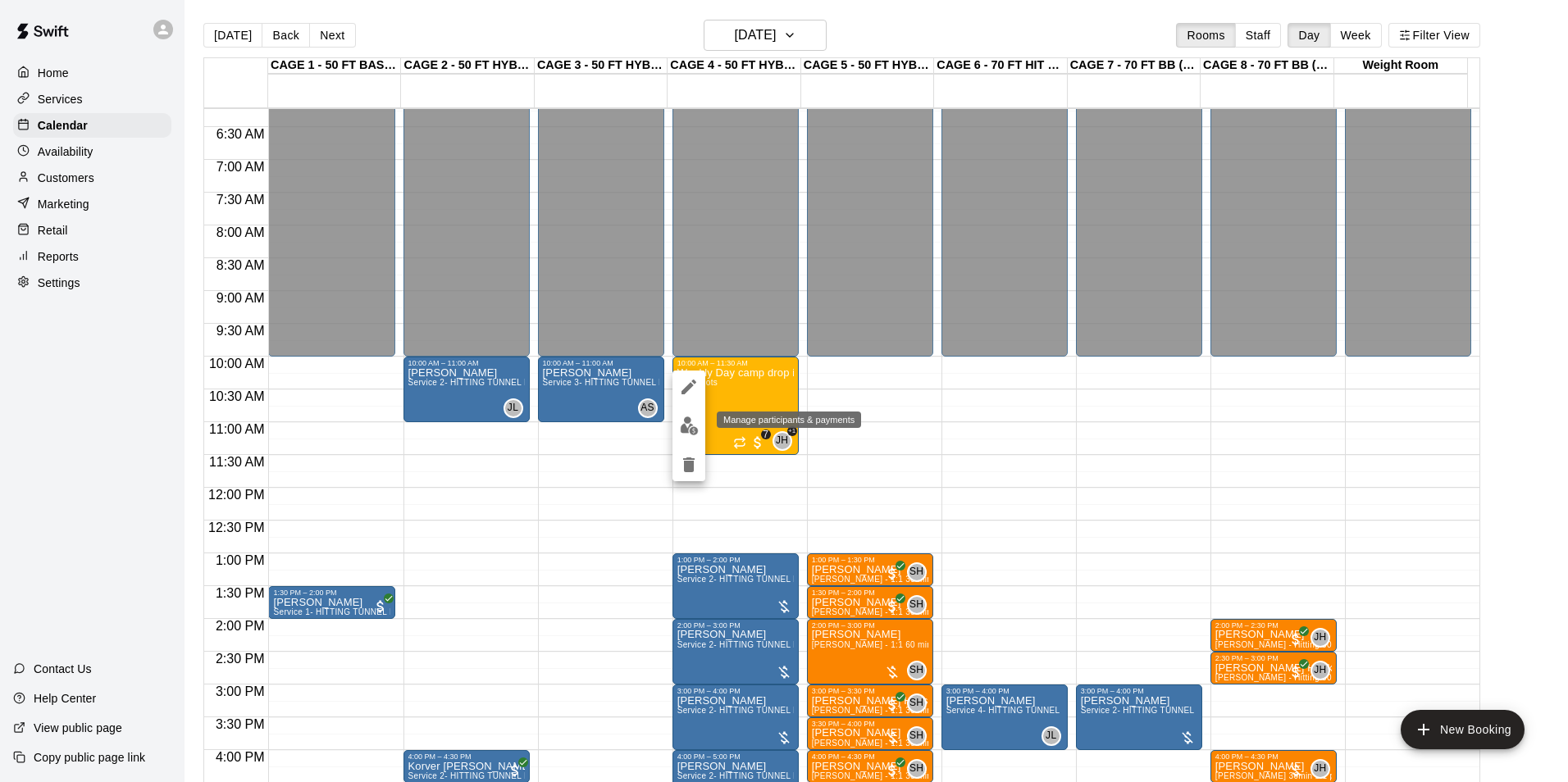
click at [687, 423] on img "edit" at bounding box center [689, 425] width 19 height 19
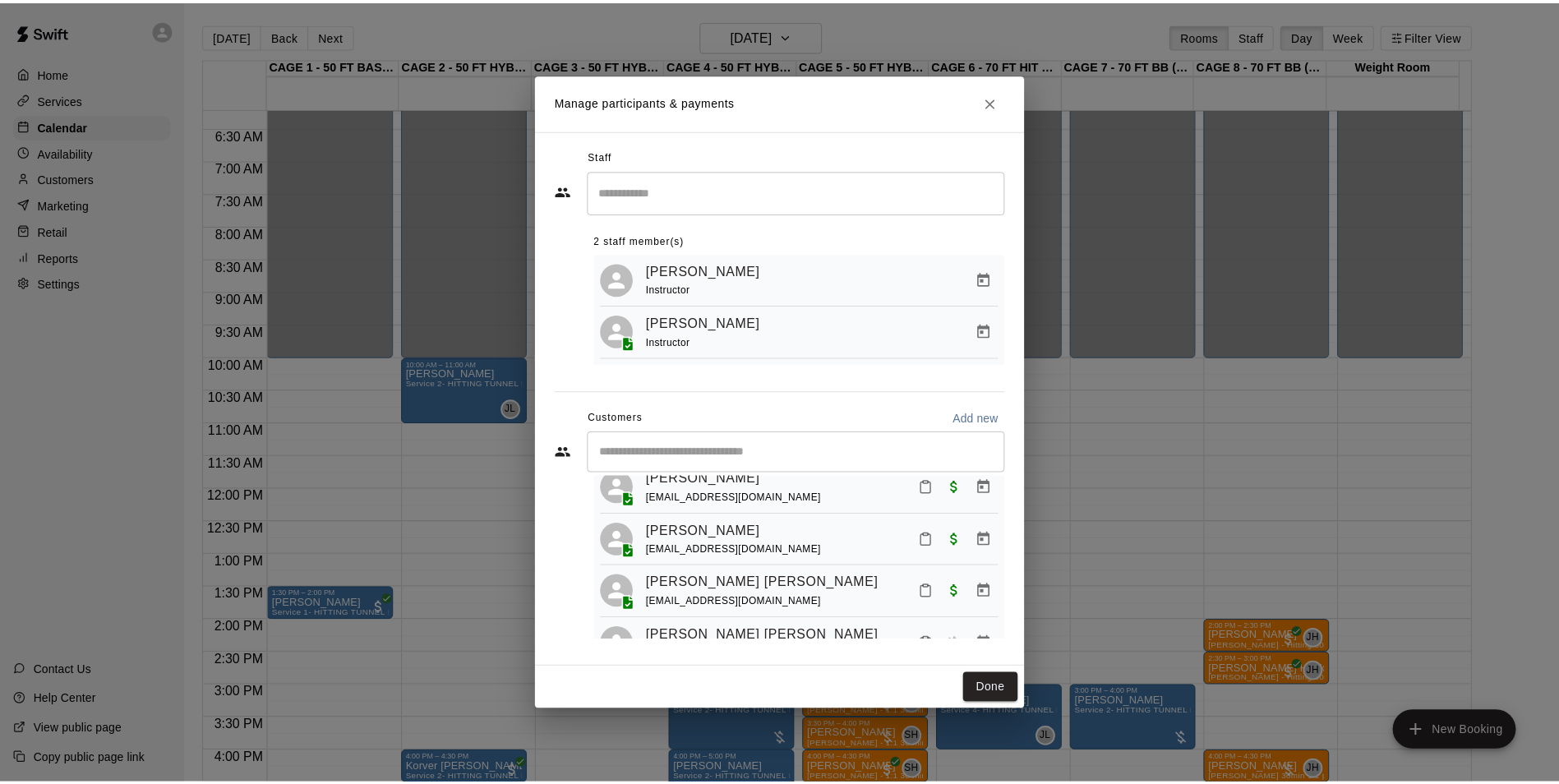
scroll to position [0, 0]
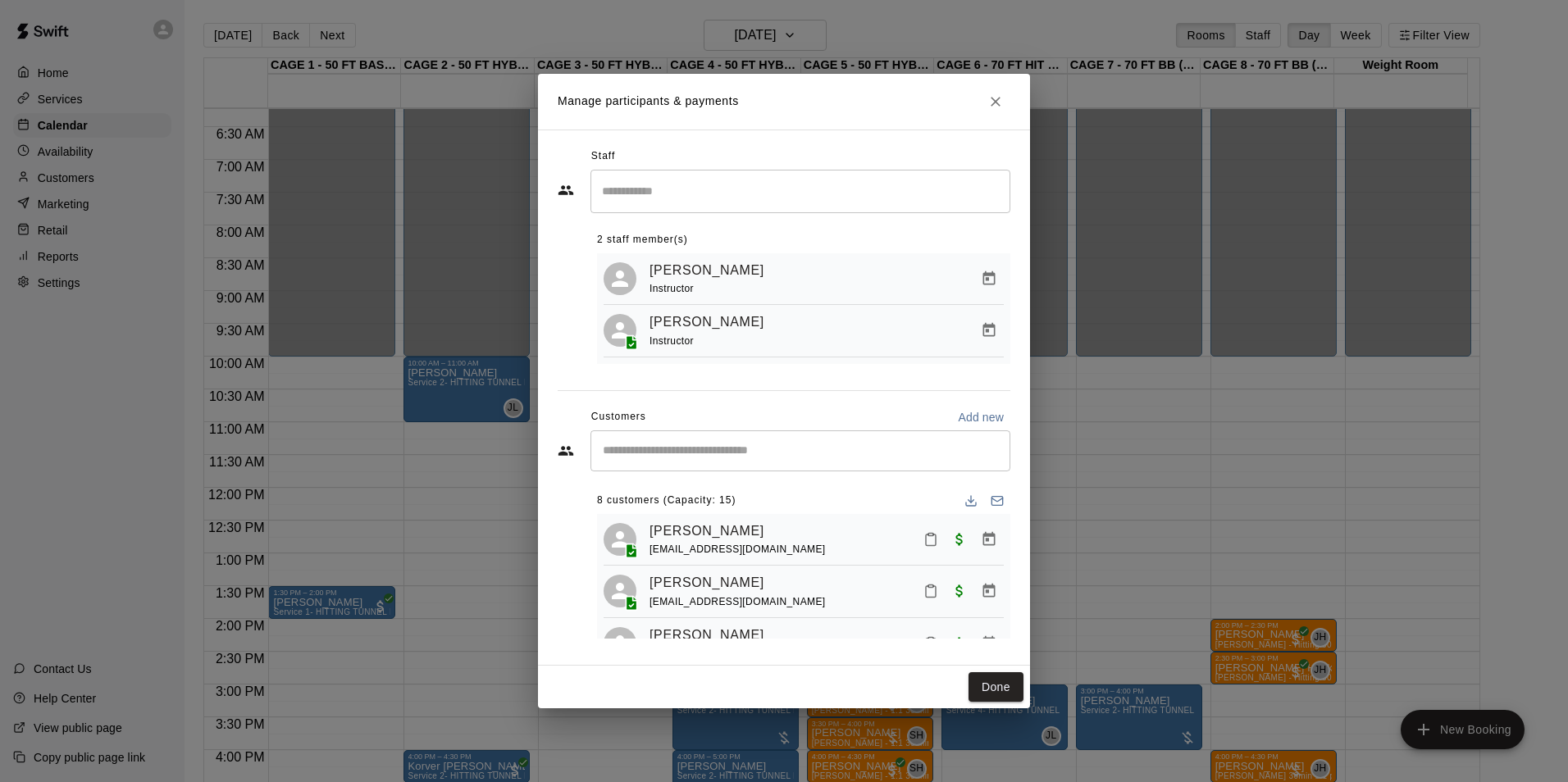
click at [1001, 109] on button "Close" at bounding box center [995, 101] width 30 height 30
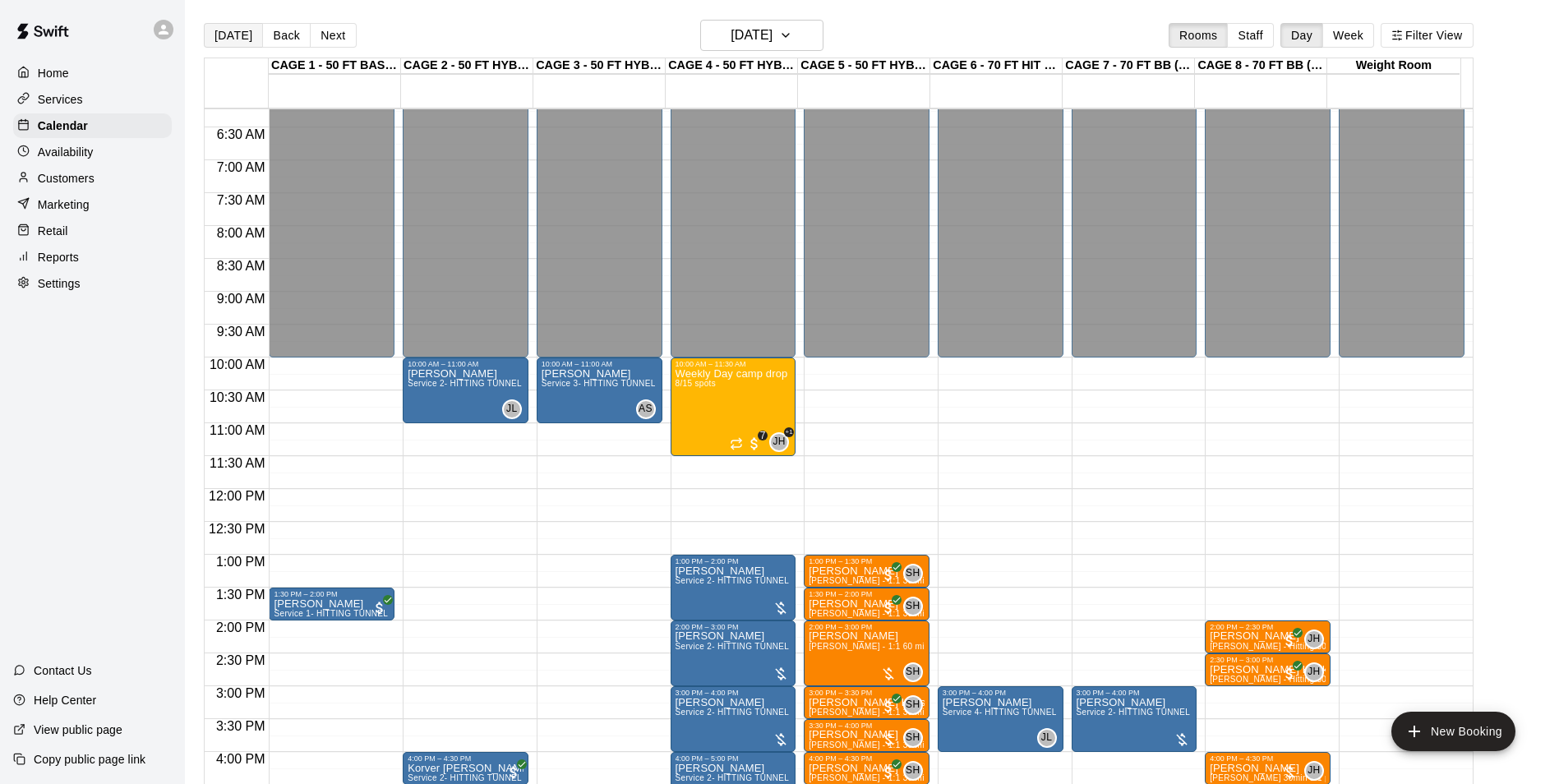
click at [238, 41] on button "[DATE]" at bounding box center [232, 35] width 59 height 24
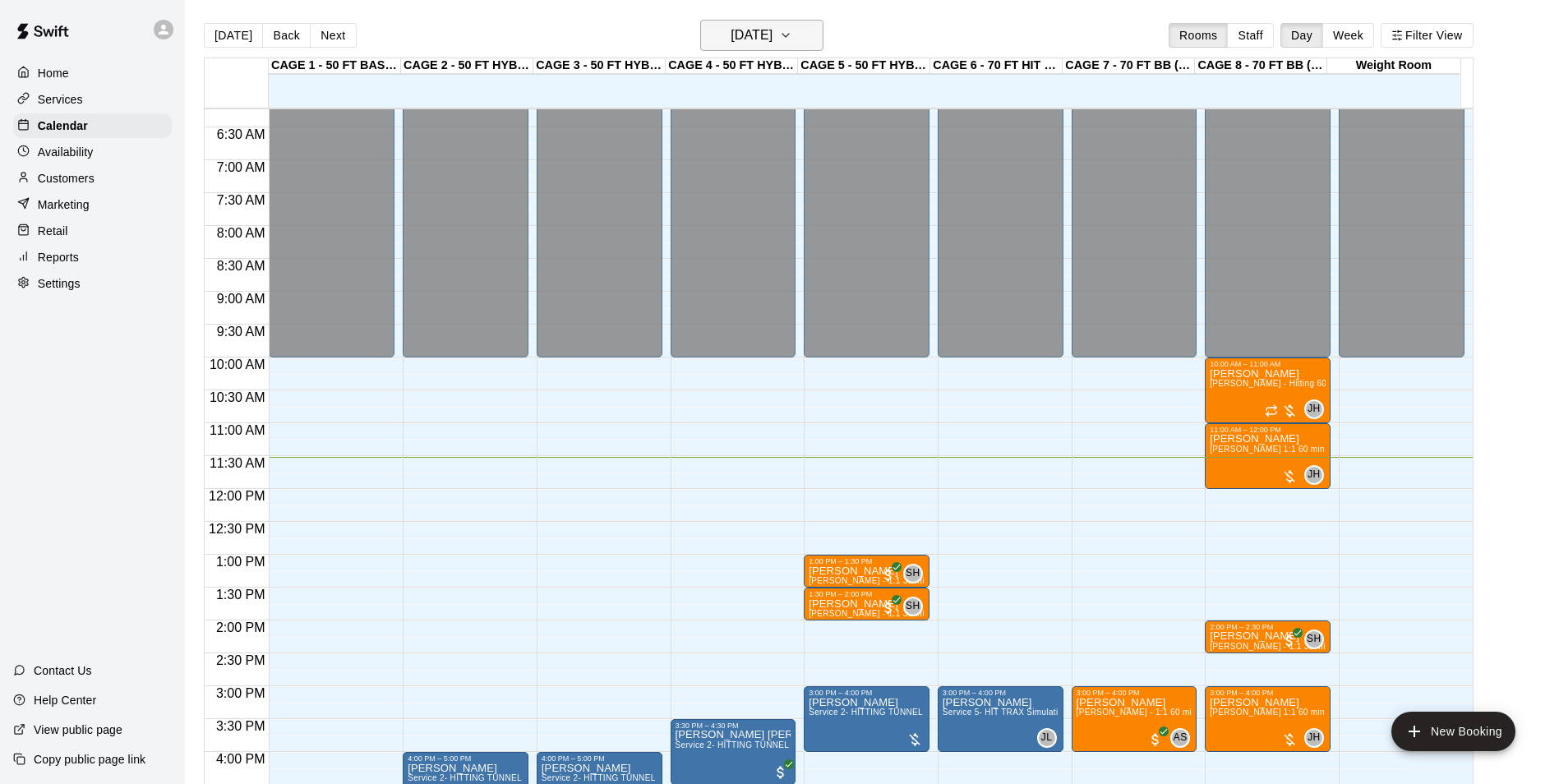
click at [758, 47] on button "[DATE]" at bounding box center [762, 35] width 123 height 31
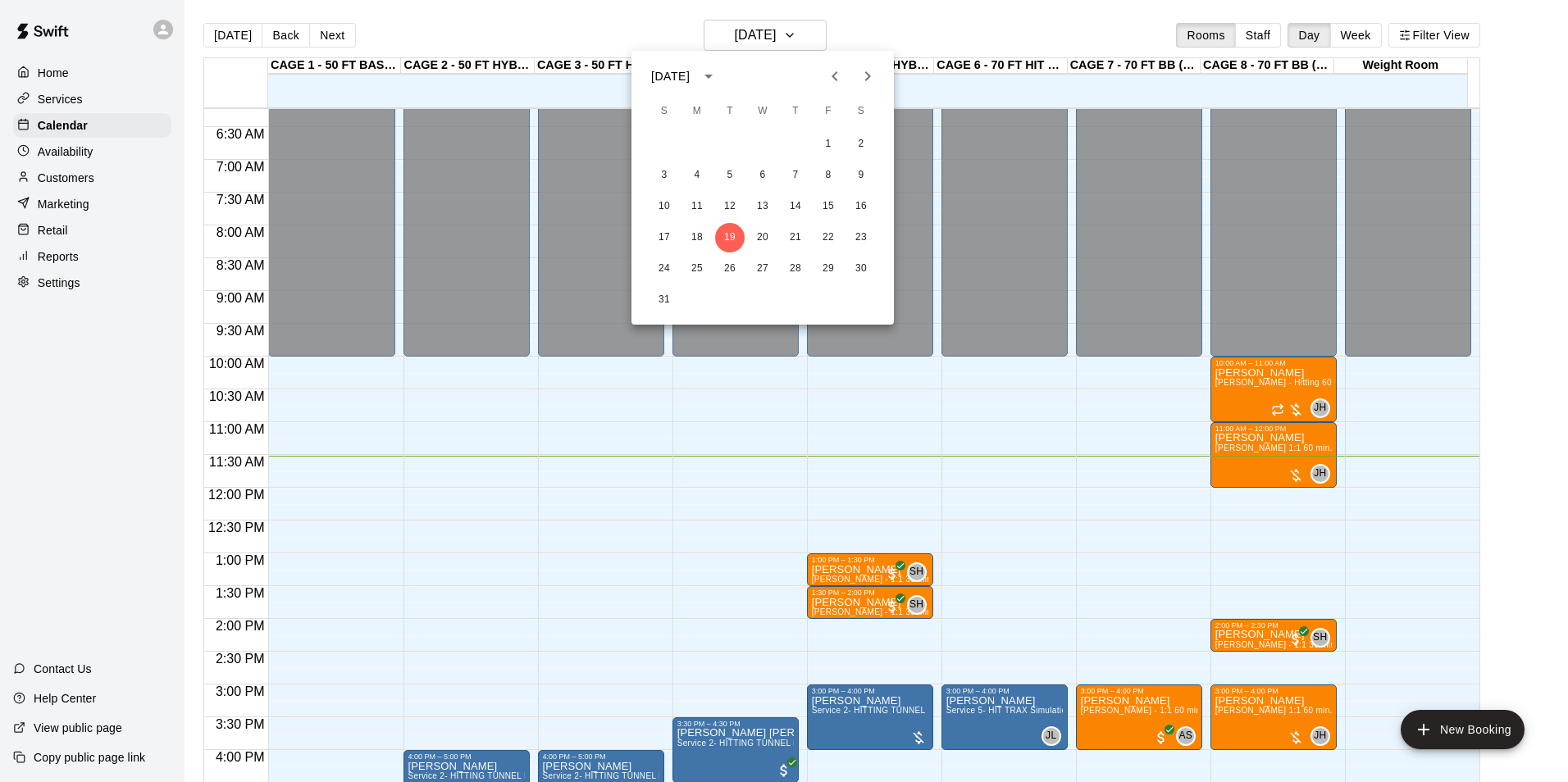
click at [778, 234] on div "17 18 19 20 21 22 23" at bounding box center [763, 237] width 263 height 30
click at [769, 235] on button "20" at bounding box center [763, 237] width 30 height 30
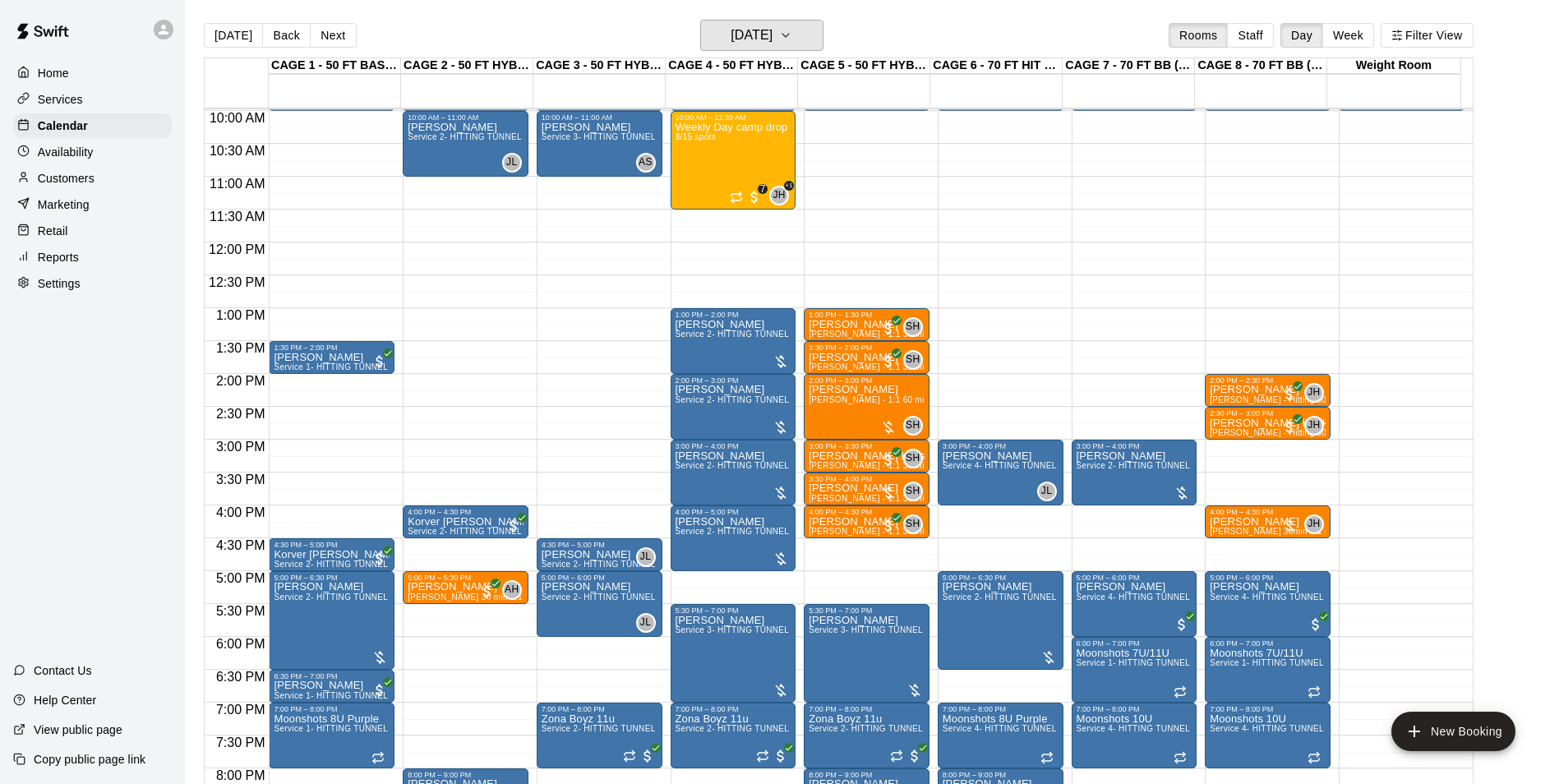
scroll to position [738, 0]
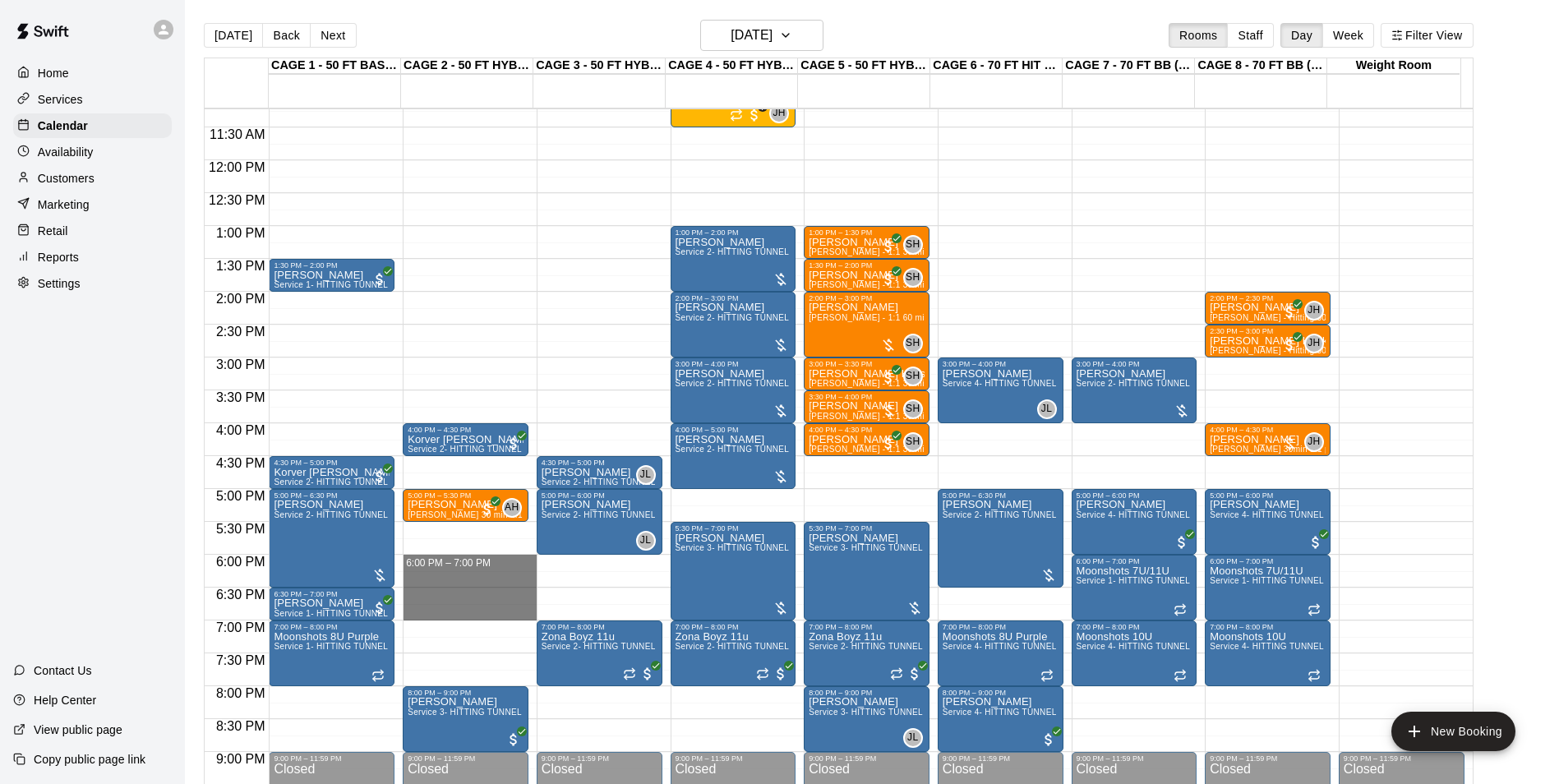
drag, startPoint x: 500, startPoint y: 557, endPoint x: 506, endPoint y: 620, distance: 63.3
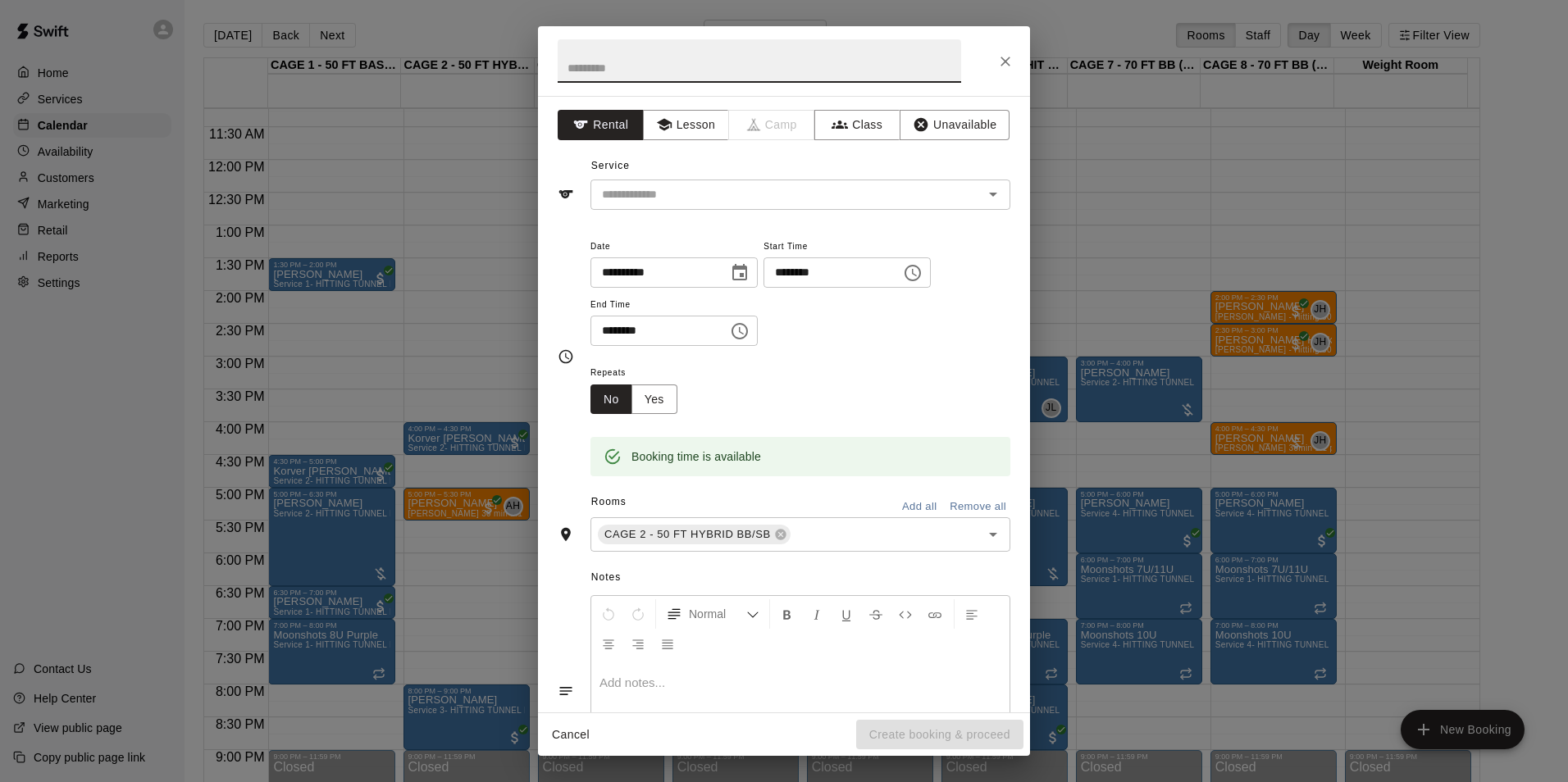
click at [765, 178] on div "Service ​" at bounding box center [784, 182] width 453 height 57
click at [770, 202] on input "text" at bounding box center [776, 195] width 361 height 20
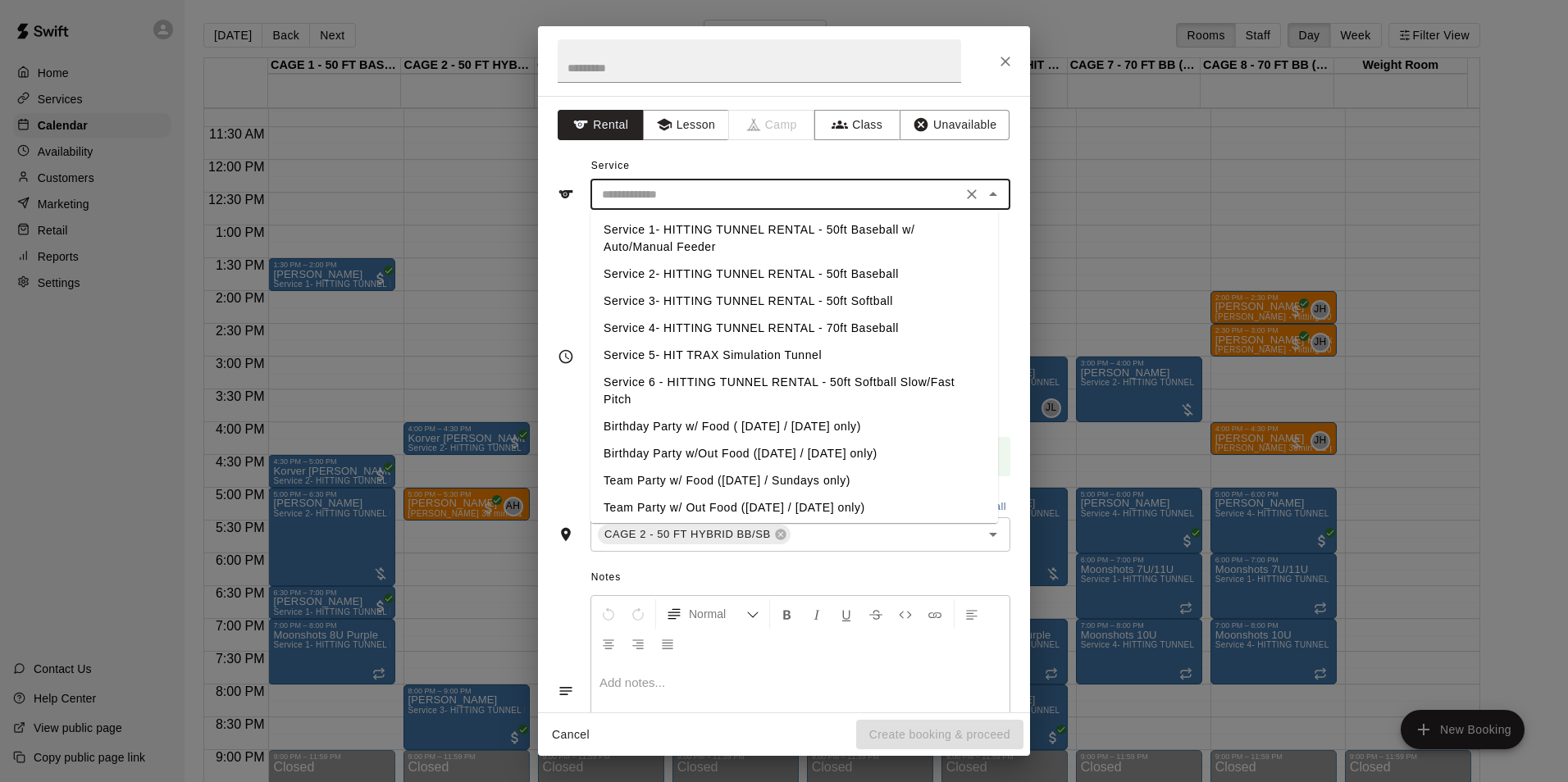
click at [828, 282] on li "Service 2- HITTING TUNNEL RENTAL - 50ft Baseball" at bounding box center [794, 274] width 408 height 27
type input "**********"
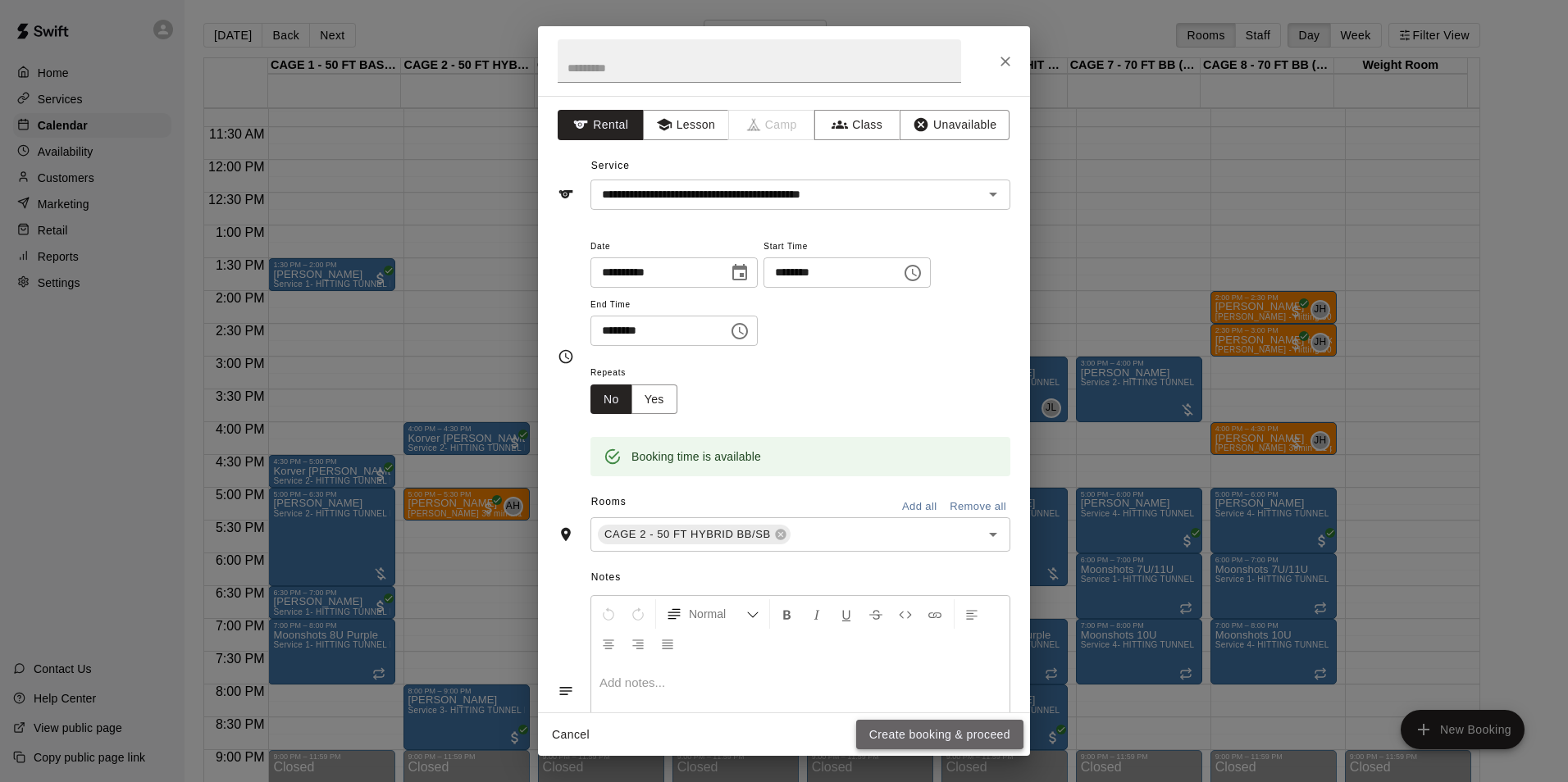
click at [922, 732] on button "Create booking & proceed" at bounding box center [939, 735] width 168 height 31
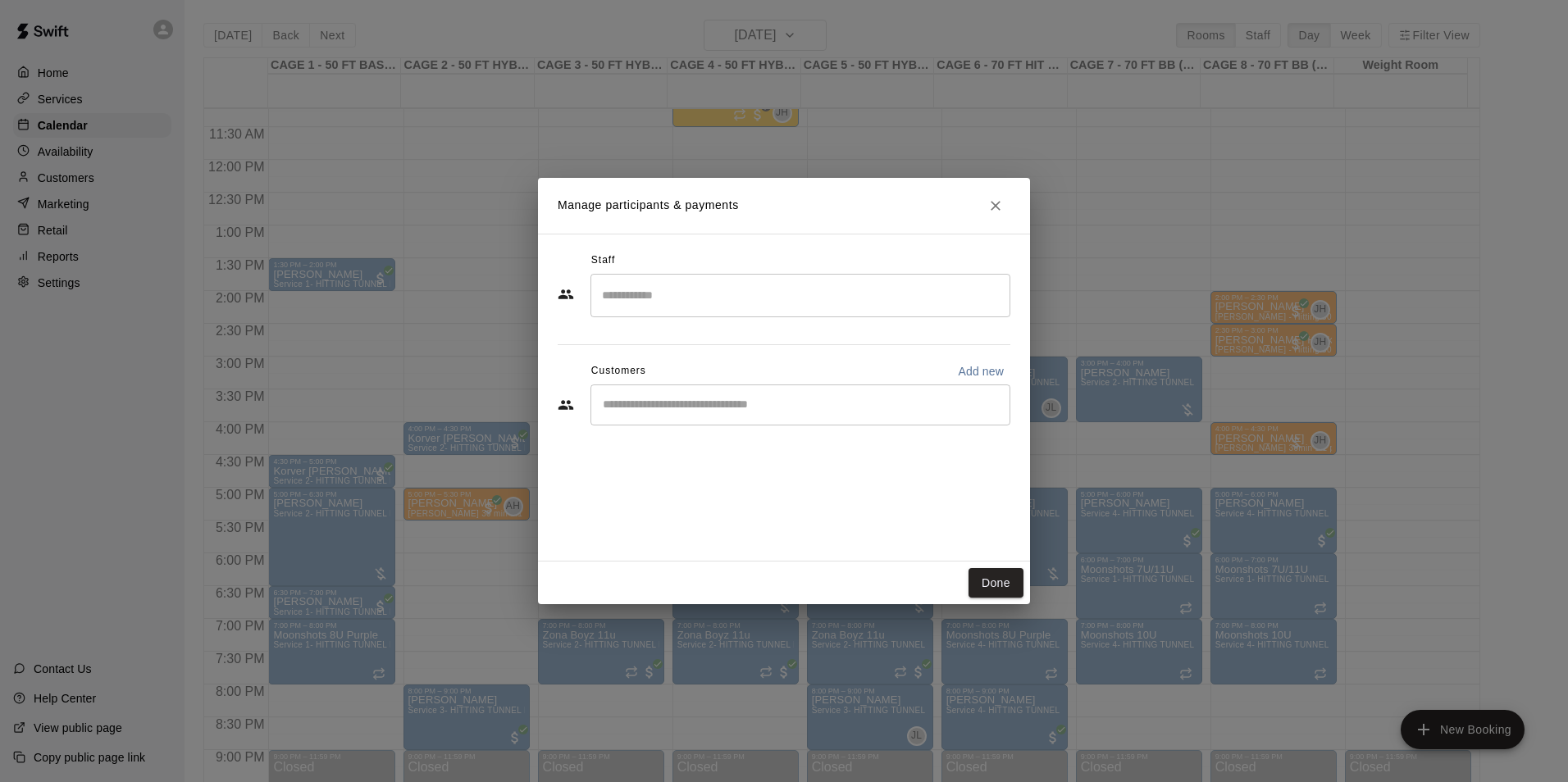
click at [700, 465] on div "Staff ​ Customers Add new ​" at bounding box center [784, 398] width 492 height 328
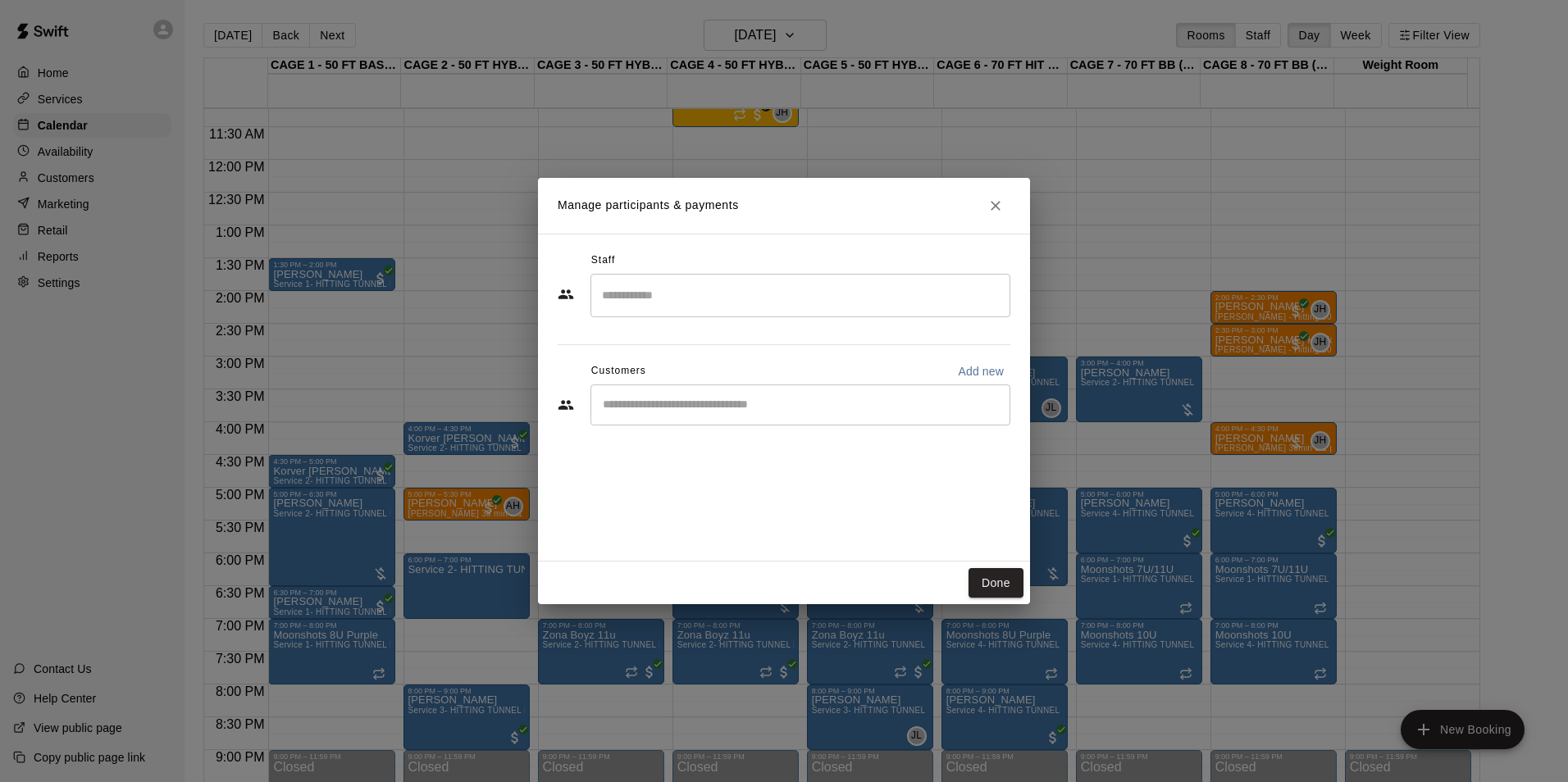
click at [715, 382] on div "Customers Add new" at bounding box center [784, 371] width 453 height 26
click at [711, 393] on div "​" at bounding box center [800, 405] width 420 height 41
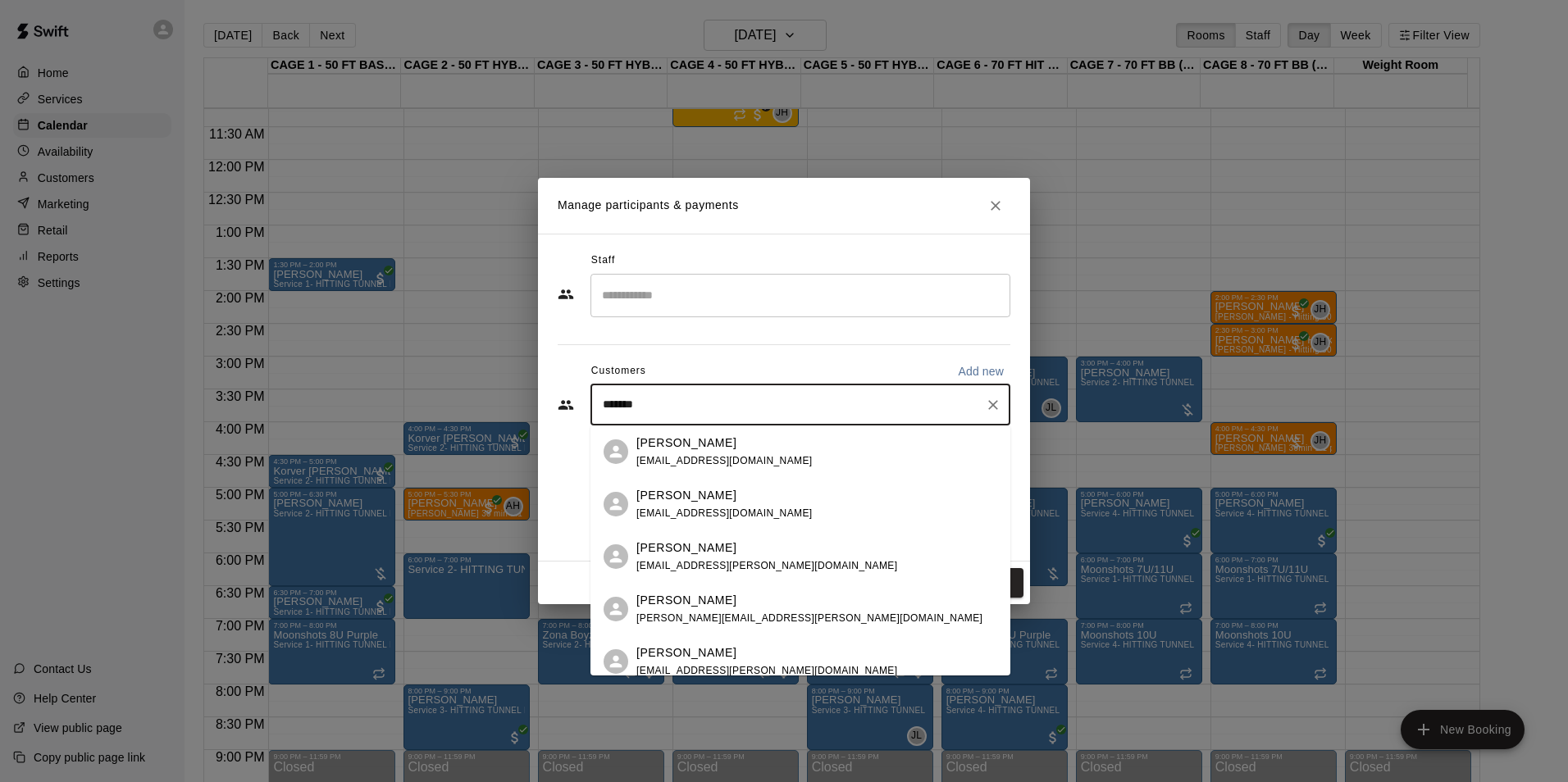
type input "********"
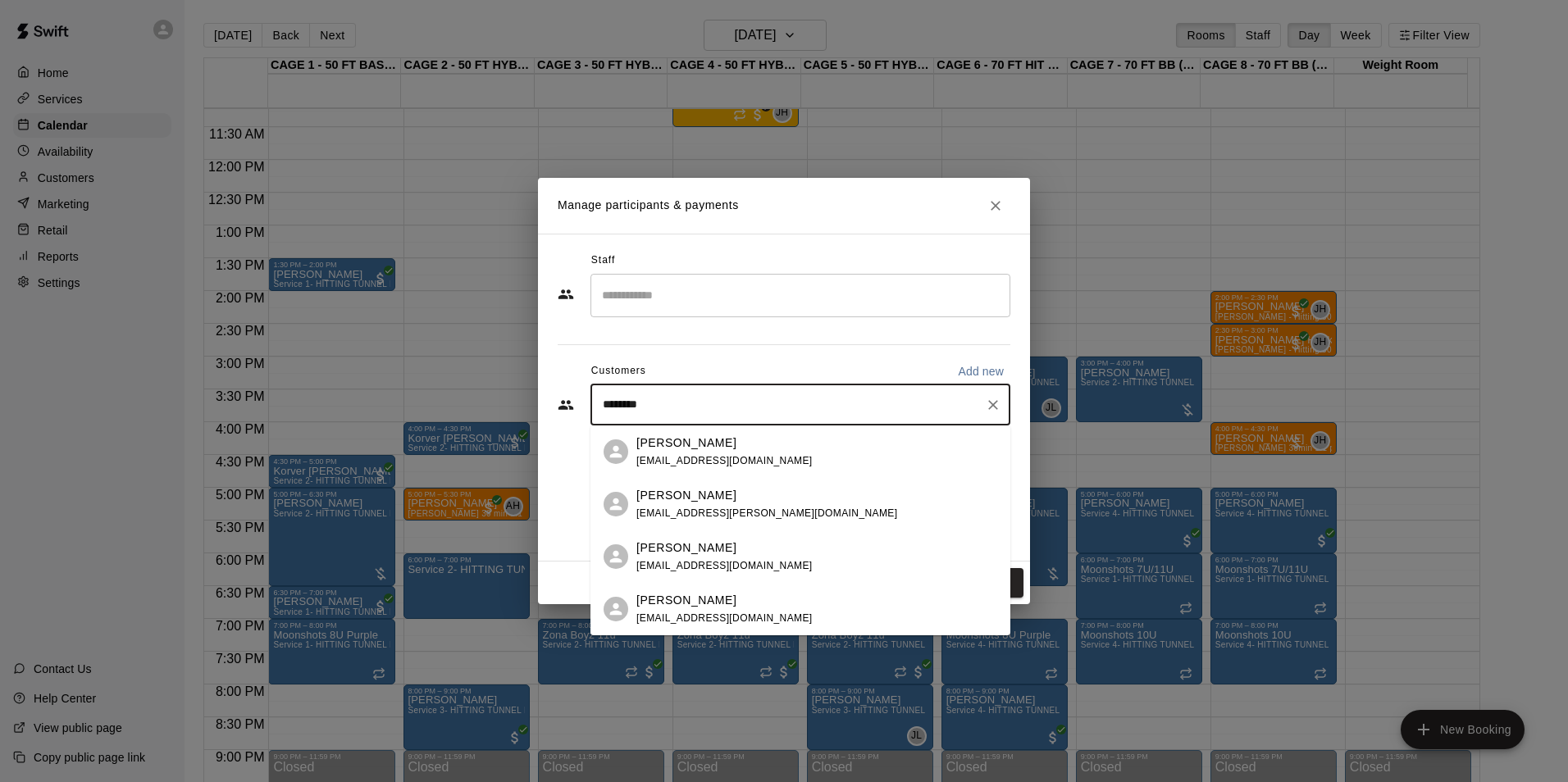
click at [722, 554] on div "[PERSON_NAME]" at bounding box center [723, 547] width 176 height 17
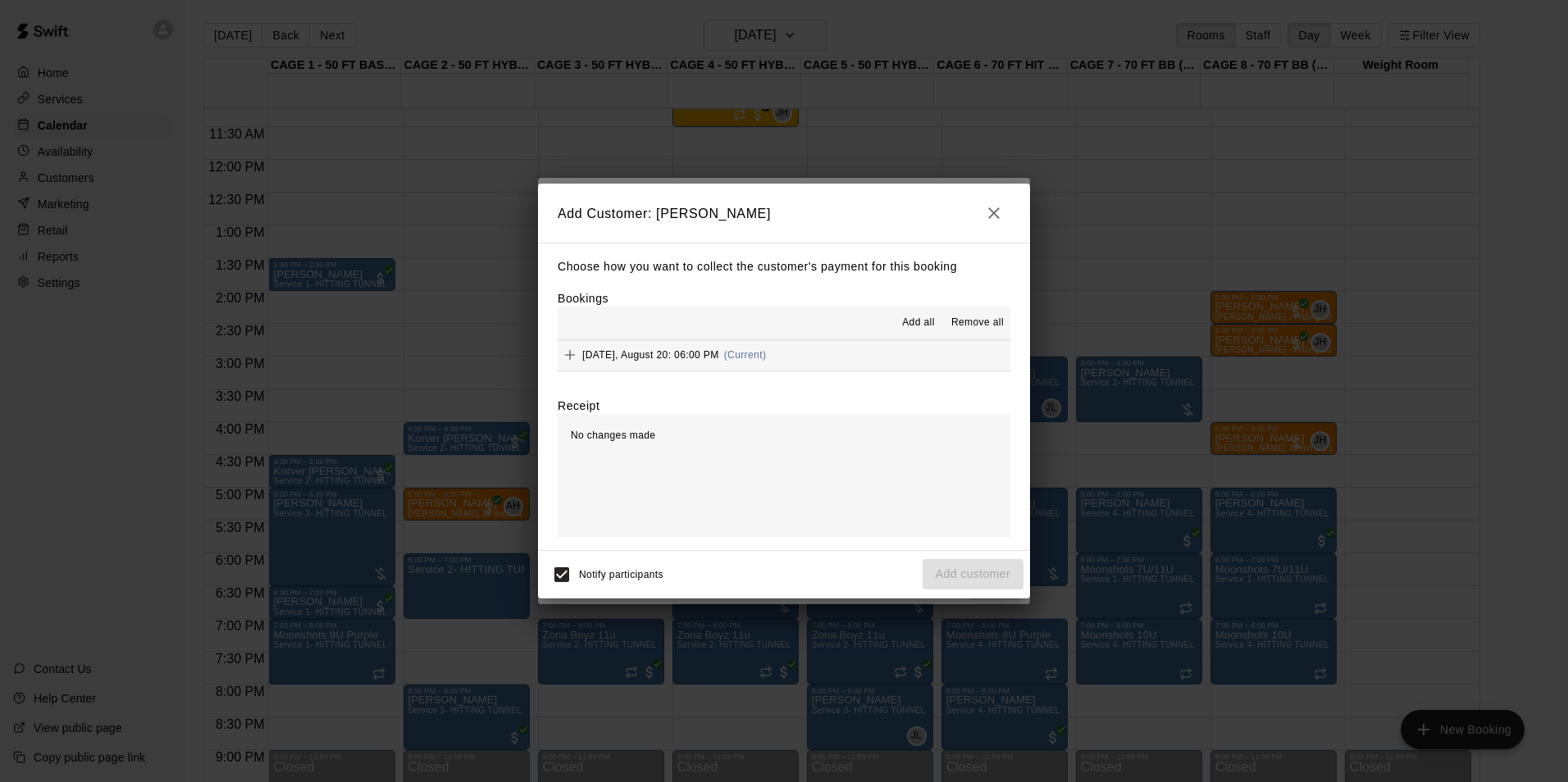
click at [792, 353] on button "Wednesday, August 20: 06:00 PM (Current)" at bounding box center [784, 355] width 453 height 31
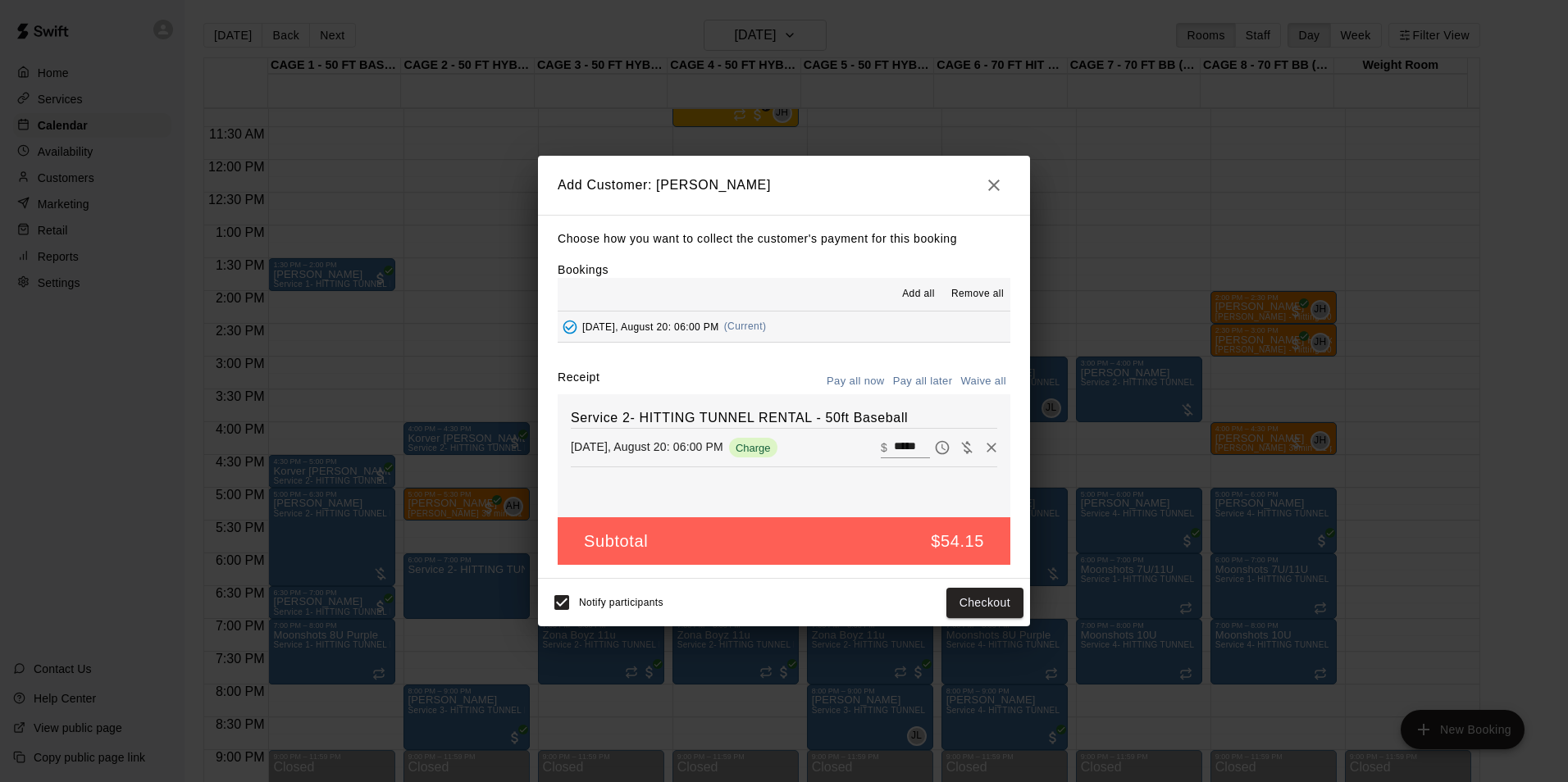
click at [899, 382] on button "Pay all later" at bounding box center [922, 381] width 68 height 25
click at [956, 603] on button "Add customer" at bounding box center [973, 602] width 101 height 31
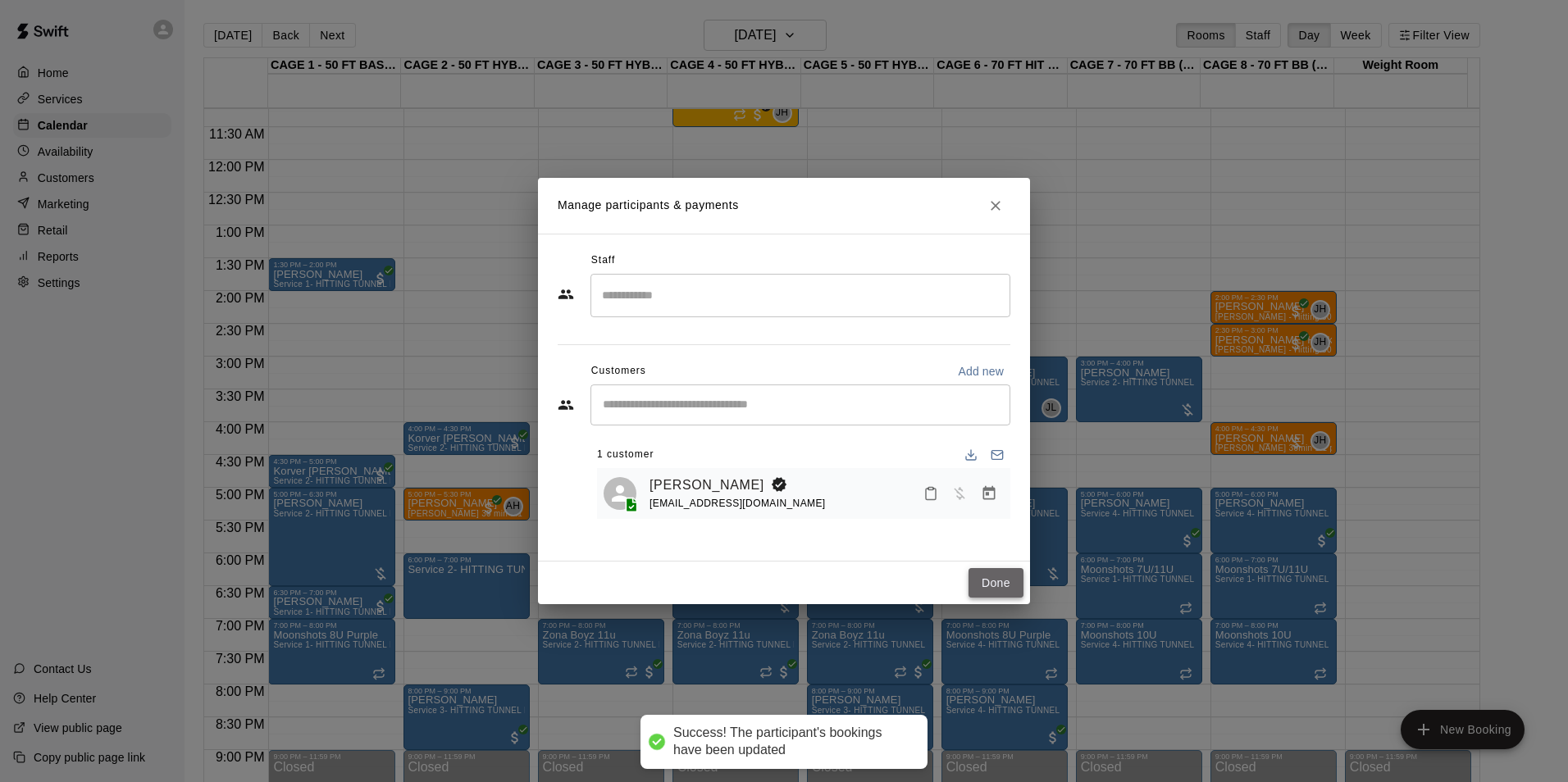
click at [994, 576] on button "Done" at bounding box center [995, 583] width 55 height 31
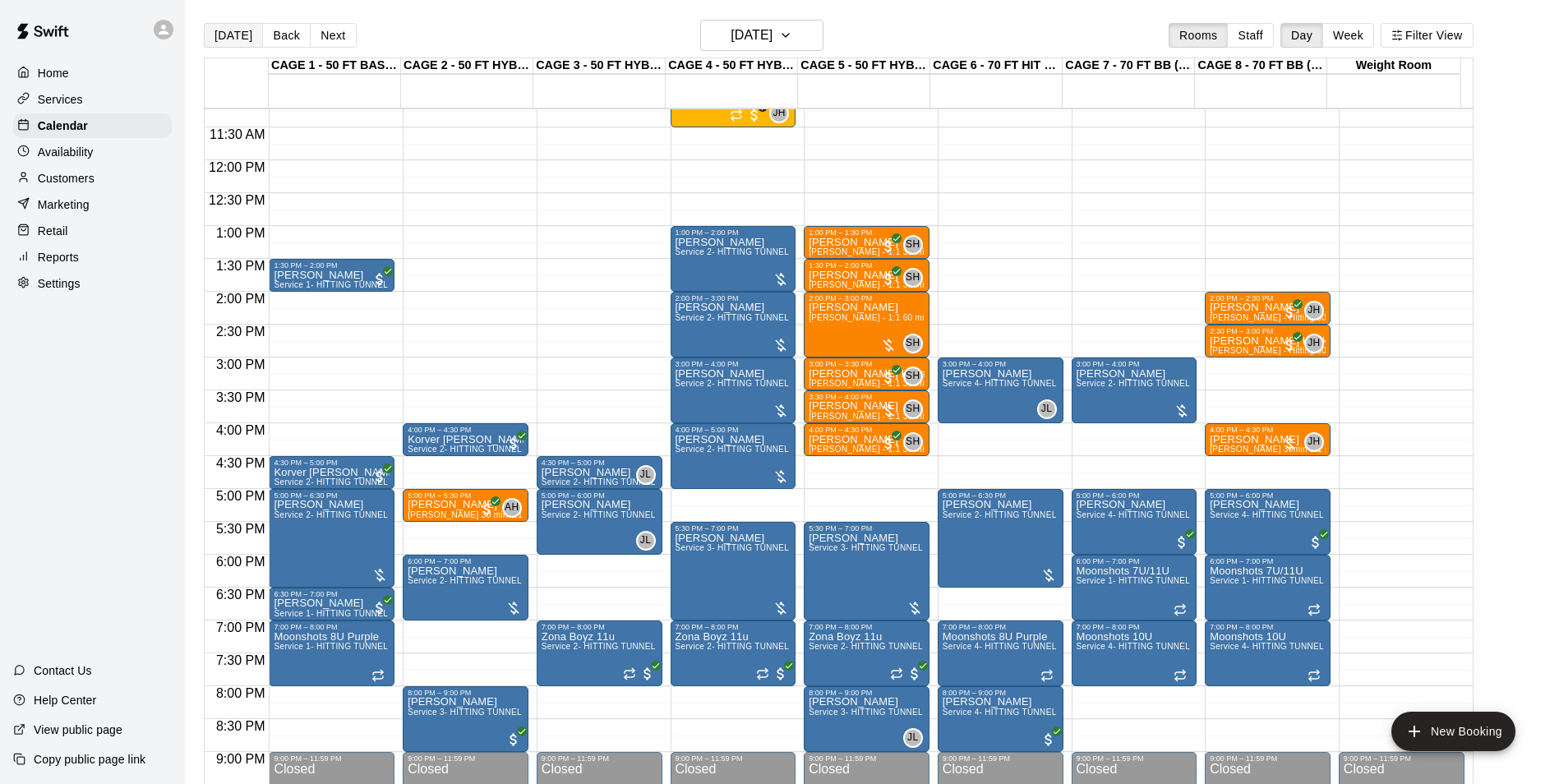
click at [245, 33] on button "[DATE]" at bounding box center [232, 35] width 59 height 24
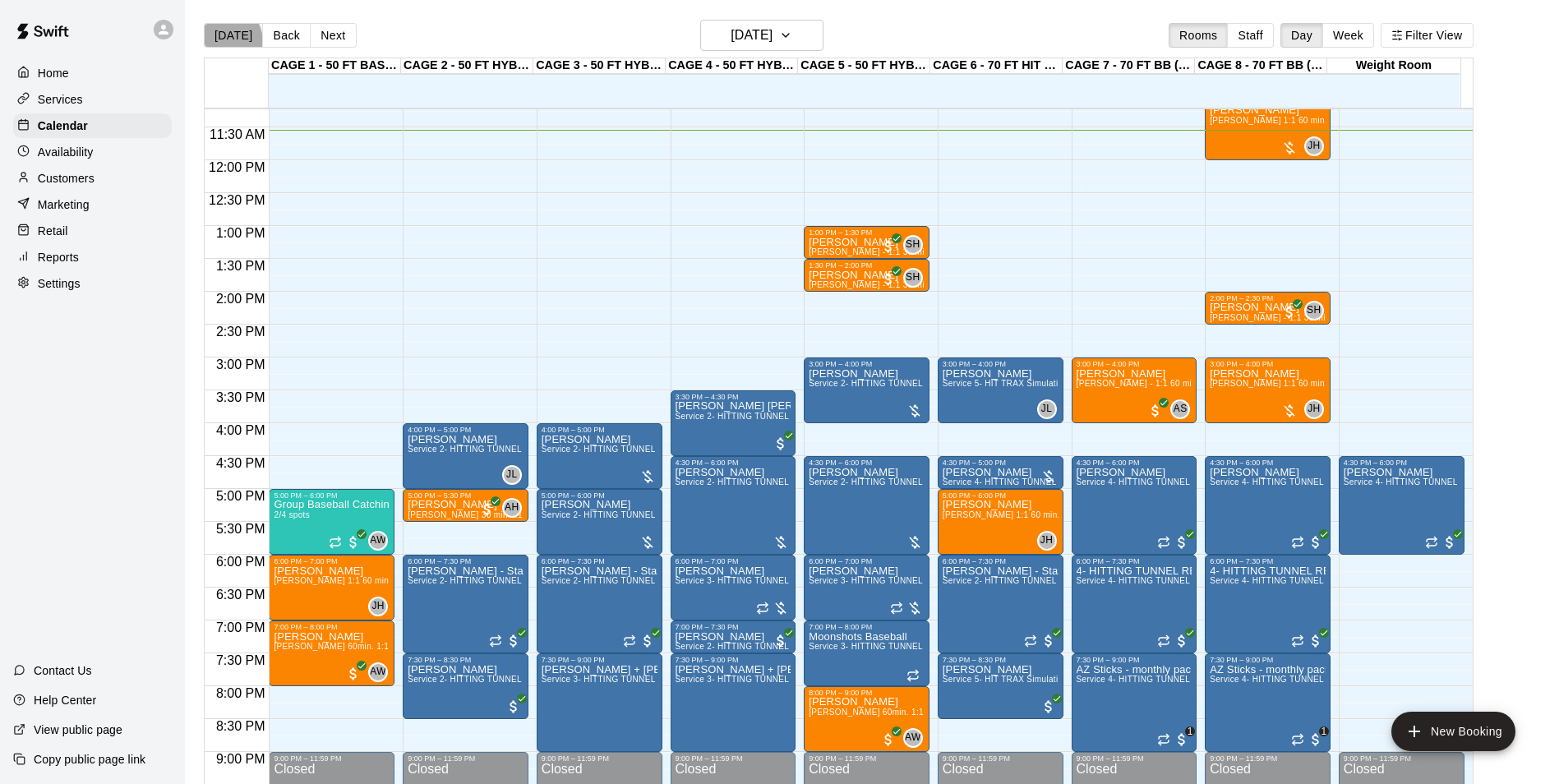
click at [222, 41] on button "[DATE]" at bounding box center [232, 35] width 59 height 24
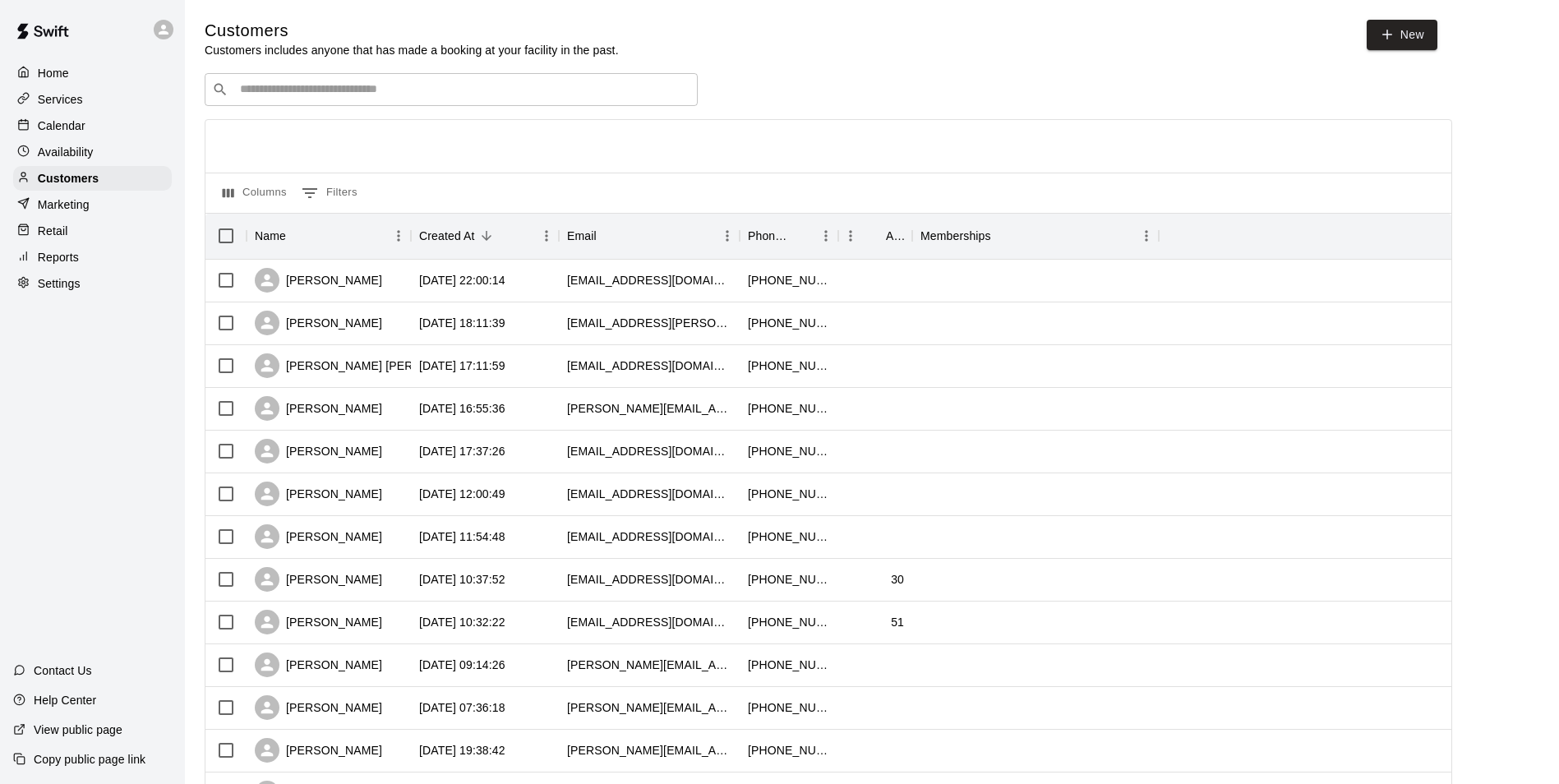
click at [117, 134] on div "Calendar" at bounding box center [92, 126] width 159 height 24
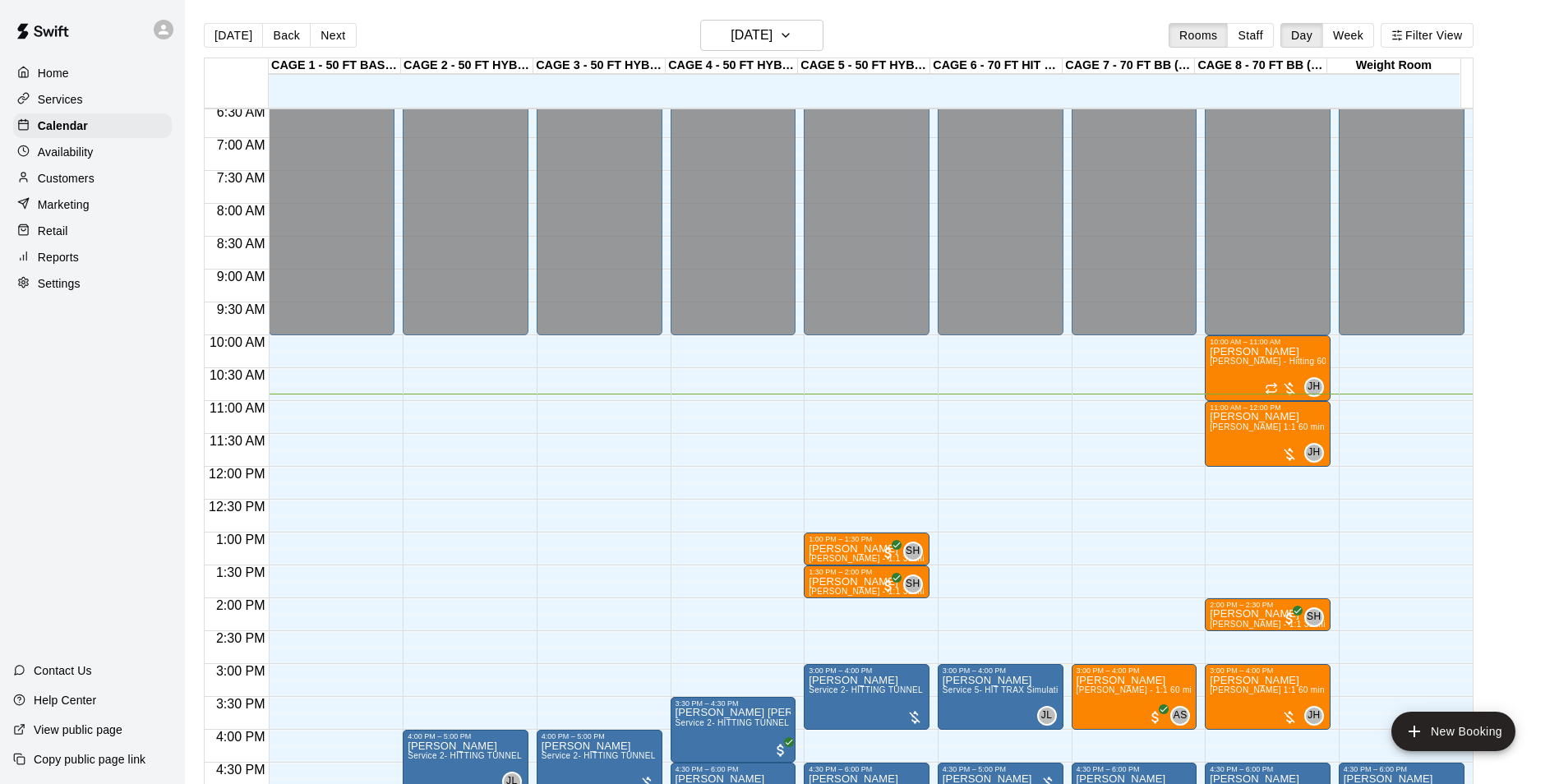
scroll to position [461, 0]
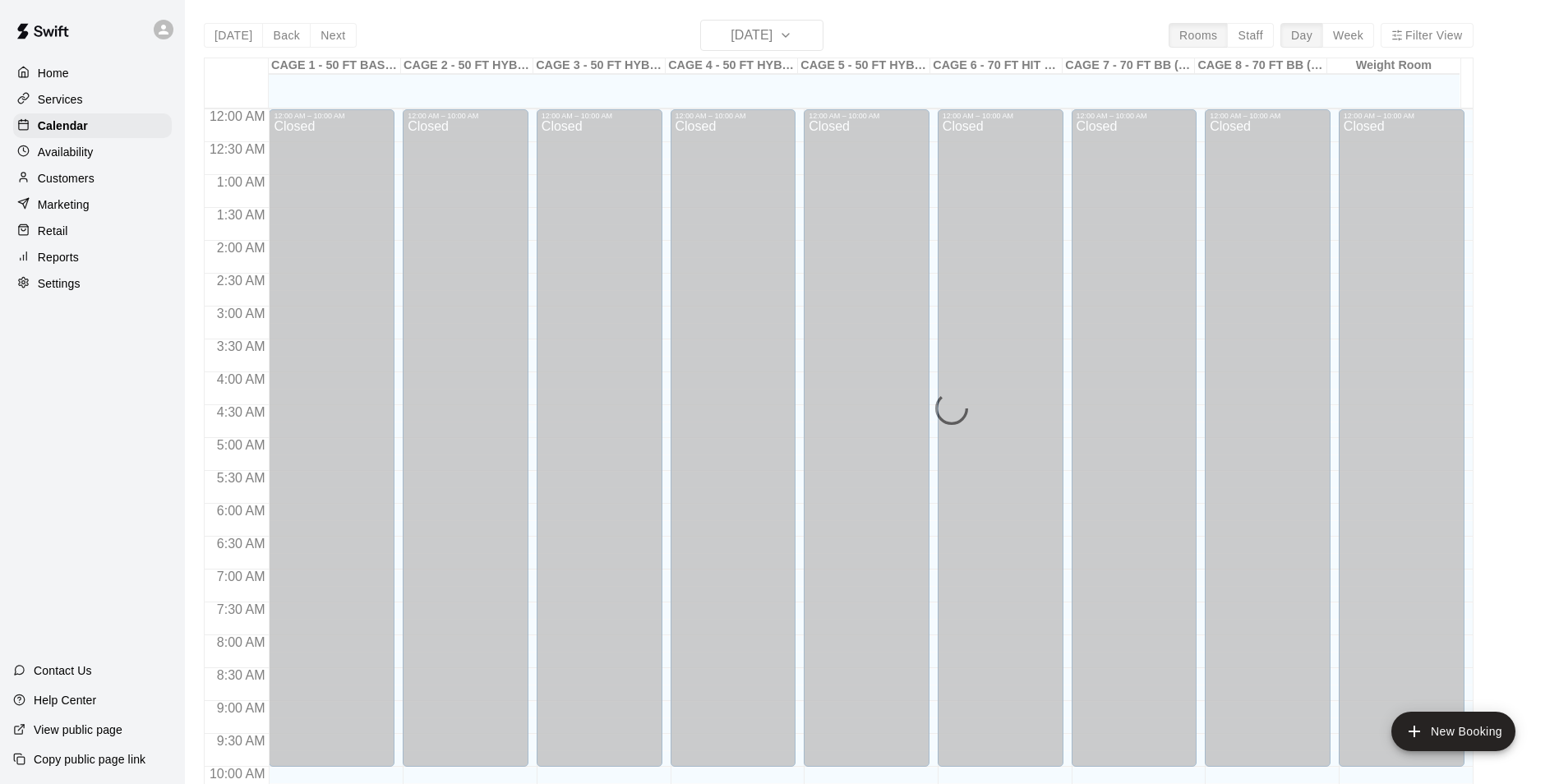
scroll to position [764, 0]
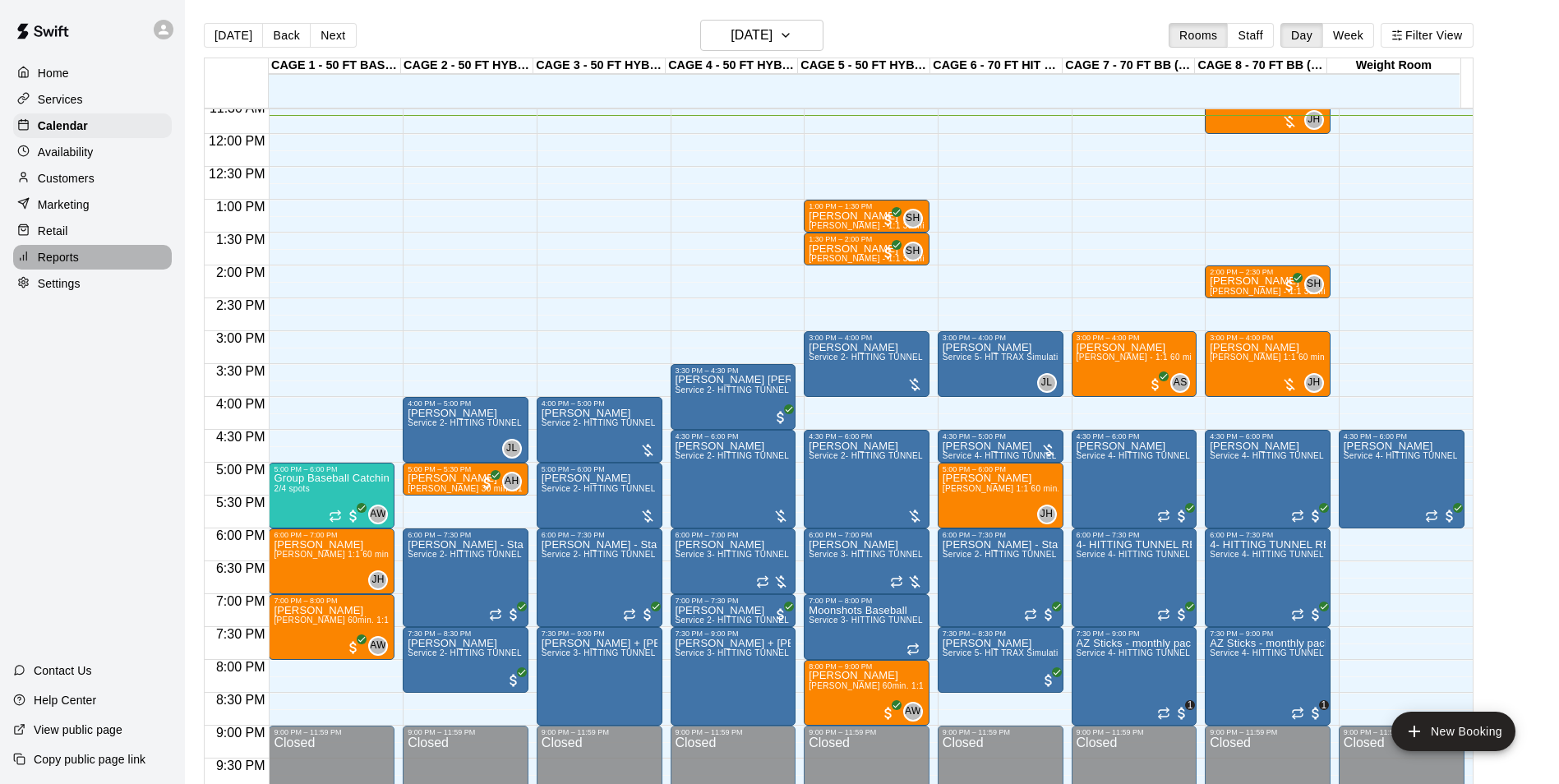
click at [65, 257] on p "Reports" at bounding box center [59, 258] width 41 height 17
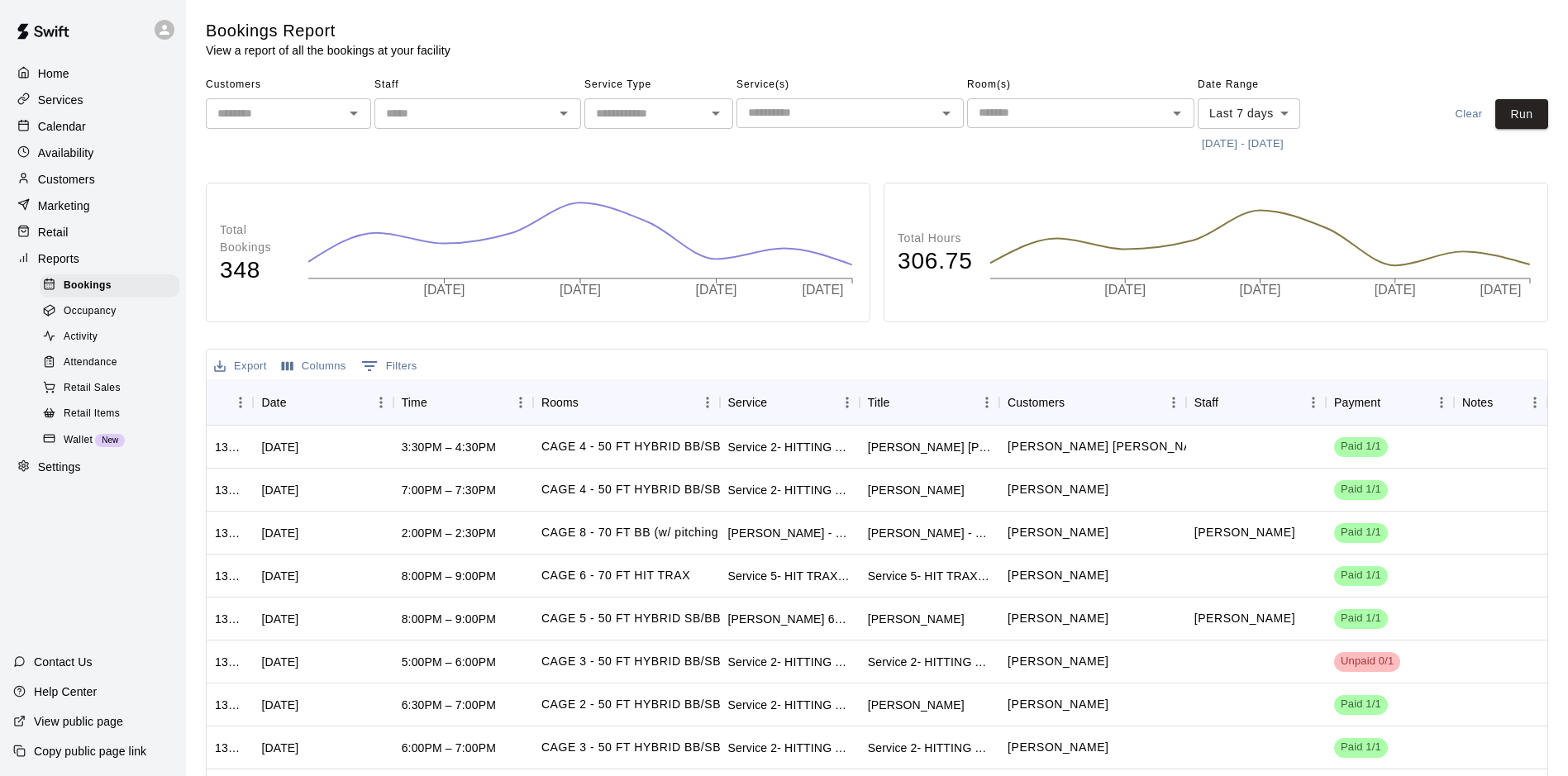
click at [100, 218] on div "Marketing" at bounding box center [93, 205] width 160 height 24
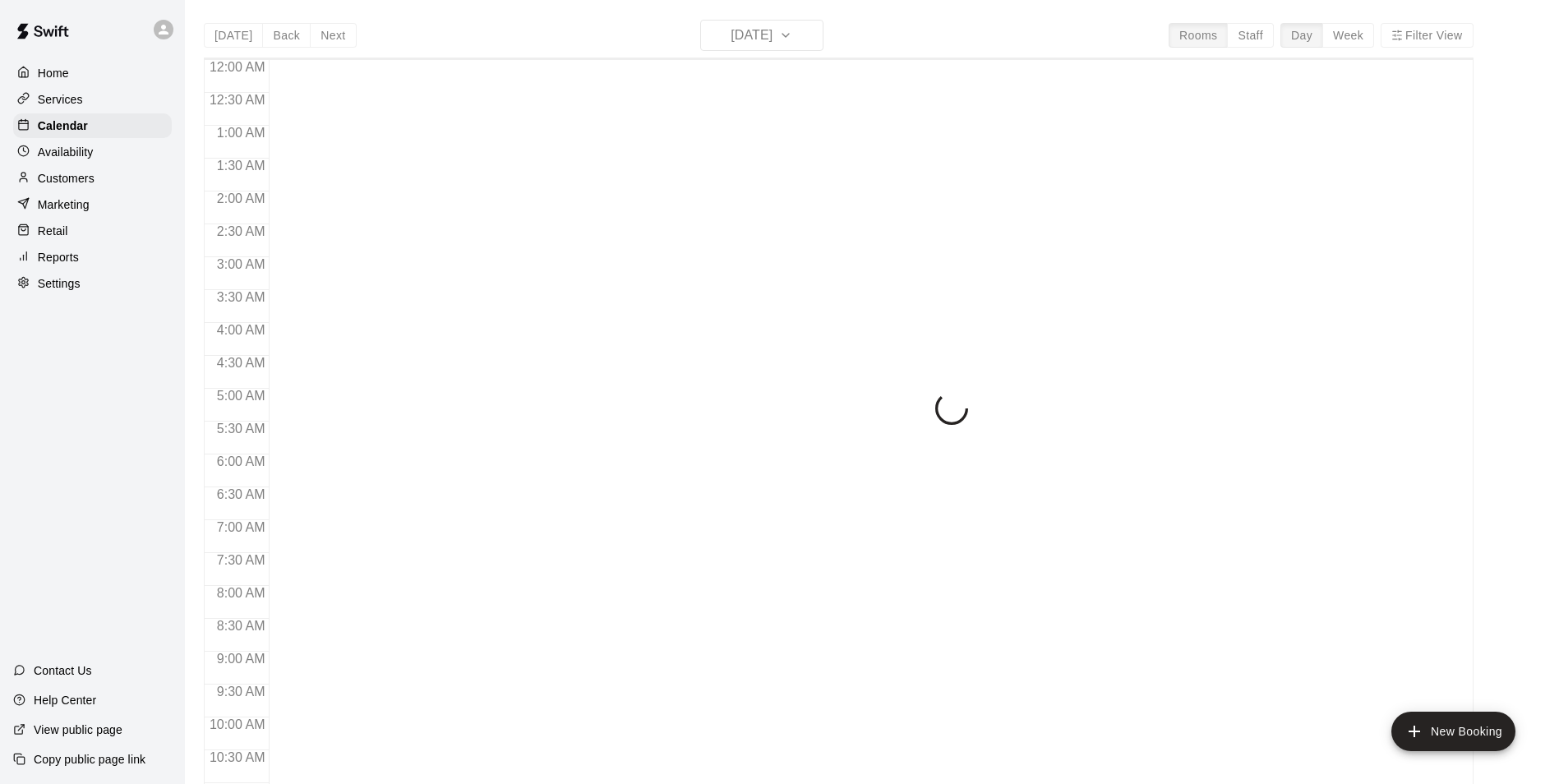
scroll to position [772, 0]
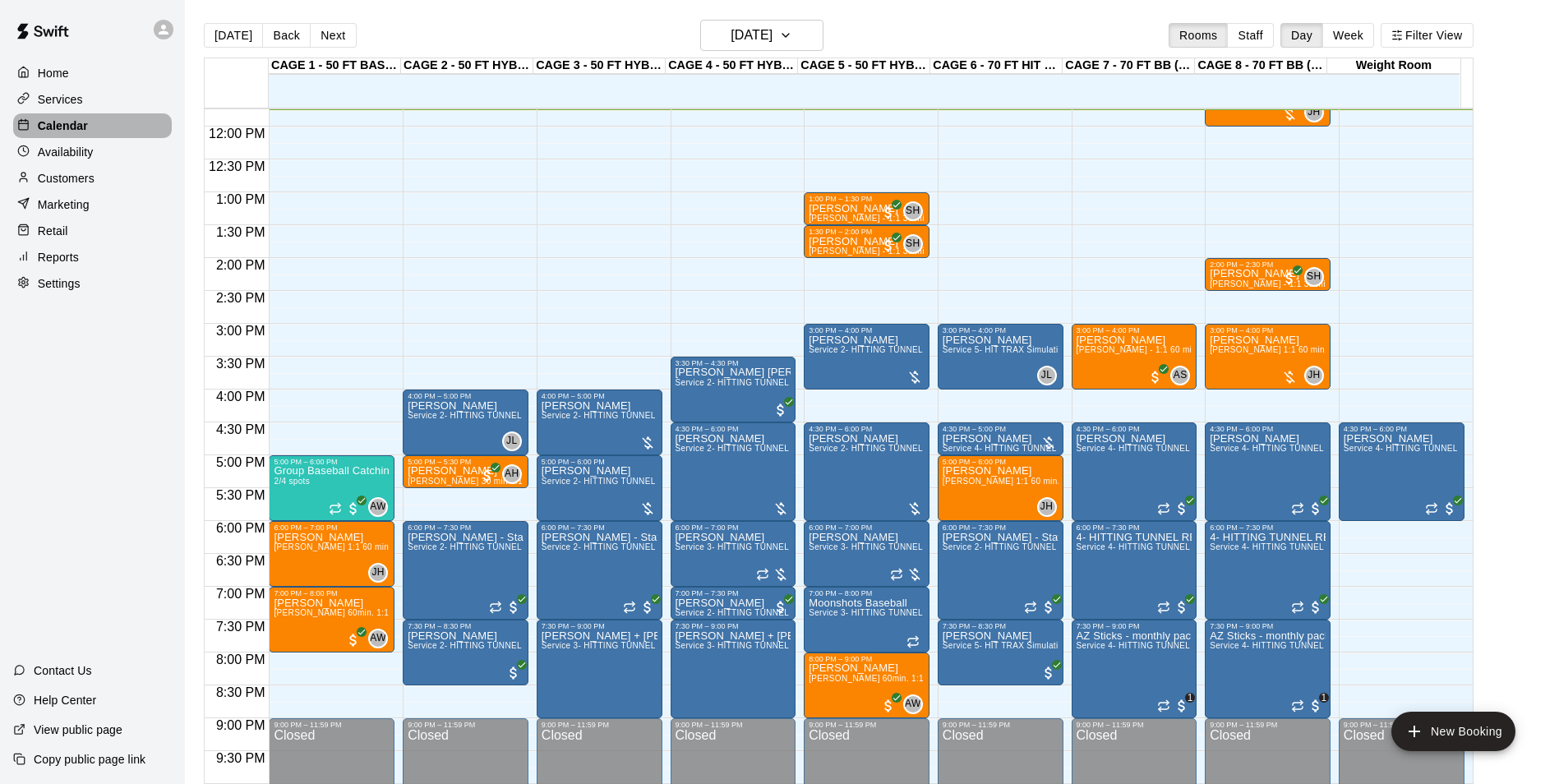
click at [138, 120] on div "Calendar" at bounding box center [92, 126] width 159 height 24
click at [235, 38] on button "[DATE]" at bounding box center [232, 35] width 59 height 24
click at [236, 46] on button "[DATE]" at bounding box center [232, 35] width 59 height 24
click at [793, 58] on div "CAGE 1 - 50 FT BASEBALL w/ Auto Feeder 19 Tue CAGE 2 - 50 FT HYBRID BB/SB 19 Tu…" at bounding box center [838, 430] width 1270 height 746
click at [773, 45] on h6 "[DATE]" at bounding box center [751, 35] width 42 height 23
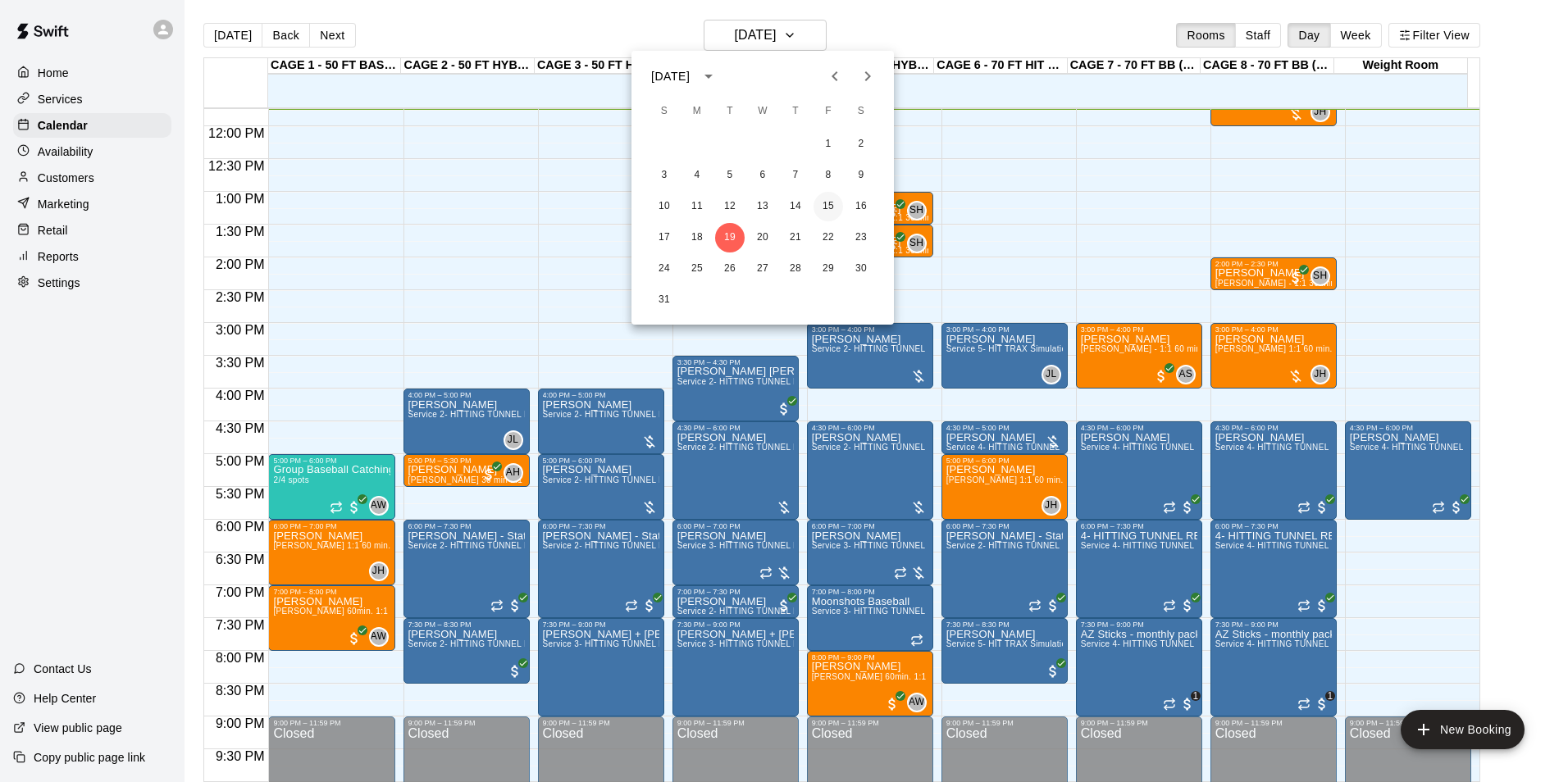
click at [830, 198] on button "15" at bounding box center [828, 207] width 30 height 30
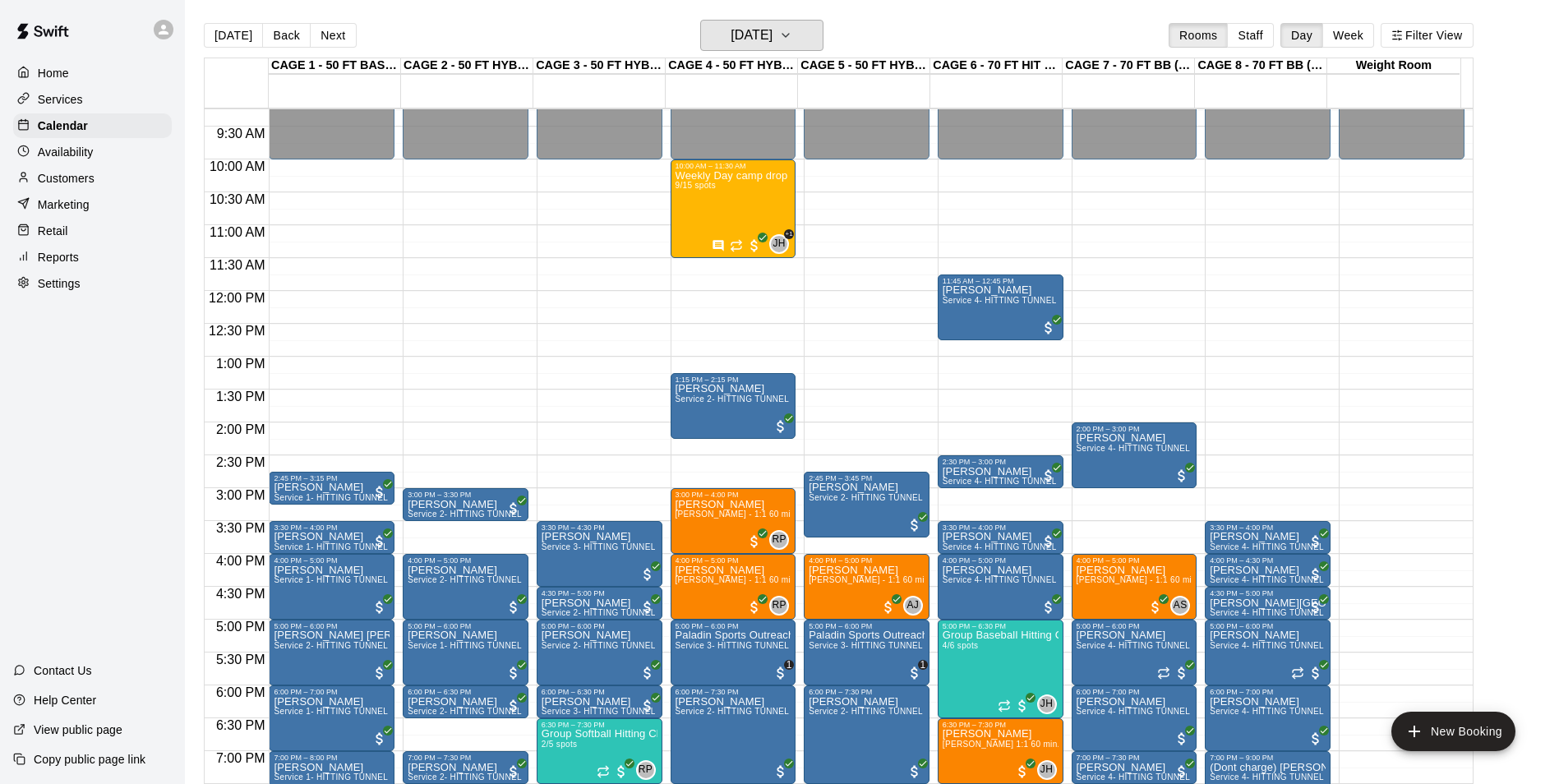
scroll to position [525, 0]
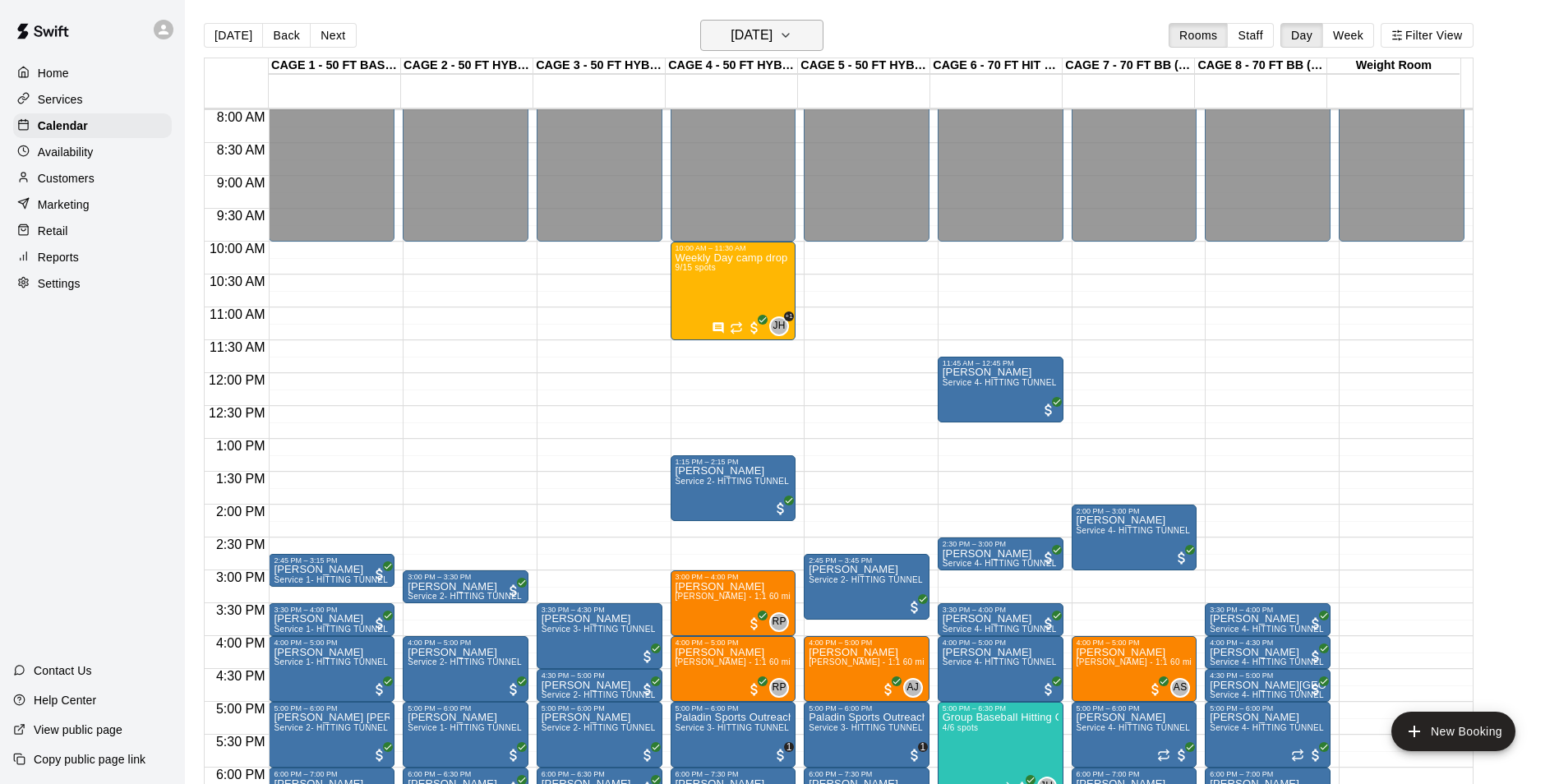
click at [760, 36] on h6 "[DATE]" at bounding box center [751, 35] width 42 height 23
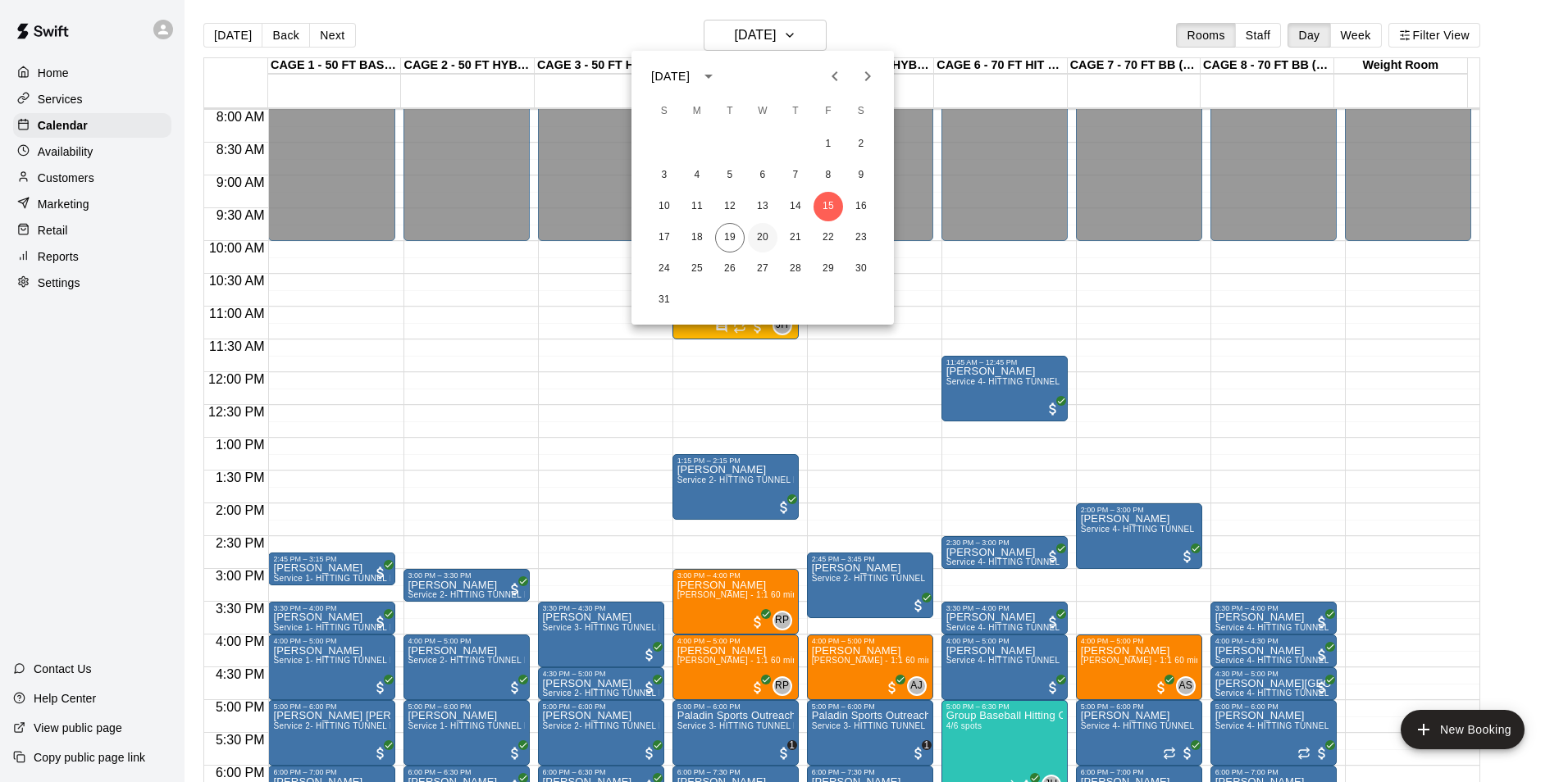
click at [763, 236] on button "20" at bounding box center [763, 237] width 30 height 30
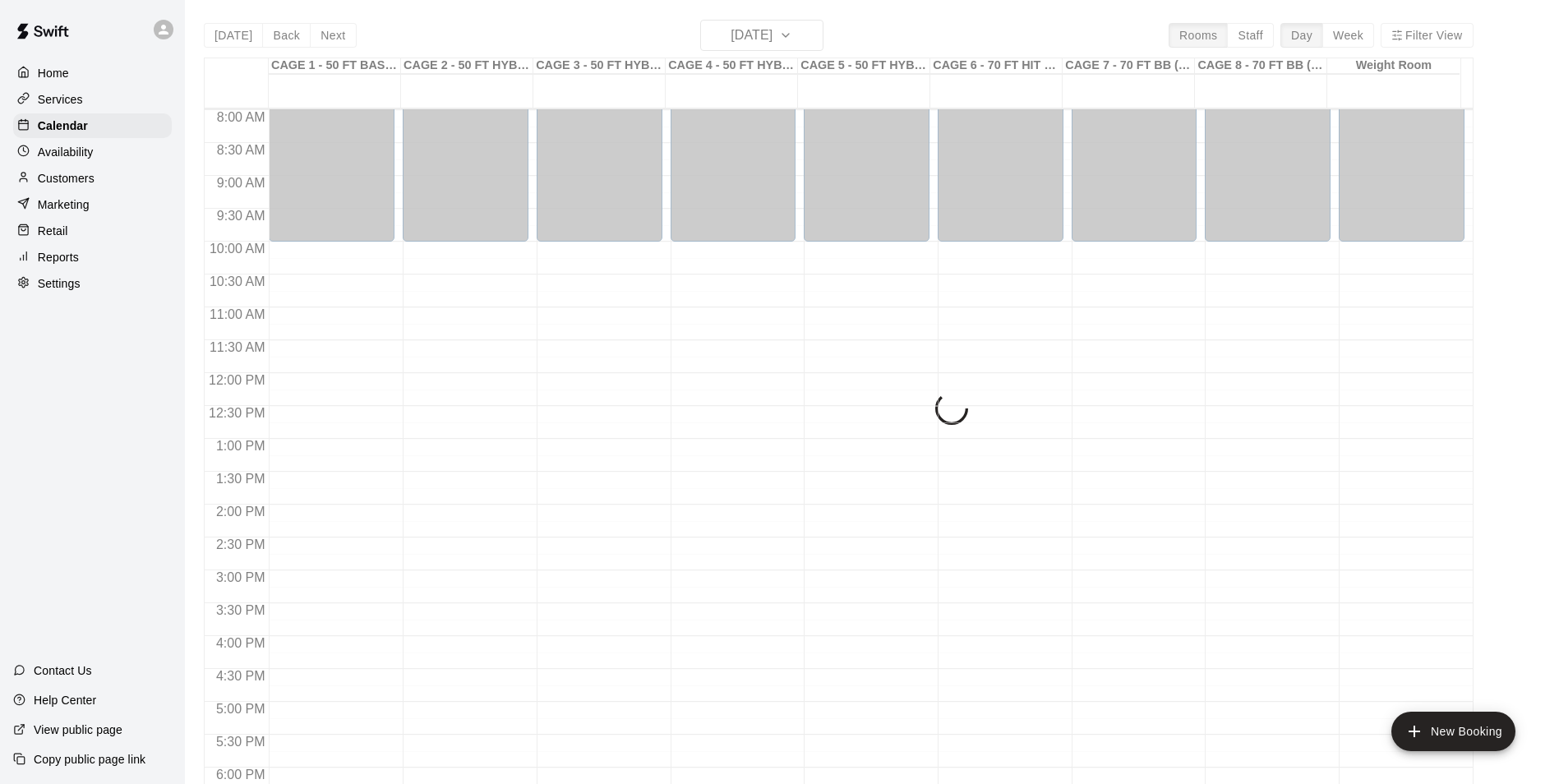
click at [788, 31] on div "[DATE] Back [DATE][DATE] Rooms Staff Day Week Filter View CAGE 1 - 50 FT BASEBA…" at bounding box center [838, 412] width 1270 height 784
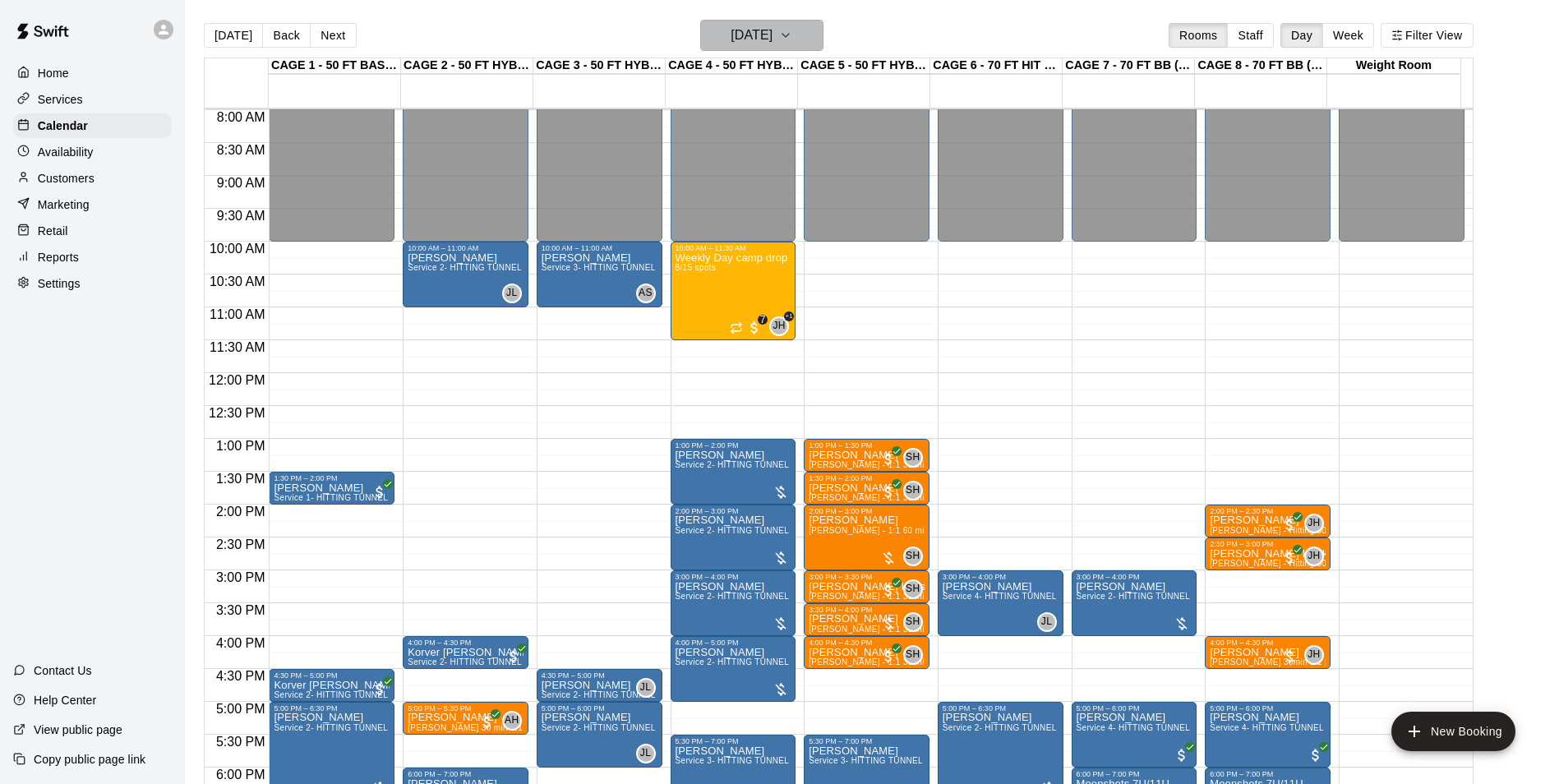
click at [773, 32] on h6 "[DATE]" at bounding box center [751, 35] width 42 height 23
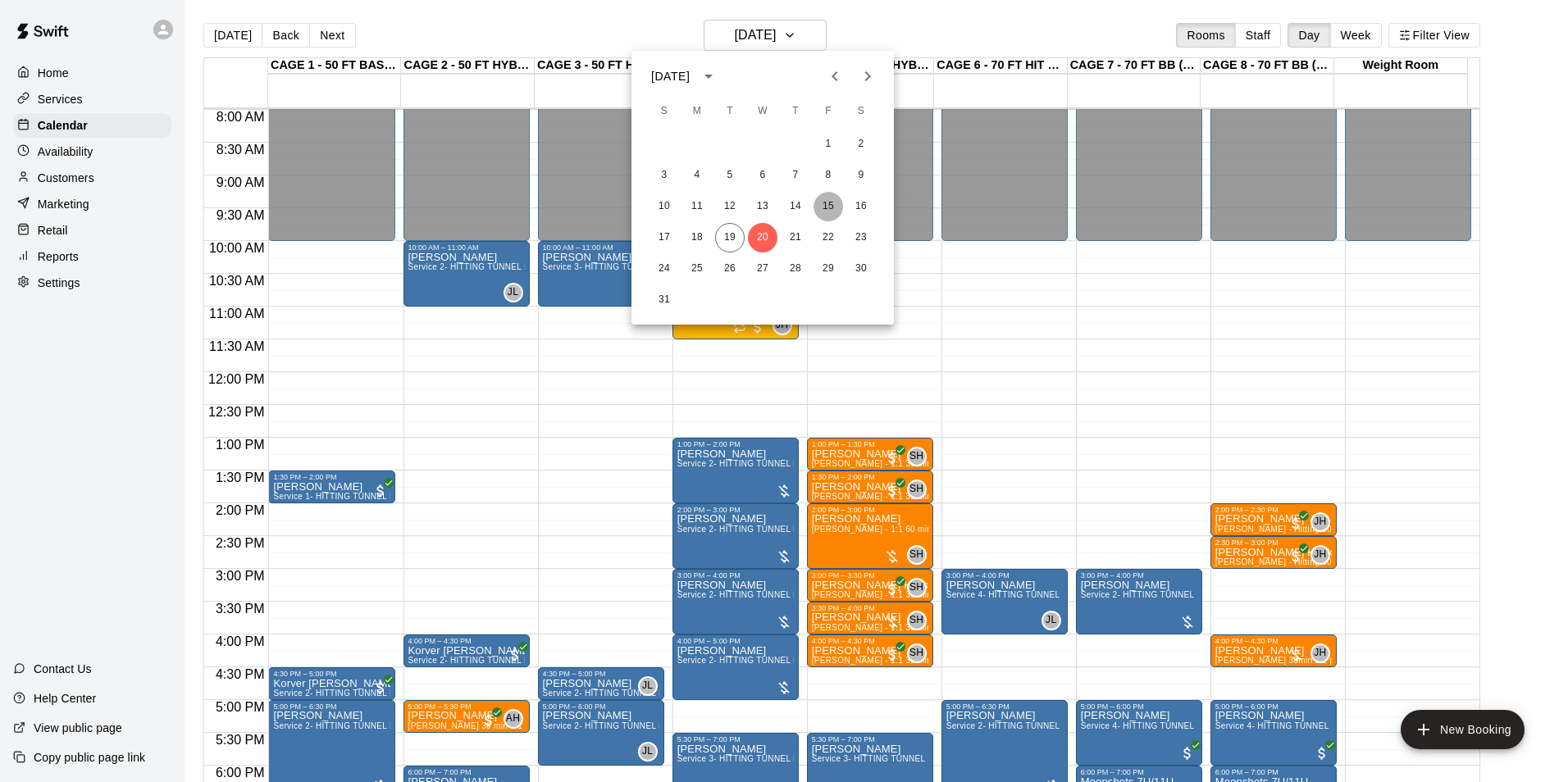
click at [817, 216] on button "15" at bounding box center [828, 207] width 30 height 30
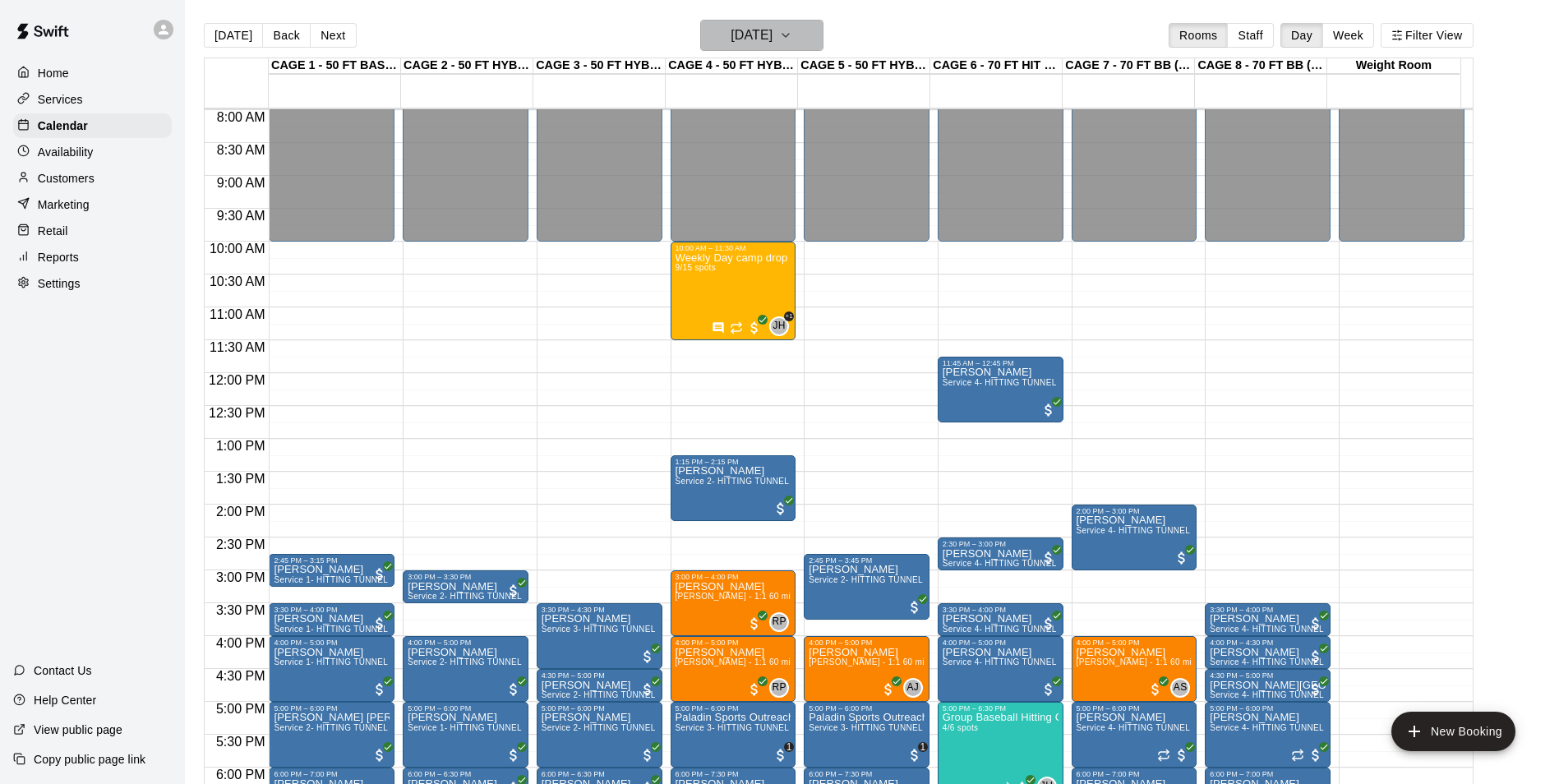
click at [816, 45] on button "[DATE]" at bounding box center [762, 35] width 123 height 31
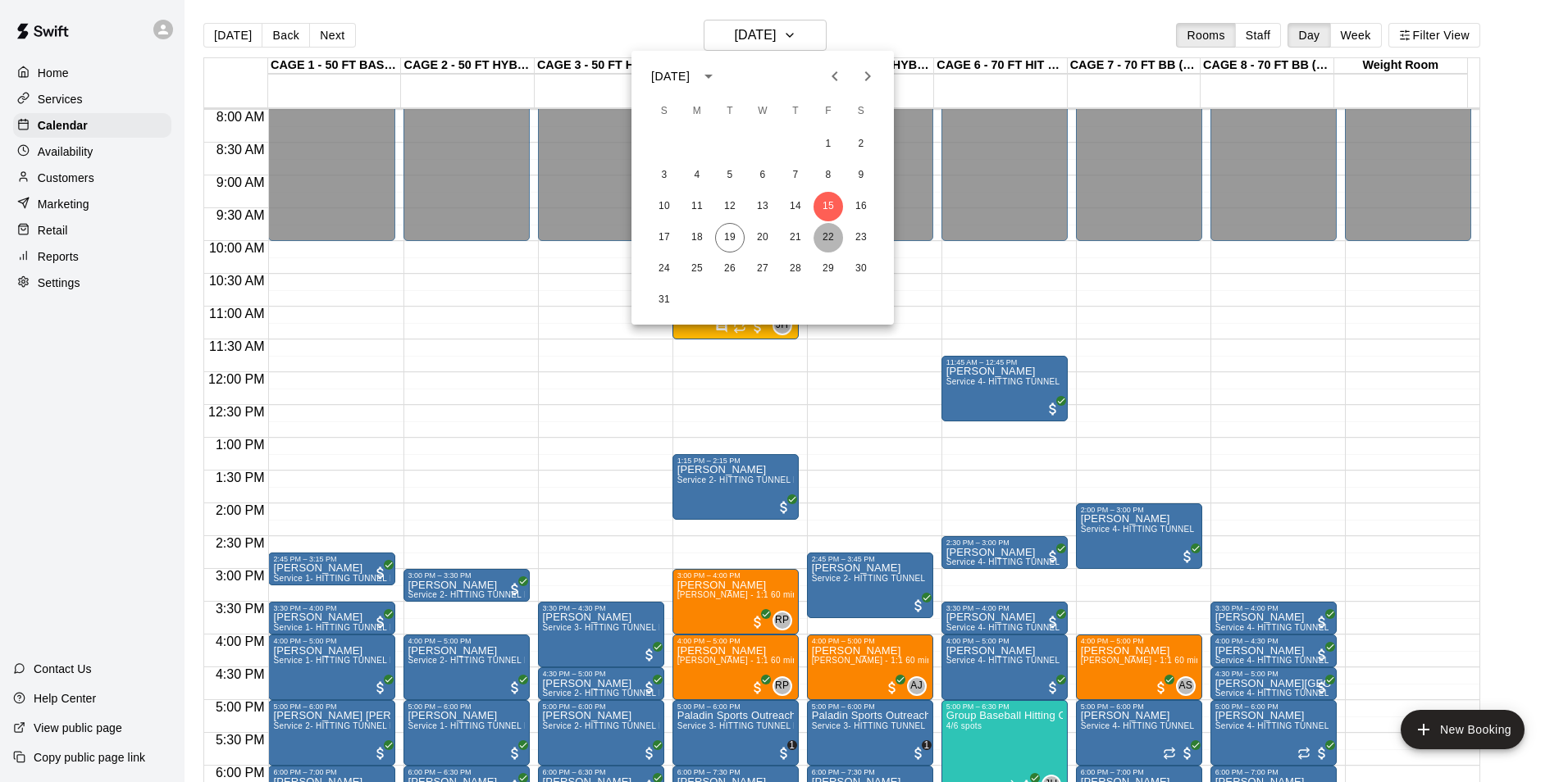
click at [830, 228] on button "22" at bounding box center [828, 237] width 30 height 30
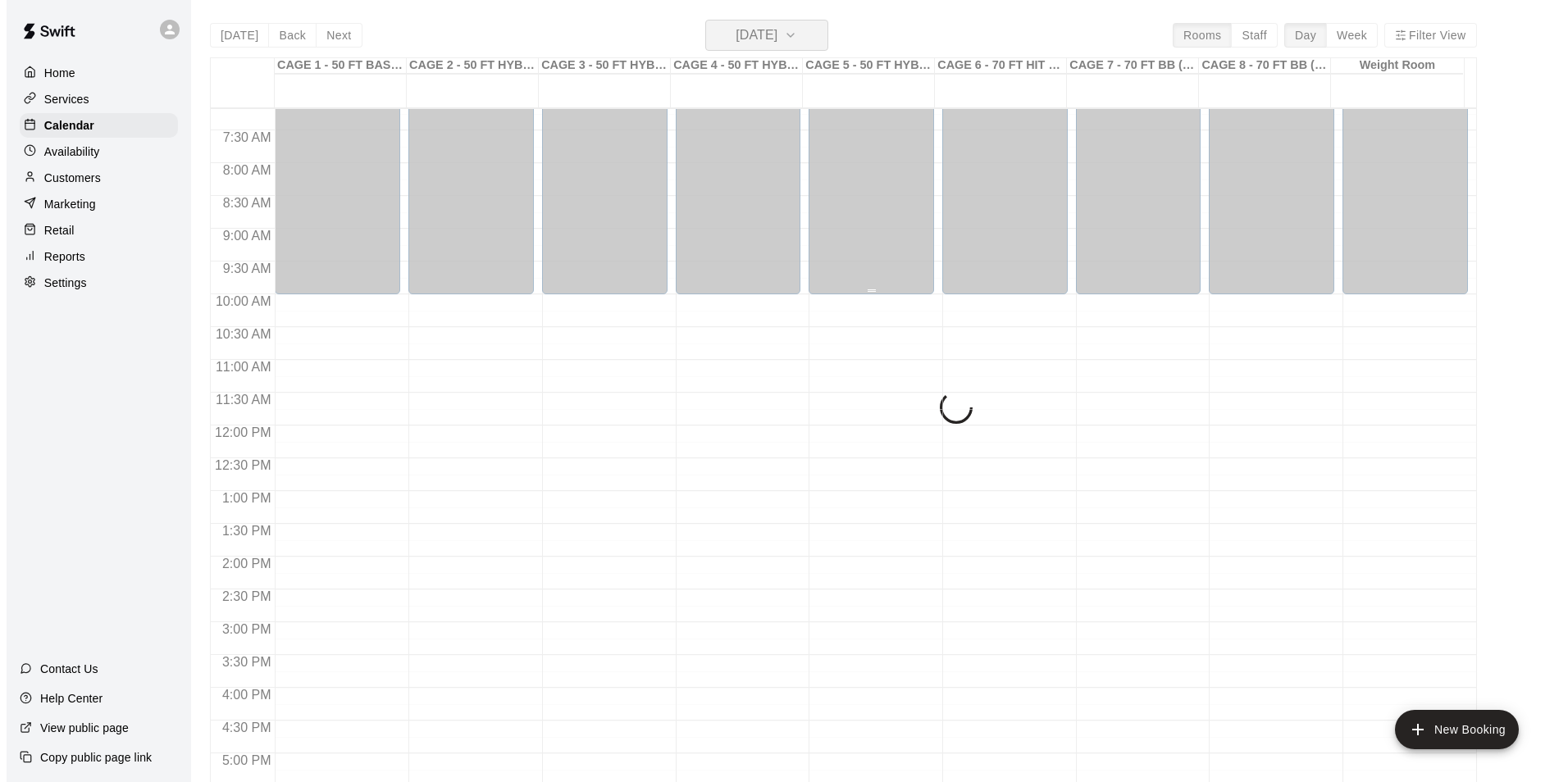
scroll to position [442, 0]
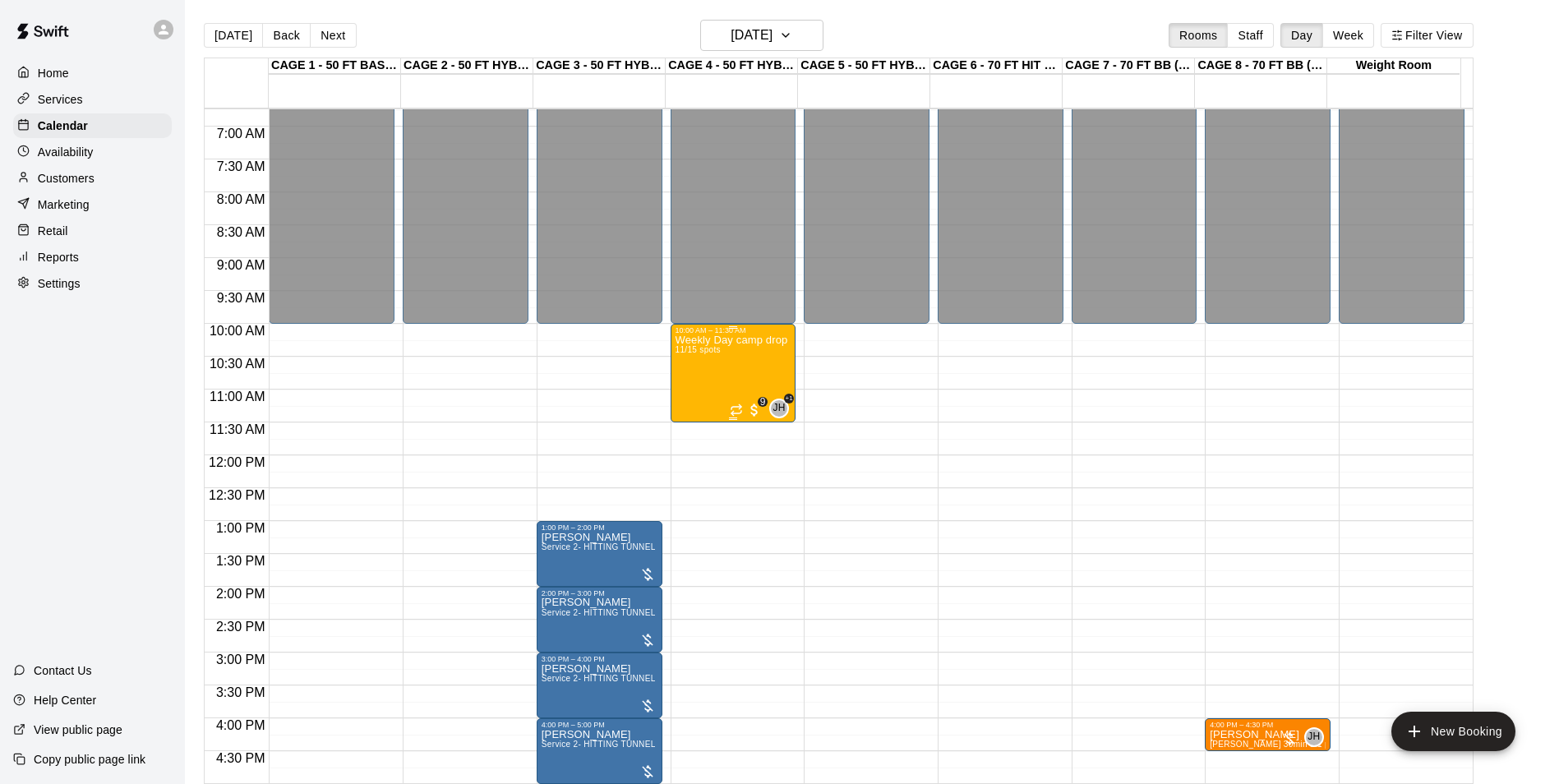
click at [714, 368] on div "Weekly Day camp drop in session - [DATE] / [DATE] / [DATE] 11/15 spots" at bounding box center [734, 726] width 116 height 784
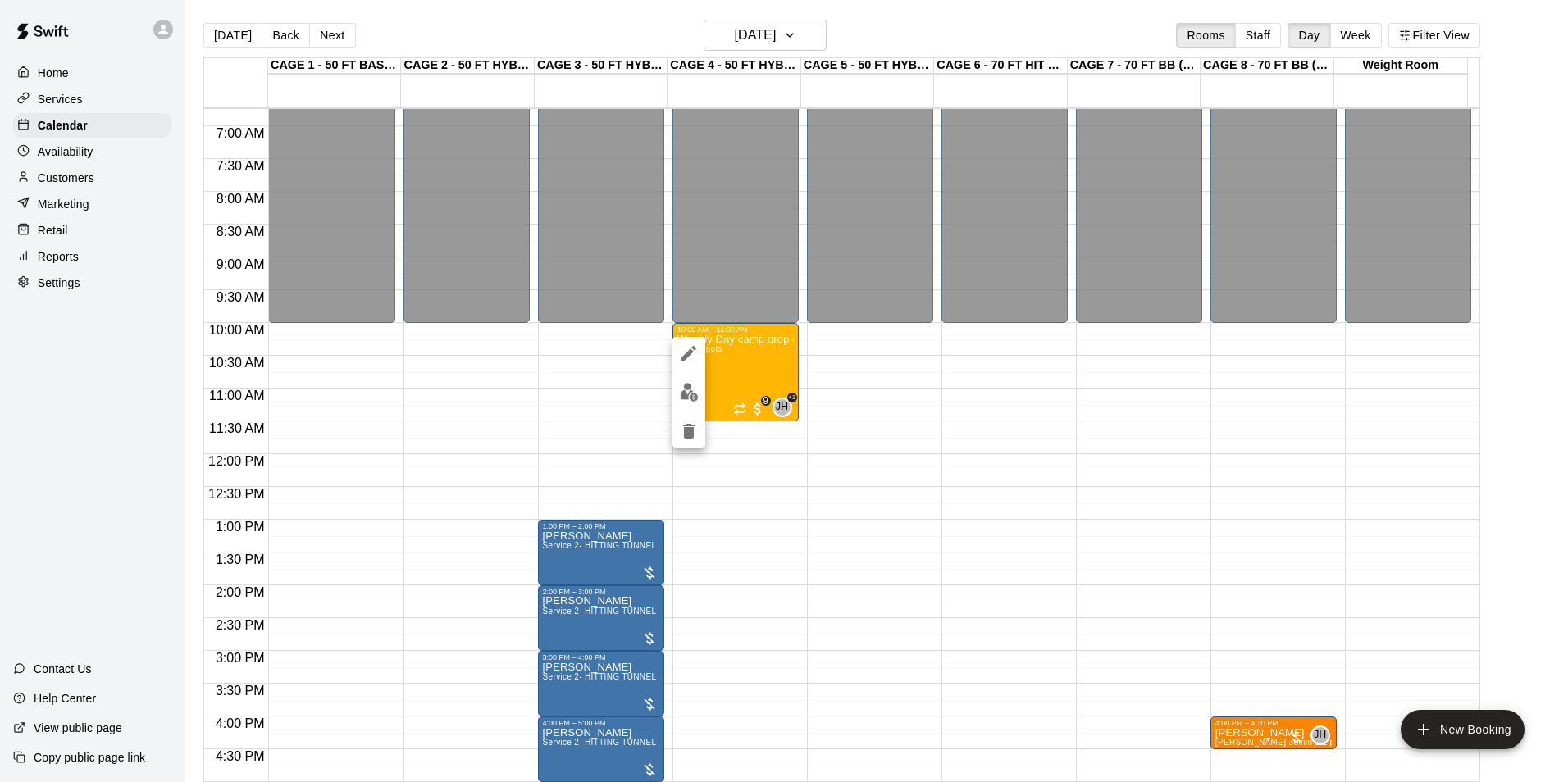
click at [749, 364] on div at bounding box center [784, 391] width 1568 height 782
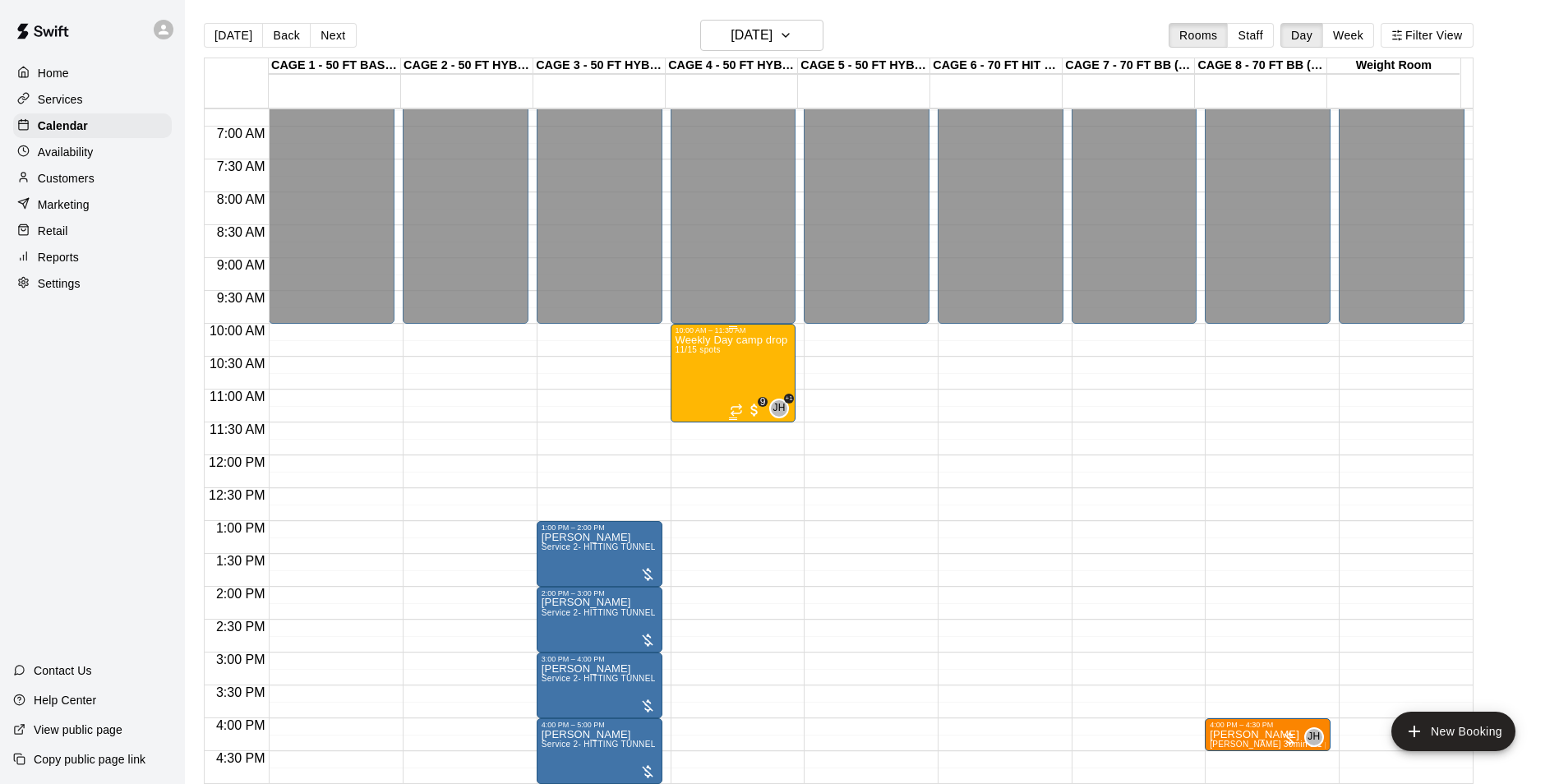
click at [733, 366] on div "Weekly Day camp drop in session - [DATE] / [DATE] / [DATE] 11/15 spots" at bounding box center [734, 726] width 116 height 784
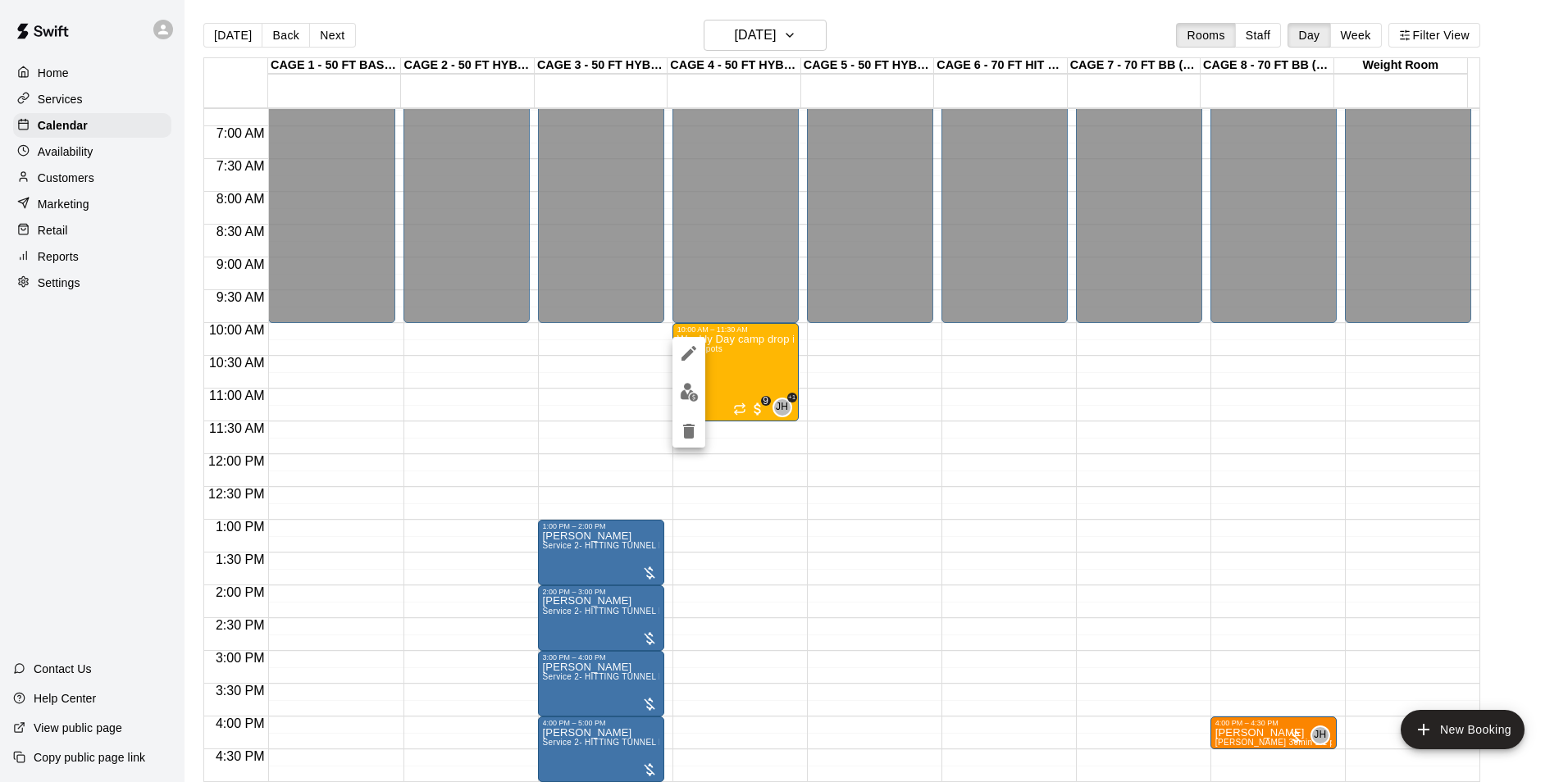
click at [683, 386] on img "edit" at bounding box center [689, 392] width 19 height 19
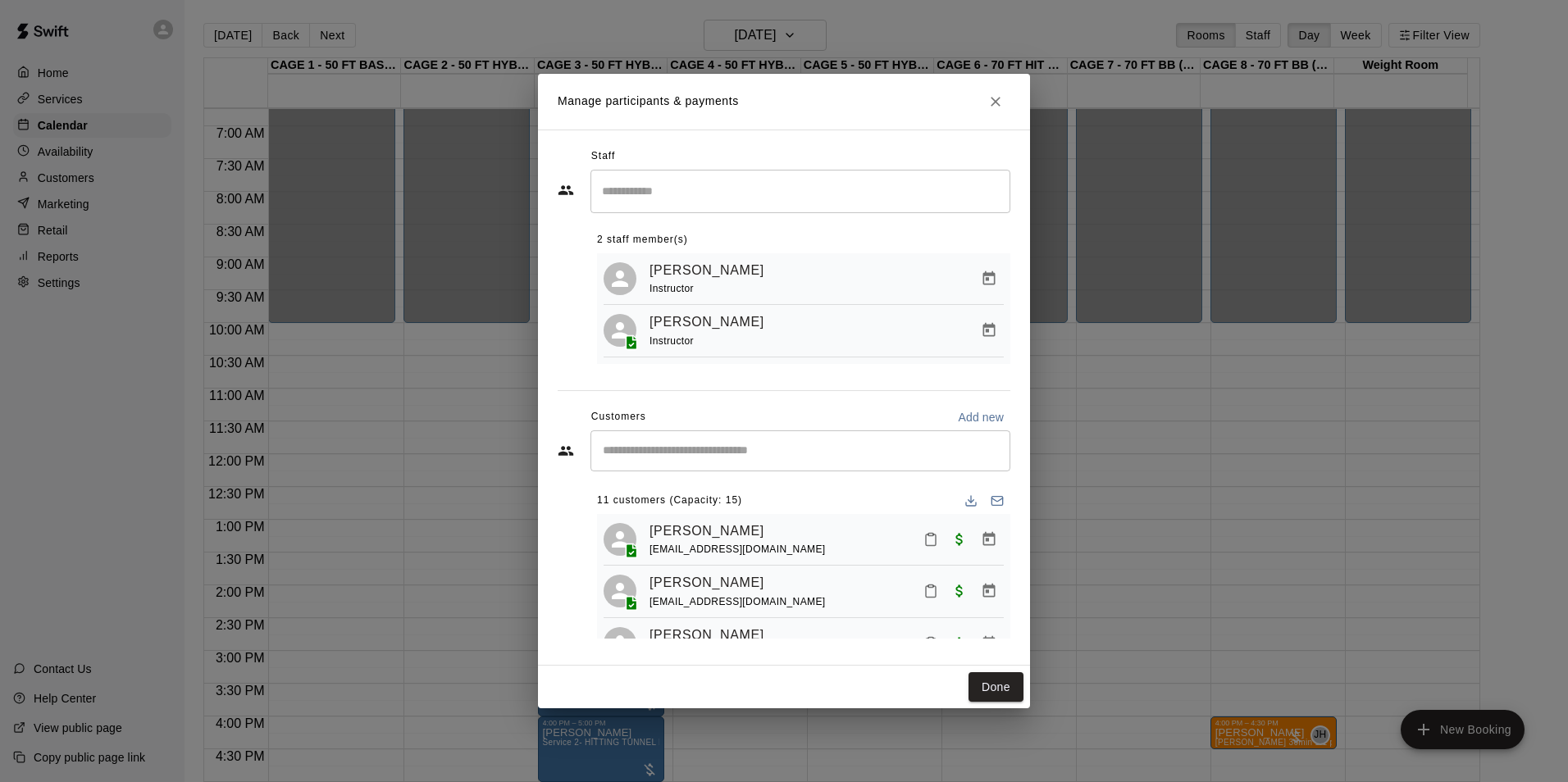
click at [793, 455] on input "Start typing to search customers..." at bounding box center [800, 451] width 405 height 17
type input "*****"
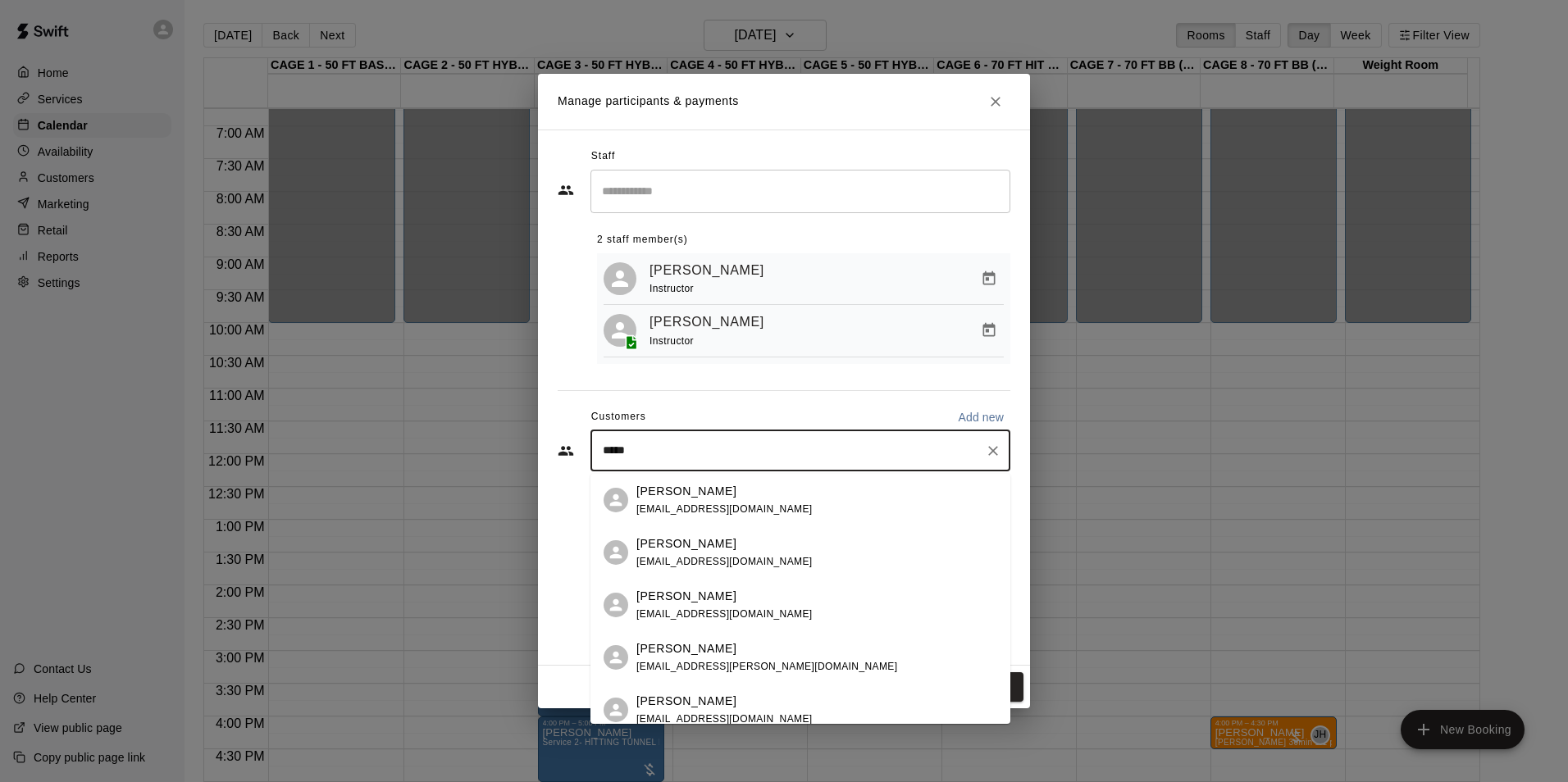
drag, startPoint x: 698, startPoint y: 451, endPoint x: 569, endPoint y: 450, distance: 129.0
click at [569, 450] on div "***** ​" at bounding box center [784, 451] width 453 height 41
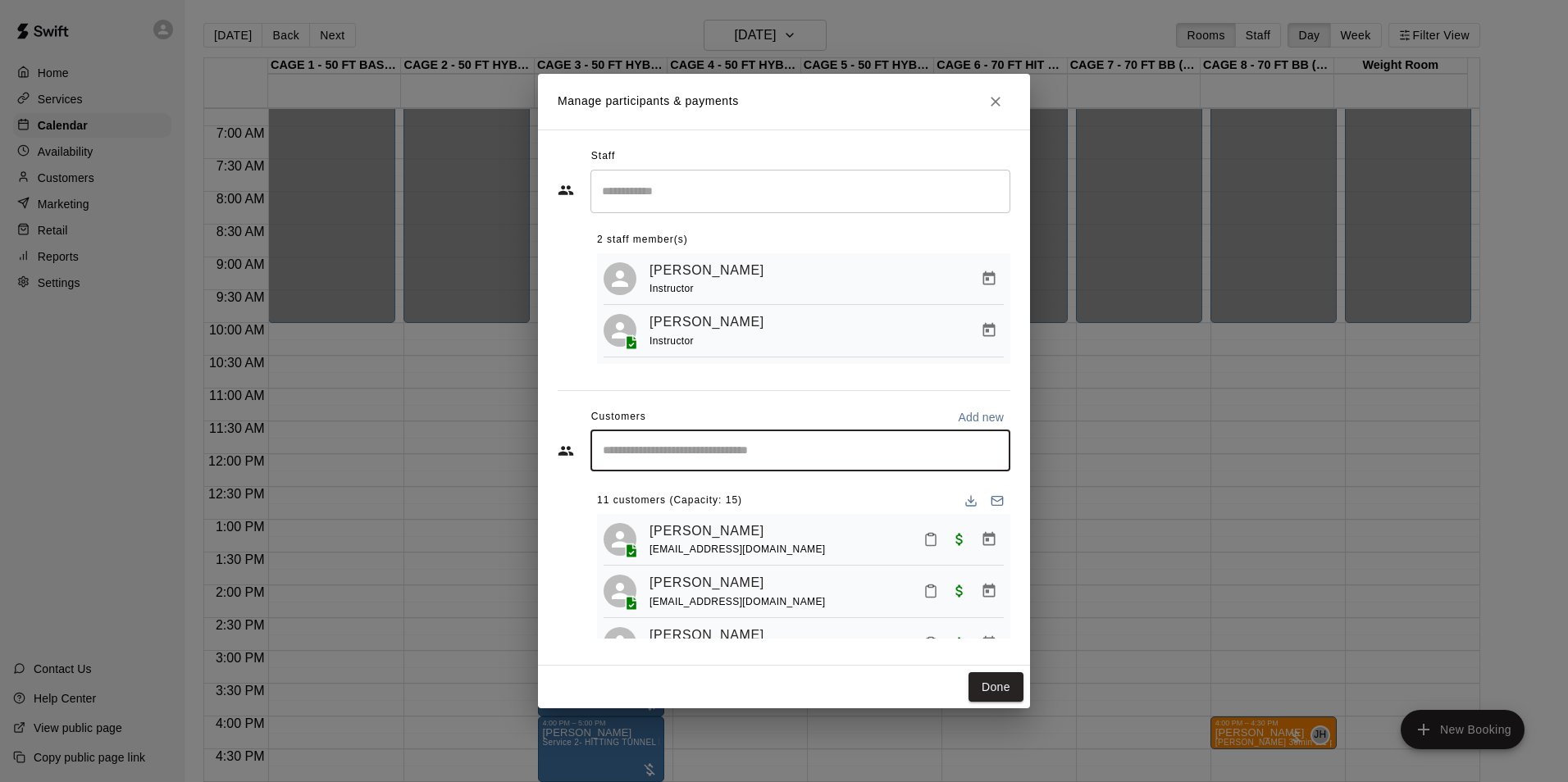
click at [742, 454] on input "Start typing to search customers..." at bounding box center [800, 451] width 405 height 17
type input "**********"
click at [764, 491] on div "[PERSON_NAME] [EMAIL_ADDRESS][DOMAIN_NAME]" at bounding box center [816, 501] width 360 height 35
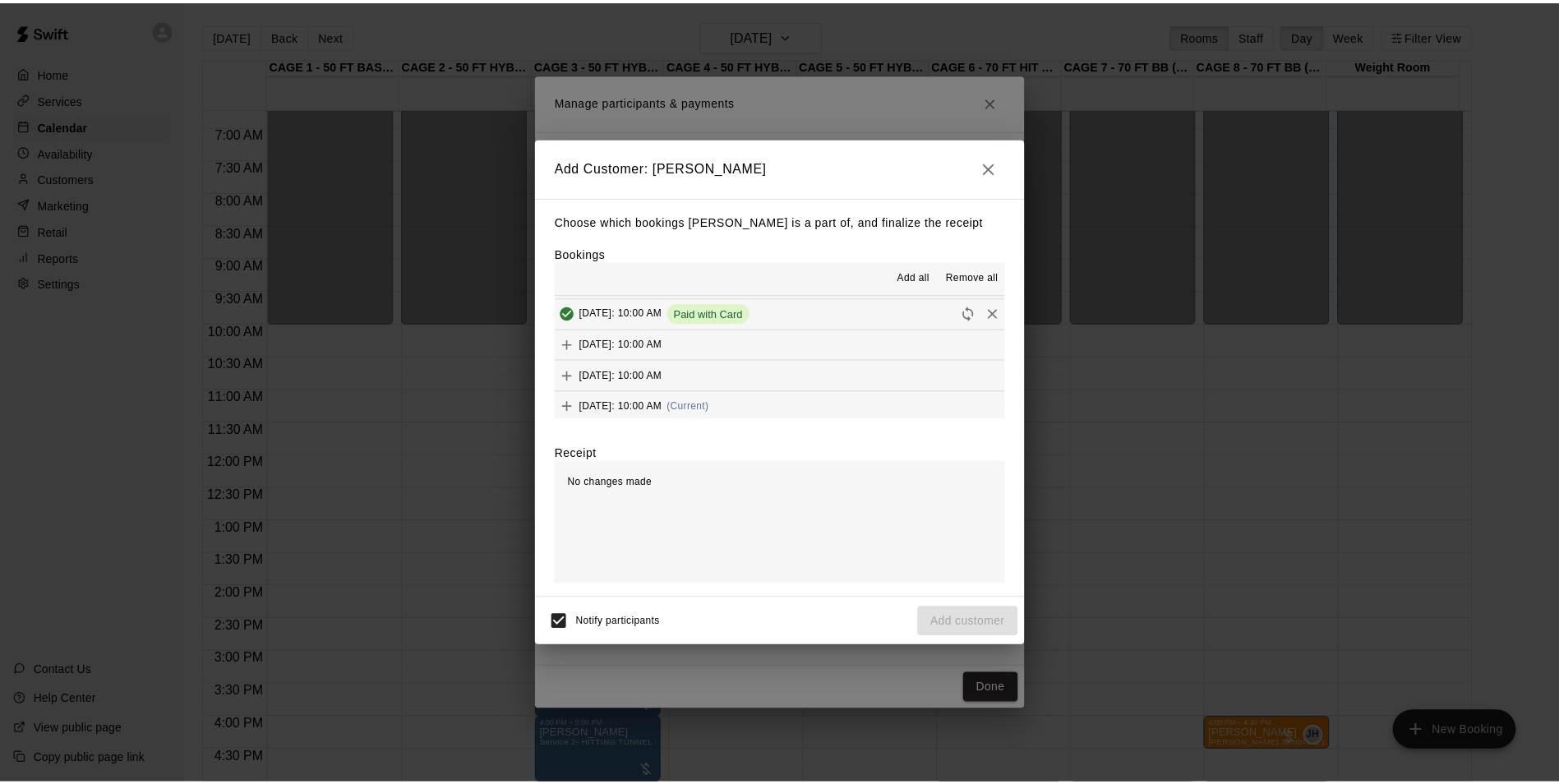
scroll to position [82, 0]
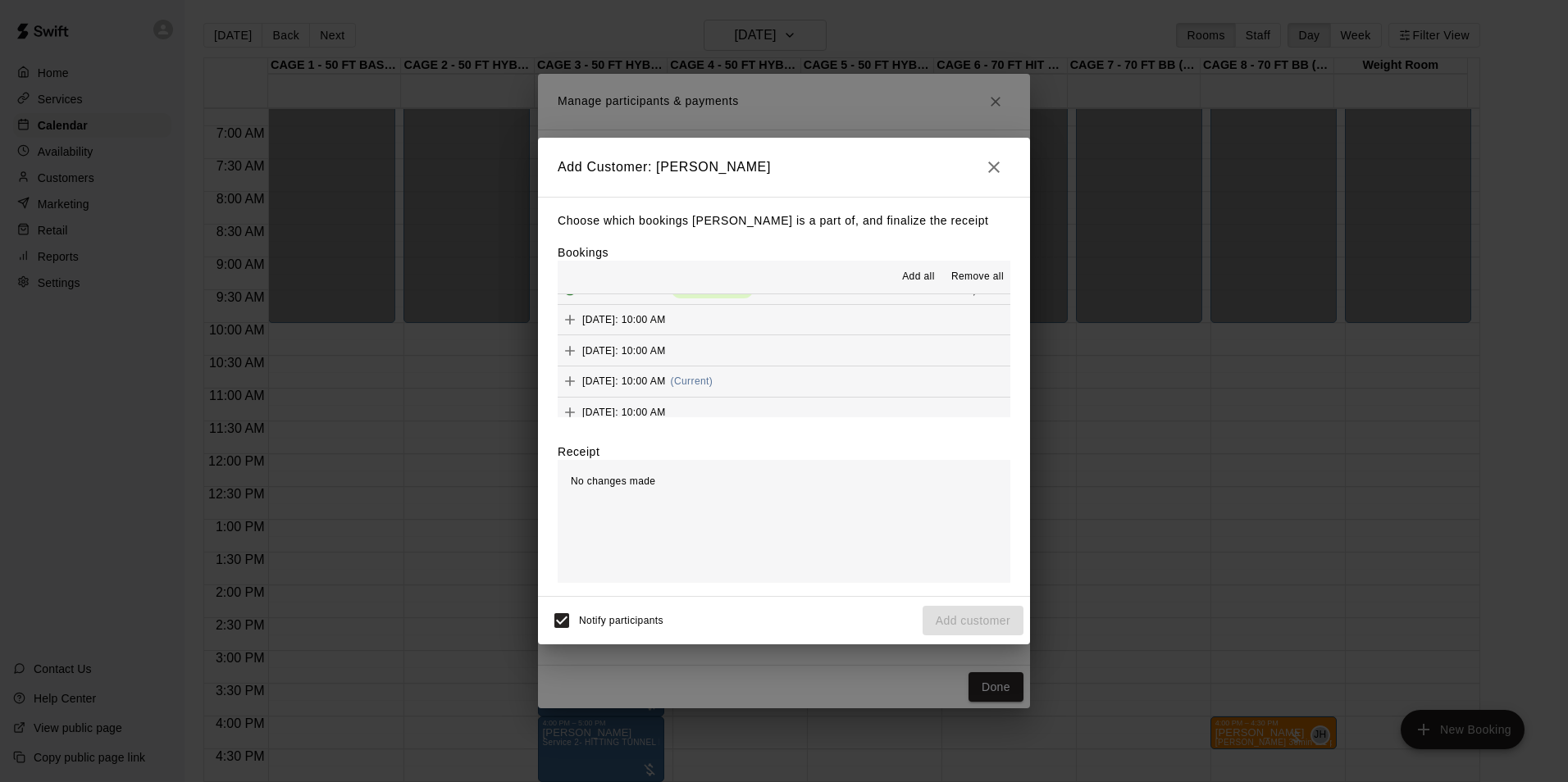
click at [666, 383] on span "[DATE]: 10:00 AM" at bounding box center [624, 381] width 84 height 11
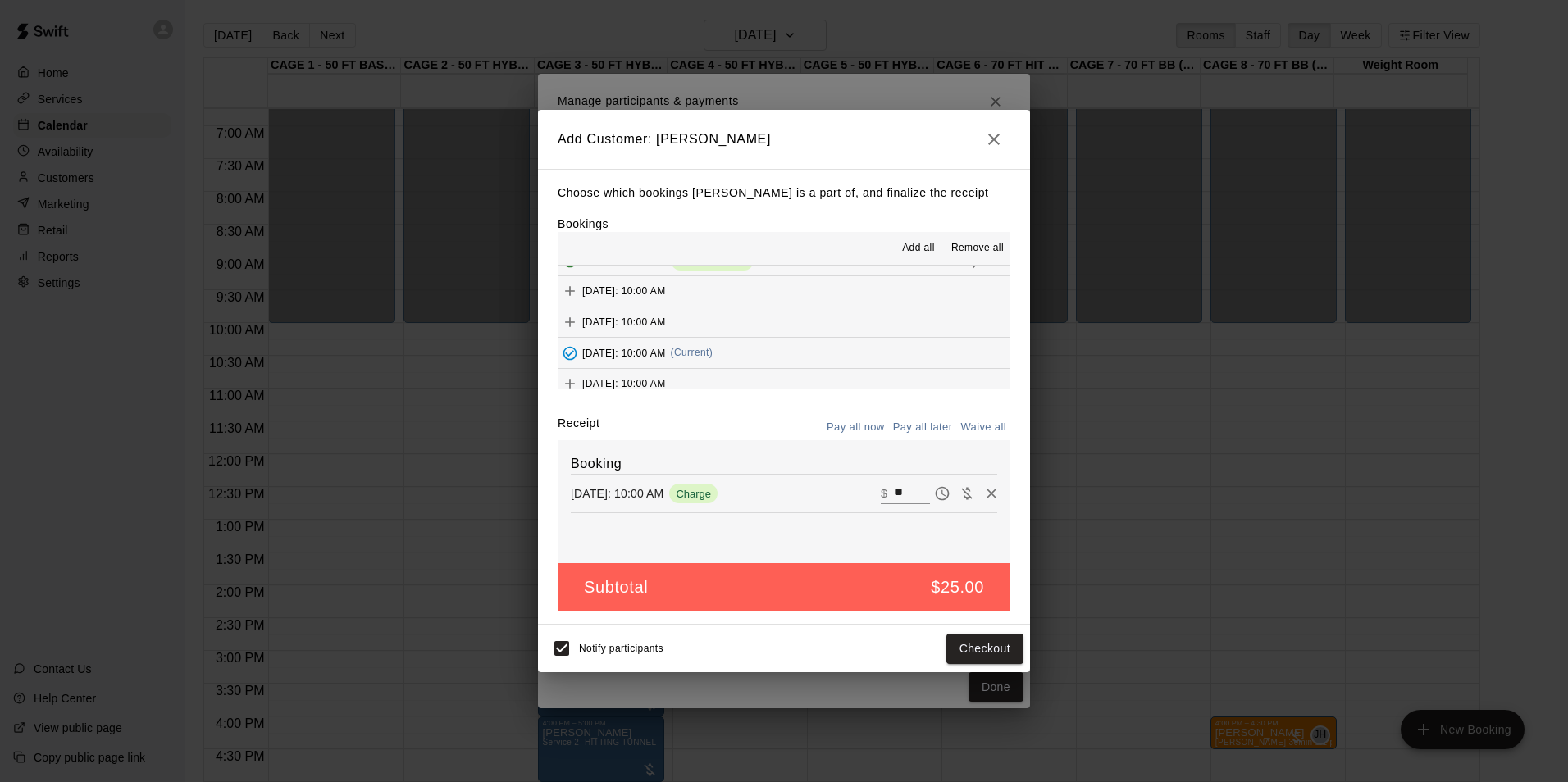
click at [902, 501] on input "**" at bounding box center [912, 493] width 36 height 21
click at [902, 500] on input "**" at bounding box center [912, 493] width 36 height 21
type input "**"
click at [928, 434] on button "Pay all later" at bounding box center [922, 427] width 68 height 25
click at [975, 648] on button "Add customer" at bounding box center [973, 649] width 101 height 31
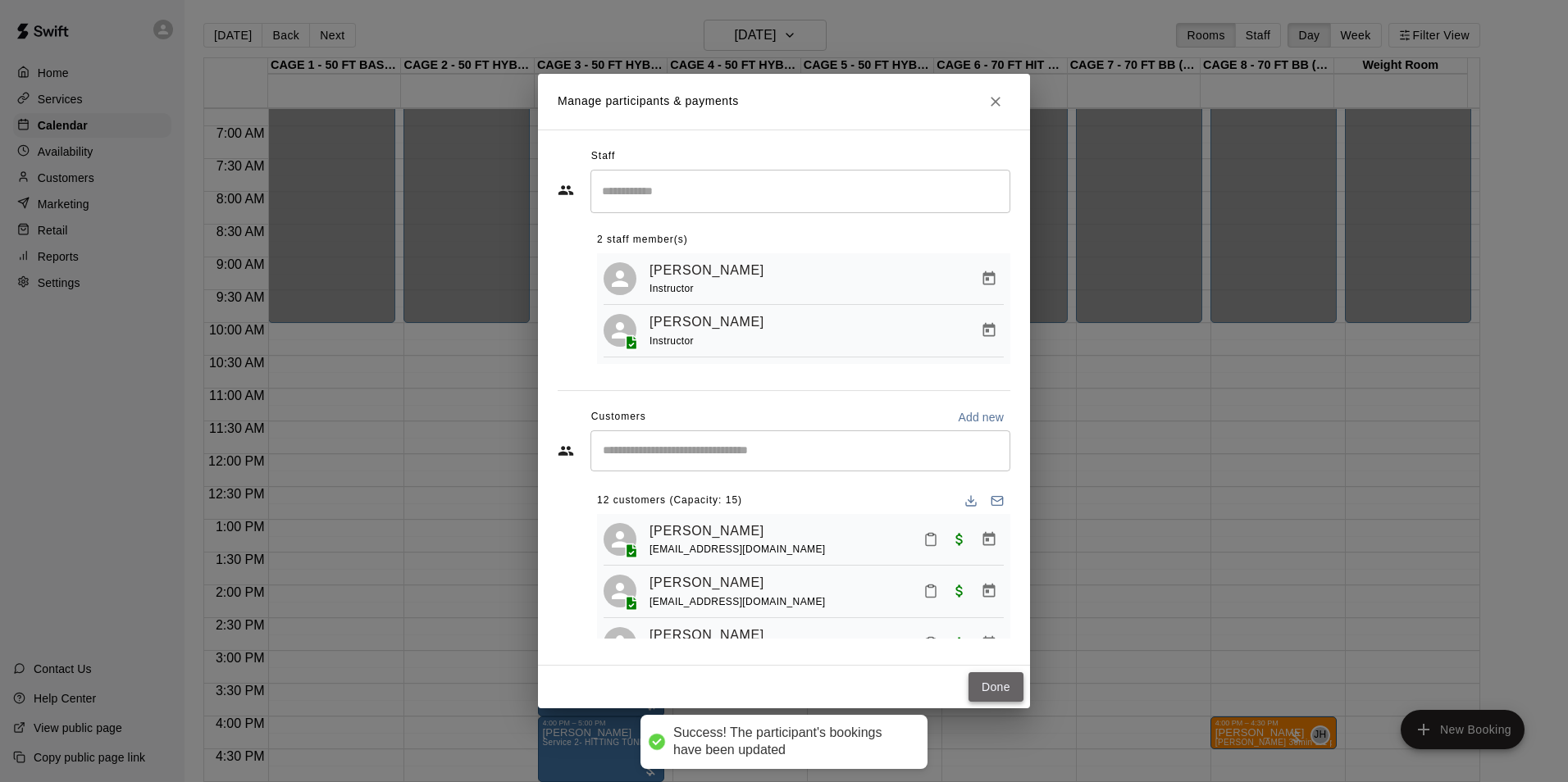
click at [988, 698] on button "Done" at bounding box center [995, 687] width 55 height 31
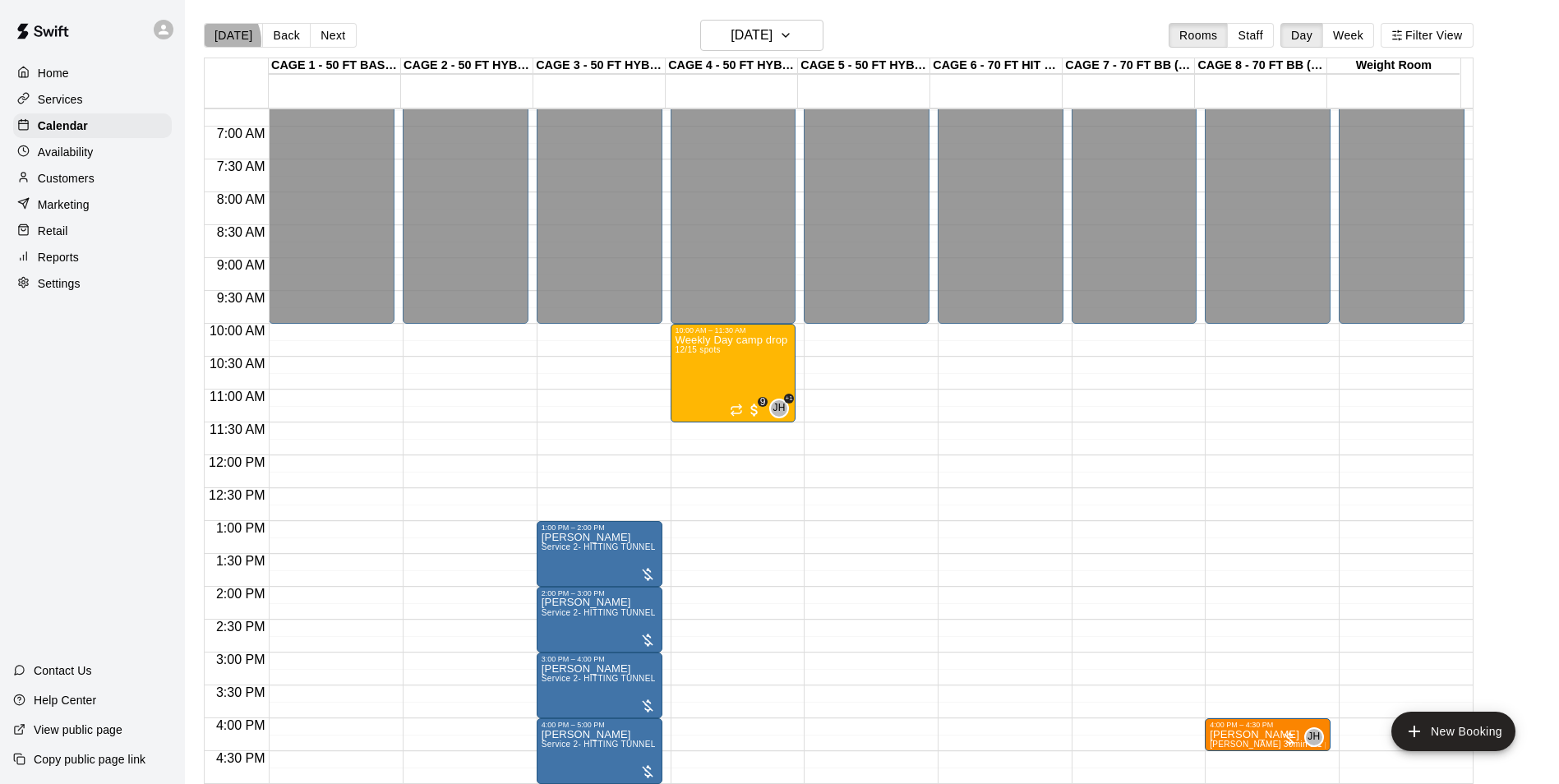
click at [216, 40] on button "[DATE]" at bounding box center [232, 35] width 59 height 24
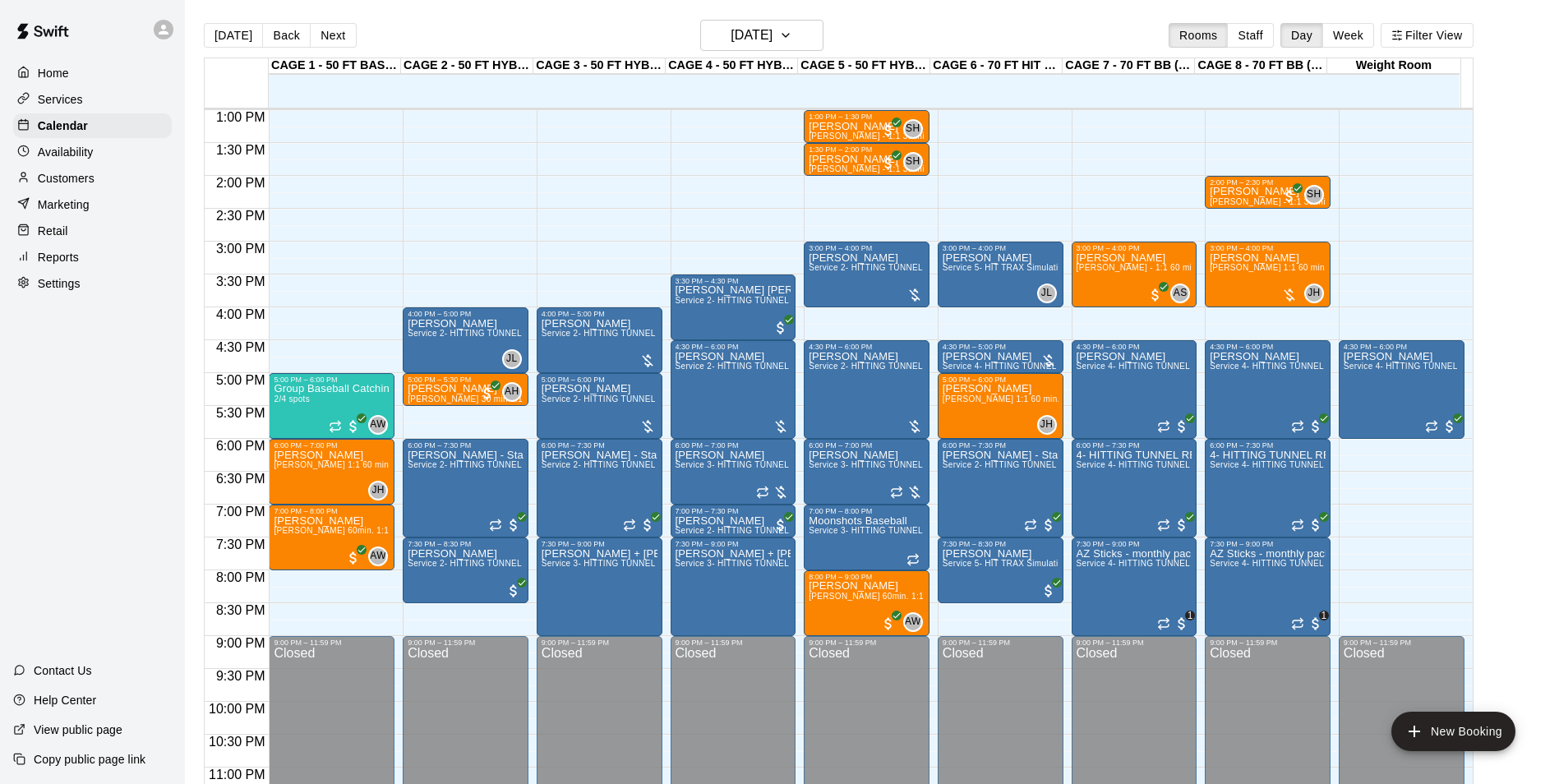
scroll to position [772, 0]
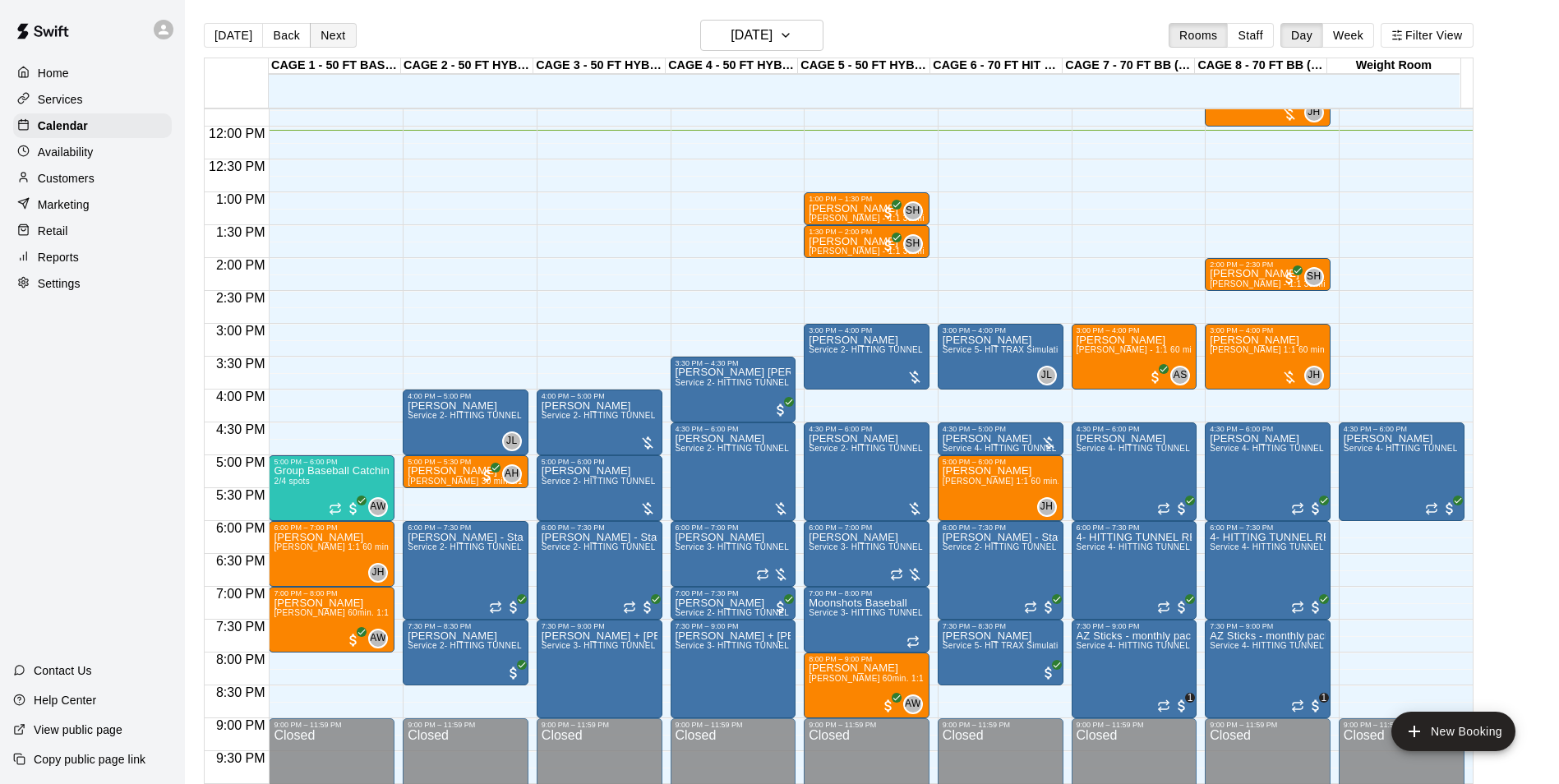
click at [316, 32] on button "Next" at bounding box center [332, 35] width 46 height 24
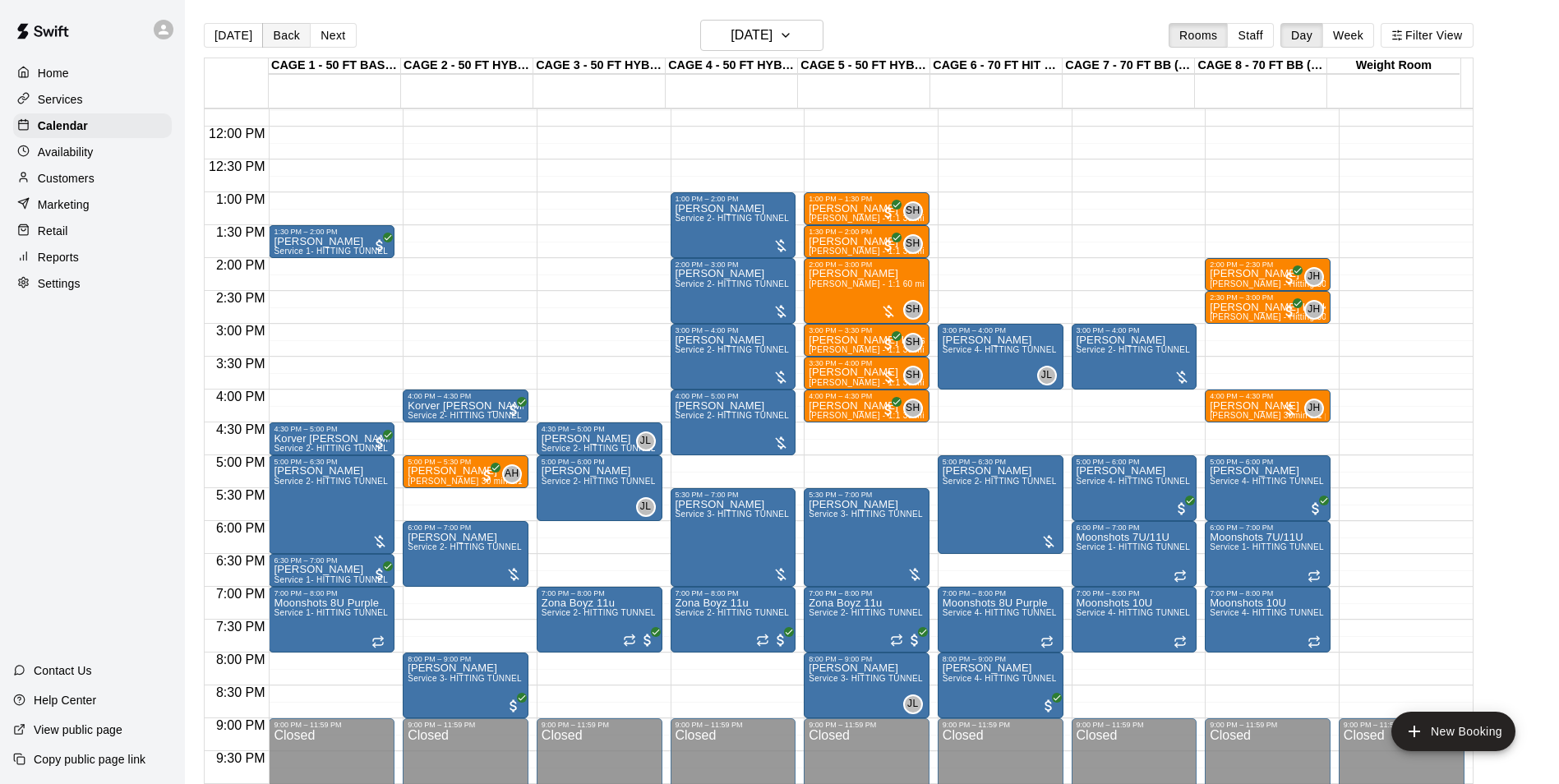
click at [282, 36] on button "Back" at bounding box center [287, 35] width 49 height 24
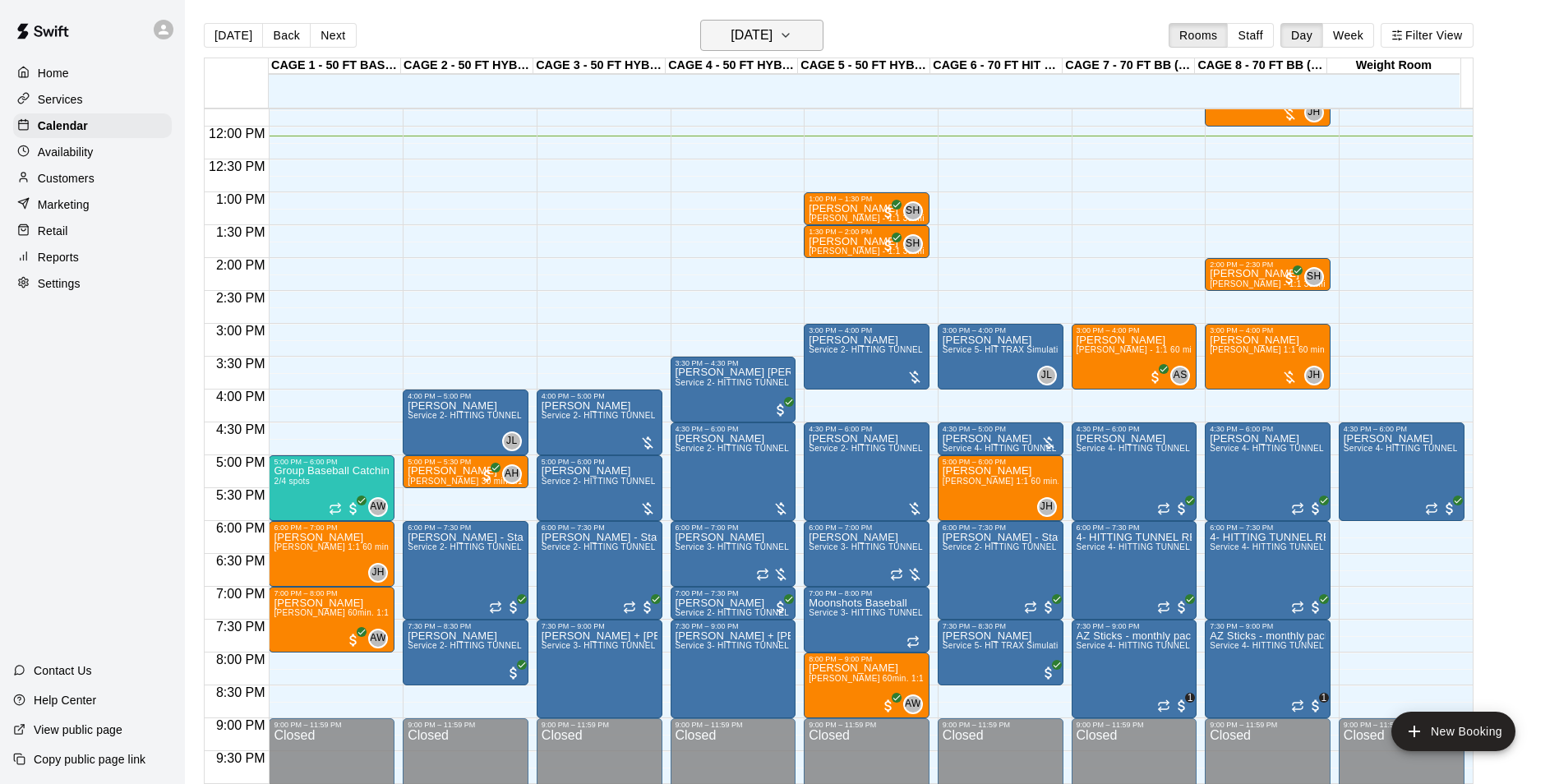
click at [773, 44] on h6 "[DATE]" at bounding box center [751, 35] width 42 height 23
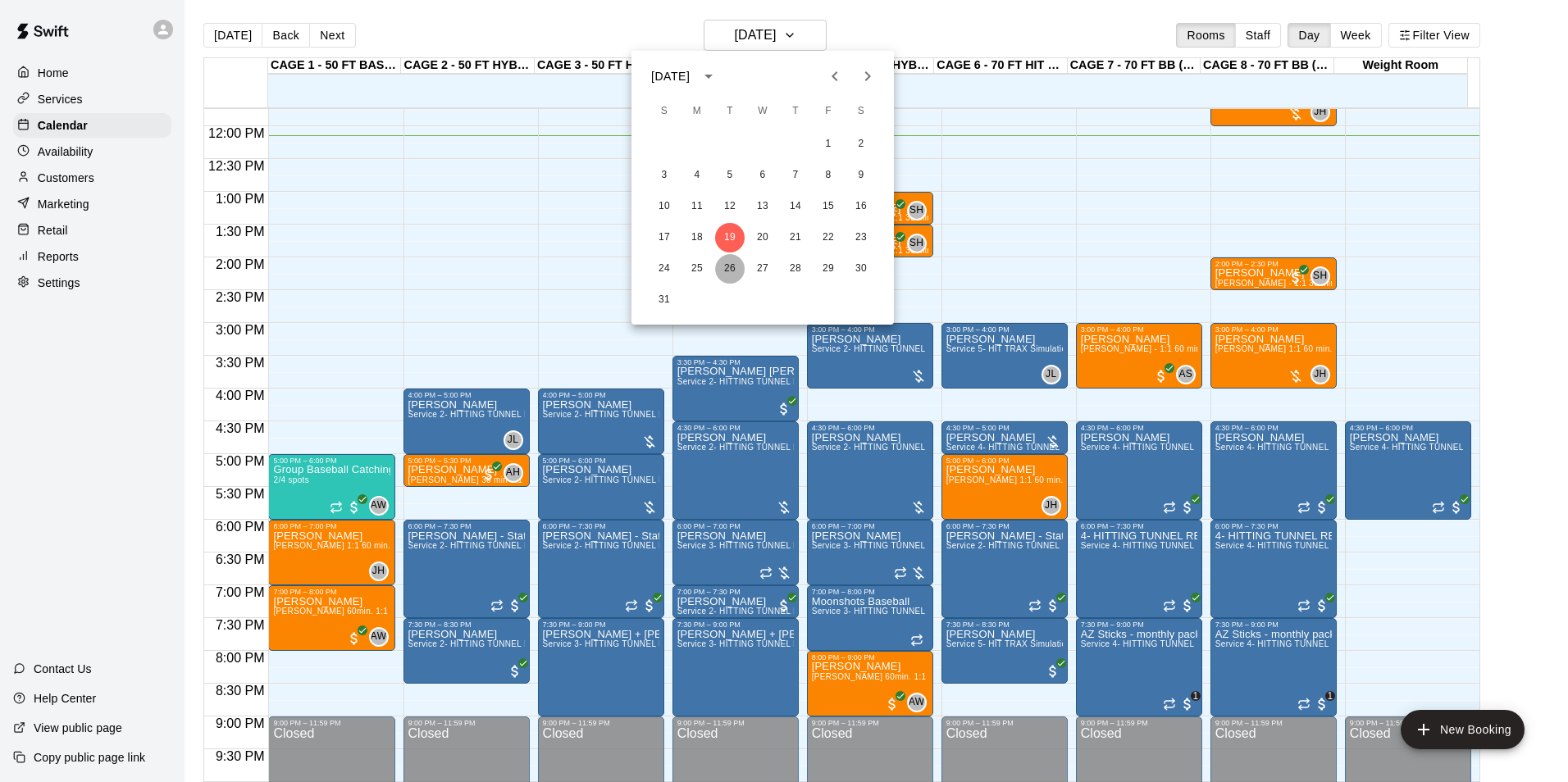
click at [729, 275] on button "26" at bounding box center [730, 269] width 30 height 30
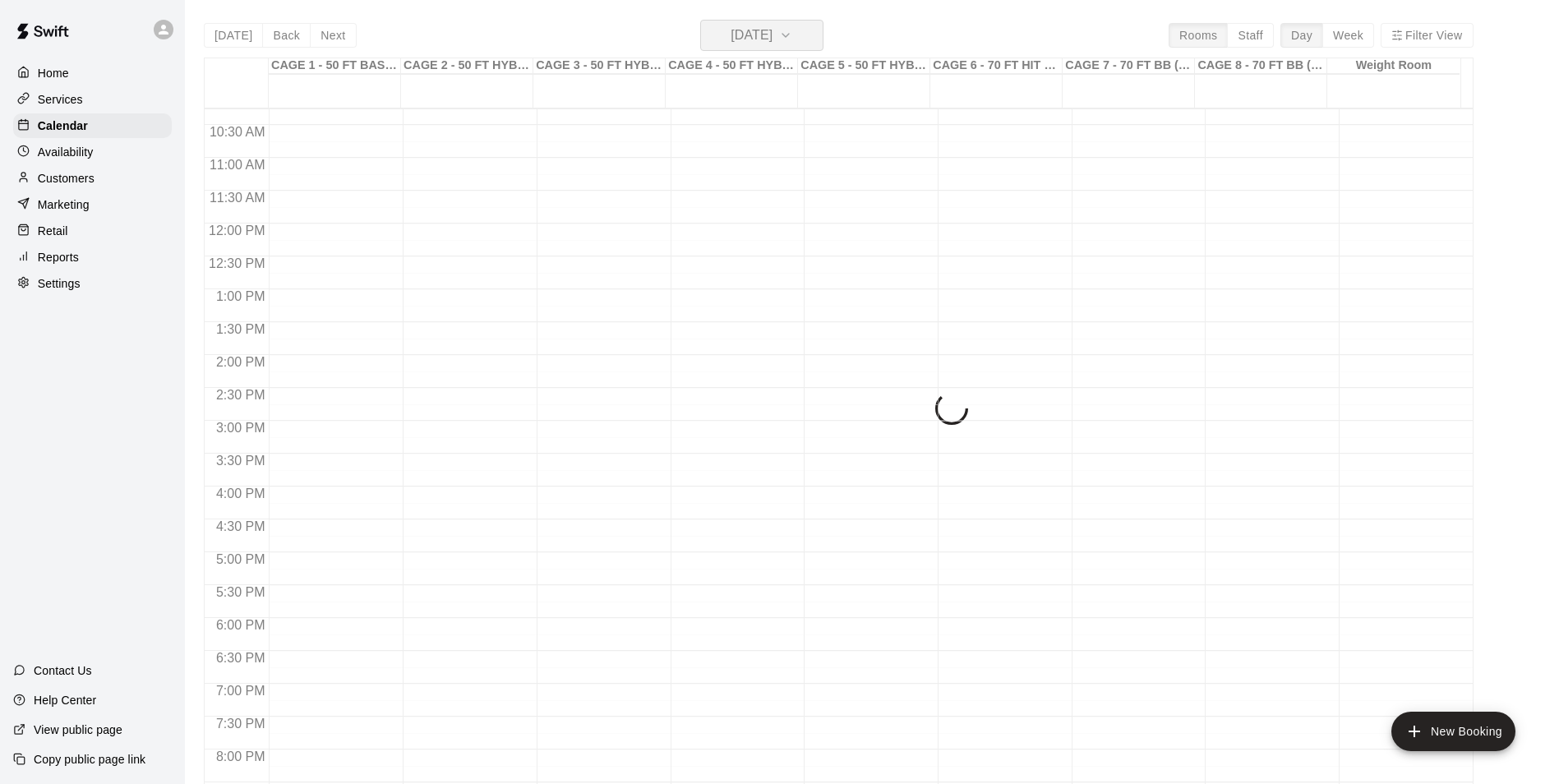
scroll to position [525, 0]
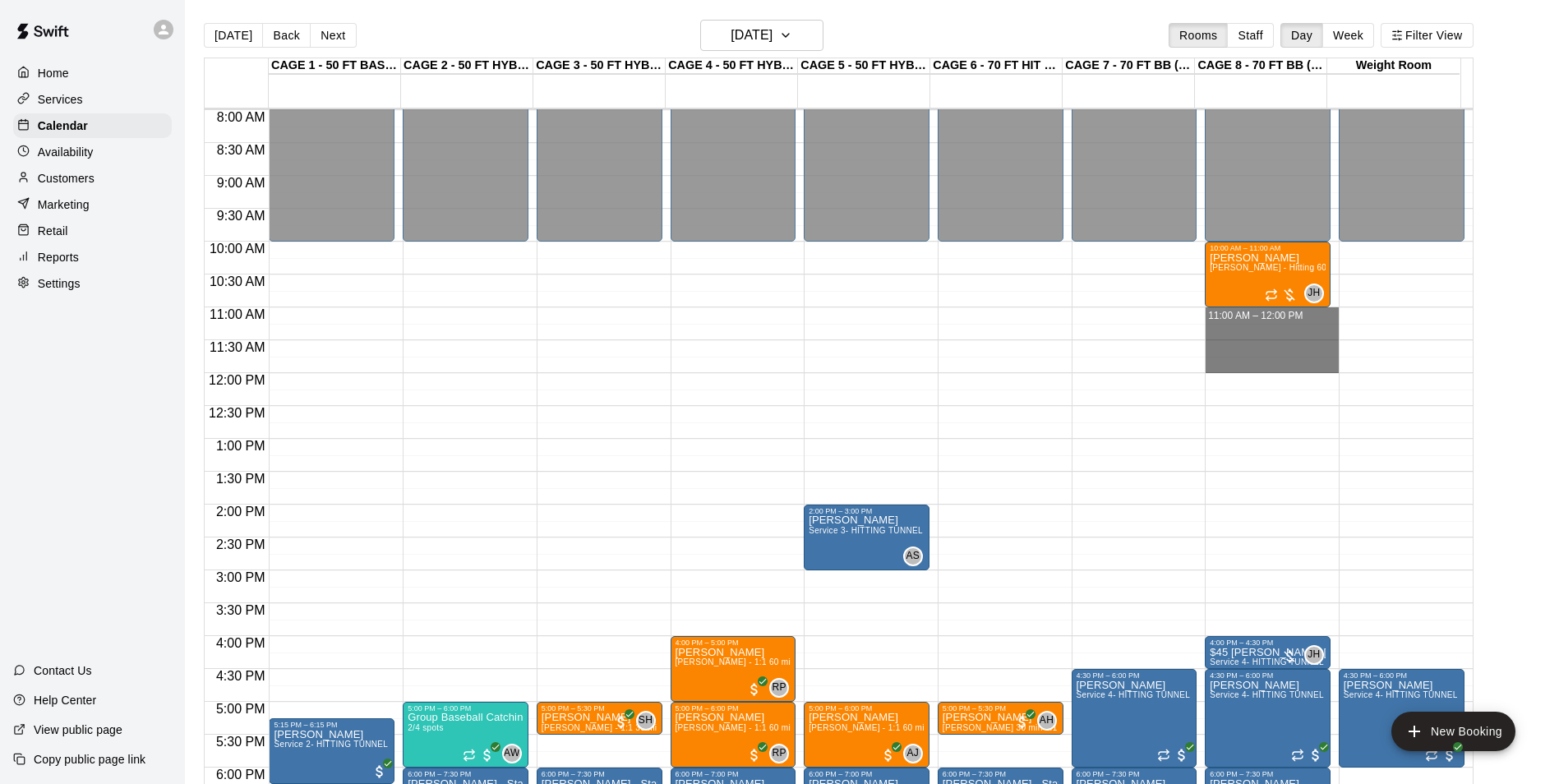
drag, startPoint x: 1268, startPoint y: 314, endPoint x: 1283, endPoint y: 361, distance: 49.3
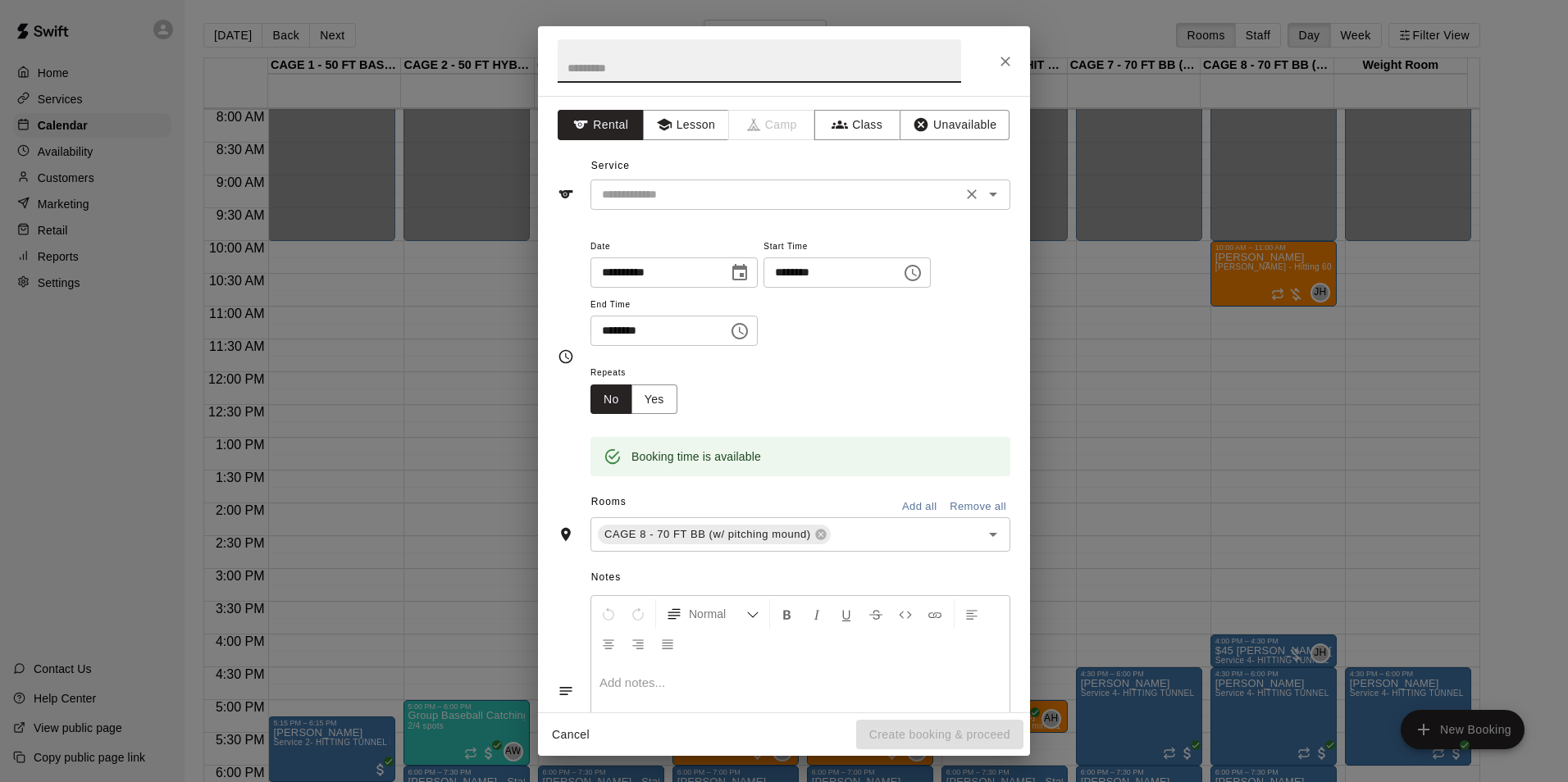
click at [707, 193] on input "text" at bounding box center [776, 195] width 361 height 20
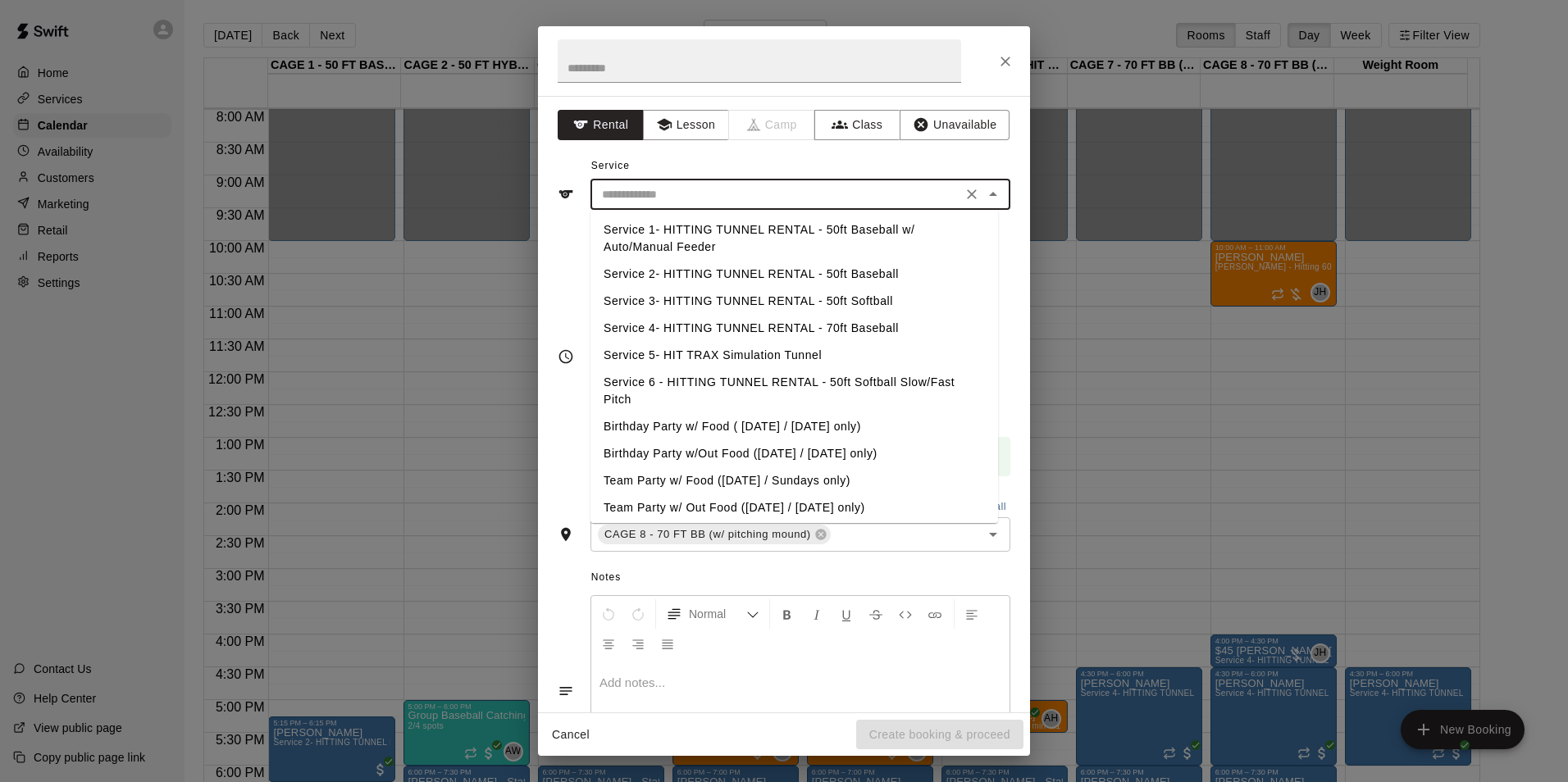
click at [830, 330] on li "Service 4- HITTING TUNNEL RENTAL - 70ft Baseball" at bounding box center [794, 328] width 408 height 27
type input "**********"
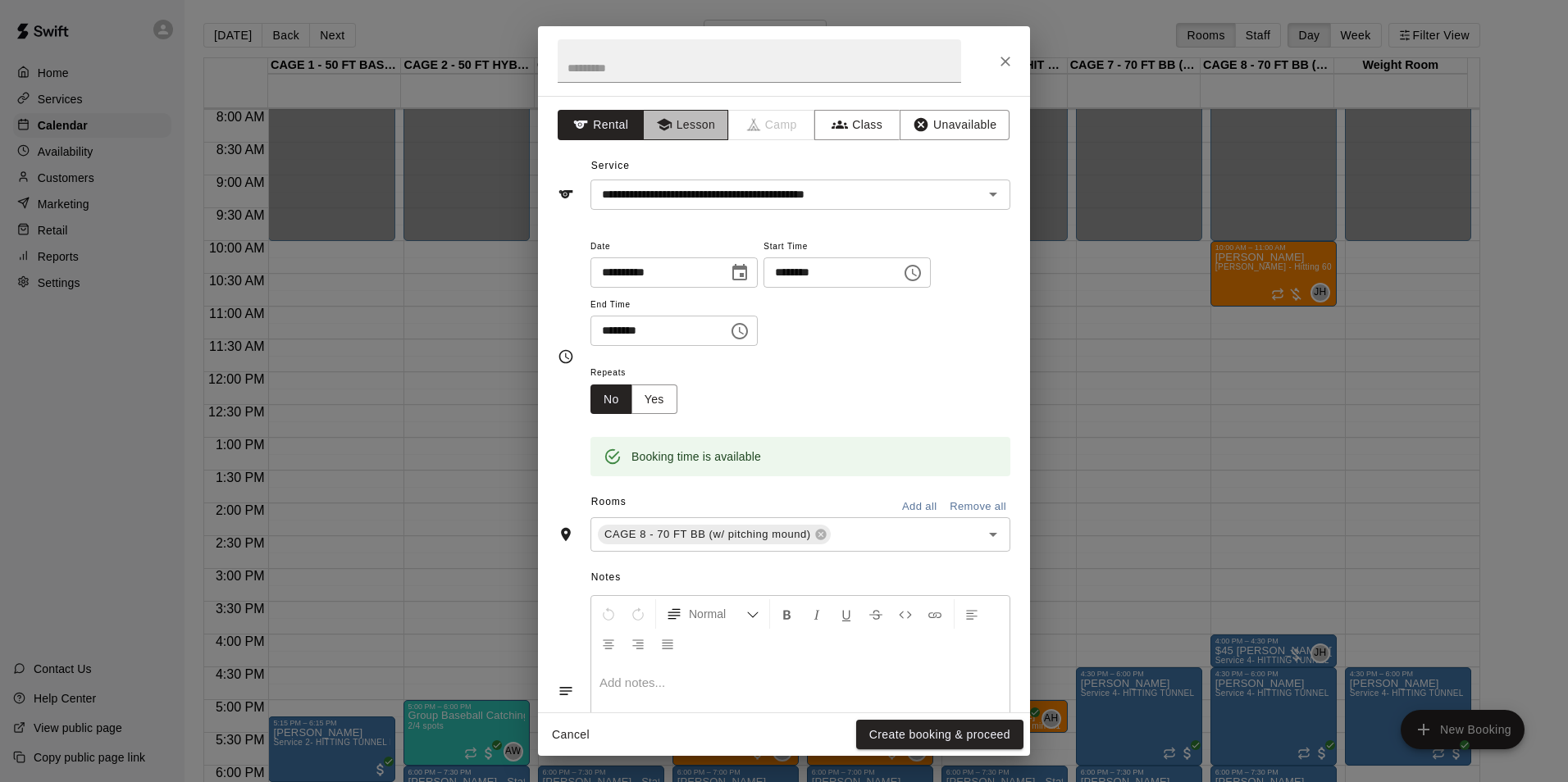
click at [656, 119] on icon "button" at bounding box center [664, 125] width 17 height 17
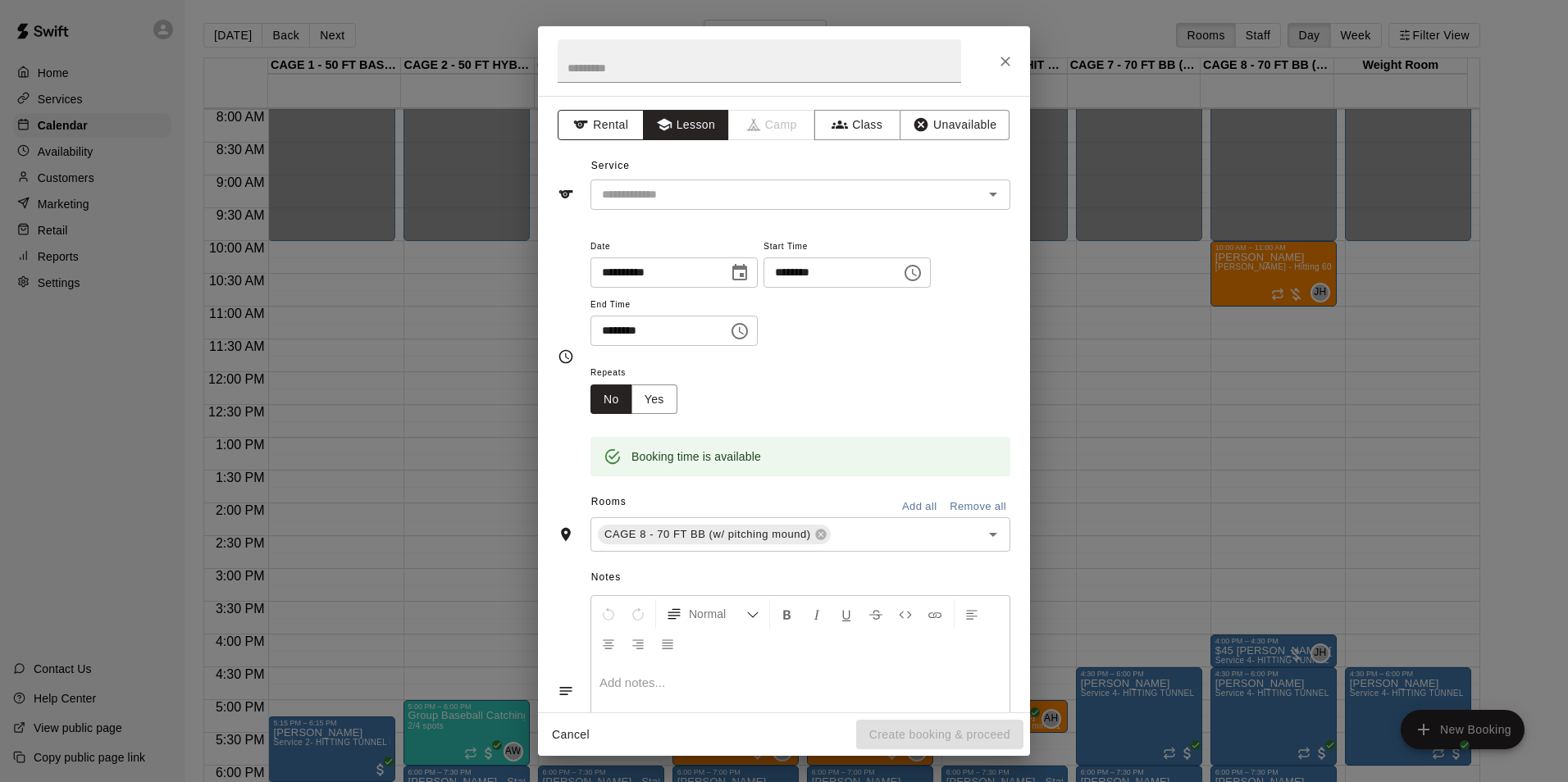
click at [611, 123] on button "Rental" at bounding box center [601, 125] width 86 height 31
click at [995, 55] on button "Close" at bounding box center [1006, 61] width 30 height 30
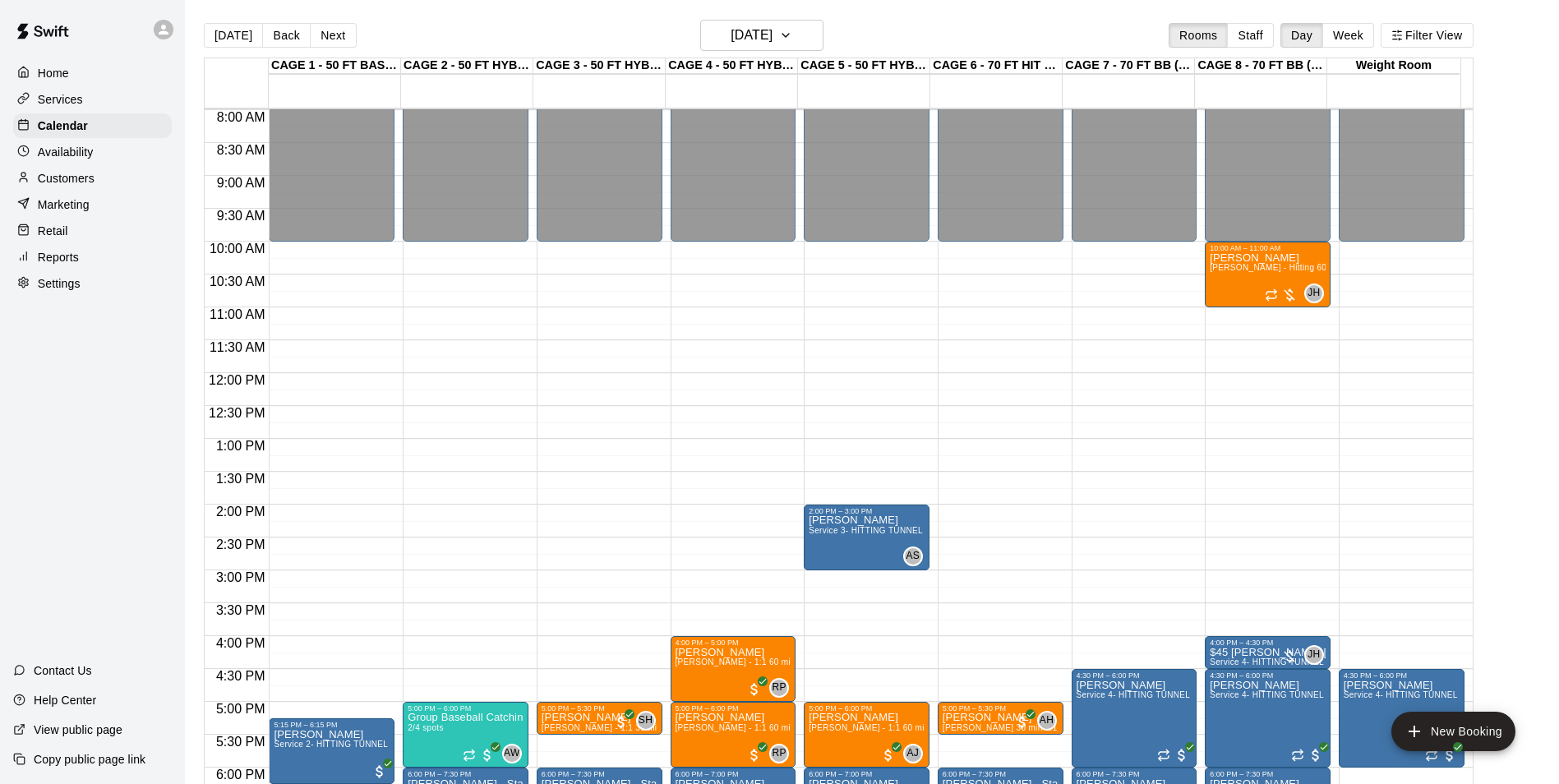
drag, startPoint x: 91, startPoint y: 161, endPoint x: 105, endPoint y: 161, distance: 14.0
click at [91, 161] on p "Availability" at bounding box center [66, 152] width 56 height 17
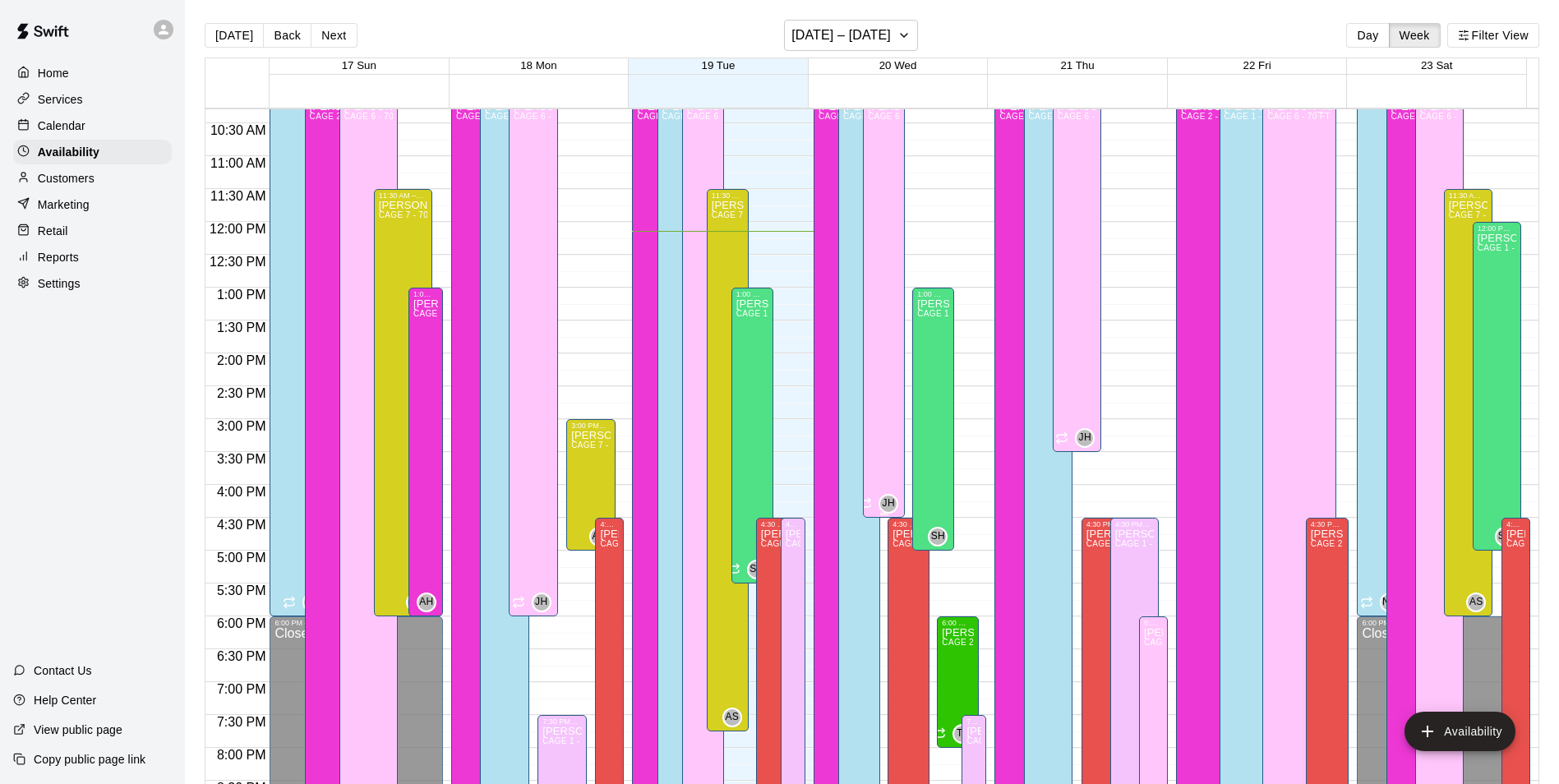
scroll to position [716, 0]
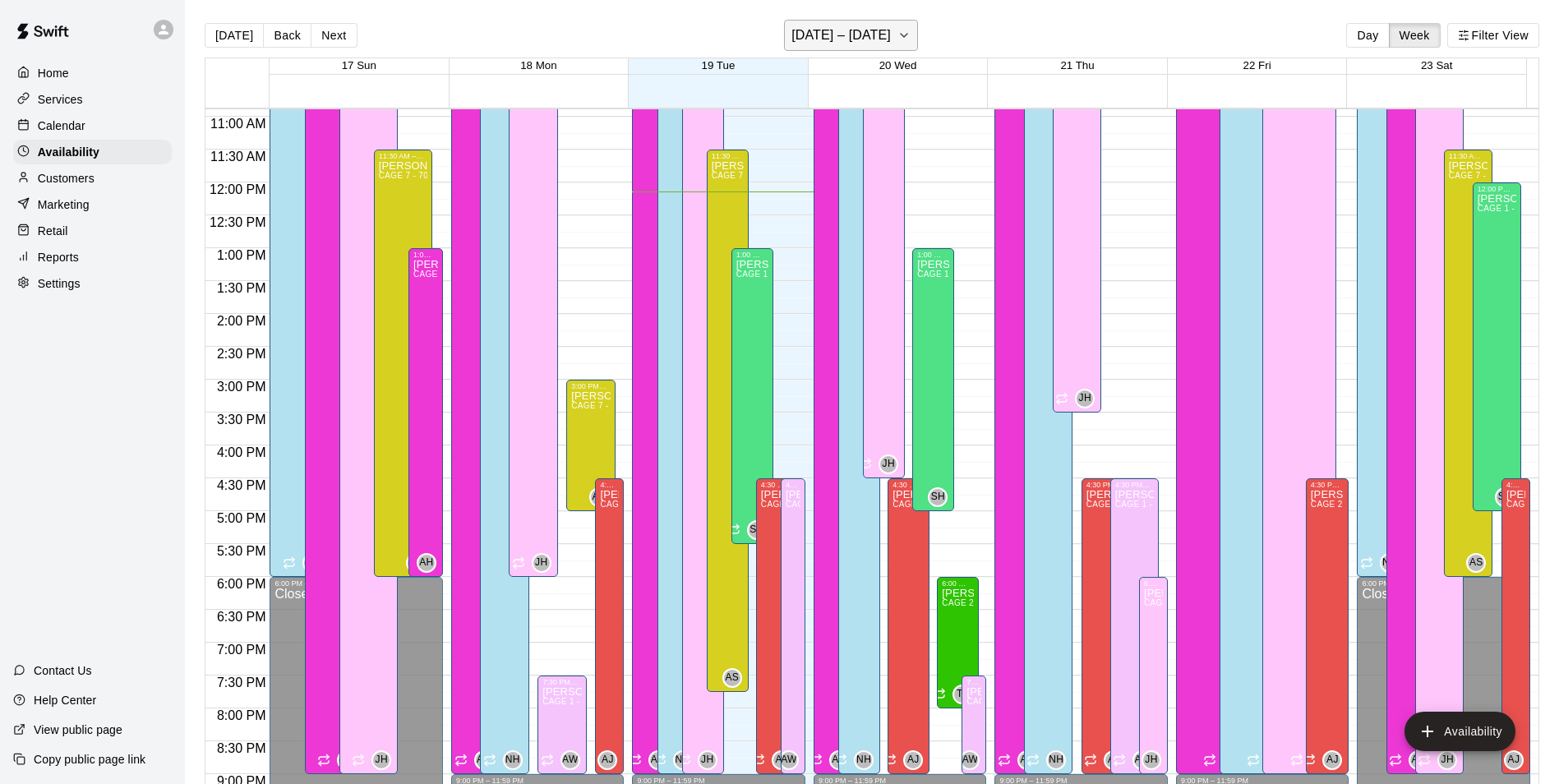
click at [857, 30] on h6 "August 17 – 23" at bounding box center [841, 35] width 100 height 23
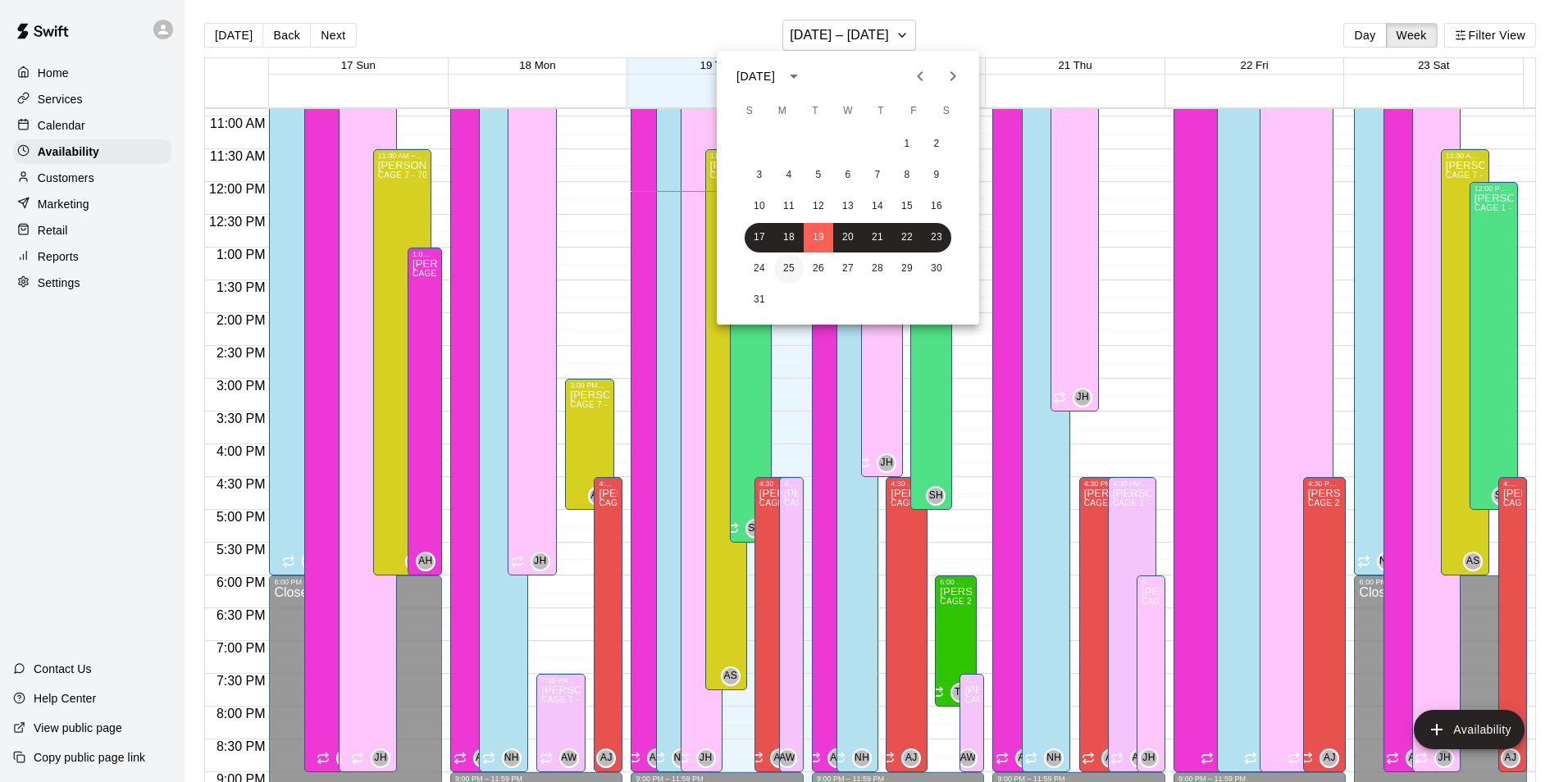
drag, startPoint x: 796, startPoint y: 253, endPoint x: 794, endPoint y: 267, distance: 14.1
click at [796, 254] on div "1 2 3 4 5 6 7 8 9 10 11 12 13 14 15 16 17 18 19 20 21 22 23 24 25 26 27 28 29 3…" at bounding box center [848, 222] width 263 height 189
click at [794, 267] on button "25" at bounding box center [789, 269] width 30 height 30
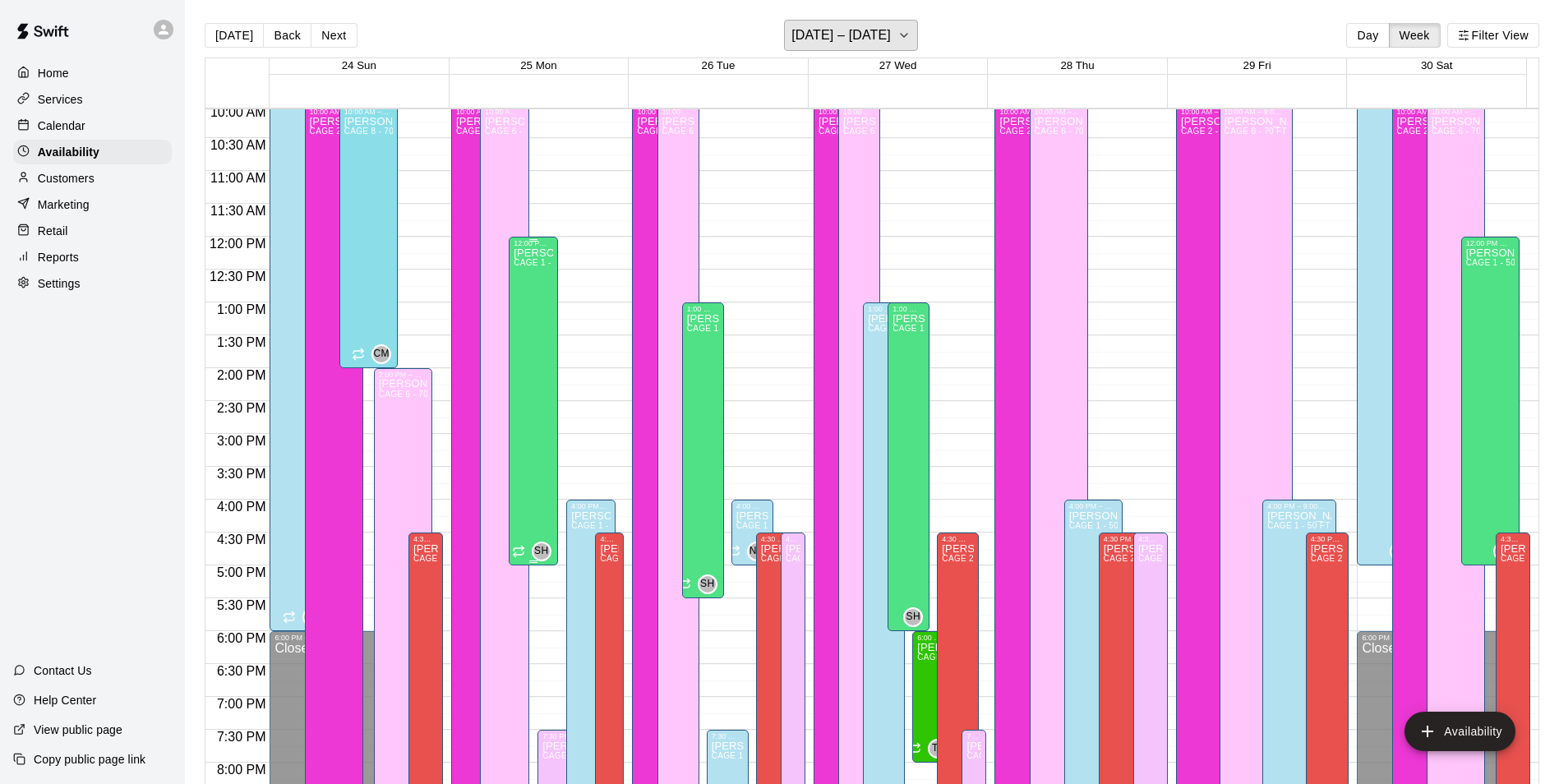
scroll to position [634, 0]
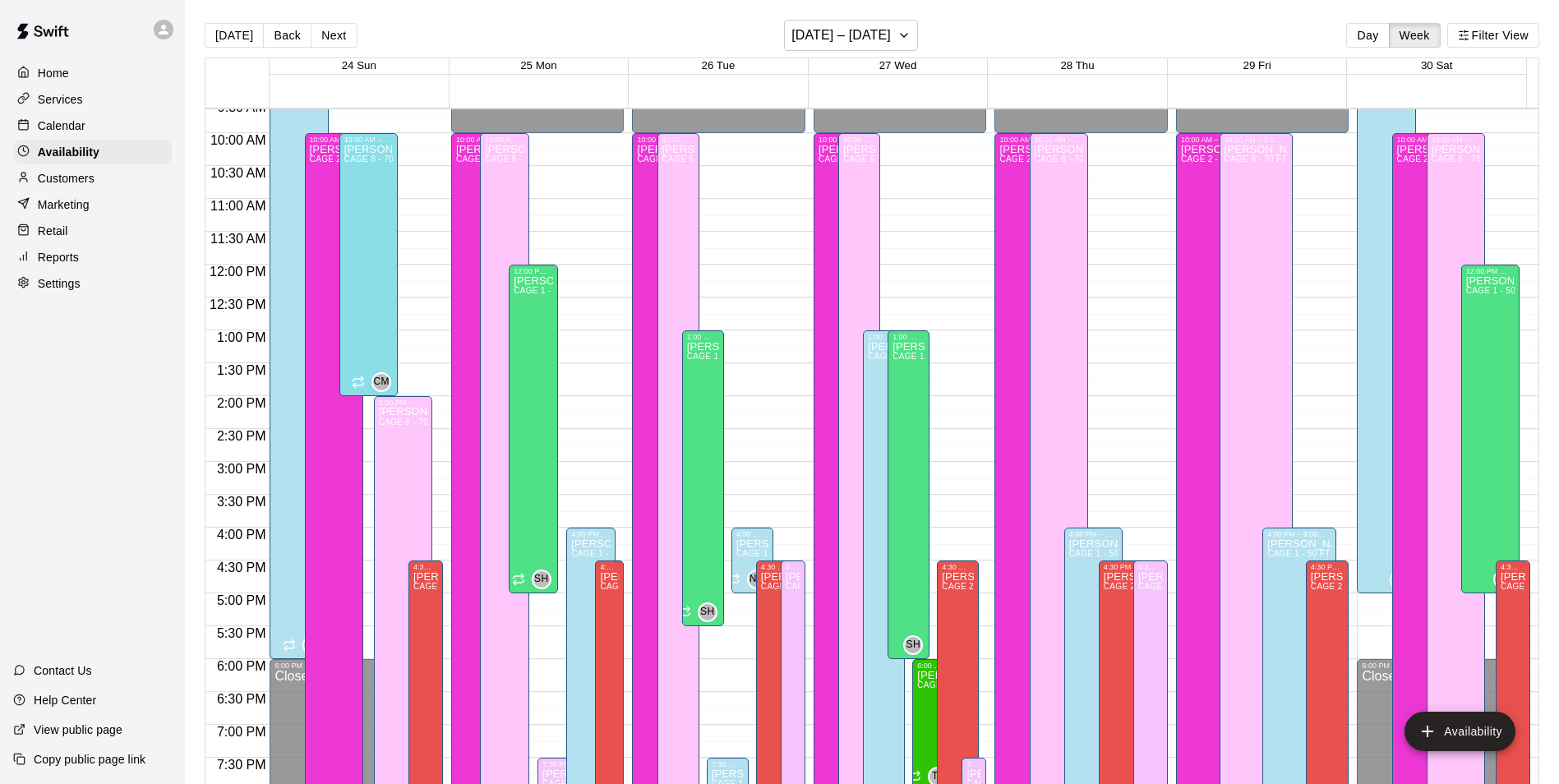
click at [105, 134] on div "Calendar" at bounding box center [92, 126] width 159 height 24
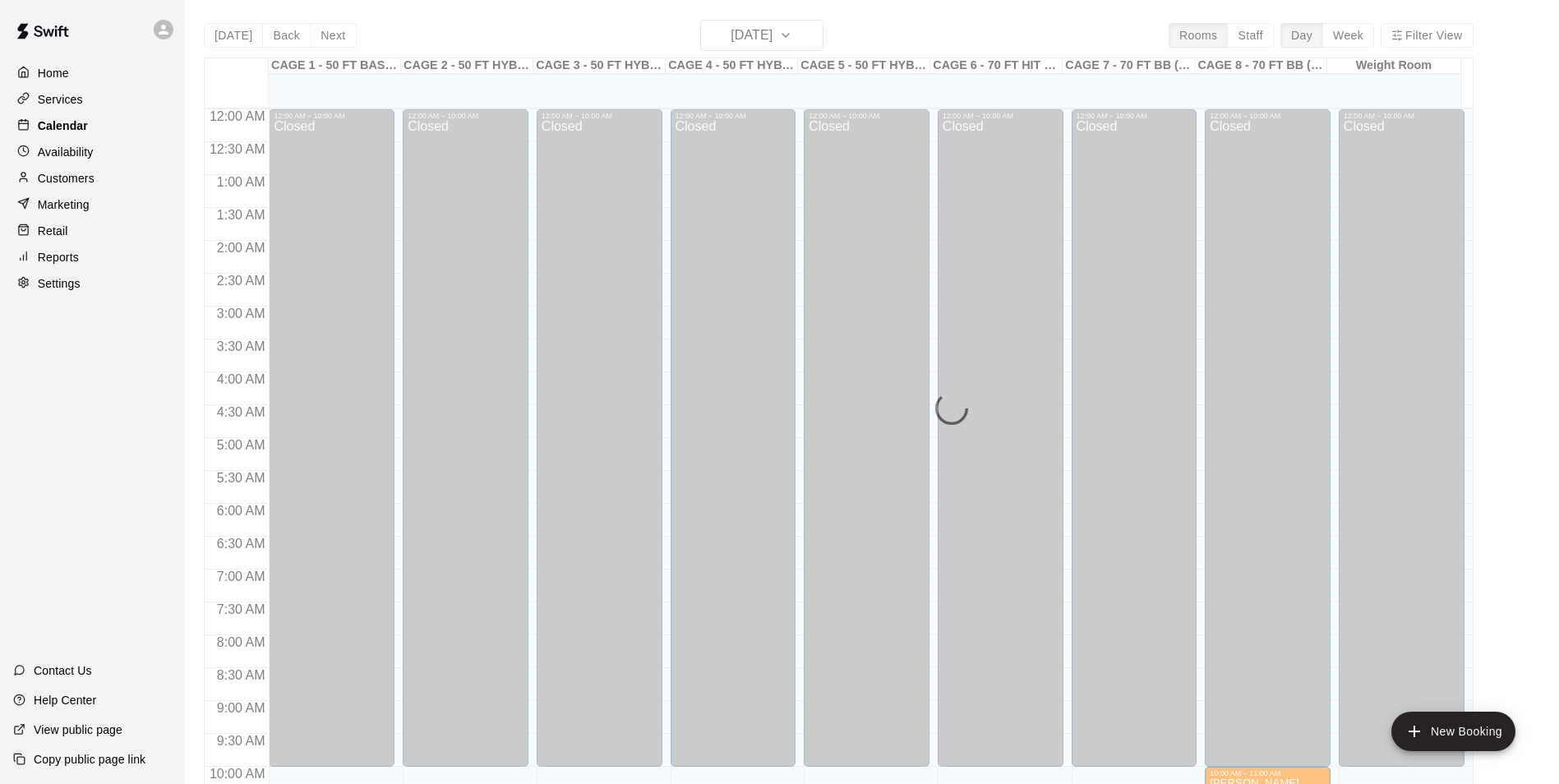
scroll to position [799, 0]
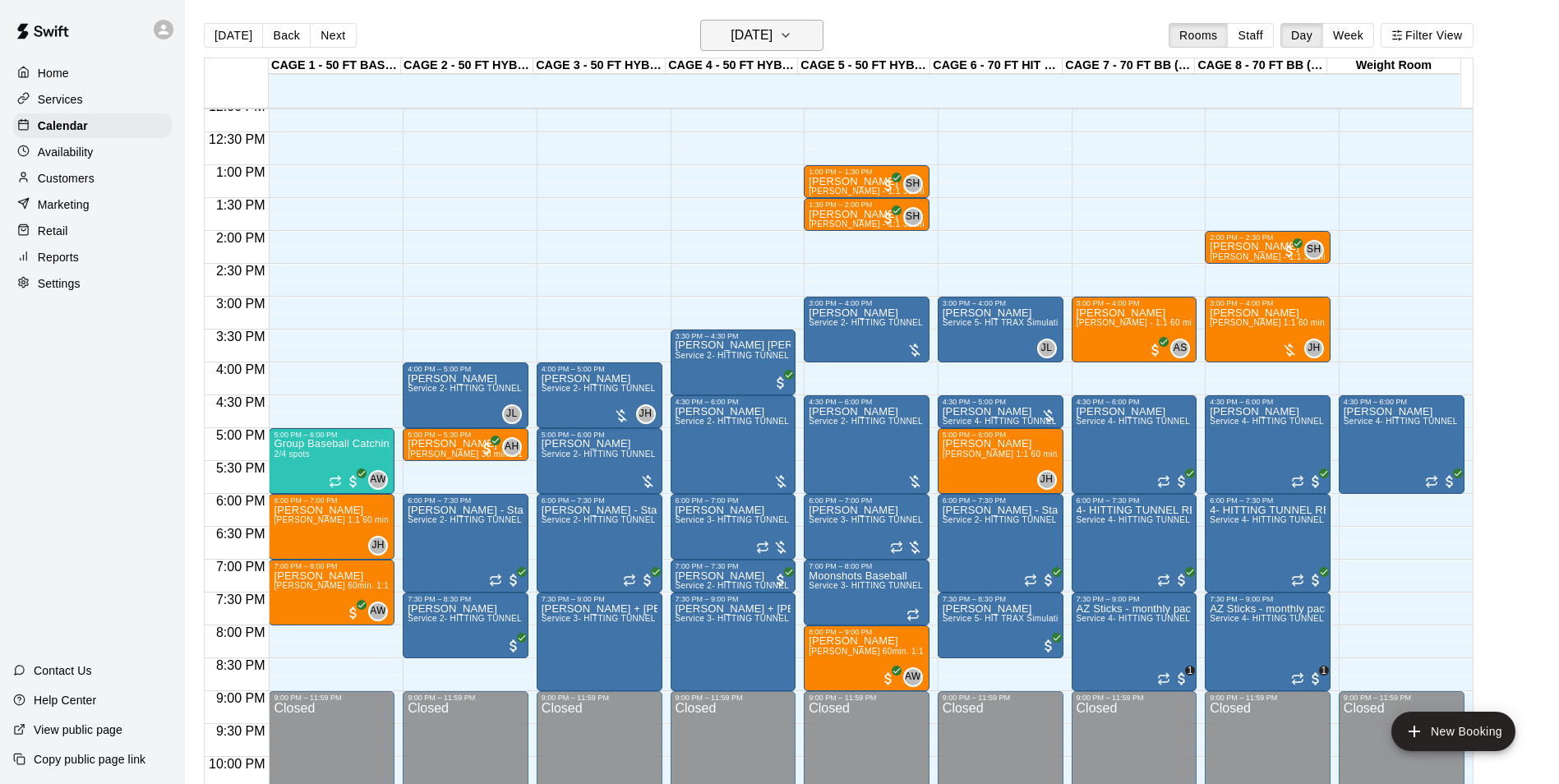
click at [773, 38] on h6 "[DATE]" at bounding box center [751, 35] width 42 height 23
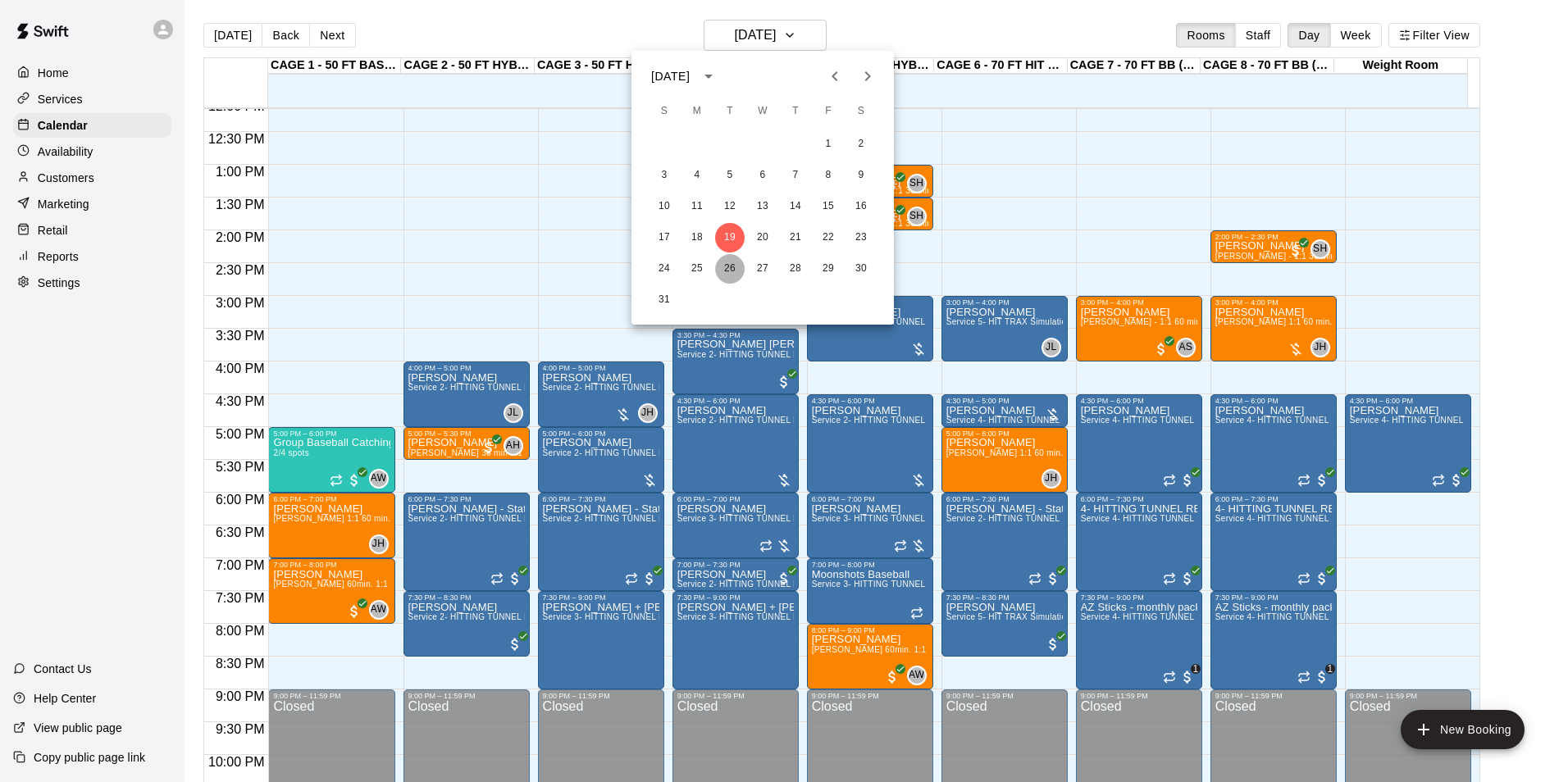
click at [733, 264] on button "26" at bounding box center [730, 269] width 30 height 30
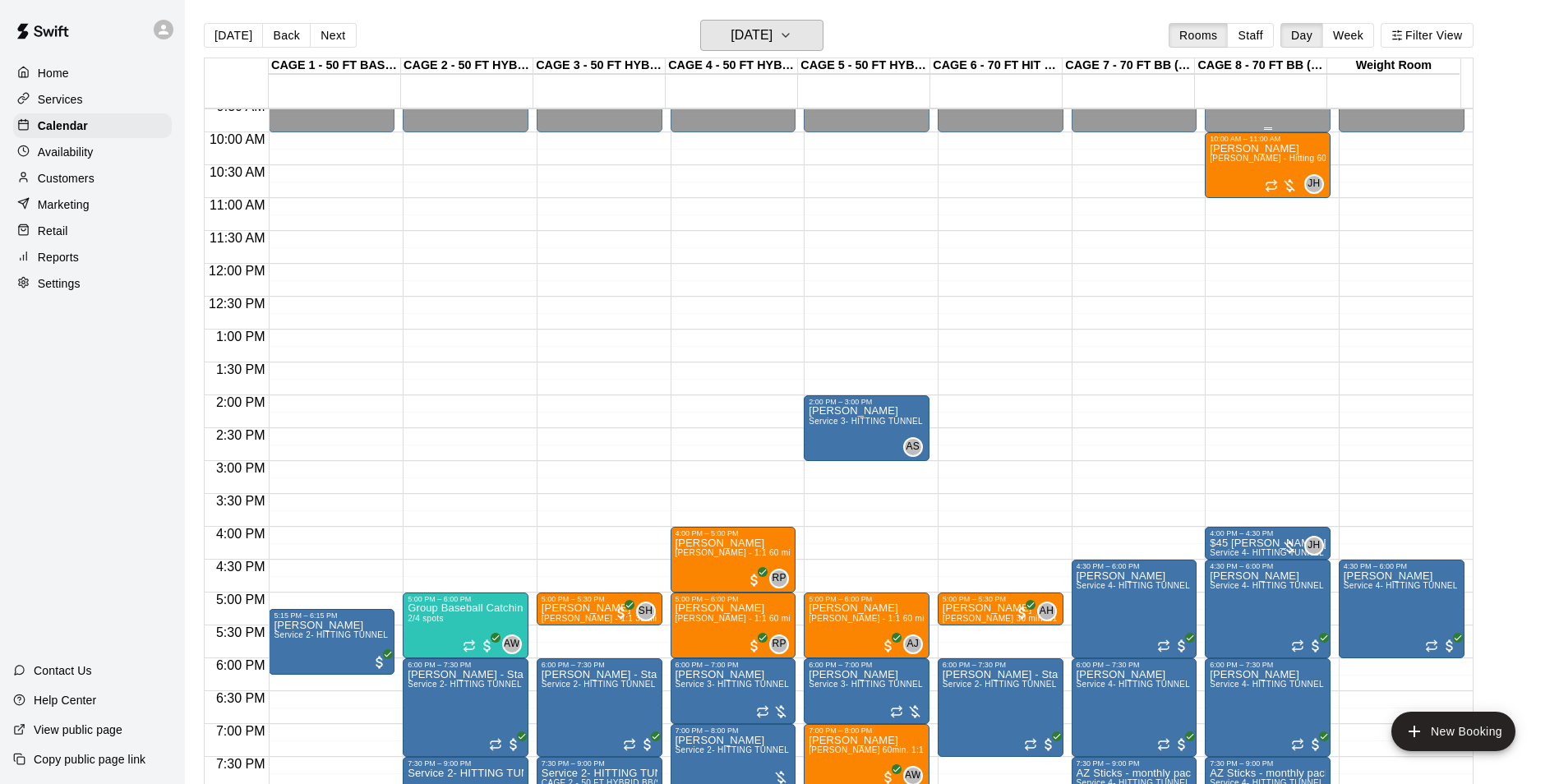
scroll to position [553, 0]
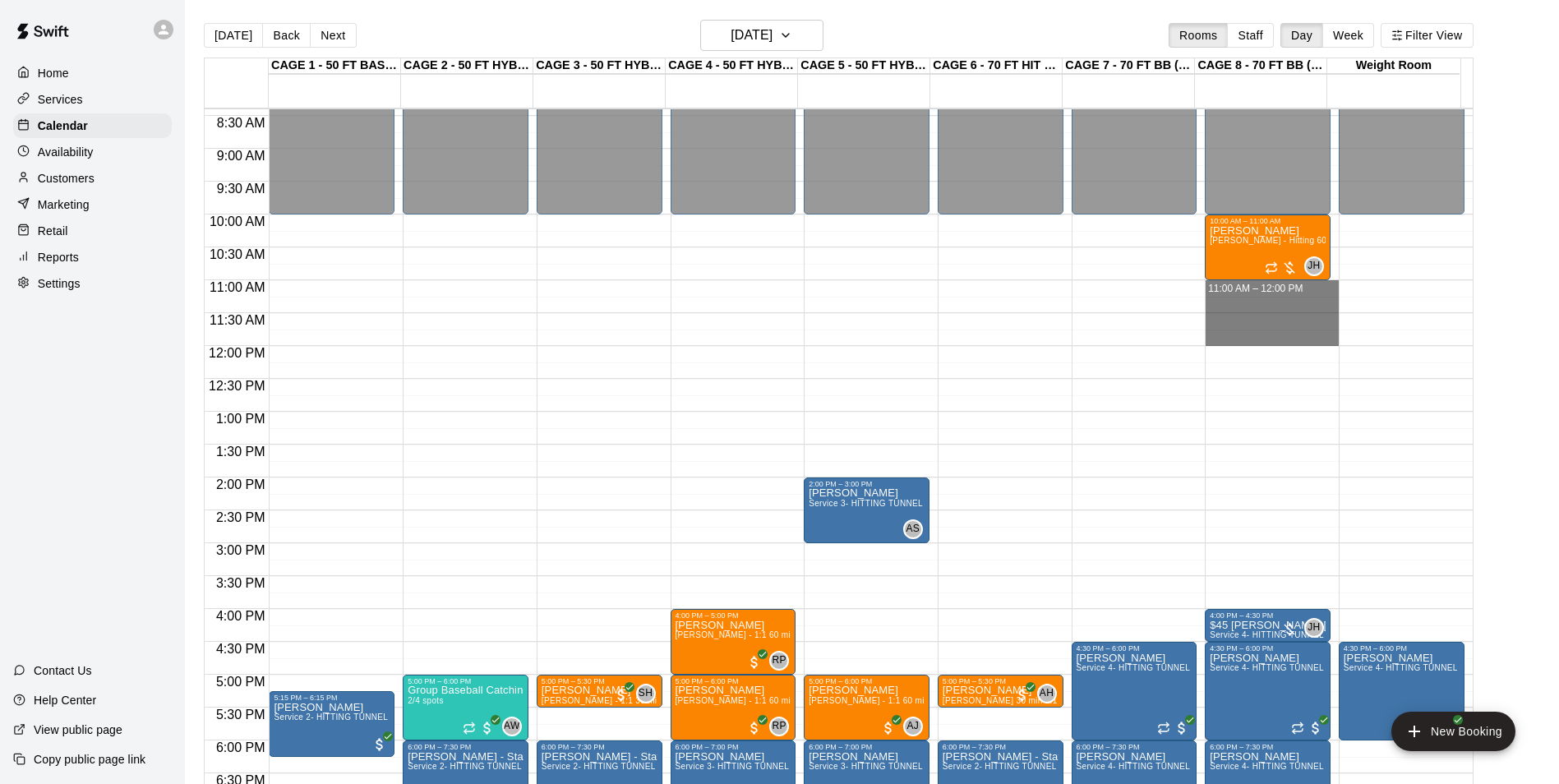
drag, startPoint x: 1290, startPoint y: 287, endPoint x: 1283, endPoint y: 345, distance: 58.4
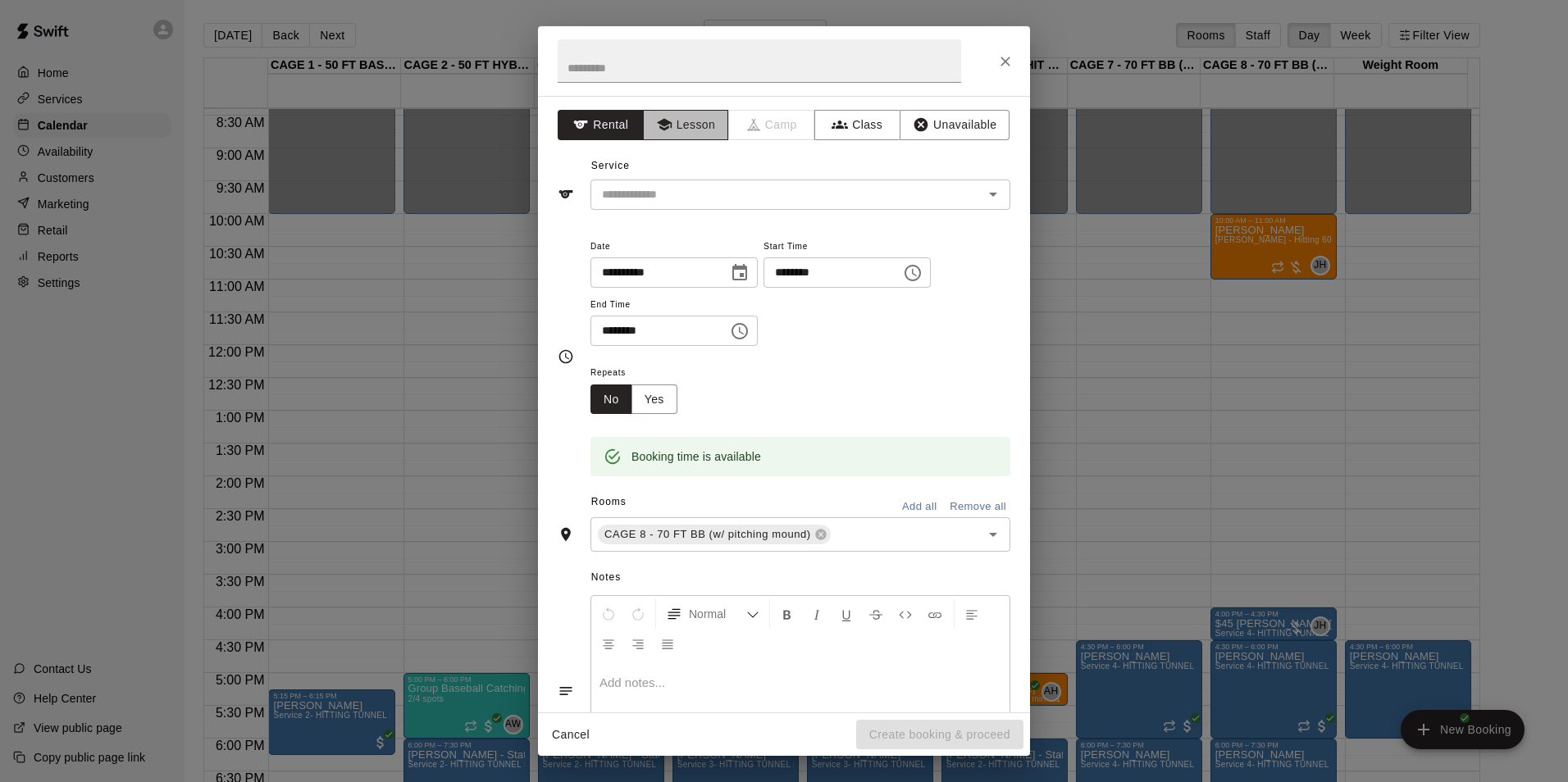
click at [691, 126] on button "Lesson" at bounding box center [685, 125] width 86 height 31
click at [696, 188] on input "text" at bounding box center [776, 195] width 361 height 20
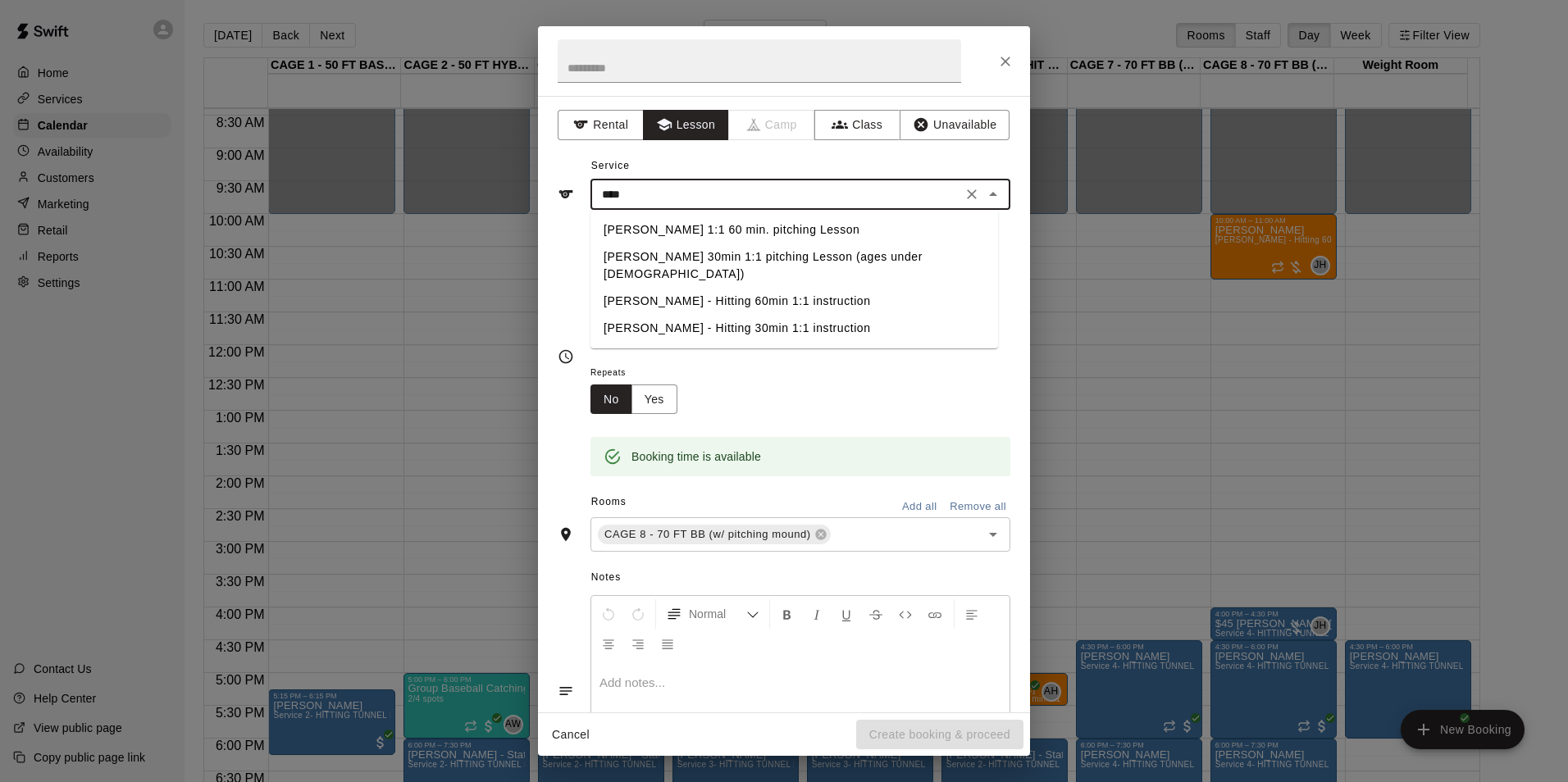
click at [738, 288] on li "[PERSON_NAME] - Hitting 60min 1:1 instruction" at bounding box center [794, 301] width 408 height 27
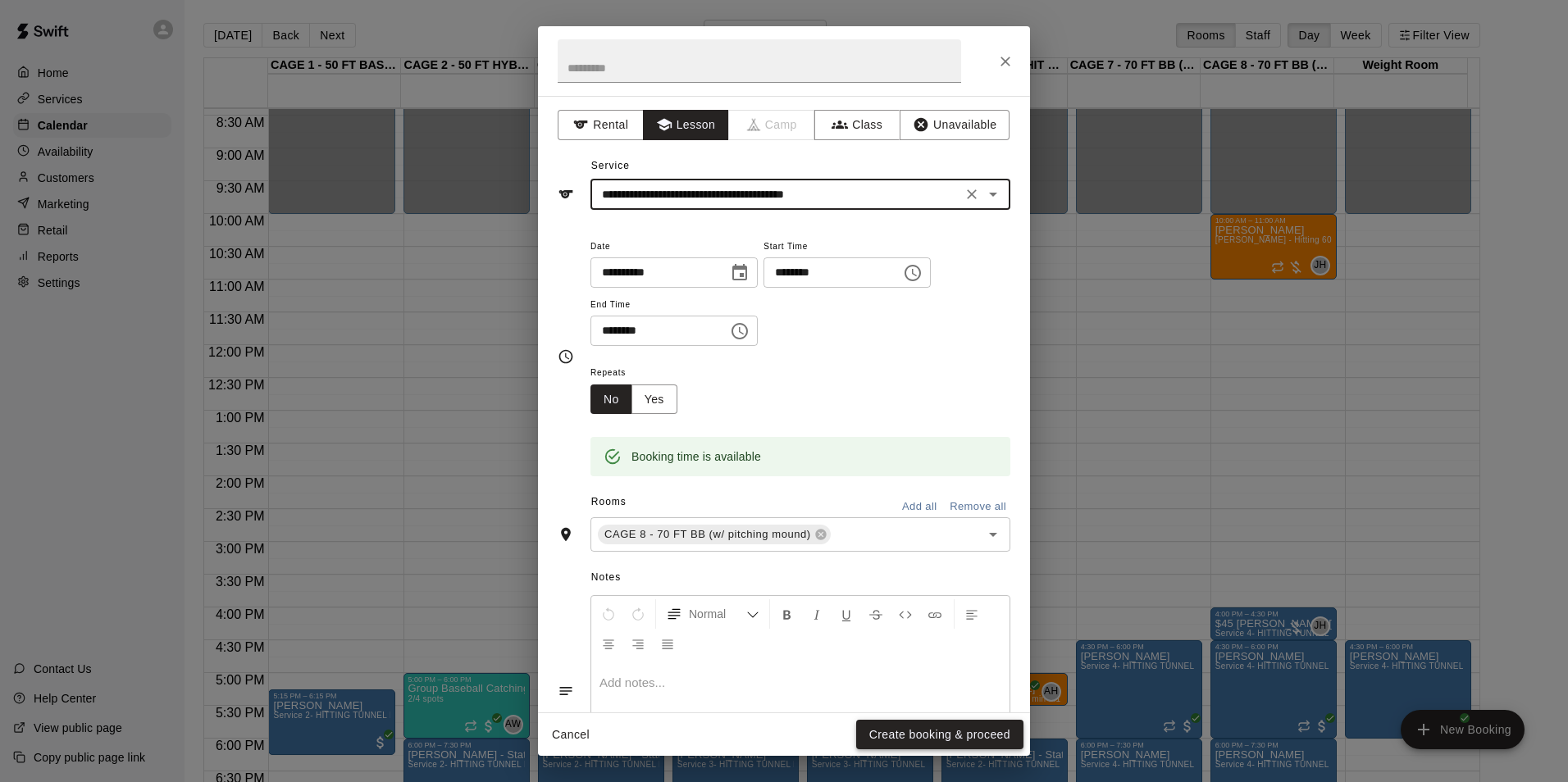
type input "**********"
click at [991, 735] on button "Create booking & proceed" at bounding box center [939, 735] width 168 height 31
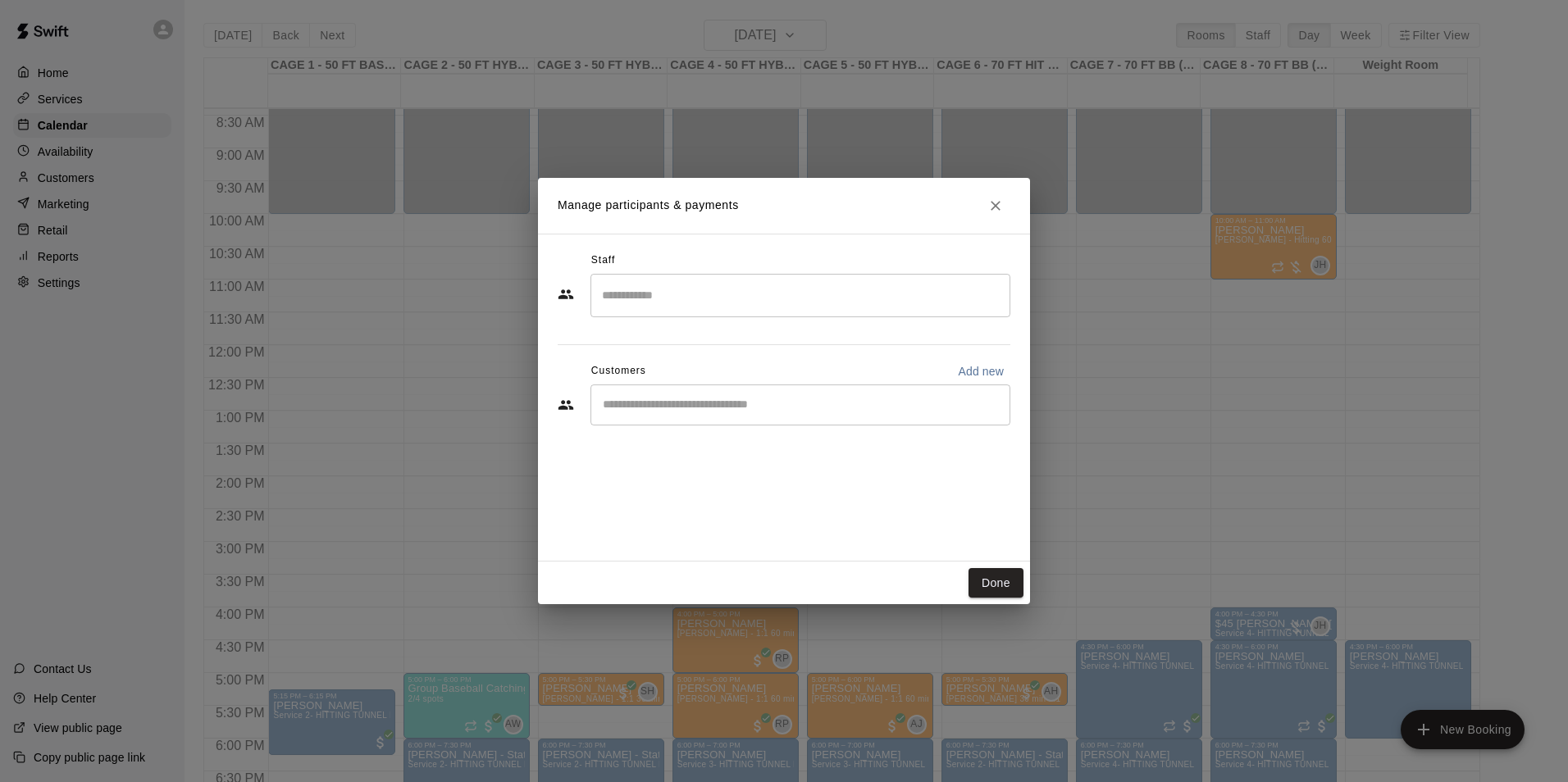
click at [750, 426] on div "​" at bounding box center [784, 407] width 453 height 45
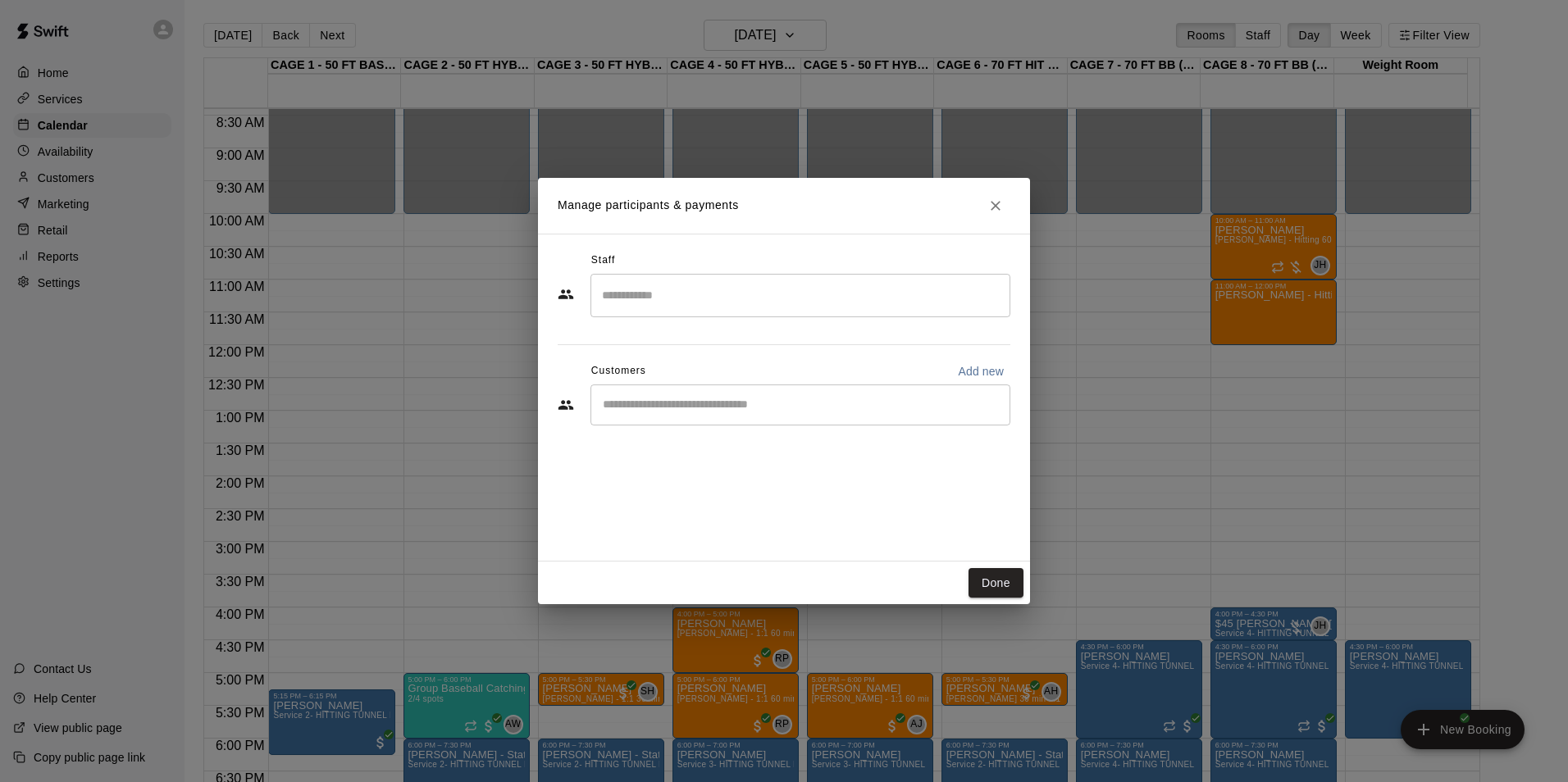
click at [710, 340] on div "Staff ​ Customers Add new ​" at bounding box center [784, 344] width 453 height 195
click at [721, 424] on div "​" at bounding box center [800, 405] width 420 height 41
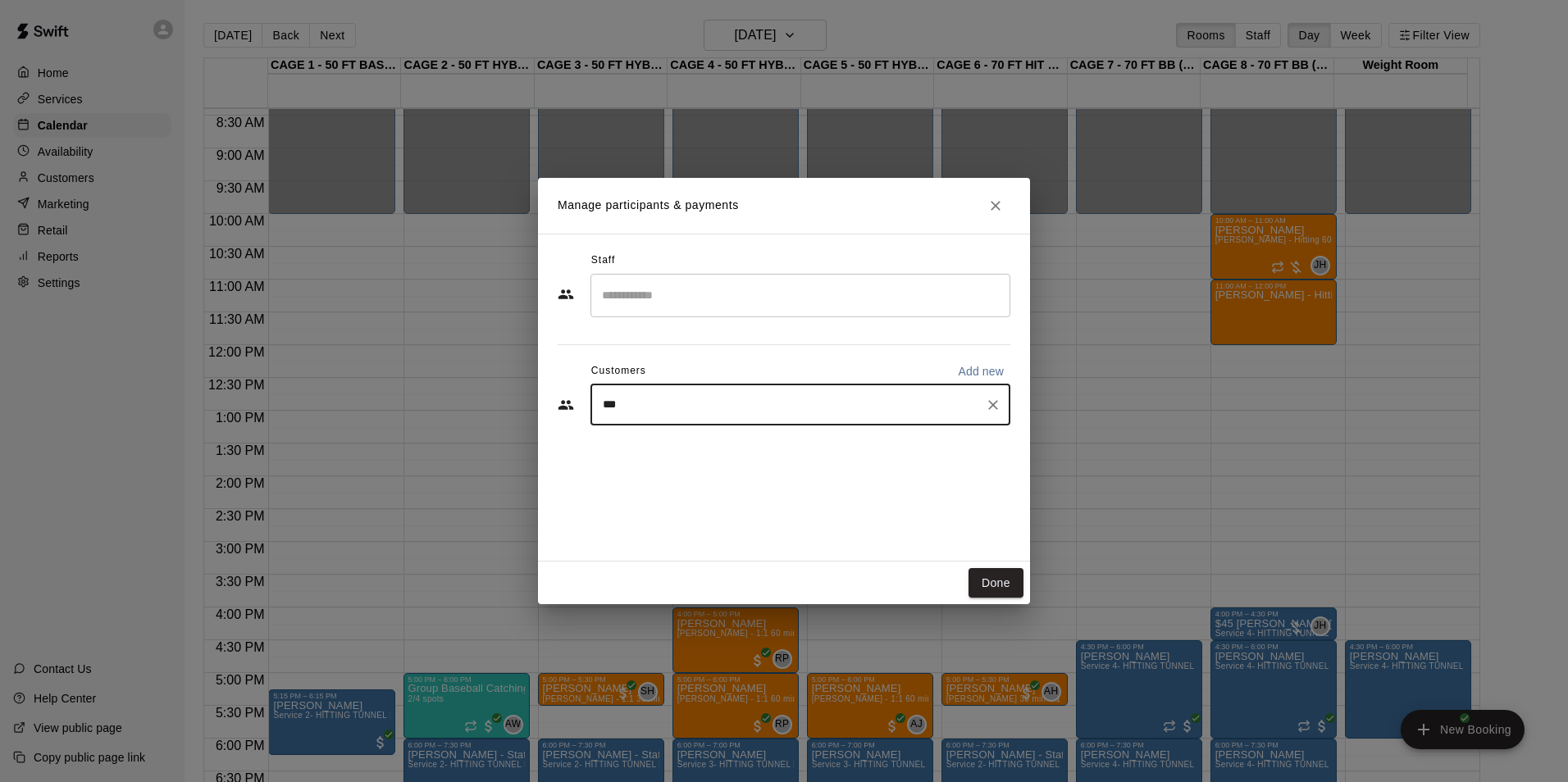
type input "****"
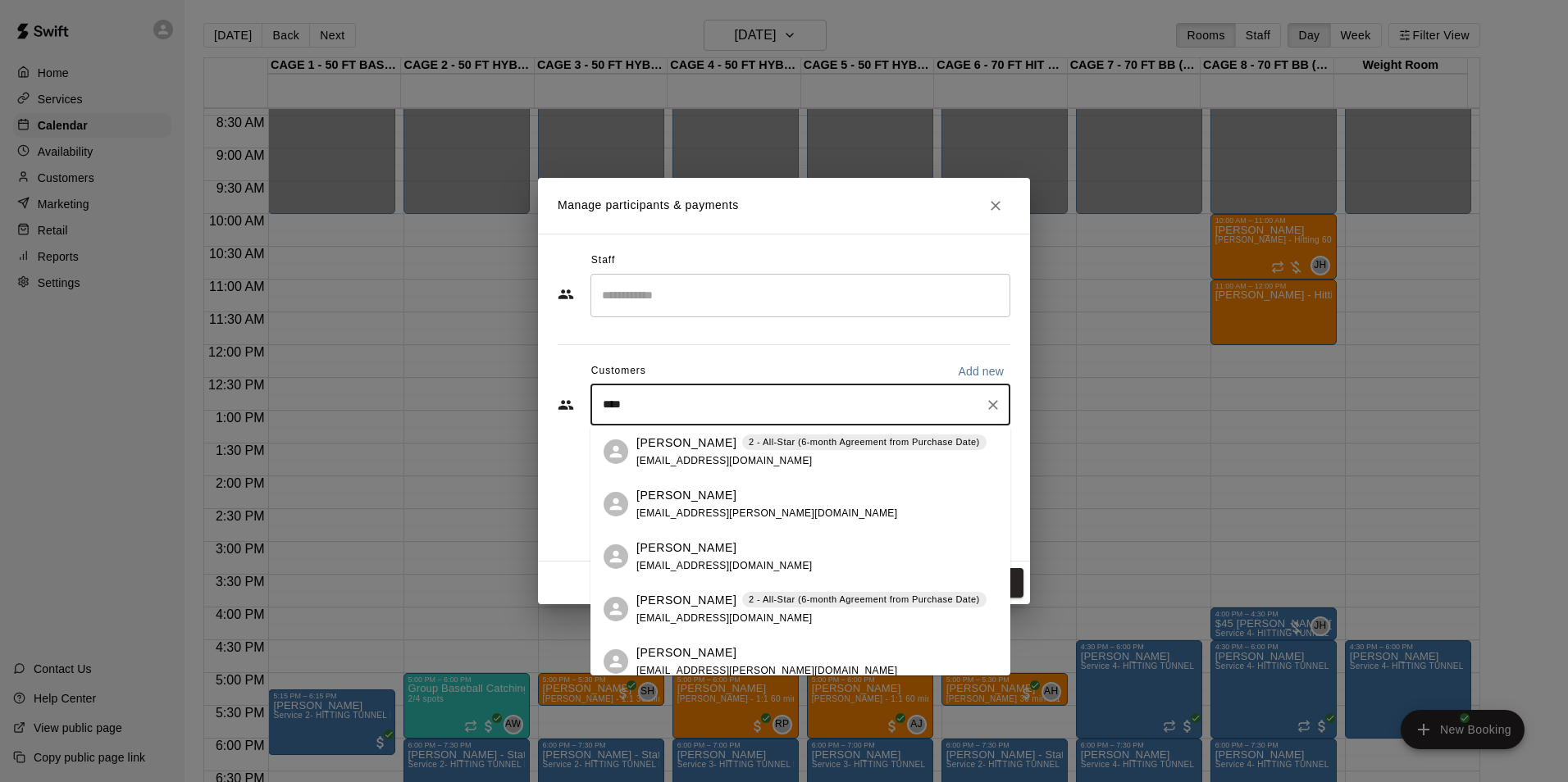
click at [671, 450] on p "[PERSON_NAME]" at bounding box center [685, 443] width 100 height 17
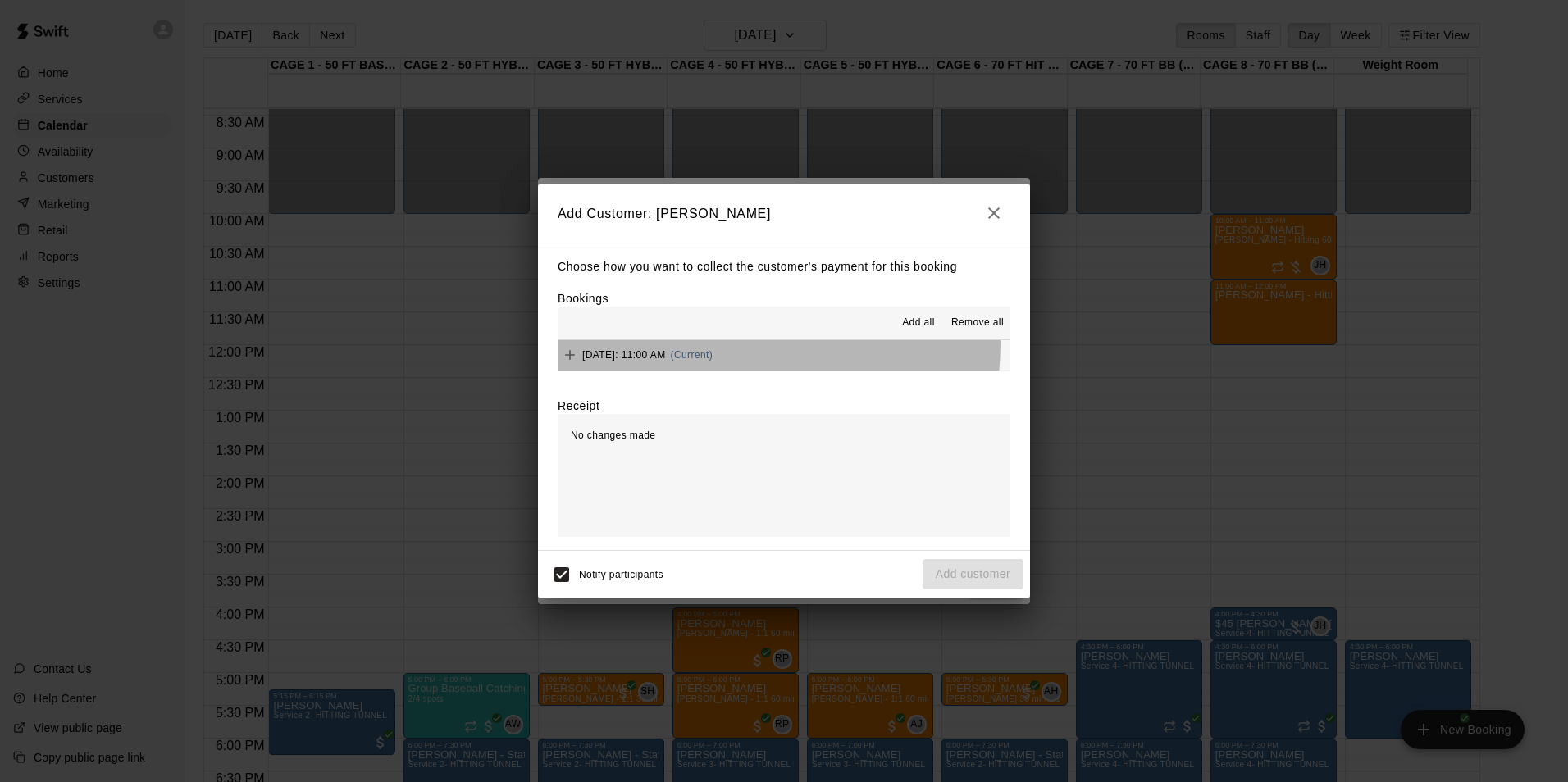
click at [704, 344] on div "Tuesday, August 26: 11:00 AM (Current)" at bounding box center [635, 355] width 155 height 24
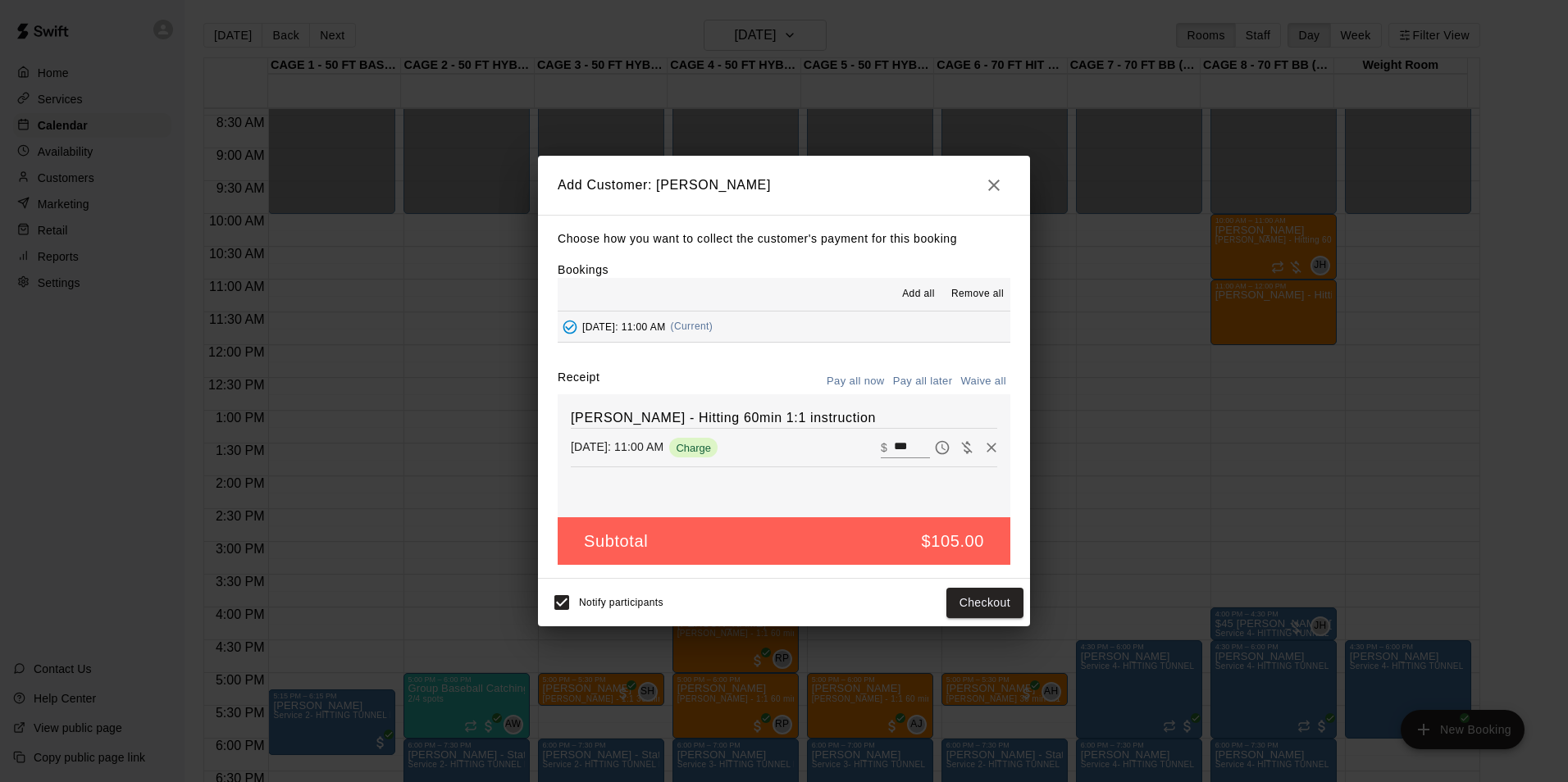
click at [916, 379] on button "Pay all later" at bounding box center [922, 381] width 68 height 25
click at [948, 600] on button "Add customer" at bounding box center [973, 602] width 101 height 31
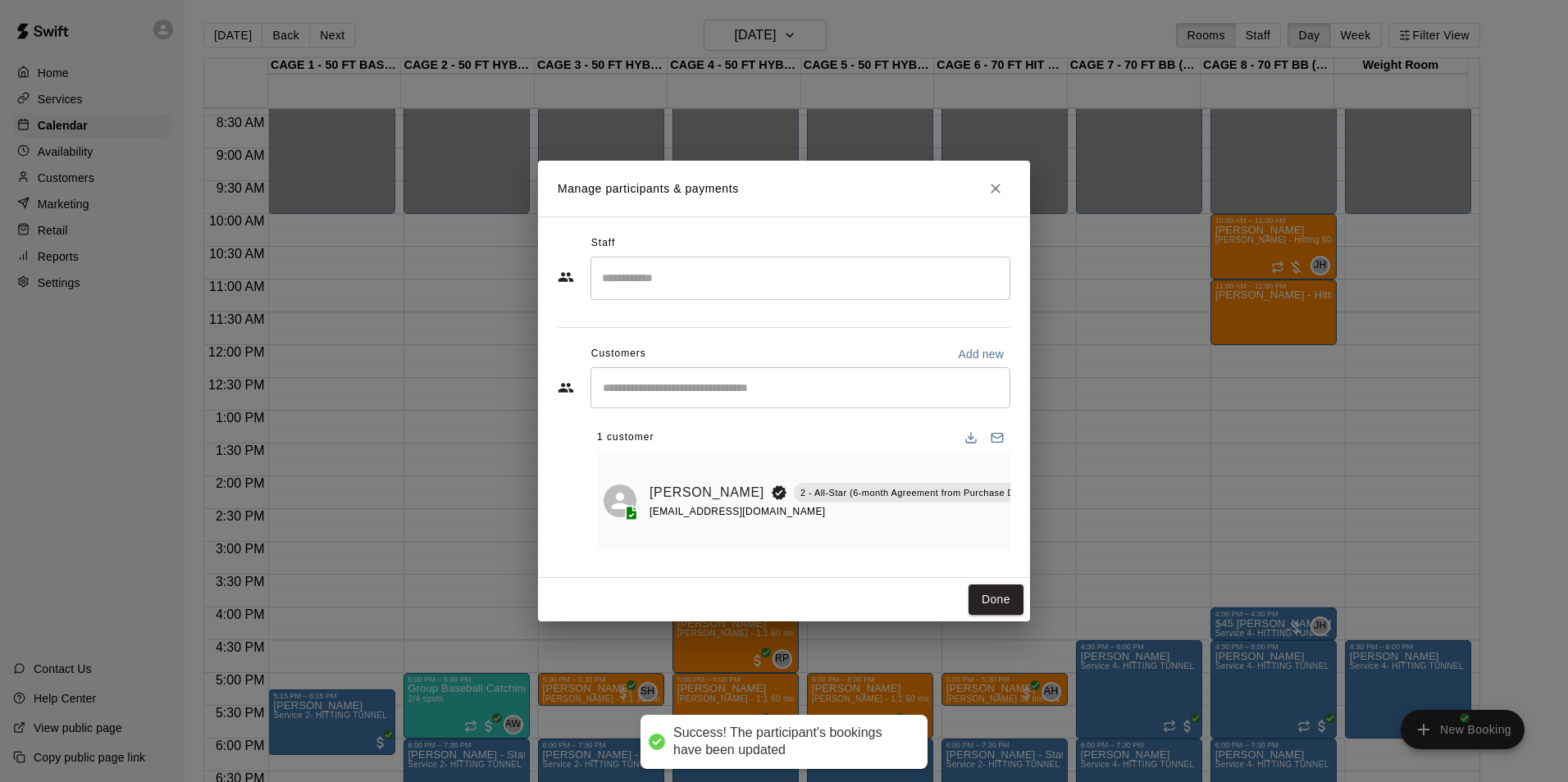
drag, startPoint x: 994, startPoint y: 587, endPoint x: 892, endPoint y: 553, distance: 107.5
click at [995, 587] on button "Done" at bounding box center [995, 600] width 55 height 31
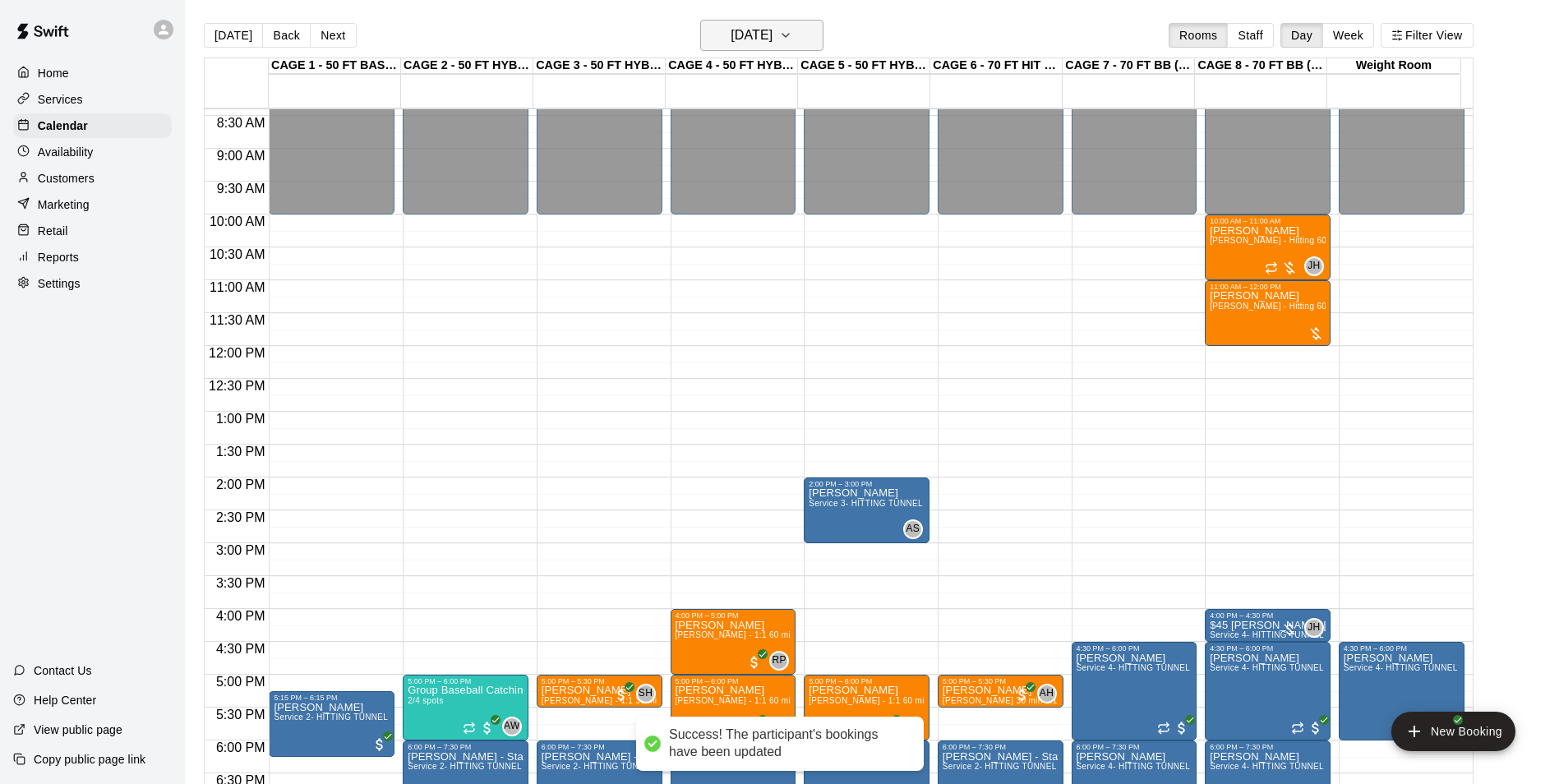
click at [770, 40] on h6 "Tuesday Aug 26" at bounding box center [751, 35] width 42 height 23
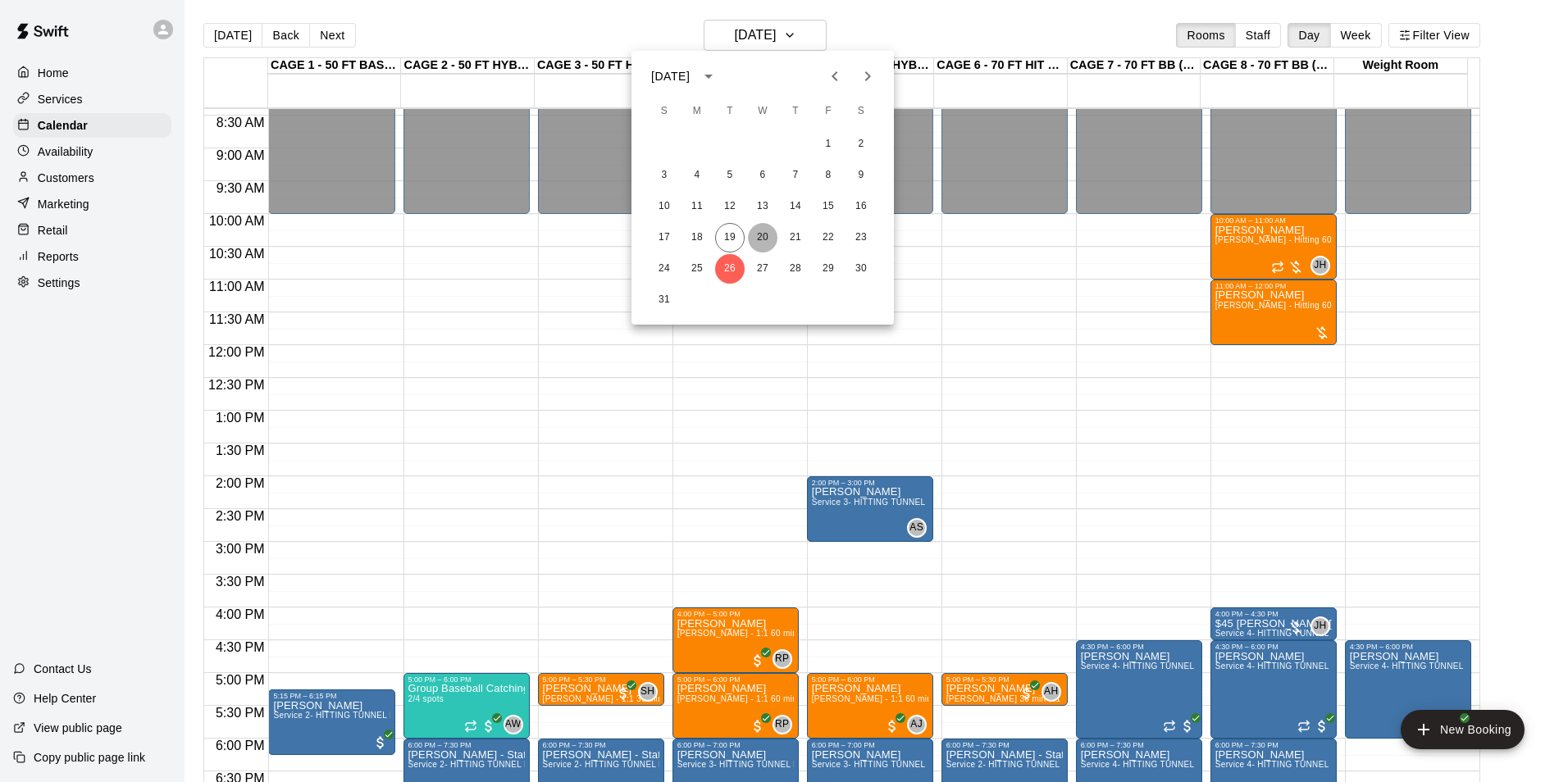
click at [765, 236] on button "20" at bounding box center [763, 237] width 30 height 30
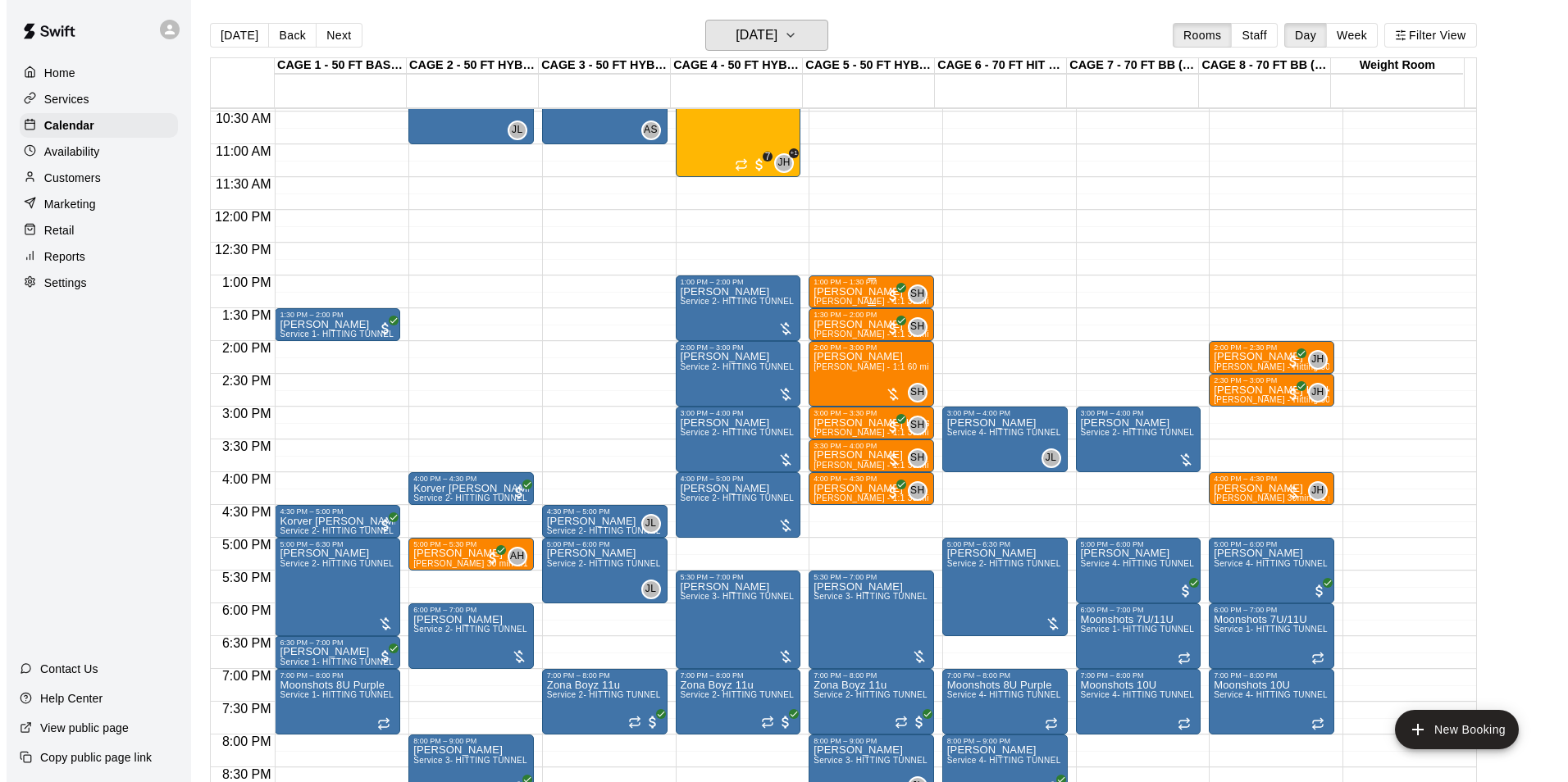
scroll to position [715, 0]
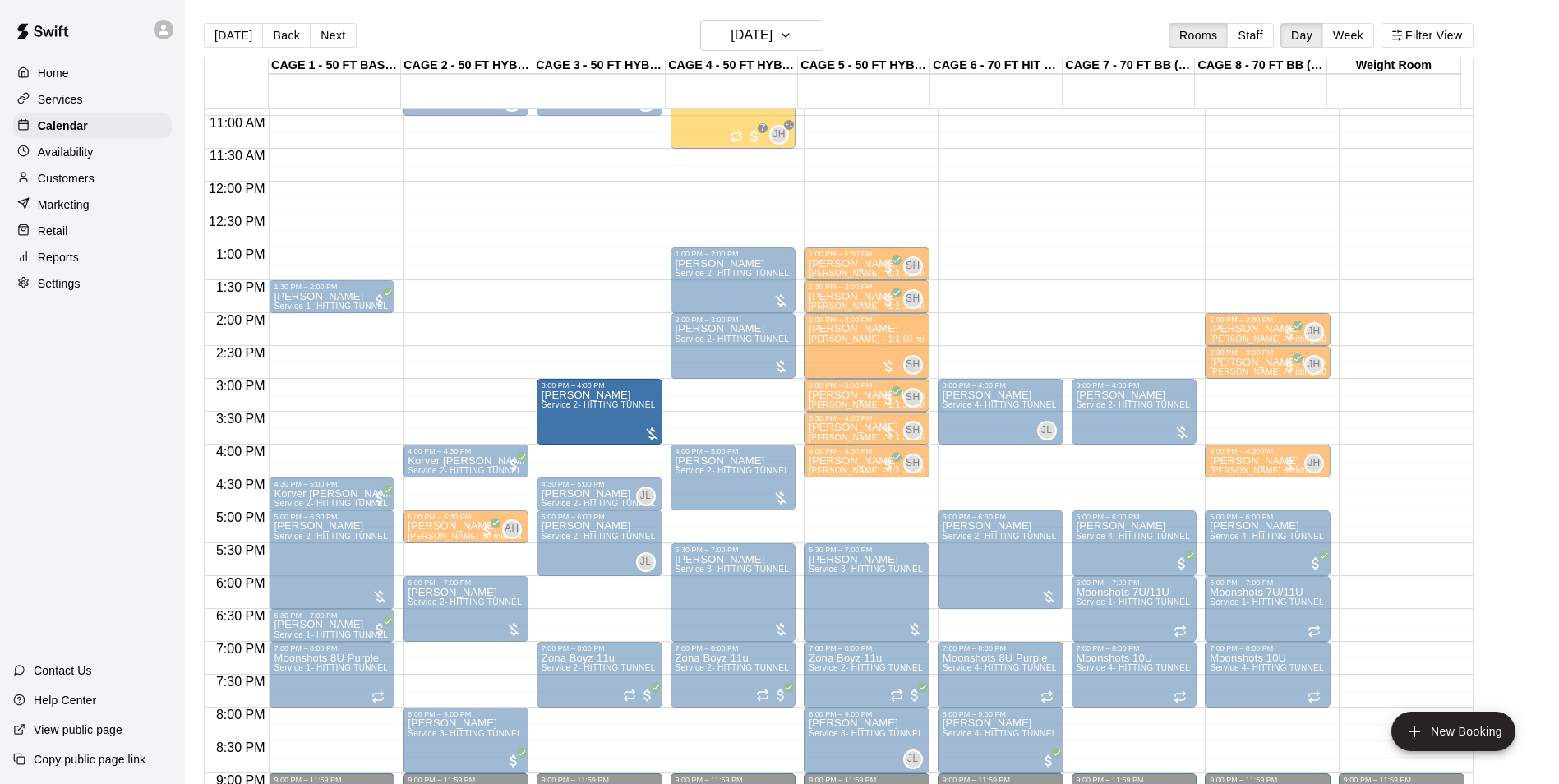
drag, startPoint x: 729, startPoint y: 412, endPoint x: 662, endPoint y: 409, distance: 67.1
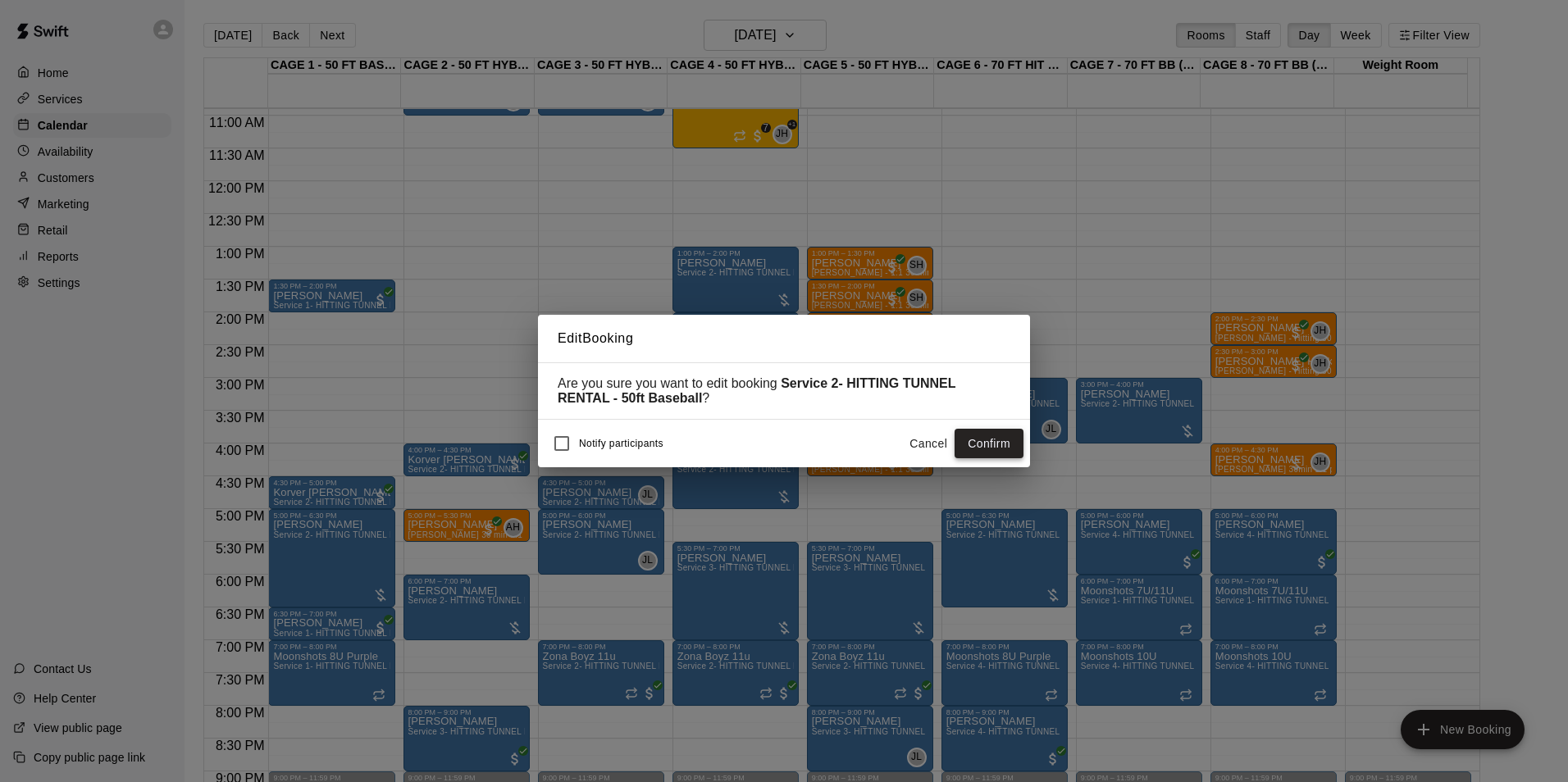
click at [985, 442] on button "Confirm" at bounding box center [989, 444] width 69 height 31
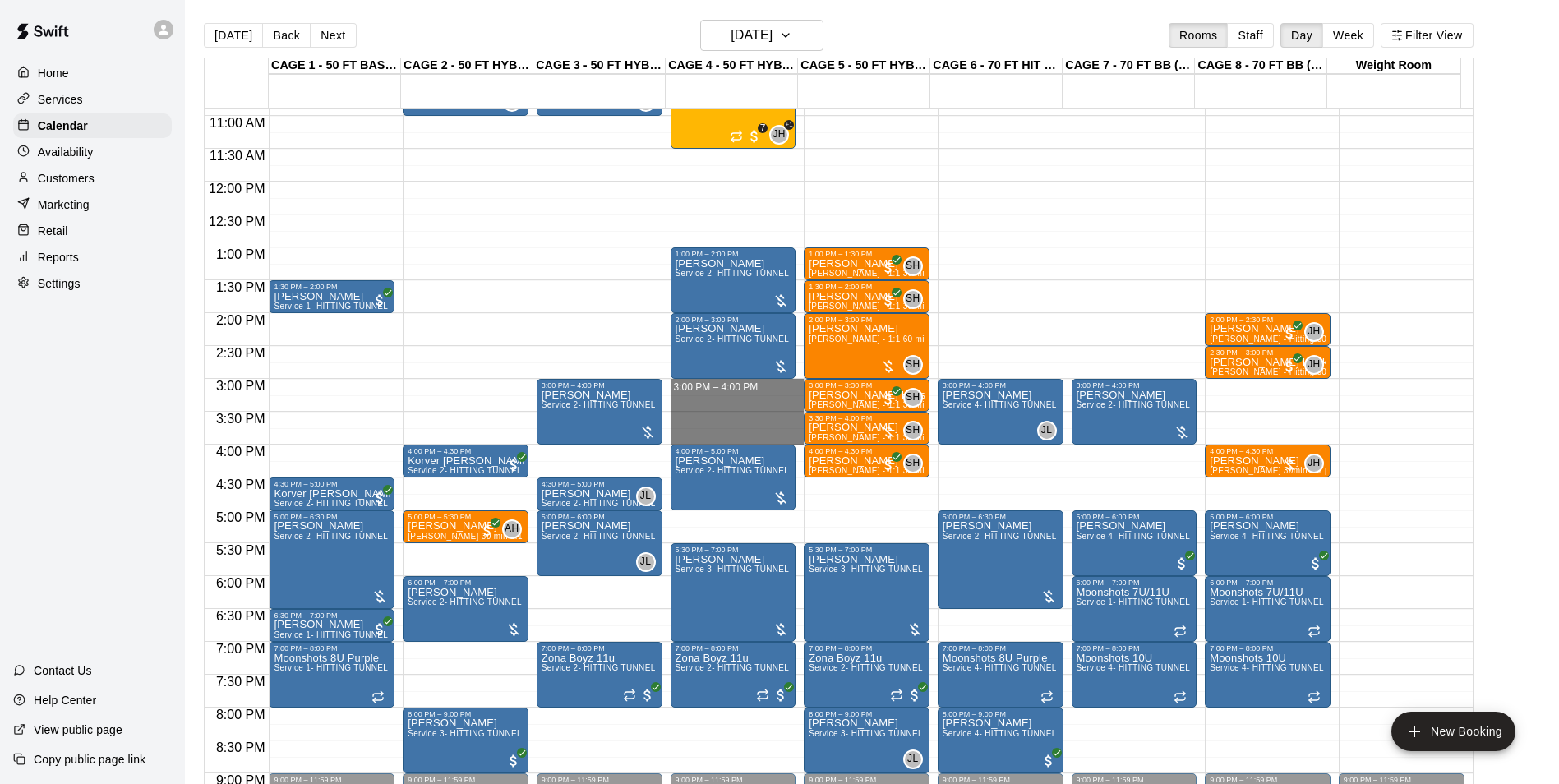
drag, startPoint x: 760, startPoint y: 382, endPoint x: 761, endPoint y: 443, distance: 61.0
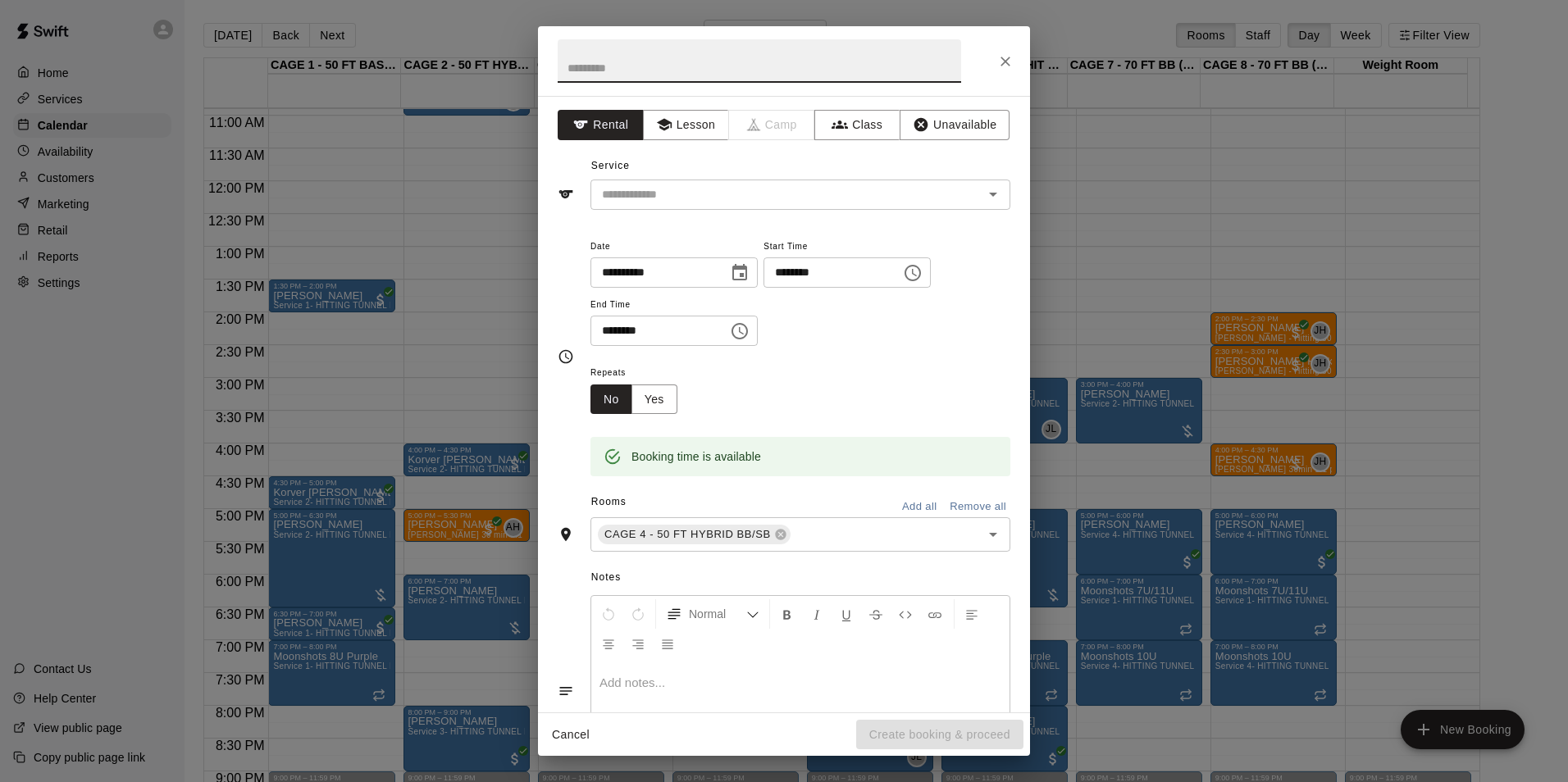
click at [816, 212] on div "**********" at bounding box center [784, 404] width 492 height 616
click at [816, 203] on input "text" at bounding box center [776, 195] width 361 height 20
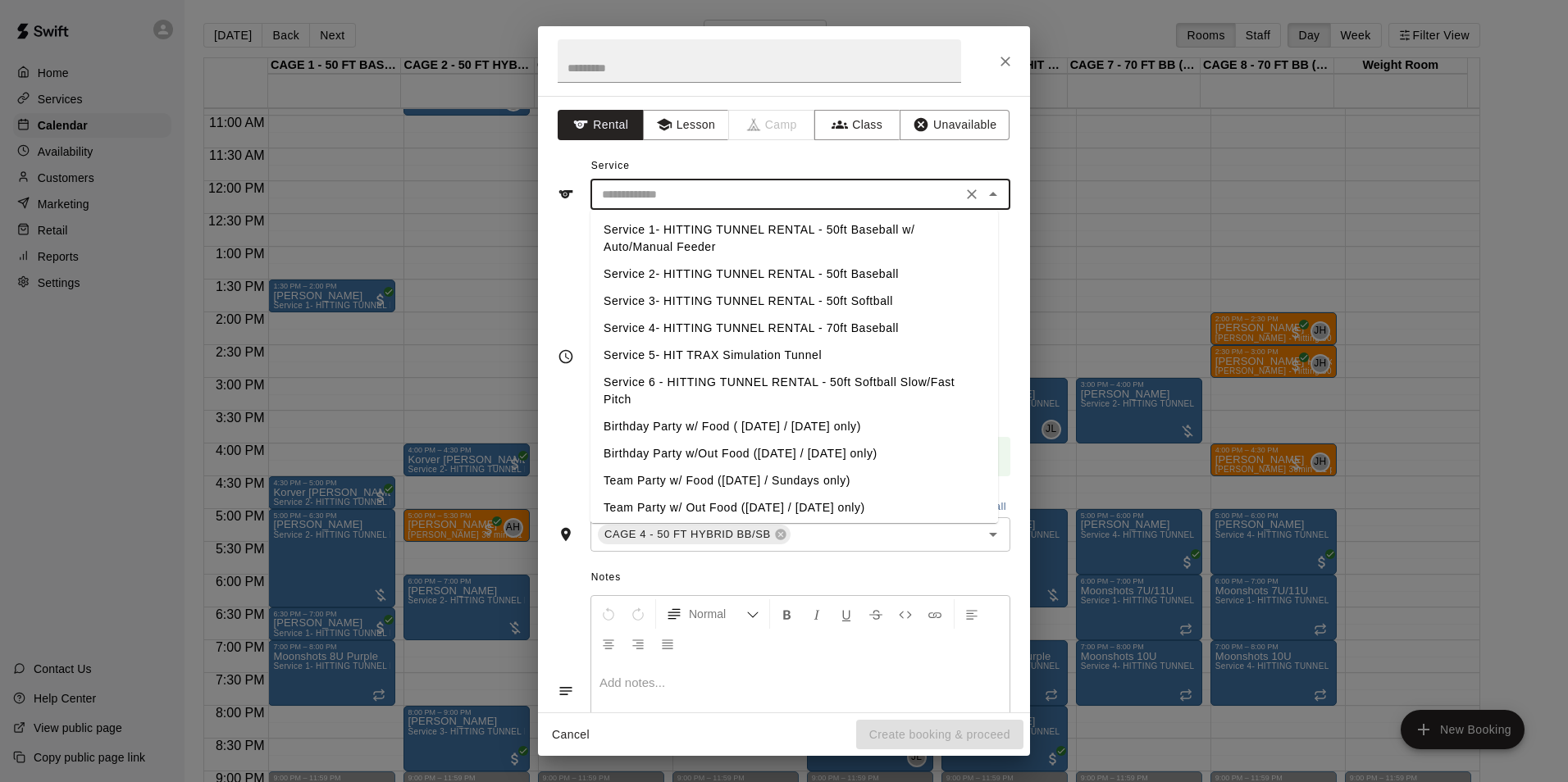
click at [834, 295] on li "Service 3- HITTING TUNNEL RENTAL - 50ft Softball" at bounding box center [794, 301] width 408 height 27
type input "**********"
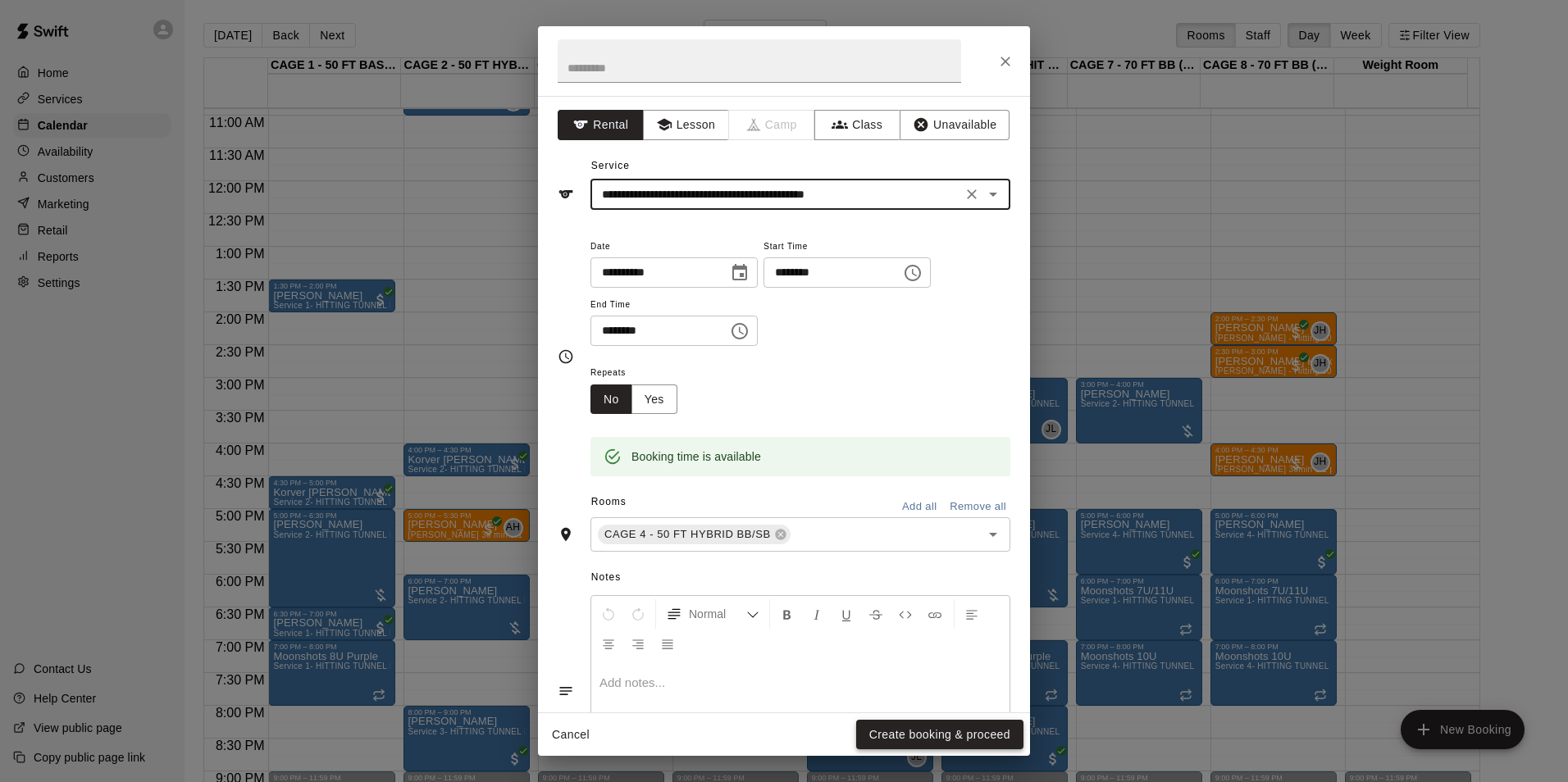
click at [924, 734] on button "Create booking & proceed" at bounding box center [939, 735] width 168 height 31
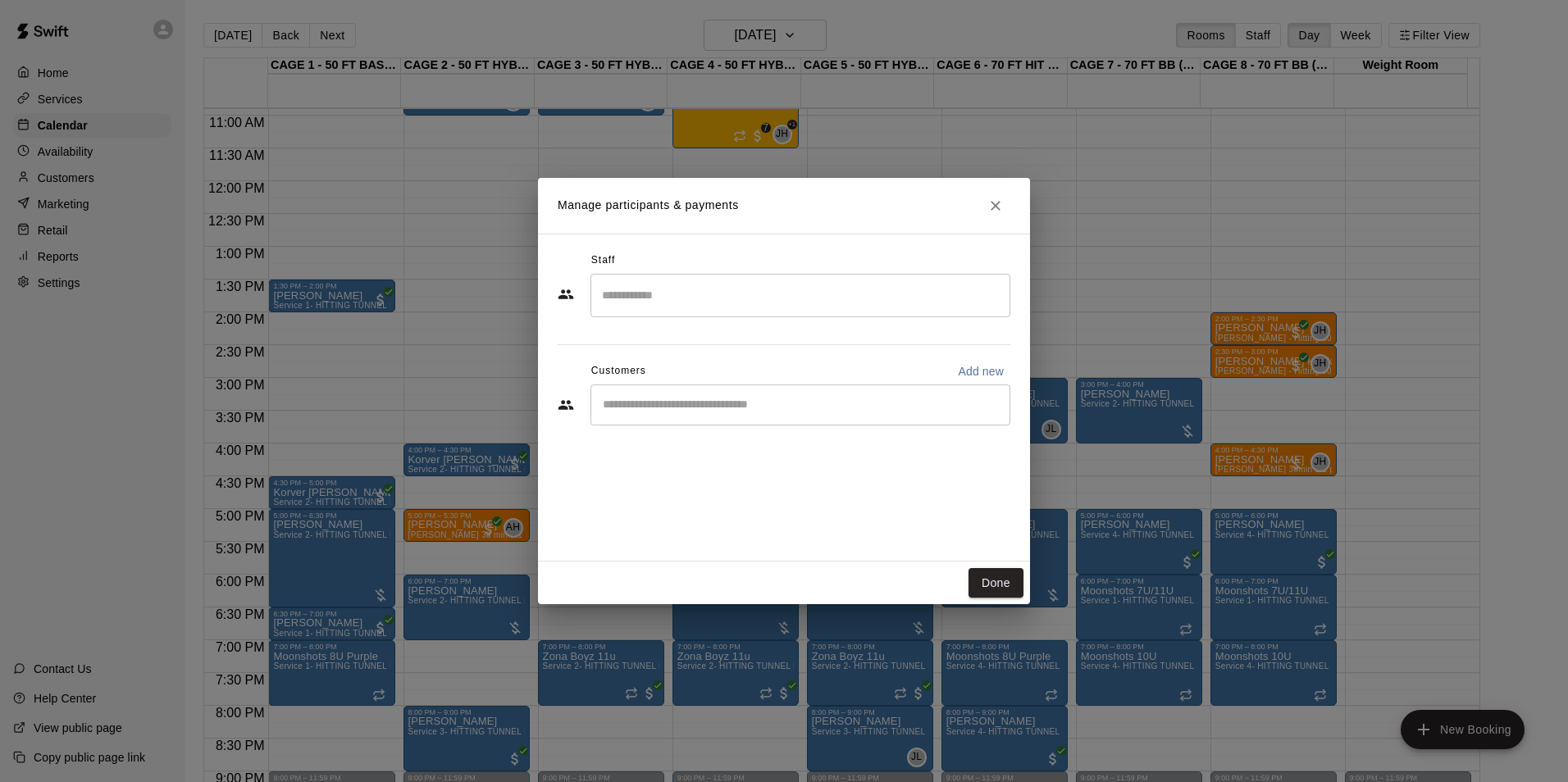
click at [781, 439] on div "Staff ​ Customers Add new ​" at bounding box center [784, 344] width 453 height 195
click at [806, 412] on input "Start typing to search customers..." at bounding box center [800, 405] width 405 height 17
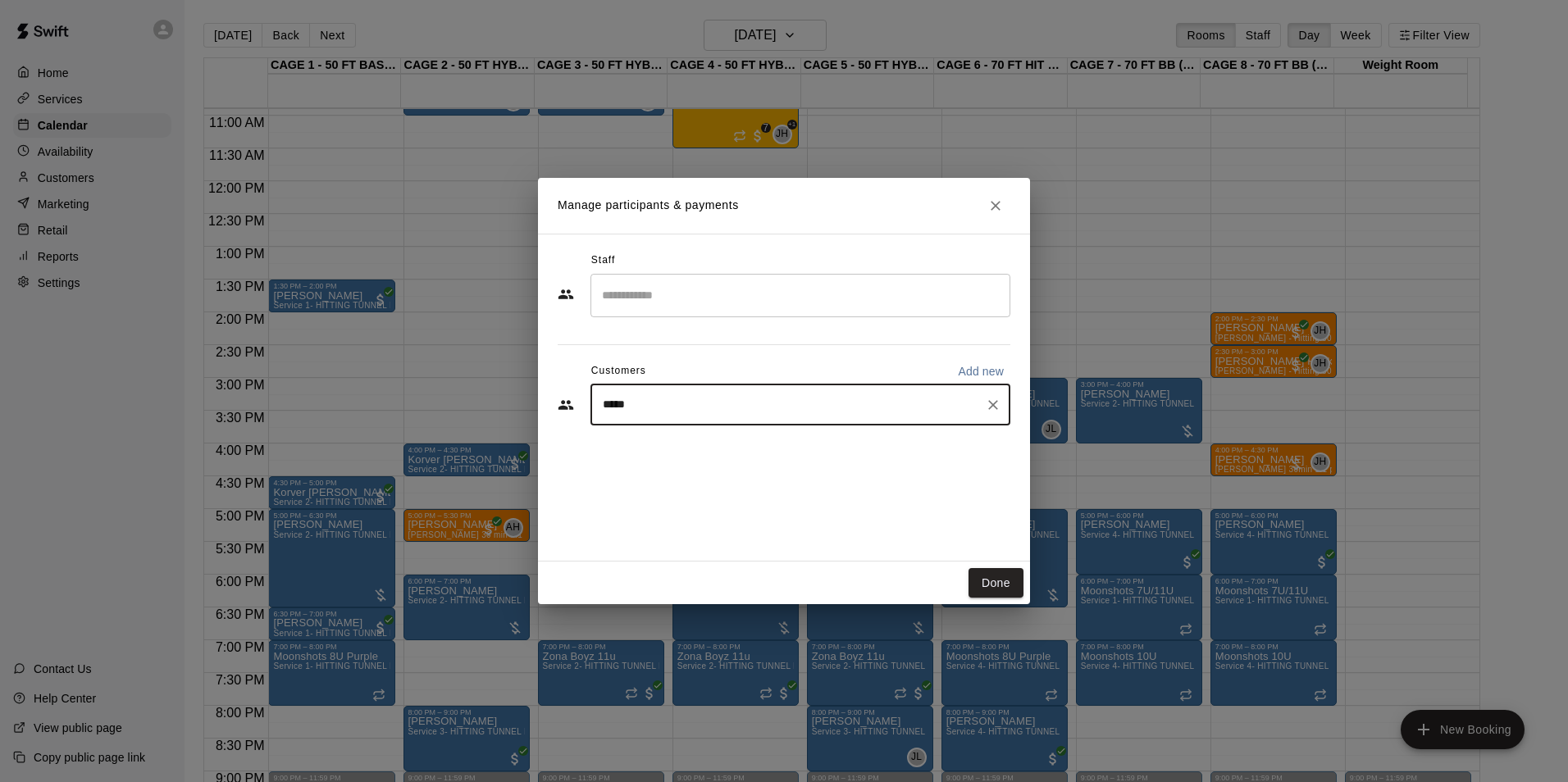
type input "****"
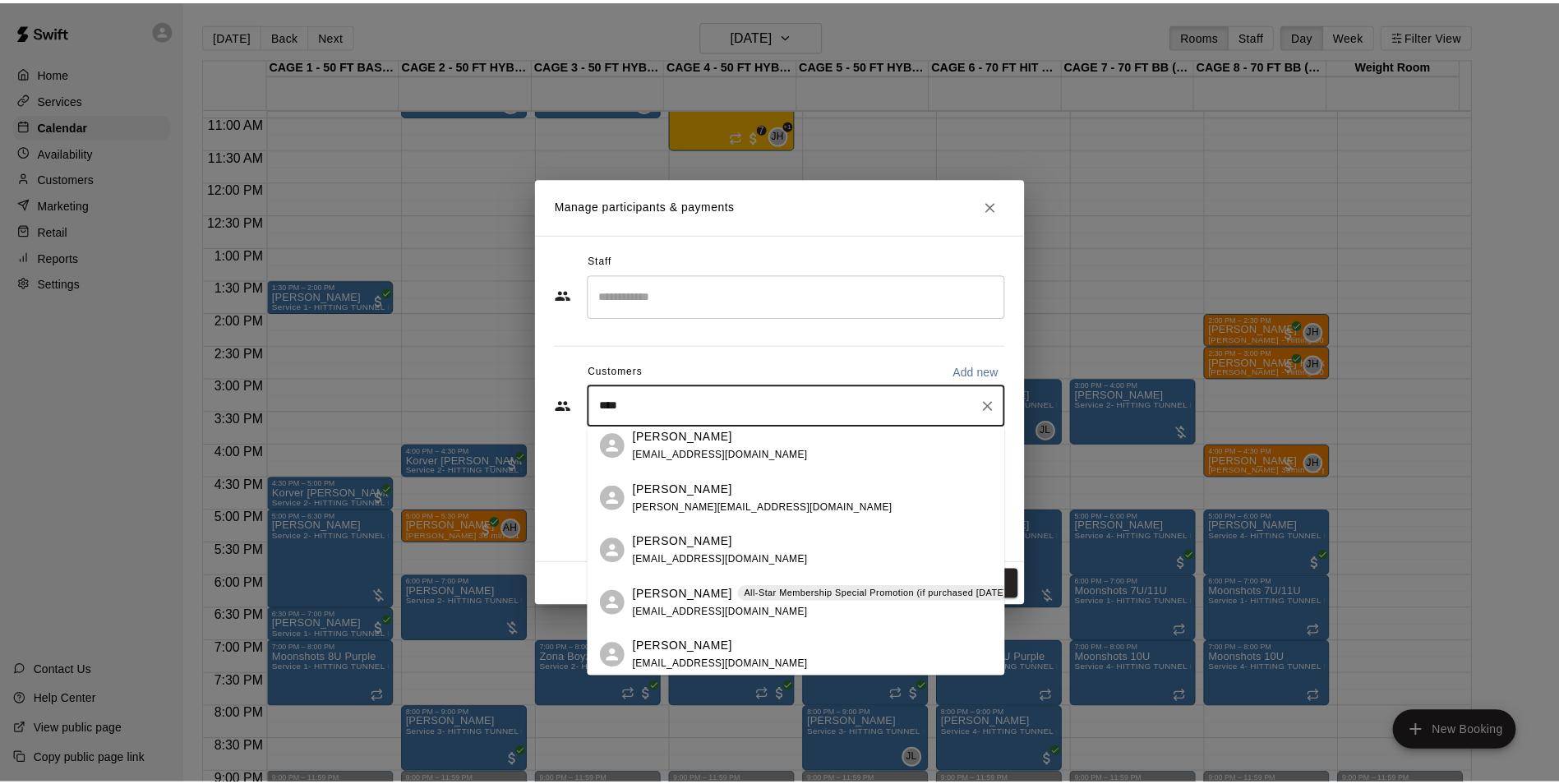
scroll to position [246, 0]
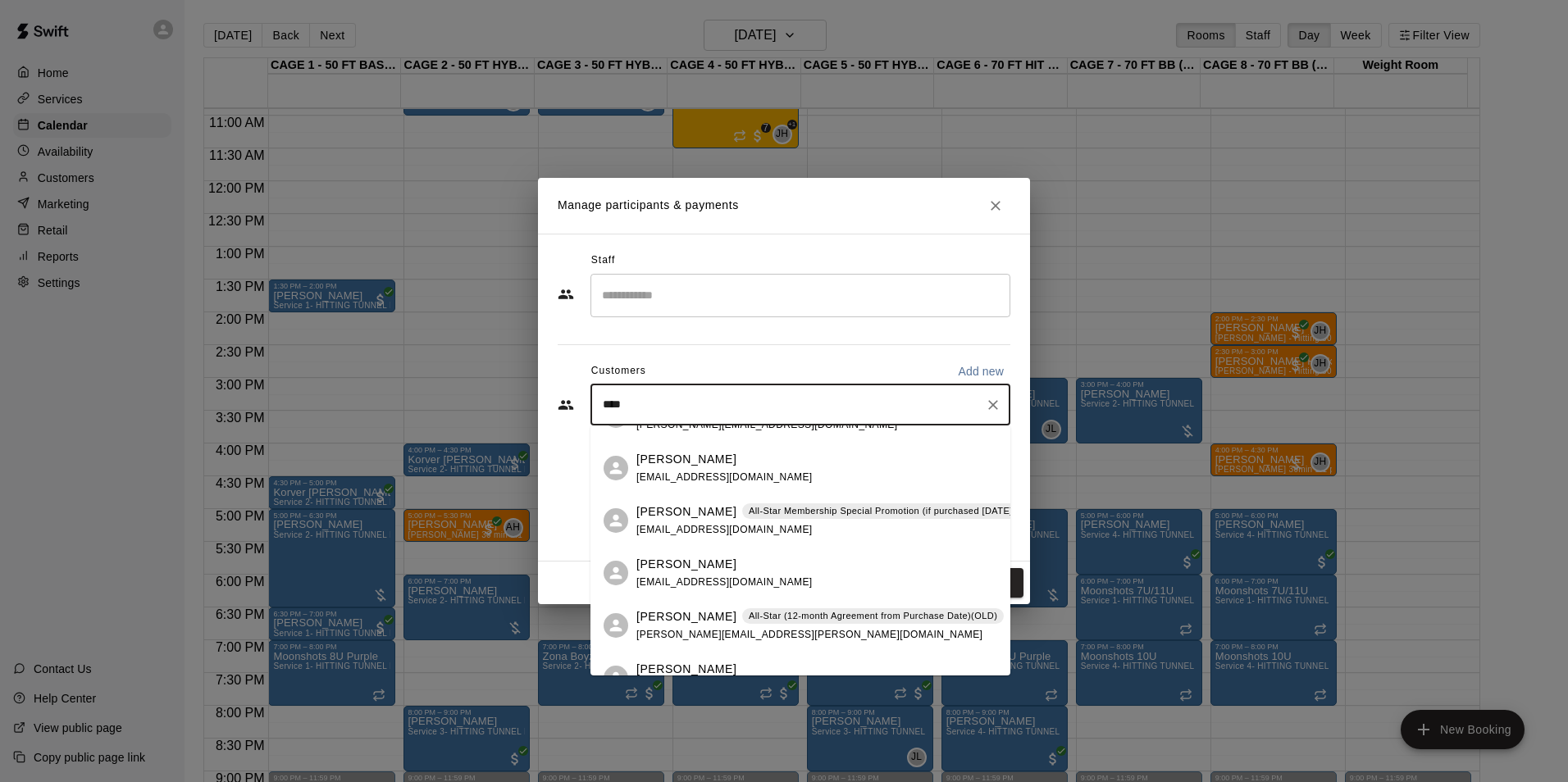
click at [672, 514] on p "[PERSON_NAME]" at bounding box center [685, 512] width 100 height 17
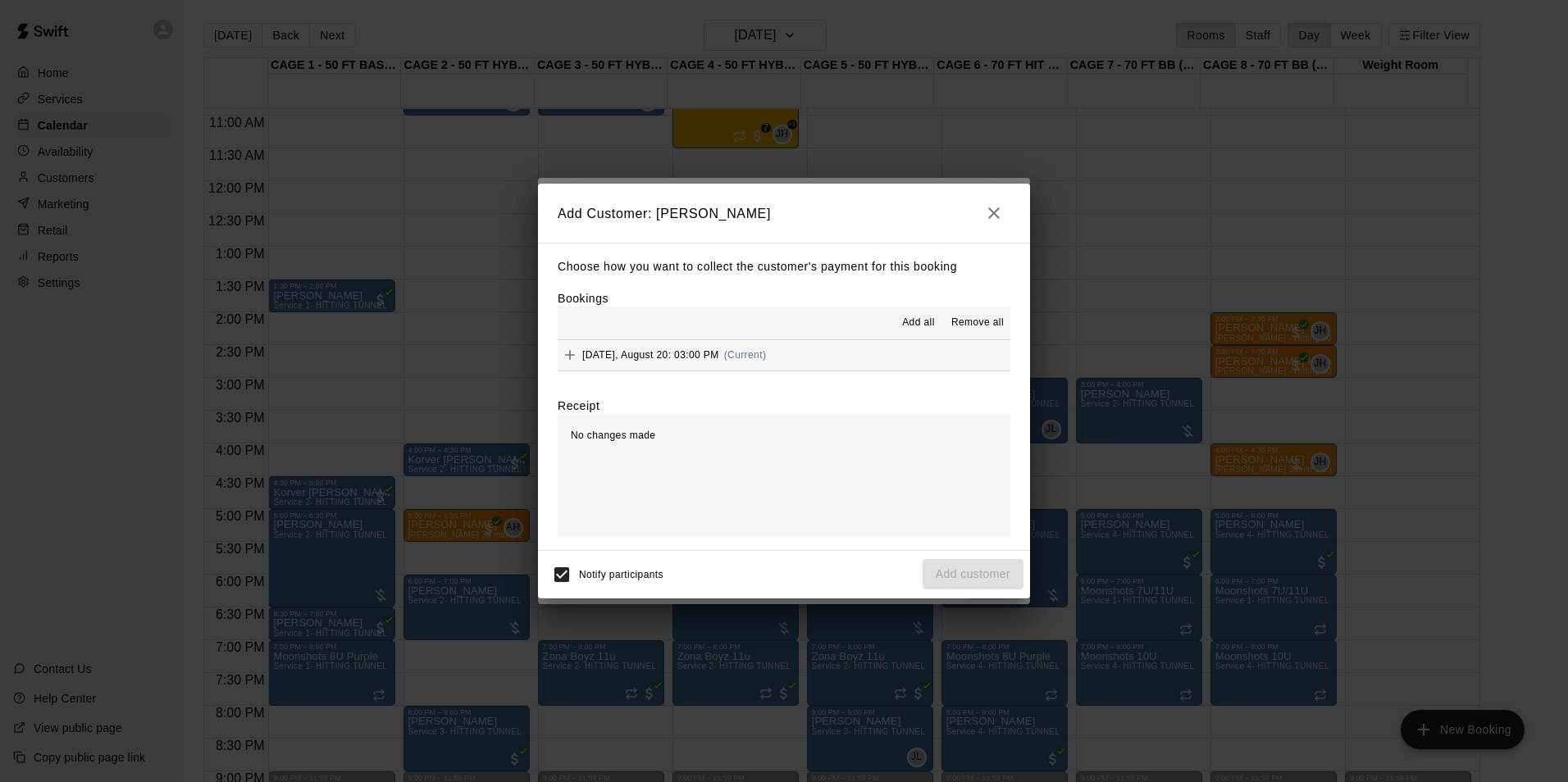
click at [848, 356] on button "Wednesday, August 20: 03:00 PM (Current)" at bounding box center [784, 355] width 453 height 31
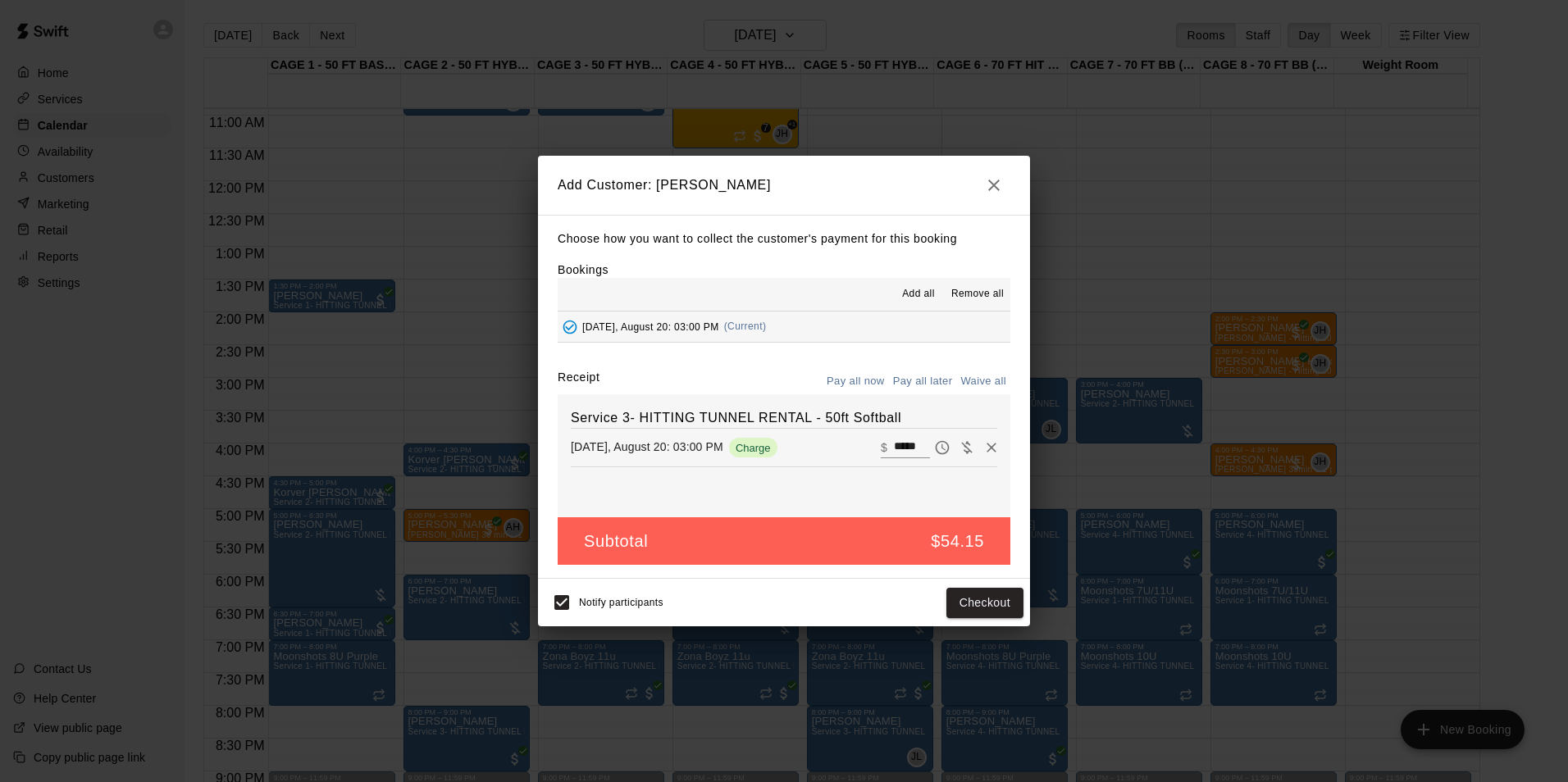
click at [902, 387] on button "Pay all later" at bounding box center [922, 381] width 68 height 25
click at [948, 600] on button "Add customer" at bounding box center [973, 602] width 101 height 31
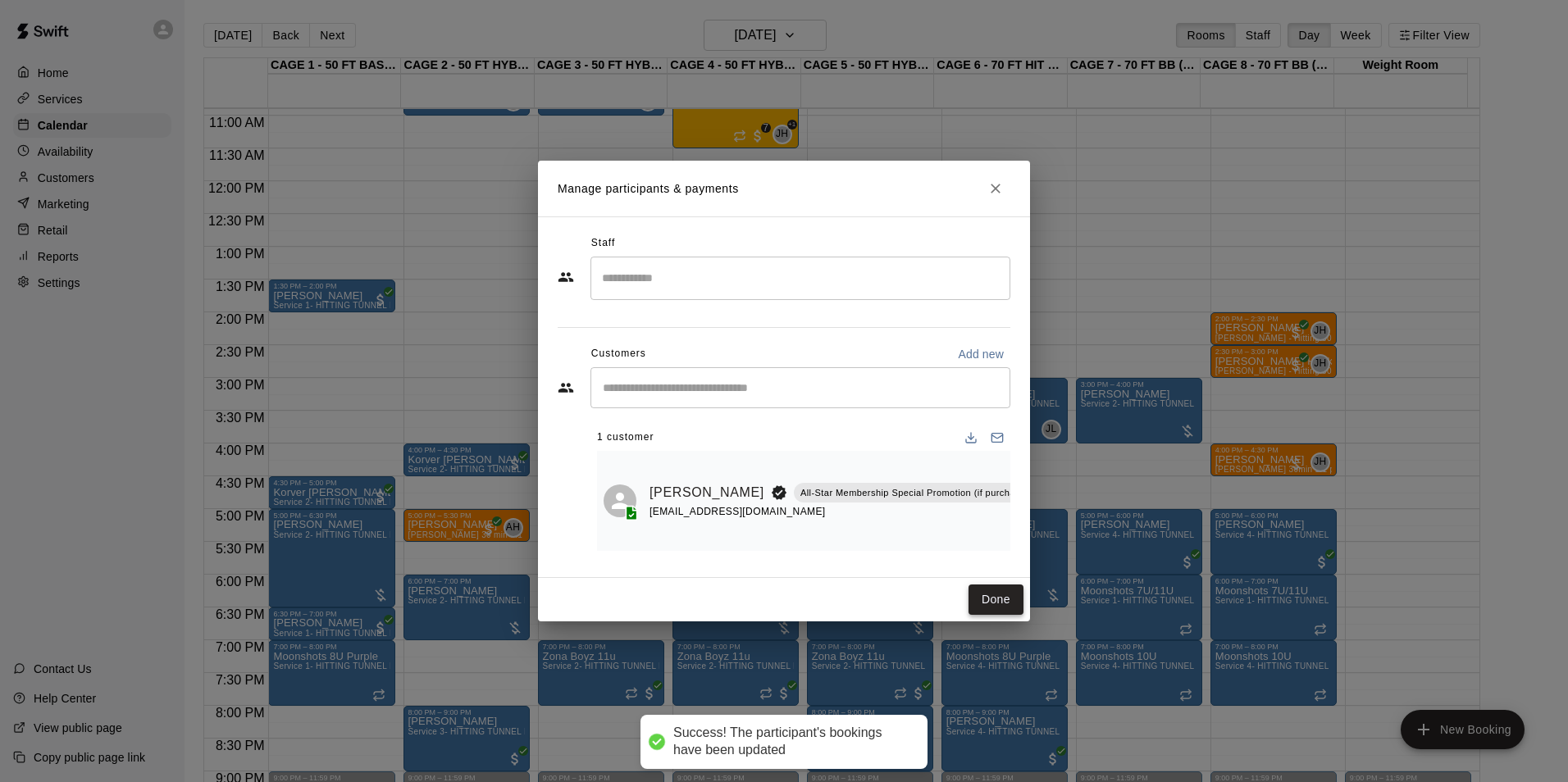
click at [974, 604] on button "Done" at bounding box center [995, 600] width 55 height 31
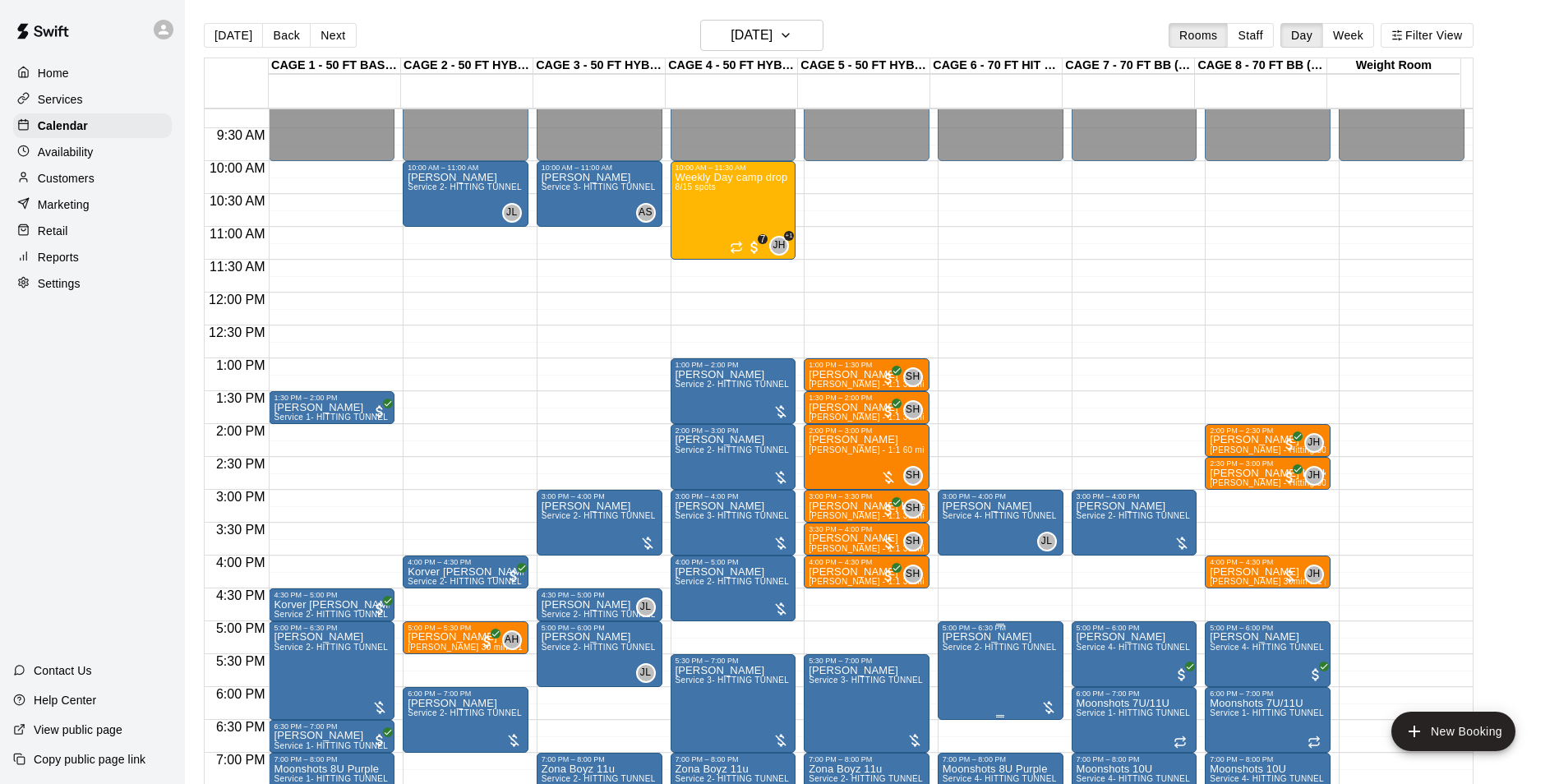
scroll to position [635, 0]
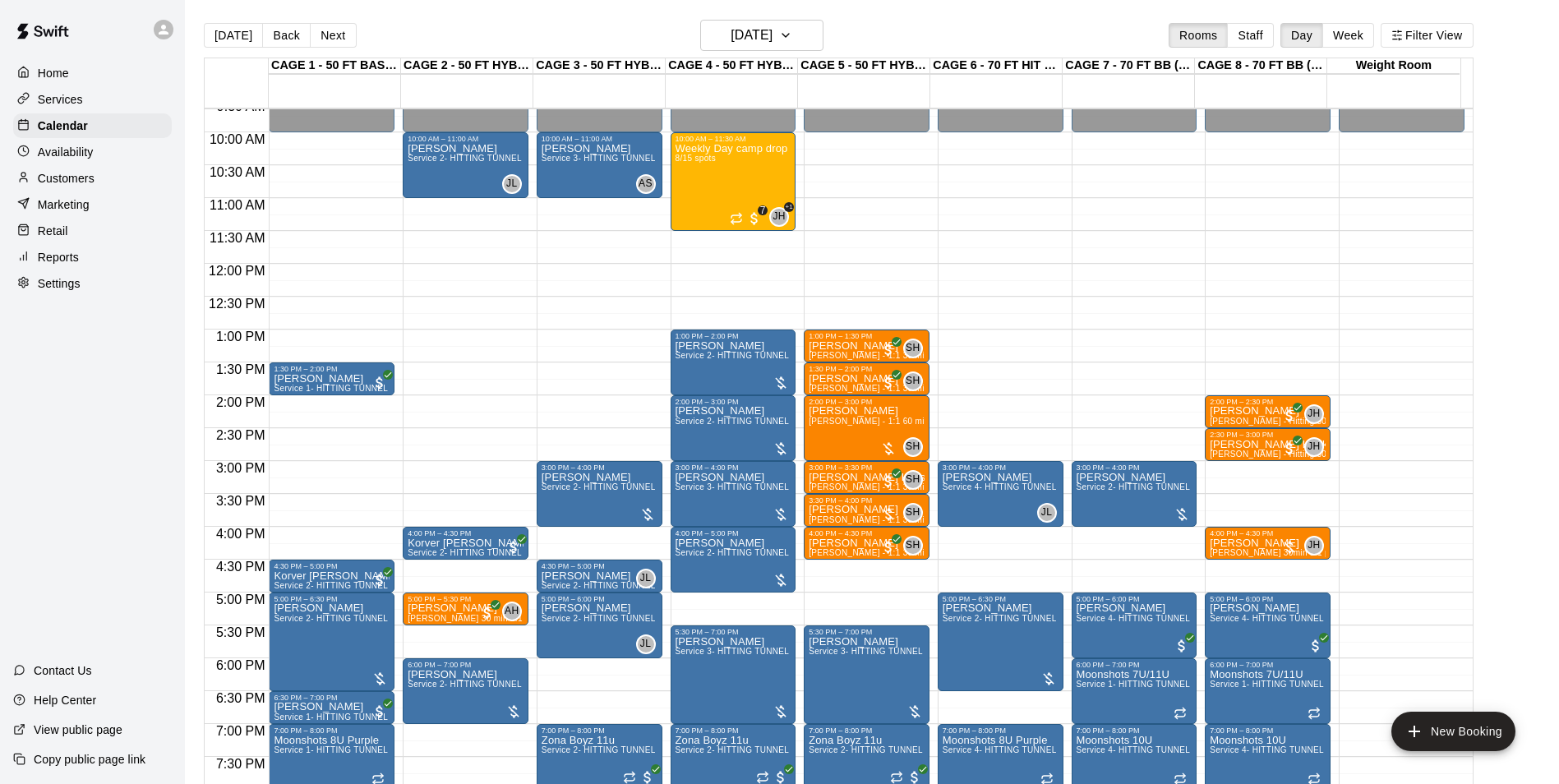
click at [223, 37] on button "[DATE]" at bounding box center [232, 35] width 59 height 24
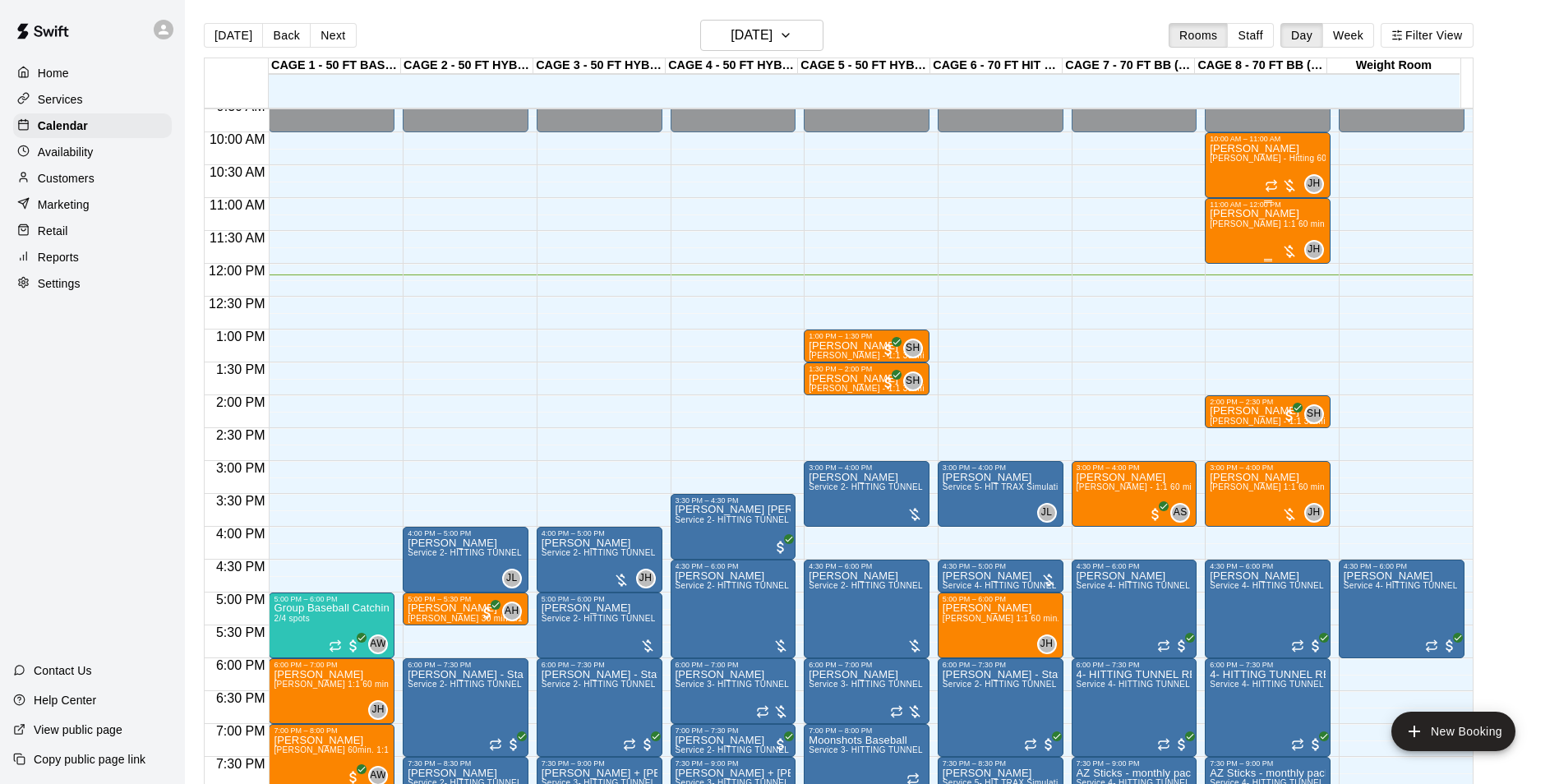
click at [1270, 229] on span "[PERSON_NAME] 1:1 60 min. pitching Lesson" at bounding box center [1300, 224] width 181 height 9
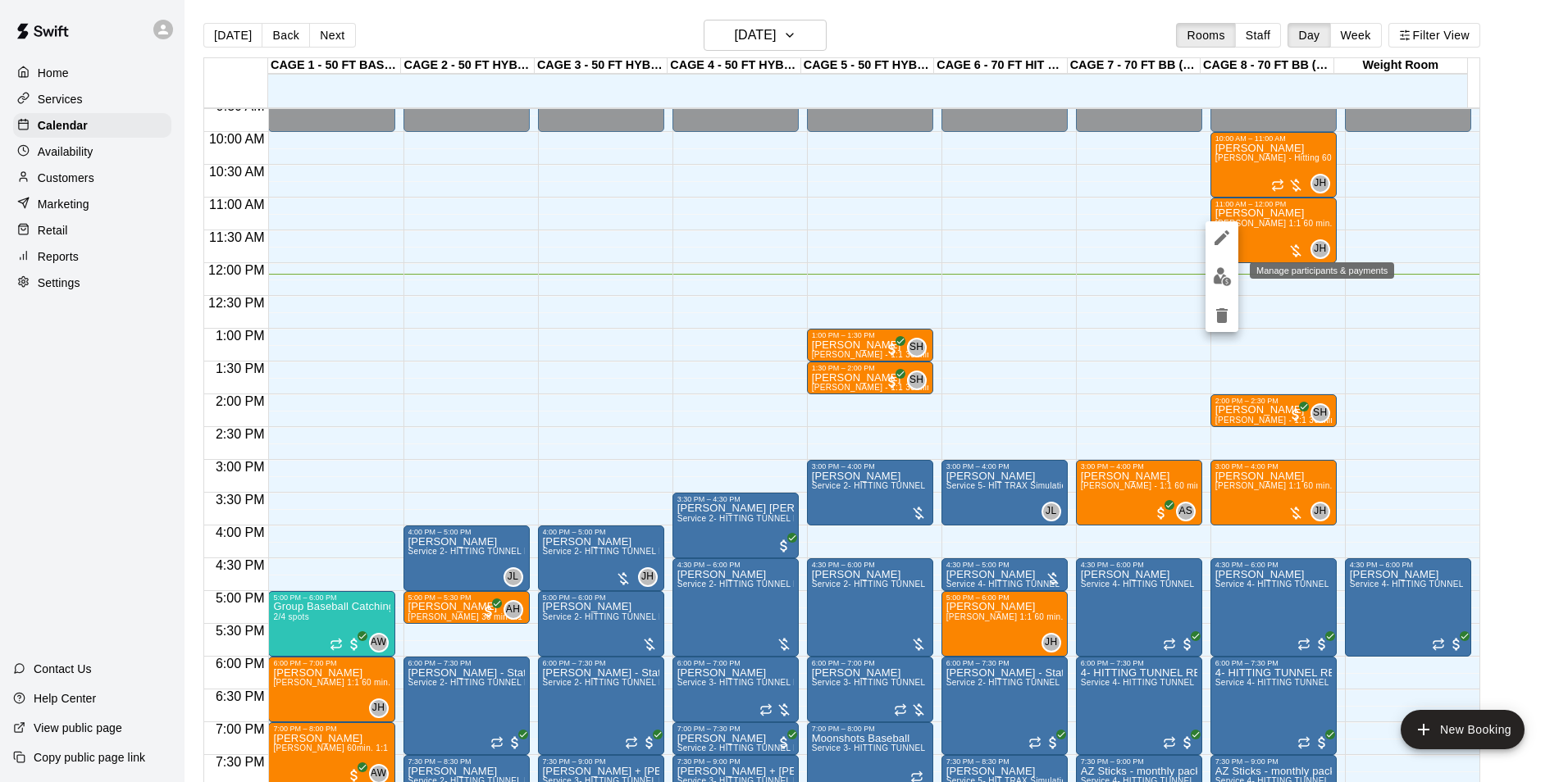
click at [1216, 275] on img "edit" at bounding box center [1222, 276] width 19 height 19
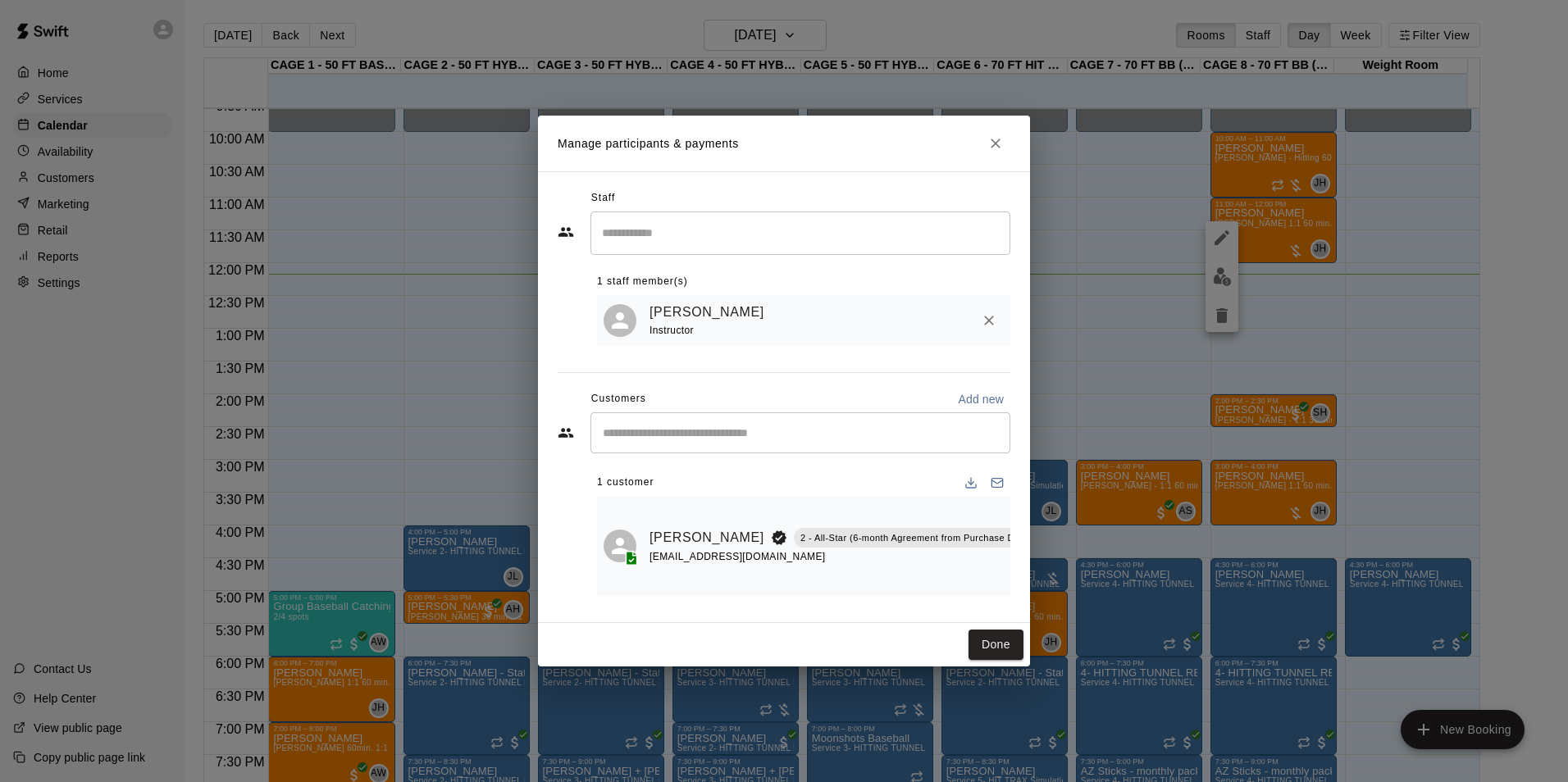
click at [1045, 569] on icon "Manage bookings & payment" at bounding box center [1053, 574] width 17 height 17
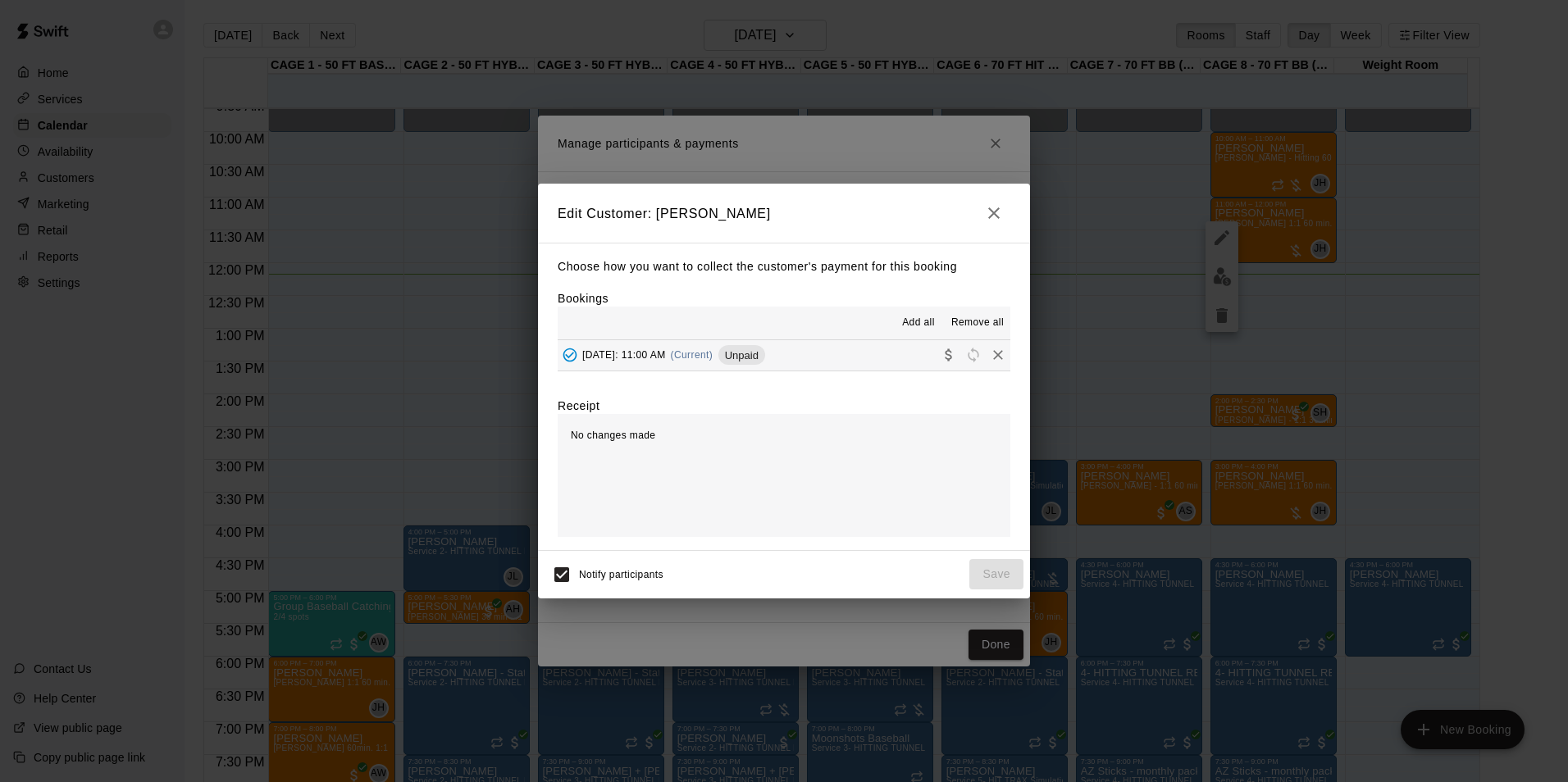
click at [841, 341] on button "Tuesday, August 19: 11:00 AM (Current) Unpaid" at bounding box center [784, 355] width 453 height 31
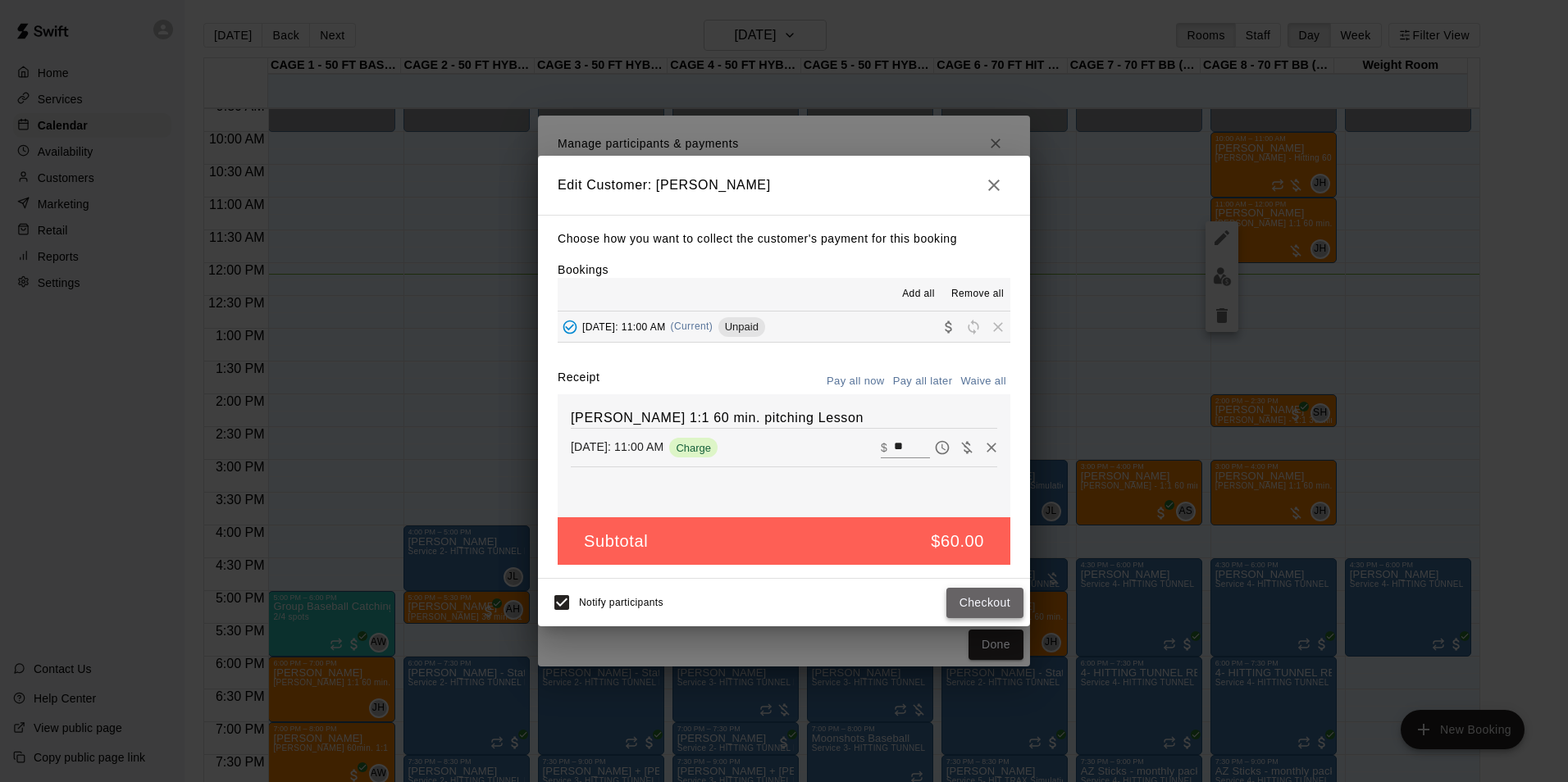
click at [1004, 604] on button "Checkout" at bounding box center [984, 602] width 77 height 31
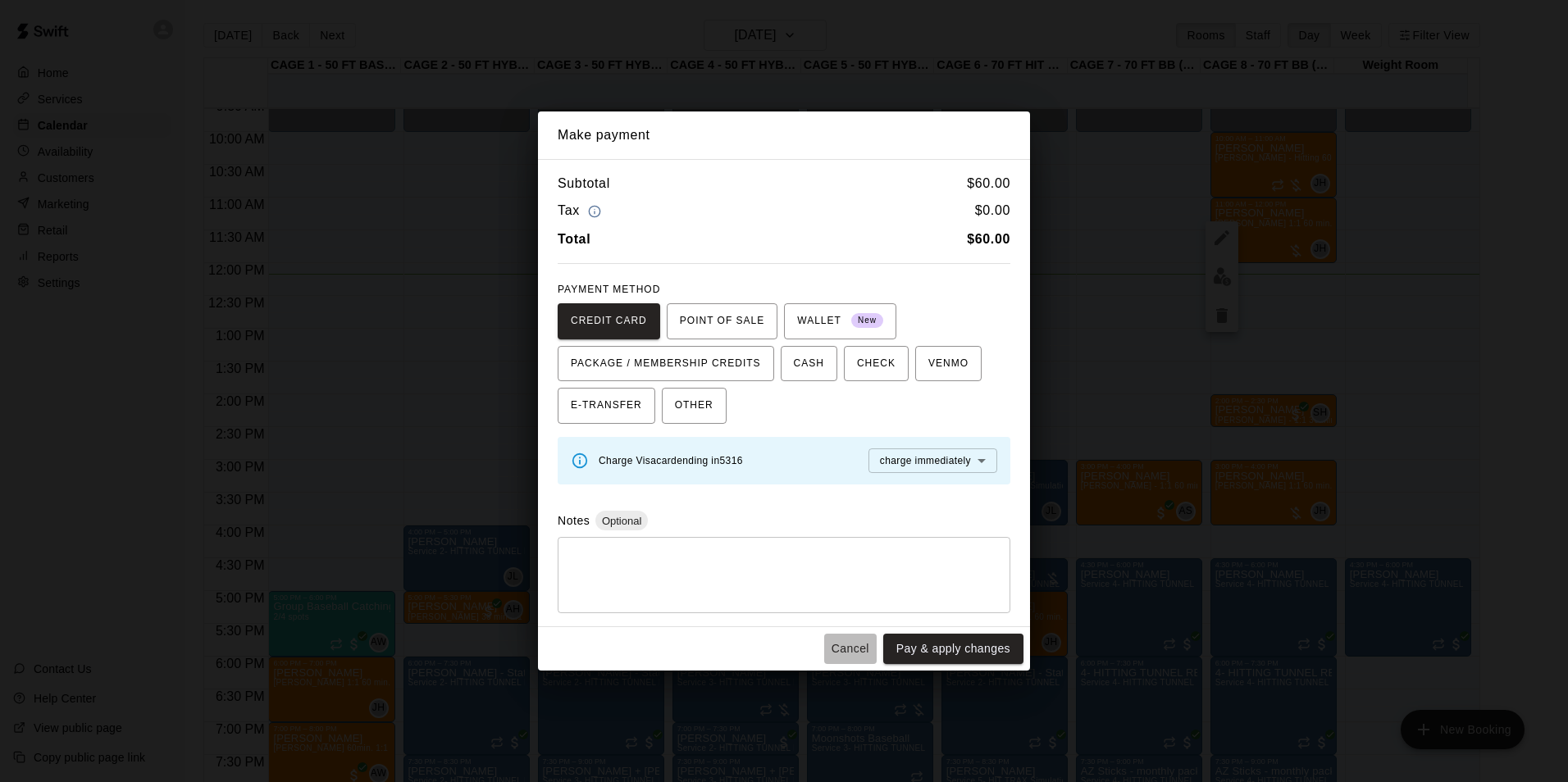
click at [847, 636] on button "Cancel" at bounding box center [850, 649] width 52 height 31
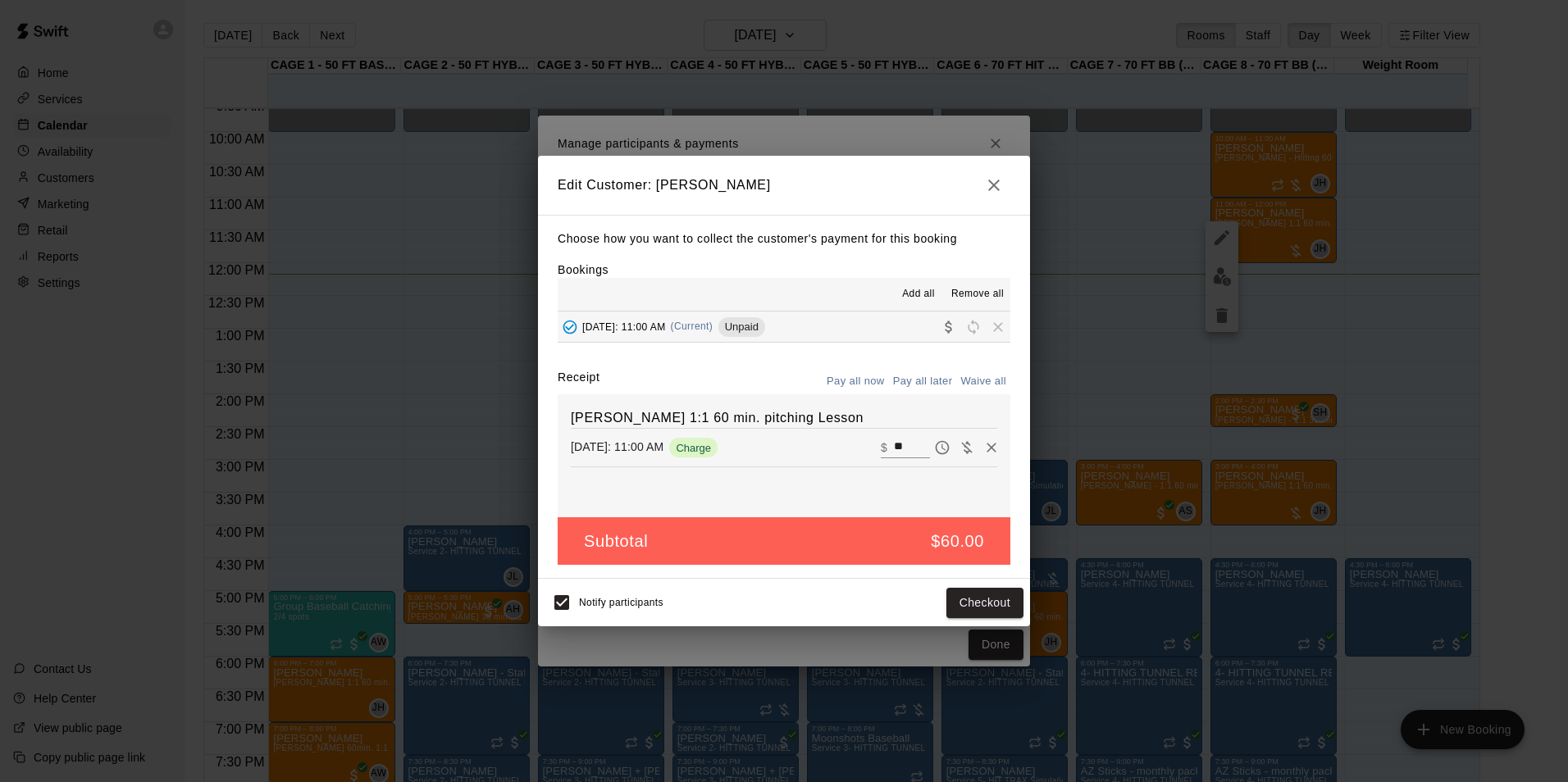
click at [988, 183] on icon "button" at bounding box center [994, 184] width 20 height 20
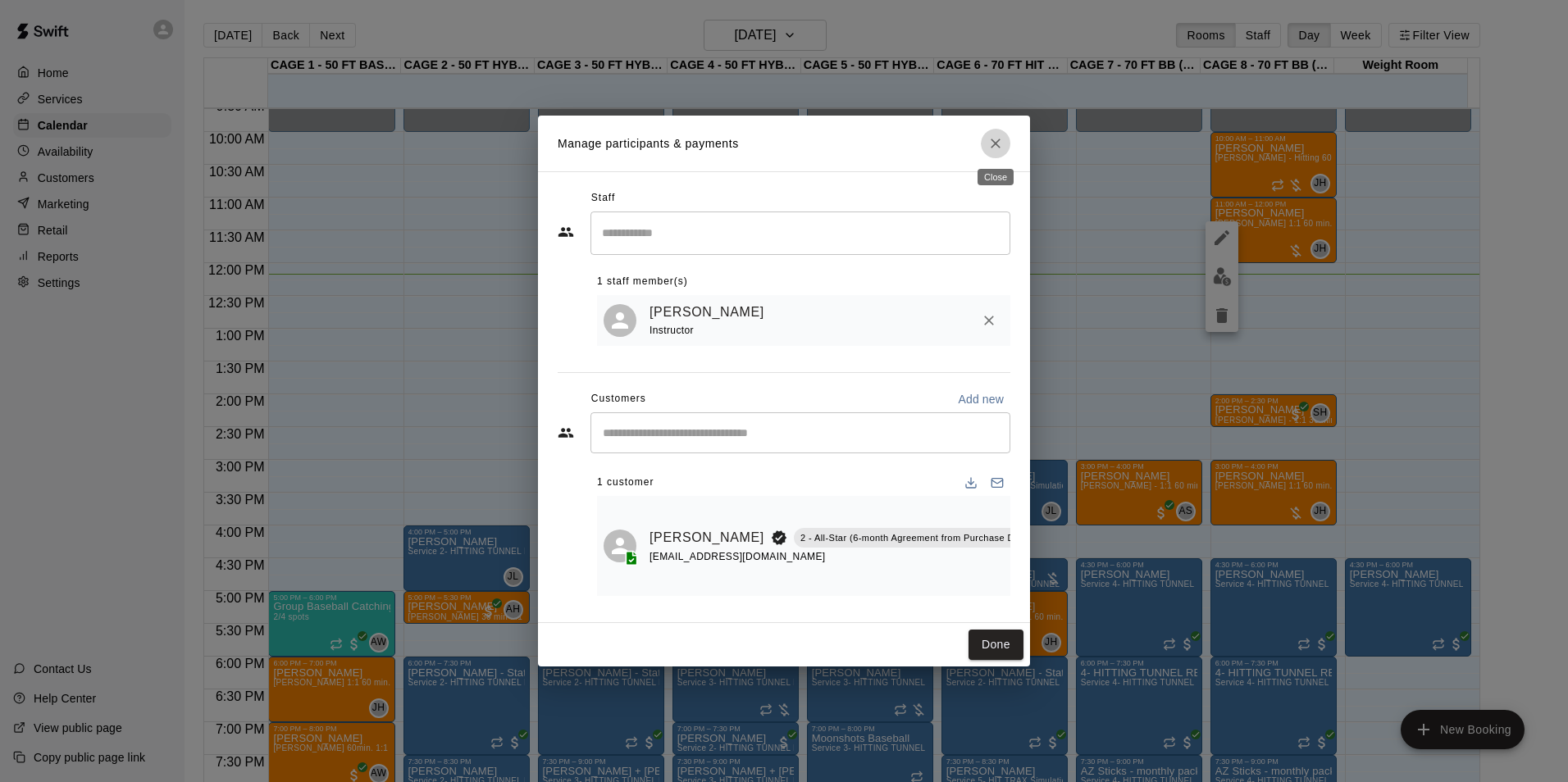
click at [993, 149] on icon "Close" at bounding box center [995, 143] width 17 height 17
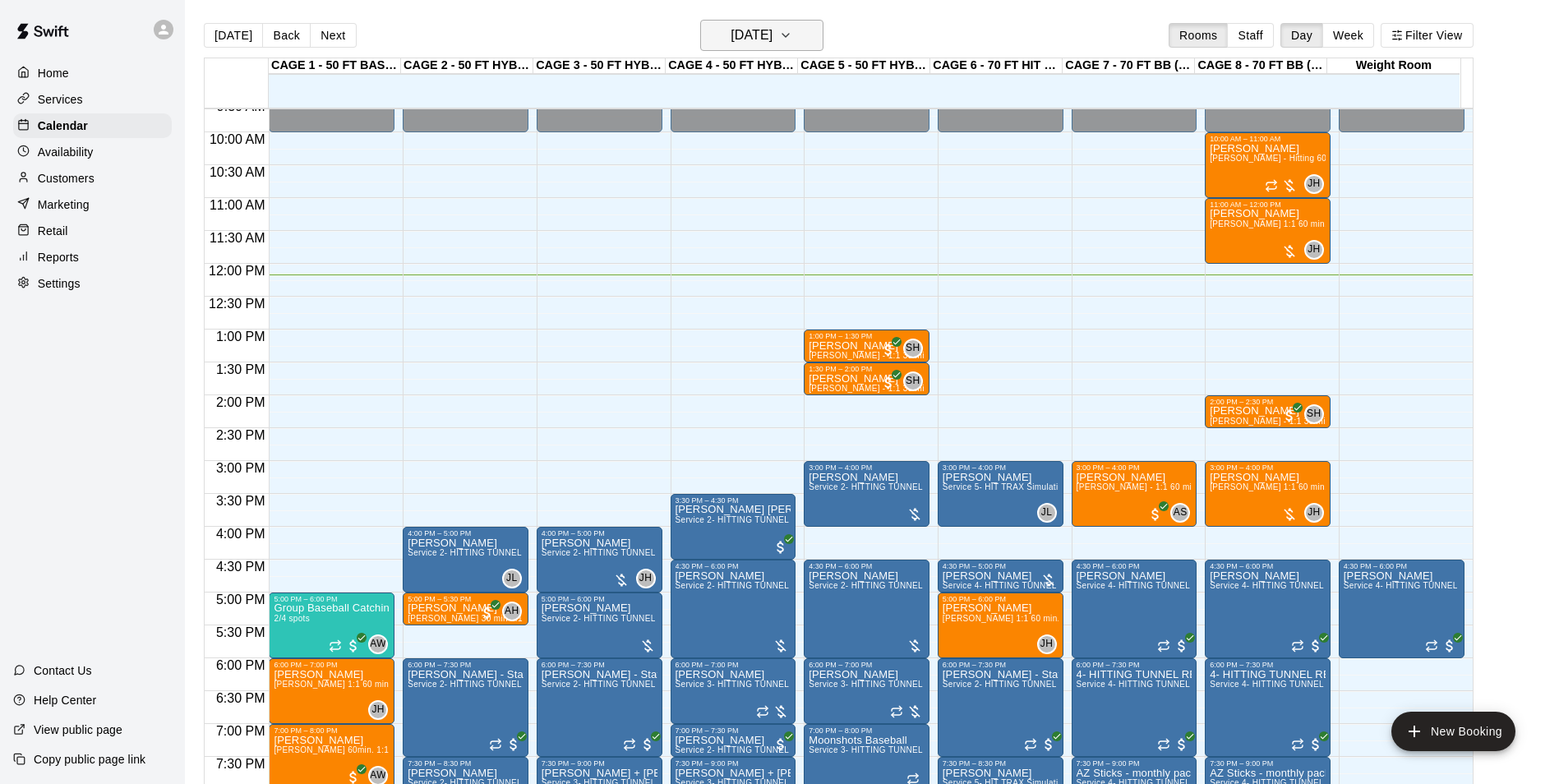
click at [757, 48] on button "[DATE]" at bounding box center [762, 35] width 123 height 31
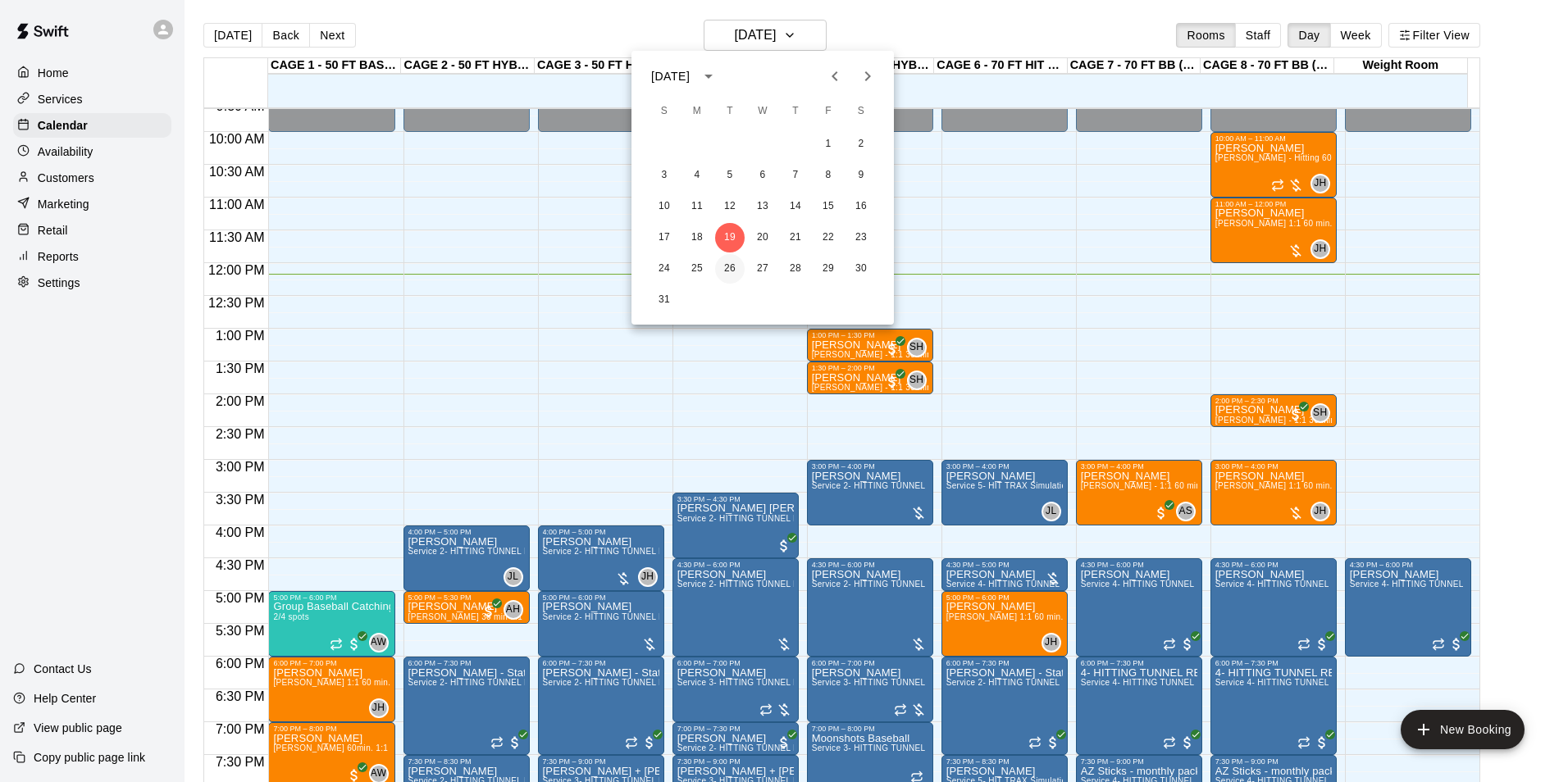
click at [739, 263] on button "26" at bounding box center [730, 269] width 30 height 30
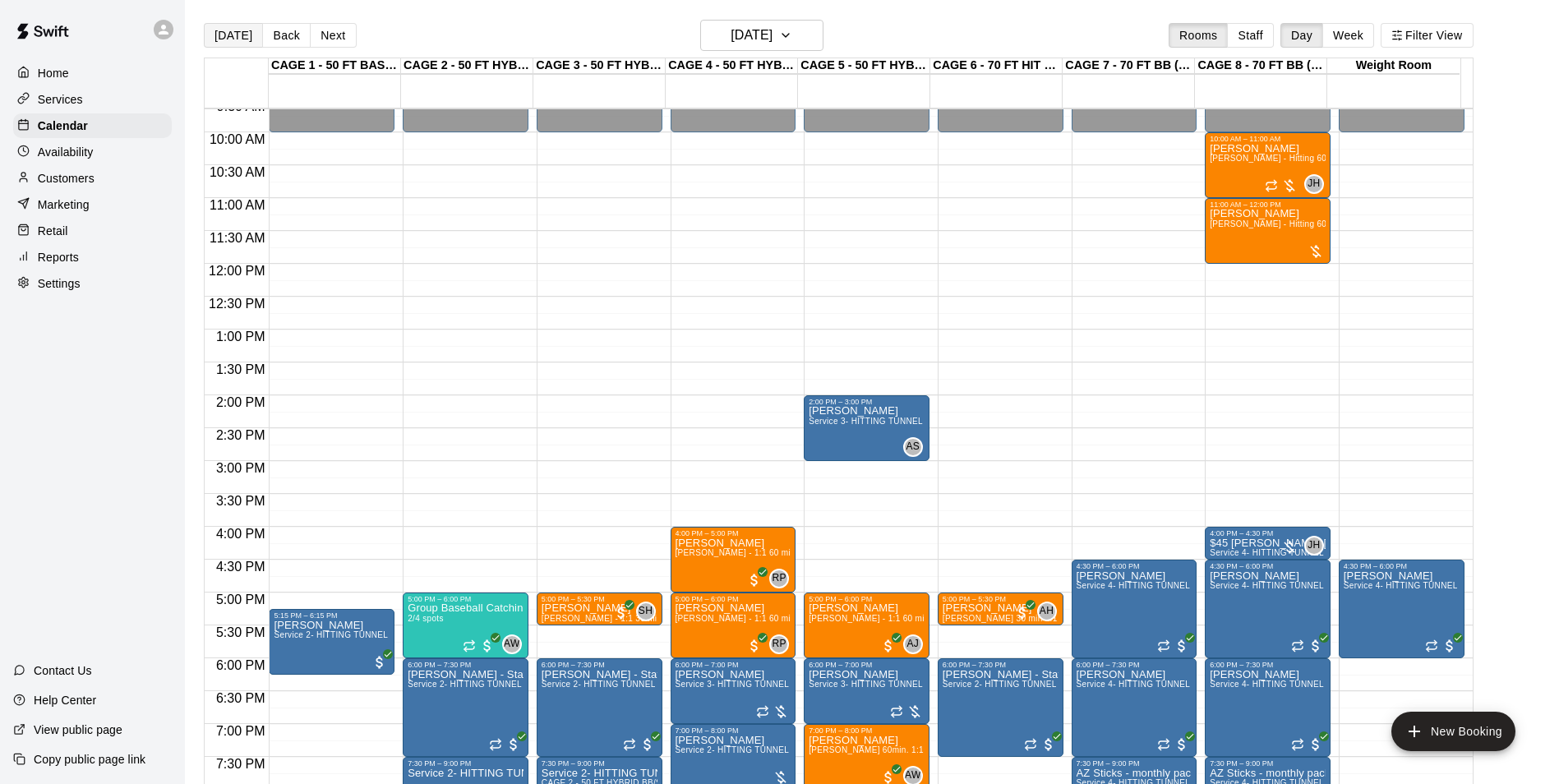
click at [239, 45] on button "[DATE]" at bounding box center [232, 35] width 59 height 24
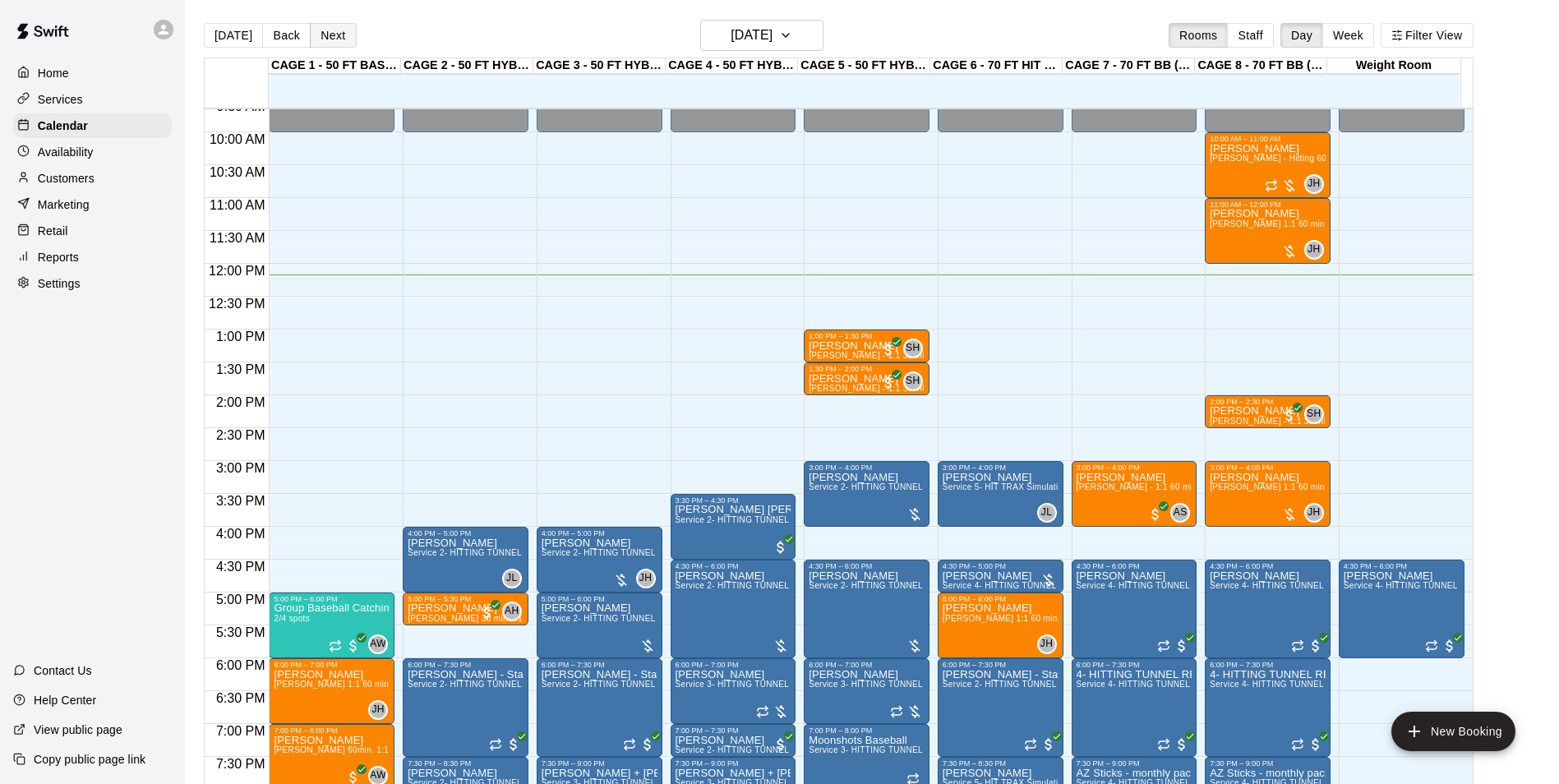
click at [356, 43] on div "Today Back Next Tuesday Aug 19 Rooms Staff Day Week Filter View" at bounding box center [838, 38] width 1270 height 38
click at [348, 43] on button "Next" at bounding box center [332, 35] width 46 height 24
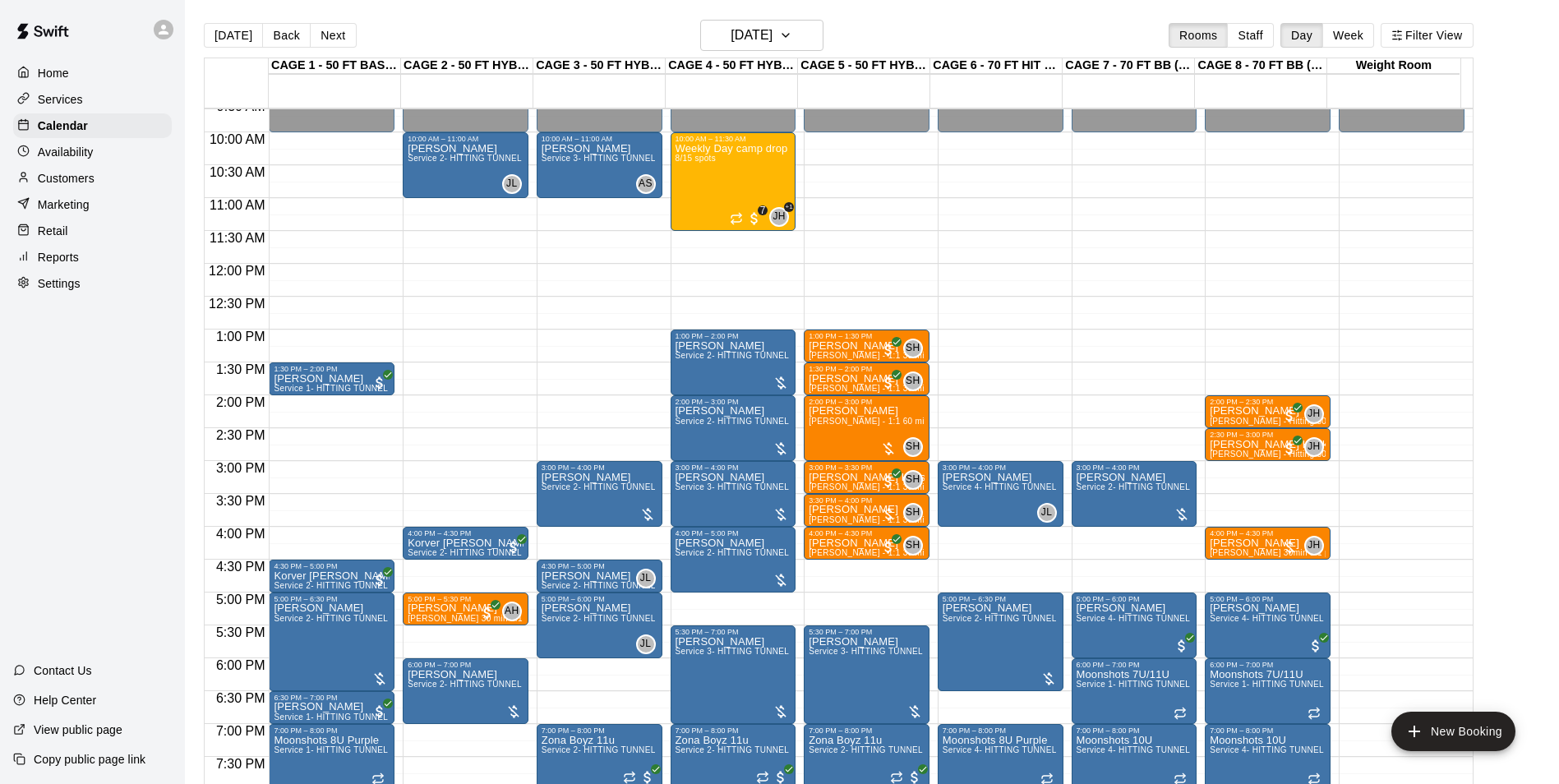
scroll to position [799, 0]
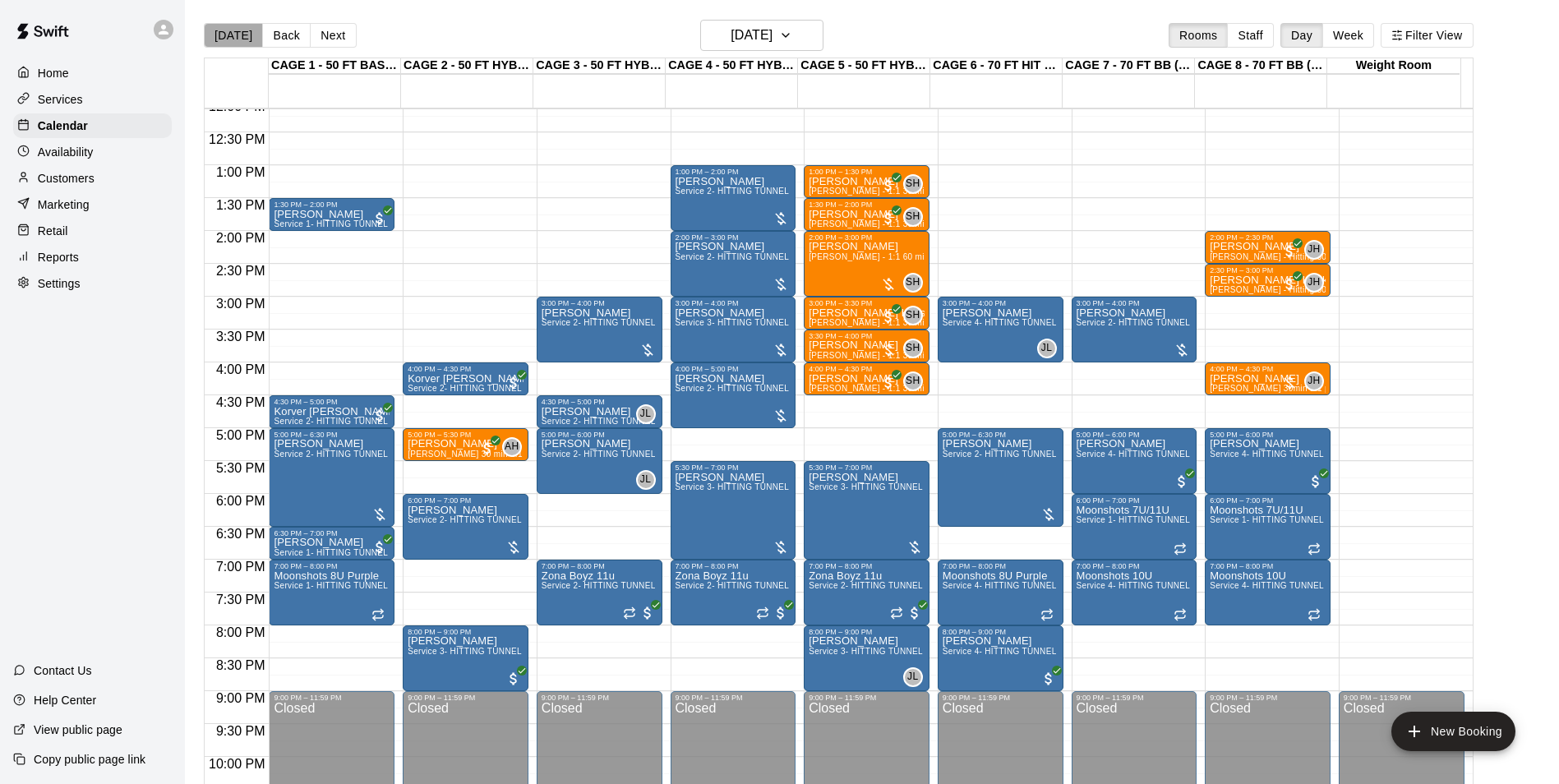
click at [242, 27] on button "[DATE]" at bounding box center [232, 35] width 59 height 24
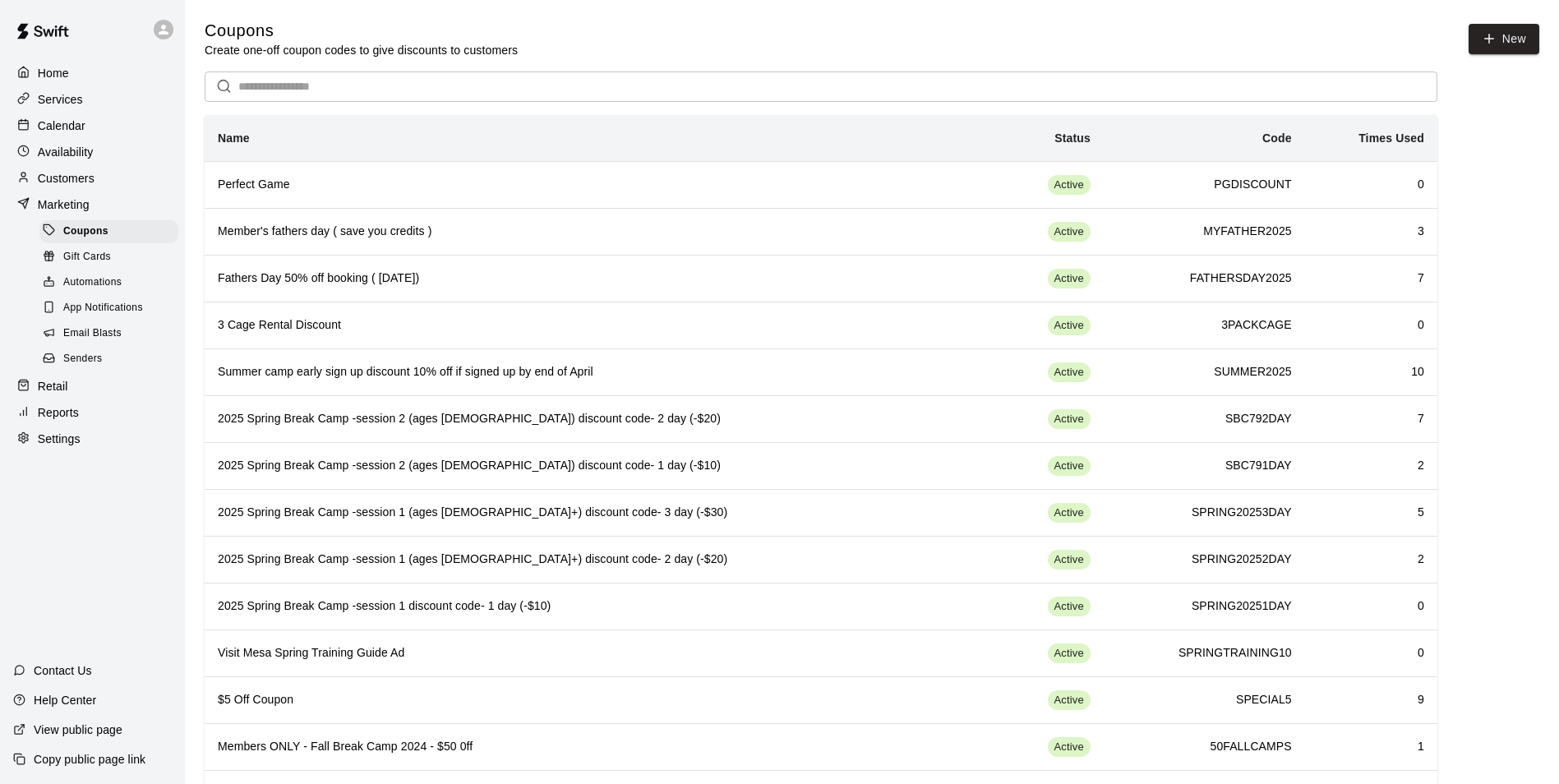
click at [116, 122] on div "Calendar" at bounding box center [92, 126] width 159 height 24
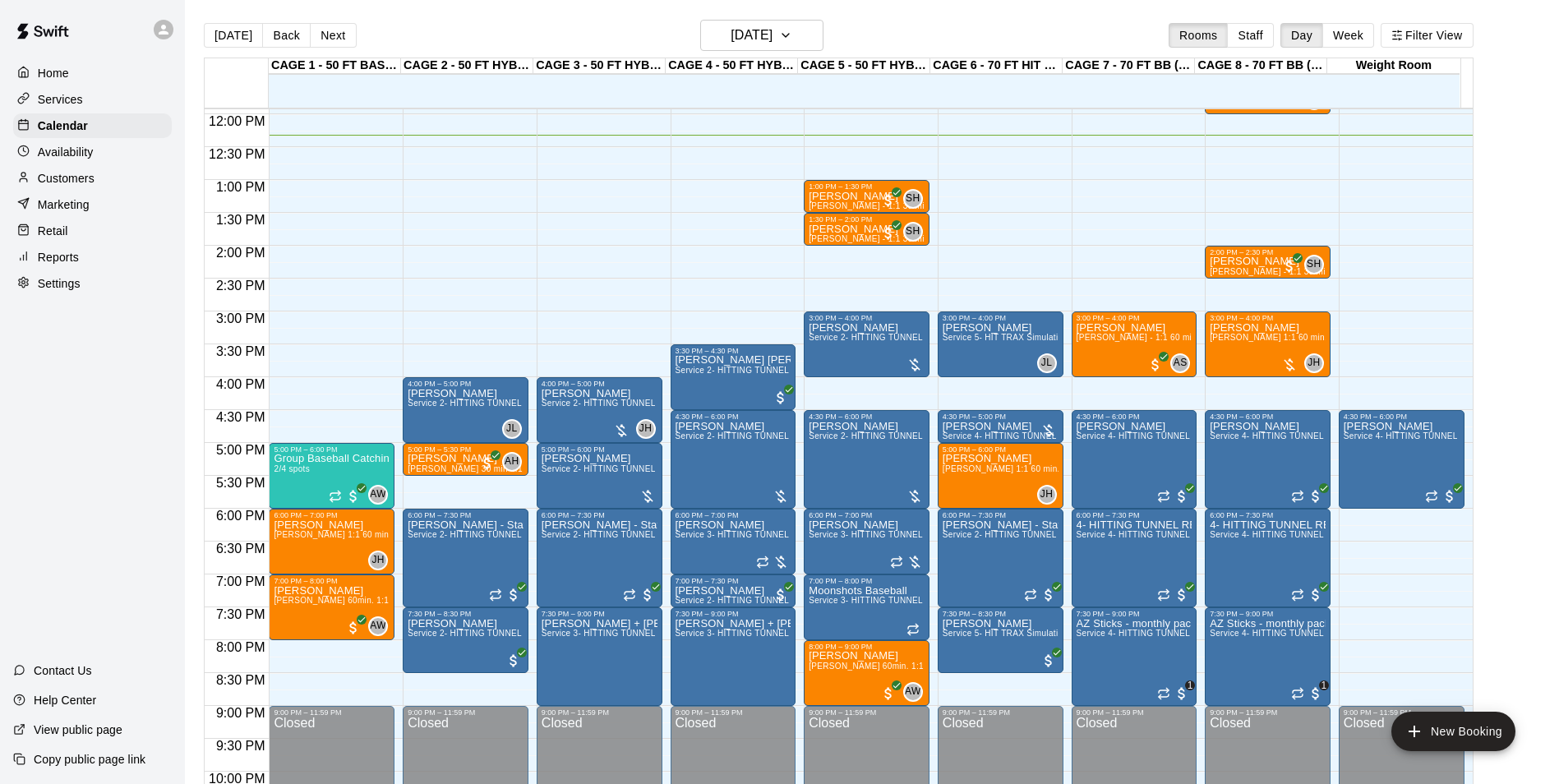
scroll to position [810, 0]
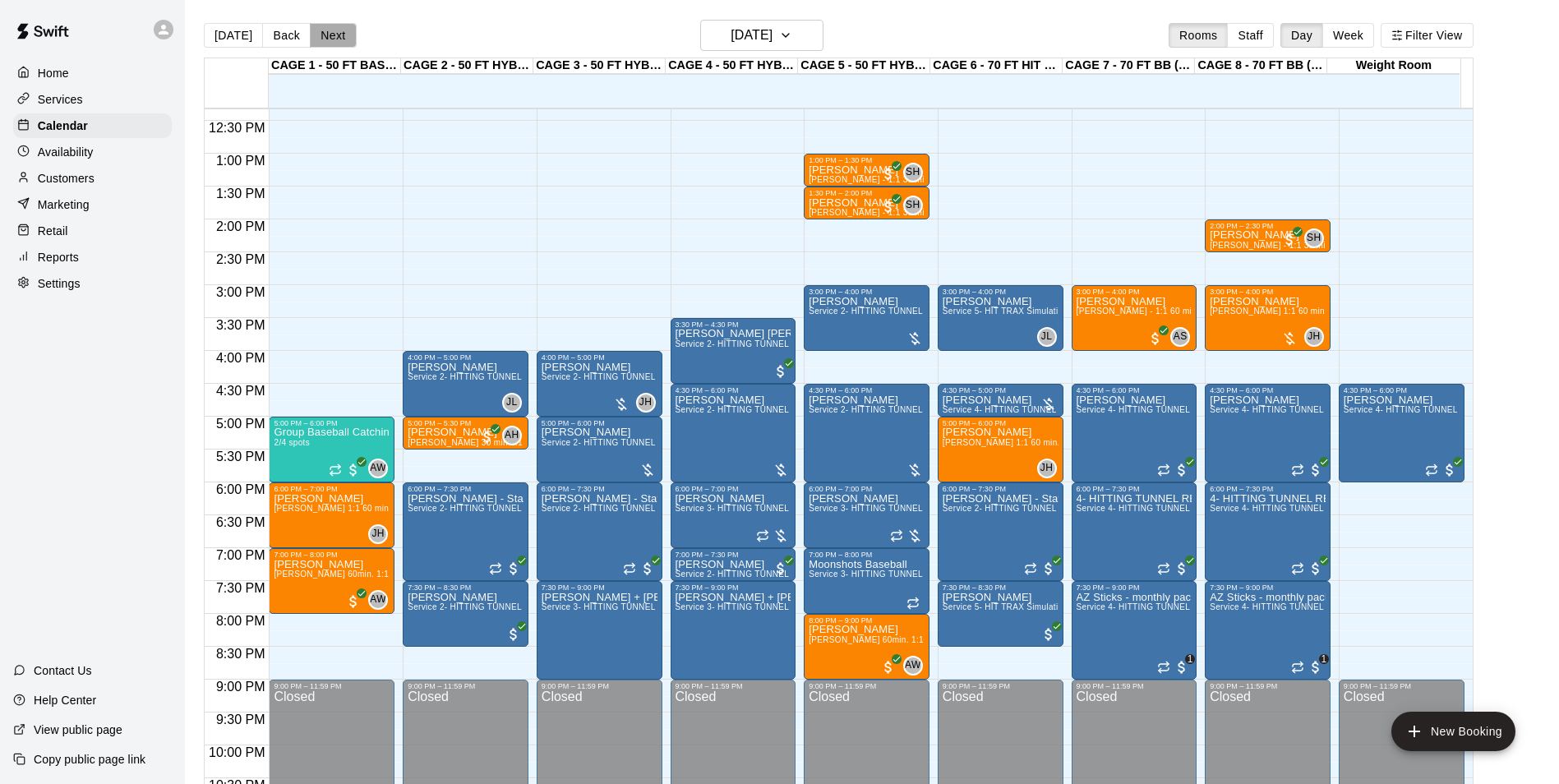
click at [341, 23] on button "Next" at bounding box center [332, 35] width 46 height 24
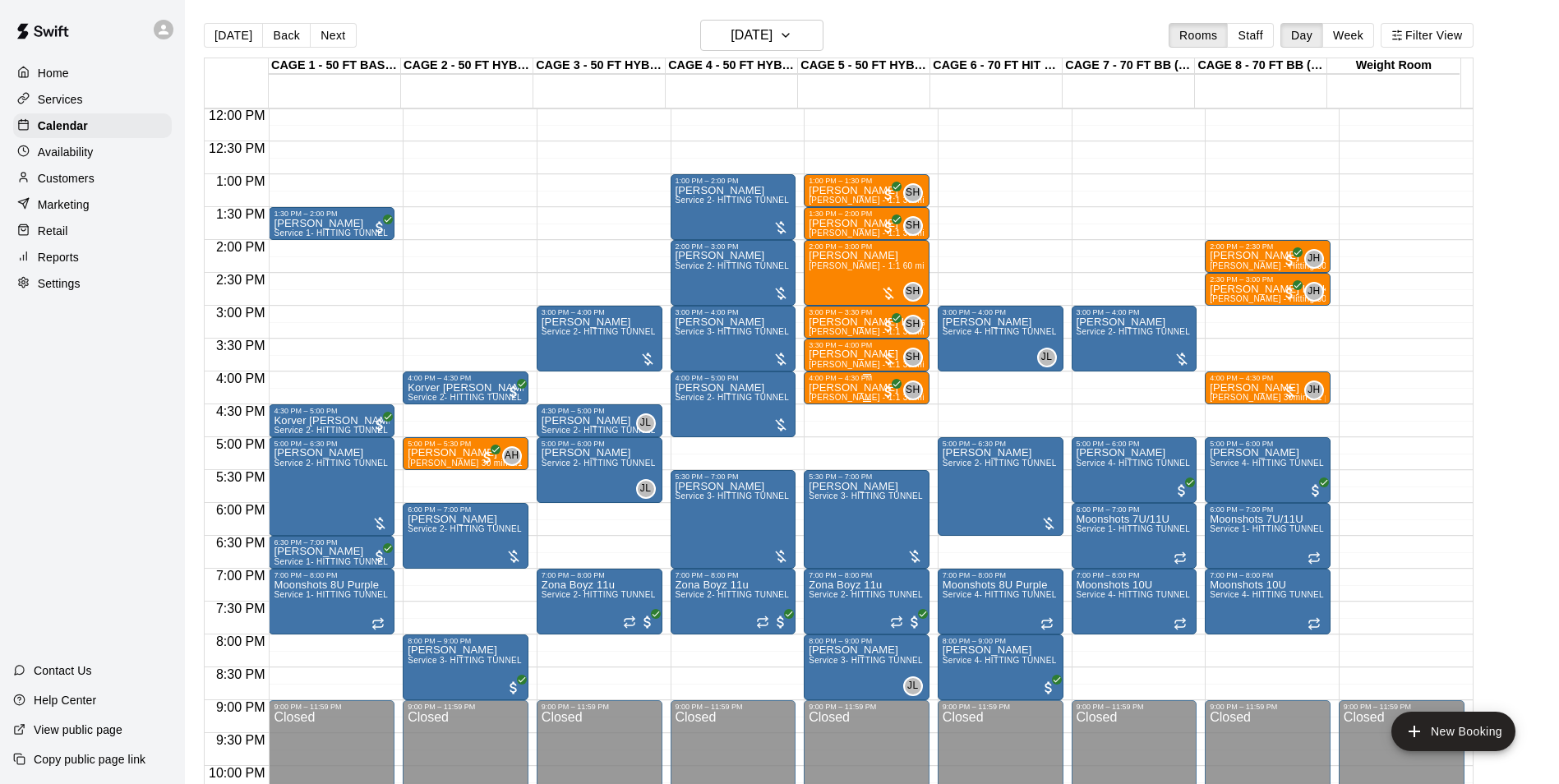
scroll to position [728, 0]
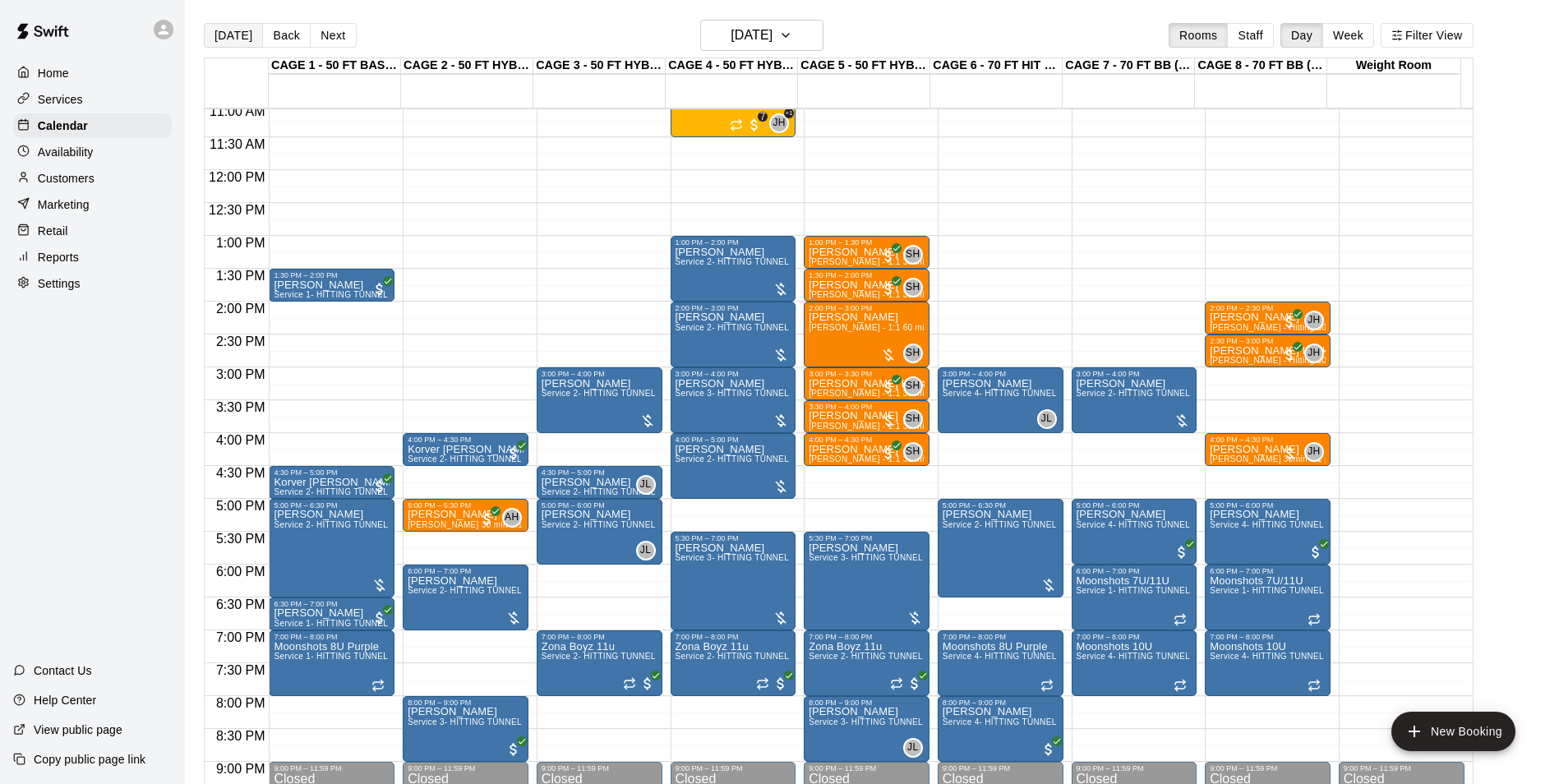
click at [222, 28] on button "[DATE]" at bounding box center [232, 35] width 59 height 24
